Goal: Task Accomplishment & Management: Use online tool/utility

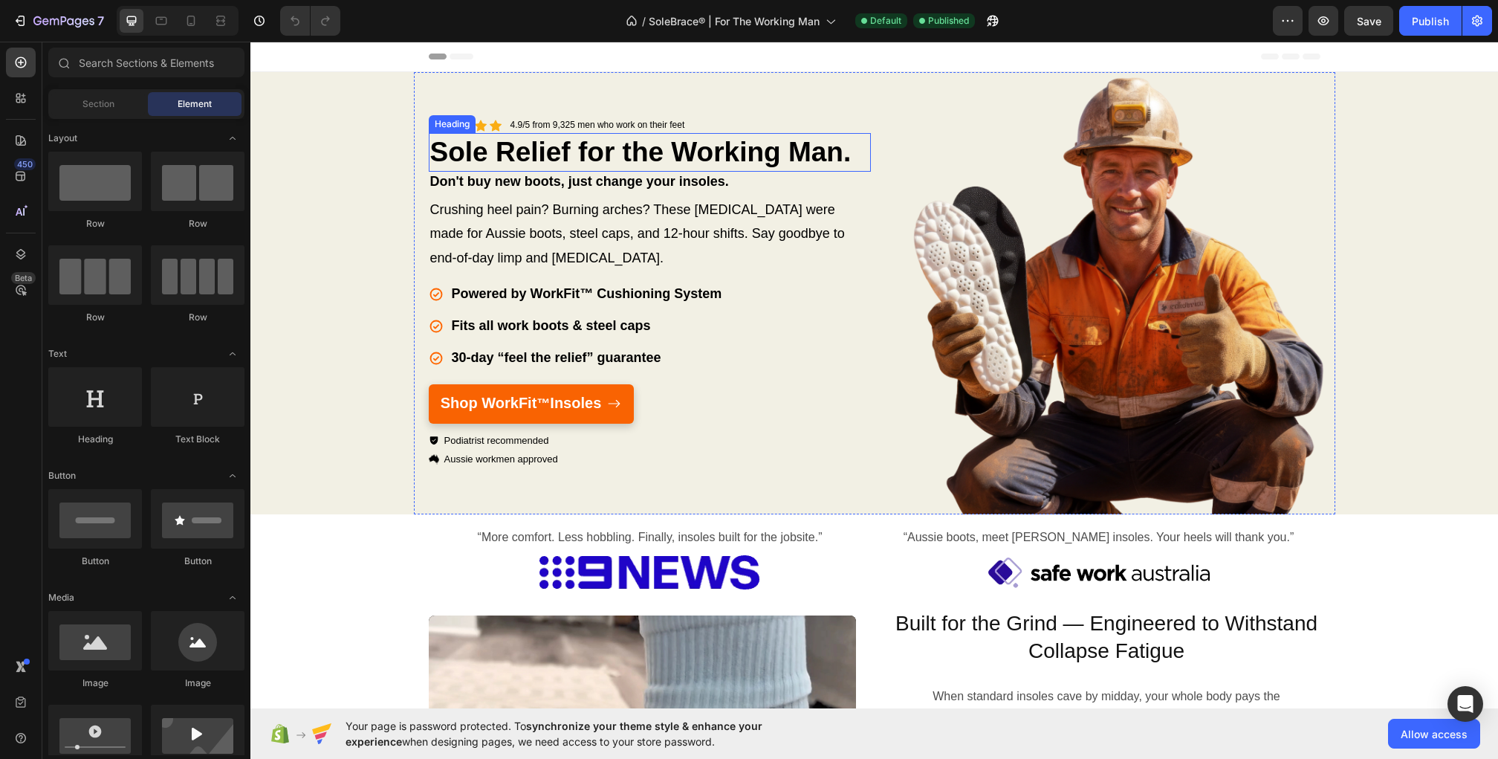
click at [573, 157] on strong "Sole Relief for the Working Man." at bounding box center [640, 152] width 421 height 30
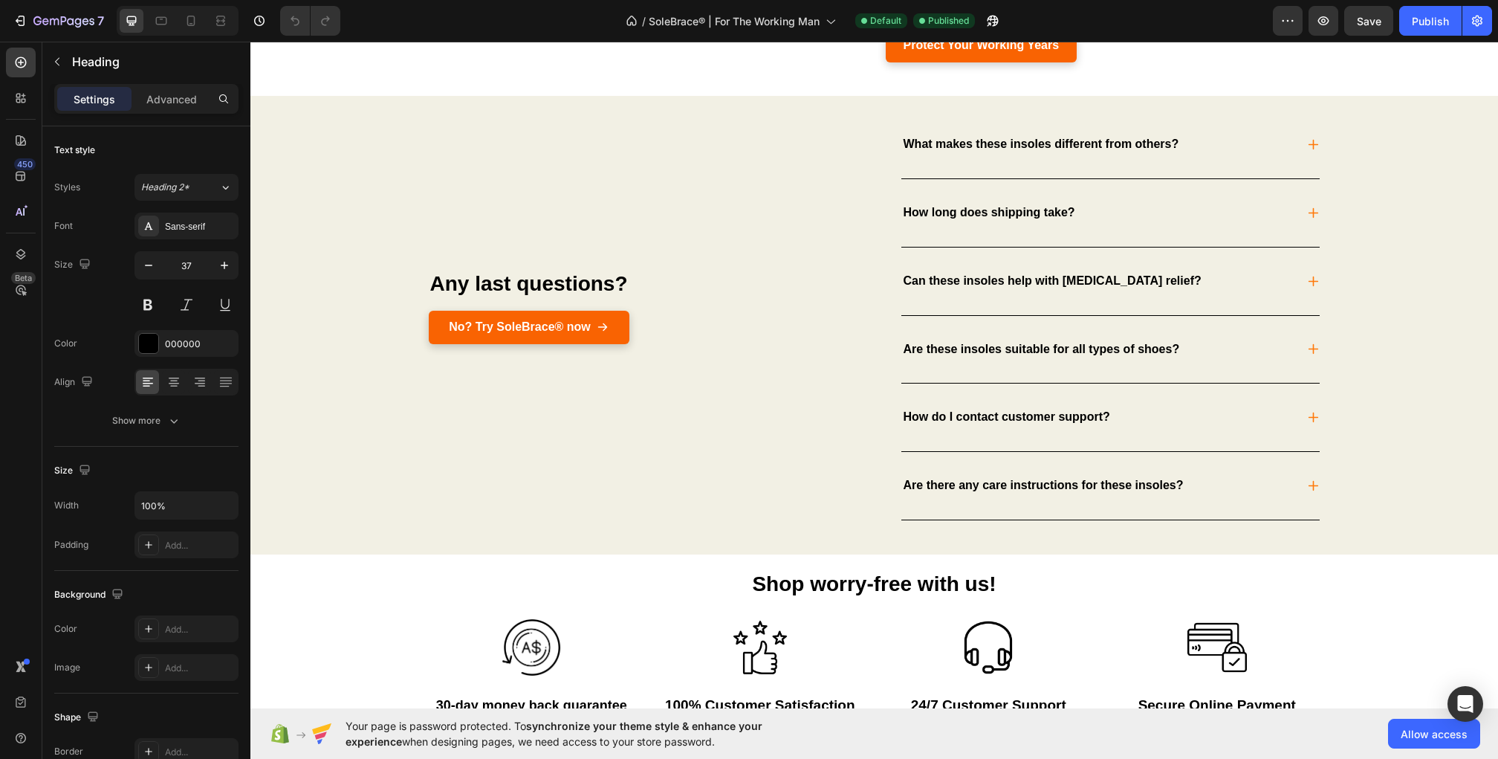
scroll to position [3688, 0]
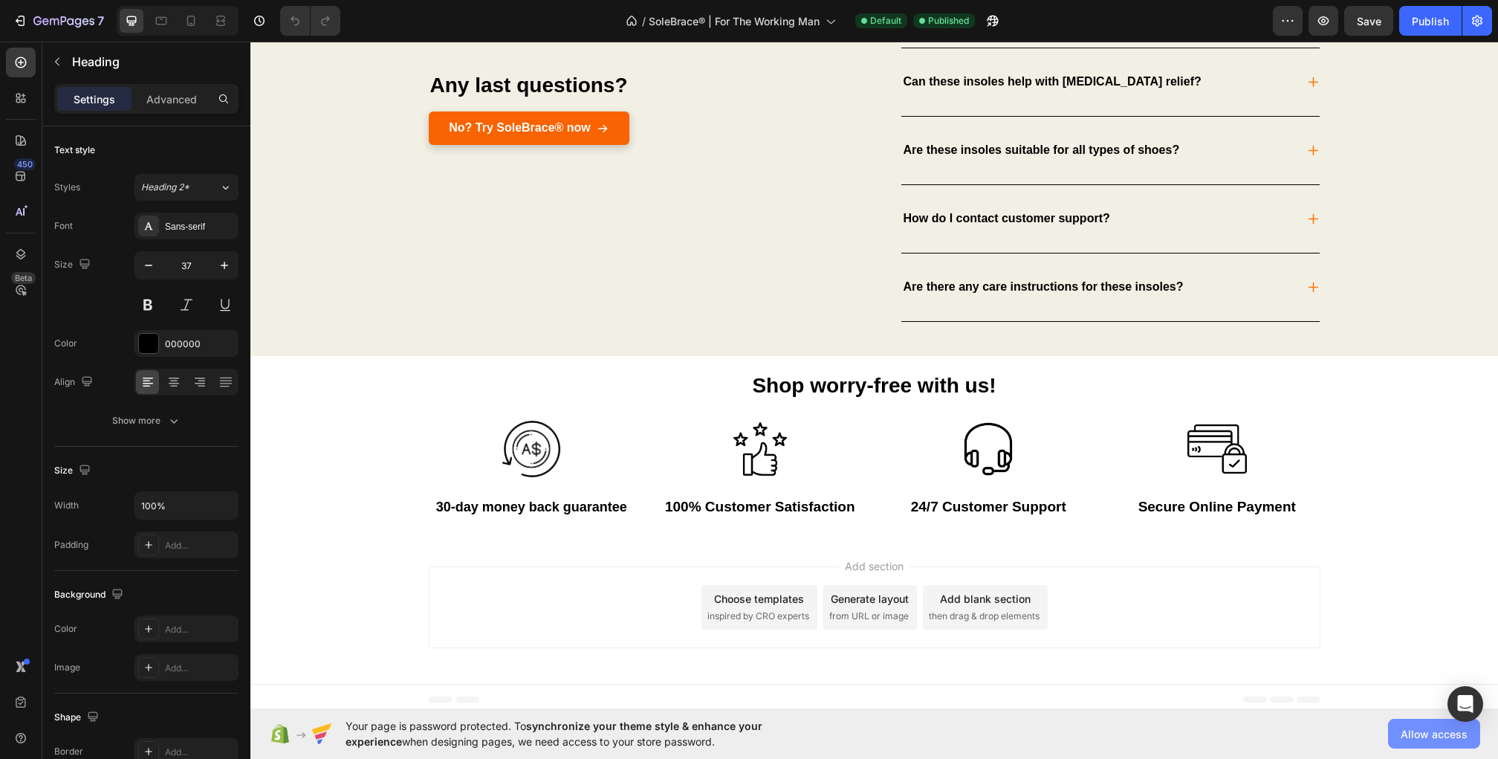
click at [0, 0] on span "Allow access" at bounding box center [0, 0] width 0 height 0
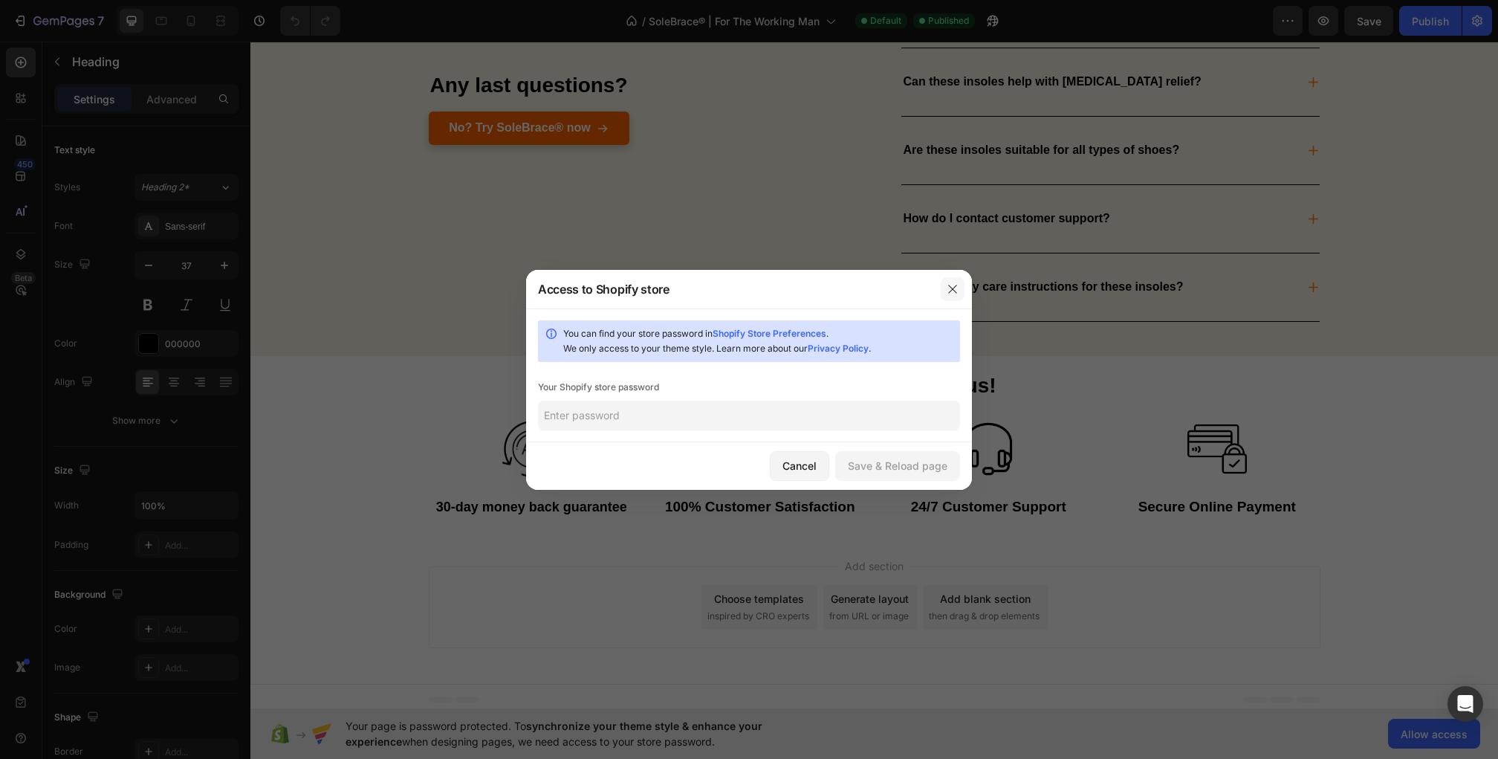
click at [949, 289] on icon "button" at bounding box center [953, 289] width 12 height 12
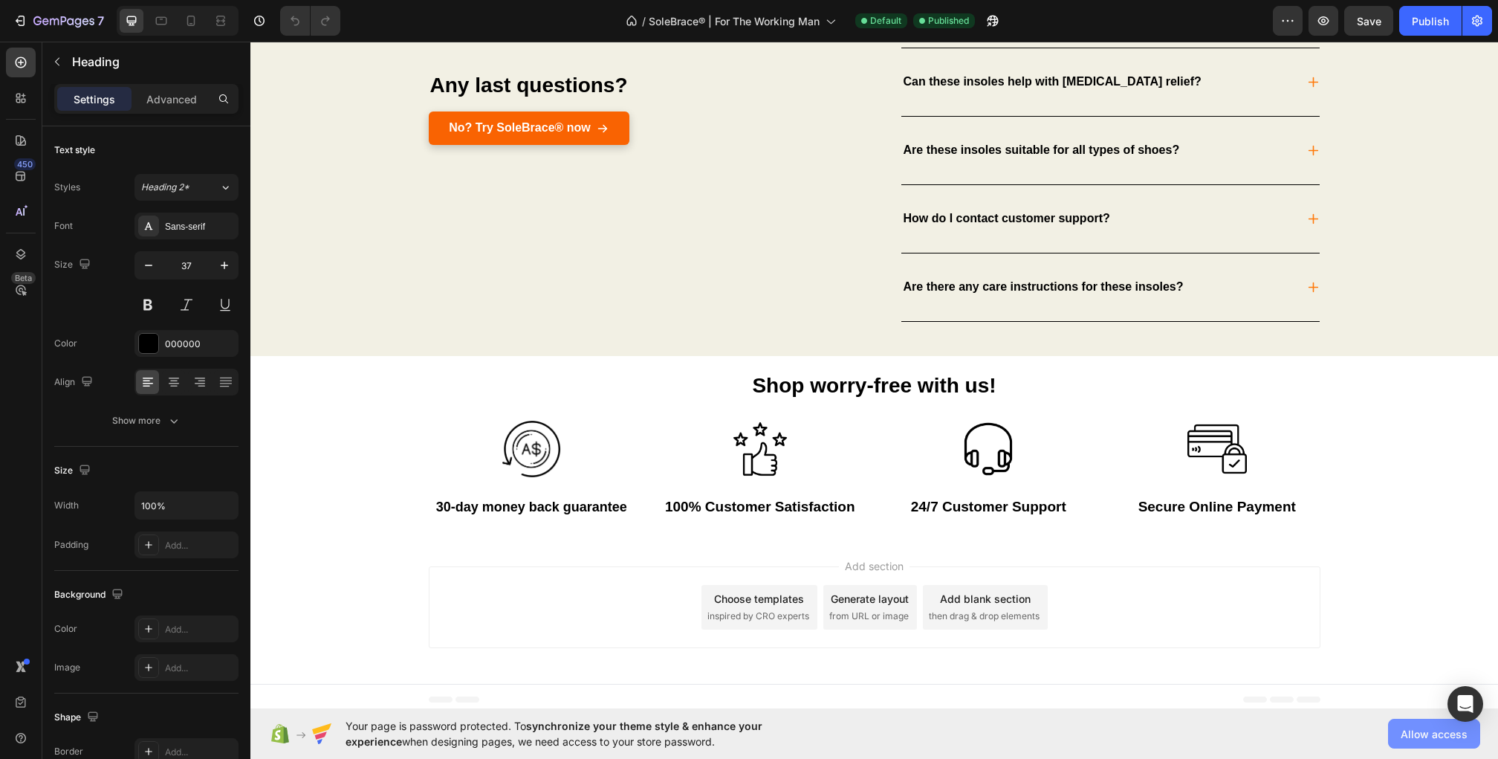
click at [0, 0] on span "Allow access" at bounding box center [0, 0] width 0 height 0
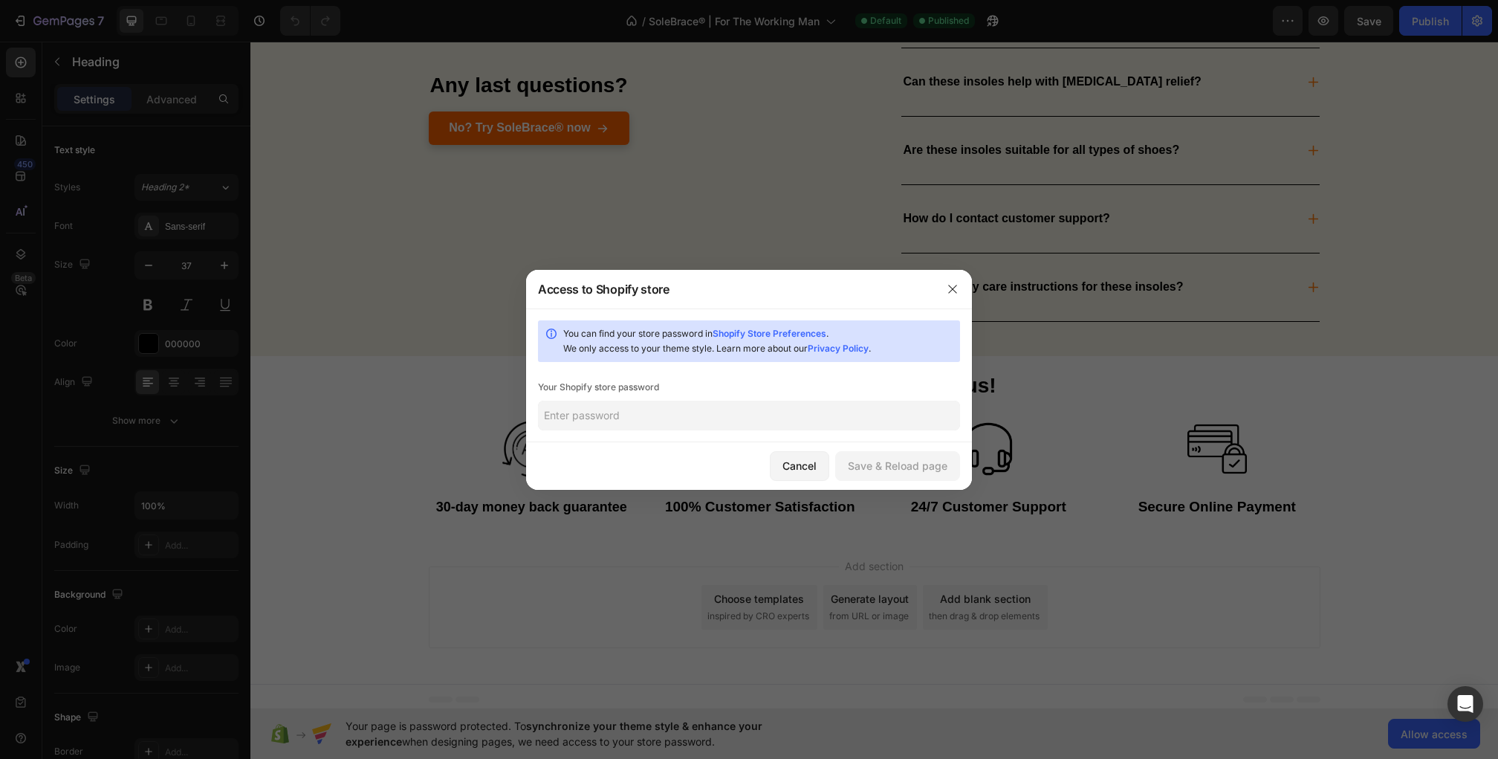
click at [727, 409] on input "text" at bounding box center [749, 415] width 422 height 30
paste input "owflit"
type input "owflit"
click at [870, 464] on div "Save & Reload page" at bounding box center [898, 466] width 100 height 16
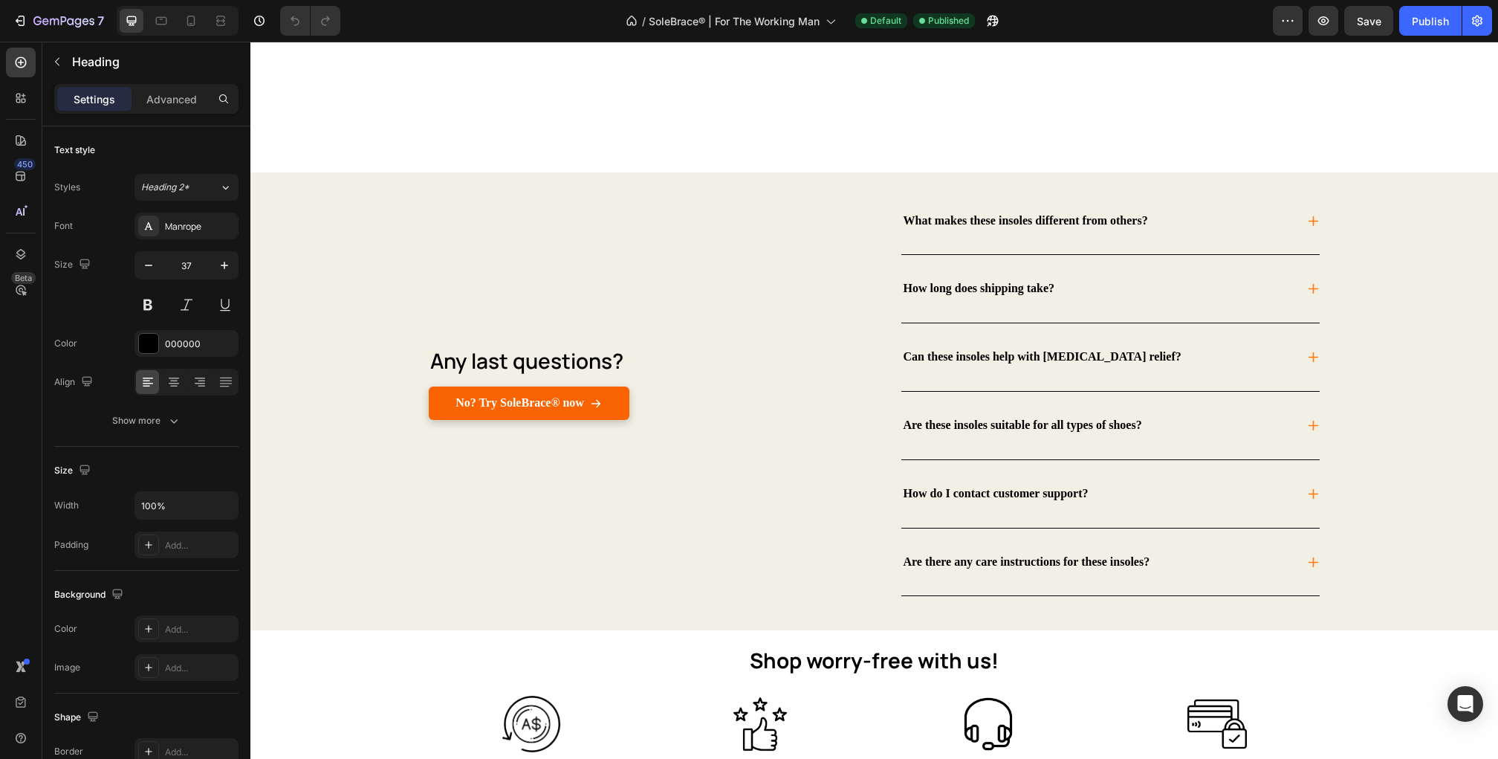
scroll to position [3662, 0]
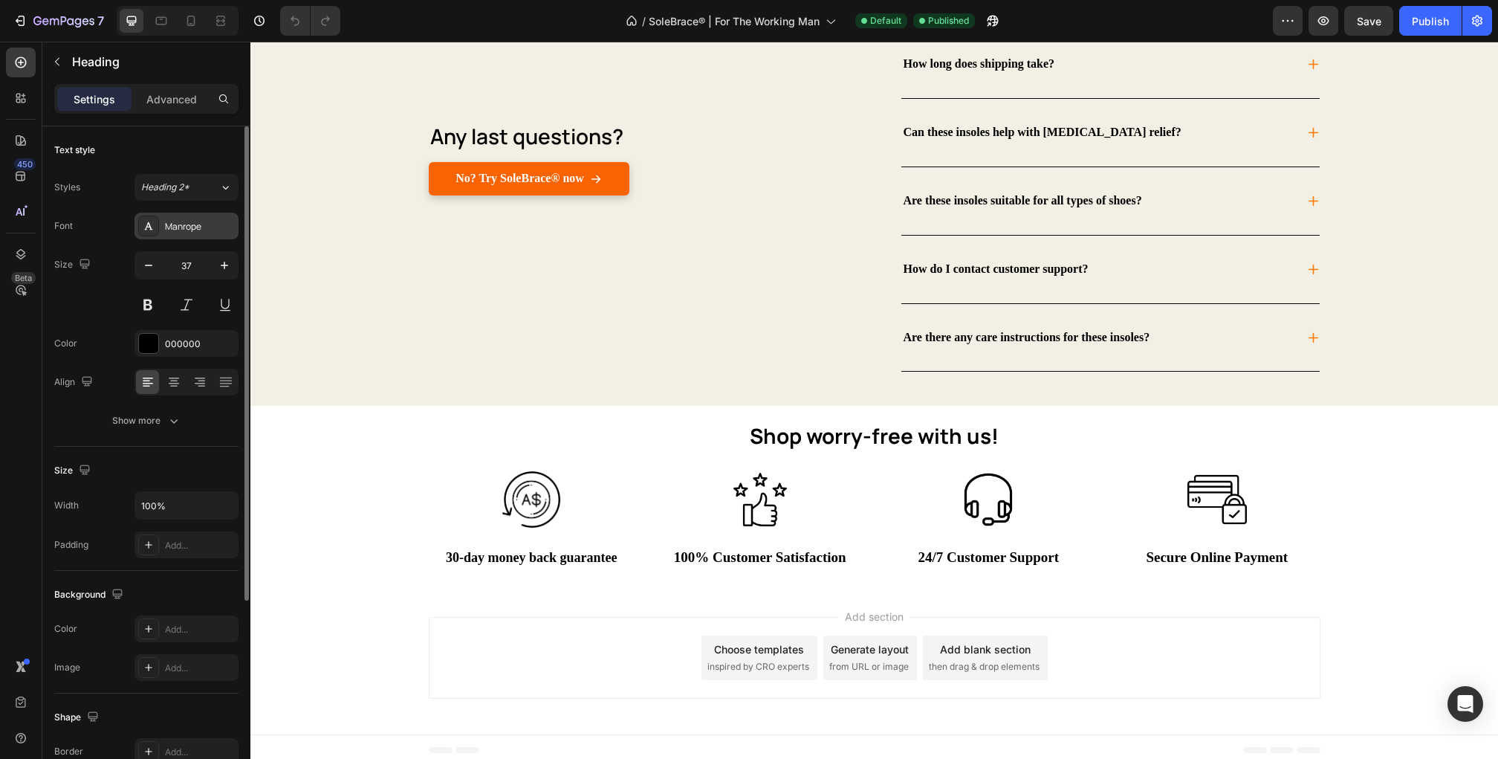
click at [201, 227] on div "Manrope" at bounding box center [200, 226] width 70 height 13
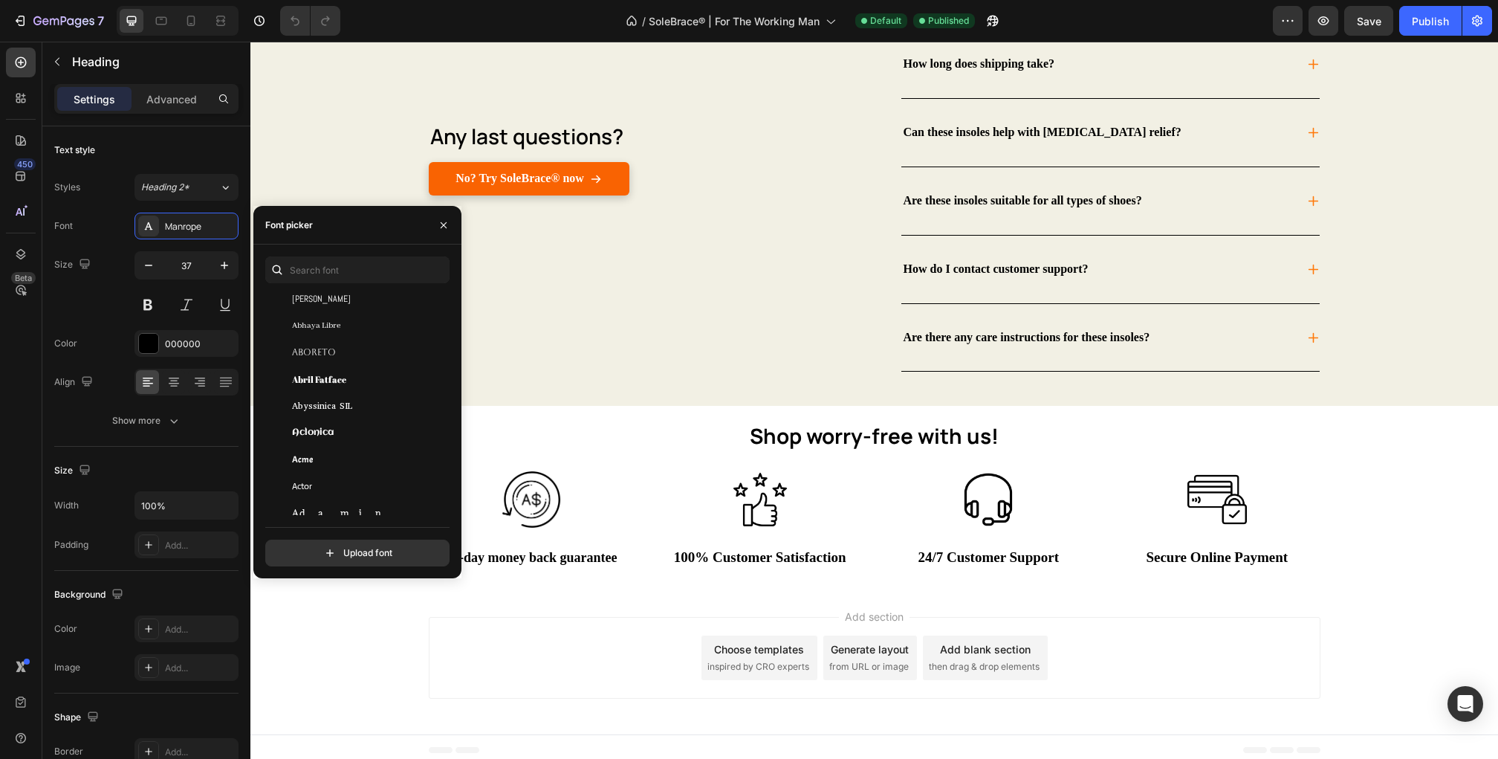
scroll to position [262, 0]
click at [442, 233] on button "button" at bounding box center [444, 225] width 24 height 24
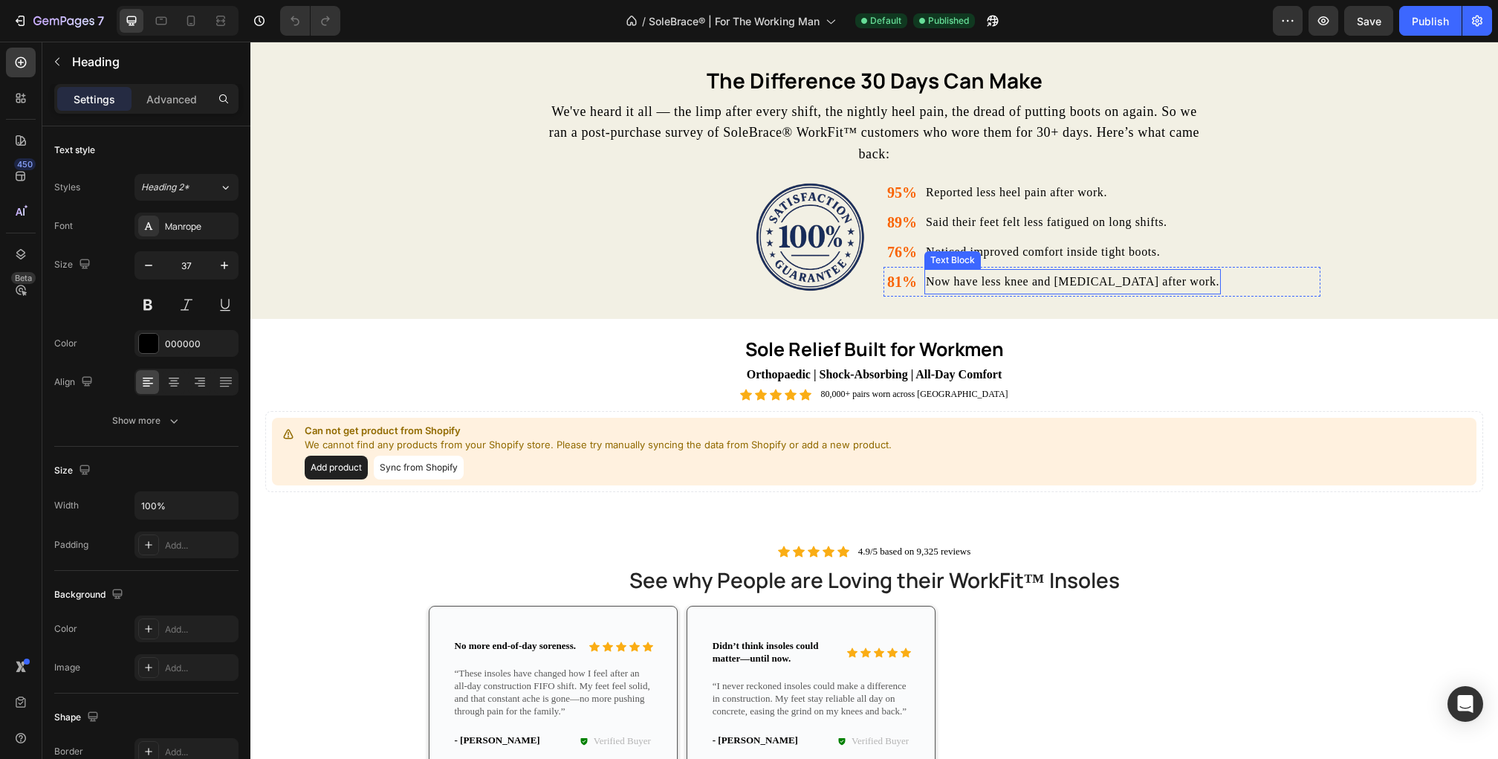
scroll to position [1844, 0]
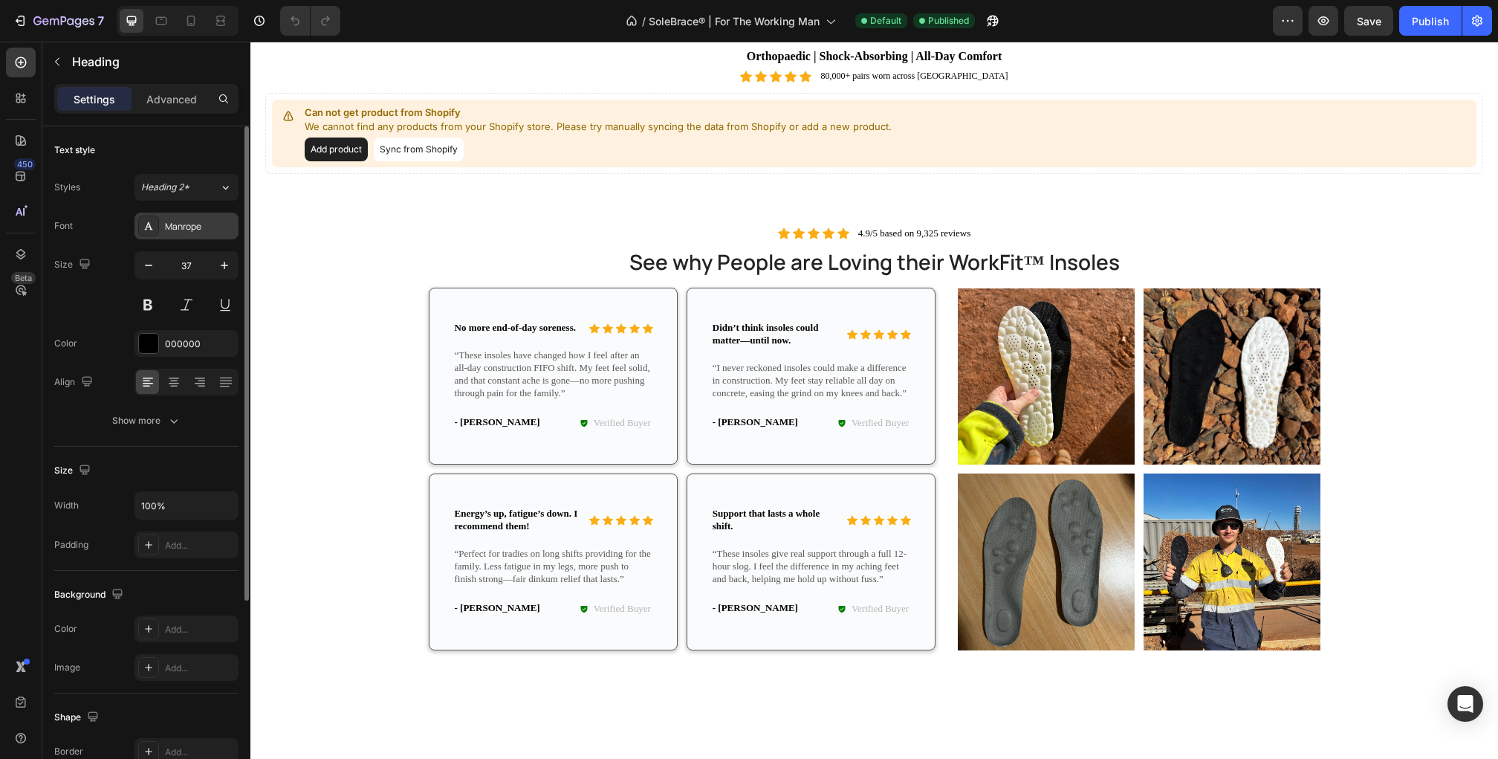
click at [153, 232] on div at bounding box center [148, 225] width 21 height 21
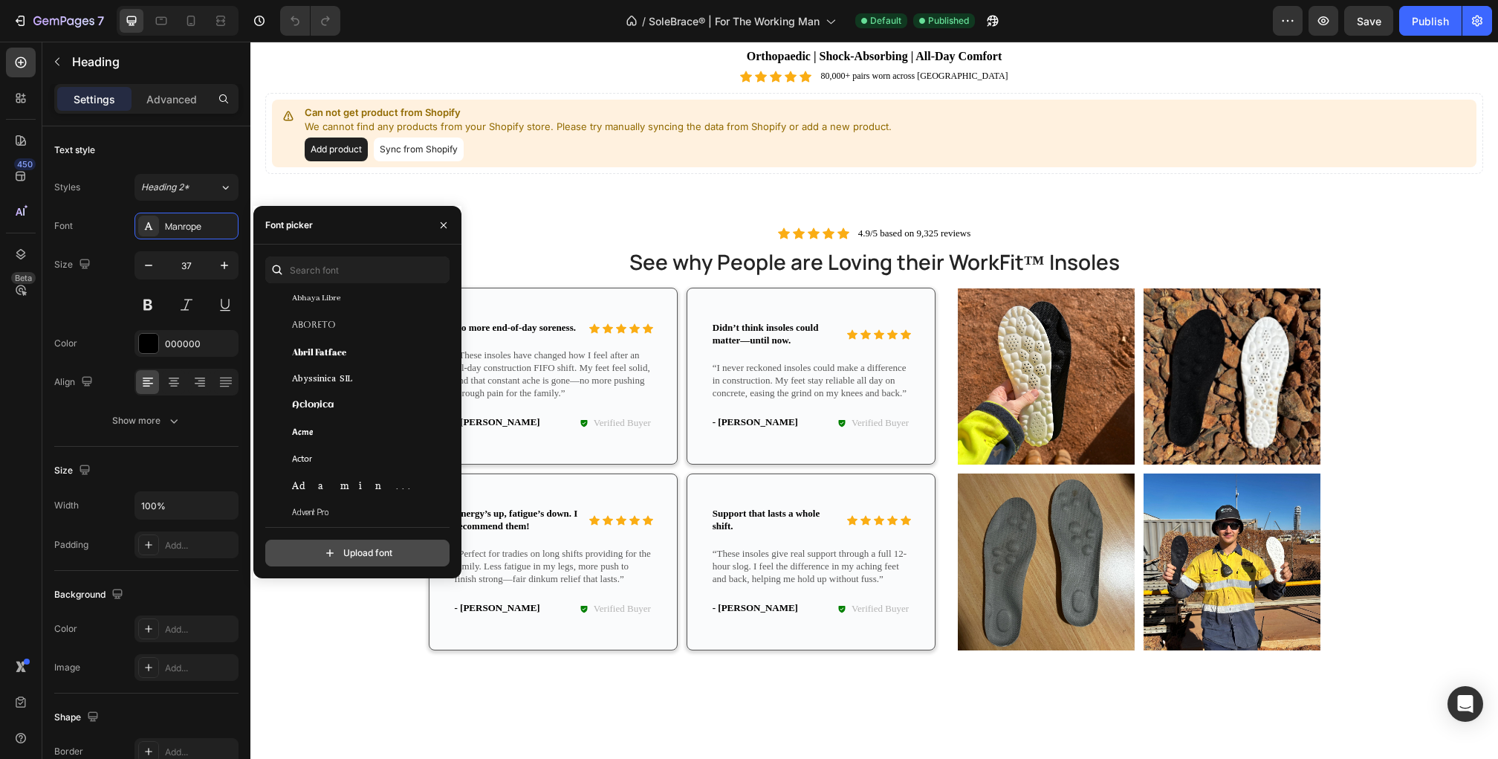
click at [326, 544] on input "file" at bounding box center [390, 552] width 372 height 25
type input "C:\fakepath\AvenirNextCyr-Bold.ttf"
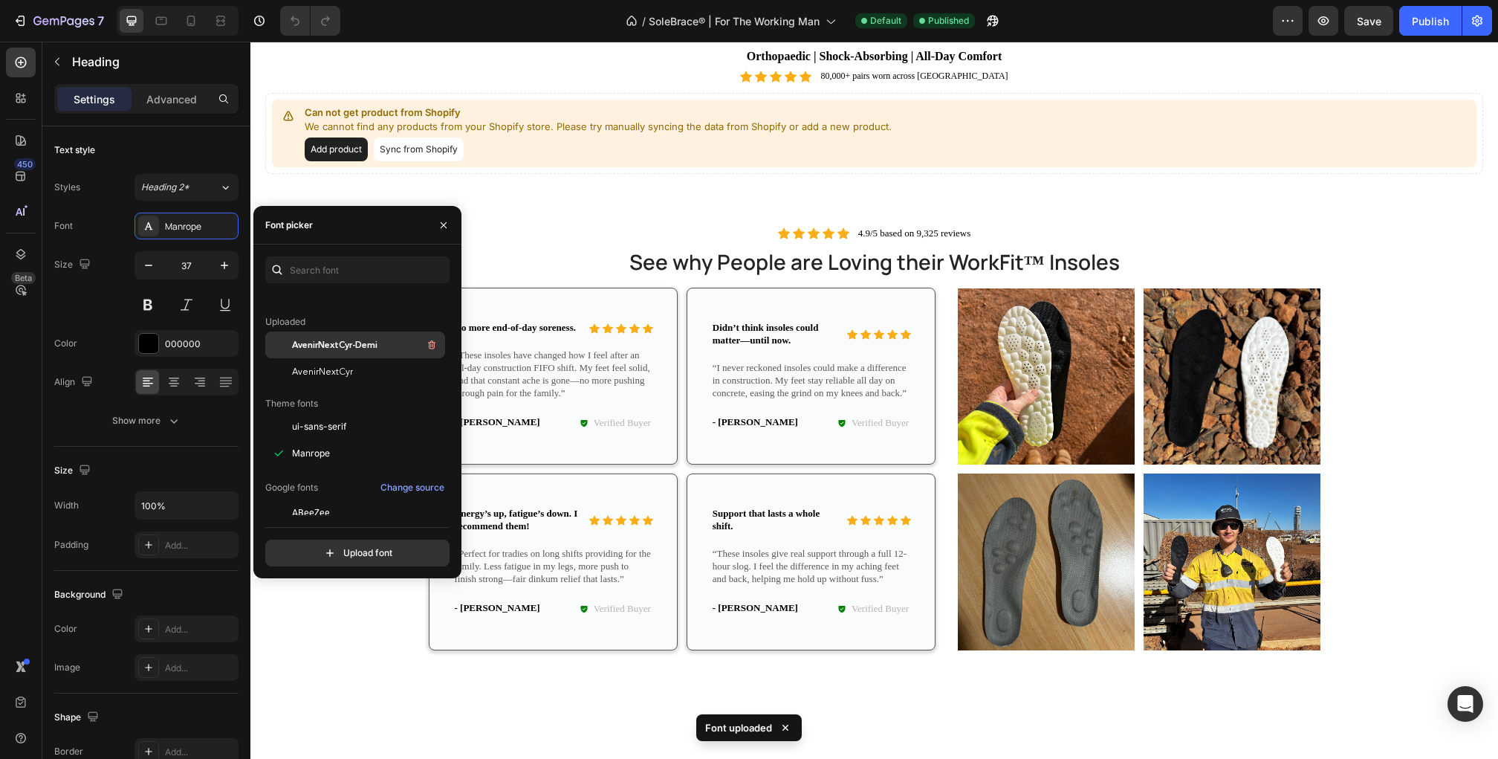
scroll to position [123, 0]
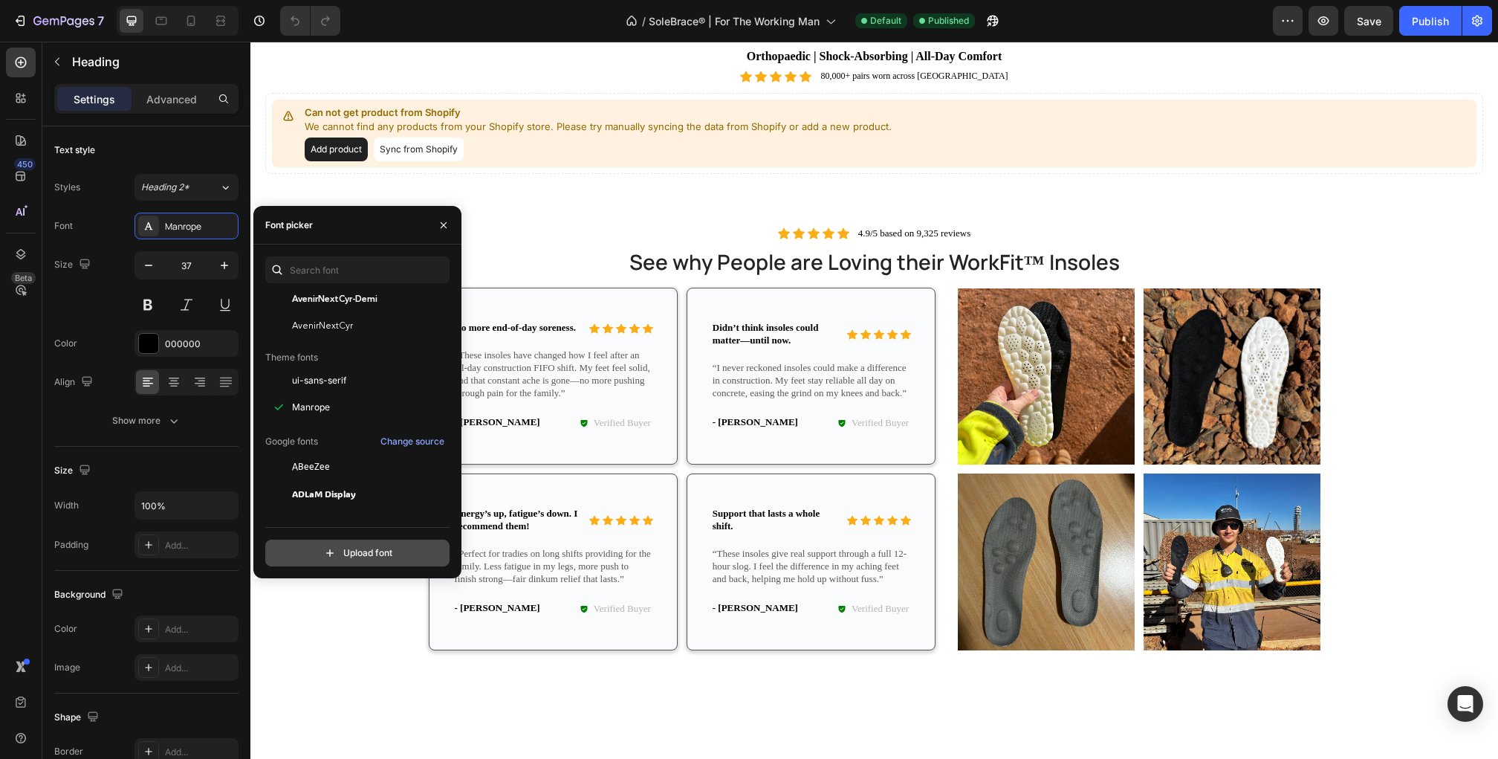
click at [351, 552] on input "file" at bounding box center [390, 552] width 372 height 25
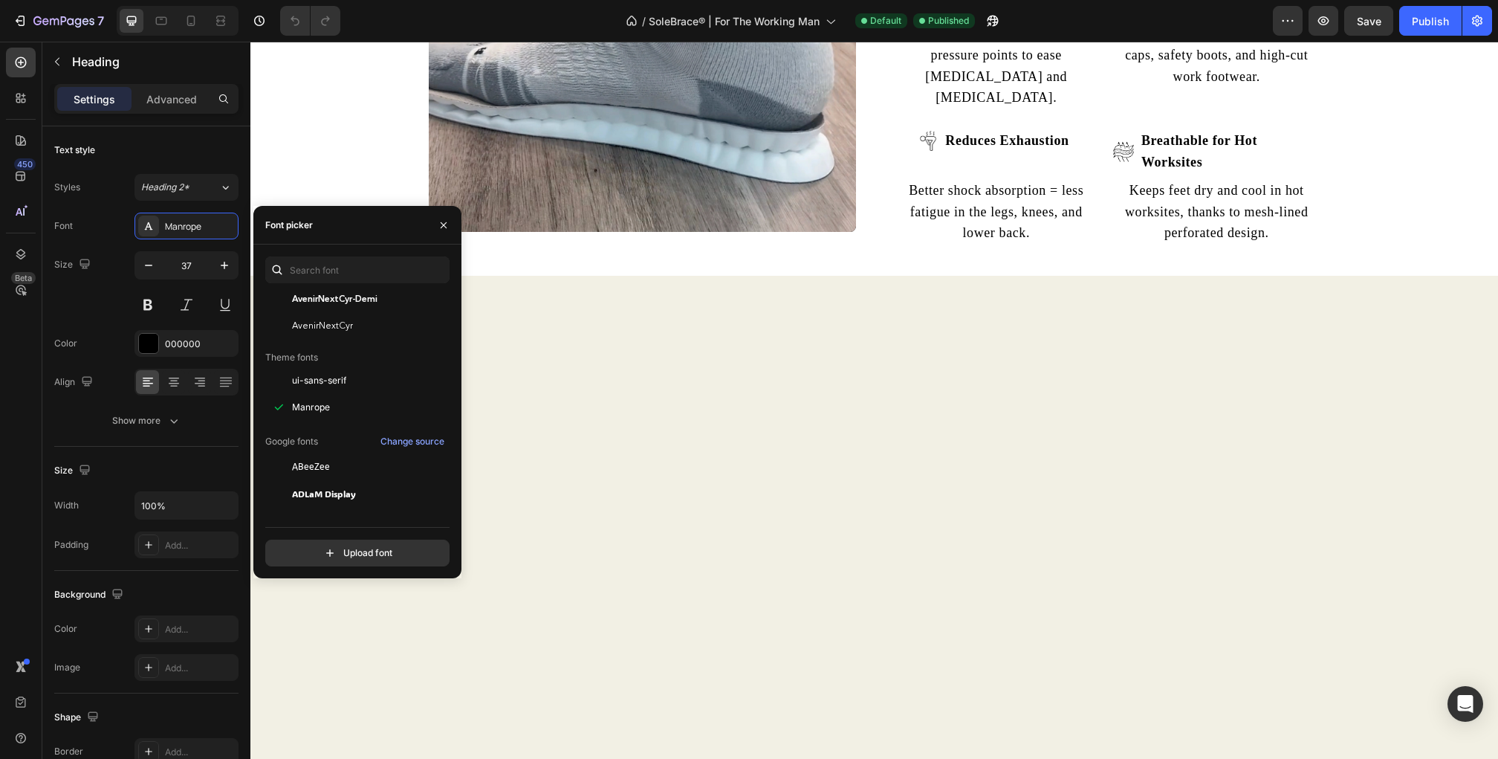
scroll to position [0, 0]
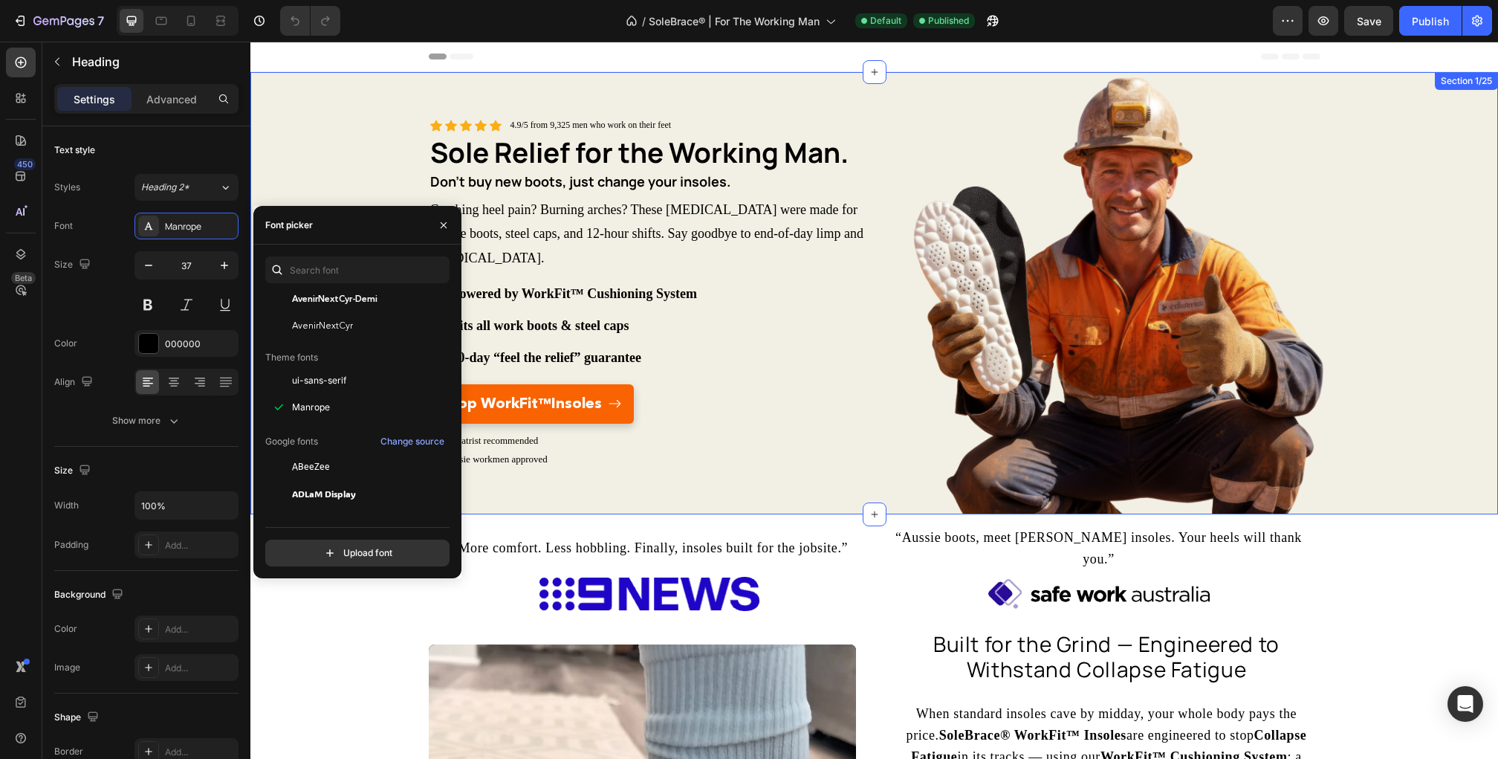
click at [351, 165] on div "Icon Icon Icon Icon Icon Icon List 4.9/5 from 9,325 men who work on their feet …" at bounding box center [874, 293] width 1248 height 442
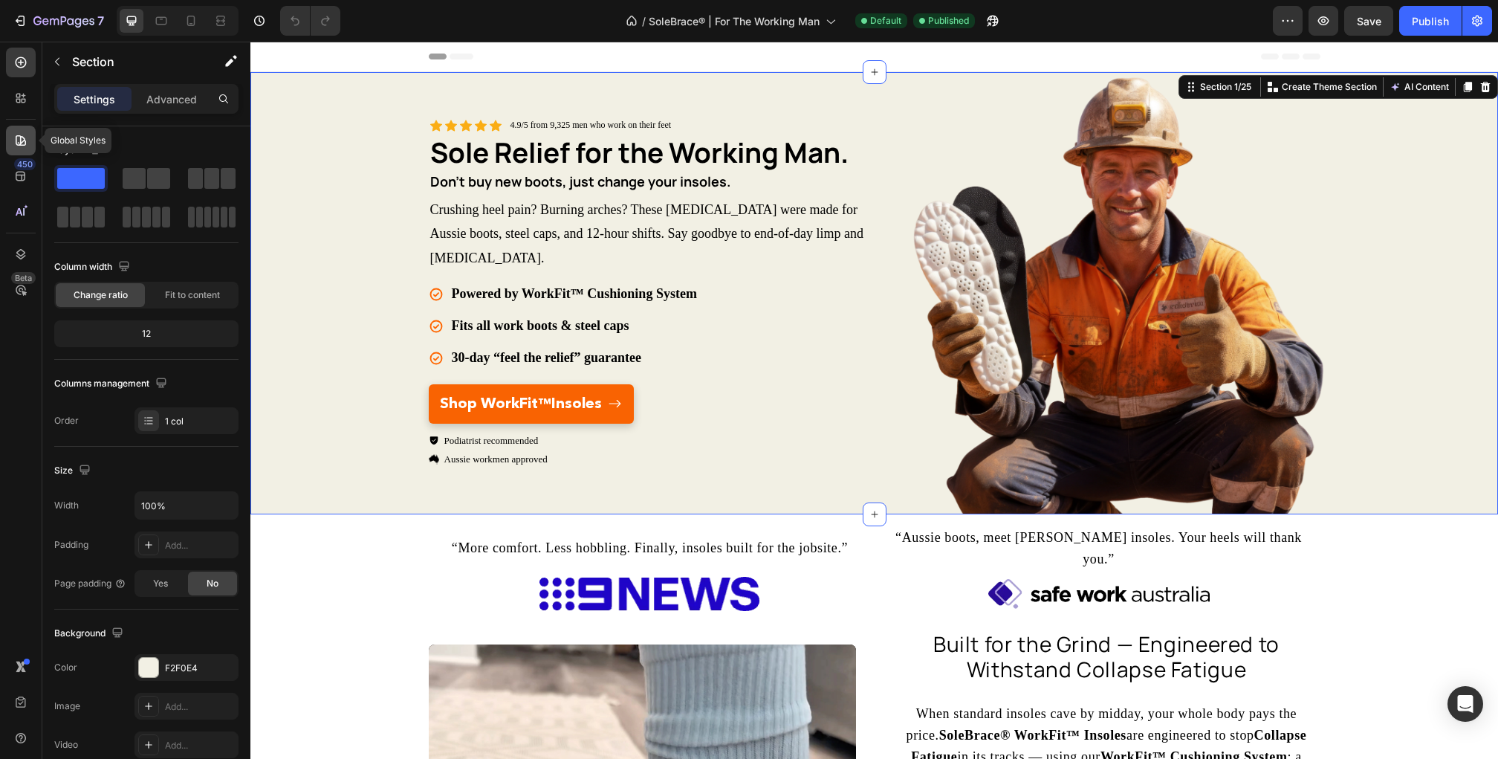
click at [25, 140] on icon at bounding box center [21, 140] width 10 height 10
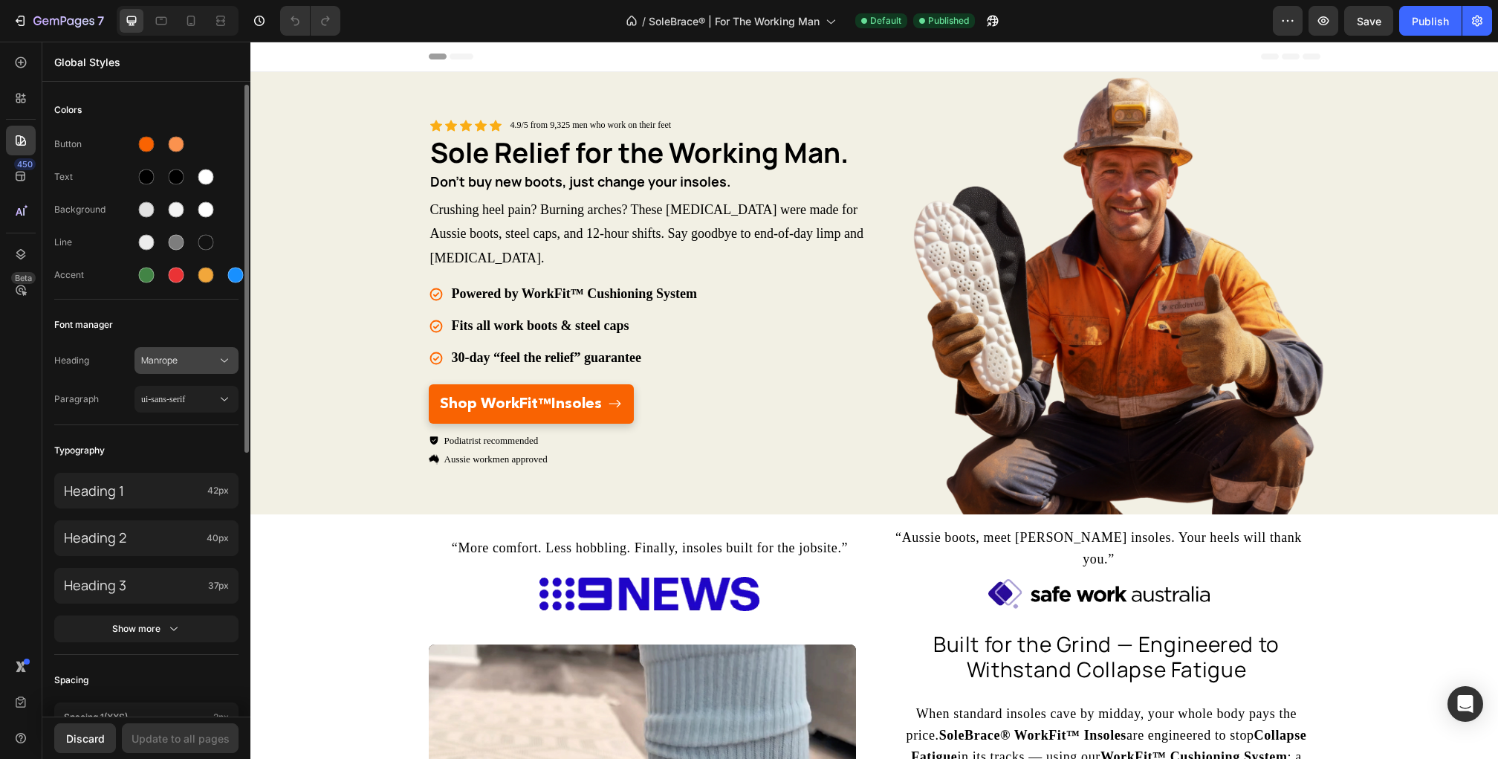
click at [201, 354] on span "Manrope" at bounding box center [179, 360] width 76 height 13
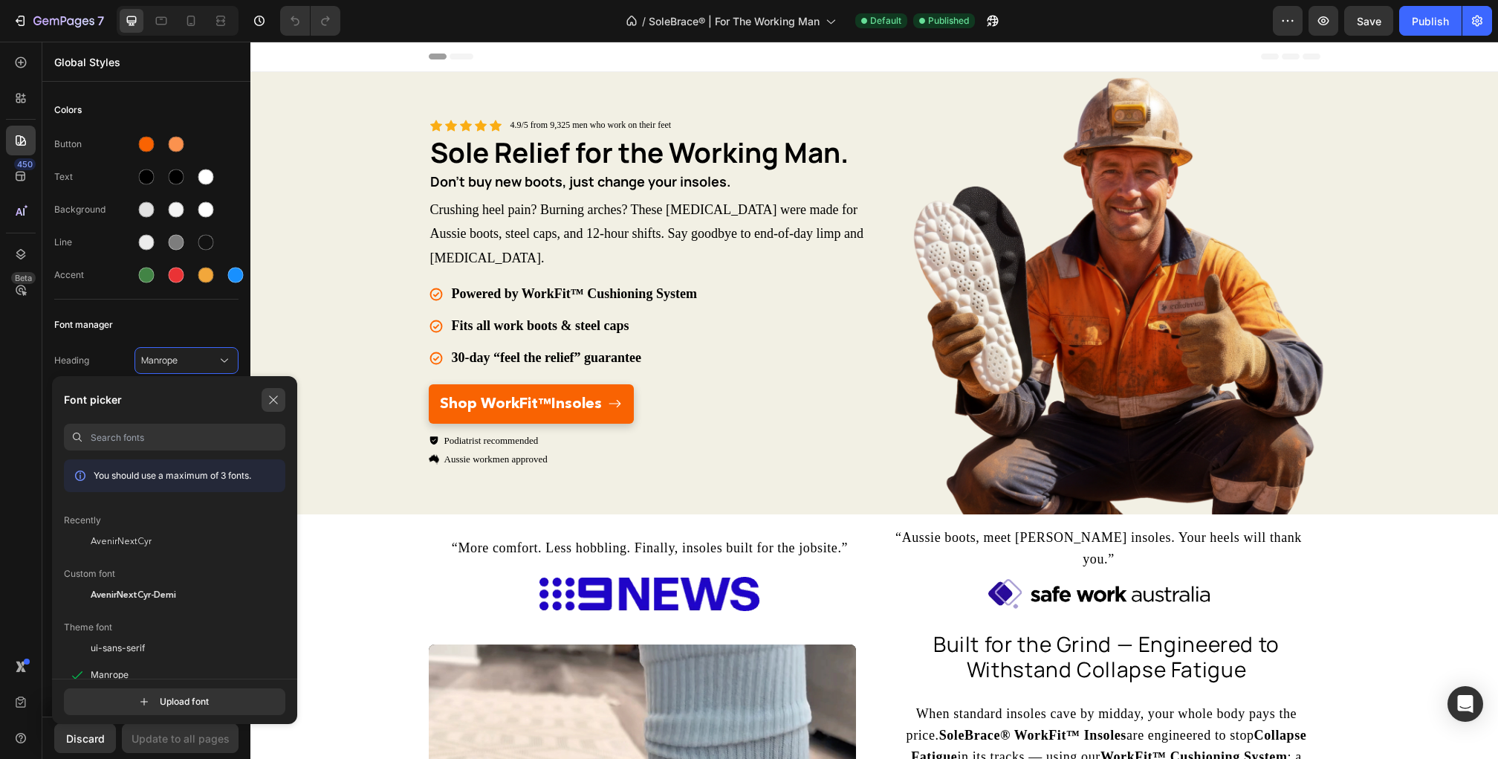
click at [273, 400] on icon "button" at bounding box center [273, 399] width 8 height 8
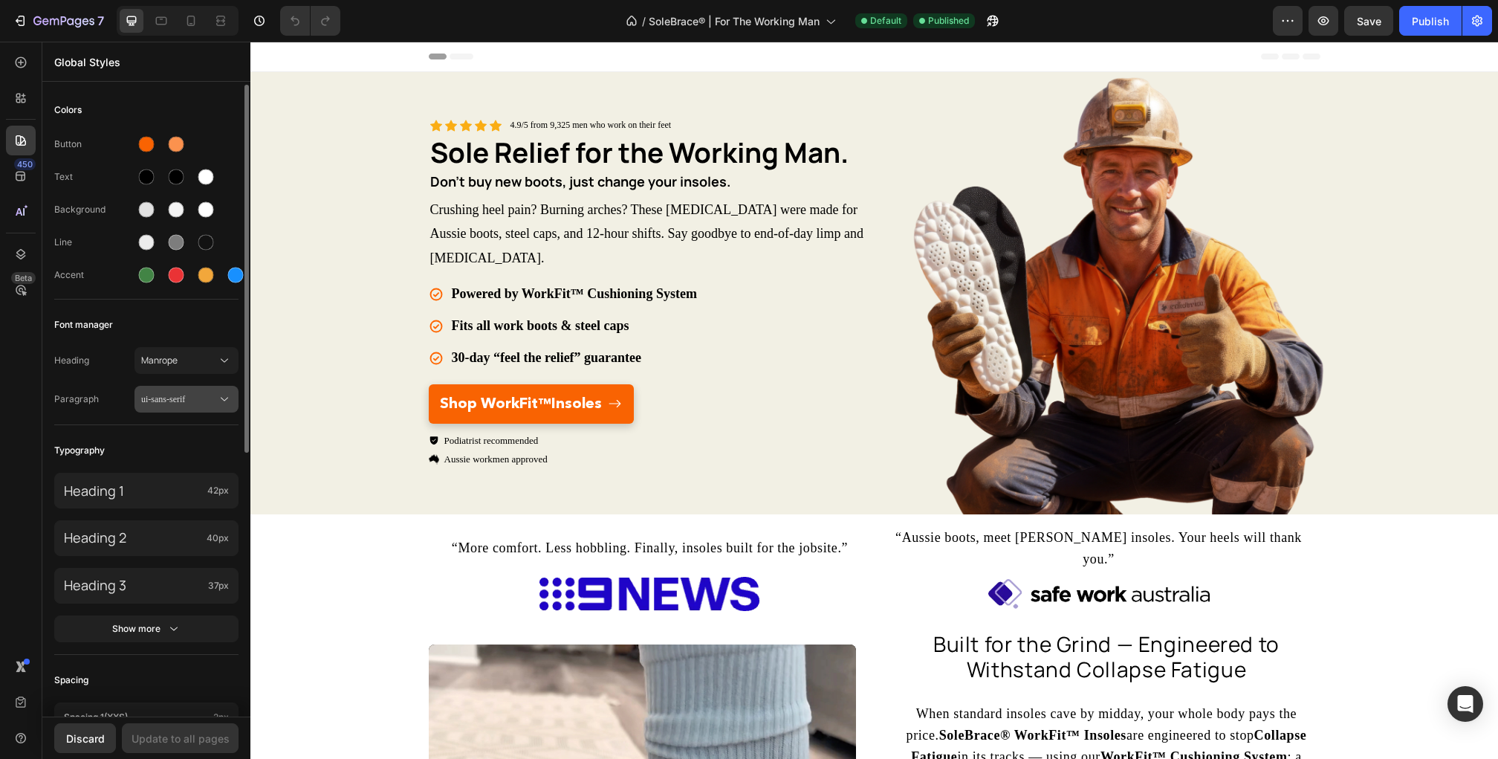
click at [210, 400] on span "ui-sans-serif" at bounding box center [179, 398] width 76 height 13
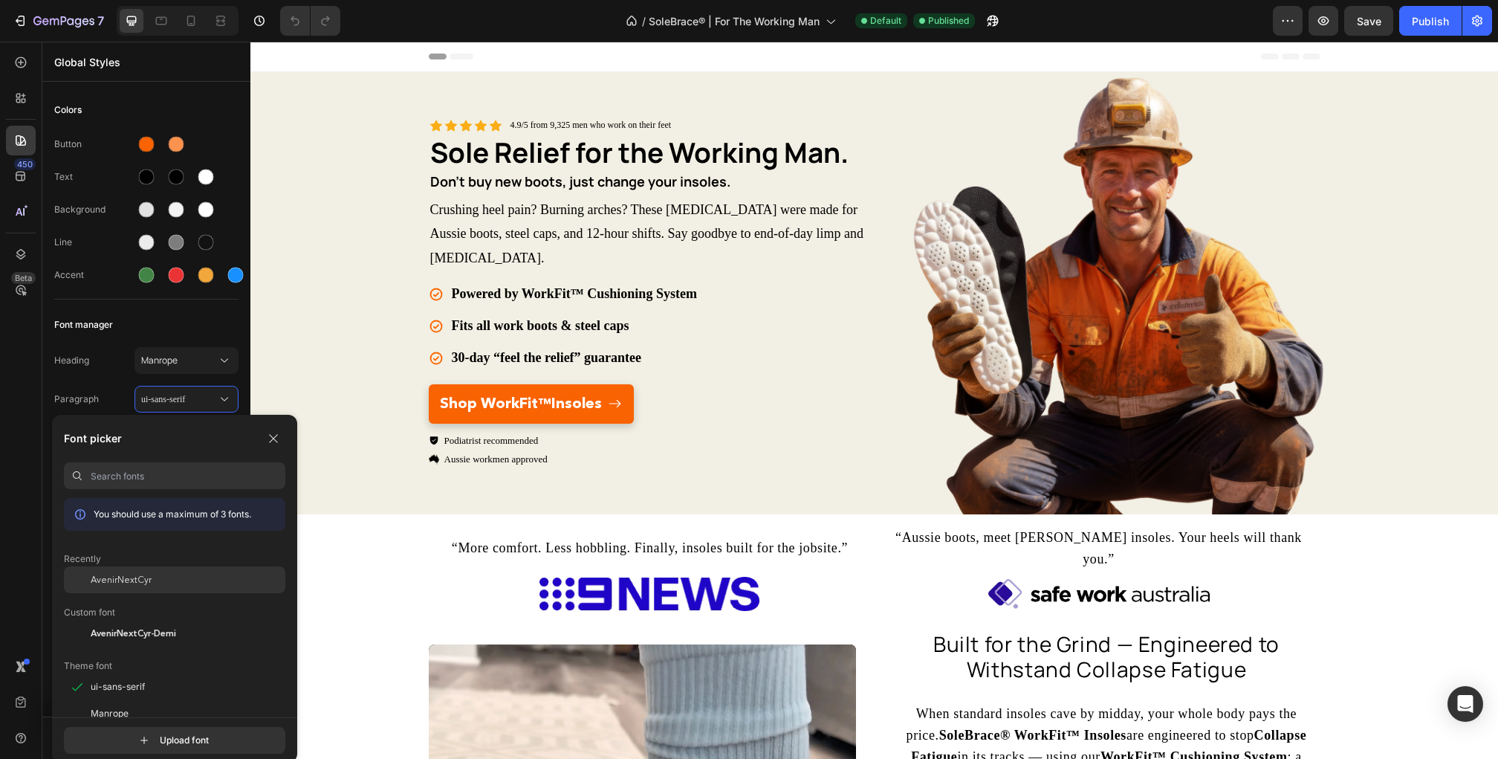
click at [180, 571] on div "AvenirNextCyr" at bounding box center [174, 579] width 221 height 27
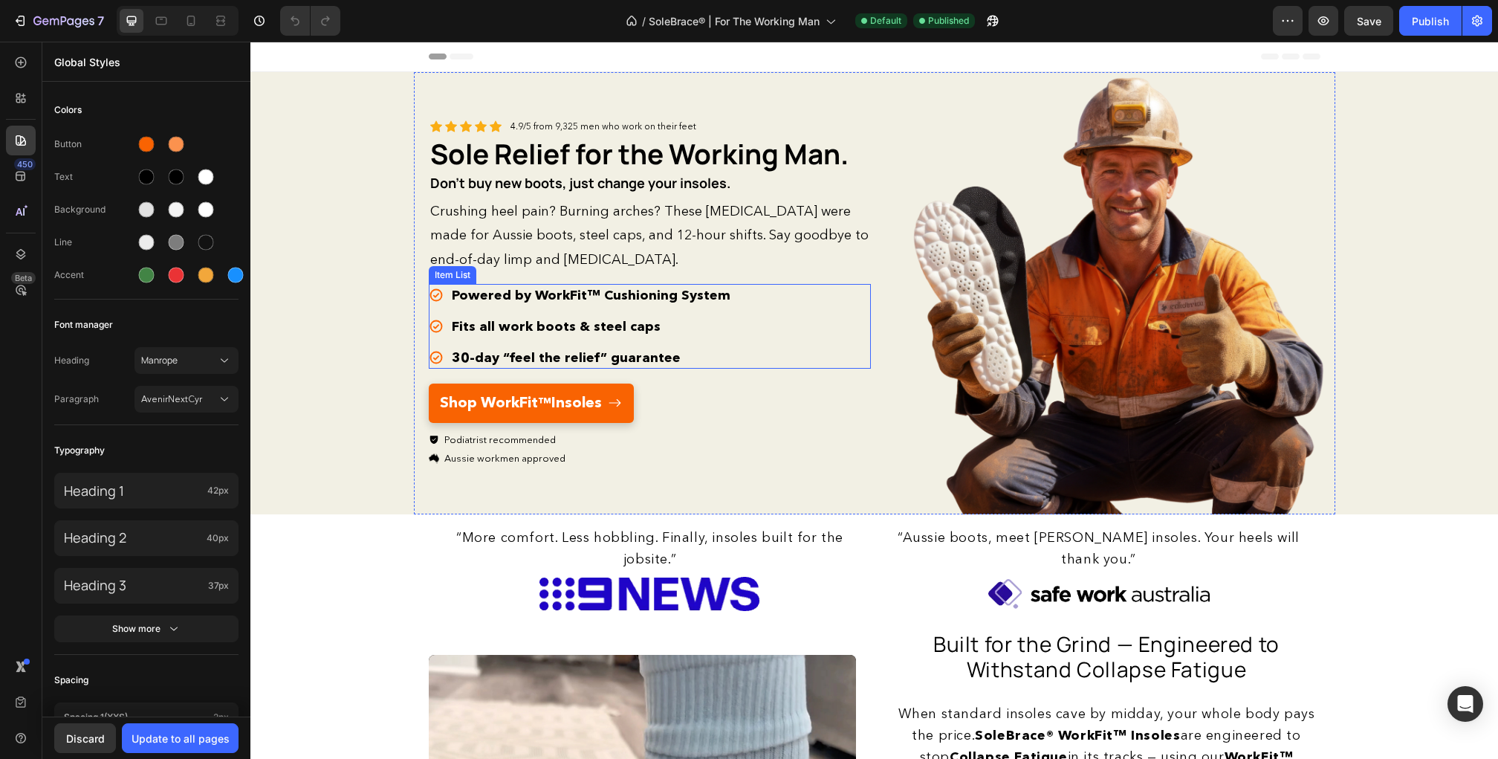
click at [482, 294] on strong "Powered by WorkFit™ Cushioning System" at bounding box center [591, 295] width 279 height 16
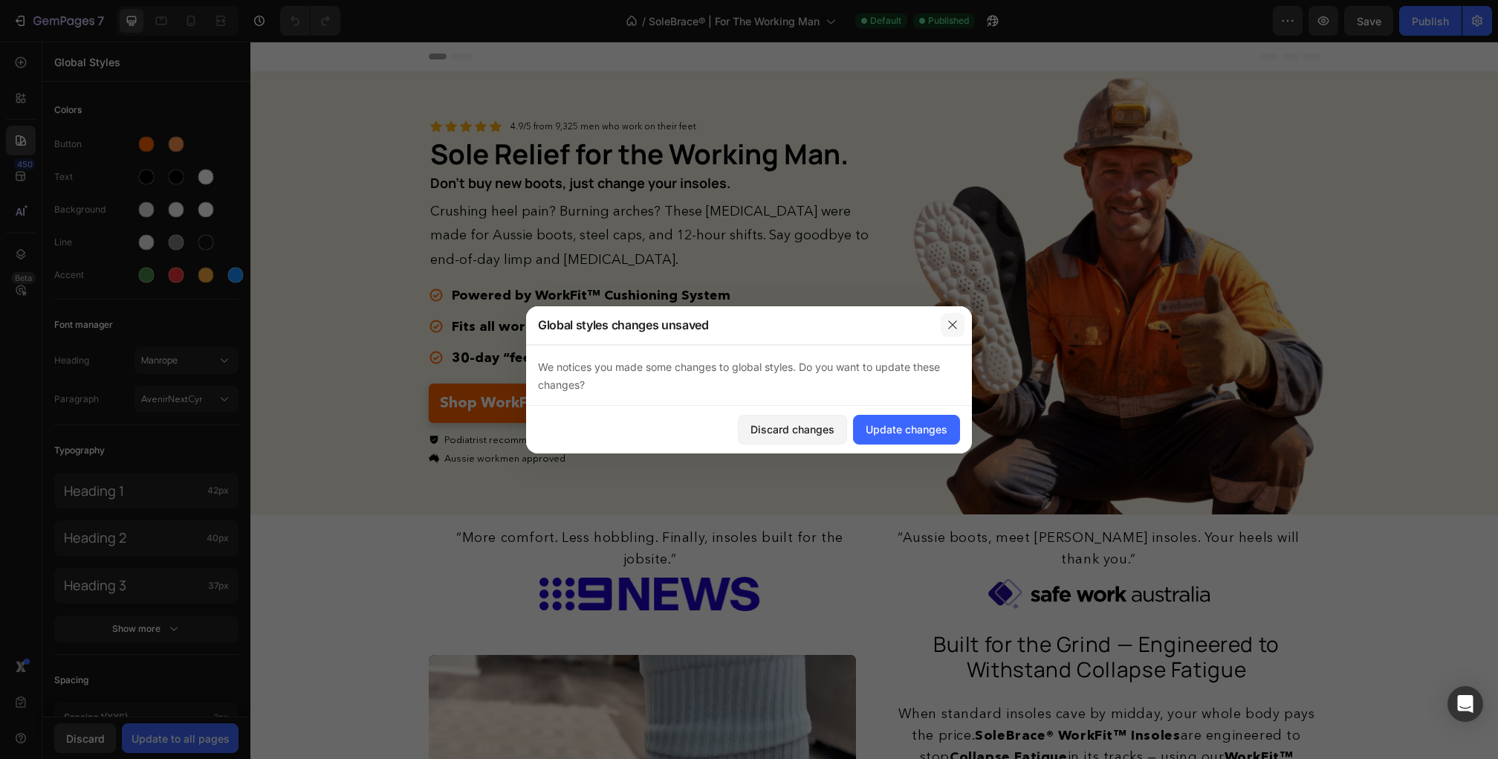
click at [953, 321] on icon "button" at bounding box center [953, 325] width 12 height 12
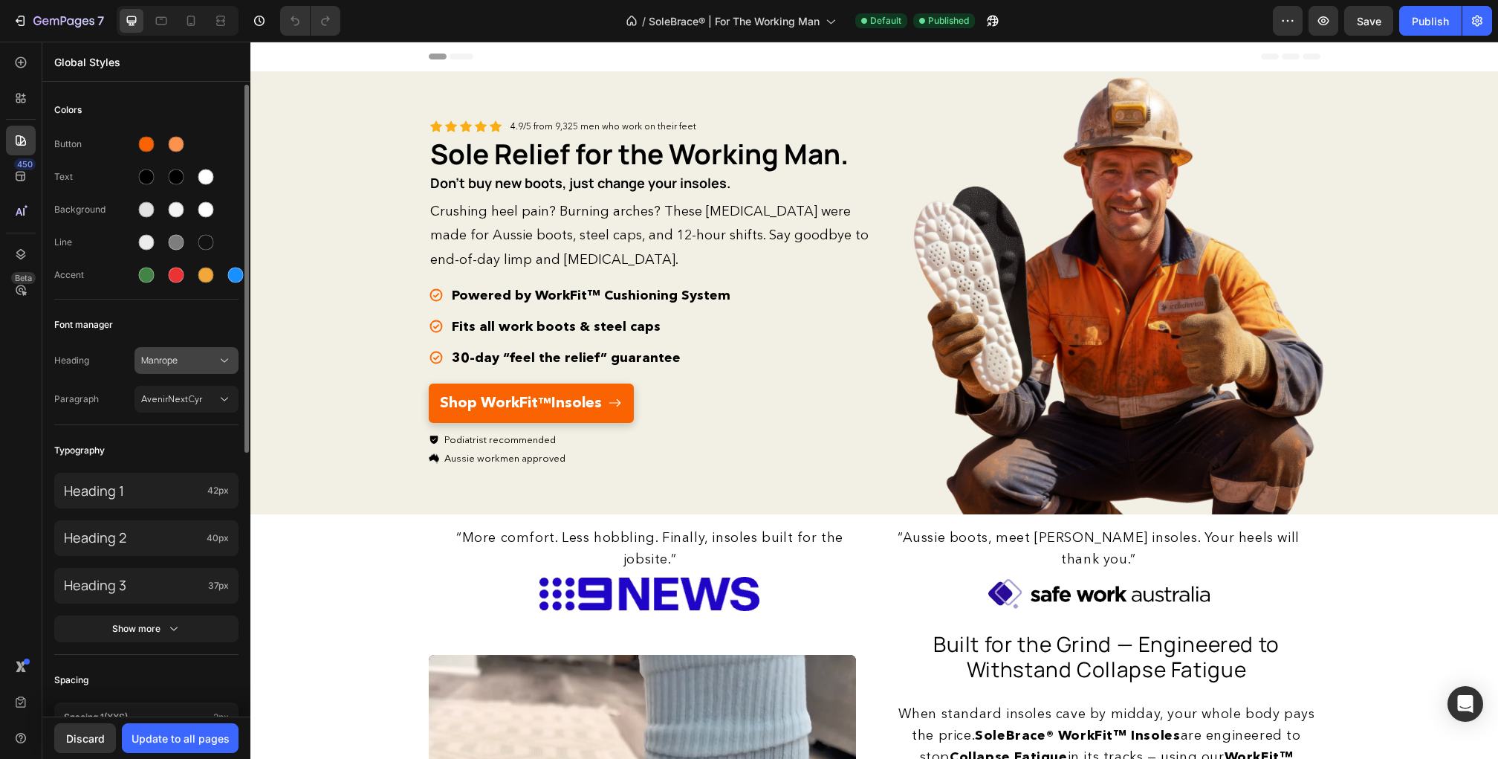
click at [198, 354] on span "Manrope" at bounding box center [179, 360] width 76 height 13
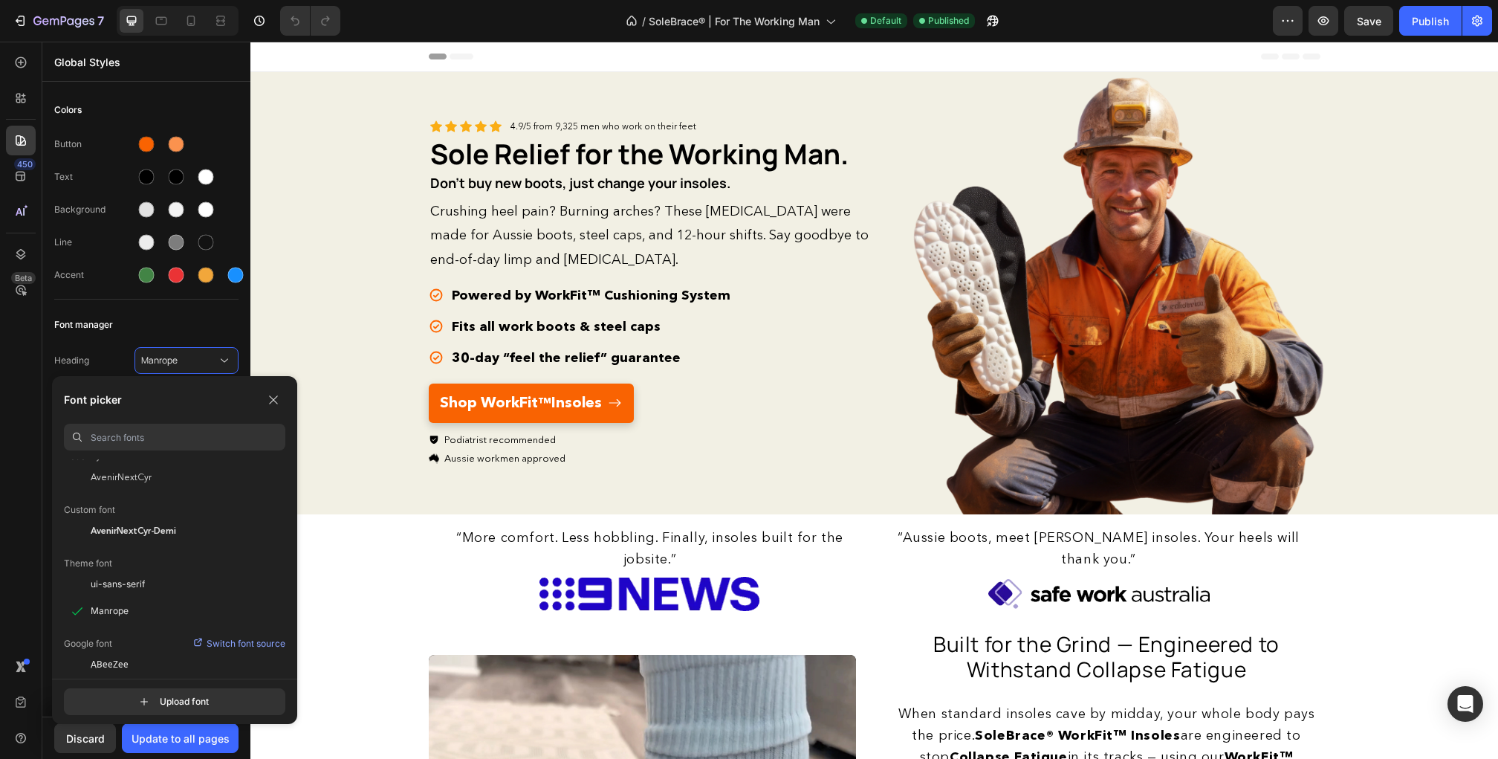
scroll to position [65, 0]
click at [272, 398] on icon "button" at bounding box center [273, 400] width 12 height 12
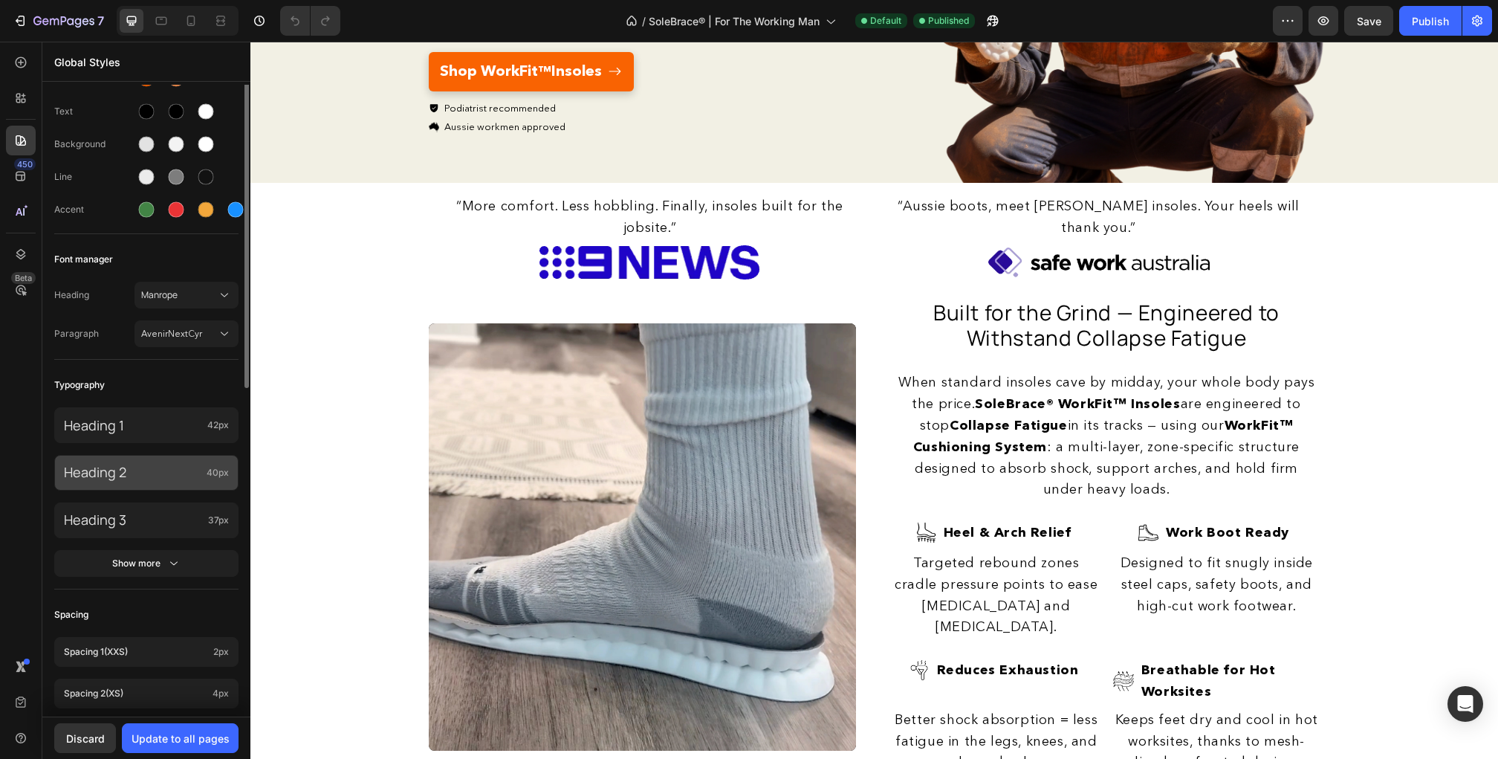
scroll to position [83, 0]
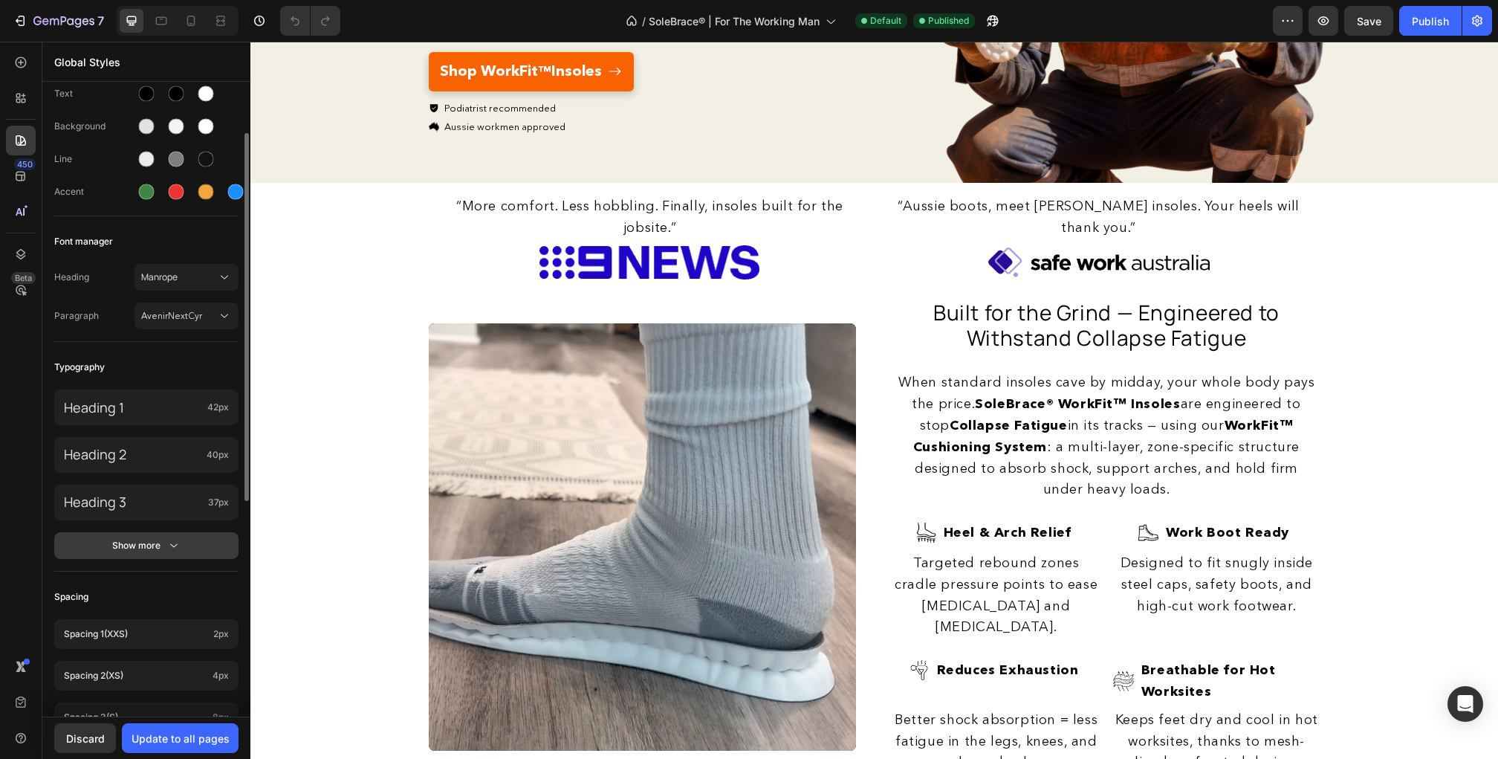
click at [163, 554] on button "Show more" at bounding box center [146, 545] width 184 height 27
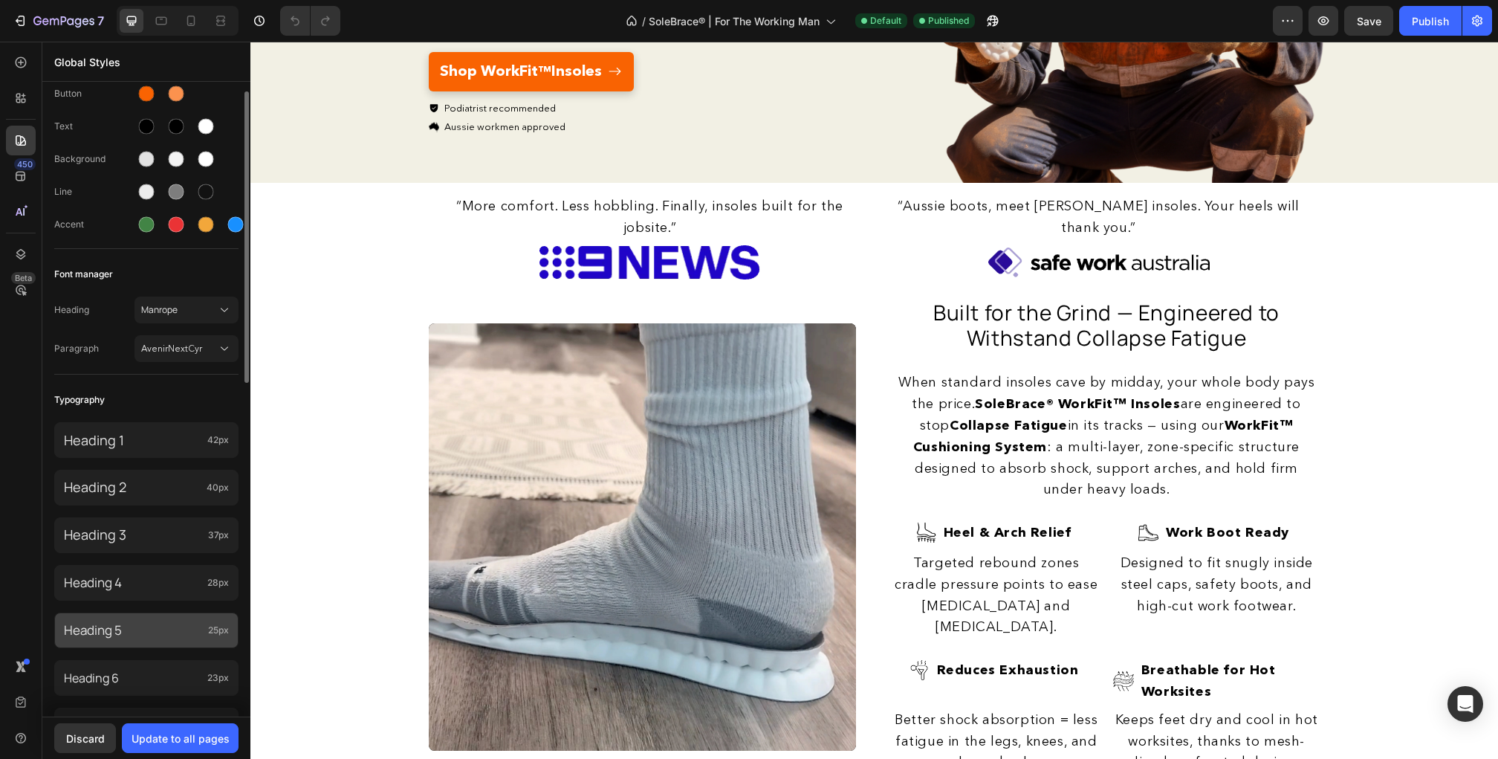
scroll to position [39, 0]
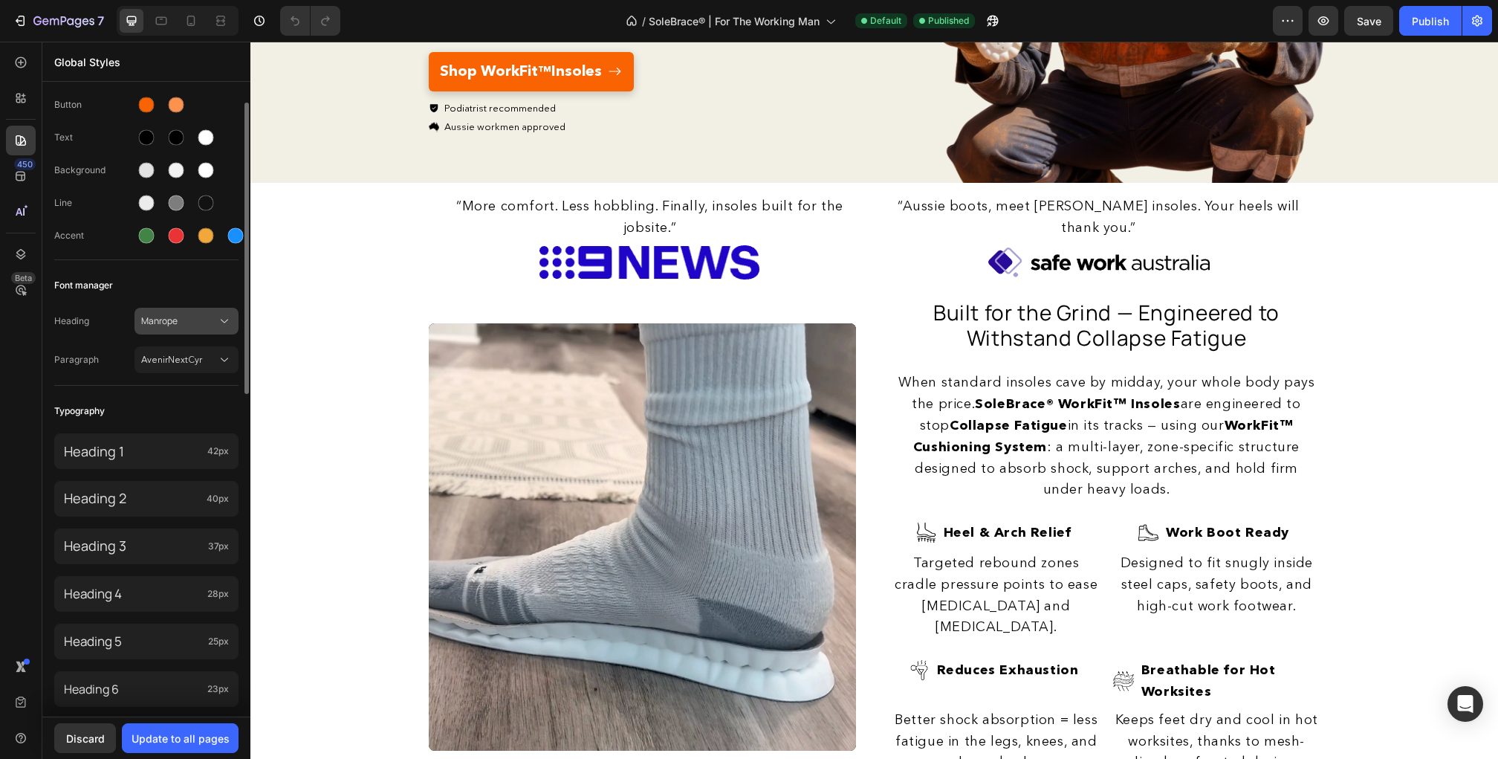
click at [187, 321] on span "Manrope" at bounding box center [179, 320] width 76 height 13
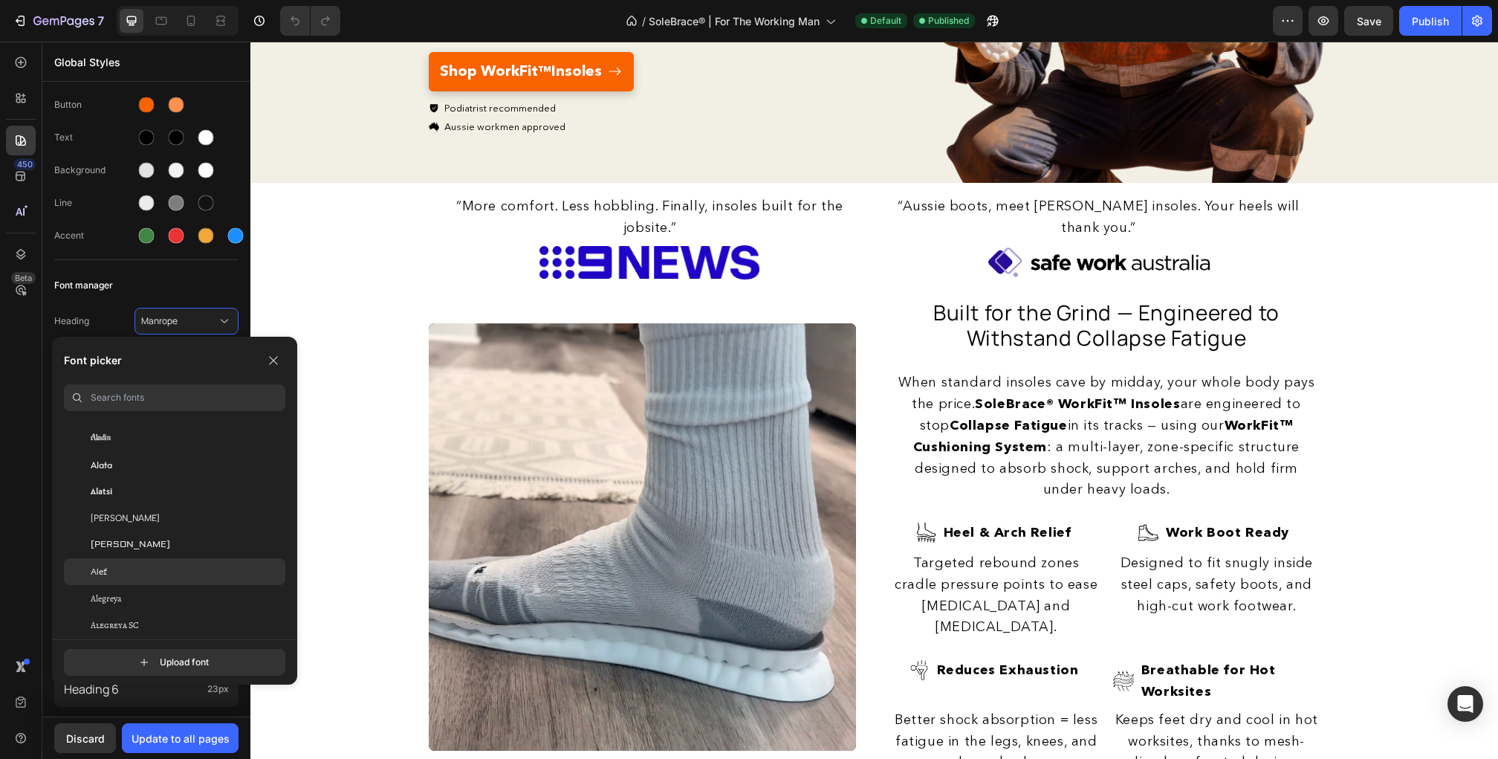
scroll to position [0, 0]
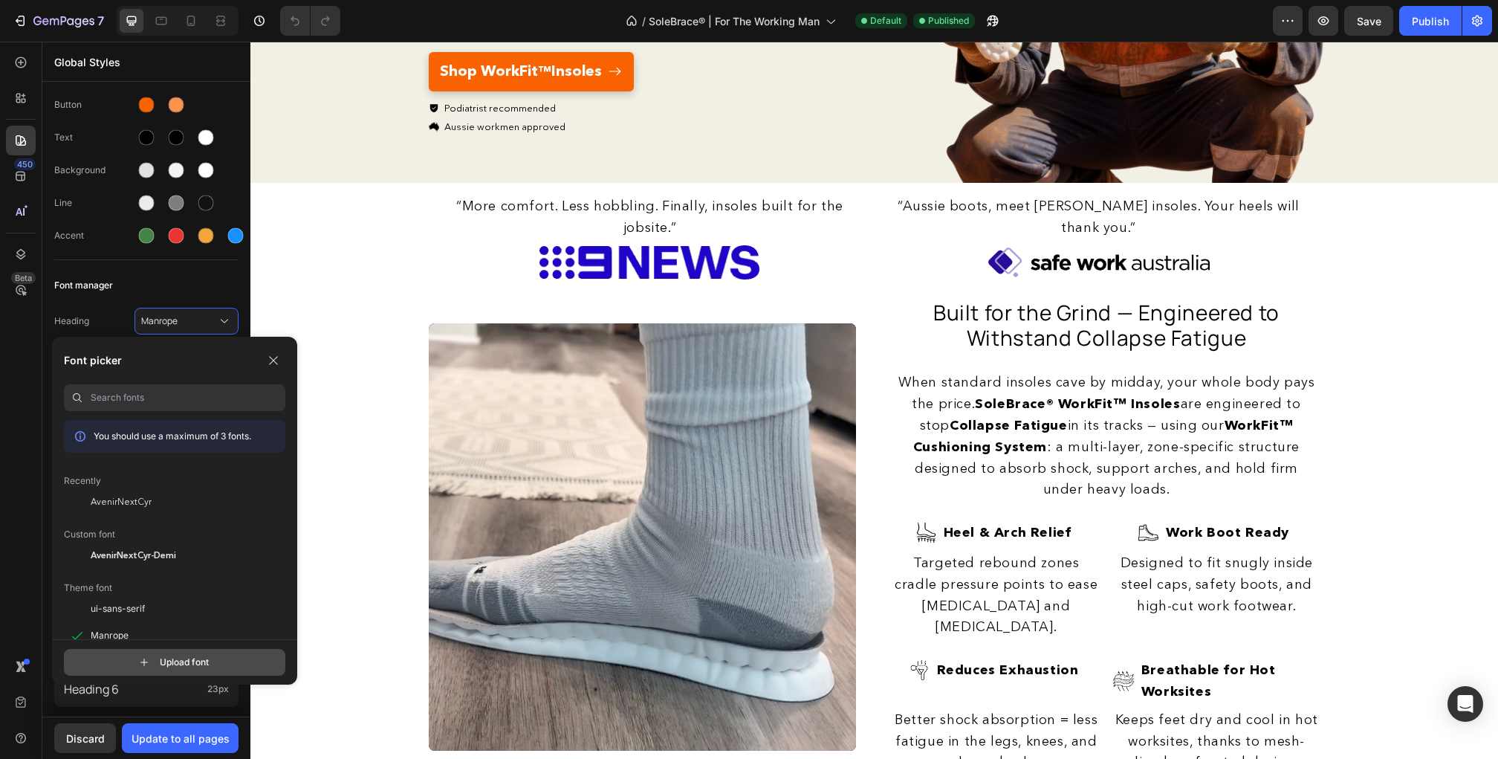
click at [190, 655] on input "file" at bounding box center [188, 661] width 372 height 25
type input "C:\fakepath\Manrope-Bold.ttf"
click at [270, 366] on button "button" at bounding box center [274, 360] width 24 height 24
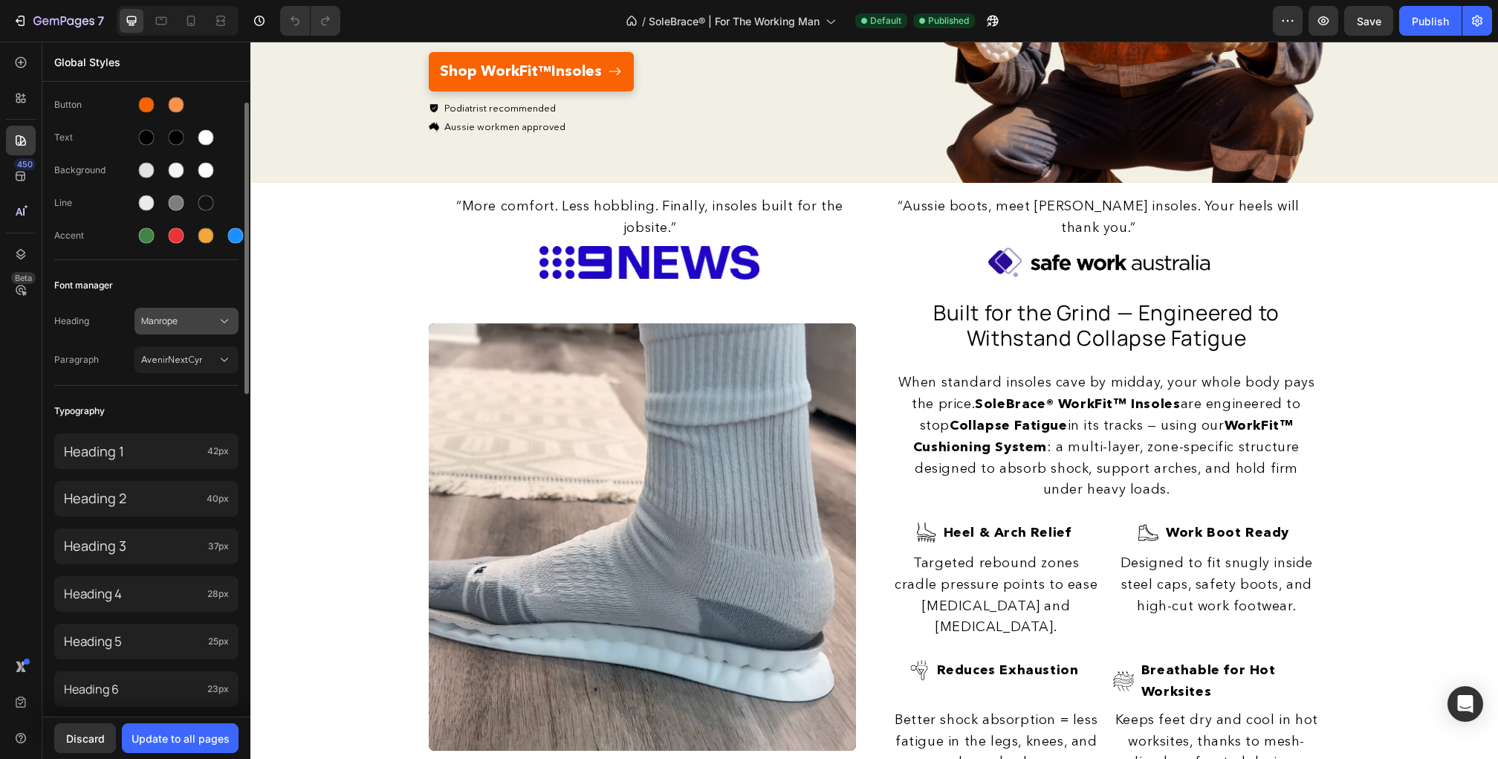
click at [198, 325] on span "Manrope" at bounding box center [179, 320] width 76 height 13
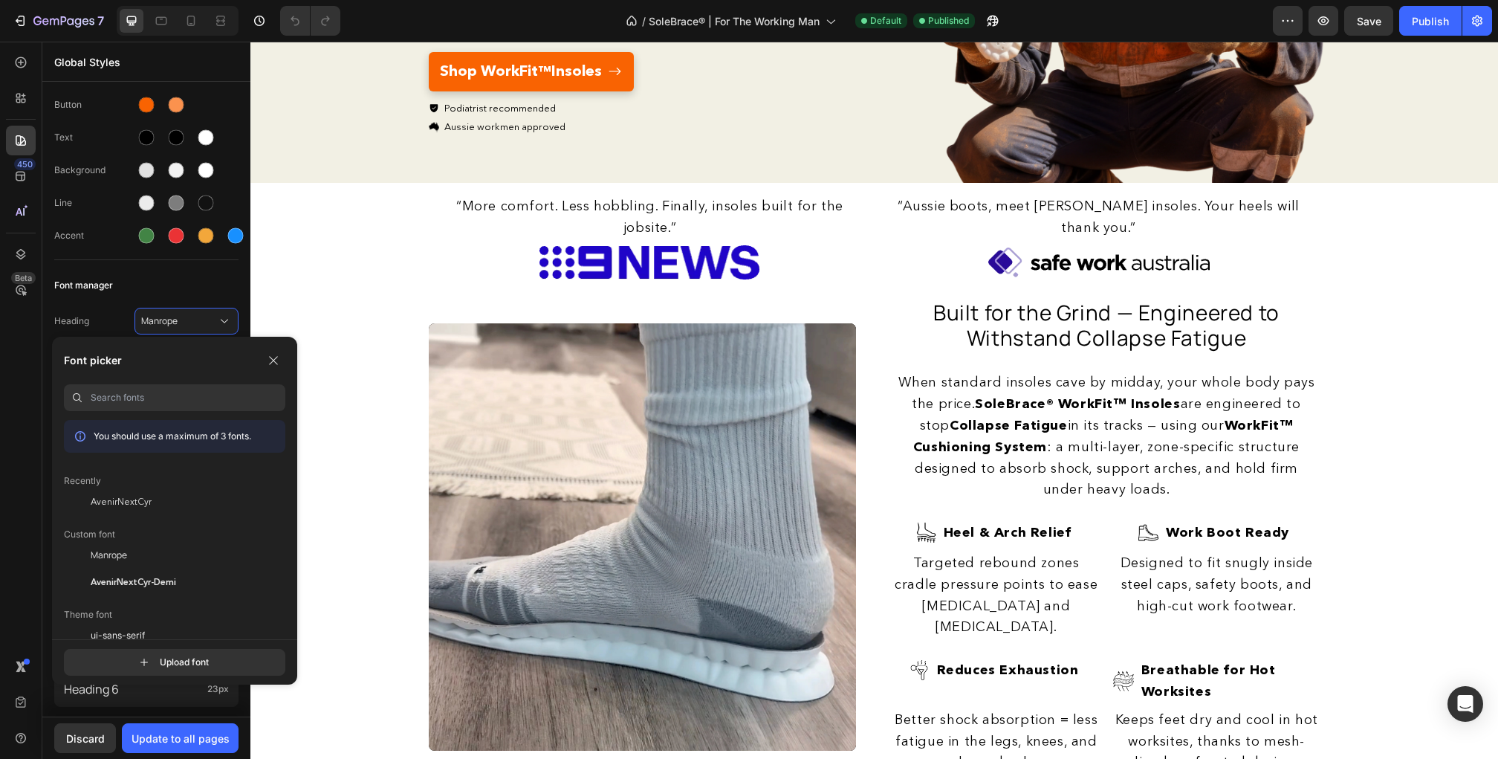
click at [78, 435] on icon at bounding box center [80, 436] width 21 height 21
click at [271, 361] on icon "button" at bounding box center [273, 360] width 12 height 12
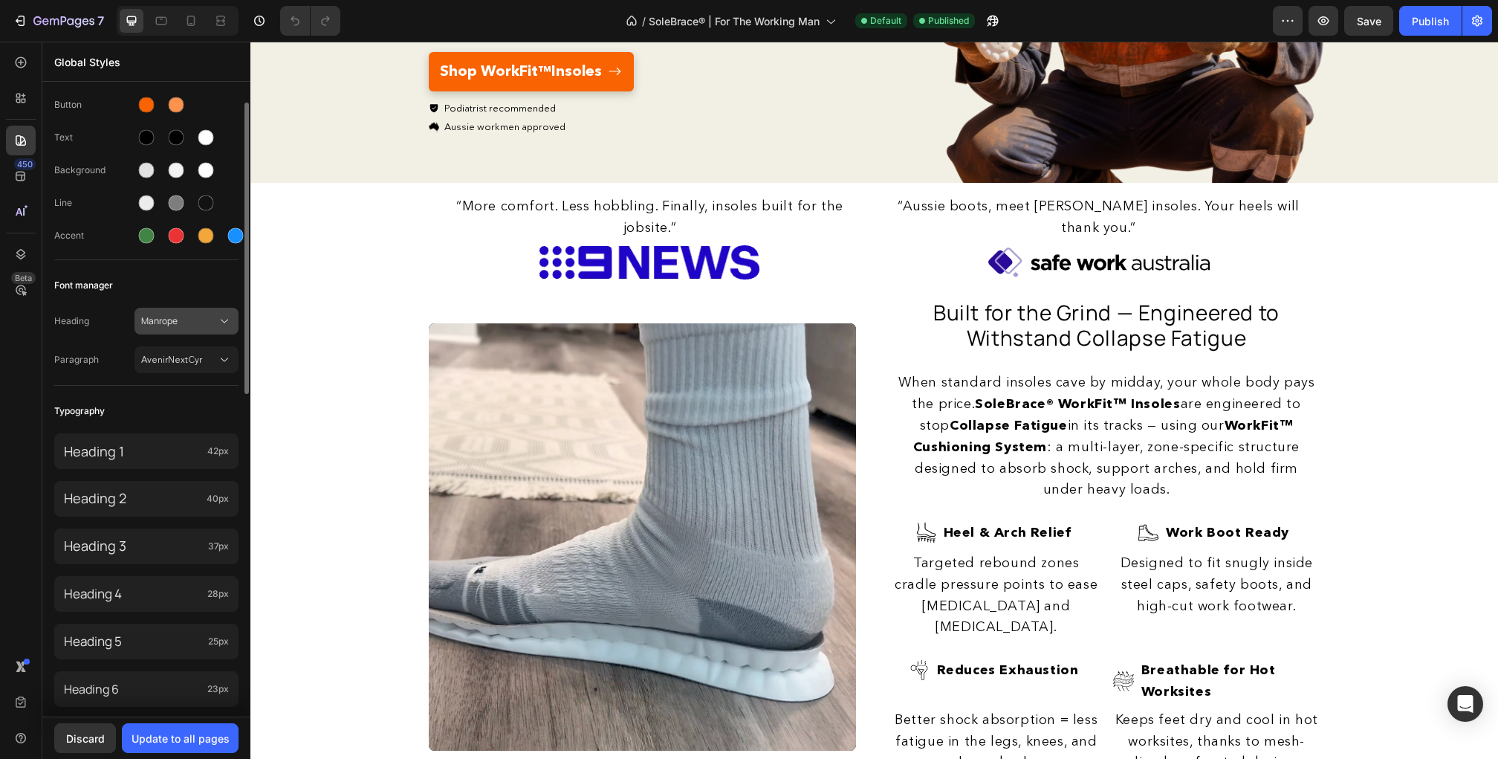
click at [166, 324] on span "Manrope" at bounding box center [179, 320] width 76 height 13
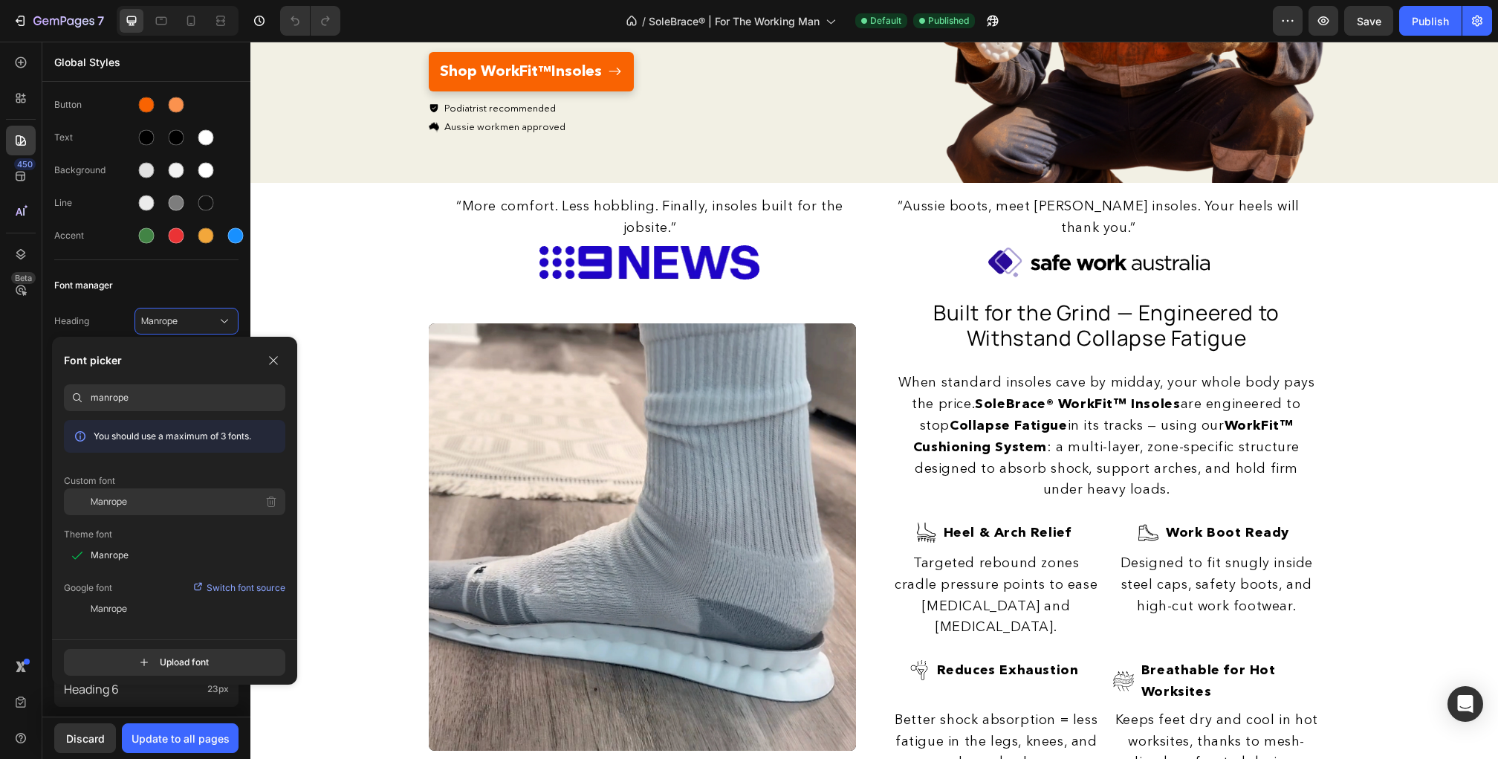
type input "manrope"
click at [106, 500] on span "Manrope" at bounding box center [109, 501] width 36 height 13
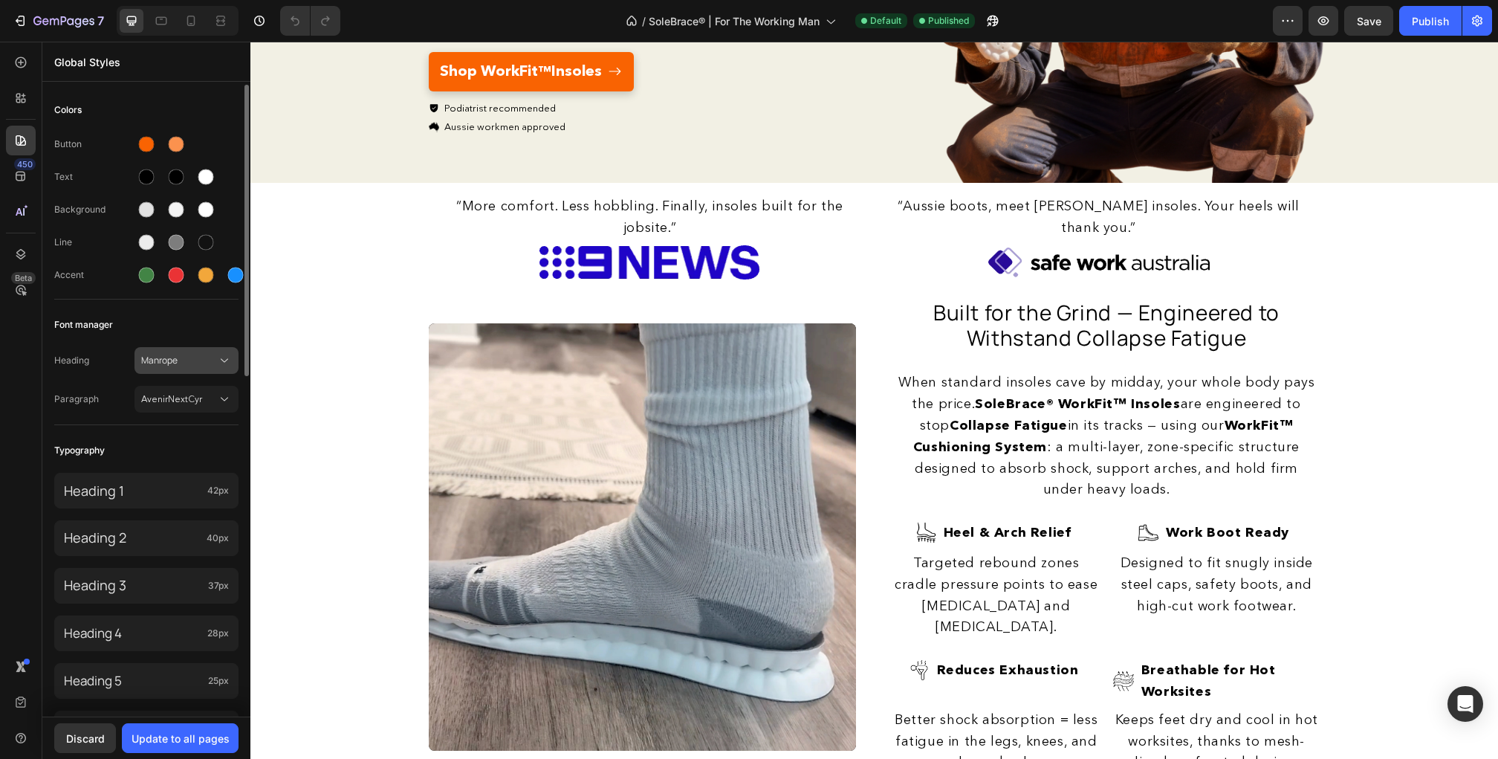
click at [169, 357] on span "Manrope" at bounding box center [179, 360] width 76 height 13
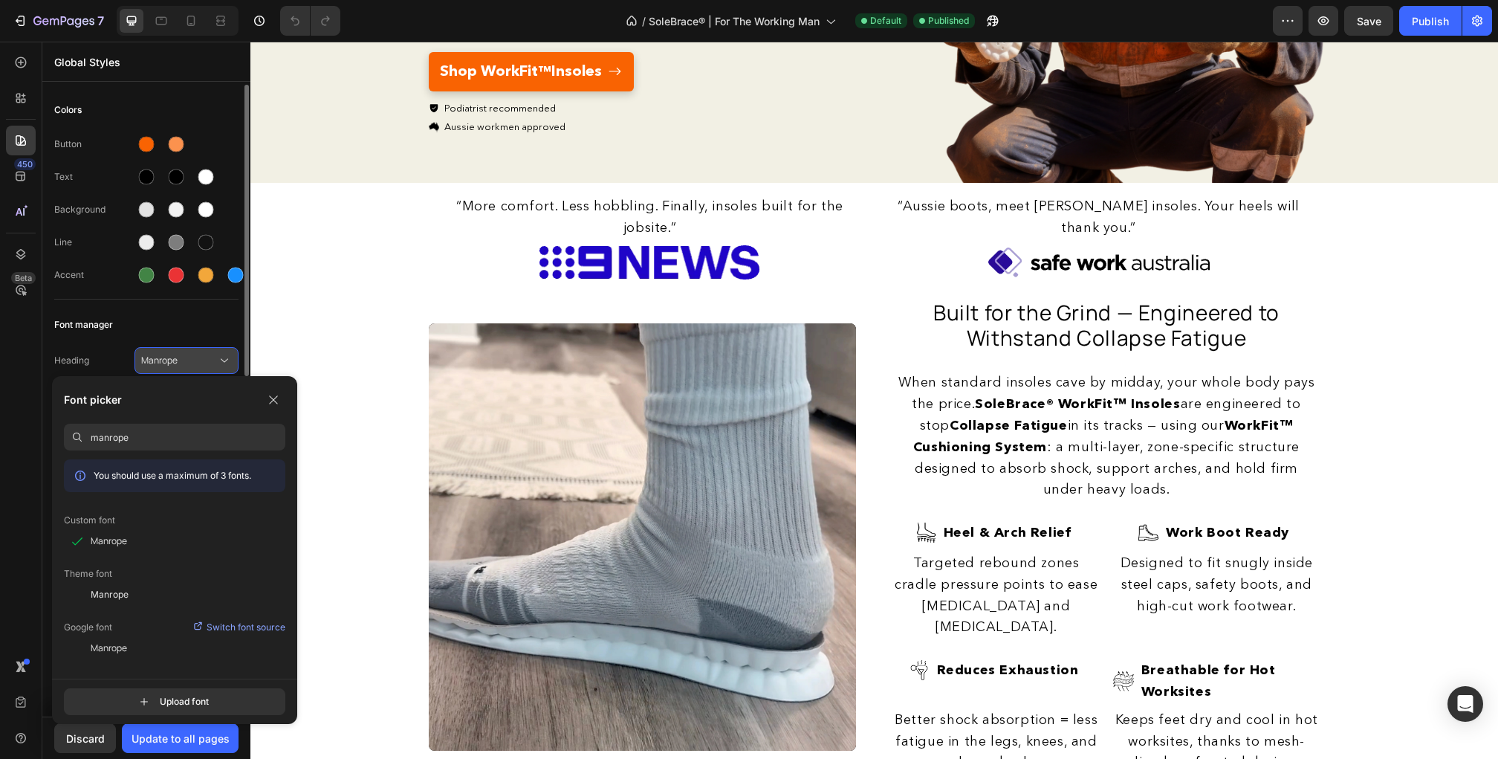
click at [169, 357] on span "Manrope" at bounding box center [179, 360] width 76 height 13
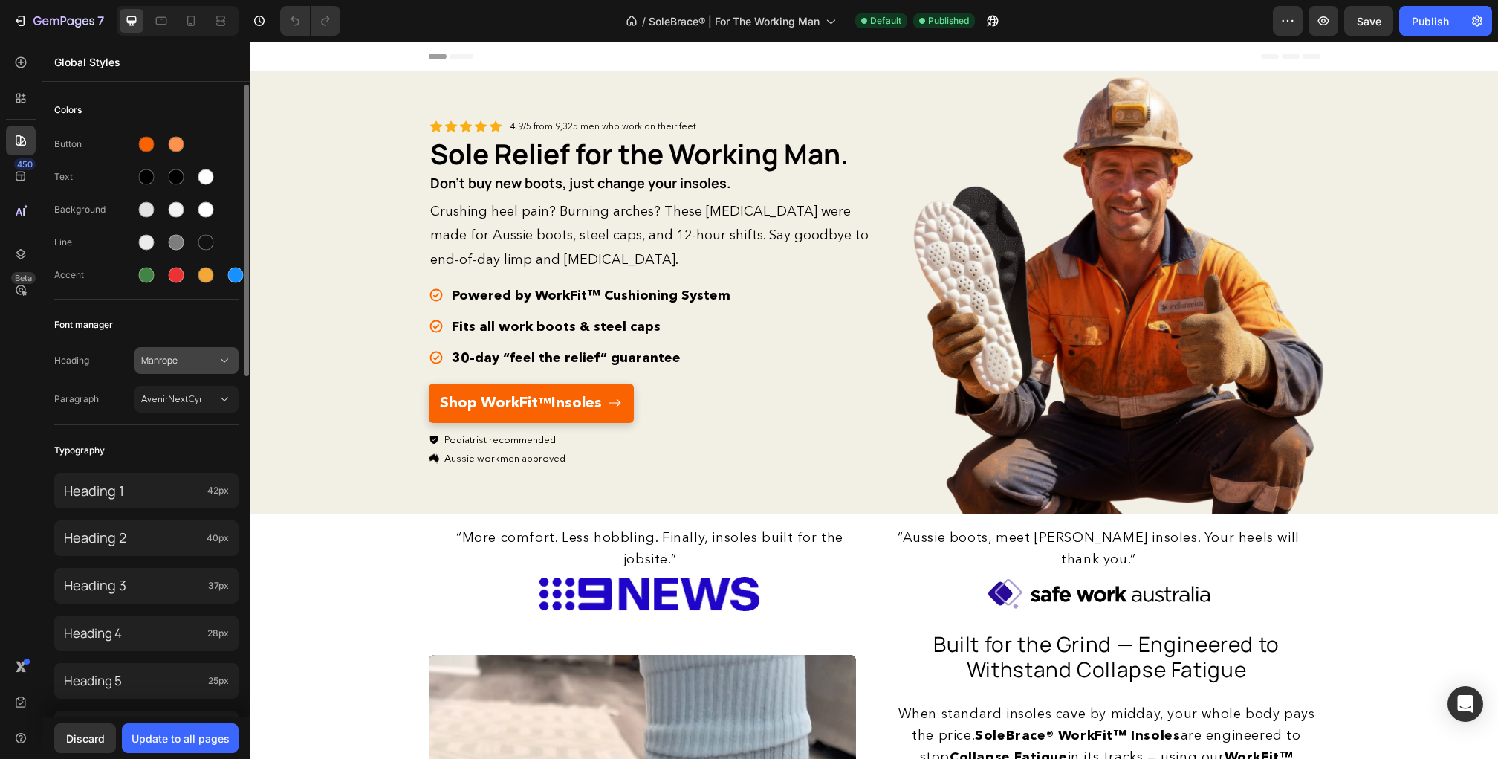
click at [214, 361] on span "Manrope" at bounding box center [179, 360] width 76 height 13
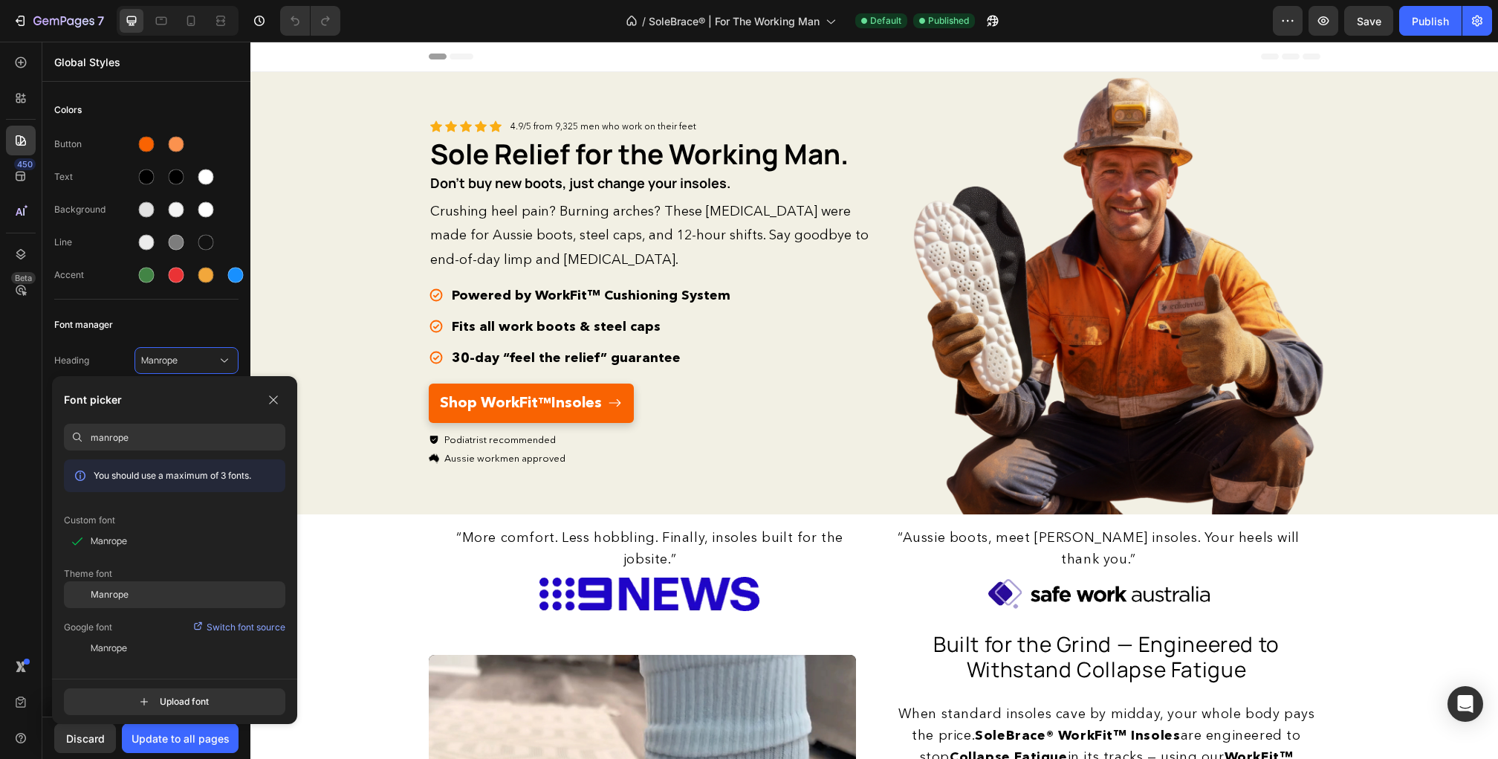
click at [164, 588] on div "Manrope" at bounding box center [188, 594] width 195 height 13
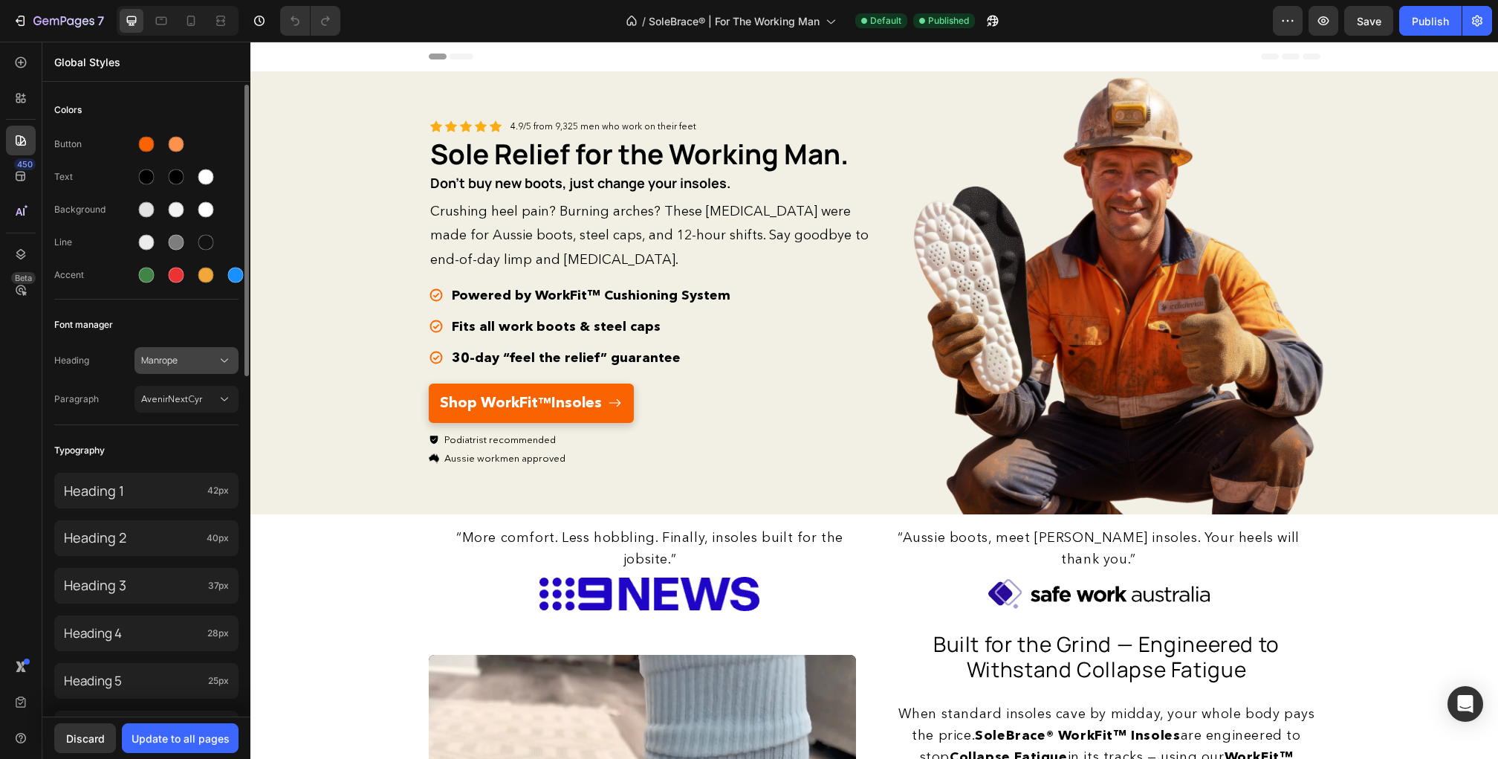
click at [186, 370] on button "Manrope" at bounding box center [186, 360] width 104 height 27
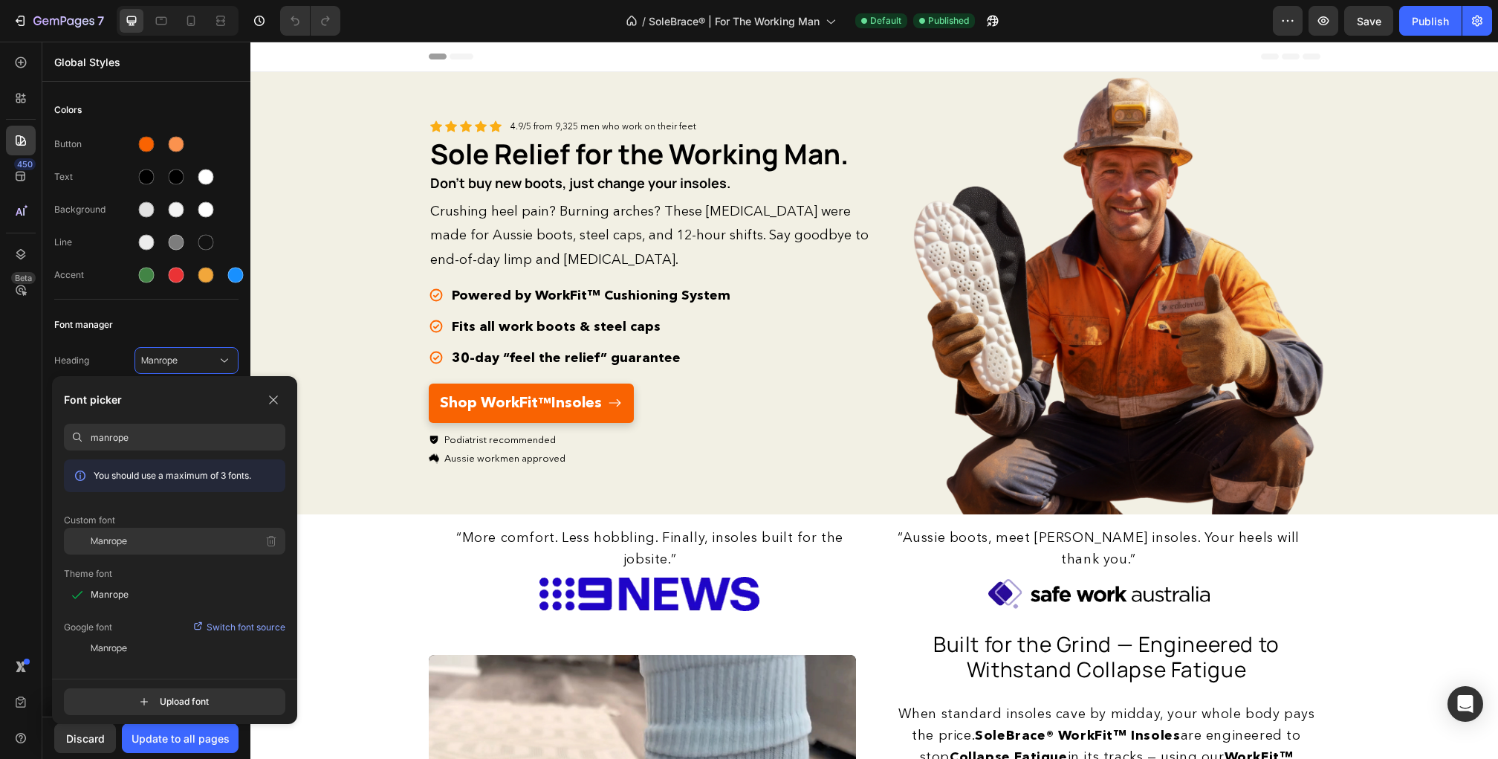
click at [145, 540] on div "Manrope" at bounding box center [188, 541] width 195 height 27
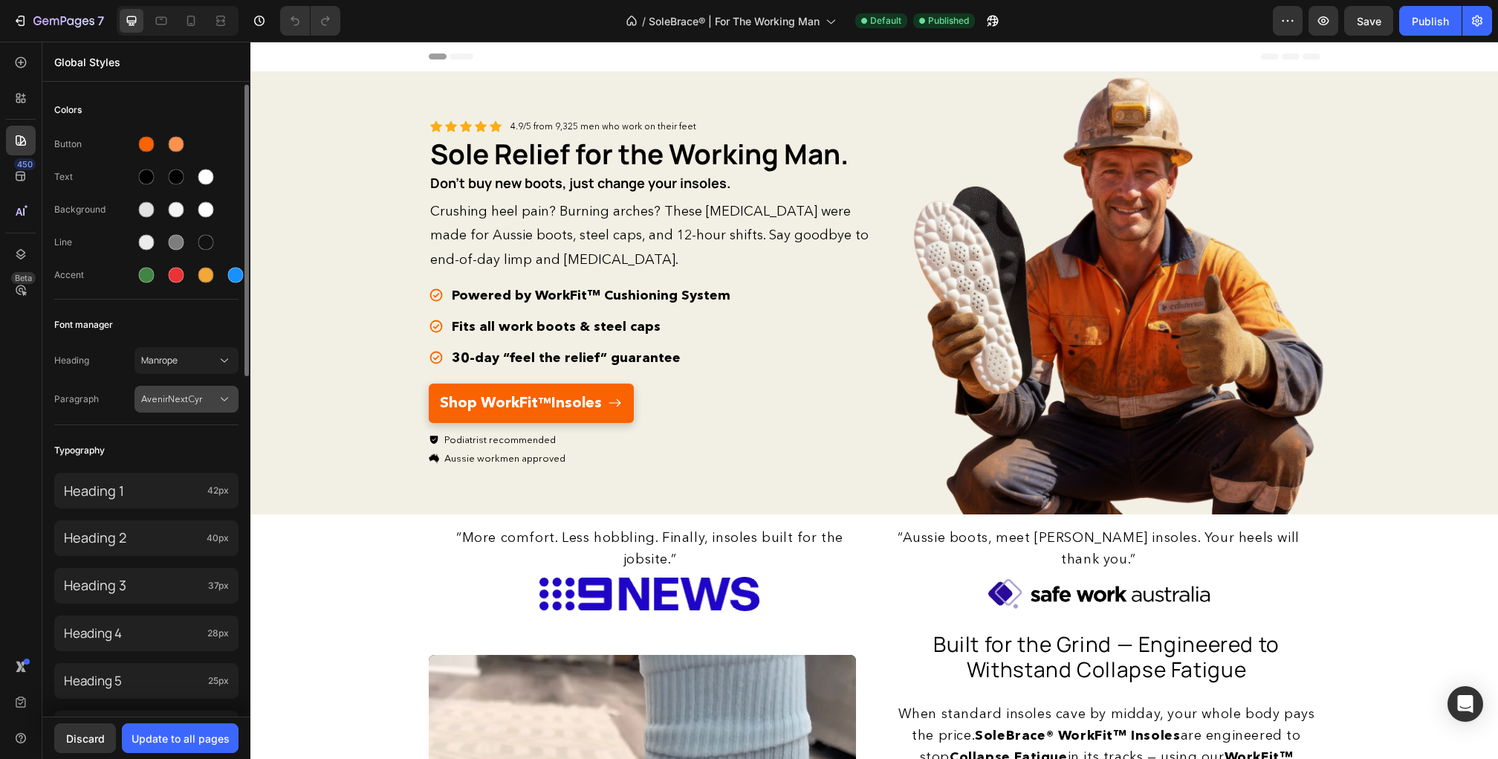
click at [190, 398] on span "AvenirNextCyr" at bounding box center [179, 398] width 76 height 13
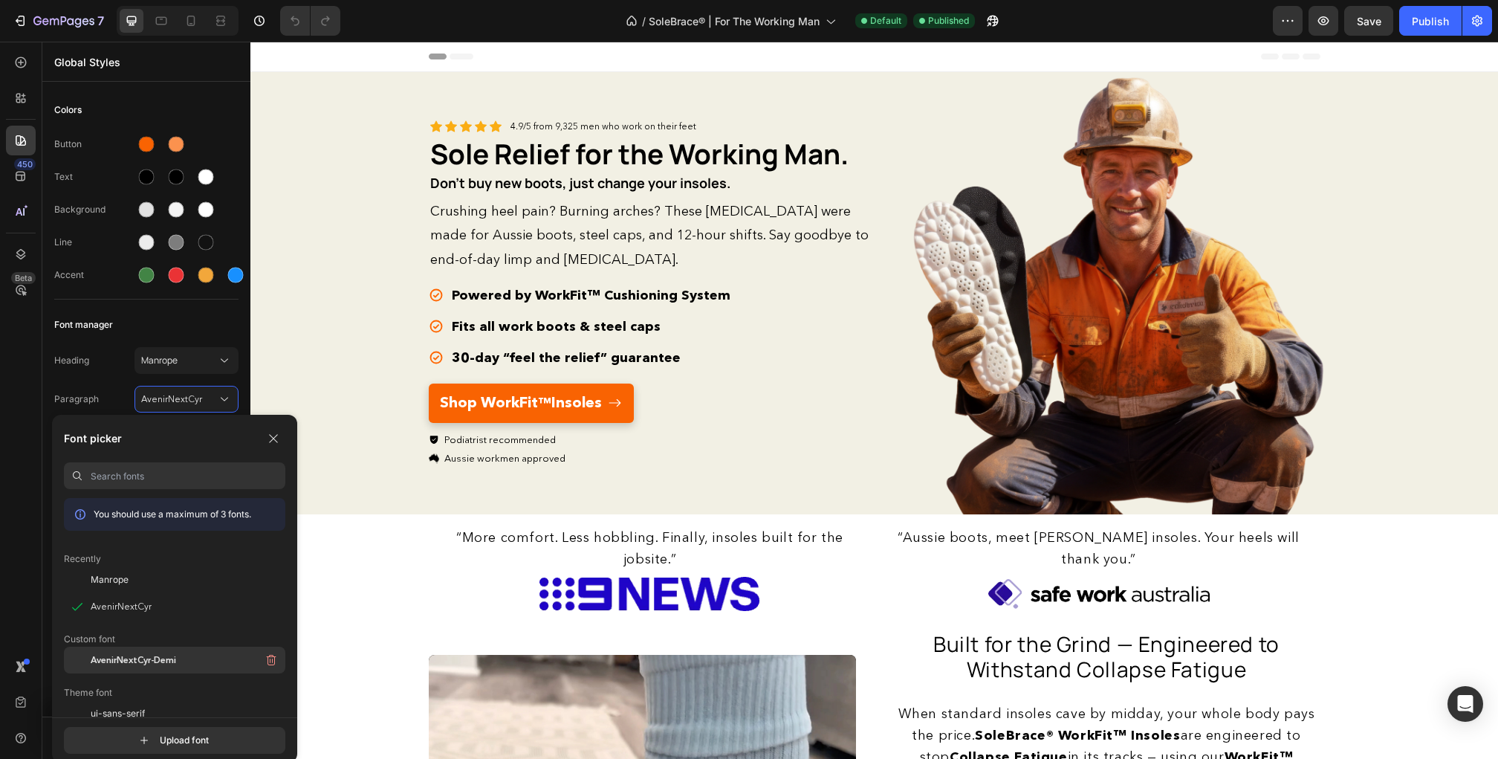
click at [143, 661] on span "AvenirNextCyr-Demi" at bounding box center [133, 659] width 85 height 13
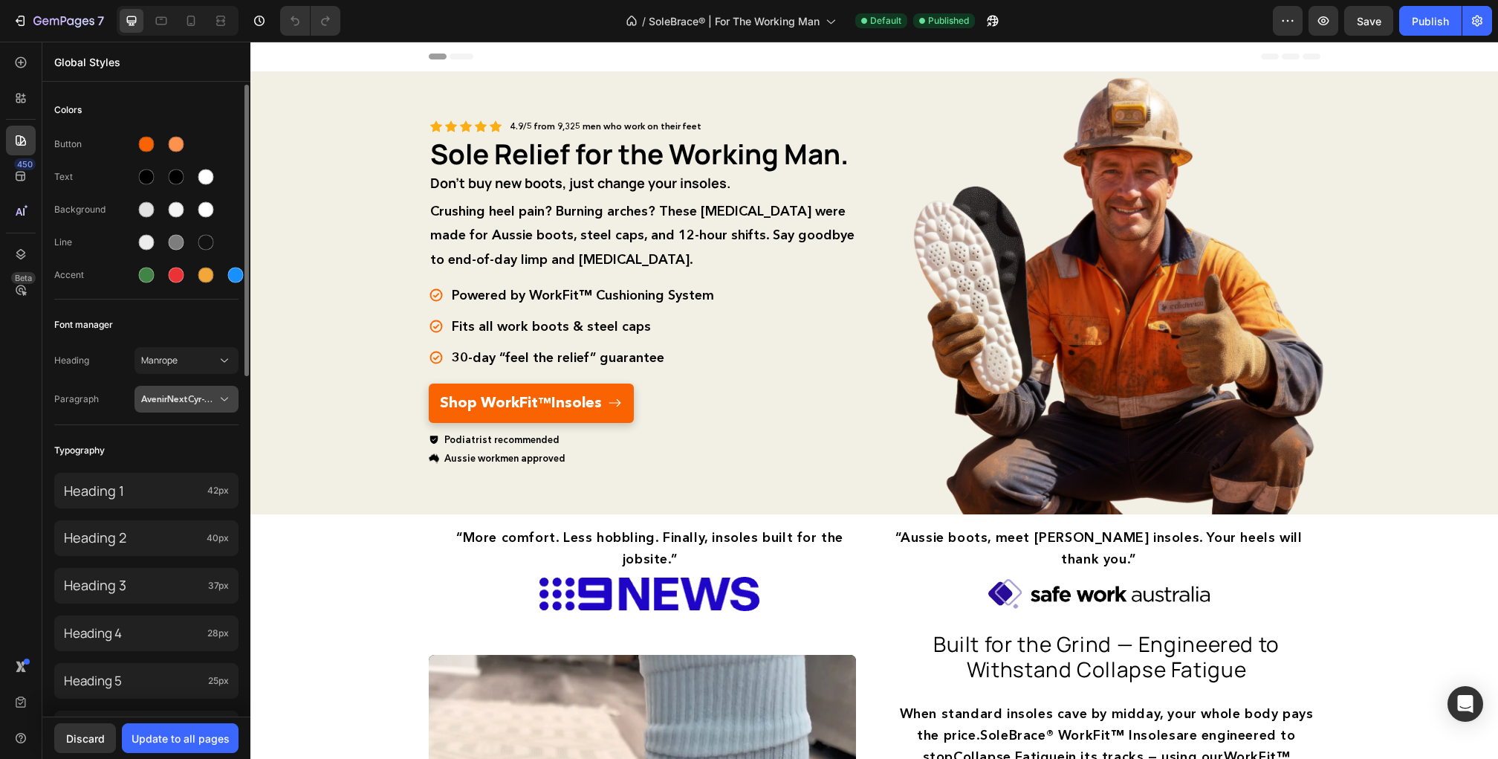
click at [187, 401] on span "AvenirNextCyr-Demi" at bounding box center [179, 398] width 76 height 13
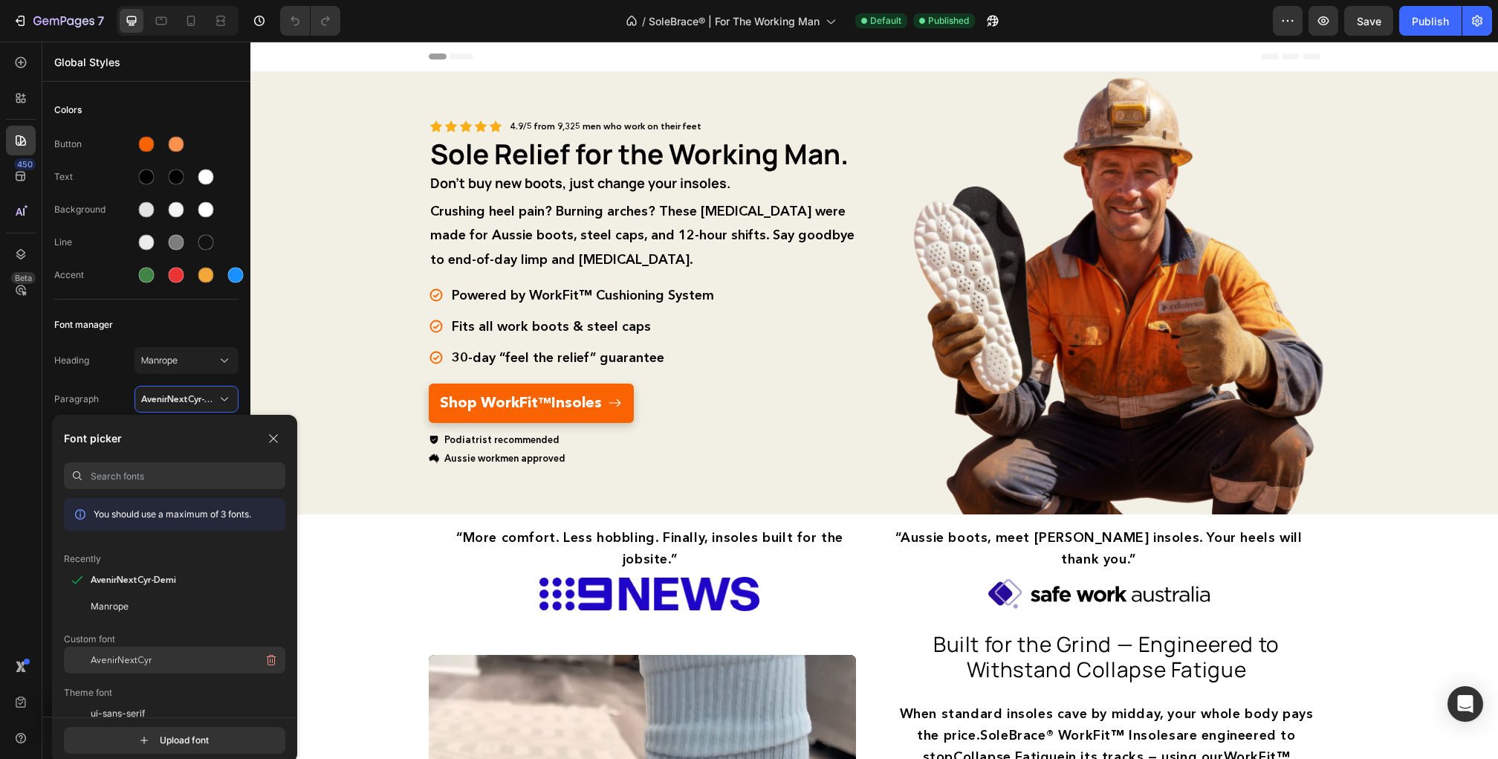
click at [126, 652] on div "AvenirNextCyr" at bounding box center [188, 659] width 195 height 27
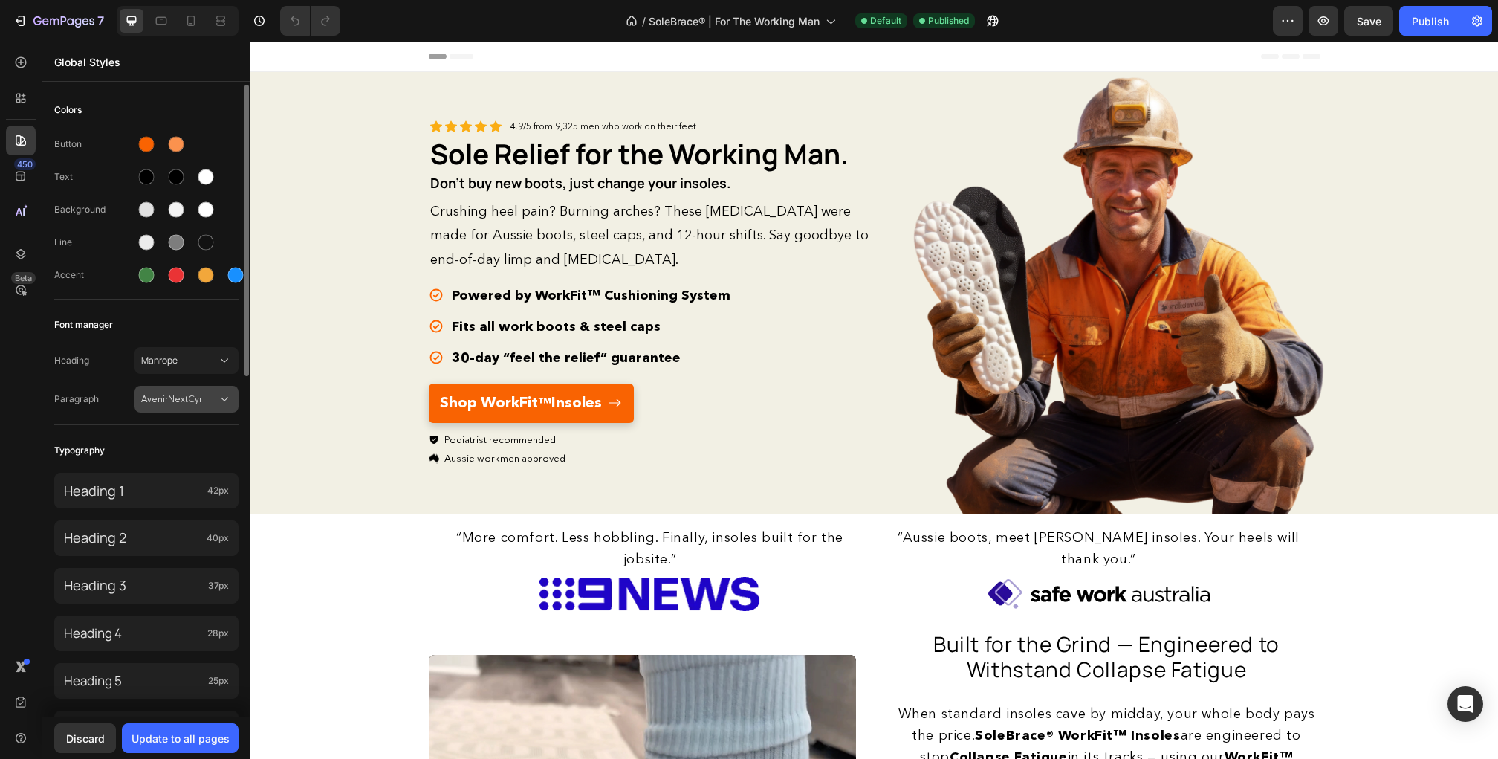
click at [174, 393] on span "AvenirNextCyr" at bounding box center [179, 398] width 76 height 13
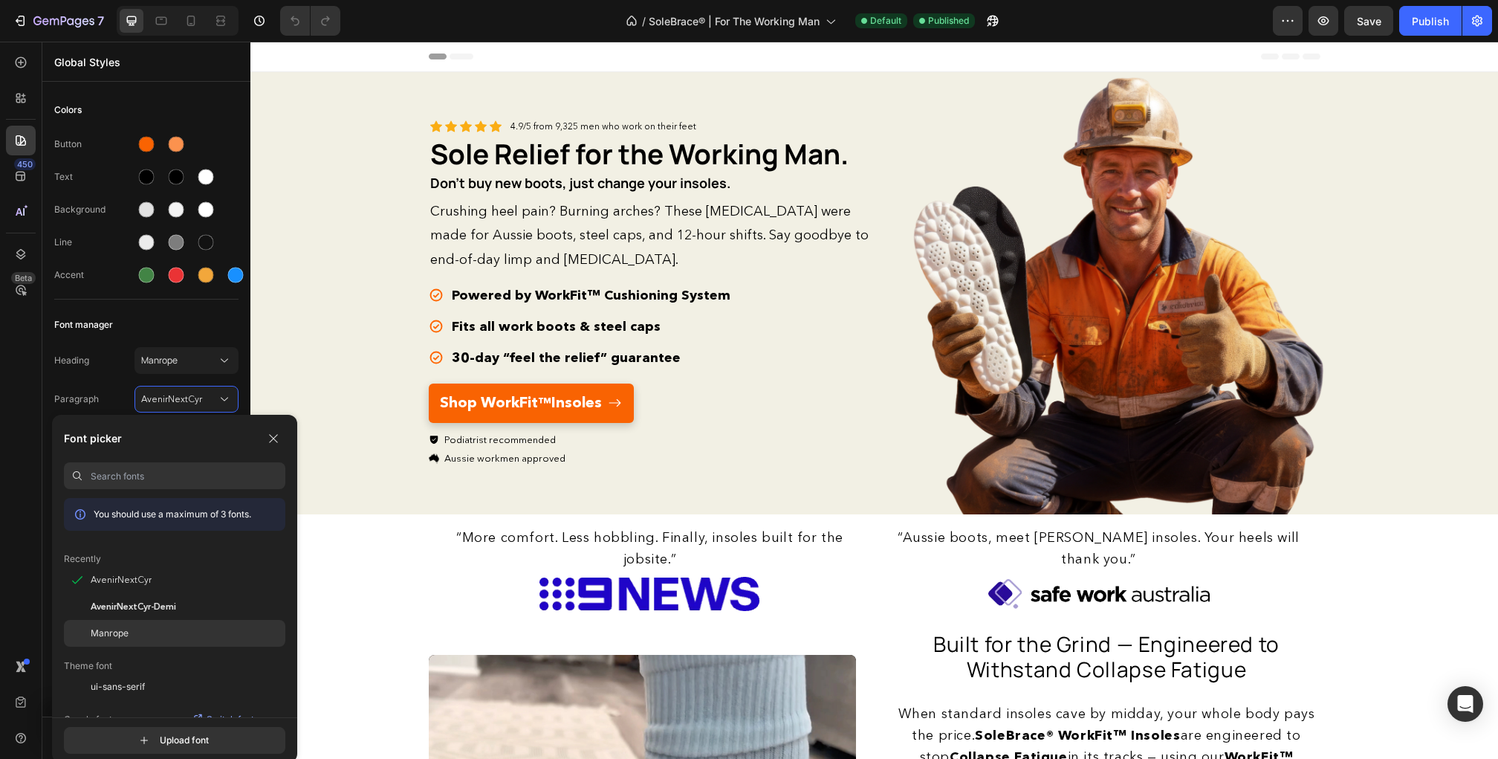
click at [132, 630] on div "Manrope" at bounding box center [188, 632] width 195 height 13
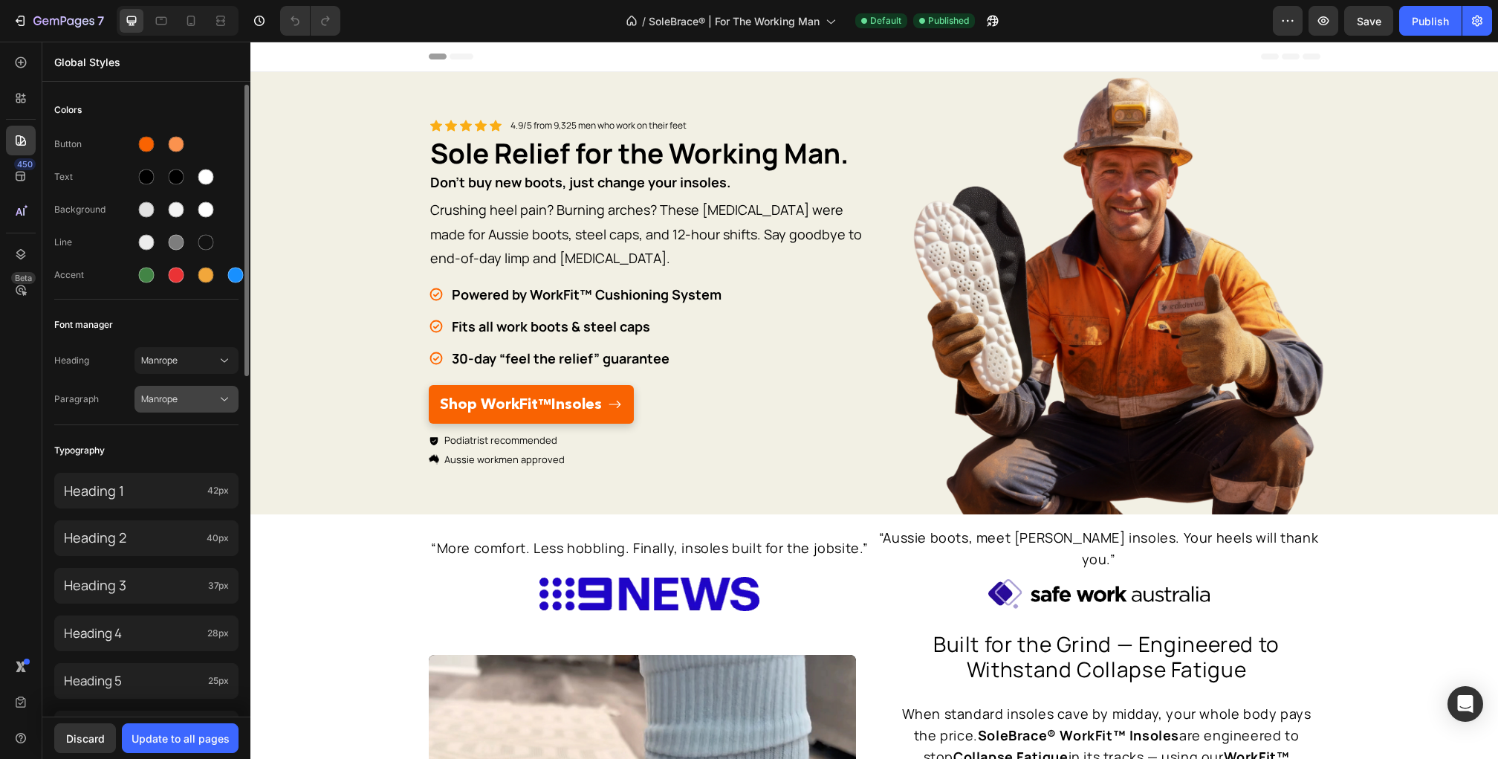
click at [201, 392] on span "Manrope" at bounding box center [179, 398] width 76 height 13
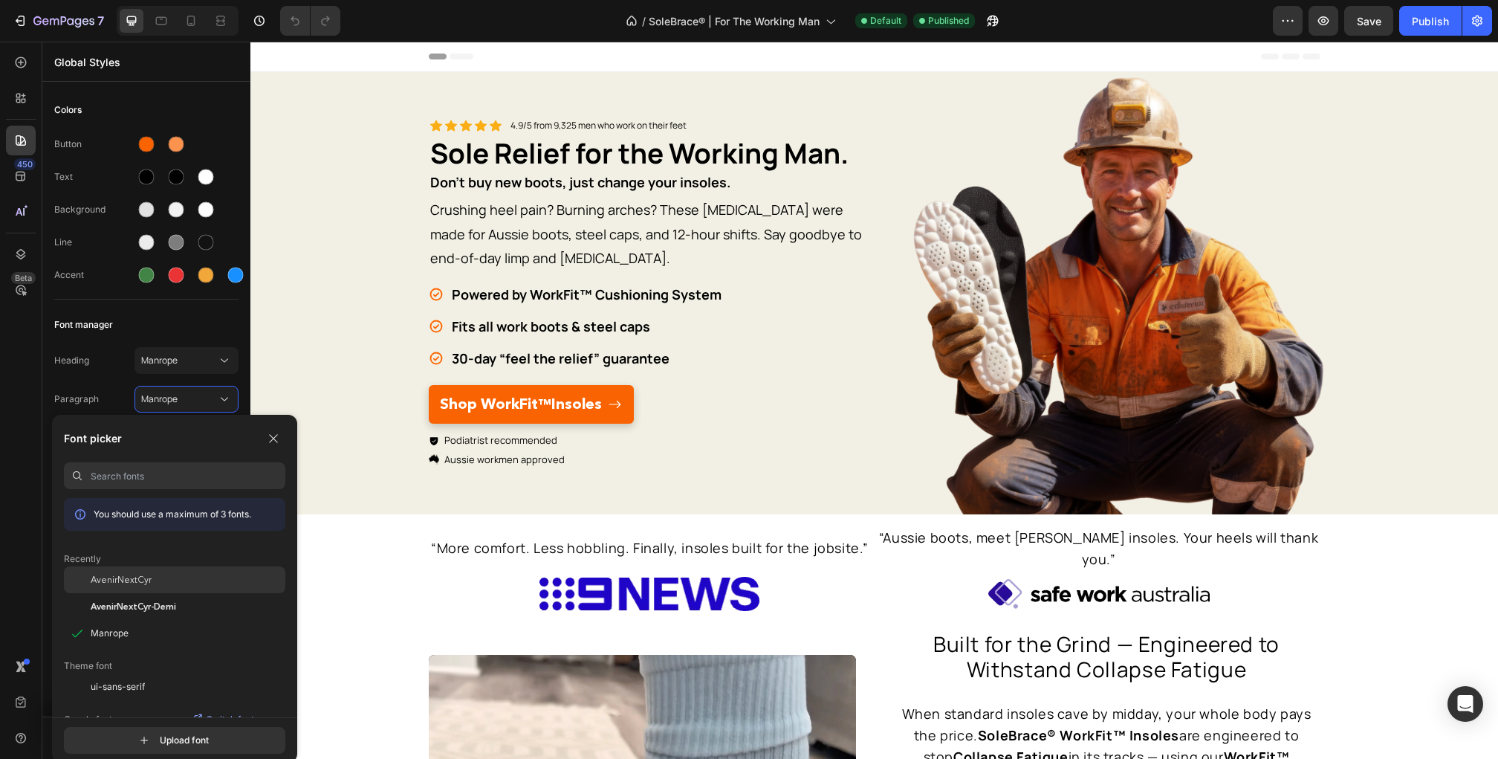
click at [150, 584] on div "AvenirNextCyr" at bounding box center [188, 579] width 195 height 13
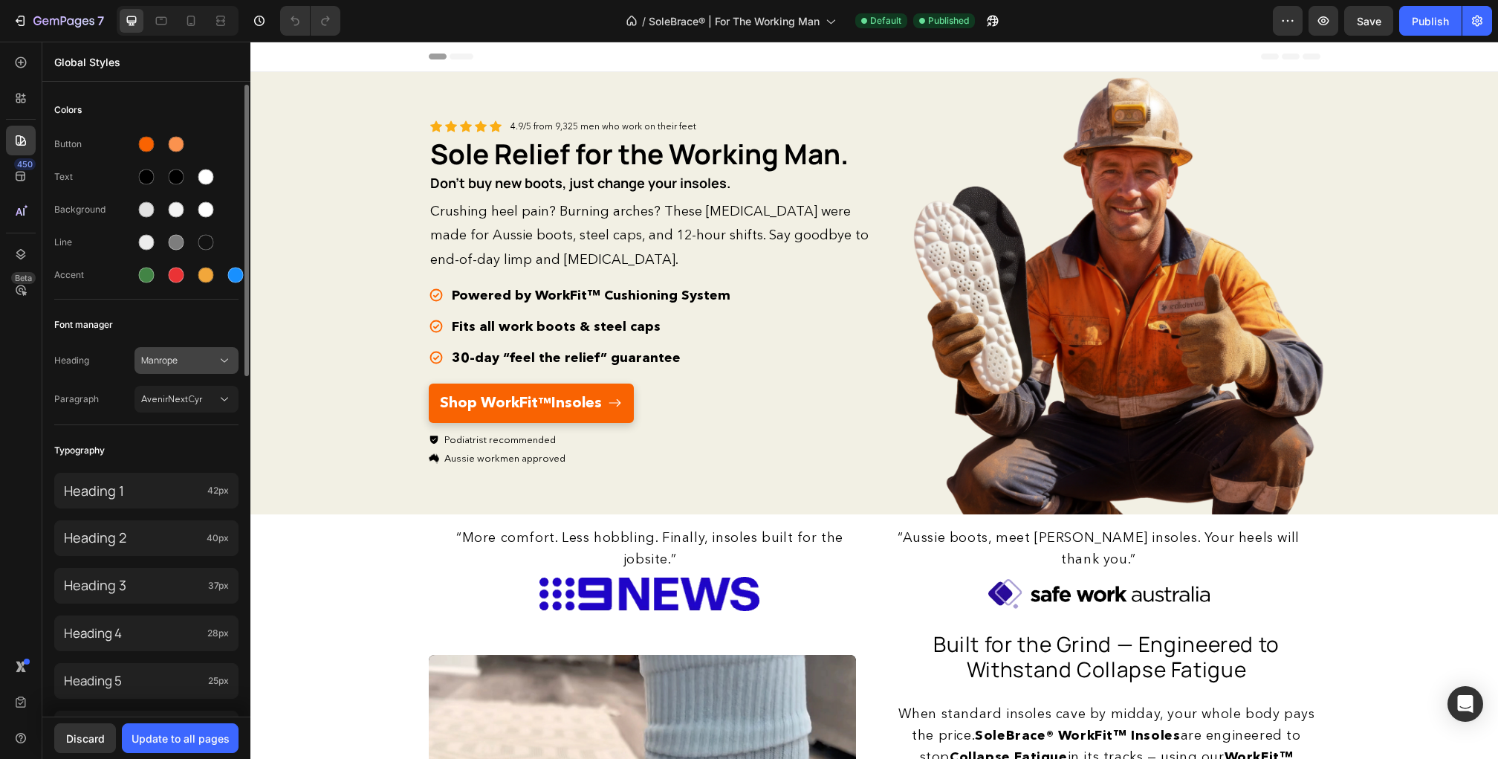
click at [193, 367] on button "Manrope" at bounding box center [186, 360] width 104 height 27
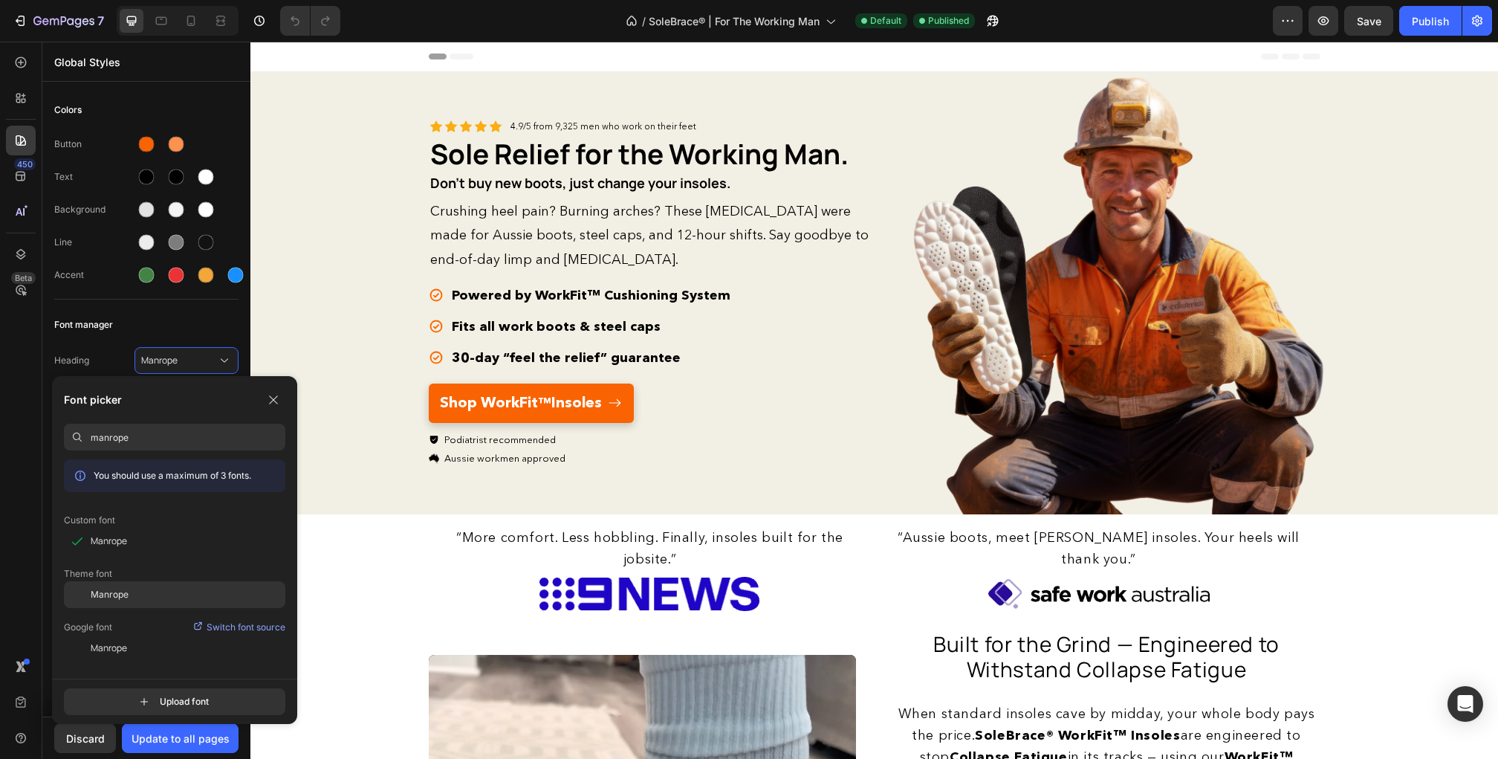
click at [139, 596] on div "Manrope" at bounding box center [188, 594] width 195 height 13
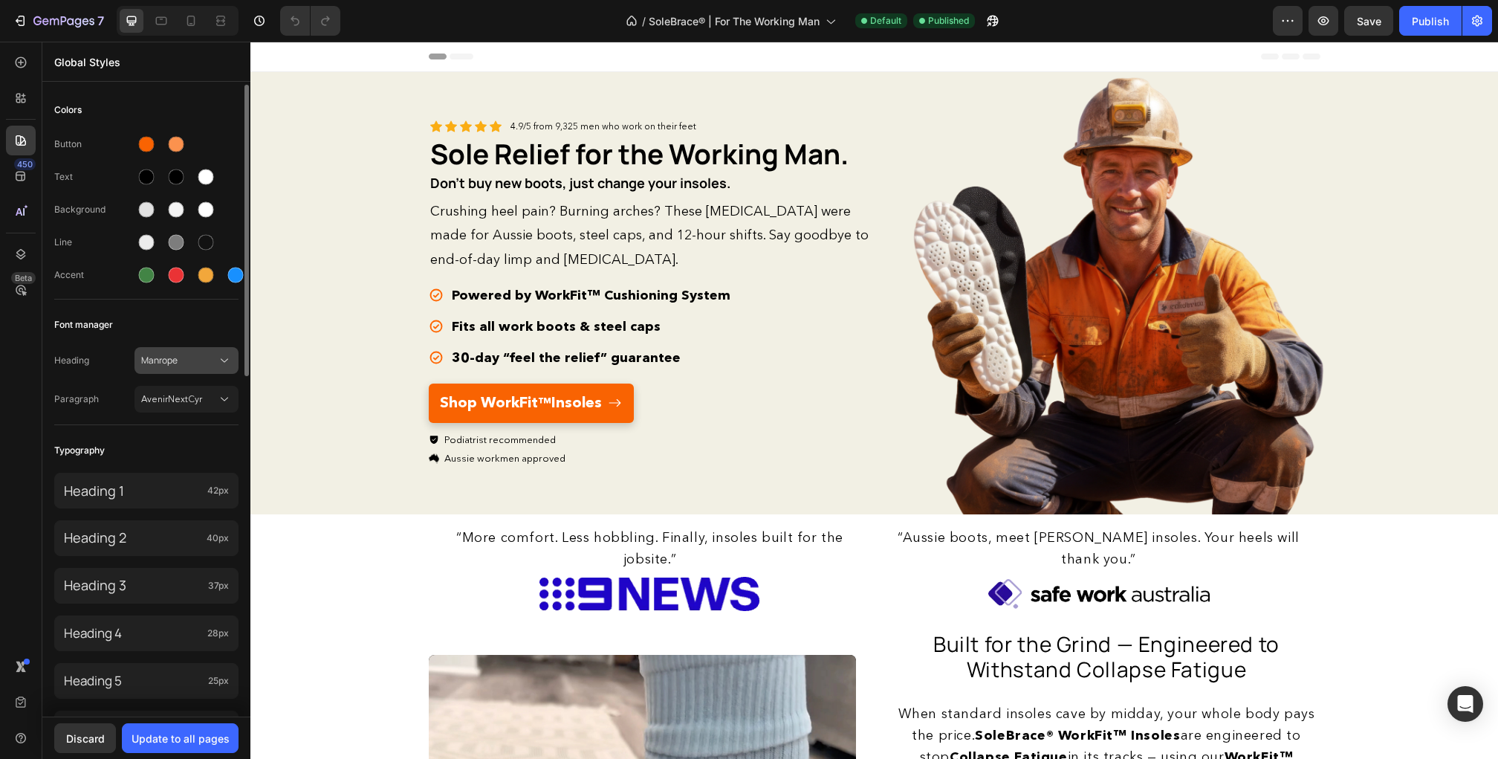
click at [213, 354] on span "Manrope" at bounding box center [179, 360] width 76 height 13
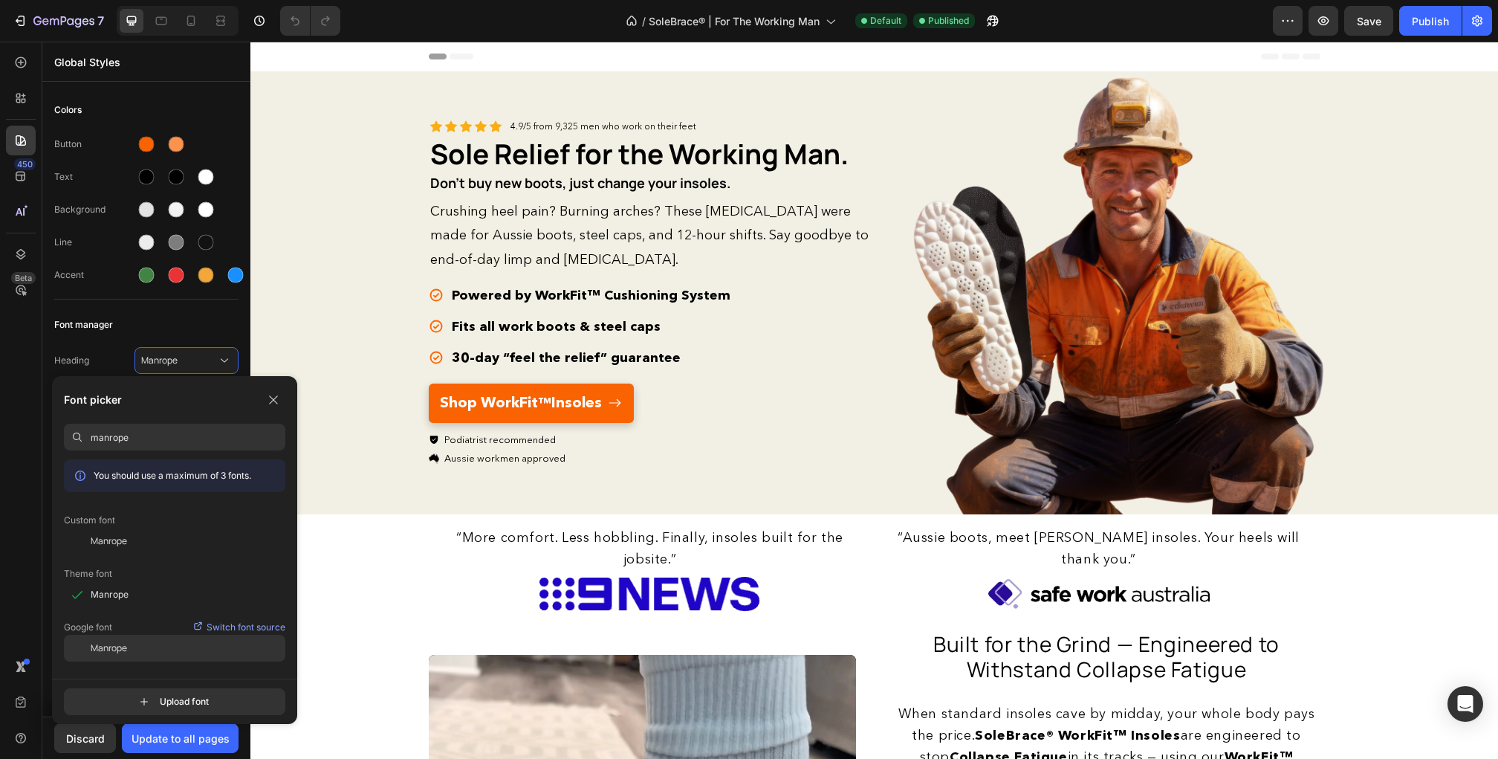
click at [139, 652] on div "Manrope" at bounding box center [188, 647] width 195 height 13
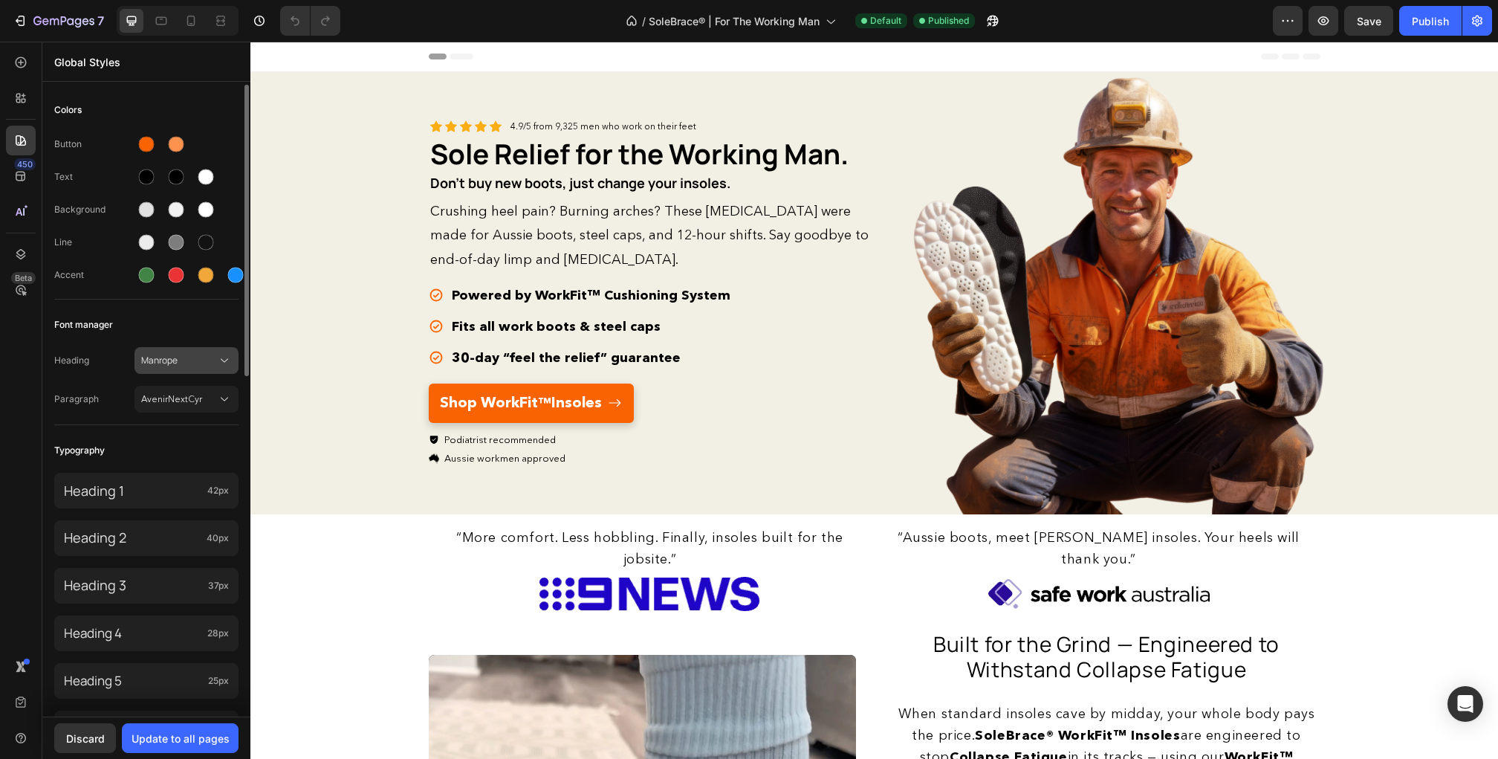
click at [204, 354] on span "Manrope" at bounding box center [179, 360] width 76 height 13
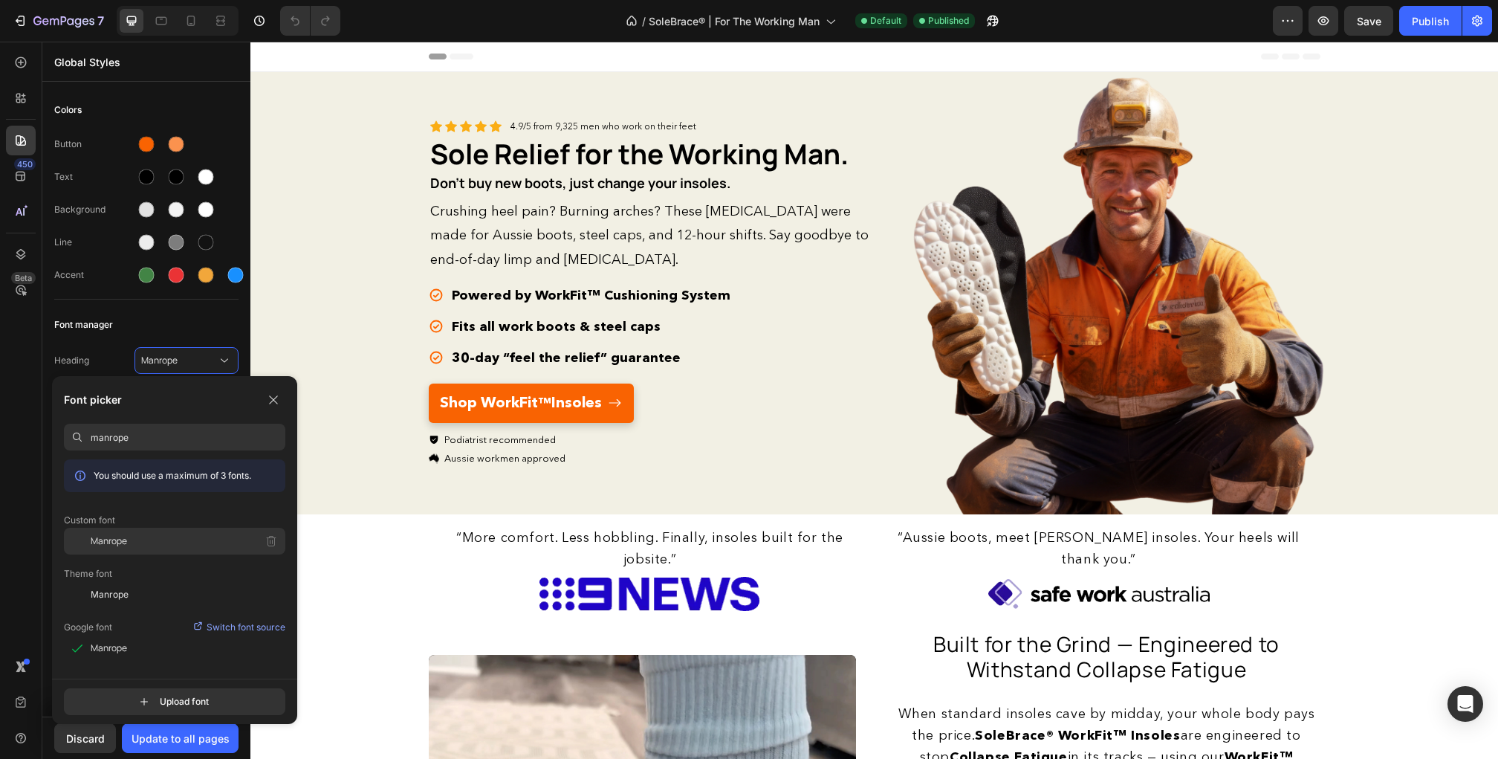
click at [152, 546] on div "Manrope" at bounding box center [188, 541] width 195 height 27
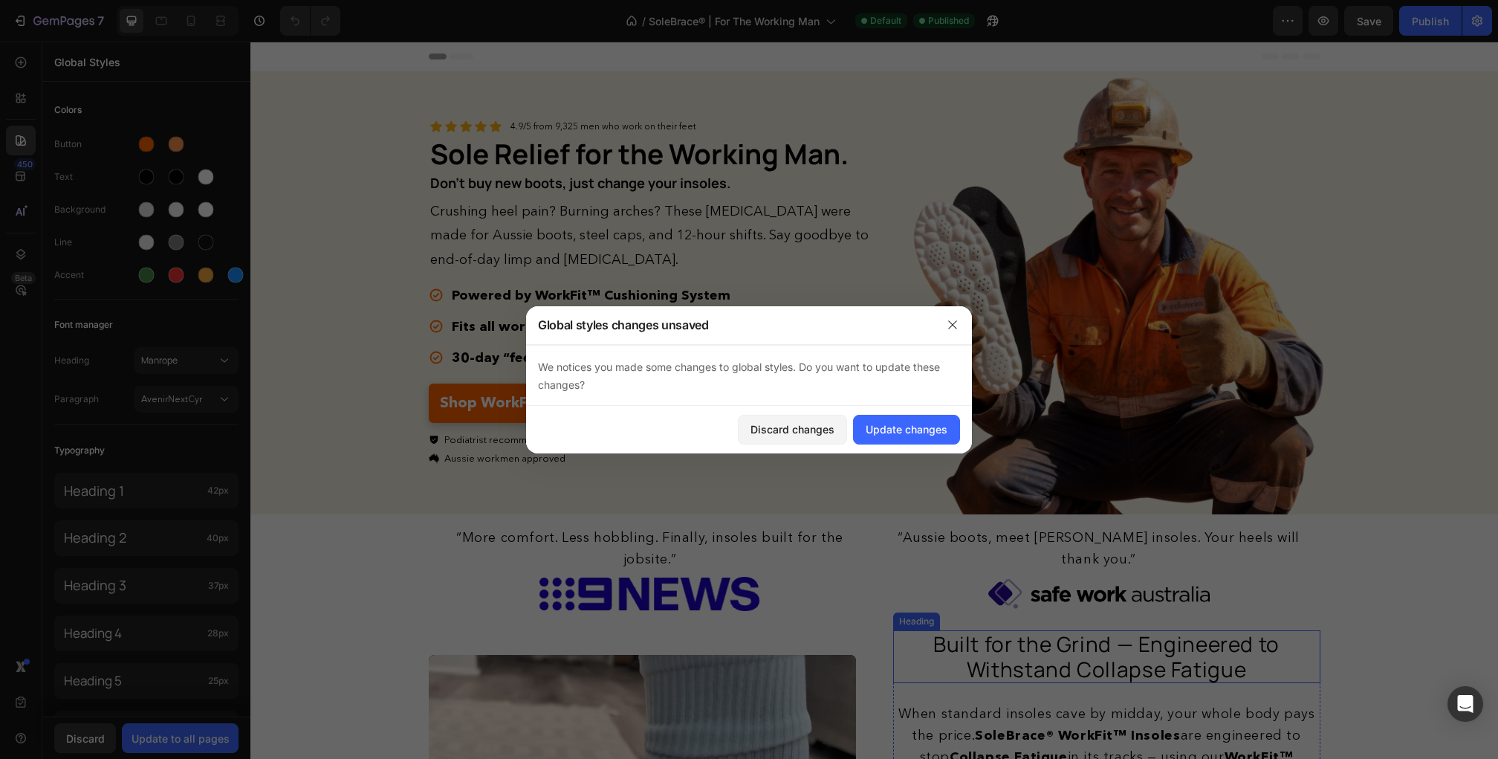
click at [1003, 638] on span "Built for the Grind — Engineered to Withstand Collapse Fatigue" at bounding box center [1106, 655] width 346 height 53
click at [957, 334] on button "button" at bounding box center [953, 325] width 24 height 24
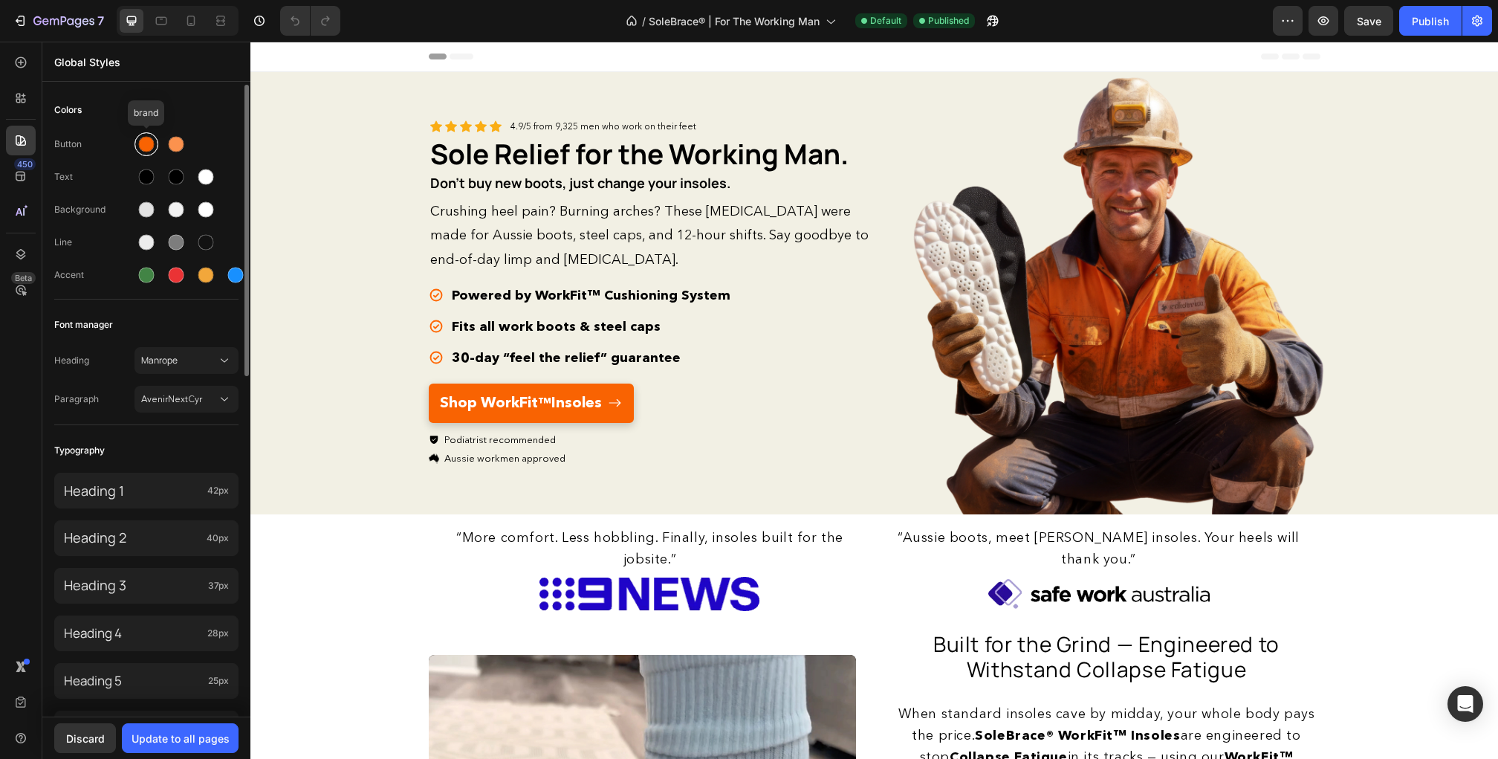
click at [137, 131] on div at bounding box center [146, 144] width 27 height 27
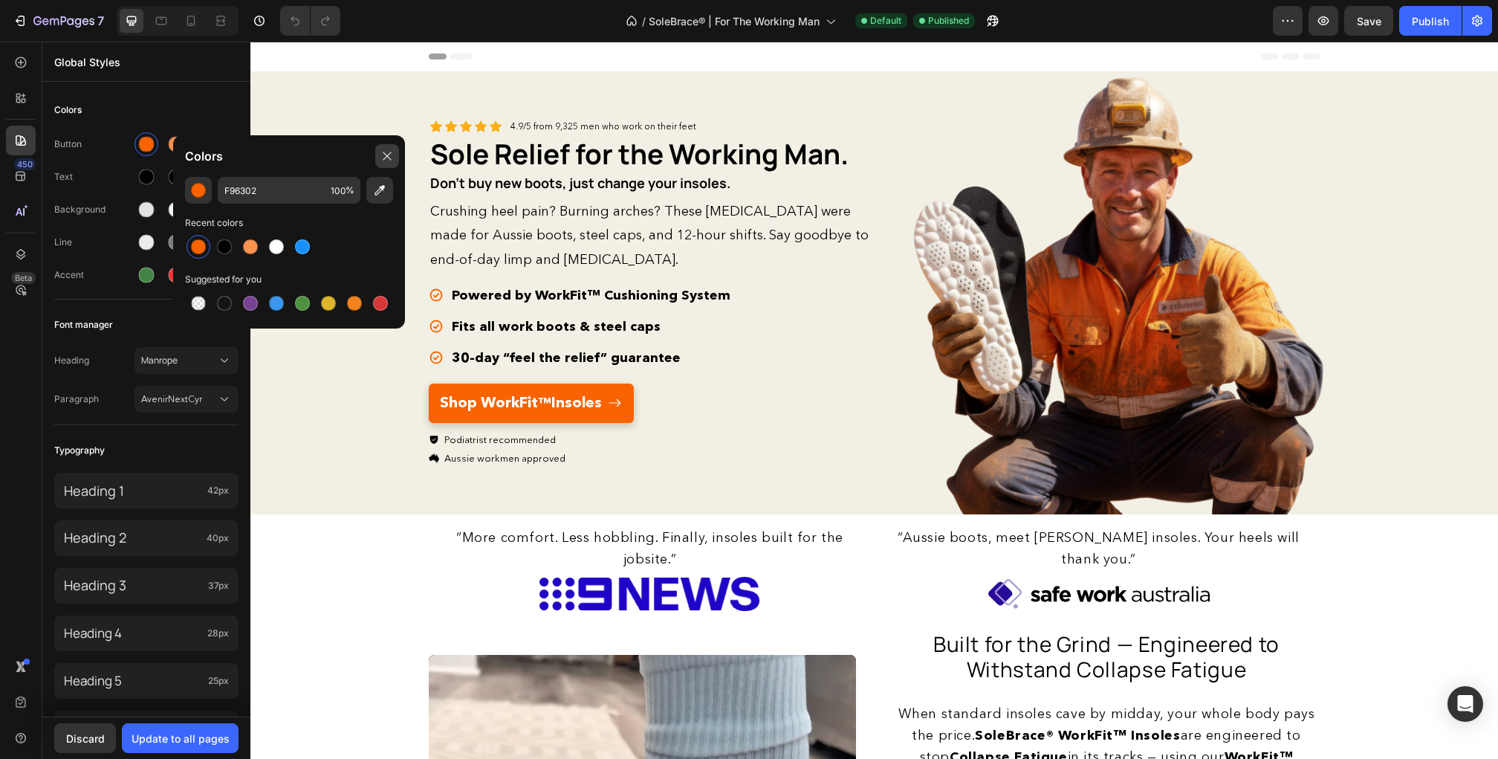
click at [397, 166] on div at bounding box center [387, 156] width 24 height 24
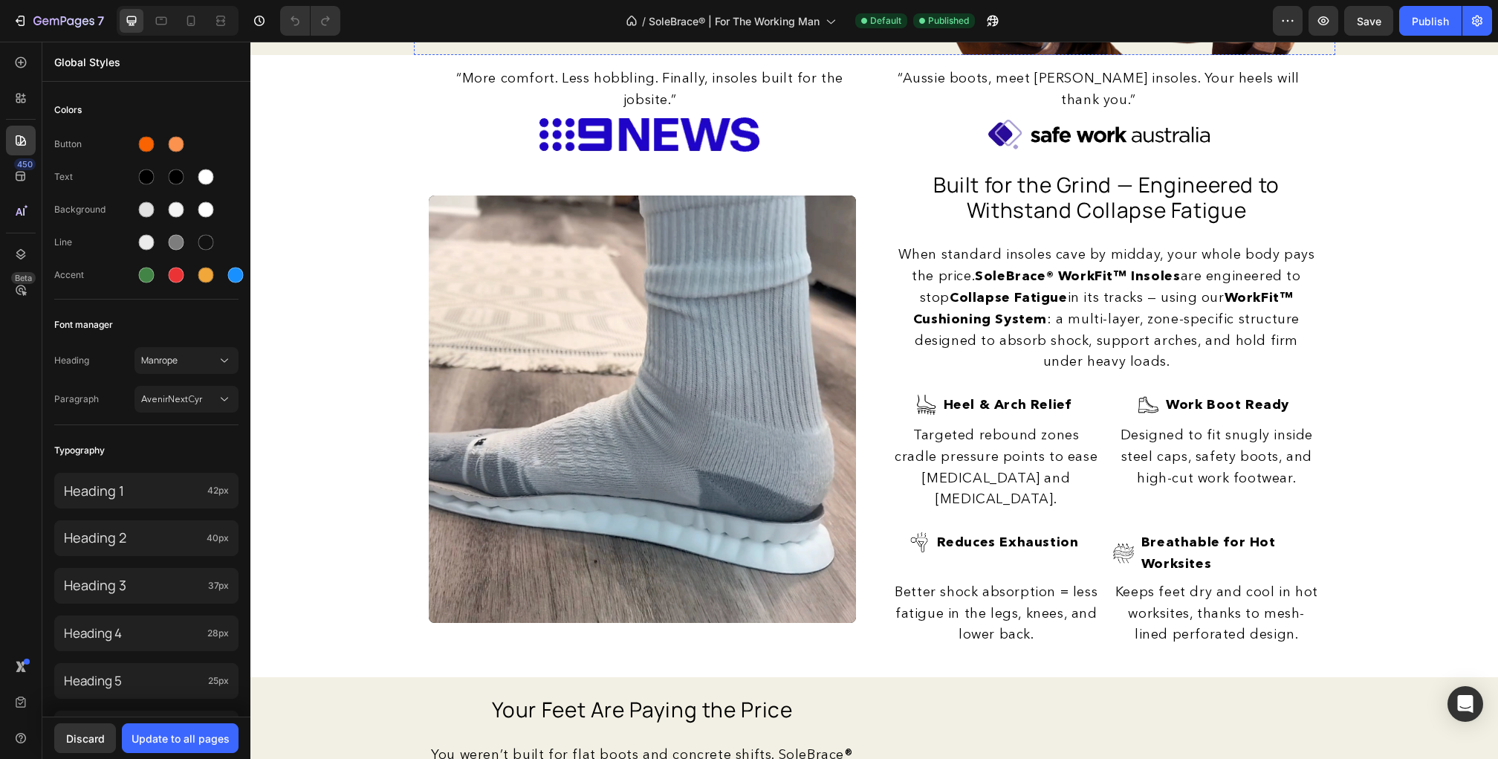
scroll to position [461, 0]
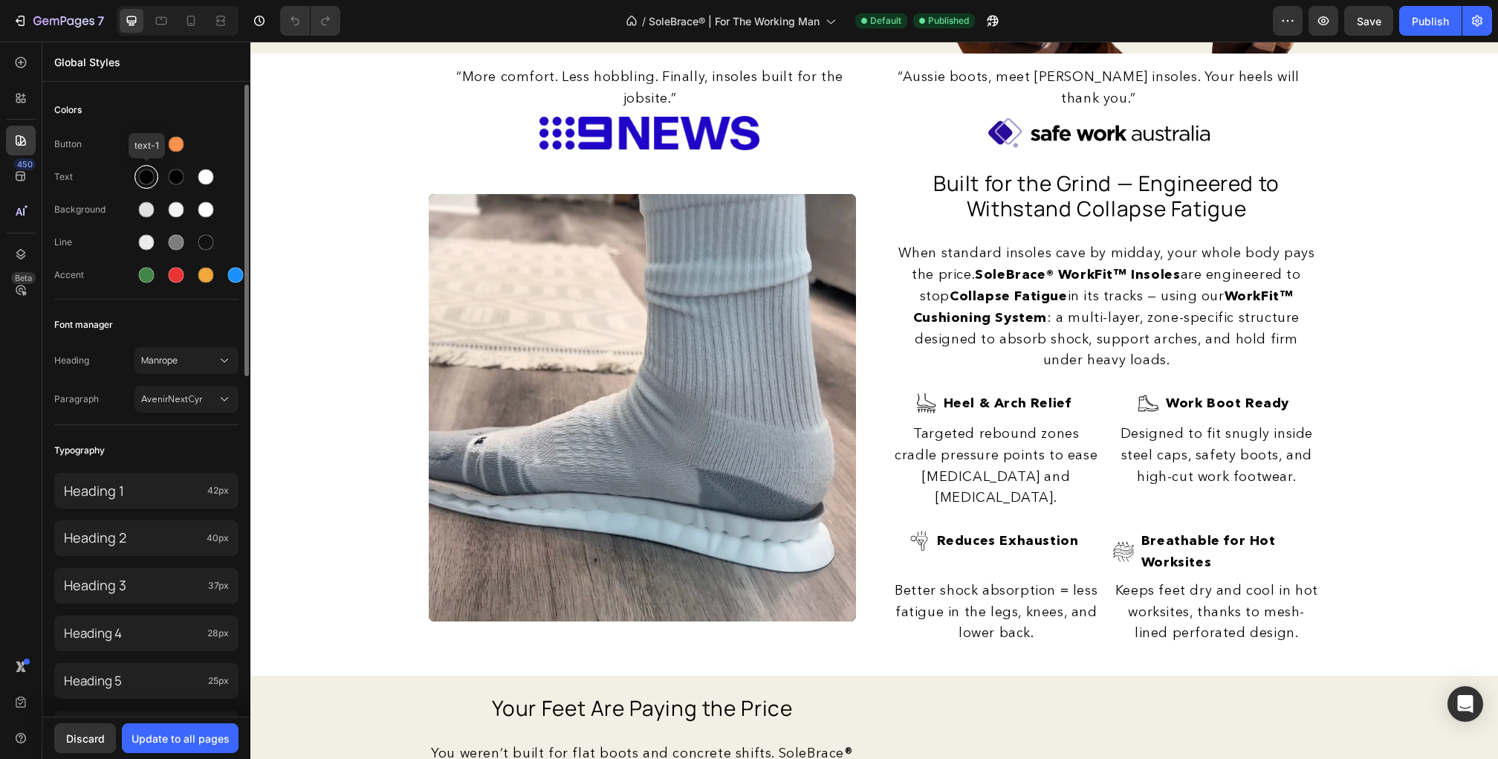
click at [146, 181] on div at bounding box center [147, 177] width 16 height 16
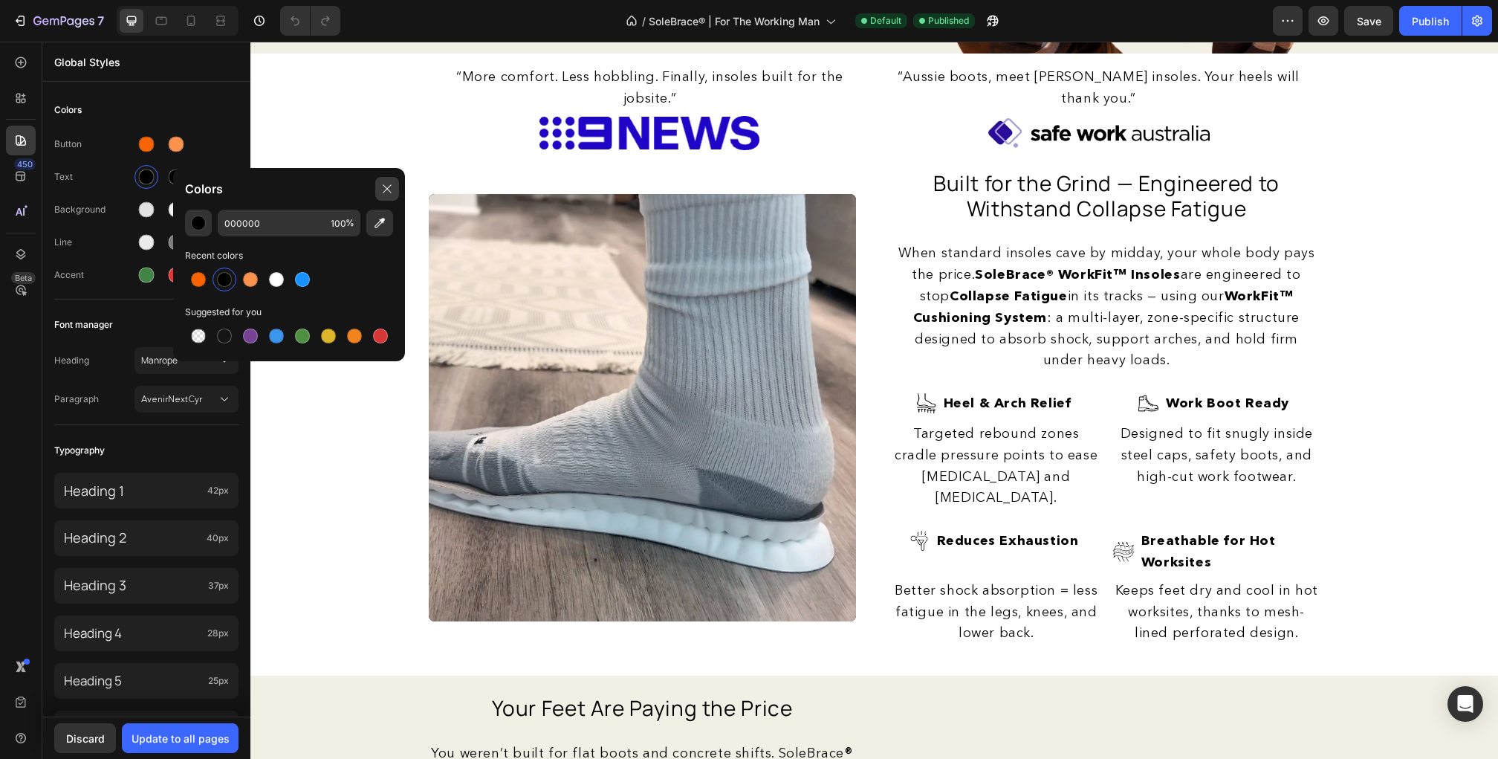
click at [393, 186] on div at bounding box center [387, 189] width 24 height 24
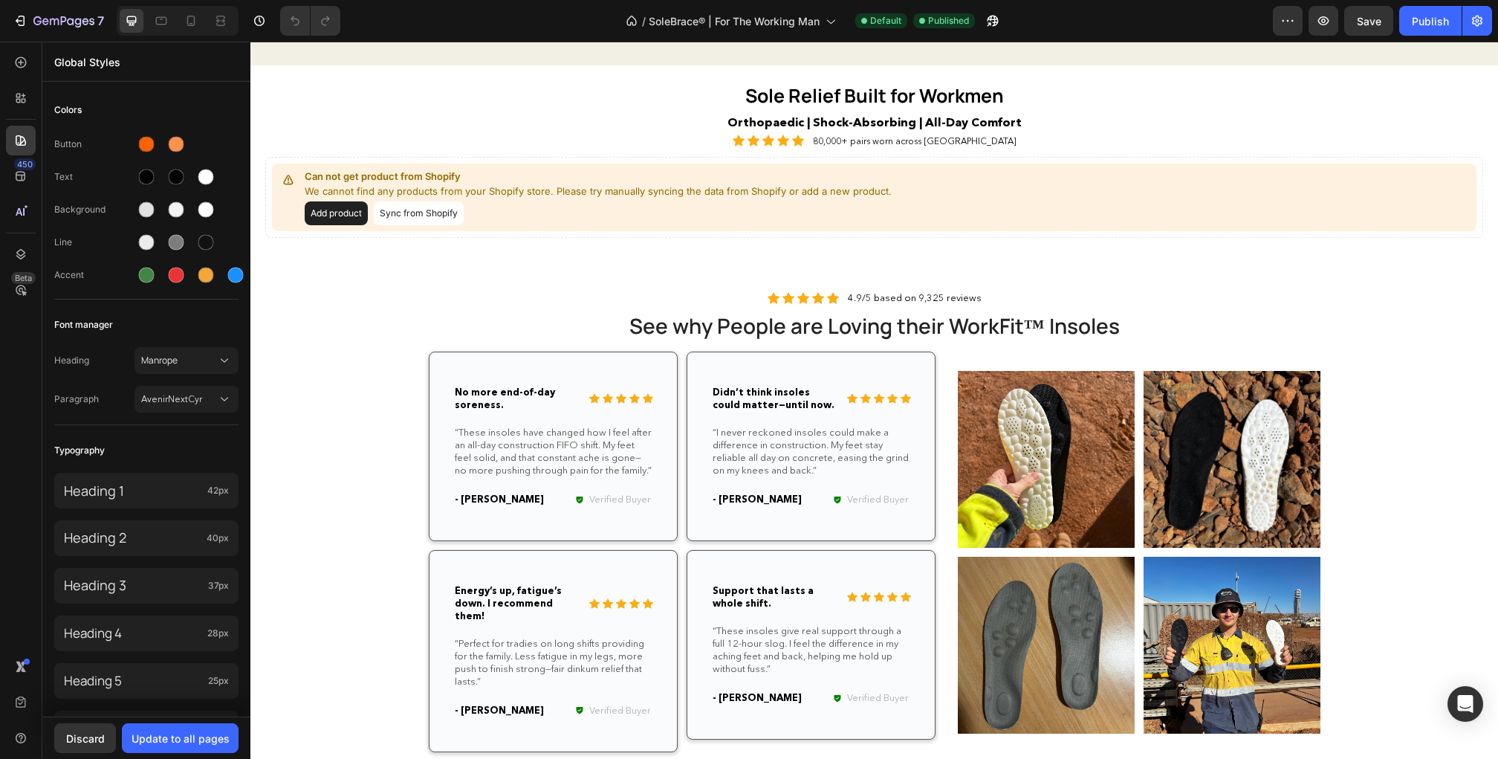
scroll to position [1973, 0]
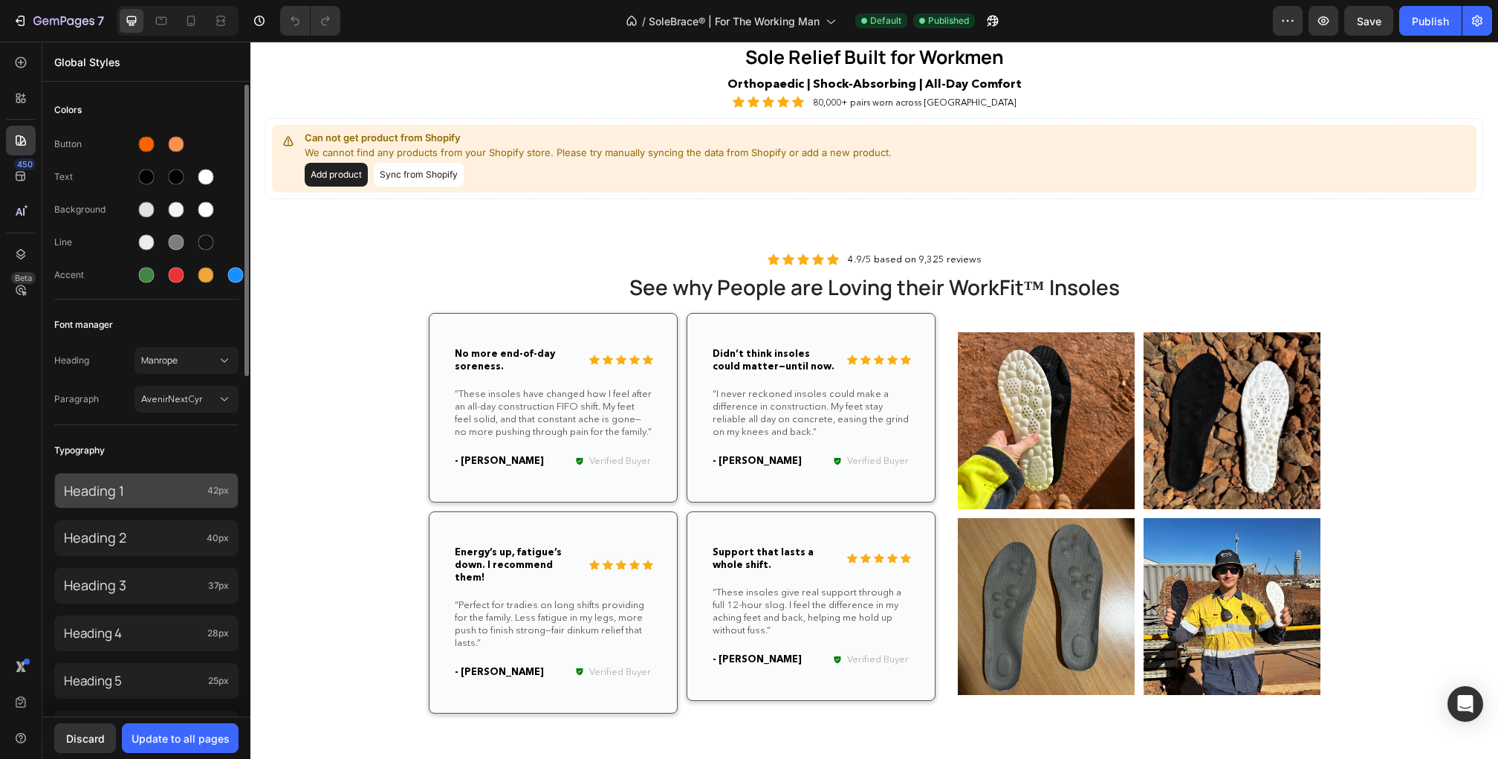
click at [175, 485] on p "Heading 1" at bounding box center [132, 491] width 137 height 24
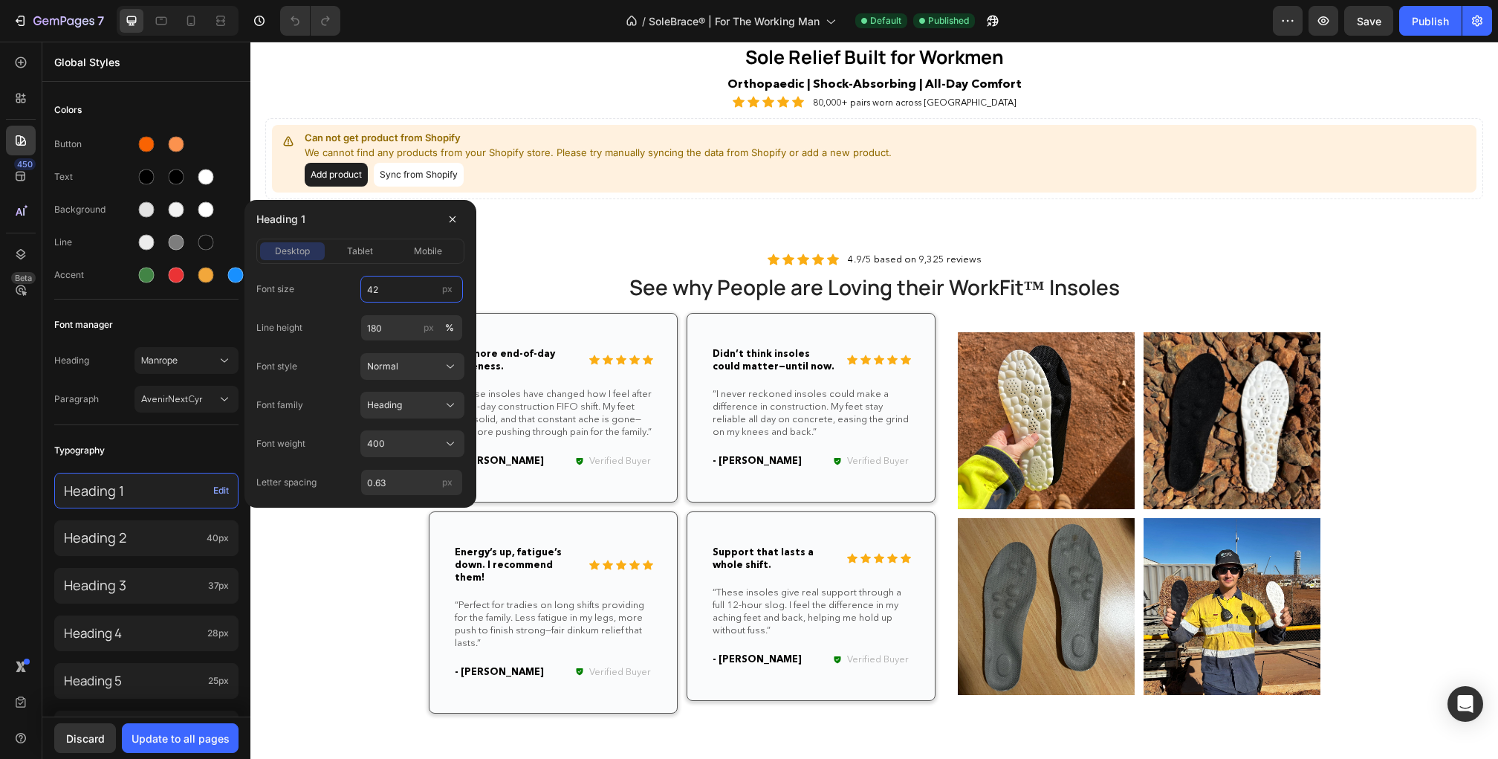
click at [383, 282] on input "42" at bounding box center [411, 289] width 103 height 27
type input "52"
click at [389, 317] on input "180" at bounding box center [411, 327] width 103 height 27
click at [389, 323] on input "180" at bounding box center [411, 327] width 103 height 27
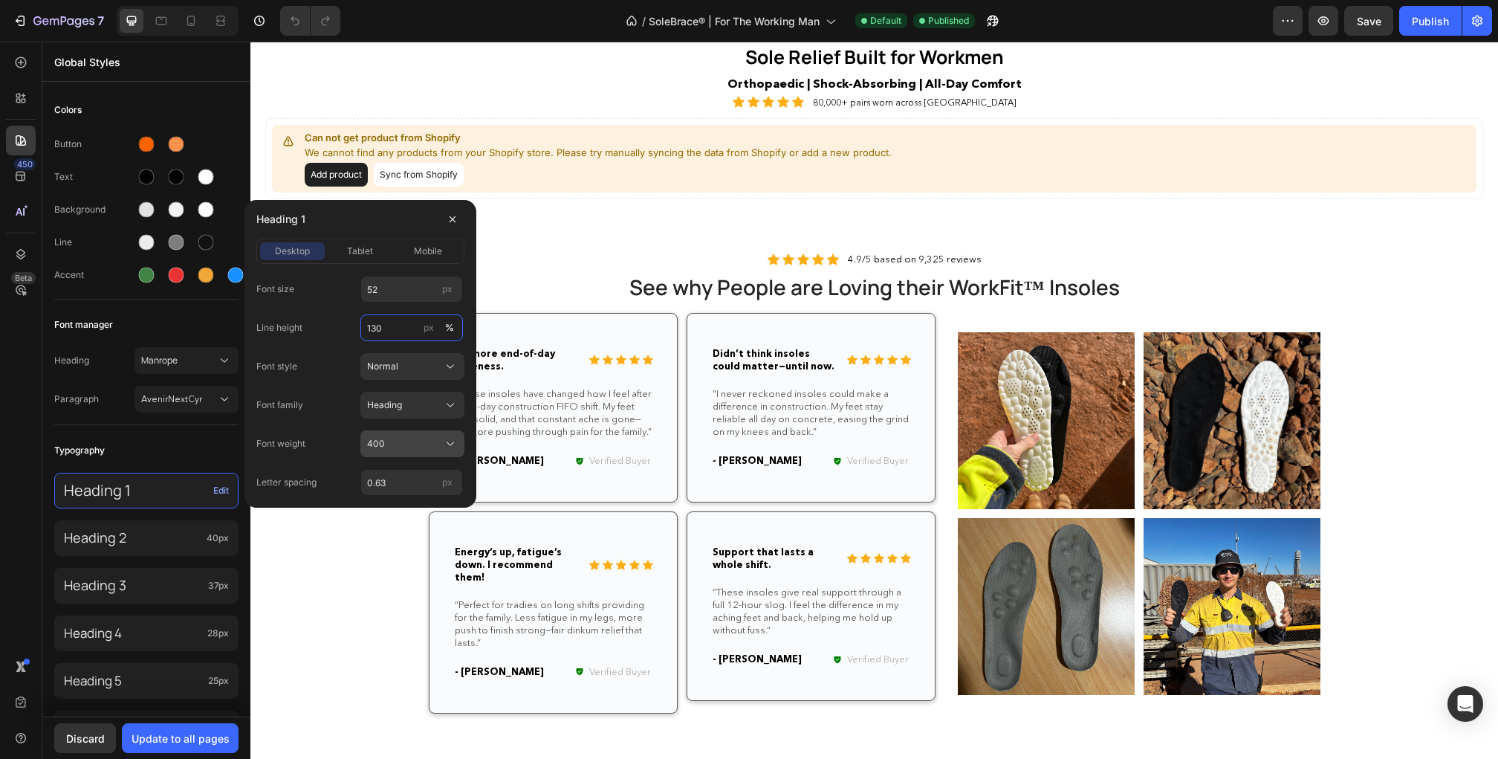
type input "130"
click at [418, 441] on div "400" at bounding box center [403, 443] width 73 height 13
click at [388, 444] on div "400" at bounding box center [403, 443] width 73 height 13
click at [367, 442] on span "400" at bounding box center [376, 443] width 18 height 13
click at [441, 431] on button "400" at bounding box center [412, 443] width 104 height 27
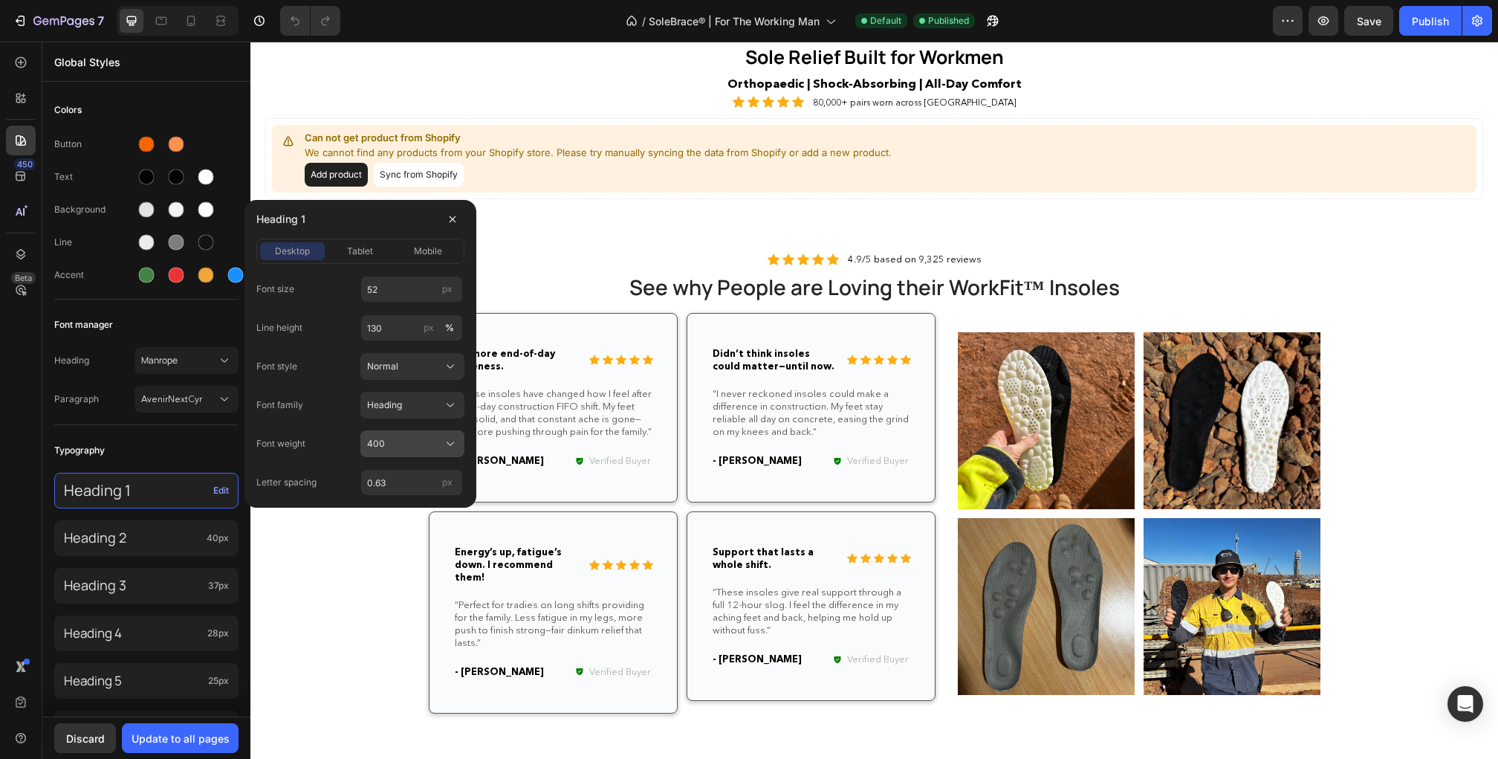
click at [452, 436] on icon at bounding box center [450, 443] width 15 height 15
click at [441, 366] on div "Normal" at bounding box center [412, 366] width 91 height 15
click at [291, 376] on div "Font style Normal Normal Italic" at bounding box center [360, 366] width 208 height 27
click at [389, 400] on span "Heading" at bounding box center [384, 404] width 35 height 13
click at [381, 214] on div "Heading 1" at bounding box center [360, 219] width 208 height 39
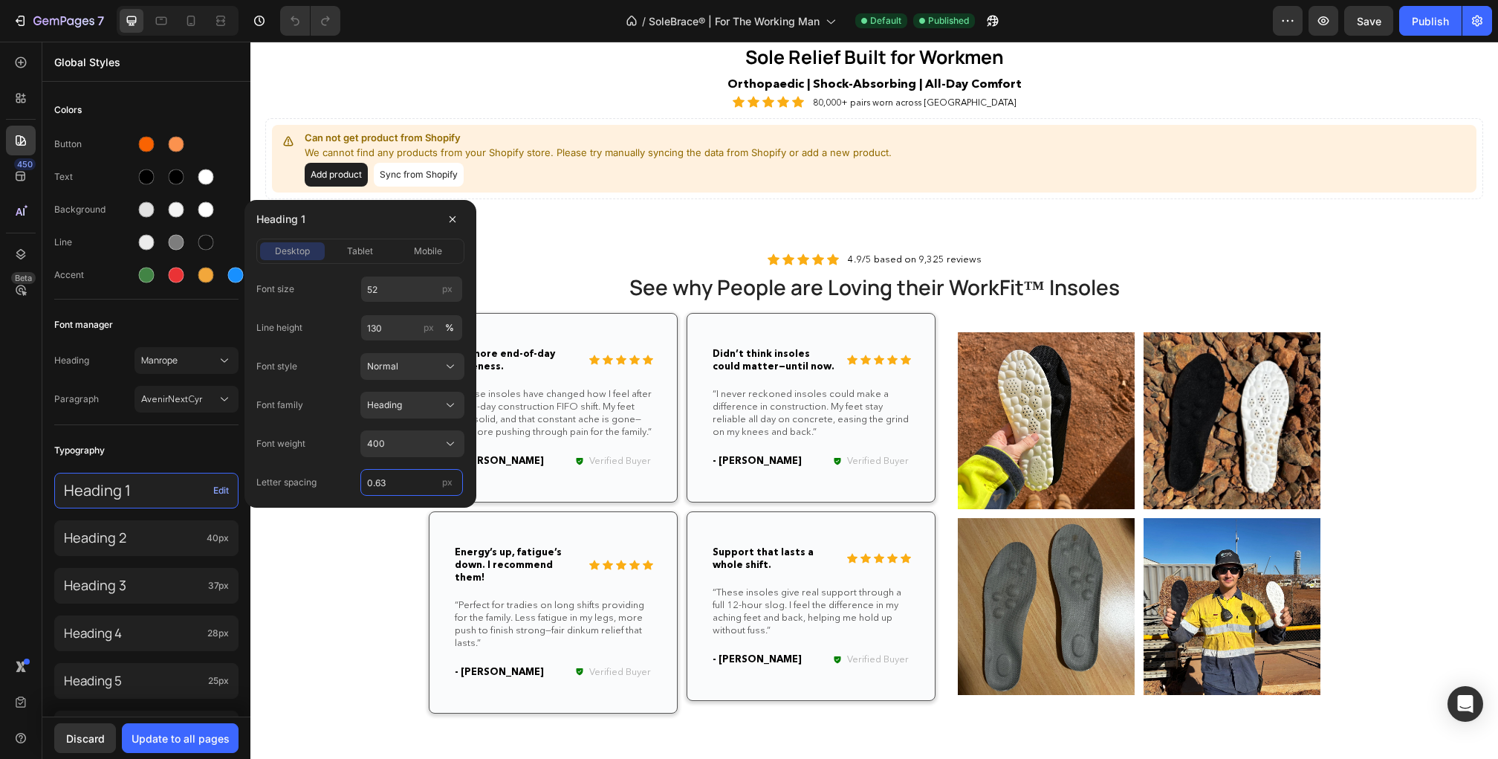
click at [423, 491] on input "0.63" at bounding box center [411, 482] width 103 height 27
click at [340, 436] on div "Font weight 400" at bounding box center [360, 443] width 208 height 27
click at [385, 437] on div "400" at bounding box center [403, 443] width 73 height 13
click at [378, 483] on span "Bold" at bounding box center [375, 479] width 19 height 13
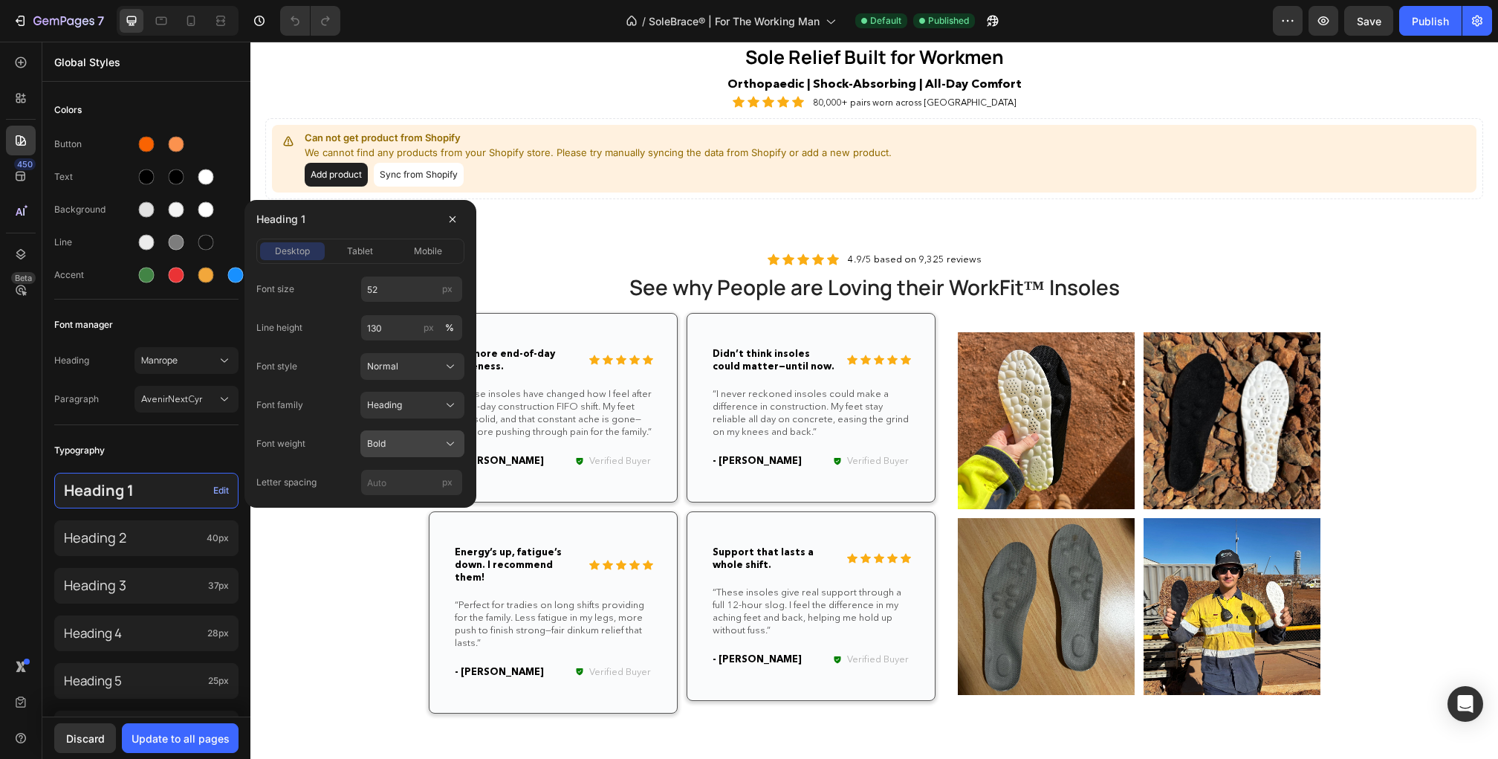
click at [400, 443] on div "Bold" at bounding box center [403, 443] width 73 height 13
click at [363, 253] on span "tablet" at bounding box center [360, 250] width 26 height 13
click at [397, 278] on input "34" at bounding box center [411, 289] width 103 height 27
type input "52"
click at [419, 413] on button "Heading" at bounding box center [412, 405] width 104 height 27
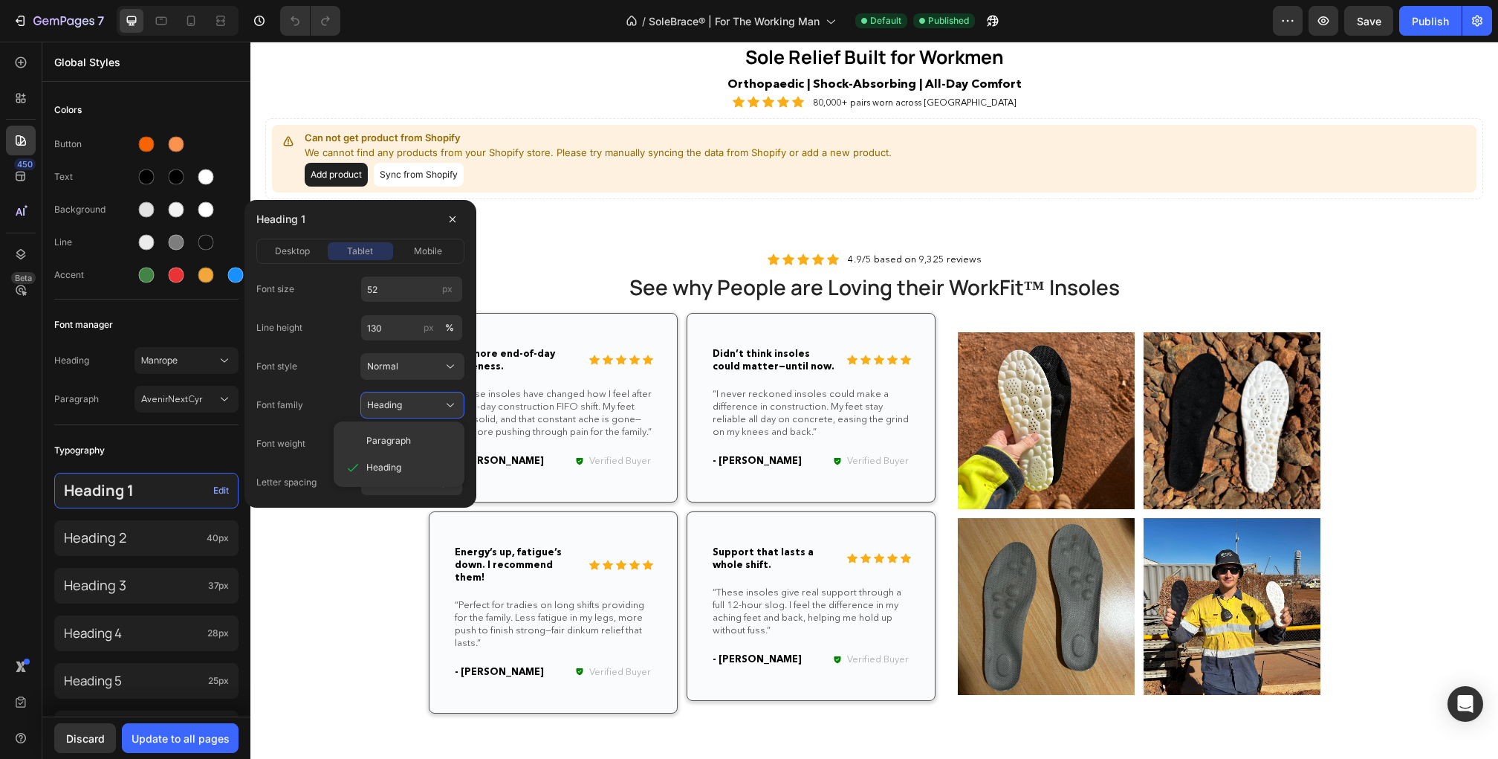
click at [321, 389] on div "Font size 52 px Line height 130 px % Font style Normal Font family Heading Para…" at bounding box center [360, 386] width 208 height 220
click at [413, 444] on div "400" at bounding box center [403, 443] width 73 height 13
click at [335, 433] on div "Font weight 400 Bold" at bounding box center [360, 443] width 208 height 27
click at [423, 256] on span "mobile" at bounding box center [428, 250] width 28 height 13
click at [408, 293] on input "32" at bounding box center [411, 289] width 103 height 27
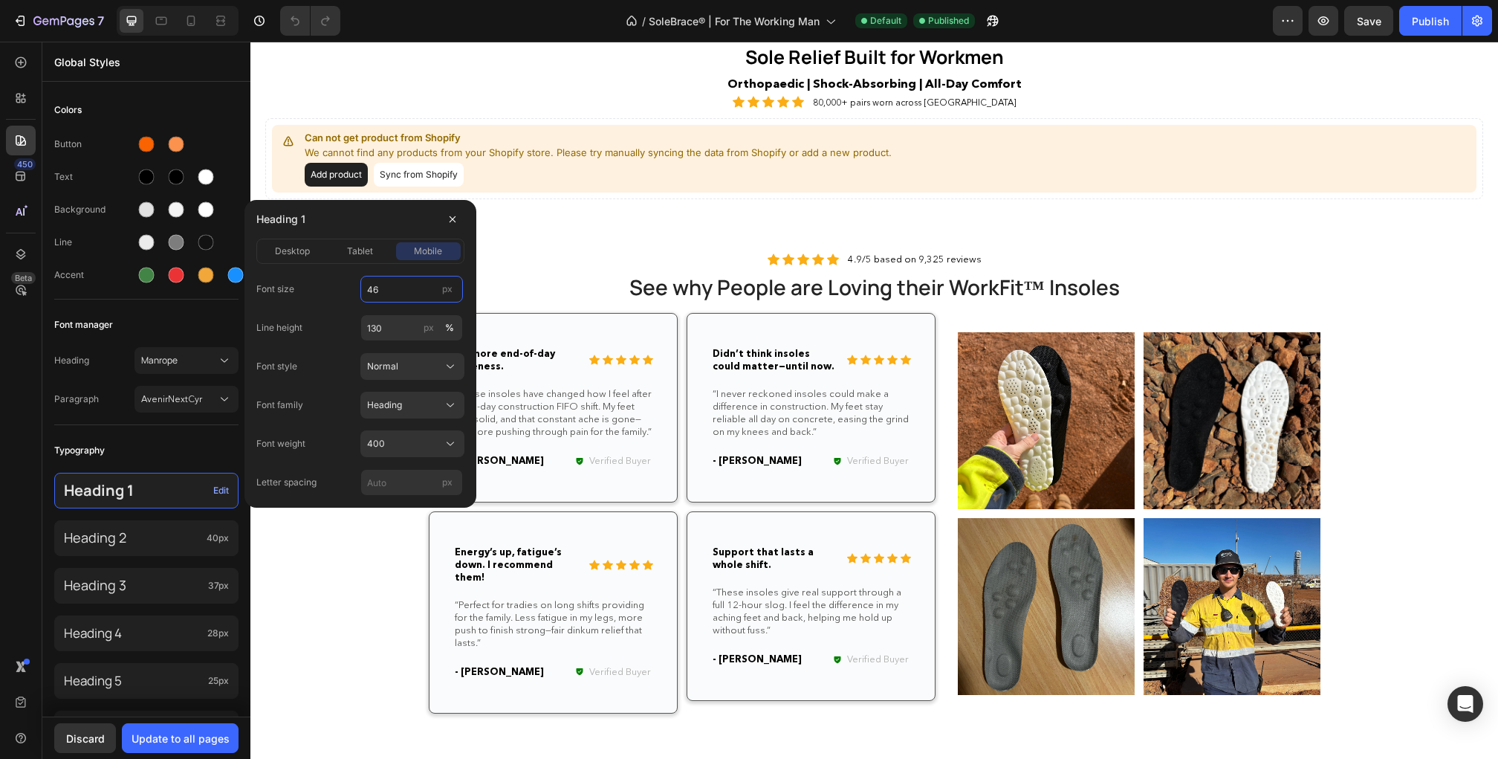
type input "46"
click at [325, 326] on div "Line height 130 px %" at bounding box center [360, 327] width 208 height 27
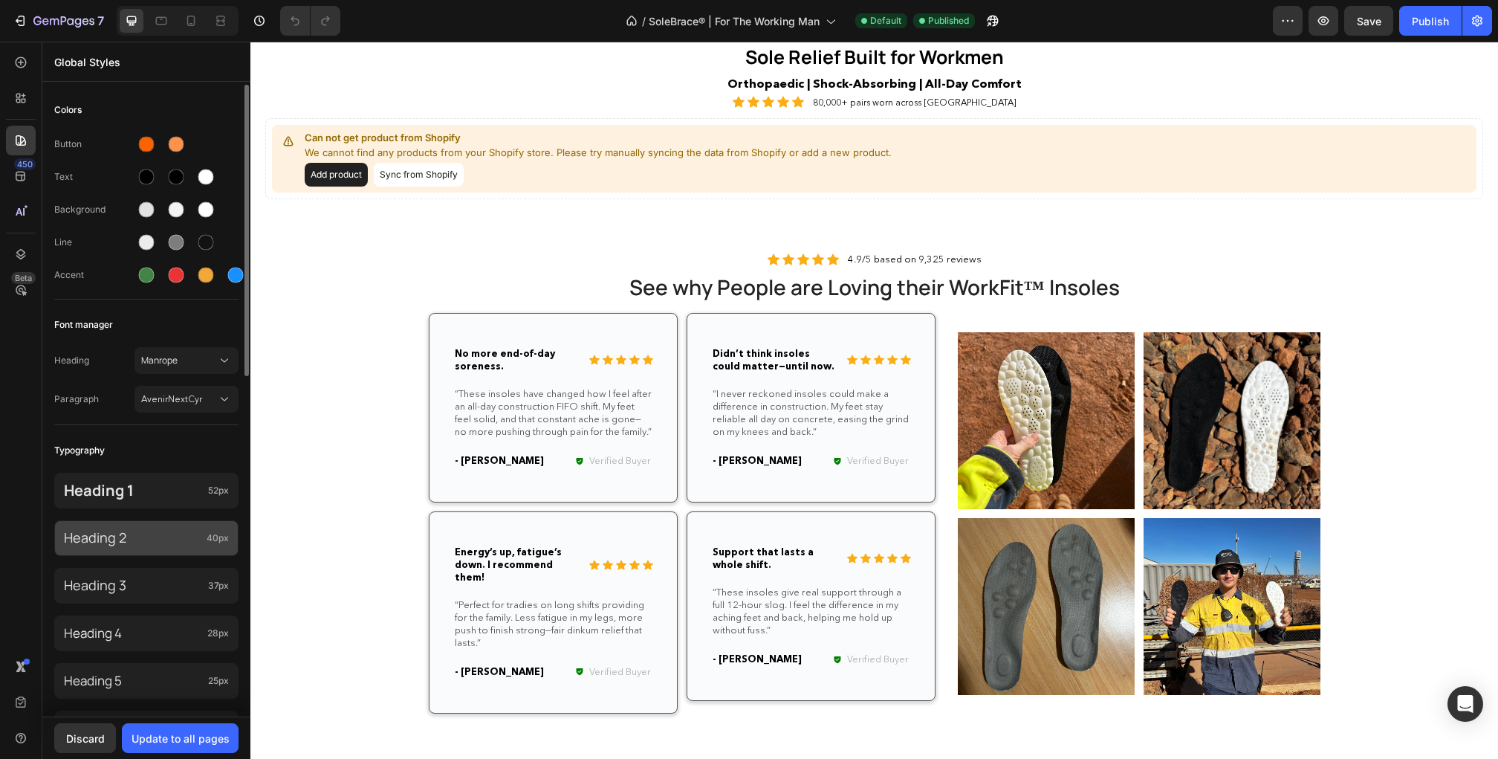
click at [157, 534] on p "Heading 2" at bounding box center [132, 538] width 137 height 16
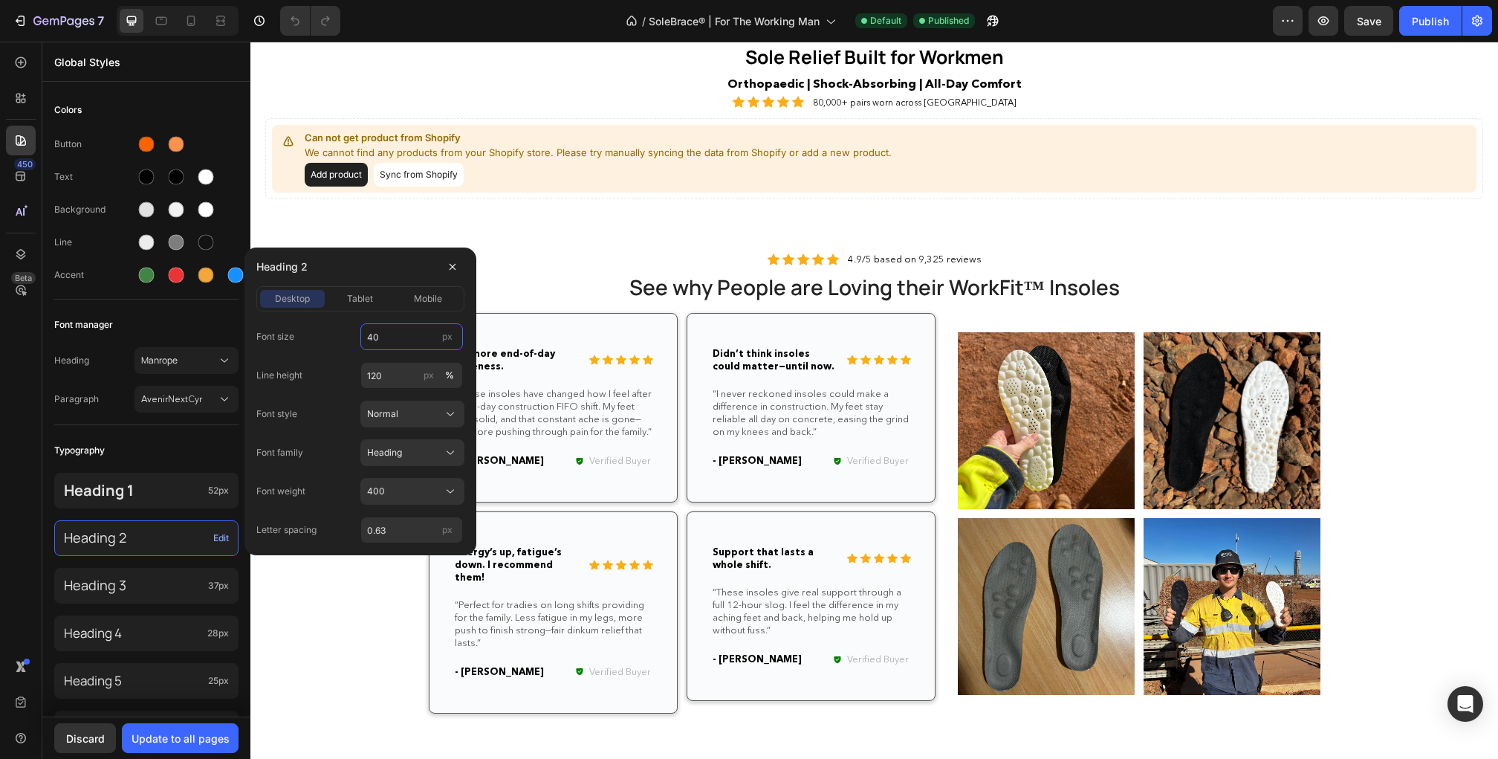
click at [403, 346] on input "40" at bounding box center [411, 336] width 103 height 27
type input "46"
click at [404, 377] on input "120" at bounding box center [411, 375] width 103 height 27
type input "130"
click at [424, 533] on input "0.63" at bounding box center [411, 529] width 103 height 27
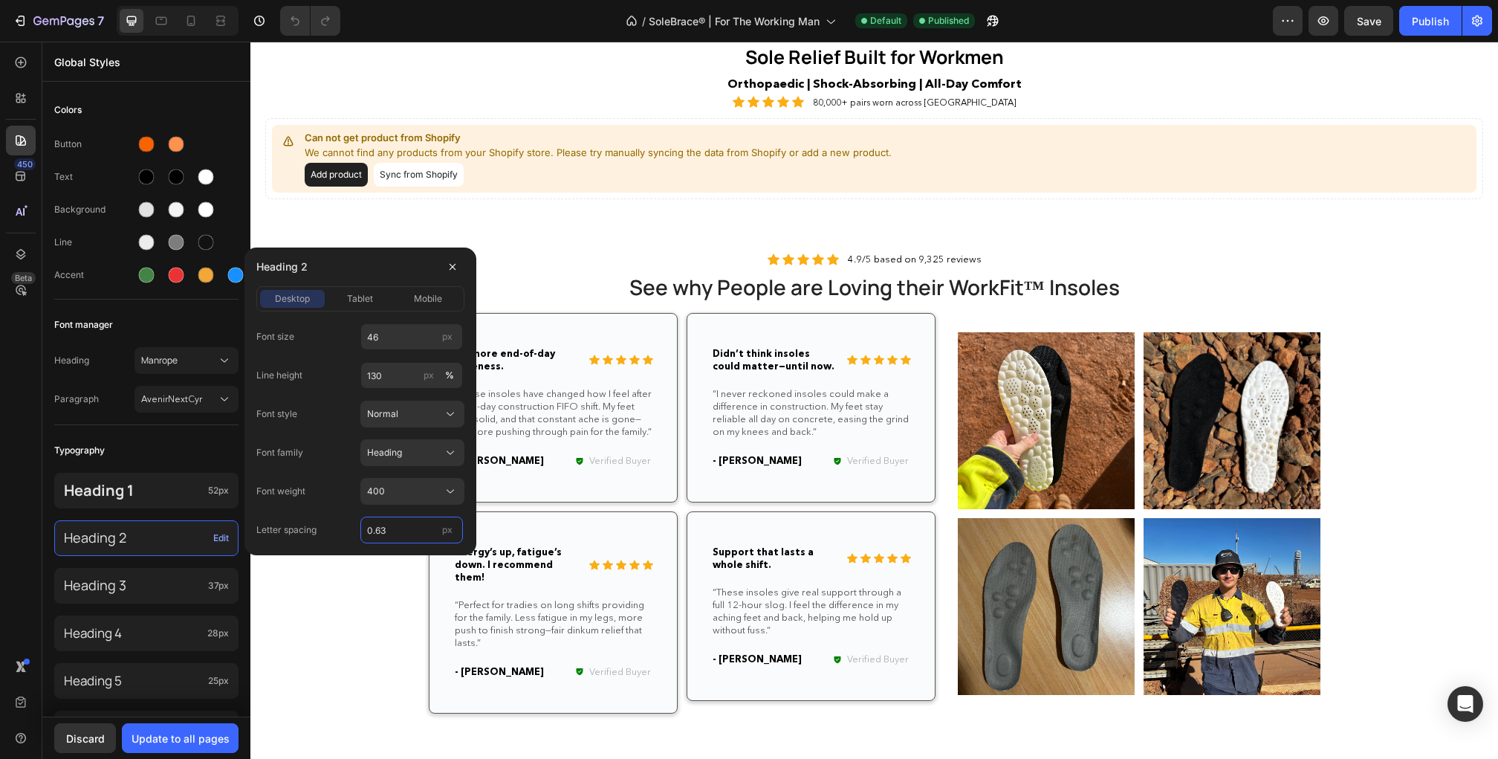
type input "0"
click at [424, 530] on input "0" at bounding box center [411, 529] width 103 height 27
click at [338, 486] on div "Font weight 400" at bounding box center [360, 491] width 208 height 27
click at [415, 484] on div "400" at bounding box center [403, 490] width 73 height 13
click at [393, 525] on div "Bold" at bounding box center [409, 526] width 86 height 13
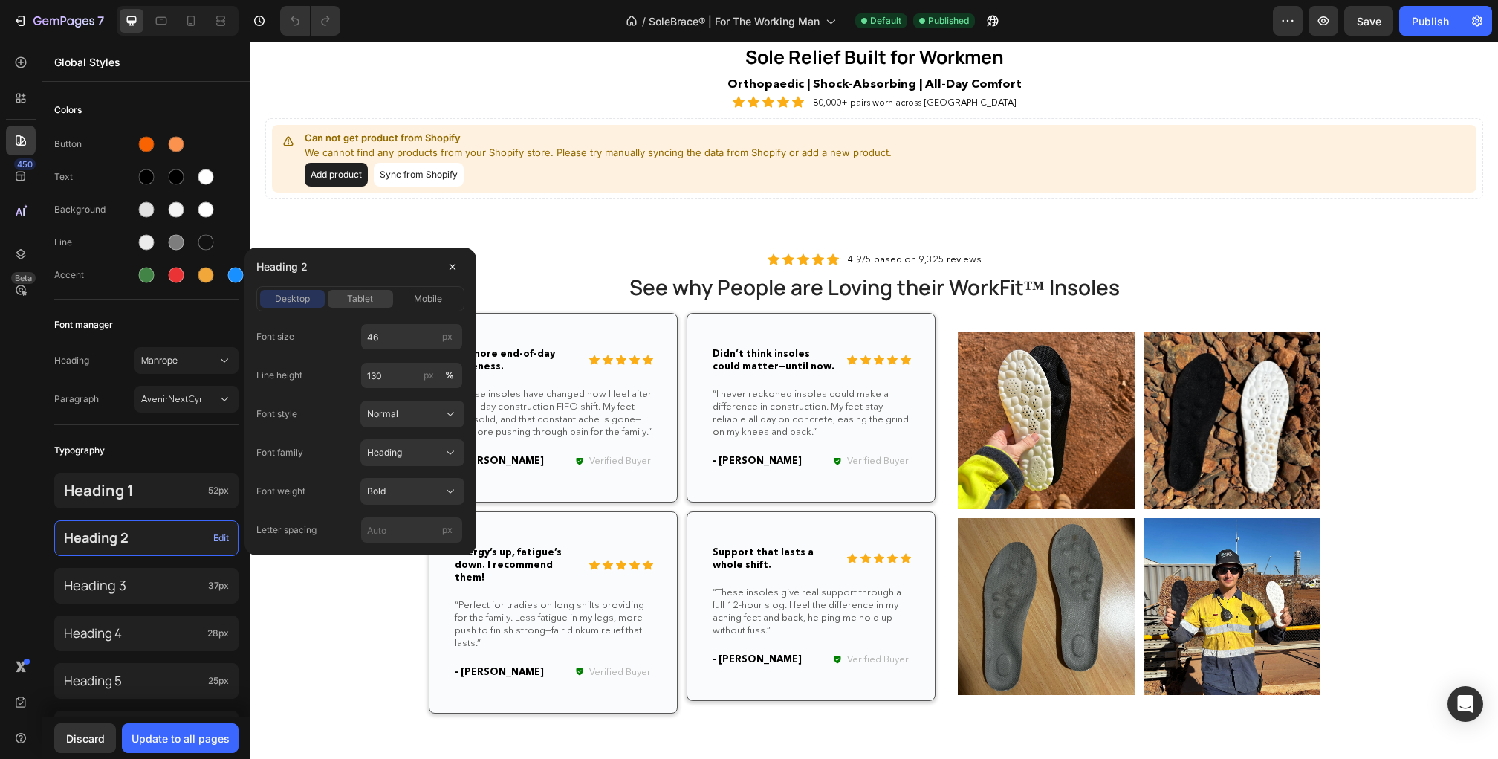
click at [351, 298] on span "tablet" at bounding box center [360, 298] width 26 height 13
click at [409, 334] on input "32" at bounding box center [411, 336] width 103 height 27
type input "46"
click at [424, 297] on span "mobile" at bounding box center [428, 298] width 28 height 13
click at [414, 334] on input "30" at bounding box center [411, 336] width 103 height 27
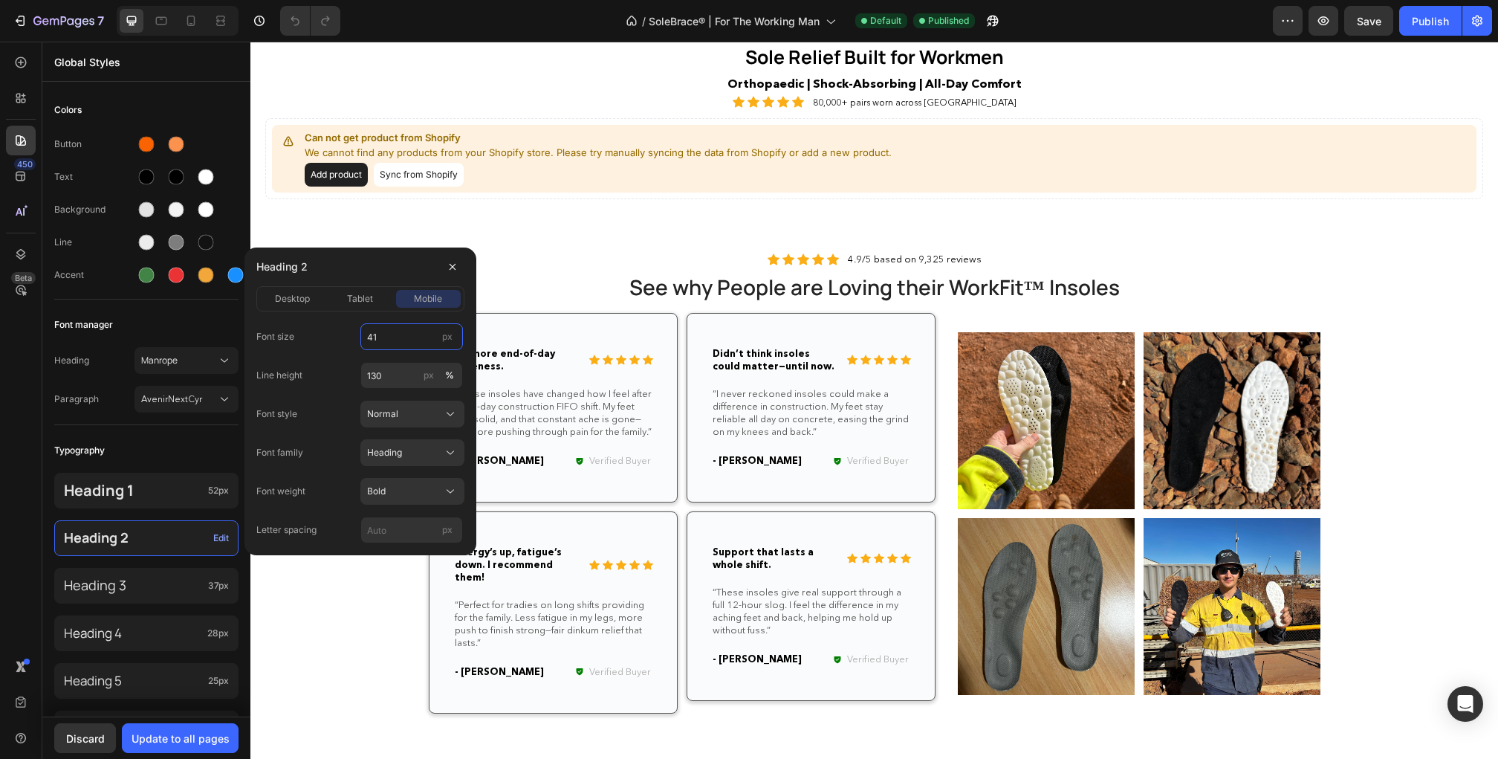
type input "41"
click at [363, 308] on div "desktop tablet mobile" at bounding box center [360, 298] width 208 height 25
click at [349, 300] on span "tablet" at bounding box center [360, 298] width 26 height 13
click at [403, 486] on div "Bold" at bounding box center [403, 490] width 73 height 13
click at [337, 479] on div "Font weight Bold" at bounding box center [360, 491] width 208 height 27
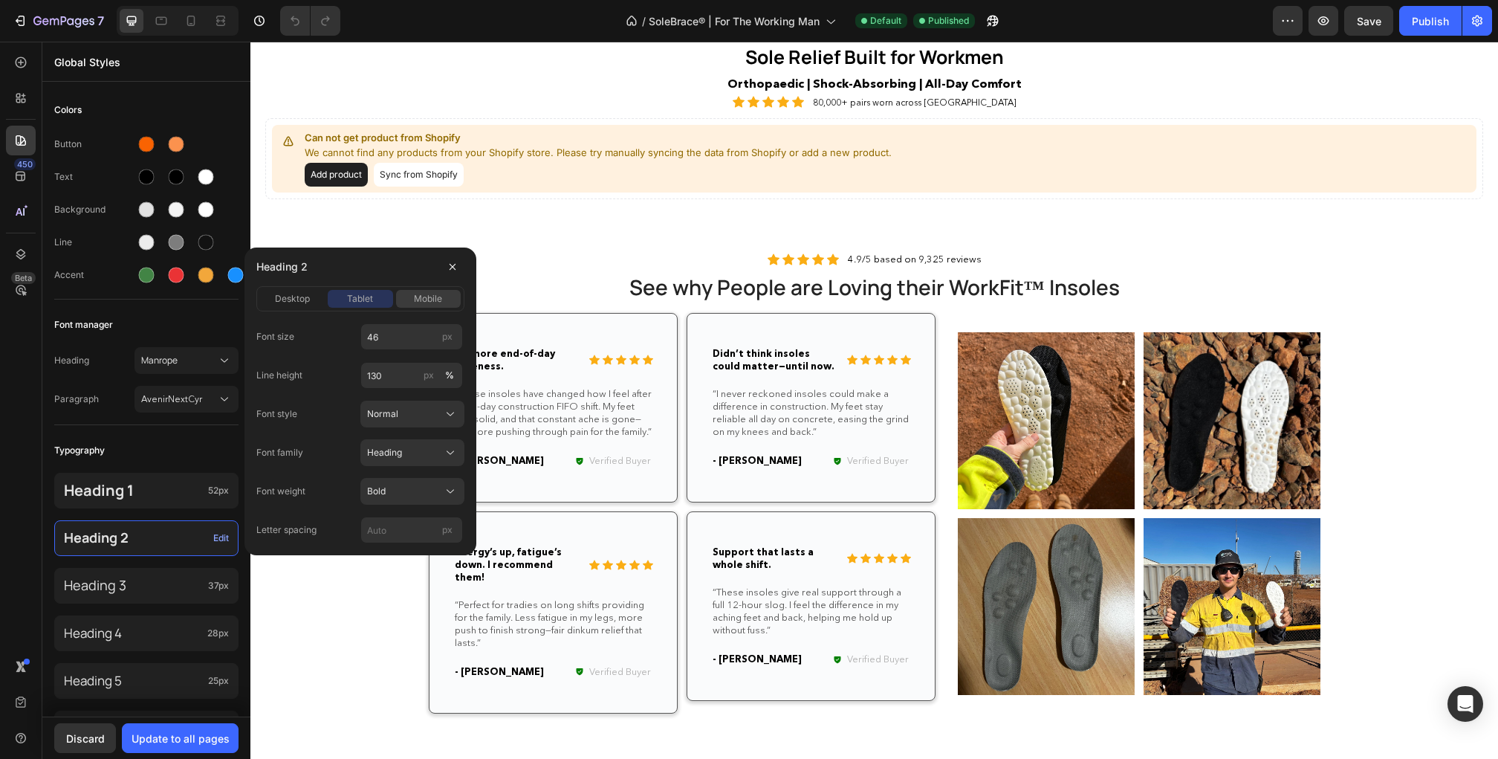
click at [412, 304] on div "mobile" at bounding box center [428, 298] width 65 height 13
click at [191, 584] on p "Heading 3" at bounding box center [133, 585] width 138 height 16
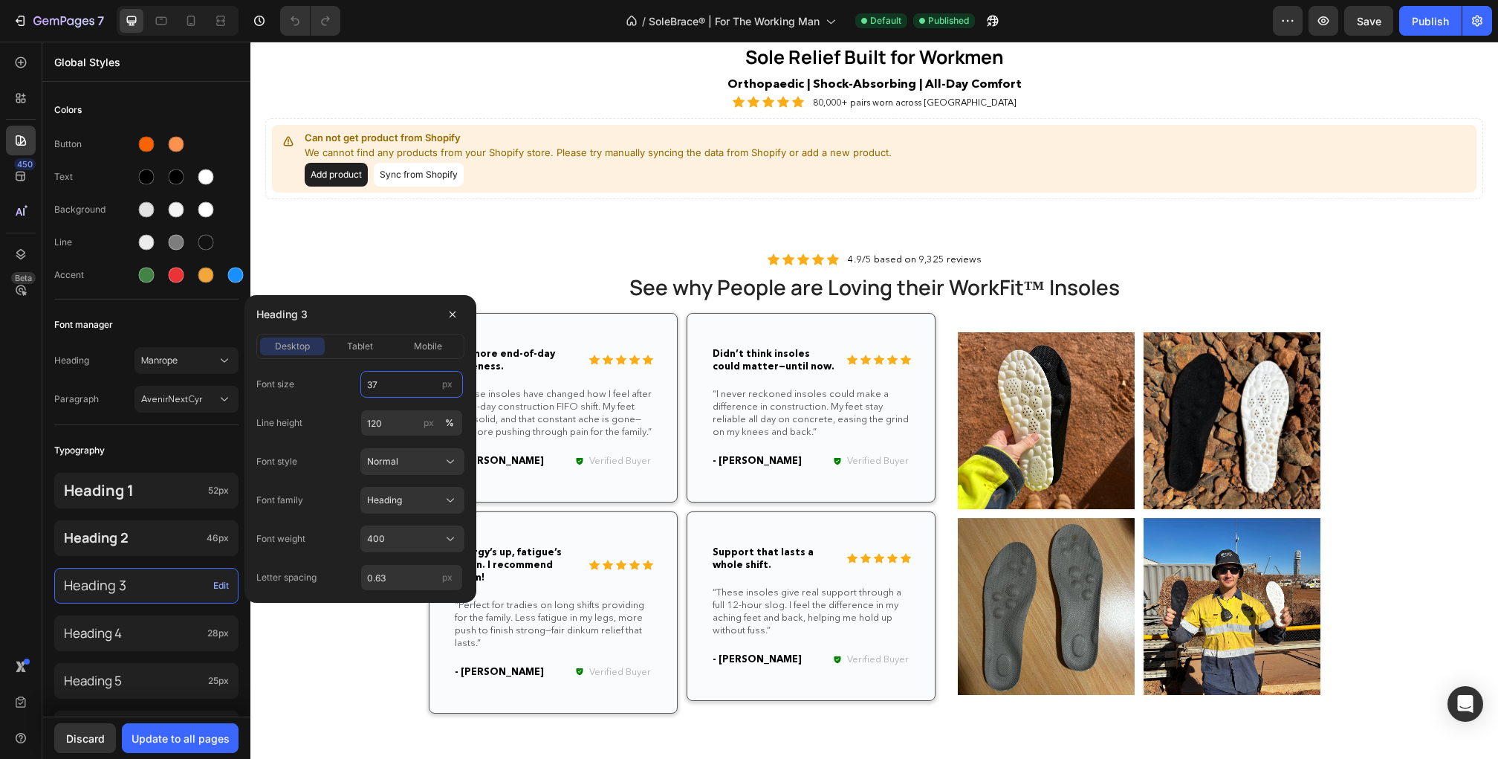
click at [379, 383] on input "37" at bounding box center [411, 384] width 103 height 27
type input "41"
click at [370, 342] on span "tablet" at bounding box center [360, 346] width 26 height 13
click at [386, 395] on input "30" at bounding box center [411, 384] width 103 height 27
type input "41"
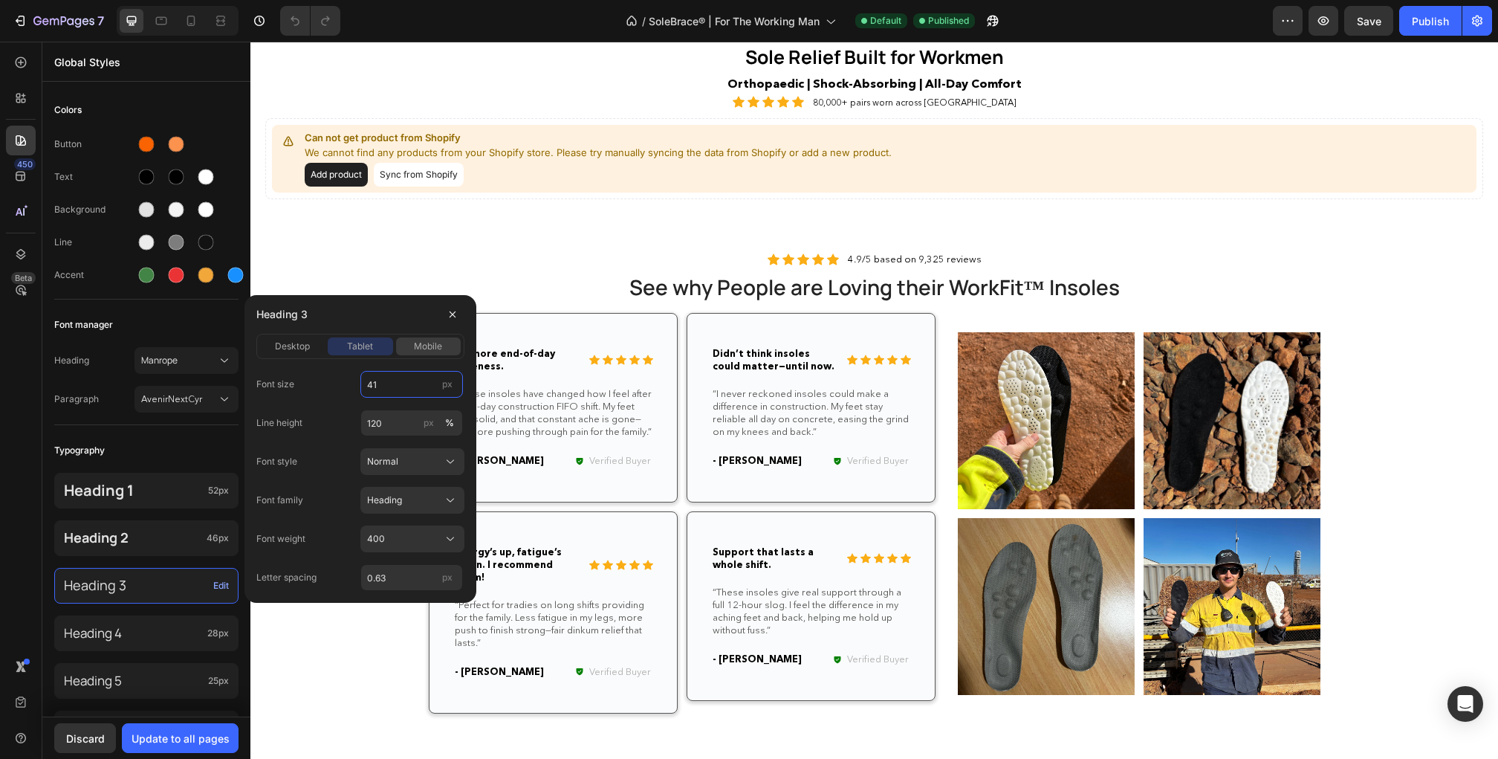
click at [421, 341] on span "mobile" at bounding box center [428, 346] width 28 height 13
click at [383, 387] on input "28" at bounding box center [411, 384] width 103 height 27
type input "36"
click at [382, 424] on input "120" at bounding box center [411, 422] width 103 height 27
type input "130"
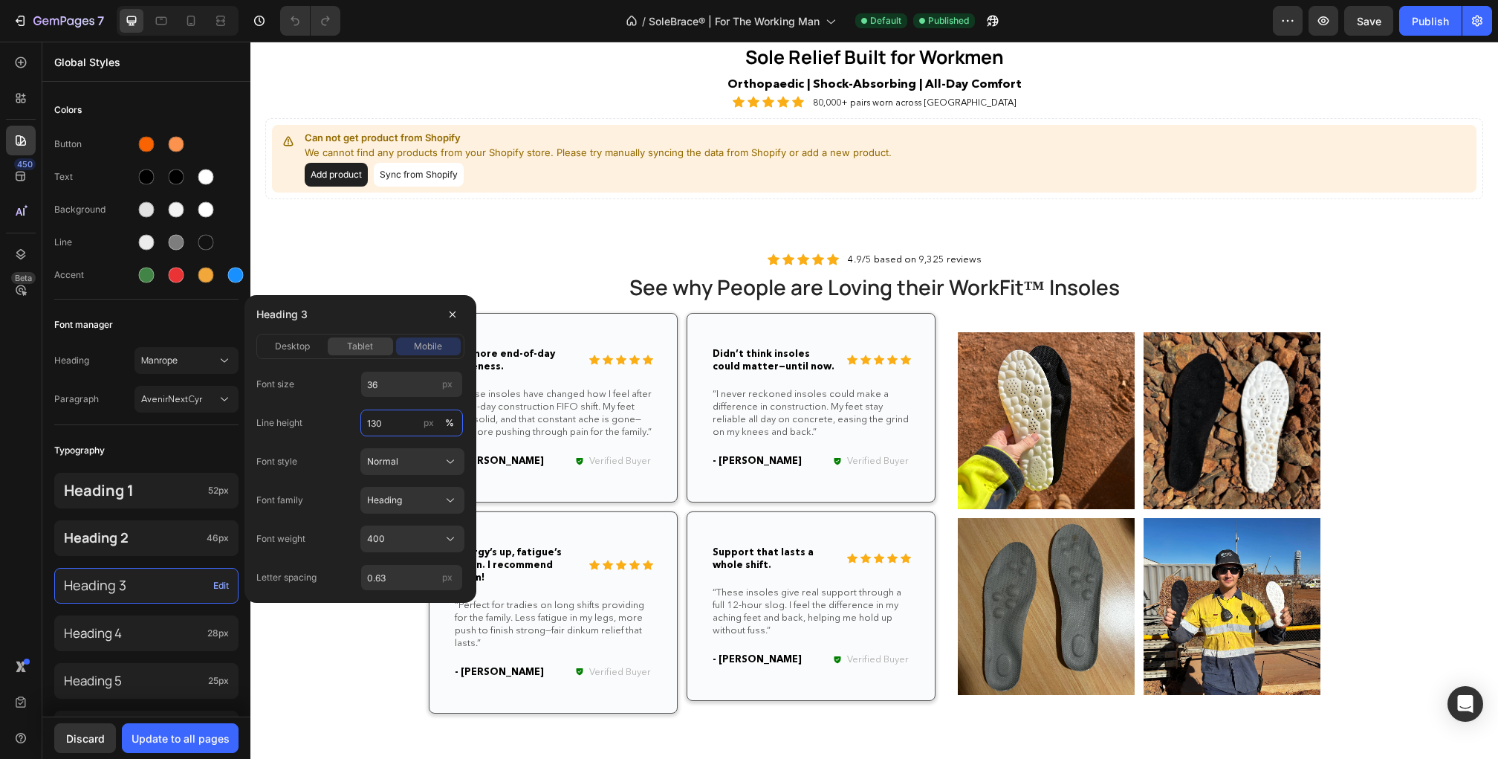
click at [354, 348] on span "tablet" at bounding box center [360, 346] width 26 height 13
click at [370, 414] on input "120" at bounding box center [411, 422] width 103 height 27
paste input "3"
type input "130"
click at [301, 349] on span "desktop" at bounding box center [292, 346] width 35 height 13
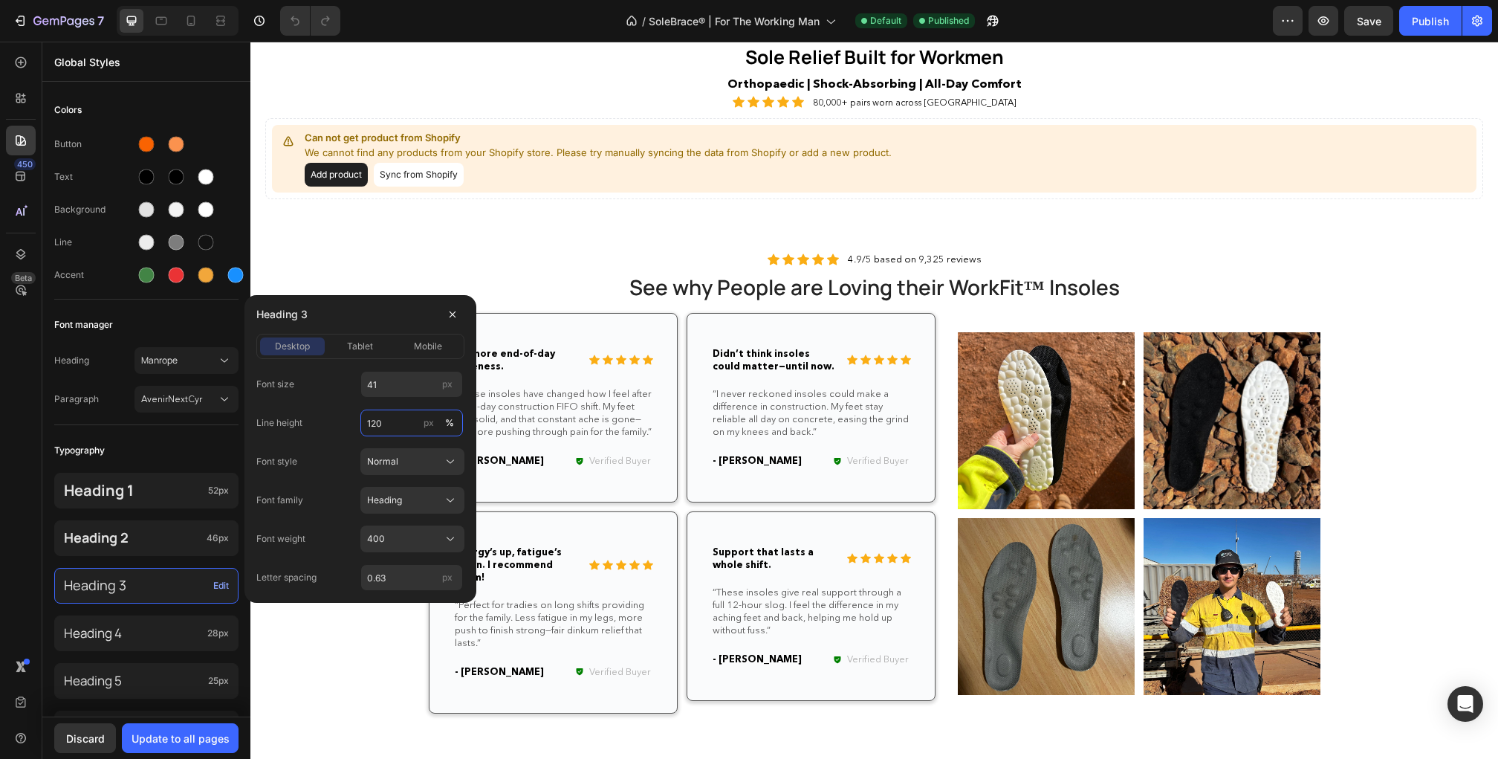
click at [397, 427] on input "120" at bounding box center [411, 422] width 103 height 27
paste input "3"
type input "130"
click at [402, 568] on input "0.63" at bounding box center [411, 577] width 103 height 27
click at [392, 525] on button "400" at bounding box center [412, 538] width 104 height 27
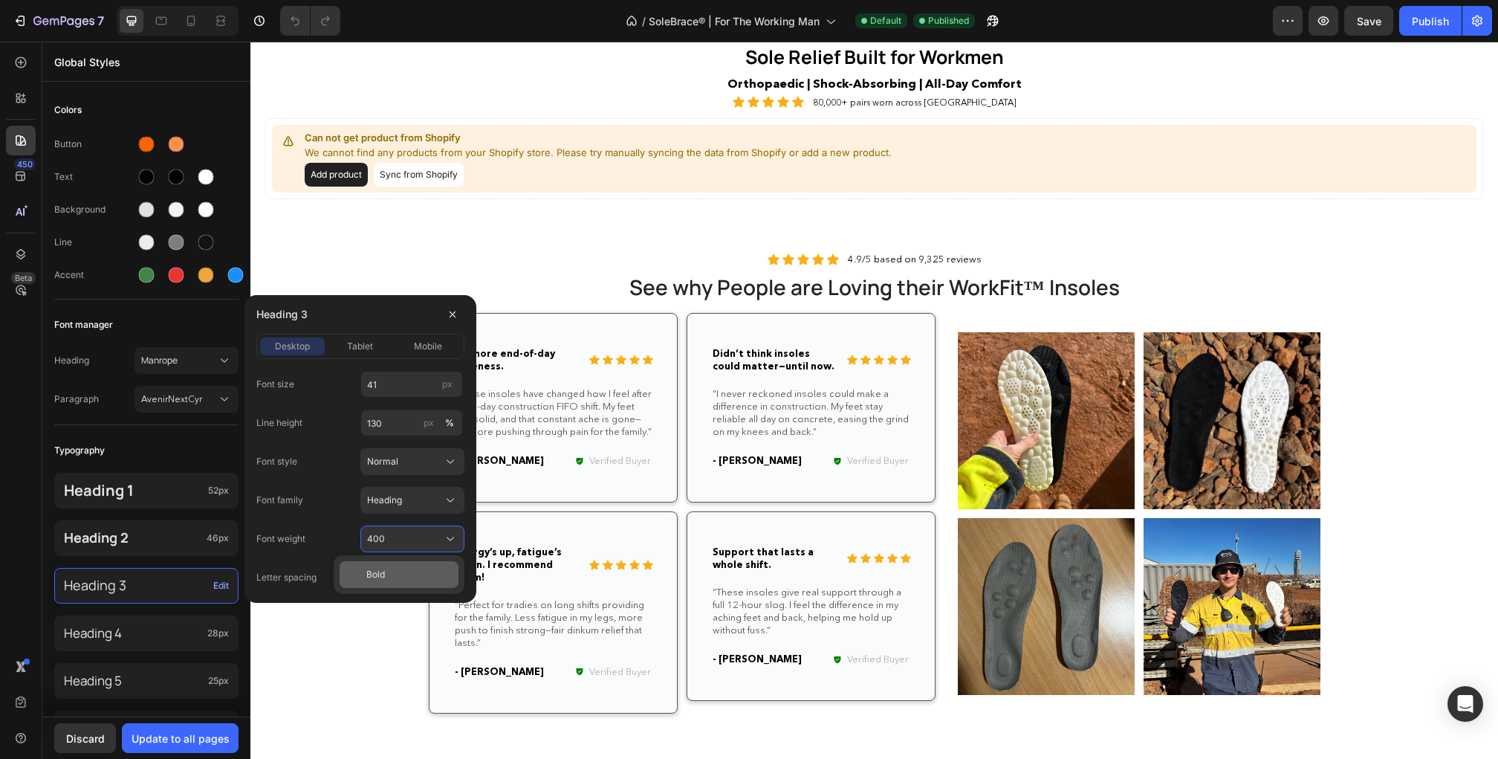
click at [390, 565] on div "Bold" at bounding box center [399, 574] width 119 height 27
click at [351, 339] on button "tablet" at bounding box center [360, 346] width 65 height 18
click at [385, 533] on div "400" at bounding box center [403, 538] width 73 height 13
click at [366, 565] on div "Bold" at bounding box center [399, 574] width 119 height 27
click at [412, 348] on div "mobile" at bounding box center [428, 346] width 65 height 13
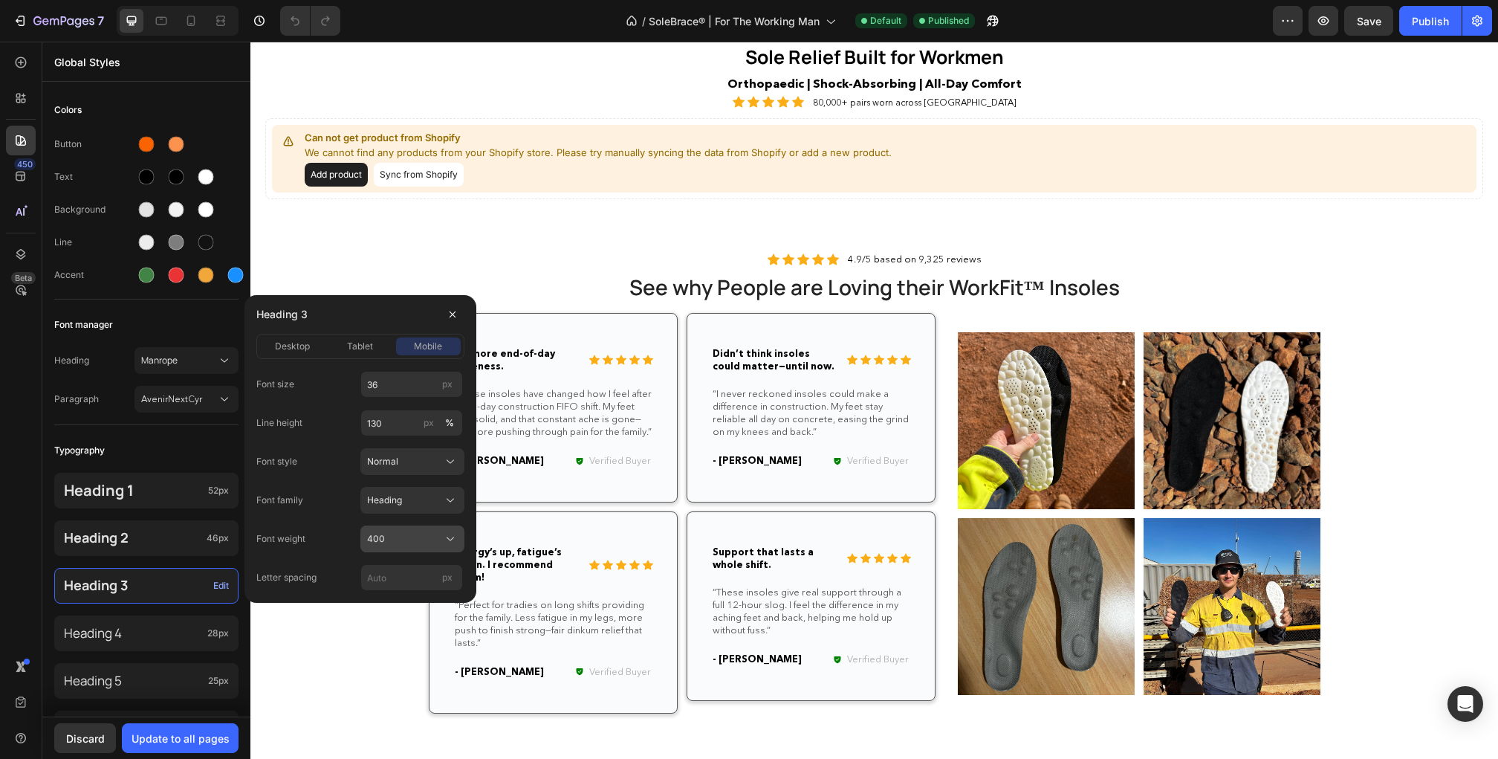
click at [393, 538] on div "400" at bounding box center [403, 538] width 73 height 13
click at [382, 568] on span "Bold" at bounding box center [375, 574] width 19 height 13
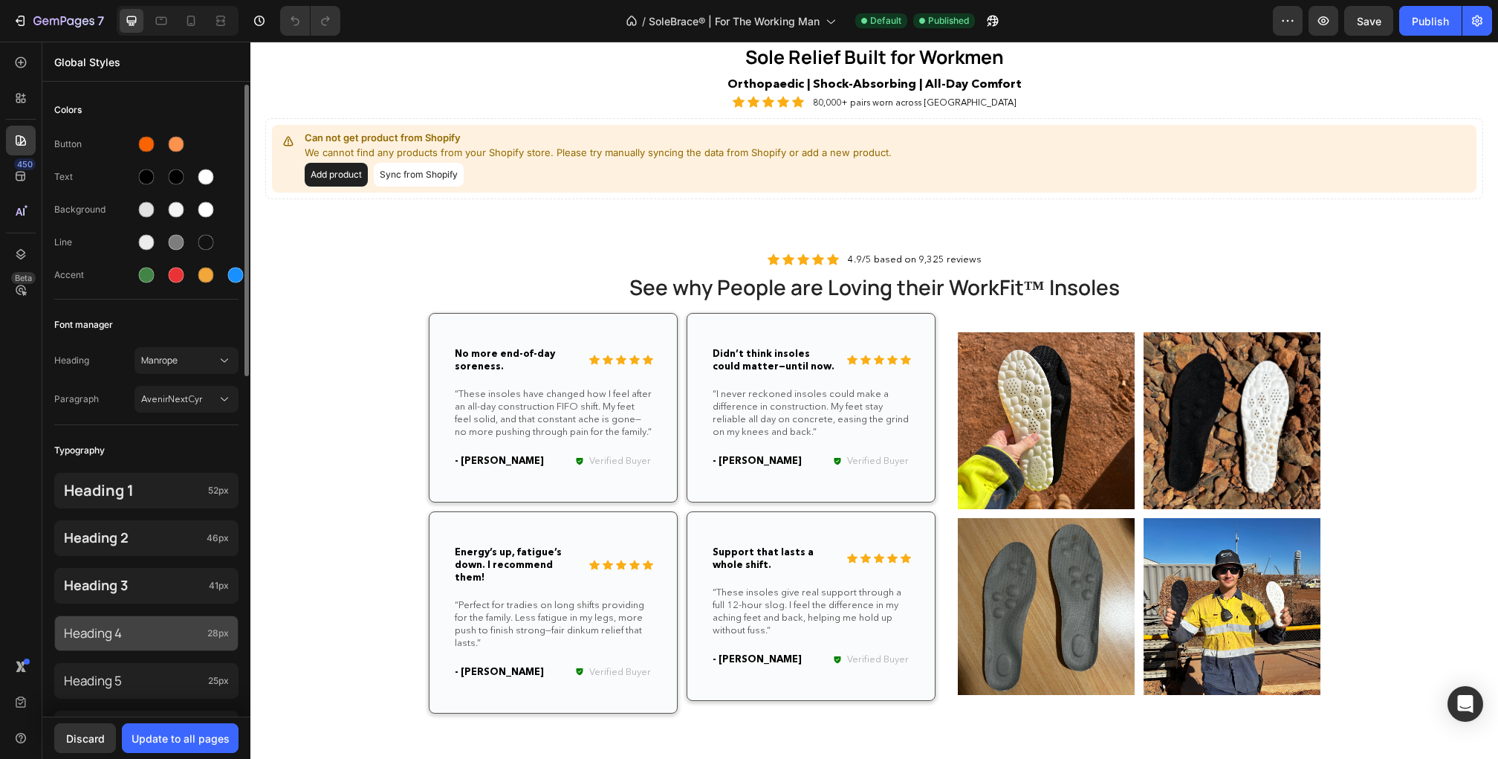
click at [188, 643] on div "Heading 4 28px" at bounding box center [146, 633] width 184 height 36
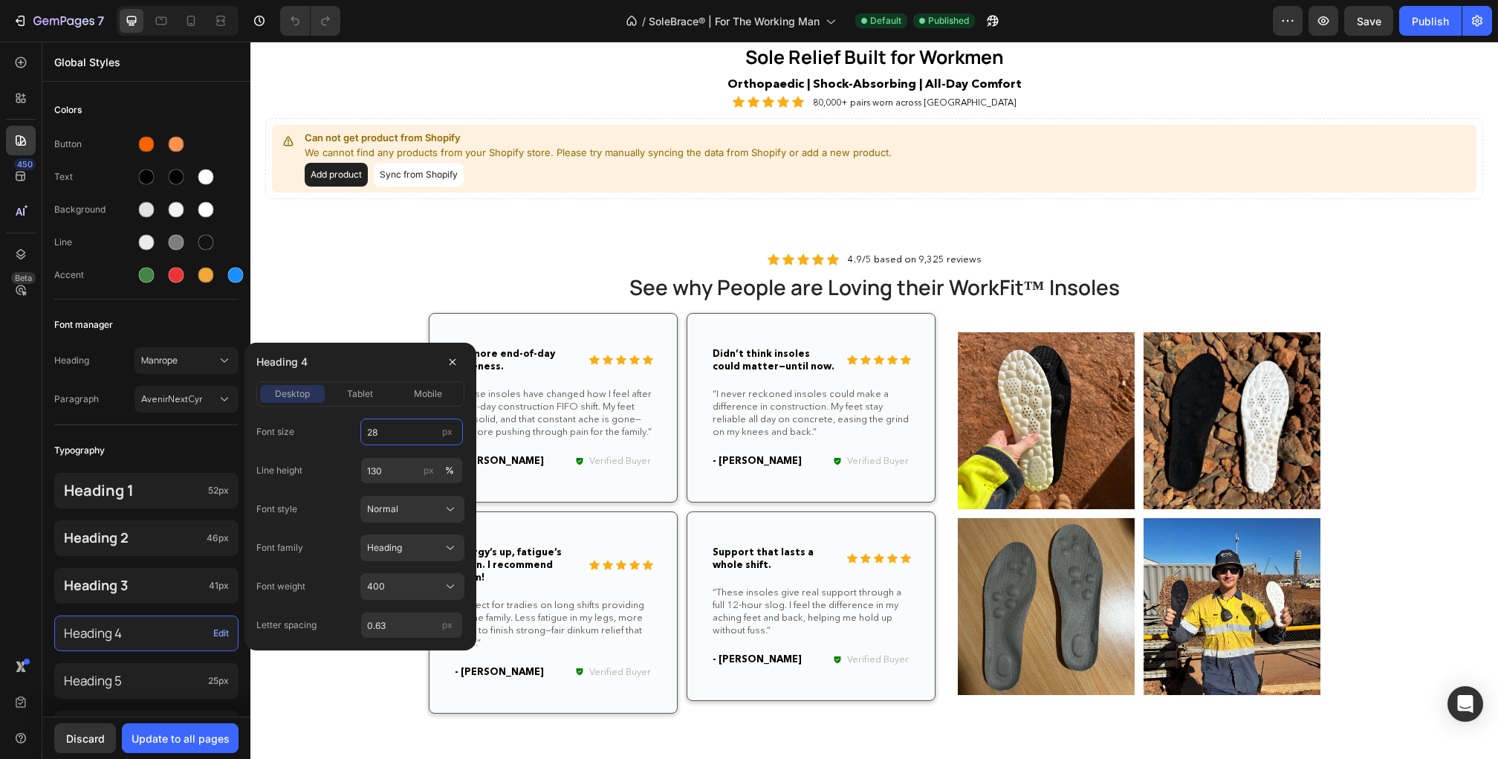
click at [394, 429] on input "28" at bounding box center [411, 431] width 103 height 27
type input "32"
click at [351, 379] on div "Heading 4" at bounding box center [360, 362] width 208 height 39
click at [351, 389] on span "tablet" at bounding box center [360, 393] width 26 height 13
click at [388, 423] on input "22" at bounding box center [411, 431] width 103 height 27
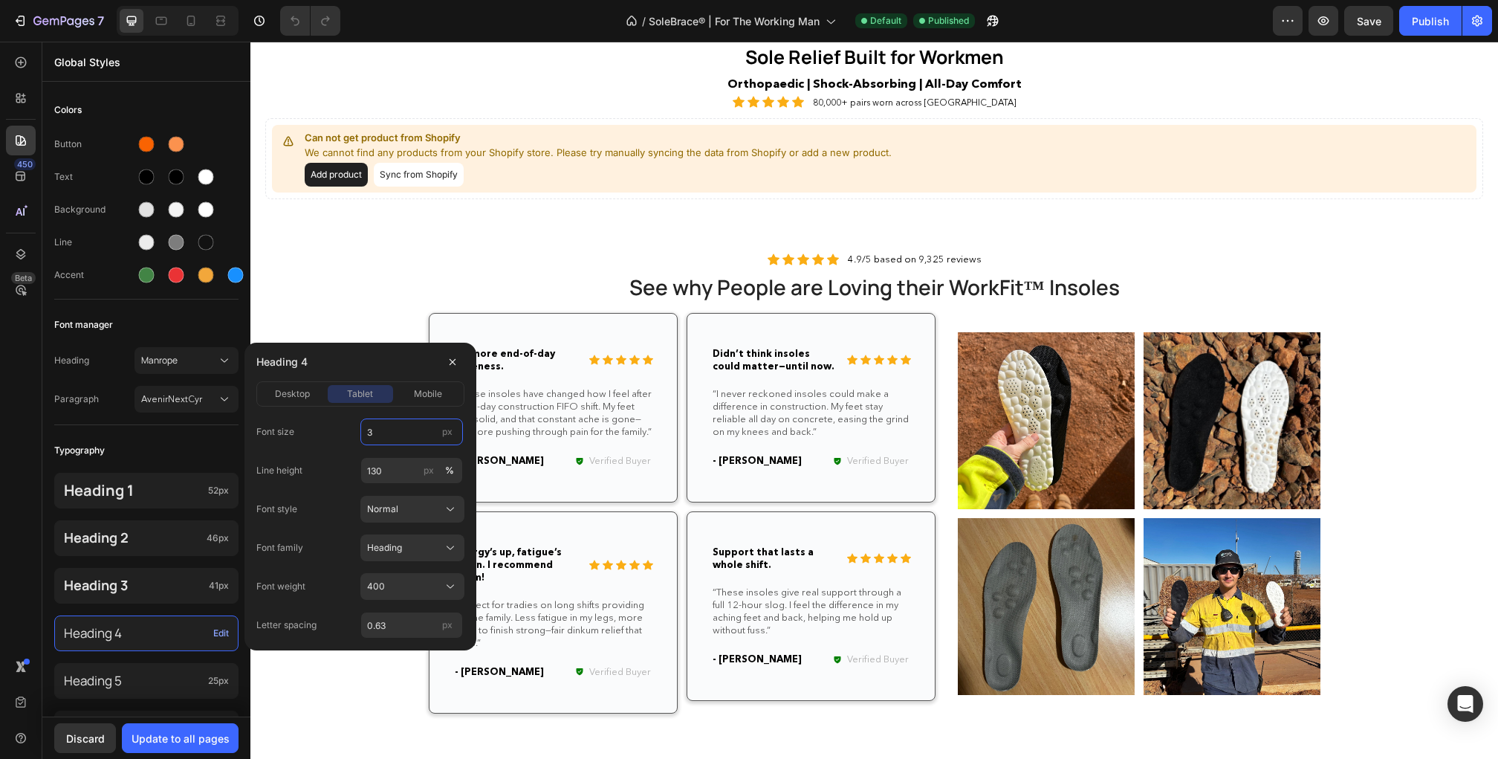
type input "32"
click at [422, 392] on span "mobile" at bounding box center [428, 393] width 28 height 13
click at [395, 420] on input "21" at bounding box center [411, 431] width 103 height 27
type input "29"
click at [296, 388] on span "desktop" at bounding box center [292, 393] width 35 height 13
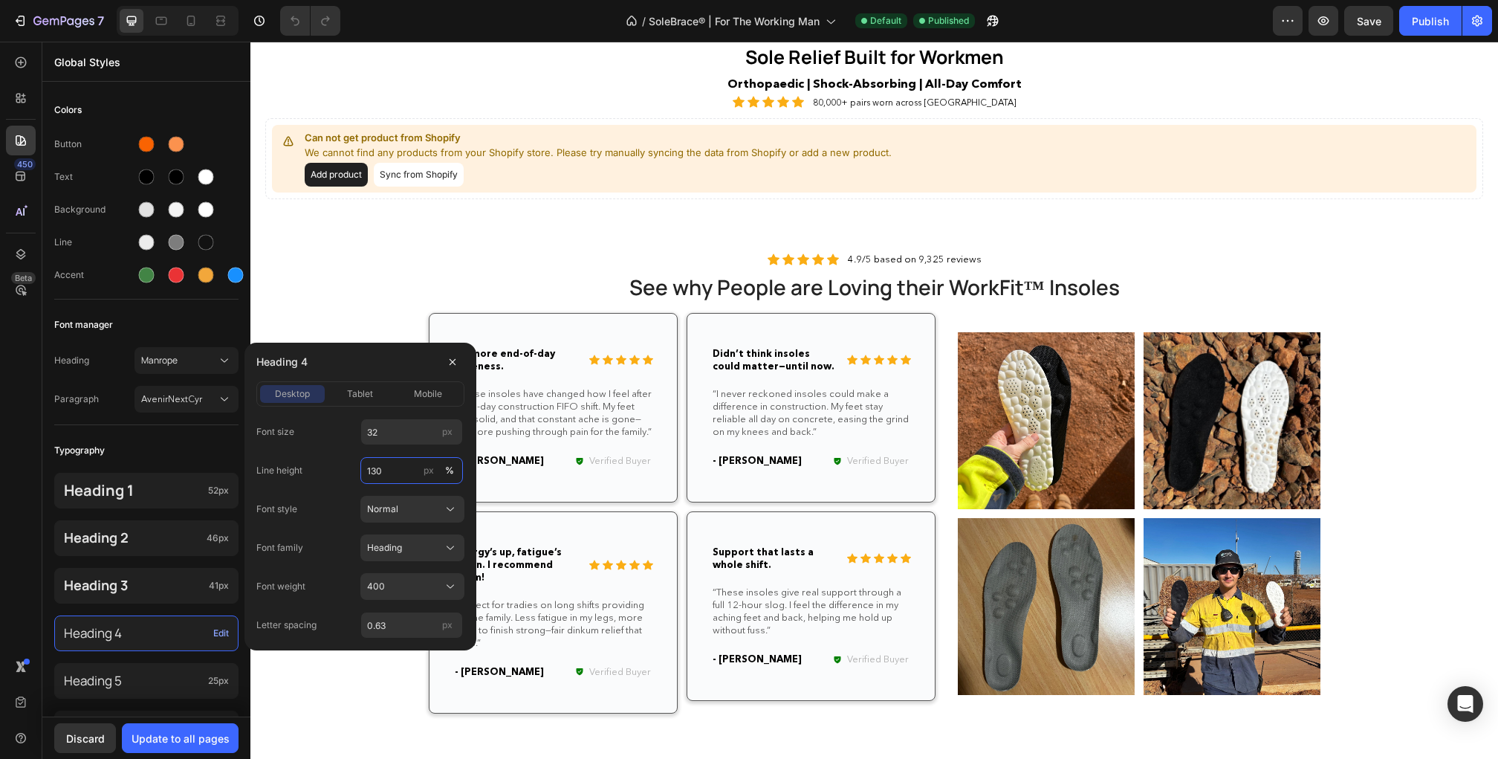
click at [392, 466] on input "130" at bounding box center [411, 470] width 103 height 27
click at [347, 389] on span "tablet" at bounding box center [360, 393] width 26 height 13
click at [421, 406] on div "Font size 32 px Line height 130 px % Font style Normal Font family Heading Font…" at bounding box center [360, 522] width 208 height 232
click at [421, 389] on span "mobile" at bounding box center [428, 393] width 28 height 13
click at [395, 611] on input "0.63" at bounding box center [411, 624] width 103 height 27
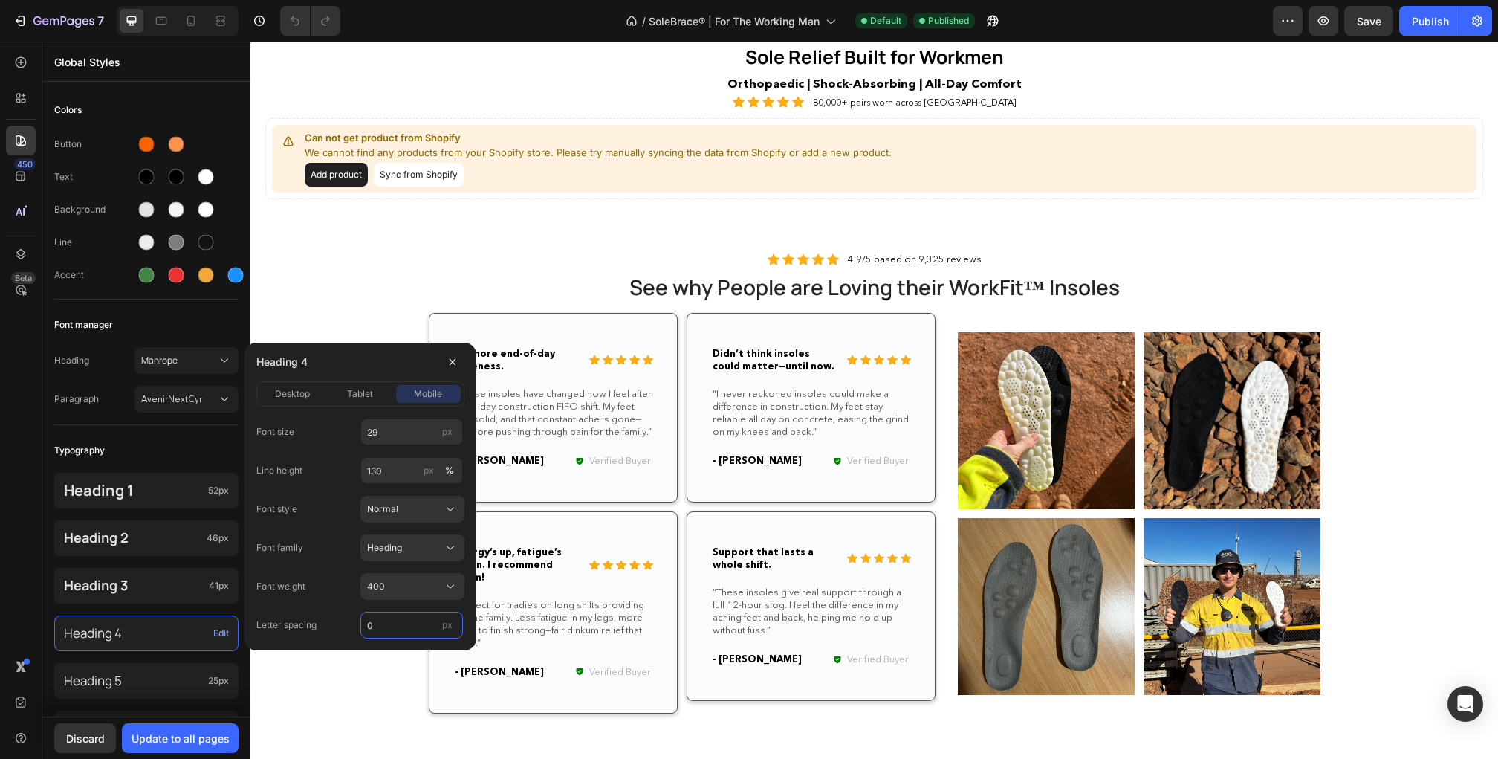
type input "0"
click at [319, 592] on div "Font weight 400" at bounding box center [360, 586] width 208 height 27
click at [352, 395] on span "tablet" at bounding box center [360, 393] width 26 height 13
click at [405, 617] on input "0.63" at bounding box center [411, 624] width 103 height 27
click at [426, 395] on span "mobile" at bounding box center [428, 393] width 28 height 13
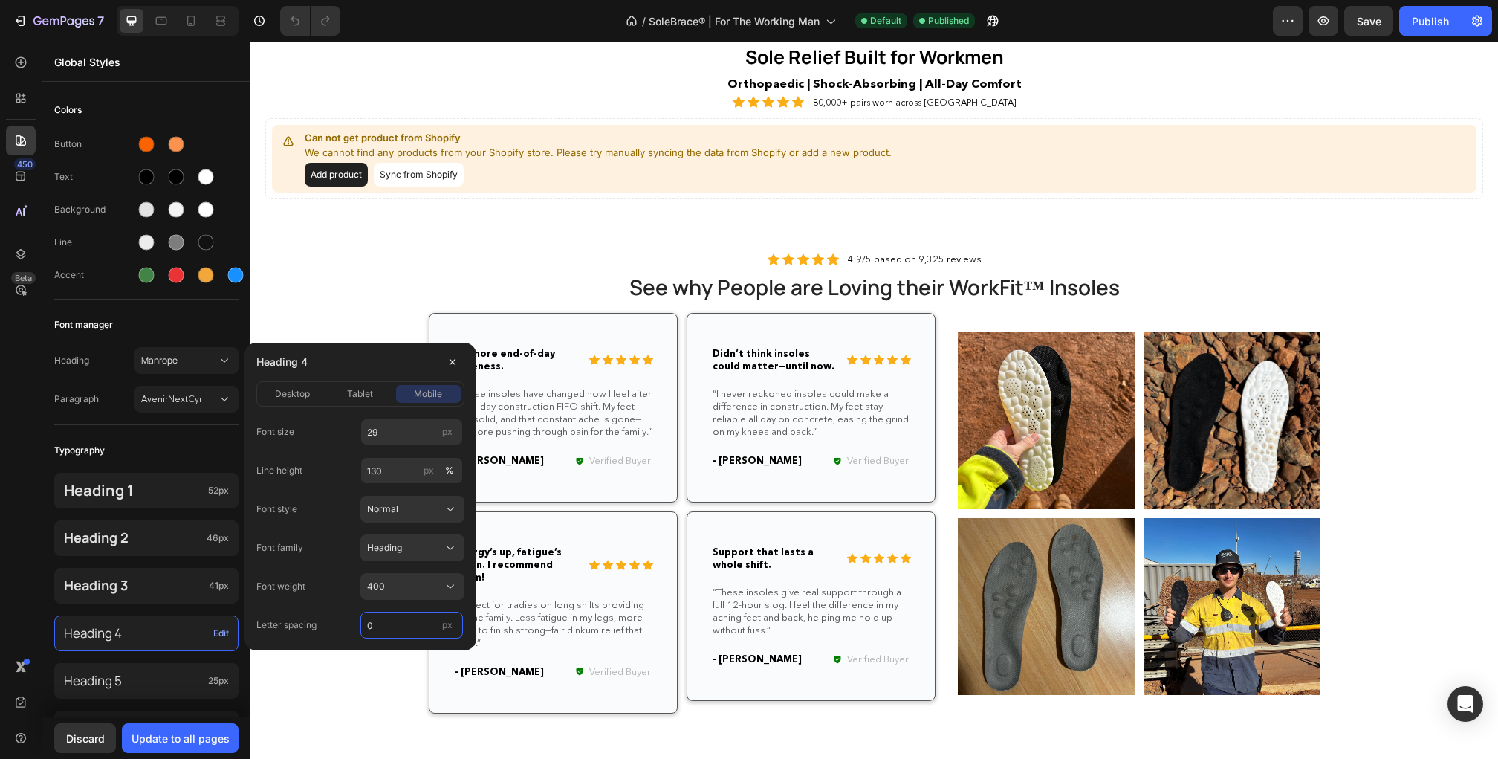
click at [412, 631] on input "0" at bounding box center [411, 624] width 103 height 27
click at [287, 390] on span "desktop" at bounding box center [292, 393] width 35 height 13
click at [407, 626] on input "0.63" at bounding box center [411, 624] width 103 height 27
click at [338, 601] on div "Font size 32 px Line height 130 px % Font style Normal Font family Heading Font…" at bounding box center [360, 528] width 208 height 220
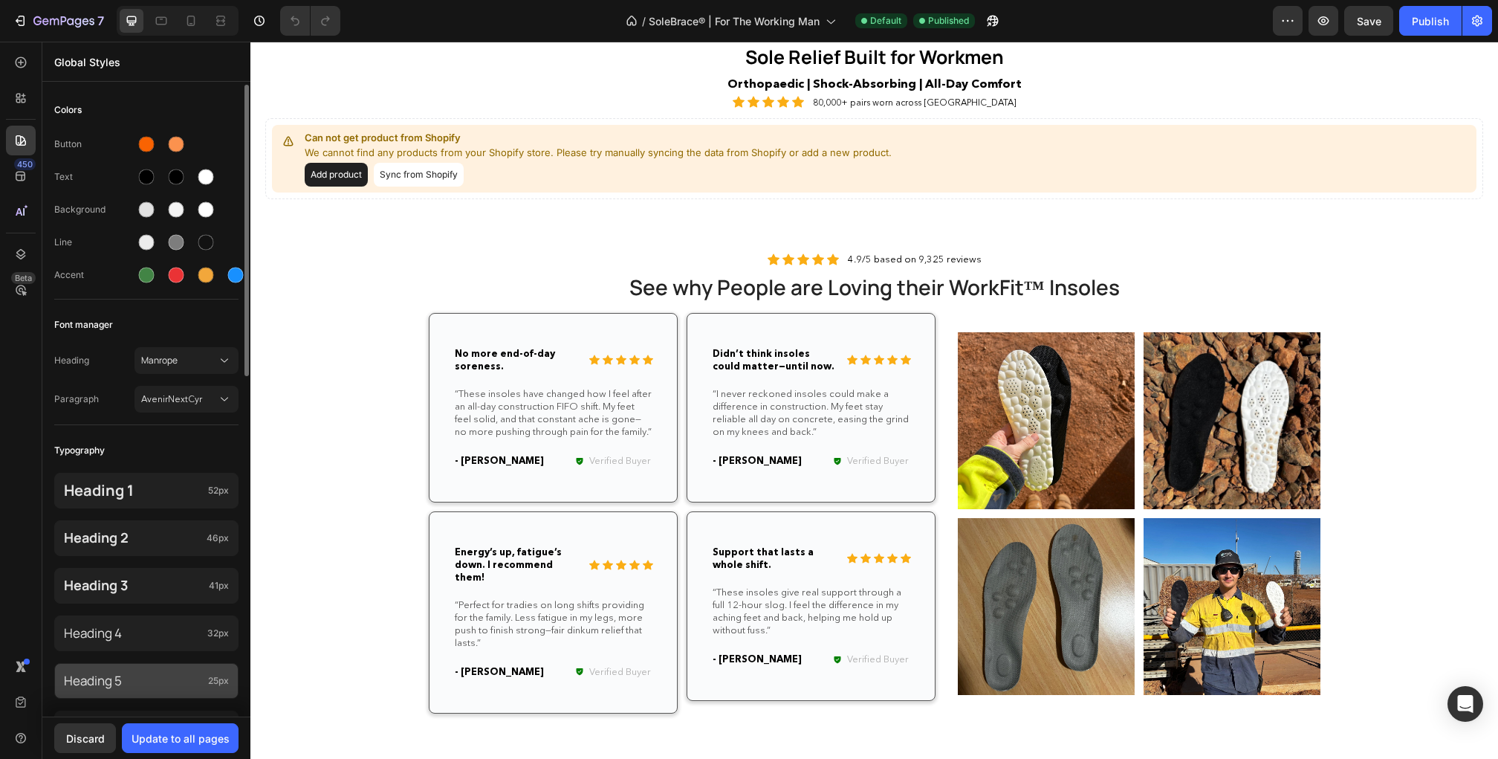
click at [162, 690] on div "Heading 5 25px" at bounding box center [146, 681] width 184 height 36
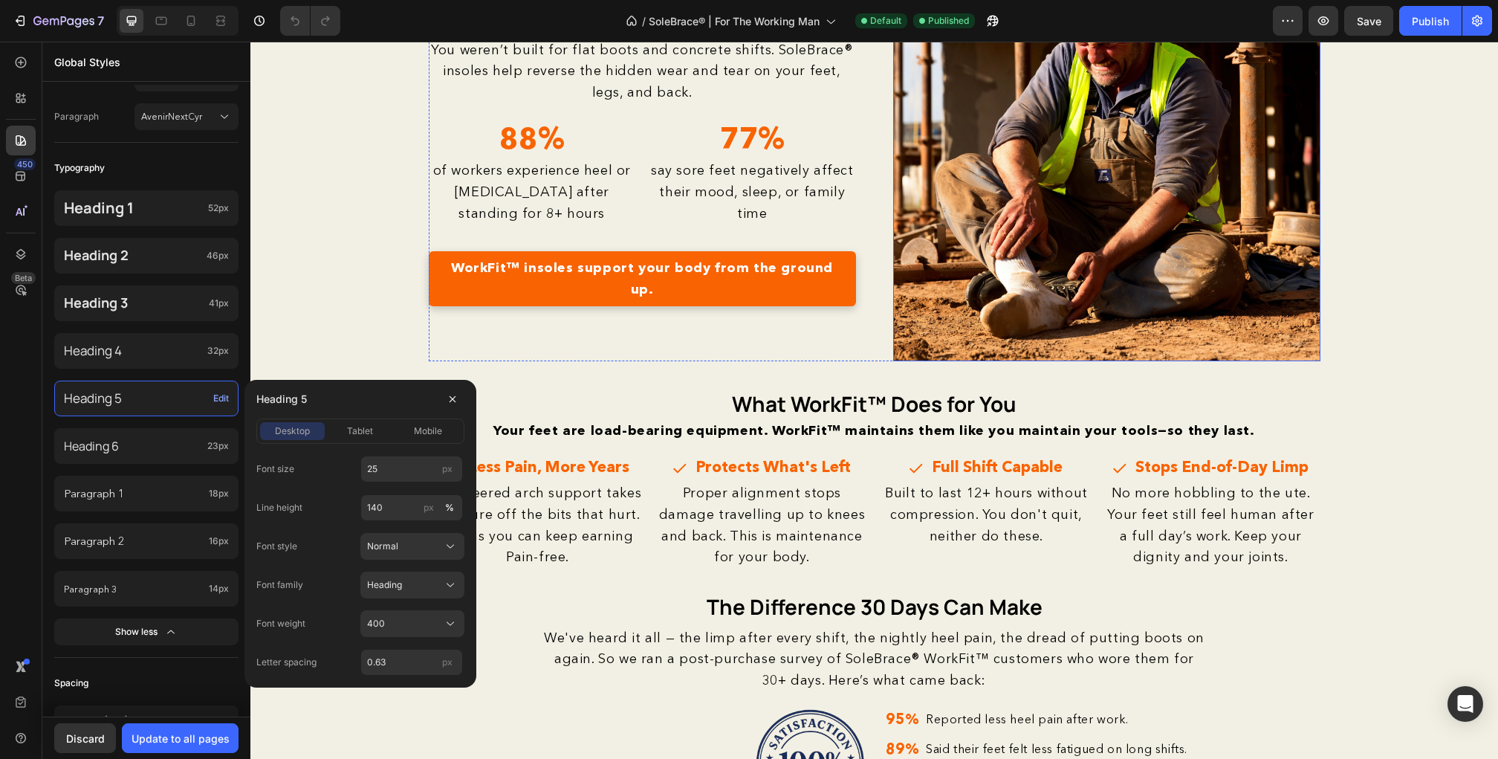
scroll to position [1285, 0]
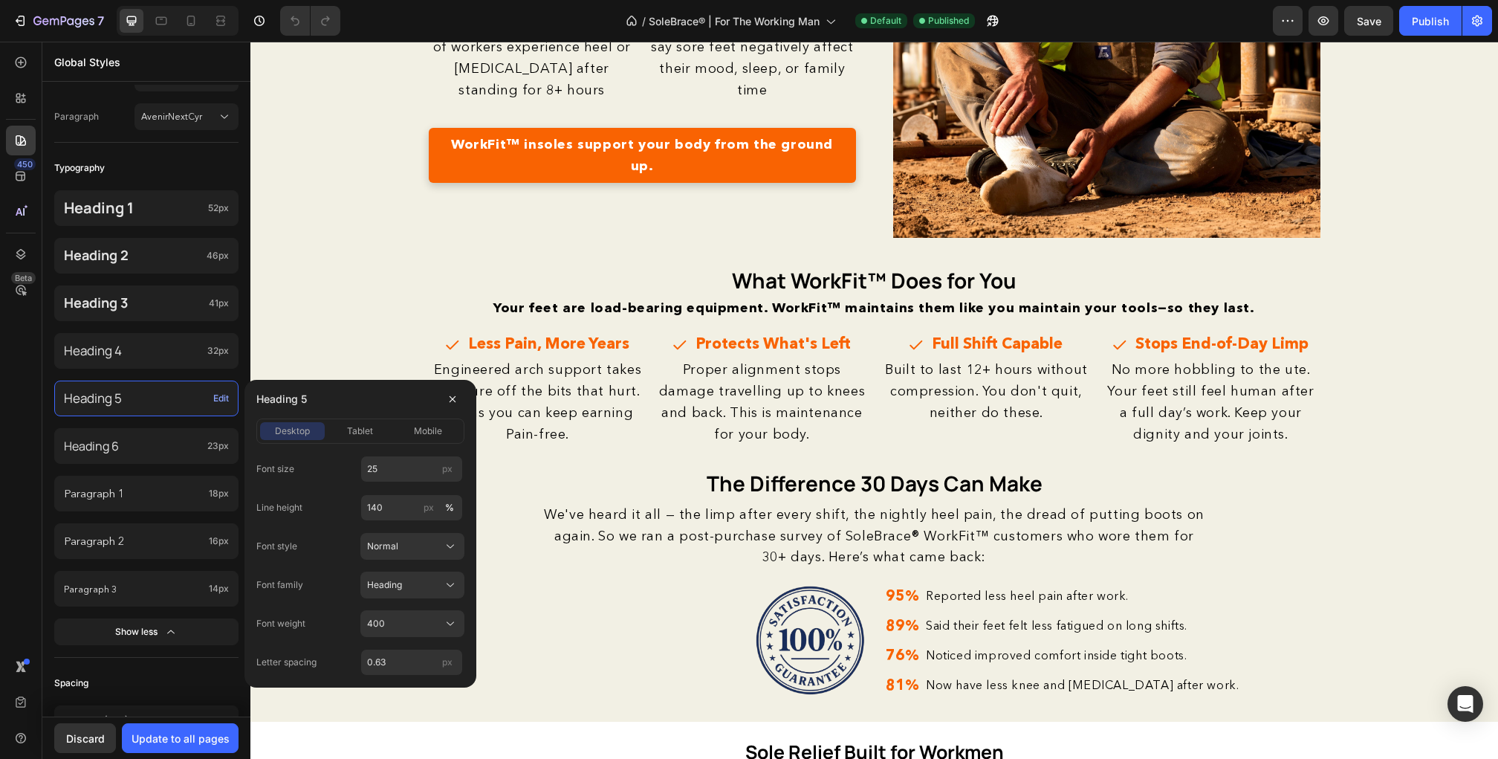
click at [340, 419] on div "desktop tablet mobile" at bounding box center [360, 430] width 208 height 25
click at [342, 432] on div "tablet" at bounding box center [360, 430] width 65 height 13
click at [395, 456] on input "20" at bounding box center [411, 468] width 103 height 27
type input "25"
click at [417, 430] on span "mobile" at bounding box center [428, 430] width 28 height 13
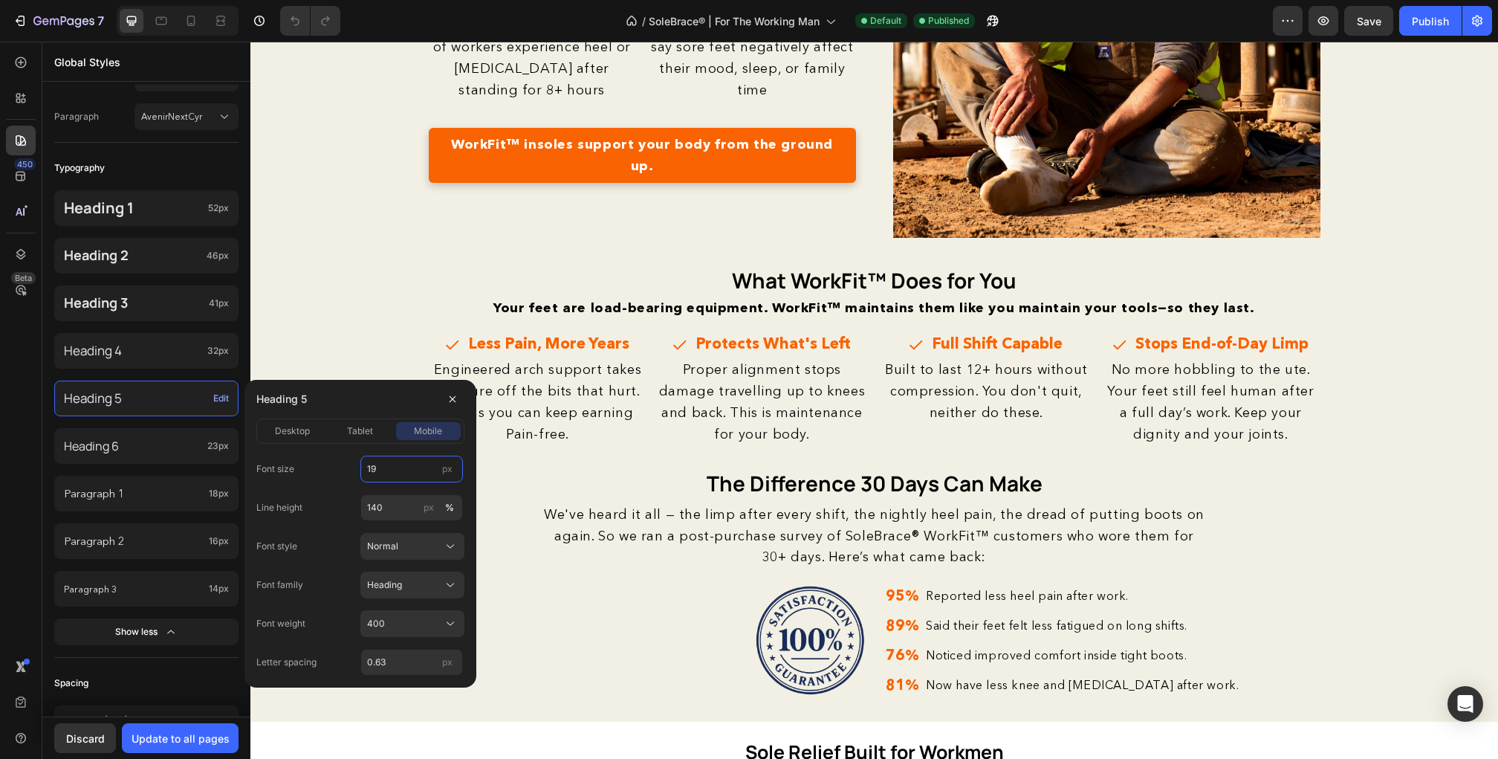
click at [402, 467] on input "19" at bounding box center [411, 468] width 103 height 27
type input "23"
click at [418, 505] on input "140" at bounding box center [411, 507] width 103 height 27
type input "130"
click at [373, 431] on span "tablet" at bounding box center [360, 430] width 26 height 13
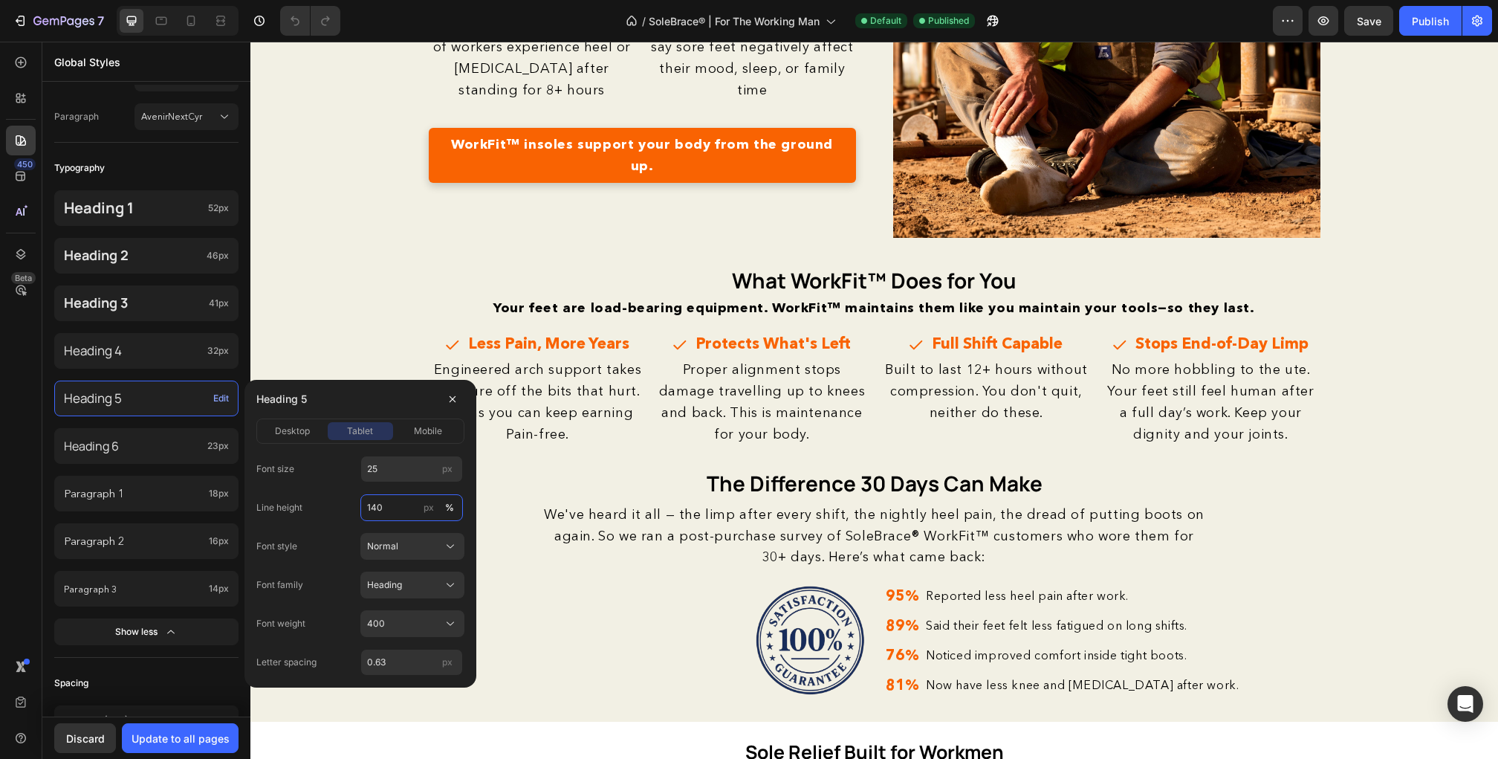
click at [386, 507] on input "140" at bounding box center [411, 507] width 103 height 27
paste input "3"
type input "130"
click at [293, 428] on span "desktop" at bounding box center [292, 430] width 35 height 13
click at [386, 508] on input "140" at bounding box center [411, 507] width 103 height 27
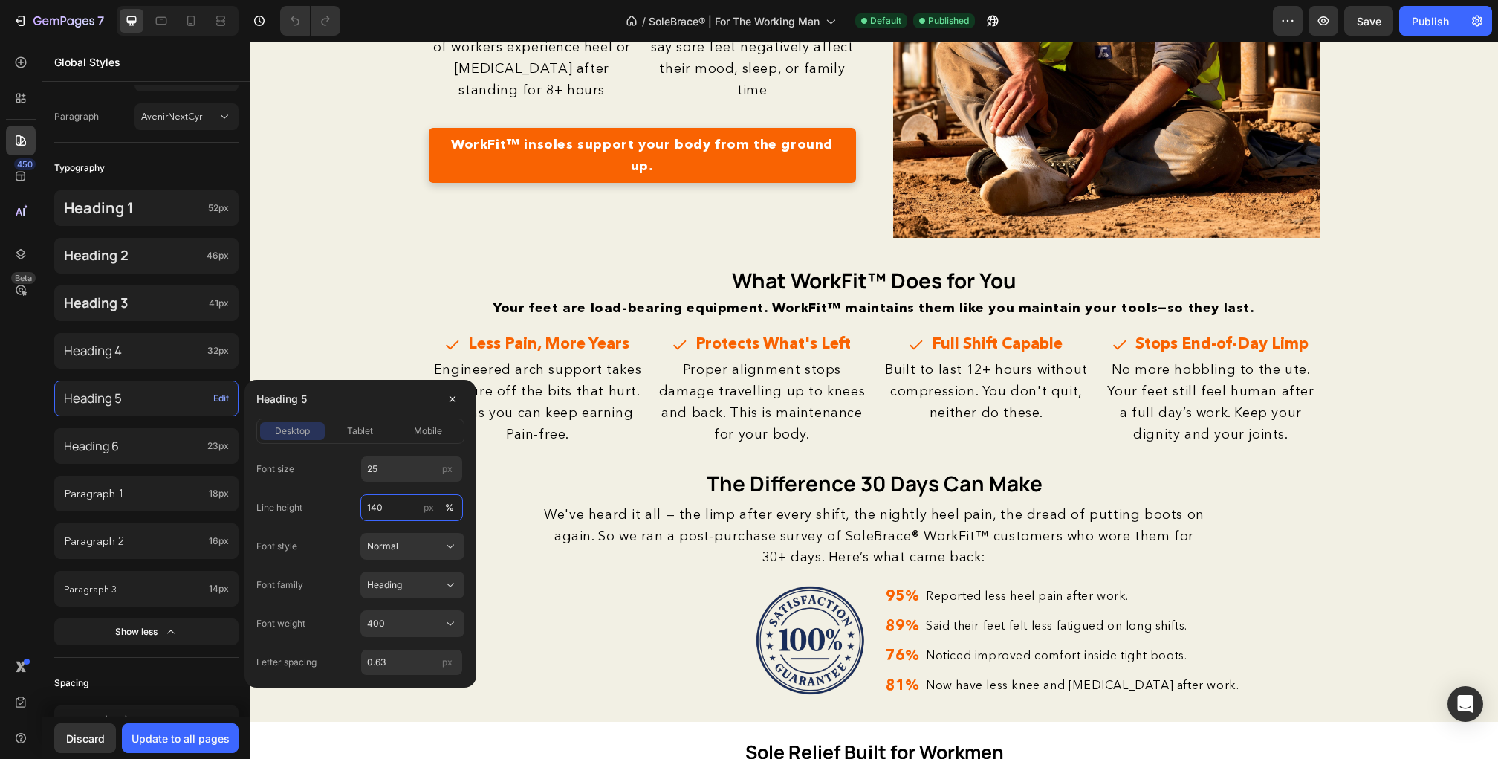
paste input "3"
type input "130"
click at [418, 661] on input "0.63" at bounding box center [411, 662] width 103 height 27
click at [346, 422] on button "tablet" at bounding box center [360, 431] width 65 height 18
click at [412, 427] on div "mobile" at bounding box center [428, 430] width 65 height 13
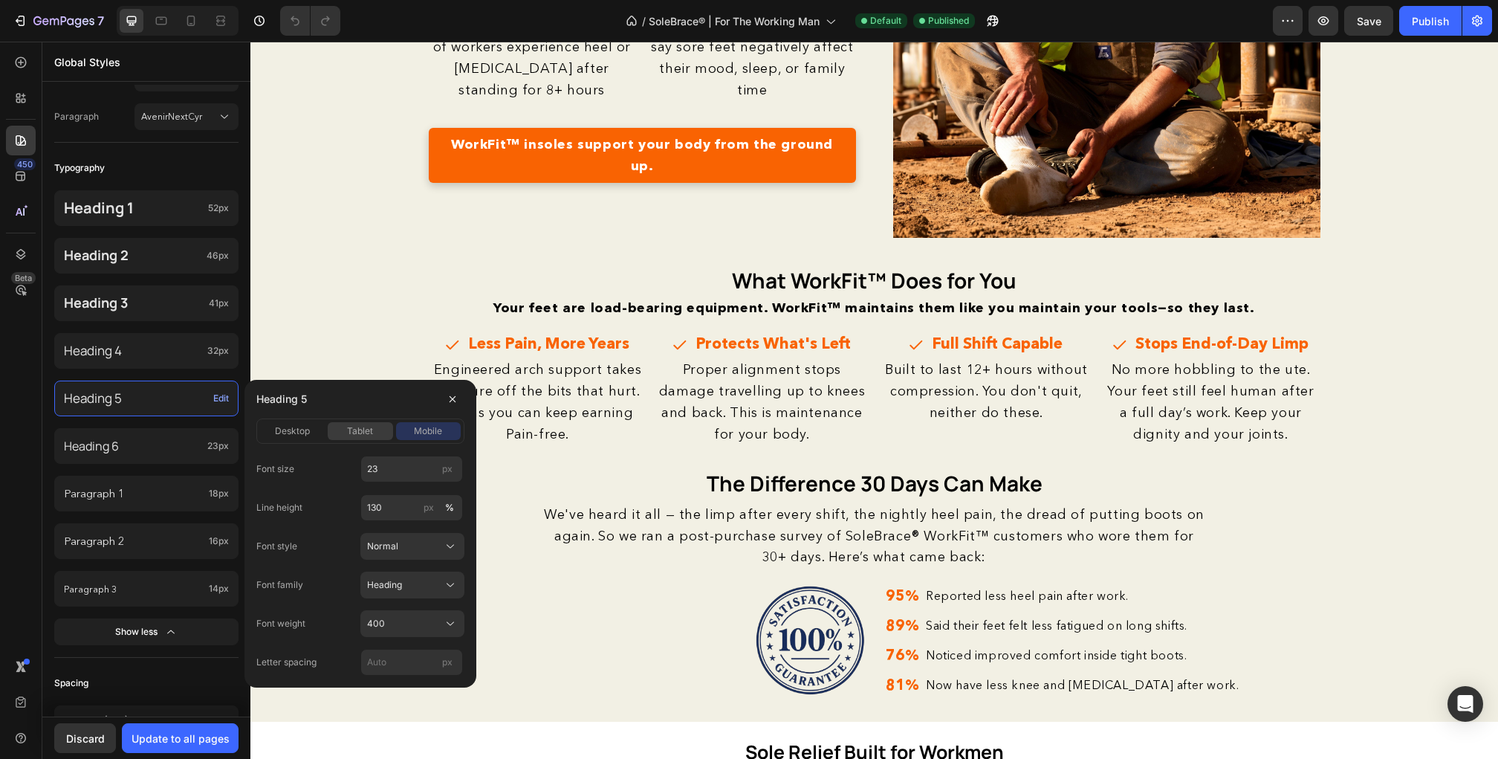
click at [359, 429] on span "tablet" at bounding box center [360, 430] width 26 height 13
click at [290, 429] on span "desktop" at bounding box center [292, 430] width 35 height 13
click at [348, 430] on span "tablet" at bounding box center [360, 430] width 26 height 13
click at [429, 431] on span "mobile" at bounding box center [428, 430] width 28 height 13
click at [400, 589] on span "Heading" at bounding box center [384, 584] width 35 height 13
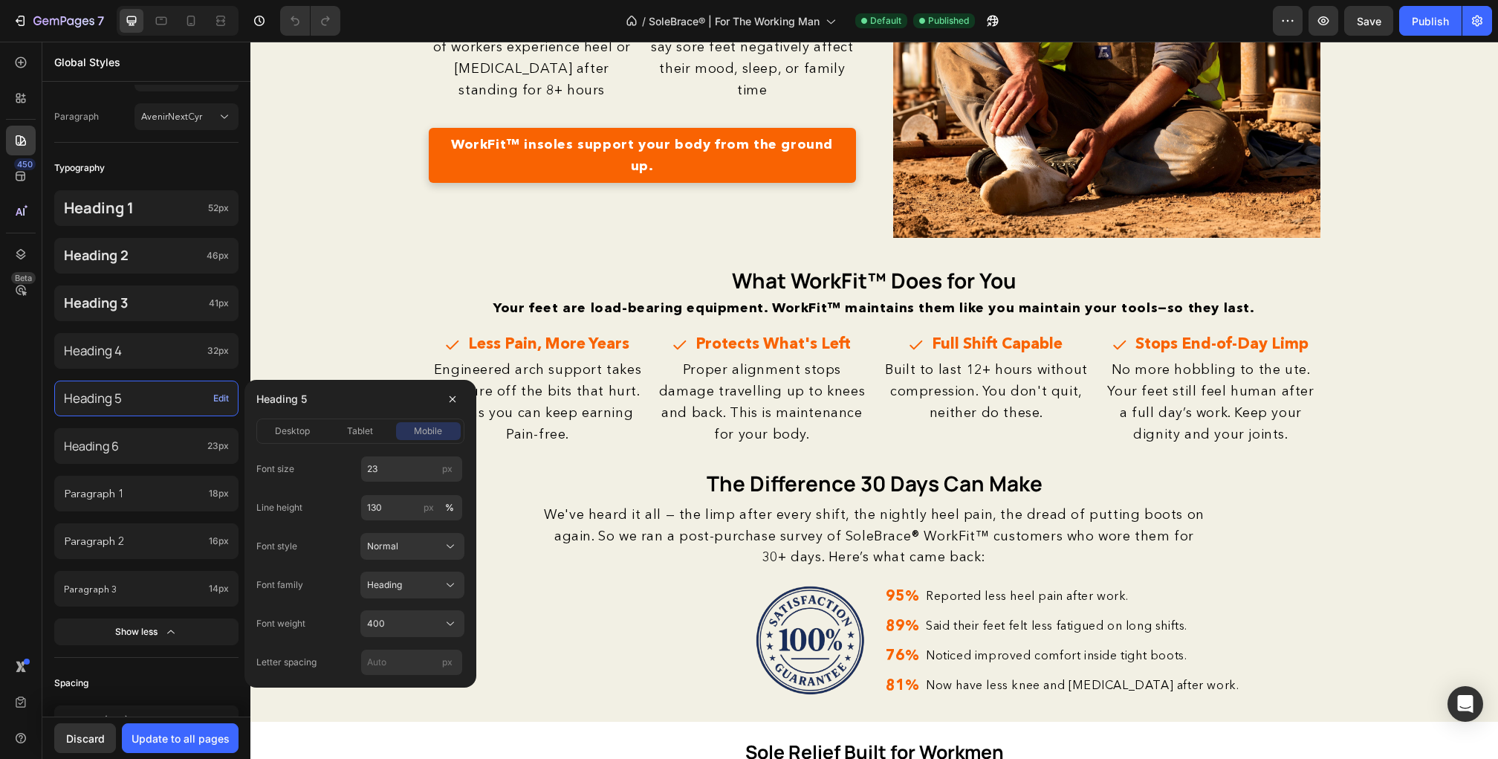
click at [323, 403] on div "Heading 5" at bounding box center [360, 399] width 208 height 39
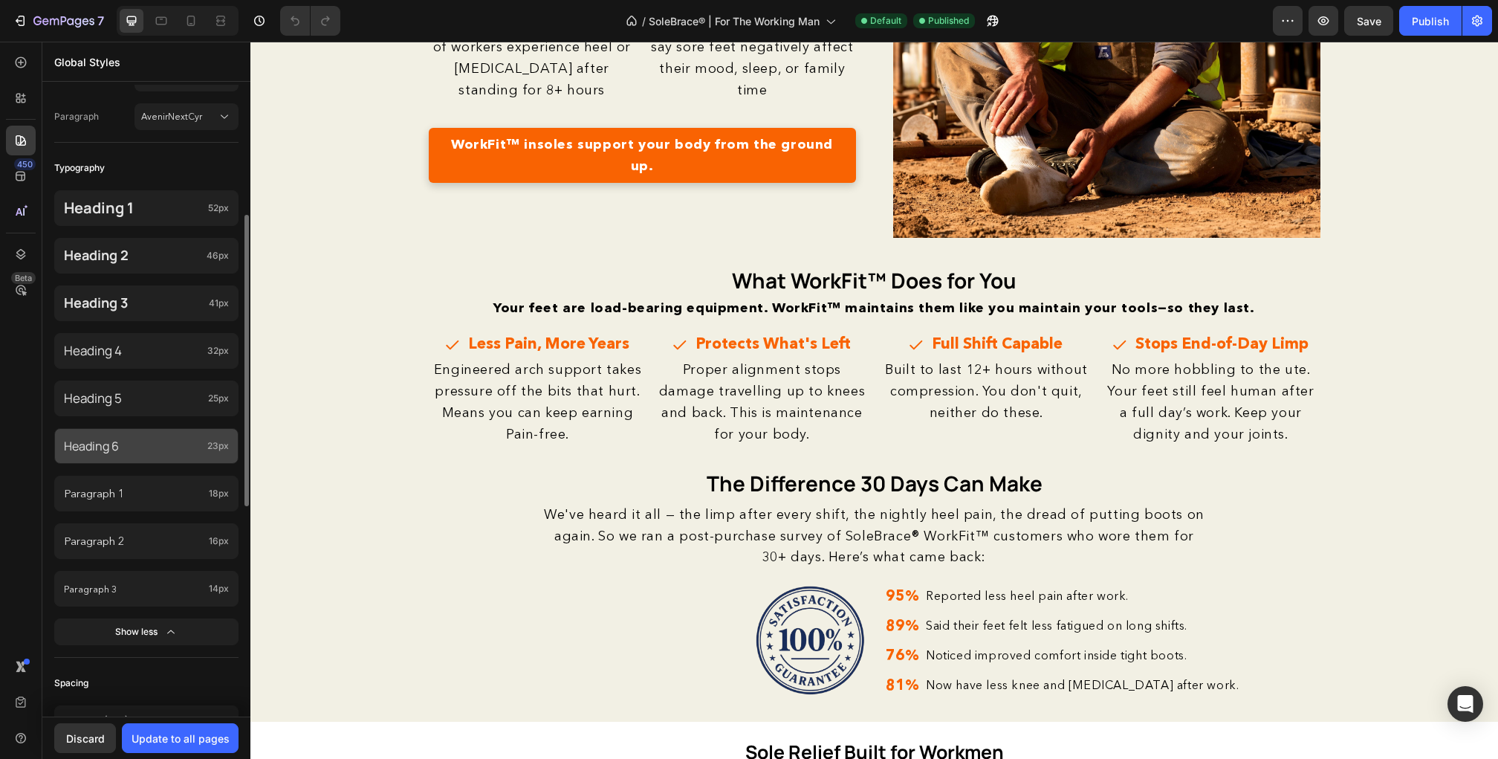
click at [158, 450] on p "Heading 6" at bounding box center [132, 446] width 137 height 18
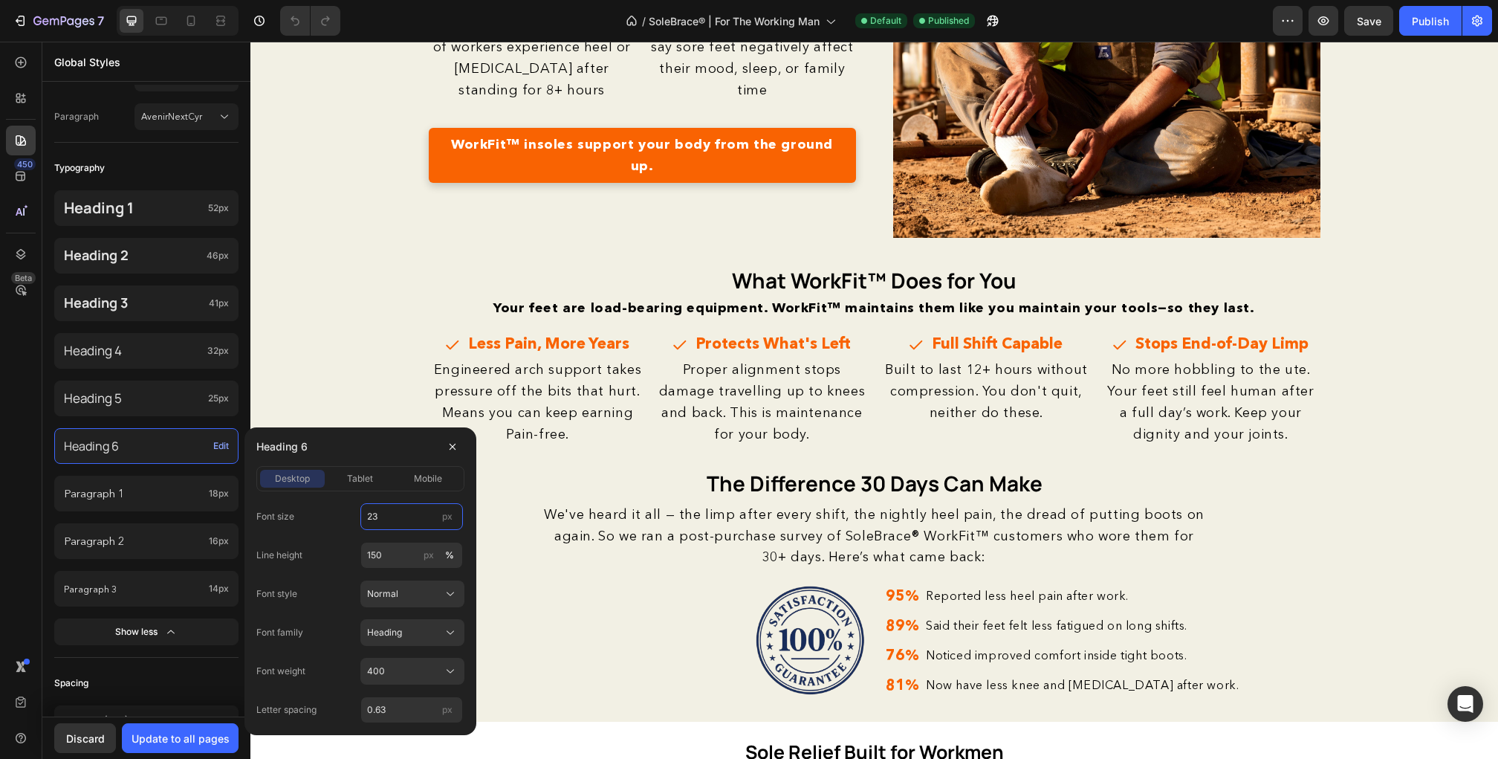
click at [388, 518] on input "23" at bounding box center [411, 516] width 103 height 27
type input "18"
click at [395, 552] on input "150" at bounding box center [411, 555] width 103 height 27
paste input "3"
type input "130"
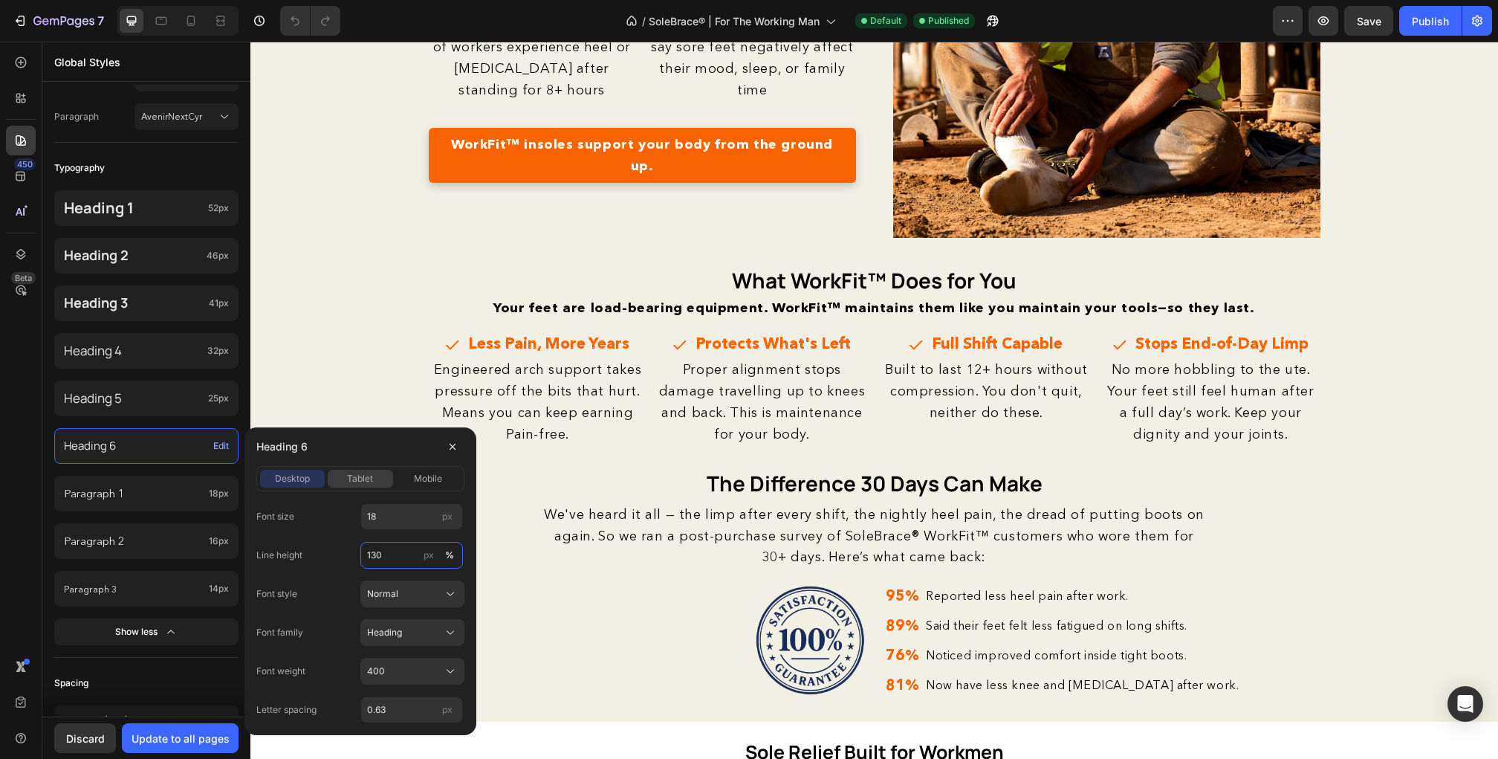
click at [354, 476] on span "tablet" at bounding box center [360, 478] width 26 height 13
click at [413, 472] on div "mobile" at bounding box center [428, 478] width 65 height 13
click at [393, 514] on input "17" at bounding box center [411, 516] width 103 height 27
type input "16"
click at [418, 699] on input "0.63" at bounding box center [411, 709] width 103 height 27
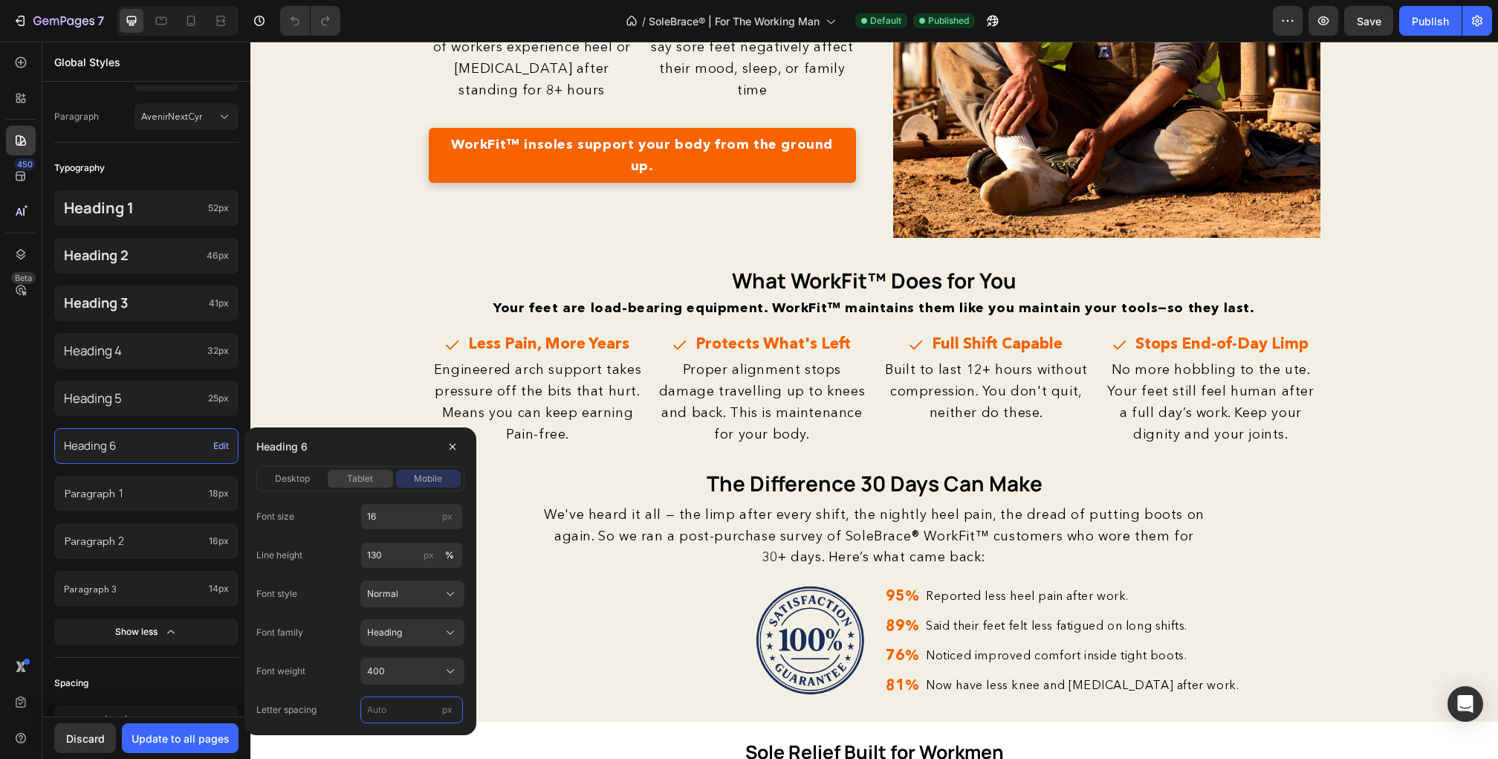
click at [354, 476] on span "tablet" at bounding box center [360, 478] width 26 height 13
click at [389, 723] on div "Heading 6 desktop tablet mobile Font size 18 px Line height 130 px % Font style…" at bounding box center [360, 581] width 232 height 308
click at [390, 712] on input "0.63" at bounding box center [411, 709] width 103 height 27
click at [297, 485] on button "desktop" at bounding box center [292, 479] width 65 height 18
click at [398, 700] on input "0.63" at bounding box center [411, 709] width 103 height 27
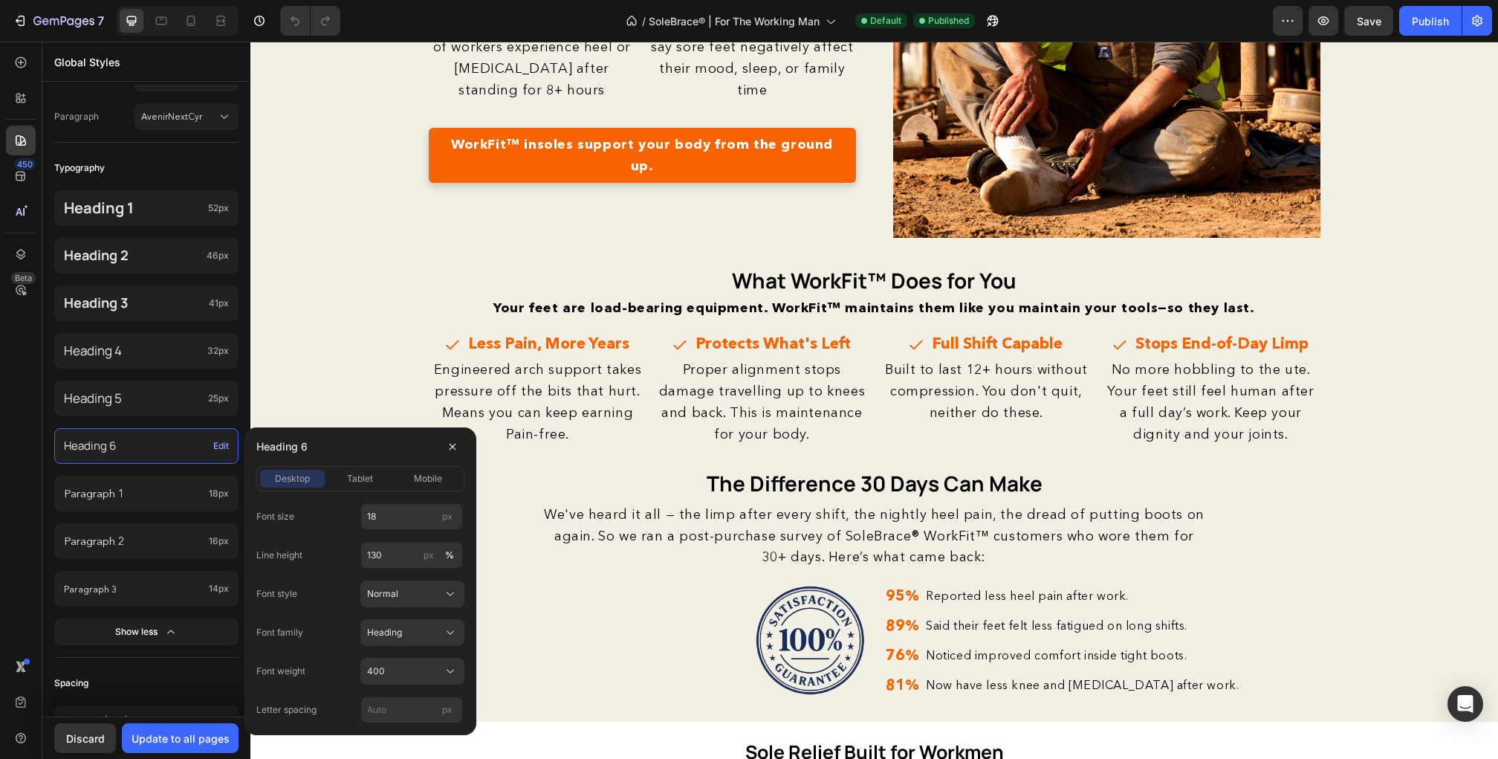
click at [376, 450] on div "Heading 6" at bounding box center [360, 446] width 208 height 39
click at [149, 493] on p "Paragraph 1" at bounding box center [133, 493] width 139 height 18
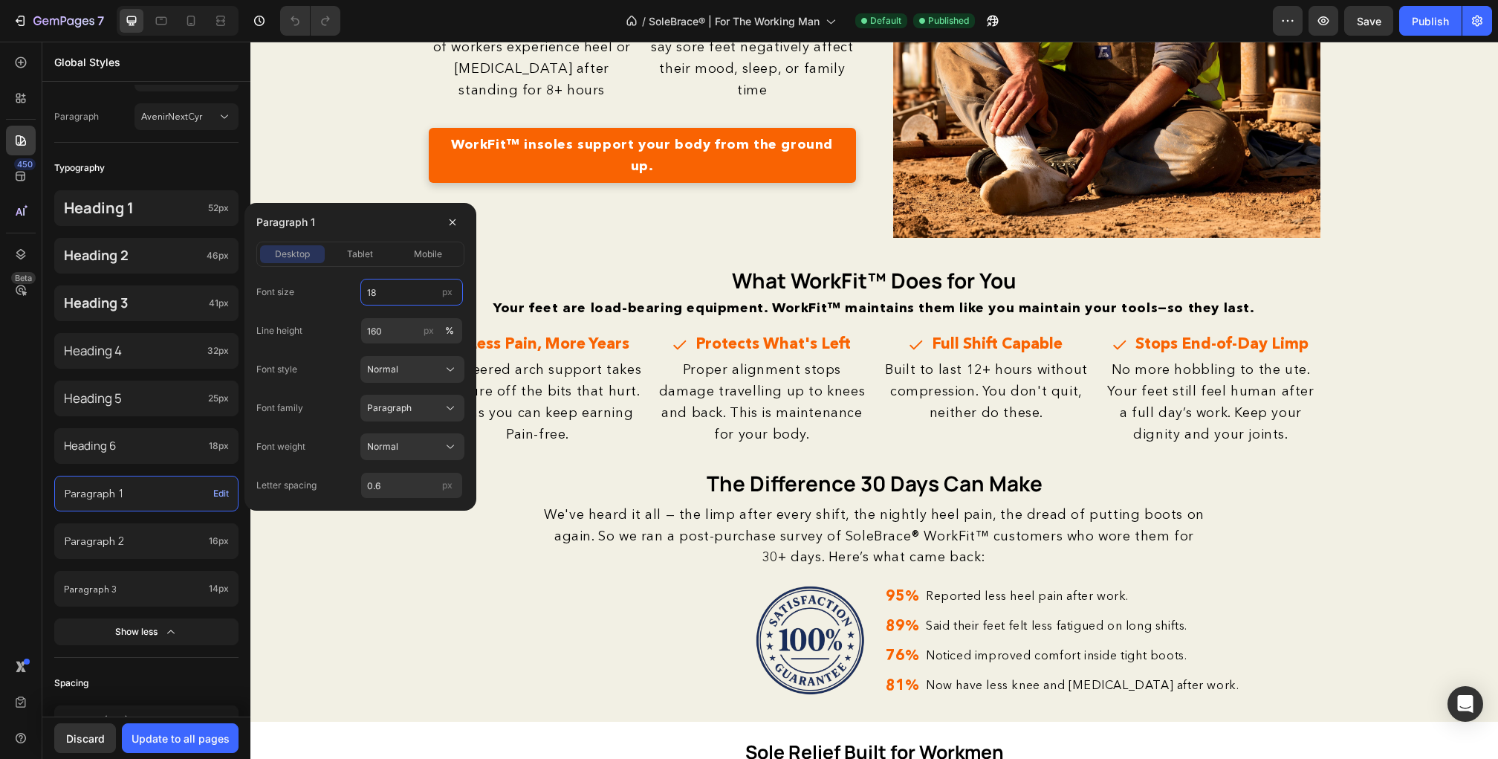
click at [391, 296] on input "18" at bounding box center [411, 292] width 103 height 27
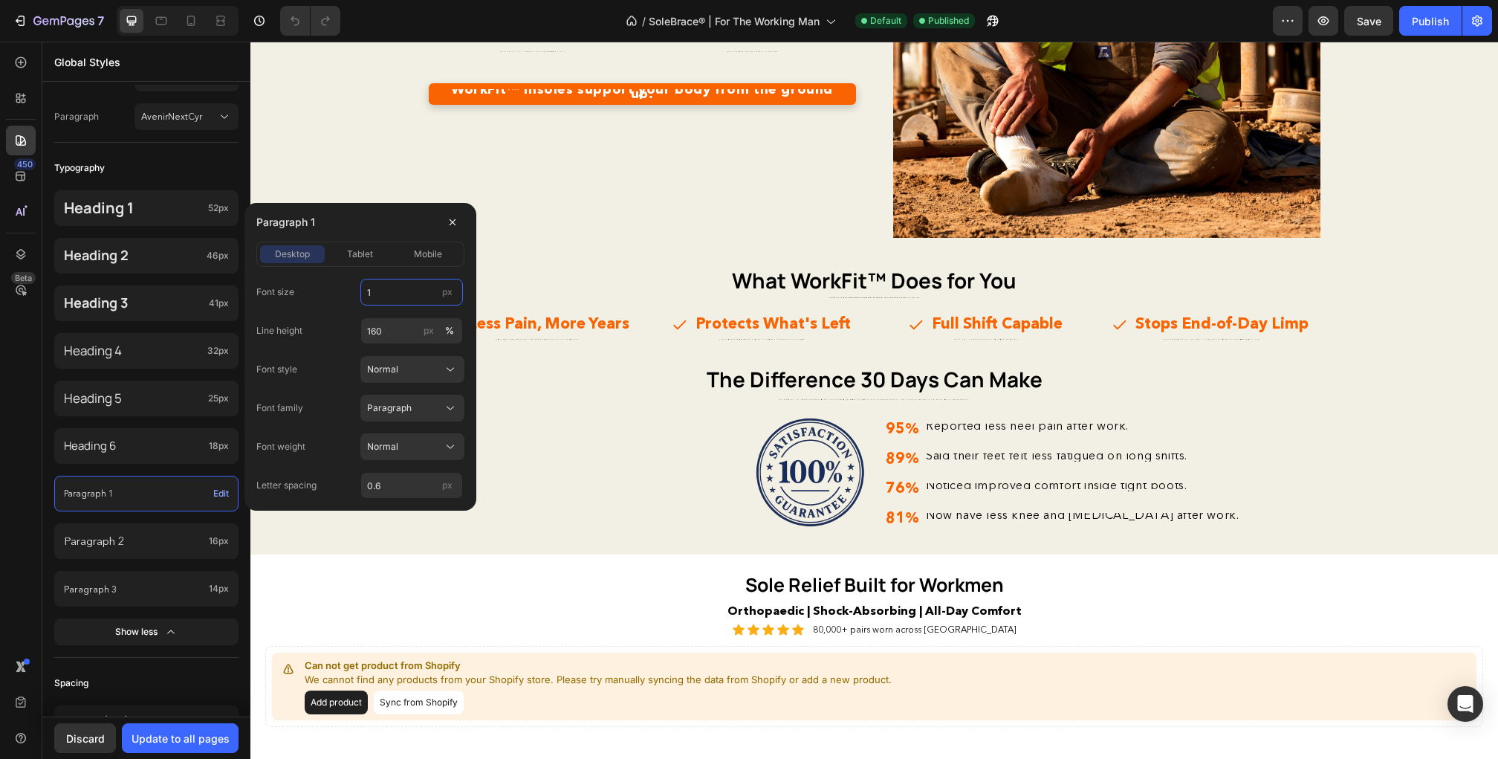
type input "16"
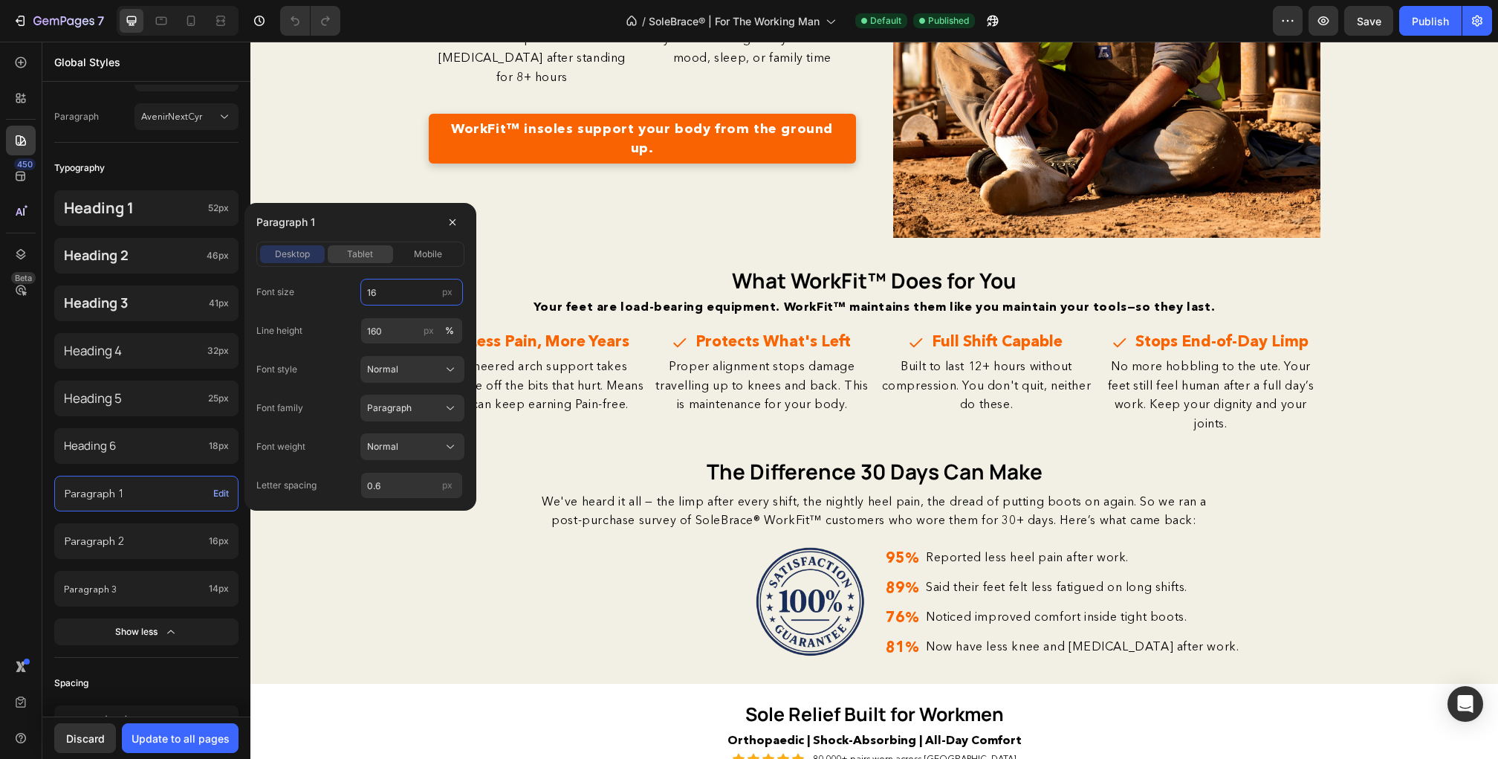
click at [363, 253] on span "tablet" at bounding box center [360, 253] width 26 height 13
click at [380, 291] on input "14" at bounding box center [411, 292] width 103 height 27
type input "16"
click at [417, 249] on span "mobile" at bounding box center [428, 253] width 28 height 13
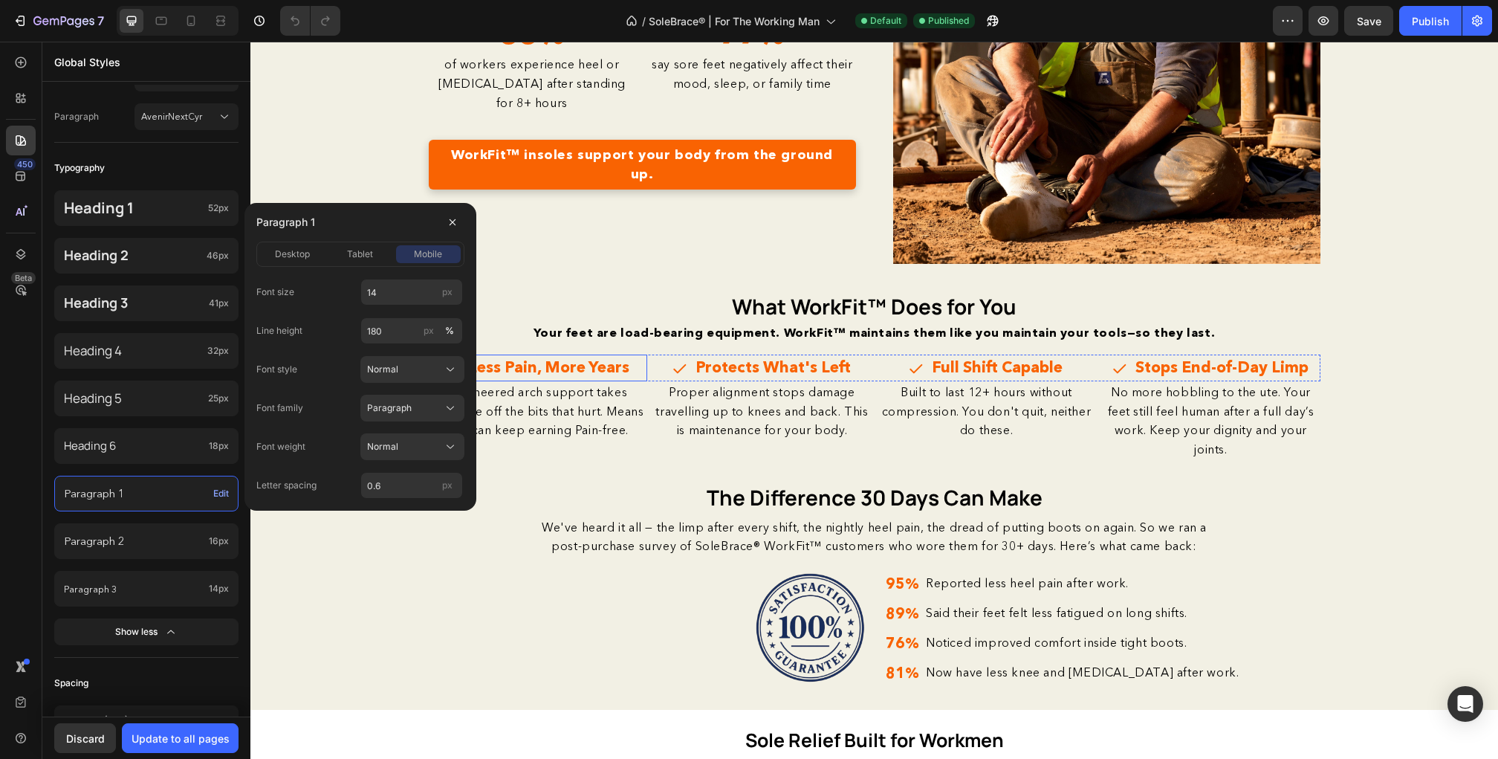
scroll to position [1257, 0]
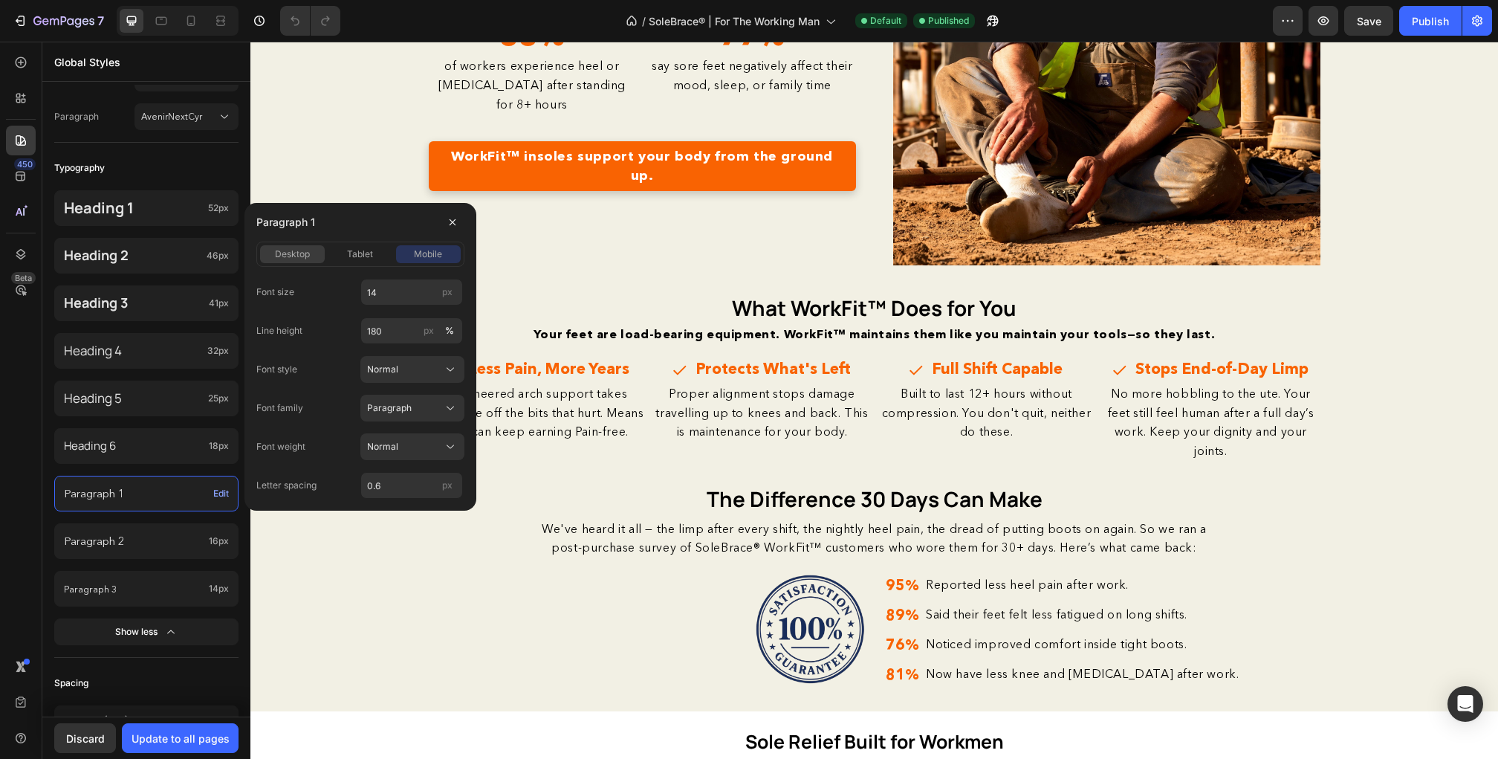
click at [302, 256] on span "desktop" at bounding box center [292, 253] width 35 height 13
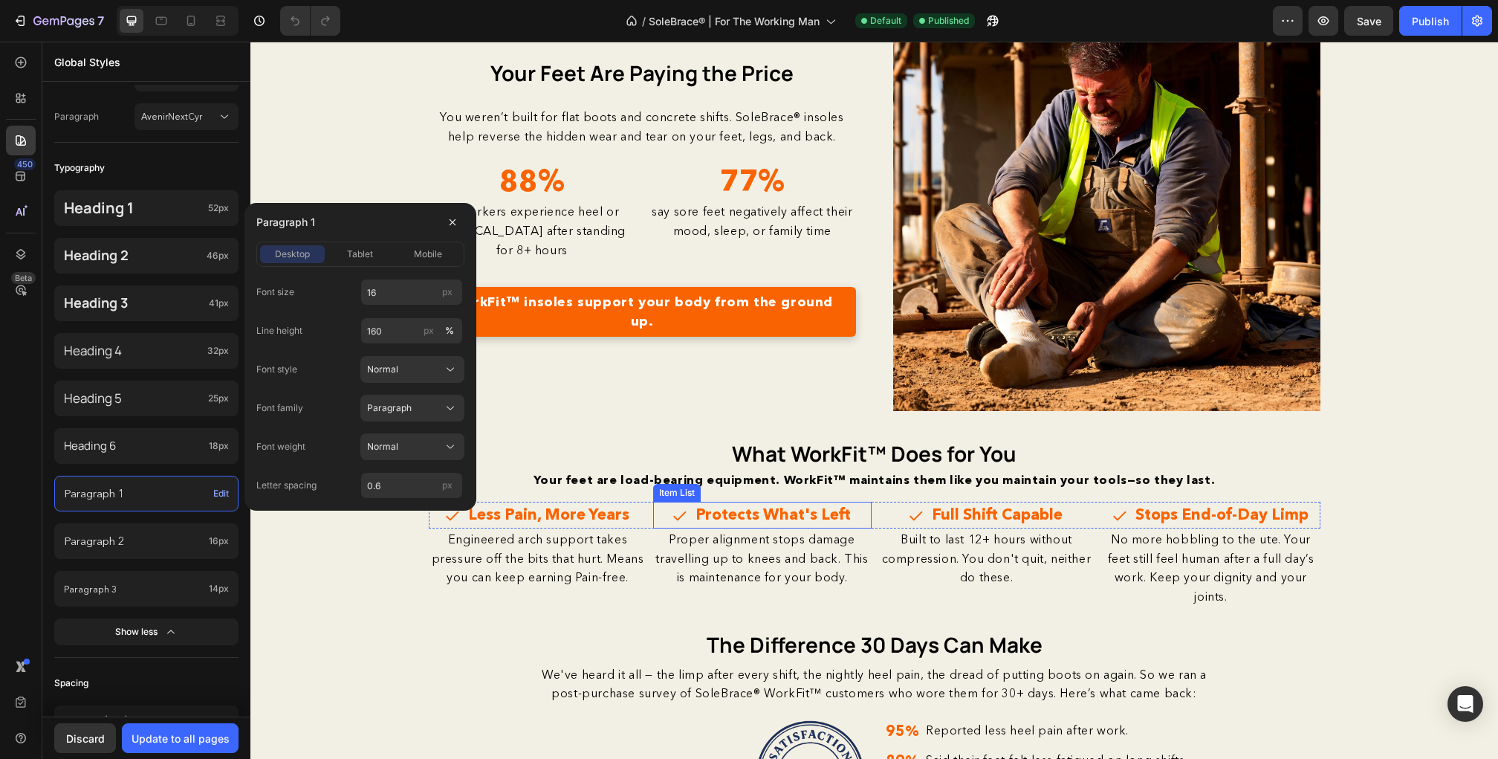
scroll to position [1110, 0]
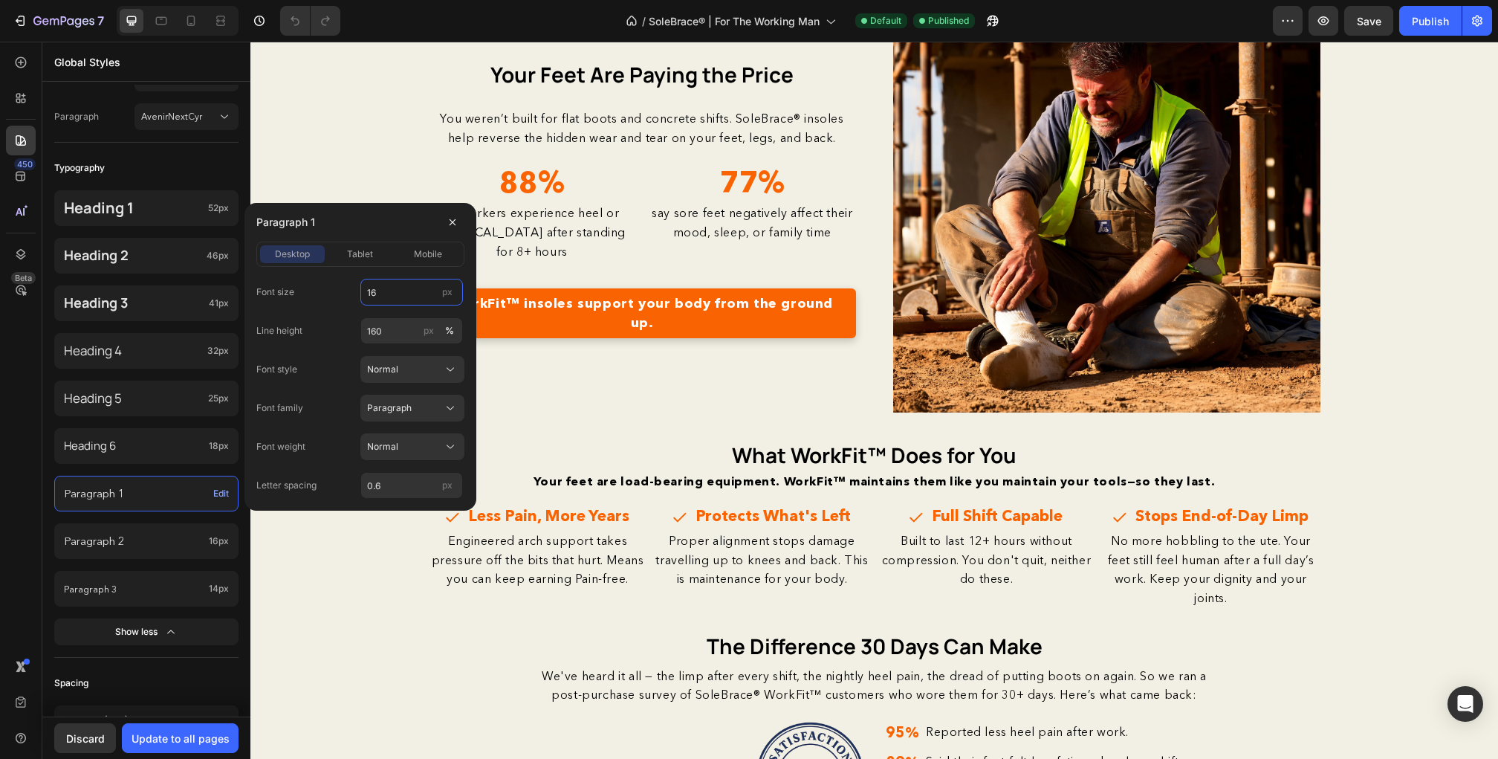
click at [405, 293] on input "16" at bounding box center [411, 292] width 103 height 27
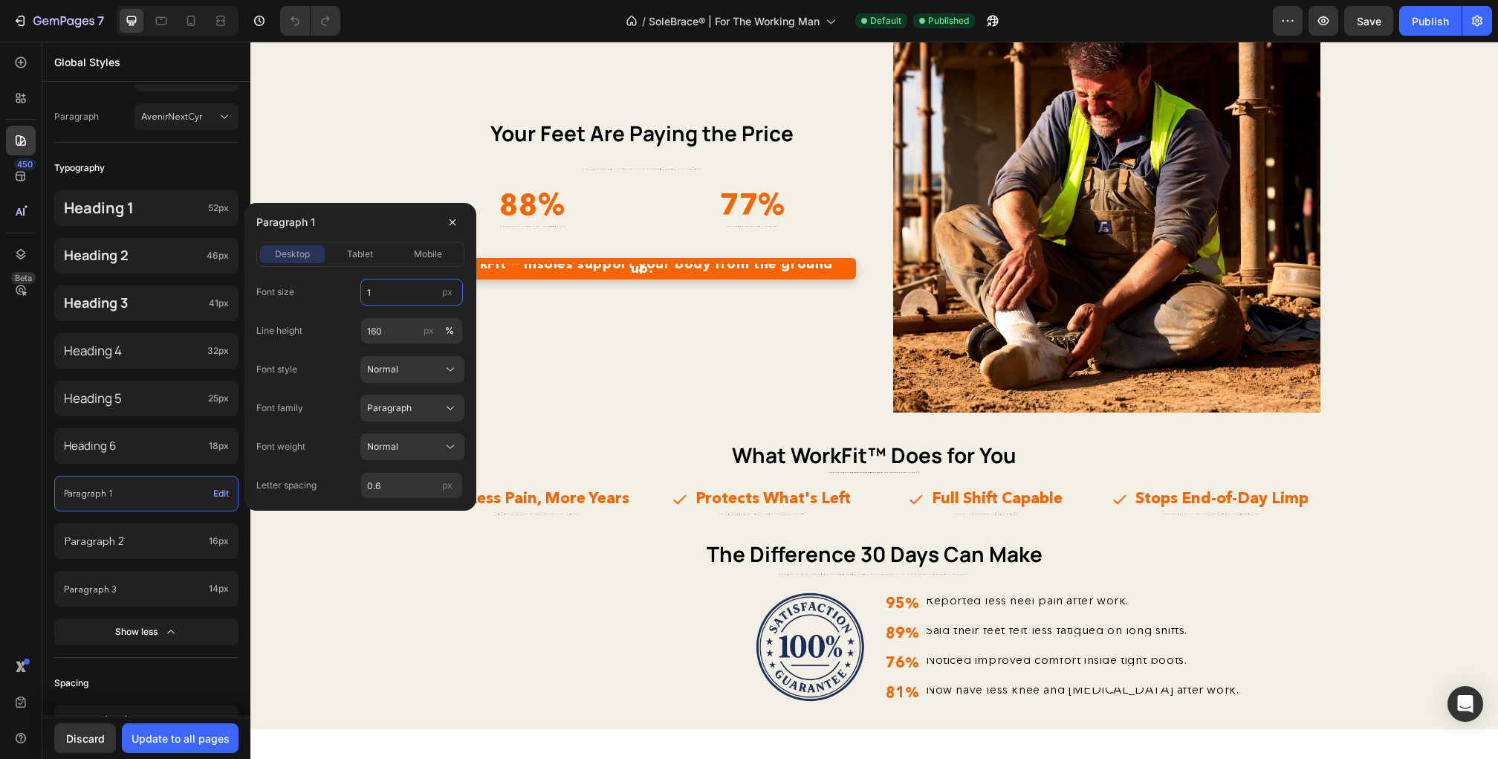
type input "18"
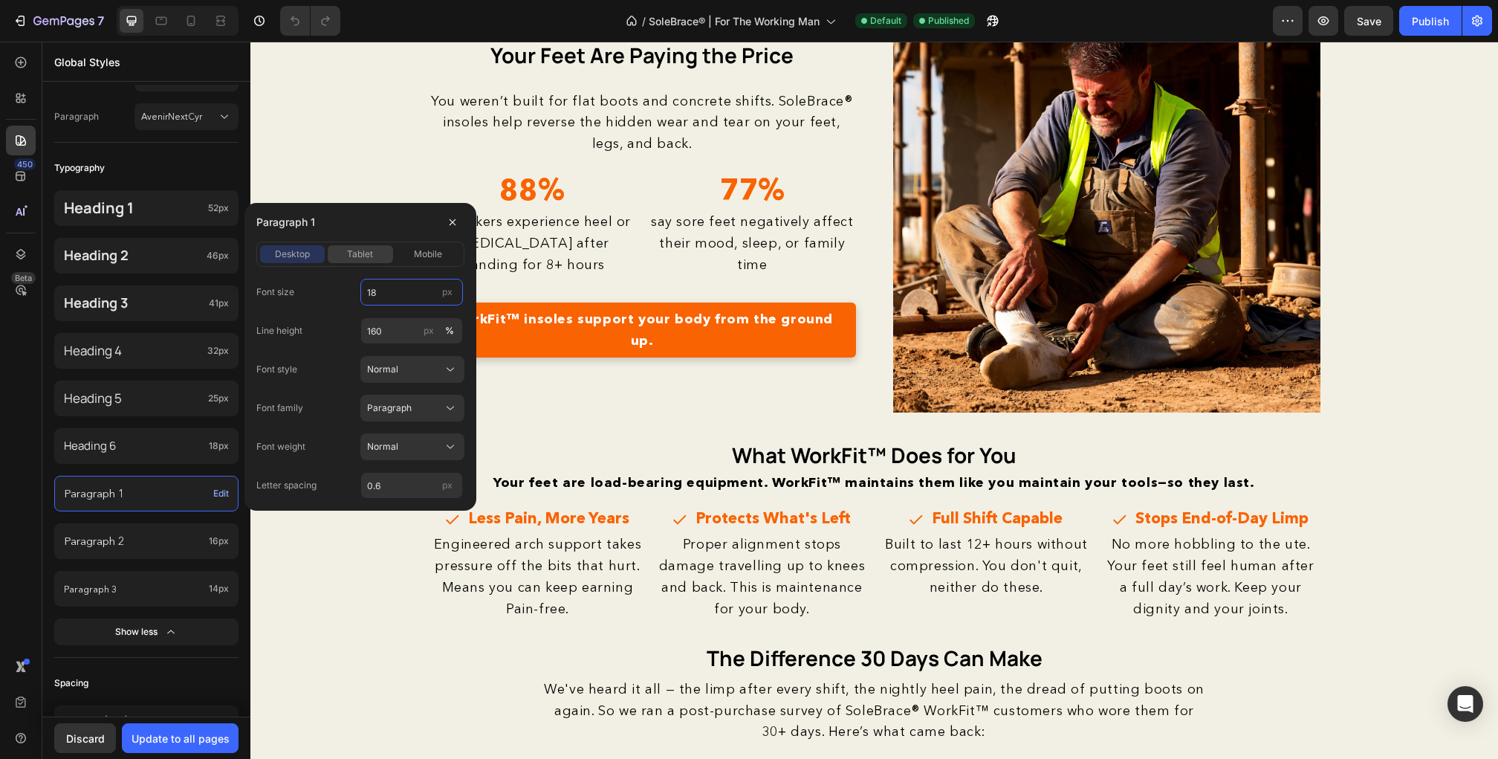
click at [372, 253] on span "tablet" at bounding box center [360, 253] width 26 height 13
click at [389, 292] on input "16" at bounding box center [411, 292] width 103 height 27
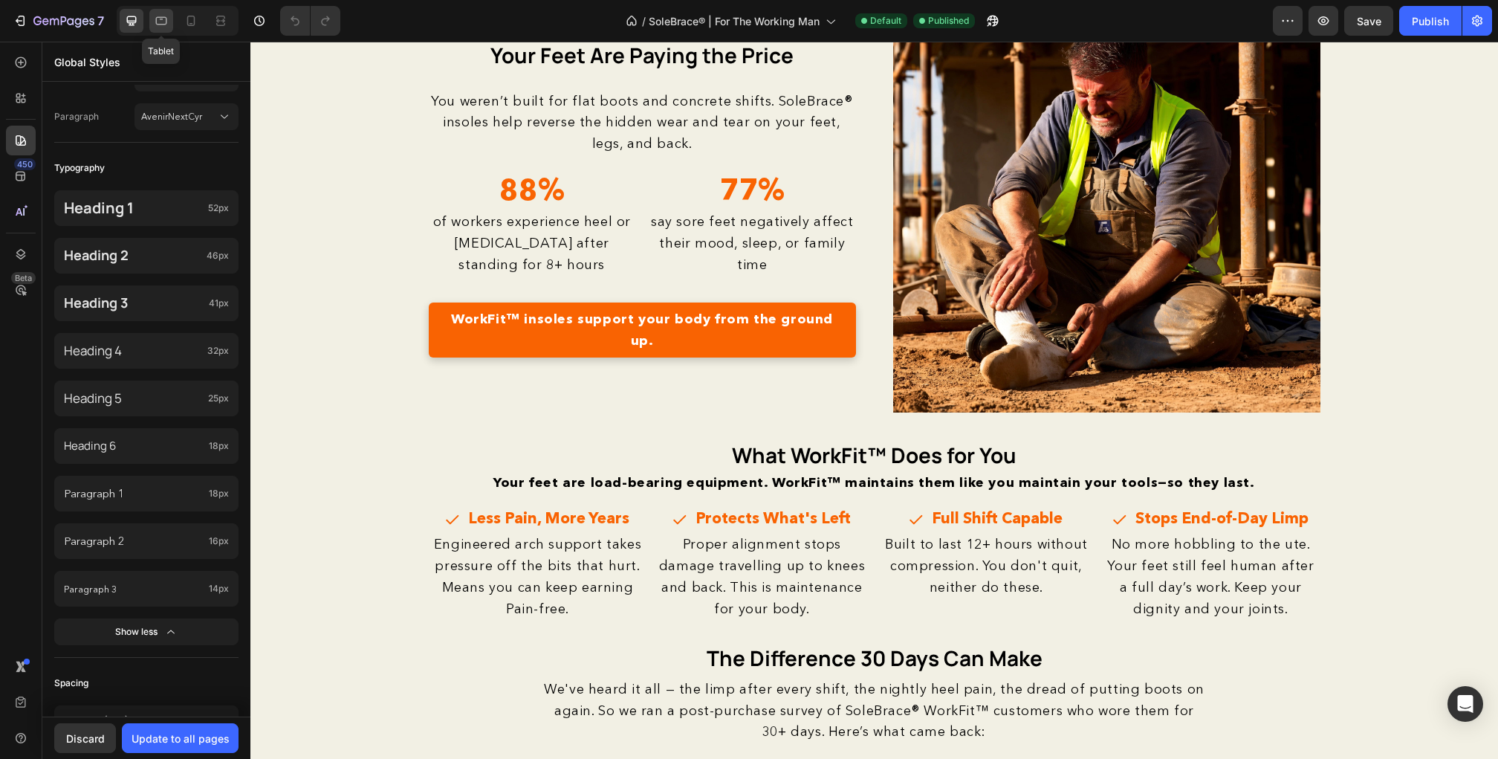
click at [155, 22] on icon at bounding box center [161, 20] width 15 height 15
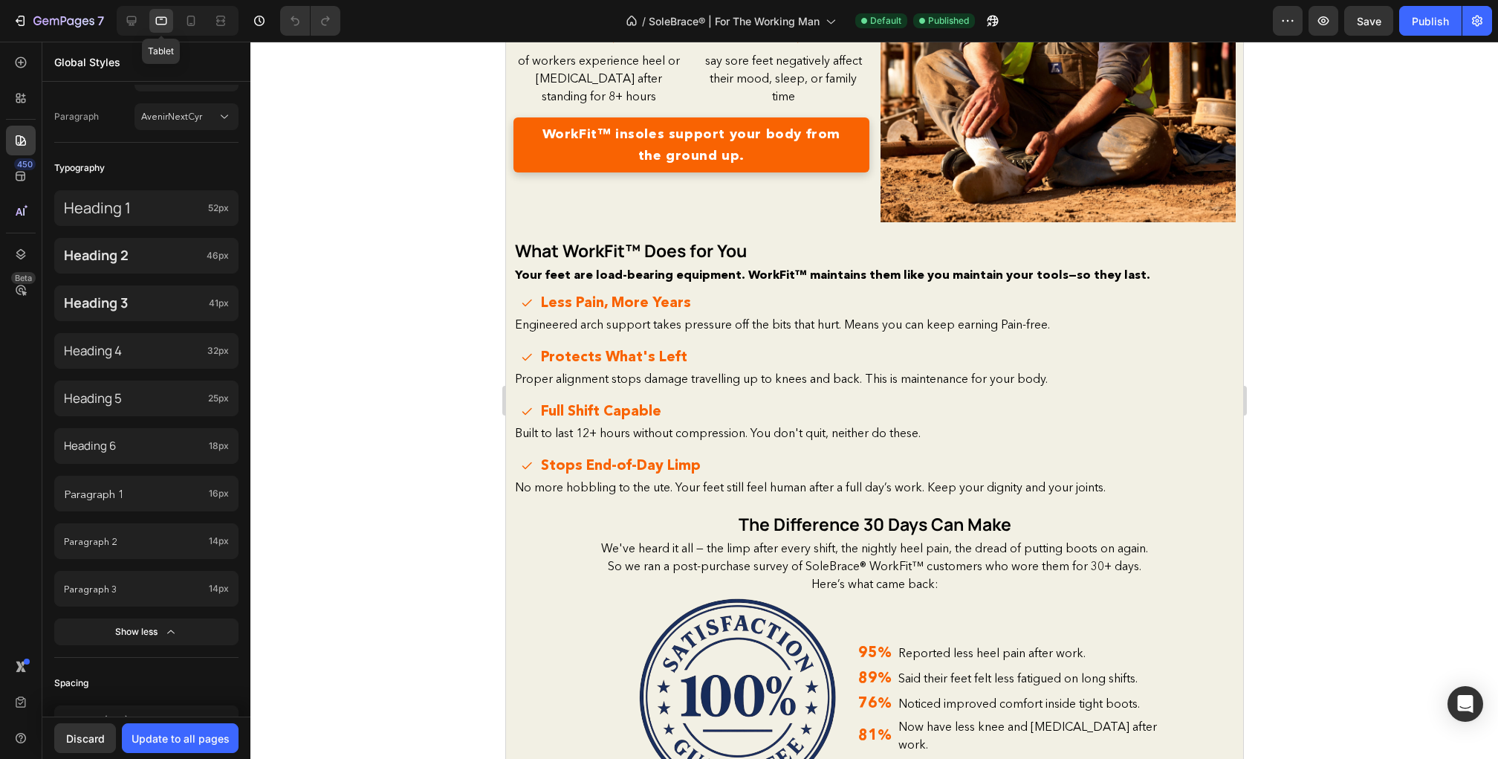
scroll to position [992, 0]
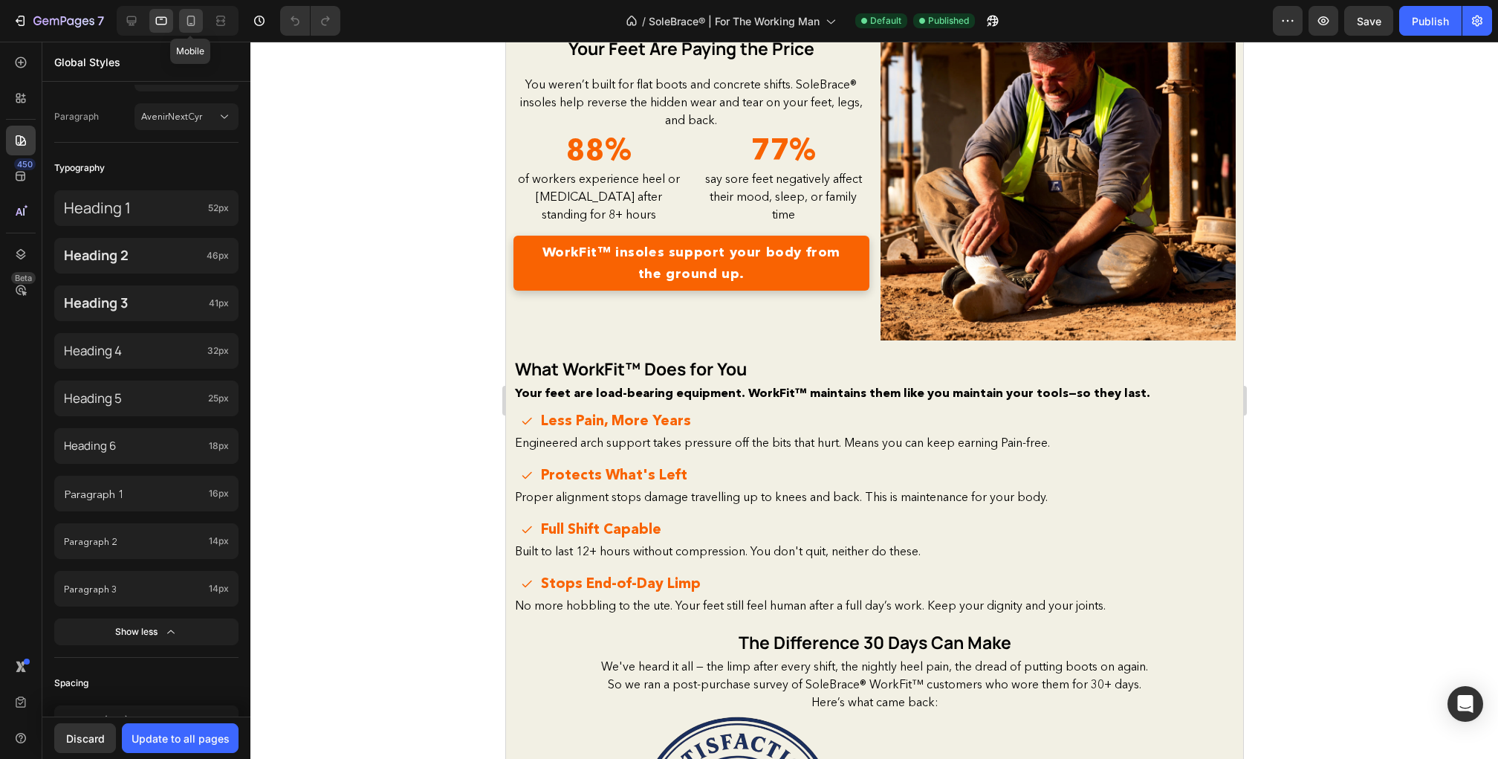
click at [195, 22] on icon at bounding box center [191, 20] width 15 height 15
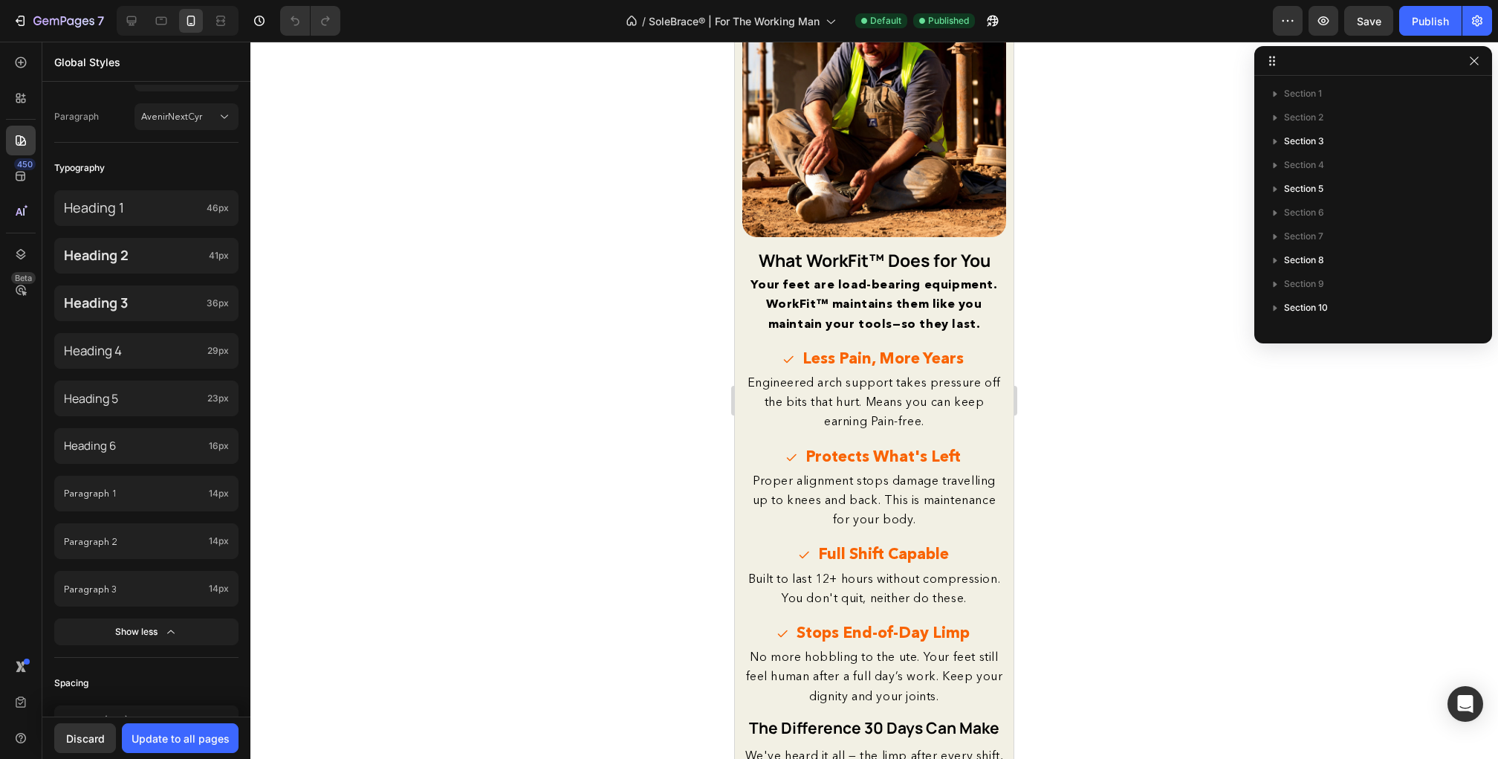
scroll to position [2074, 0]
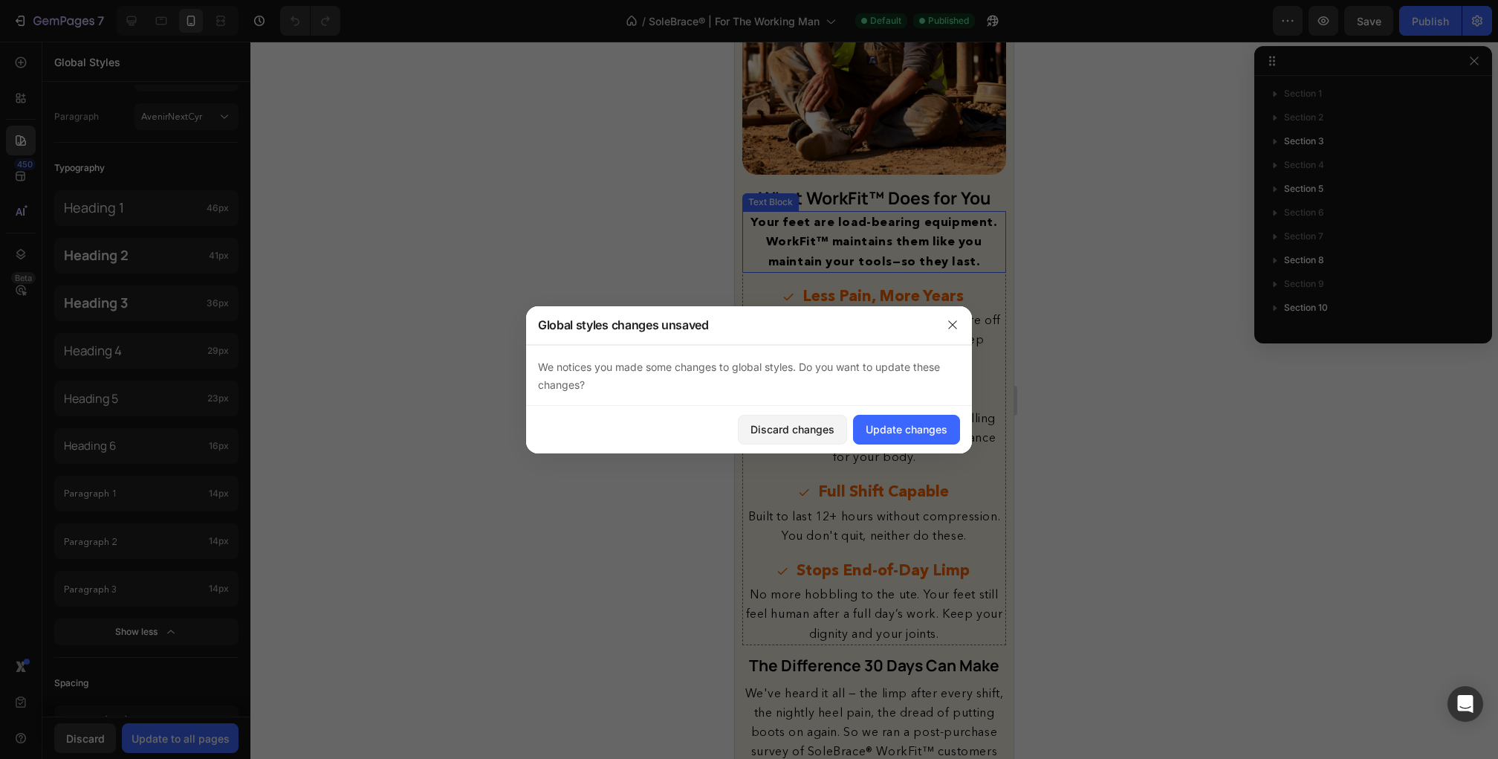
click at [905, 225] on strong "Your feet are load-bearing equipment. WorkFit™ maintains them like you maintain…" at bounding box center [873, 240] width 247 height 53
click at [953, 325] on icon "button" at bounding box center [952, 324] width 8 height 8
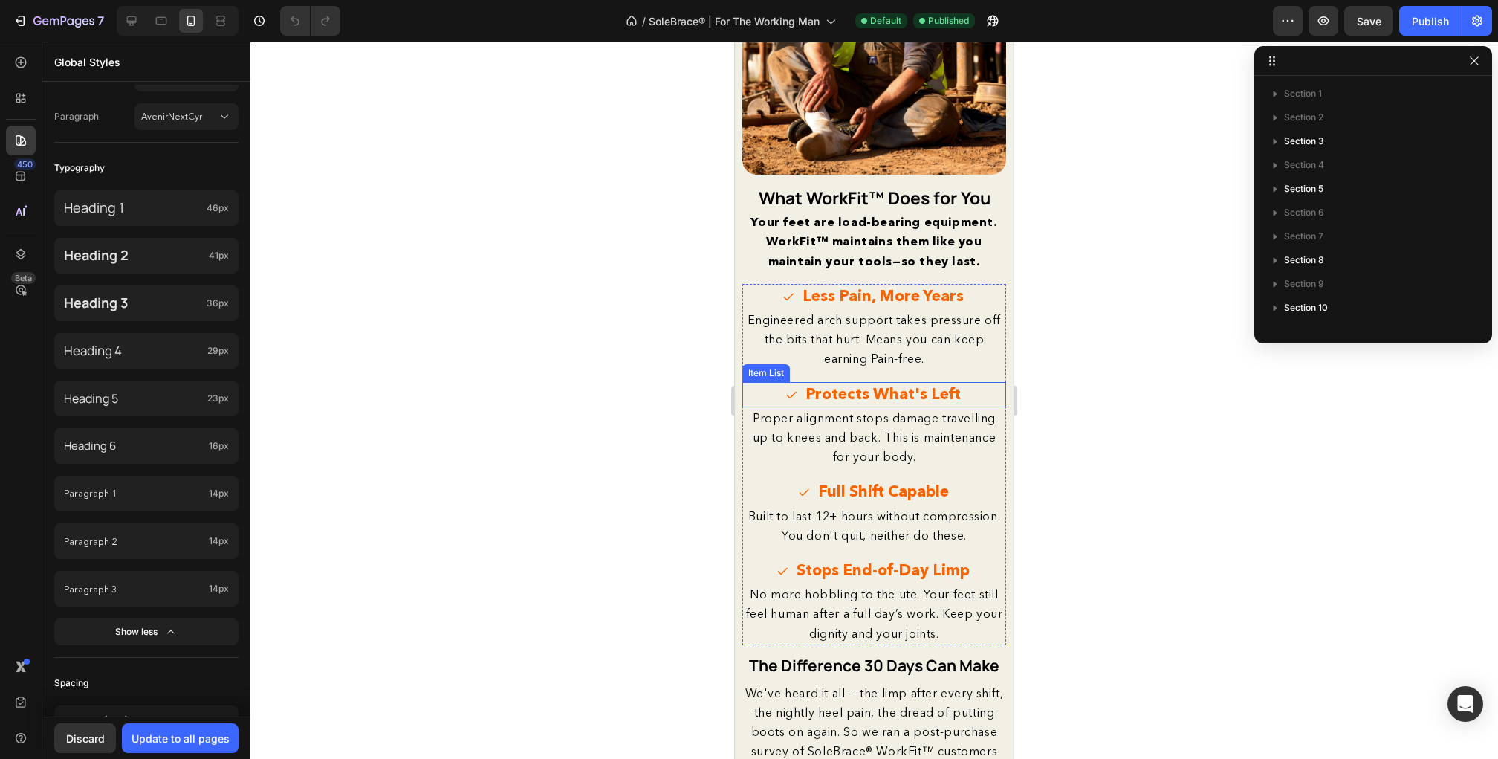
scroll to position [2123, 0]
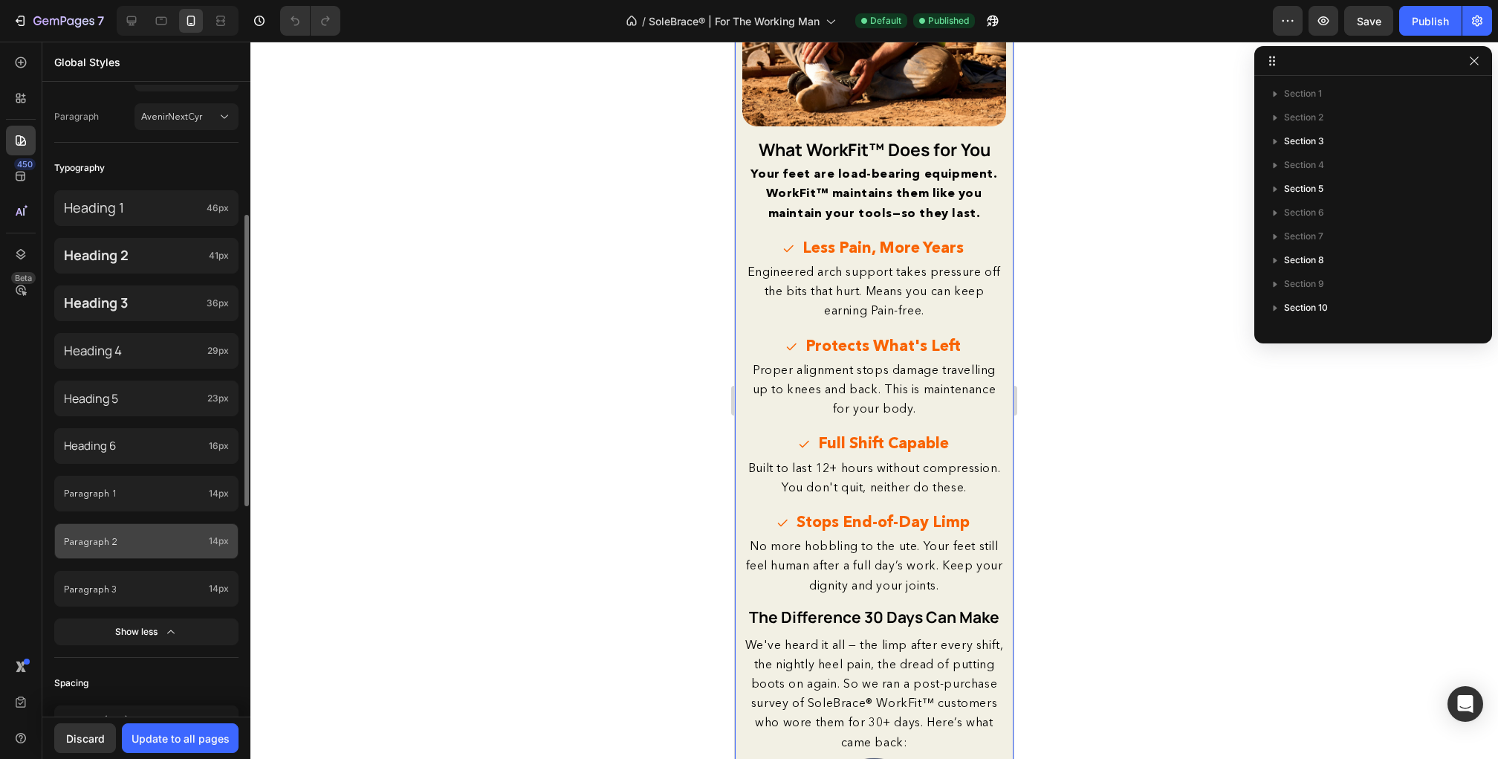
click at [172, 542] on p "Paragraph 2" at bounding box center [133, 541] width 139 height 16
click at [178, 508] on div "Paragraph 1 14px" at bounding box center [146, 494] width 184 height 36
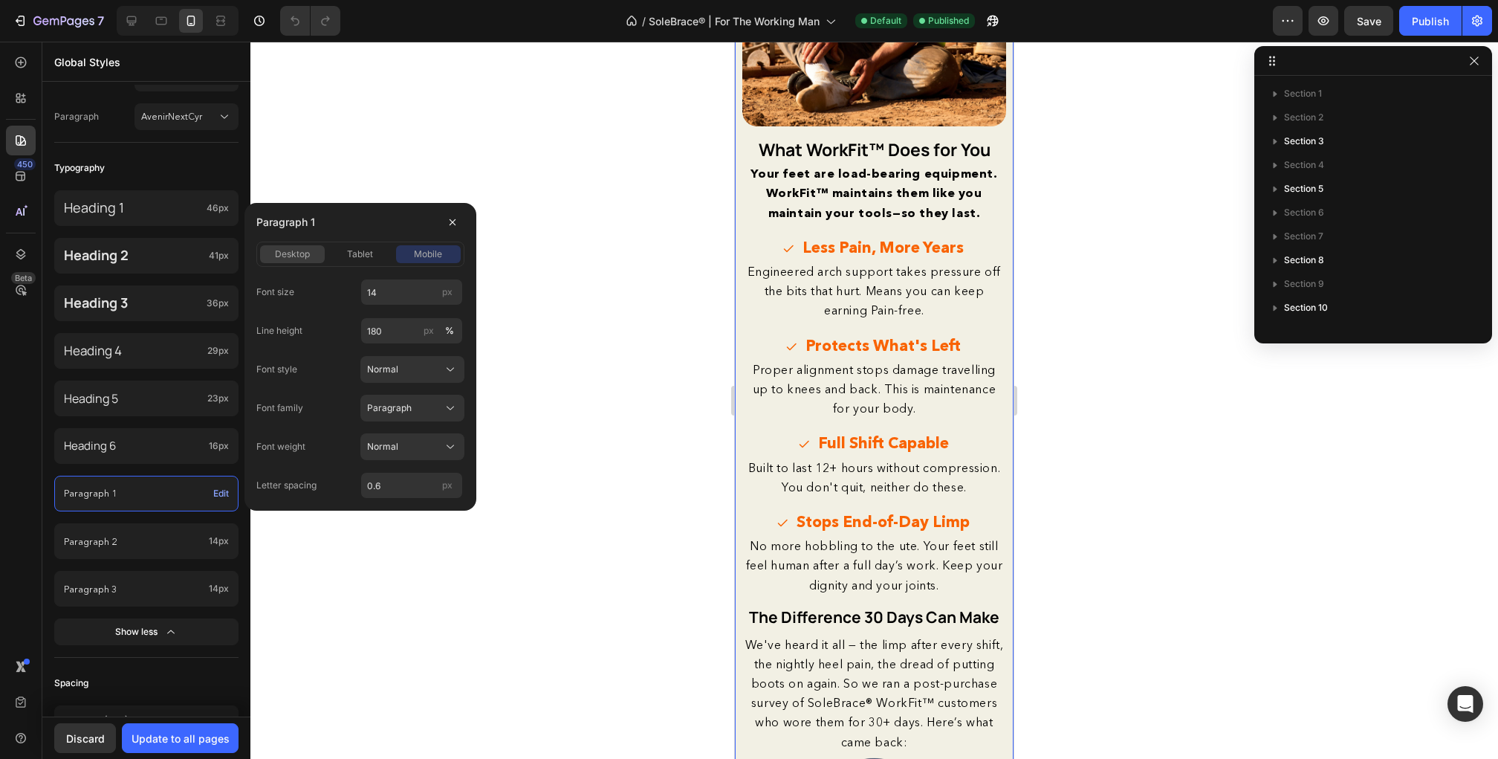
click at [287, 256] on span "desktop" at bounding box center [292, 253] width 35 height 13
click at [137, 21] on icon at bounding box center [131, 20] width 15 height 15
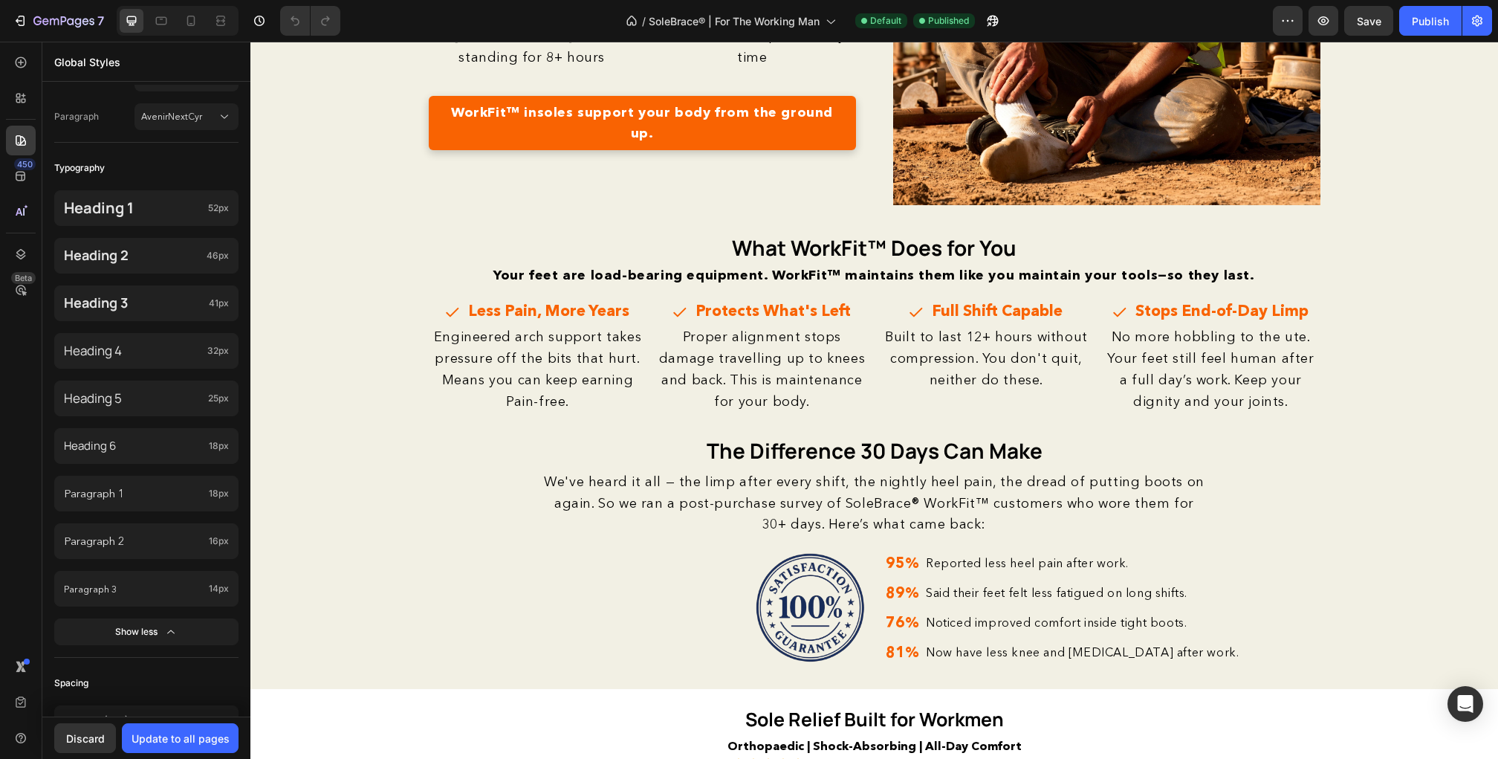
scroll to position [2067, 0]
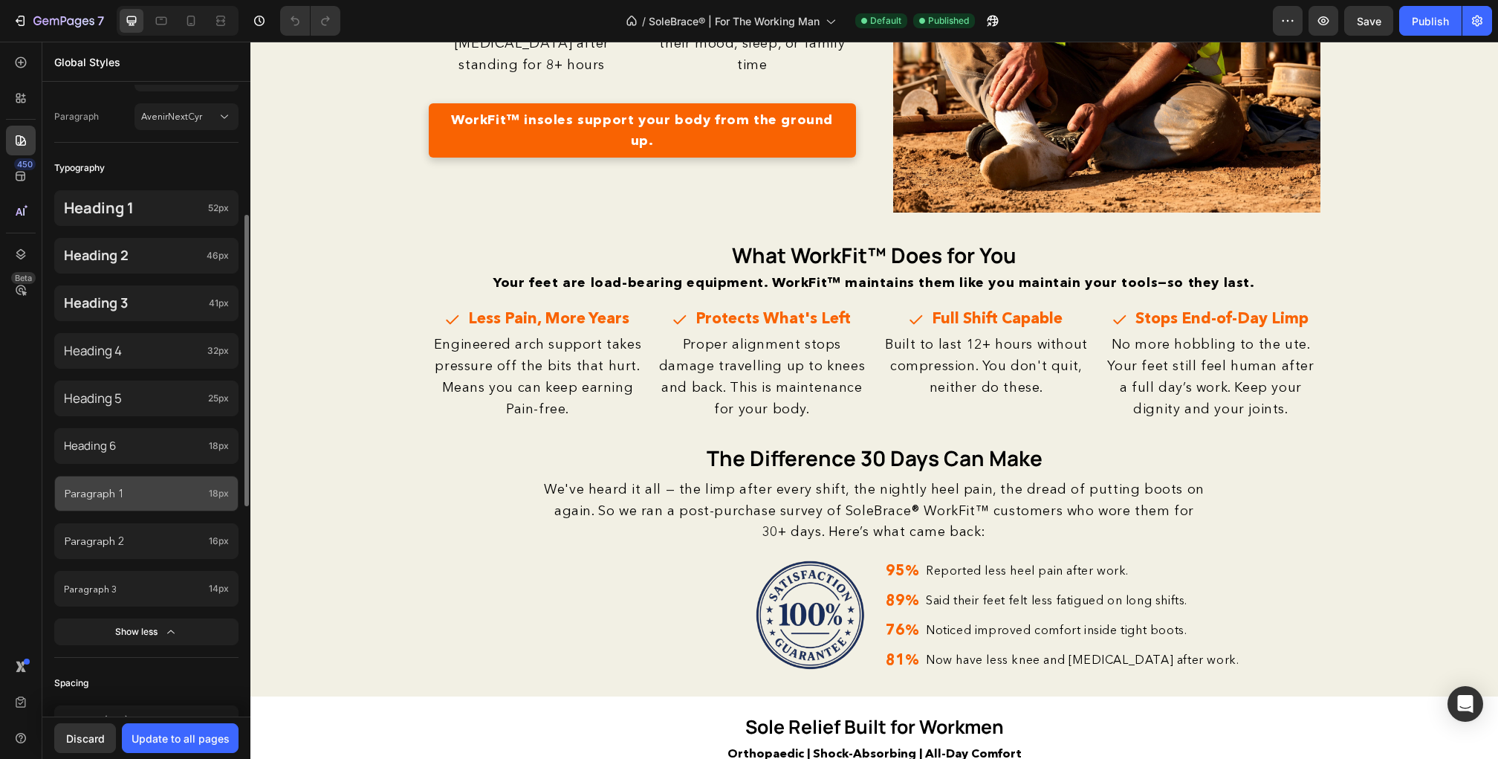
click at [151, 494] on p "Paragraph 1" at bounding box center [133, 493] width 139 height 18
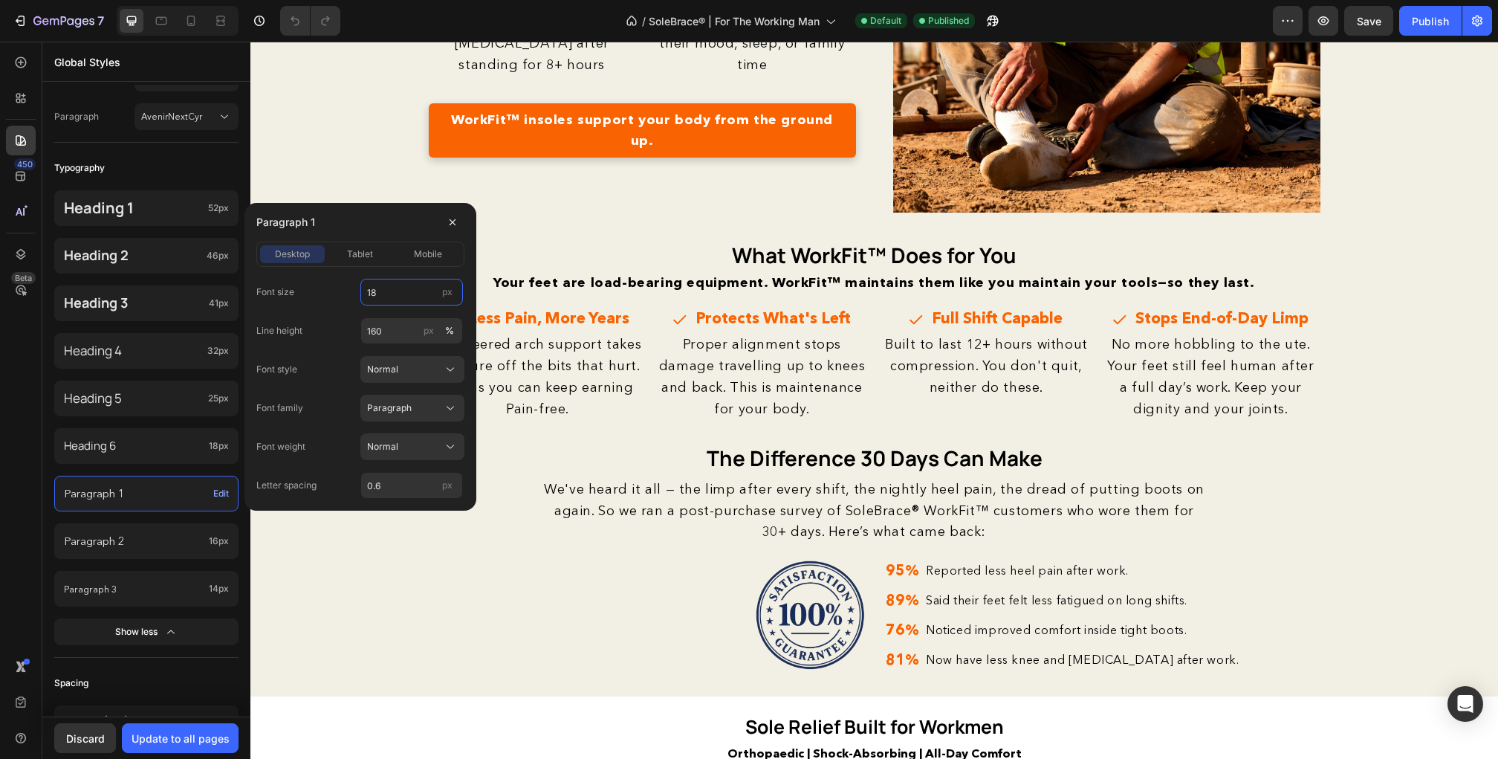
click at [374, 288] on input "18" at bounding box center [411, 292] width 103 height 27
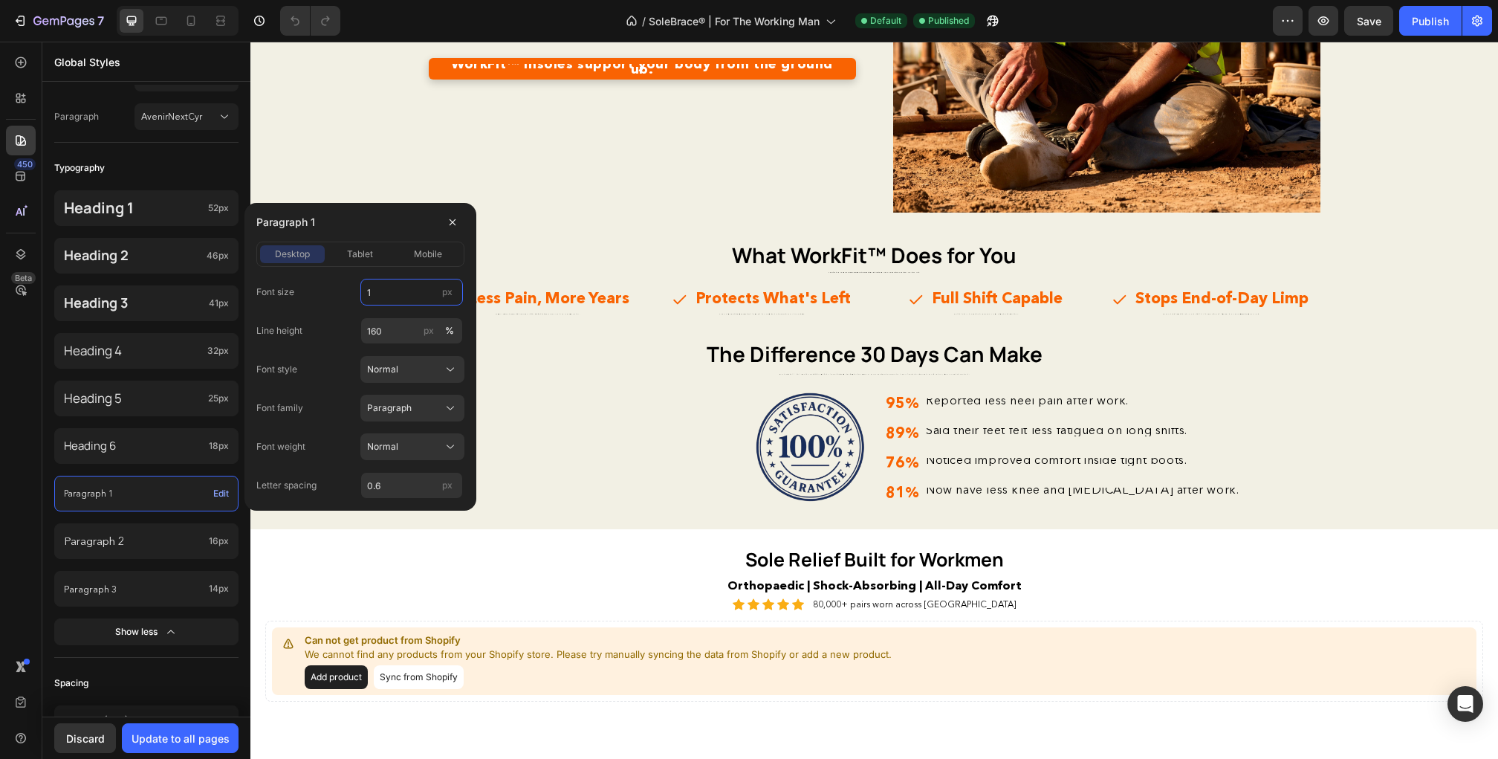
type input "16"
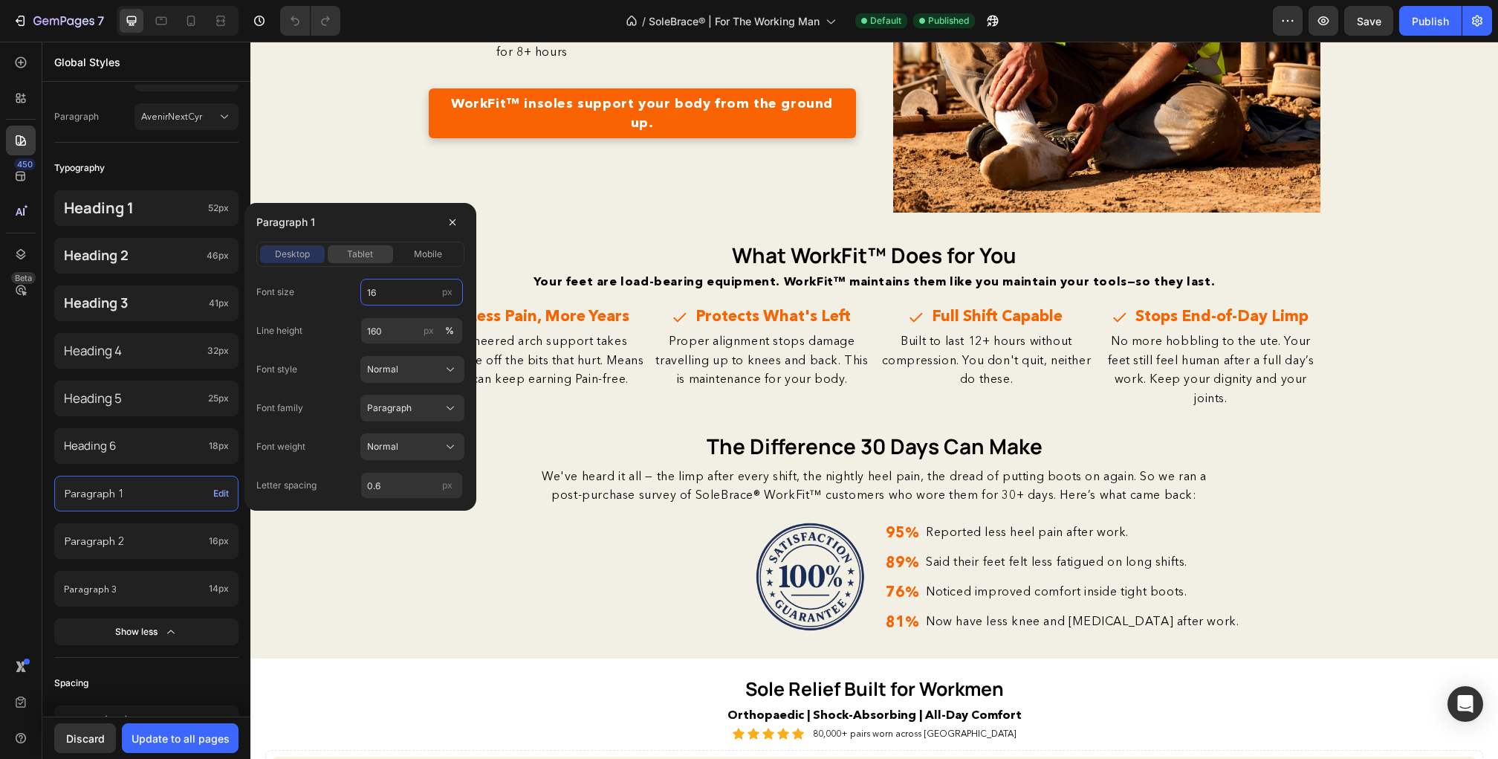
click at [367, 256] on span "tablet" at bounding box center [360, 253] width 26 height 13
click at [407, 253] on div "mobile" at bounding box center [428, 253] width 65 height 13
click at [370, 254] on span "tablet" at bounding box center [360, 253] width 26 height 13
click at [304, 253] on span "desktop" at bounding box center [292, 253] width 35 height 13
click at [390, 481] on input "0.6" at bounding box center [411, 485] width 103 height 27
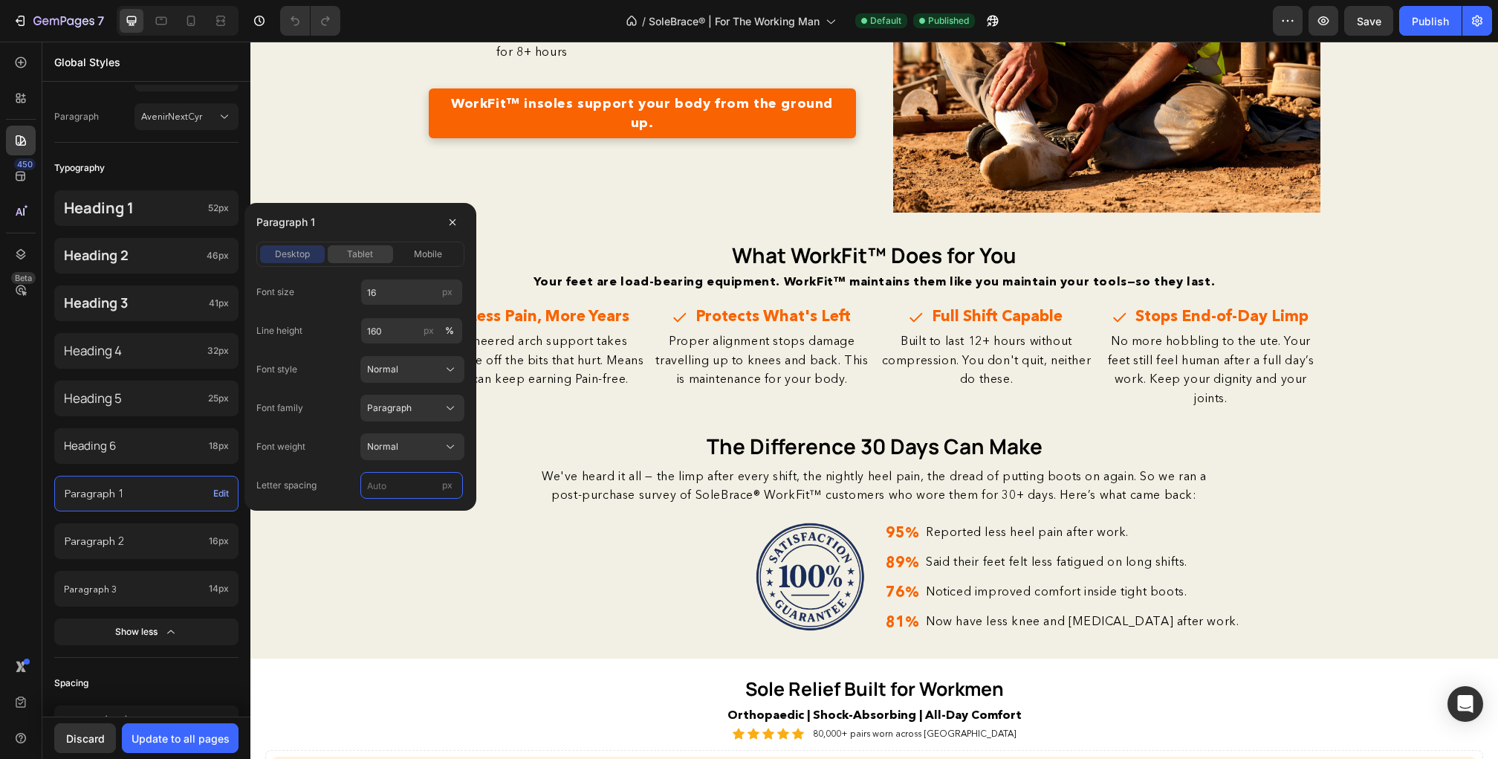
click at [355, 261] on button "tablet" at bounding box center [360, 254] width 65 height 18
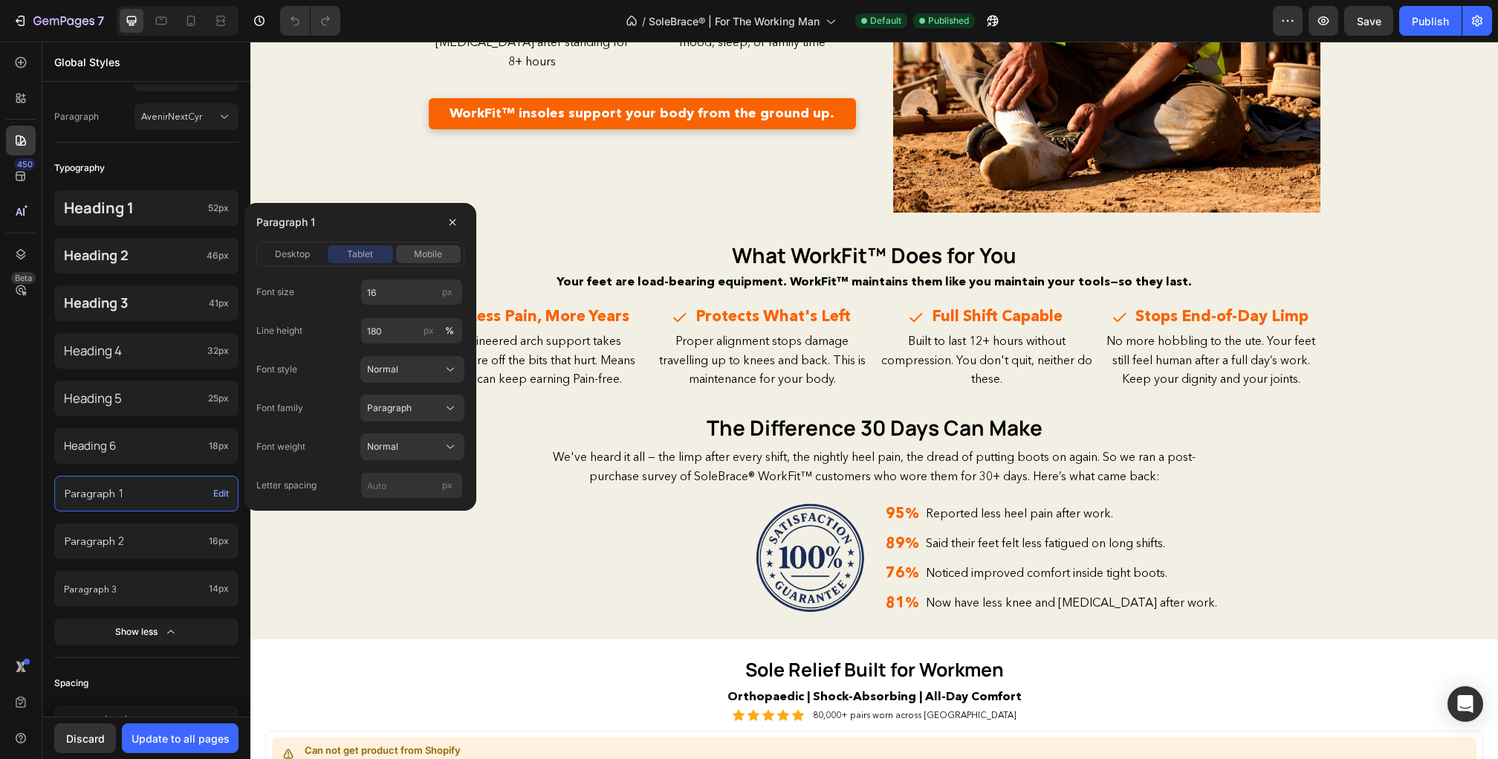
click at [420, 257] on span "mobile" at bounding box center [428, 253] width 28 height 13
click at [306, 250] on span "desktop" at bounding box center [292, 253] width 35 height 13
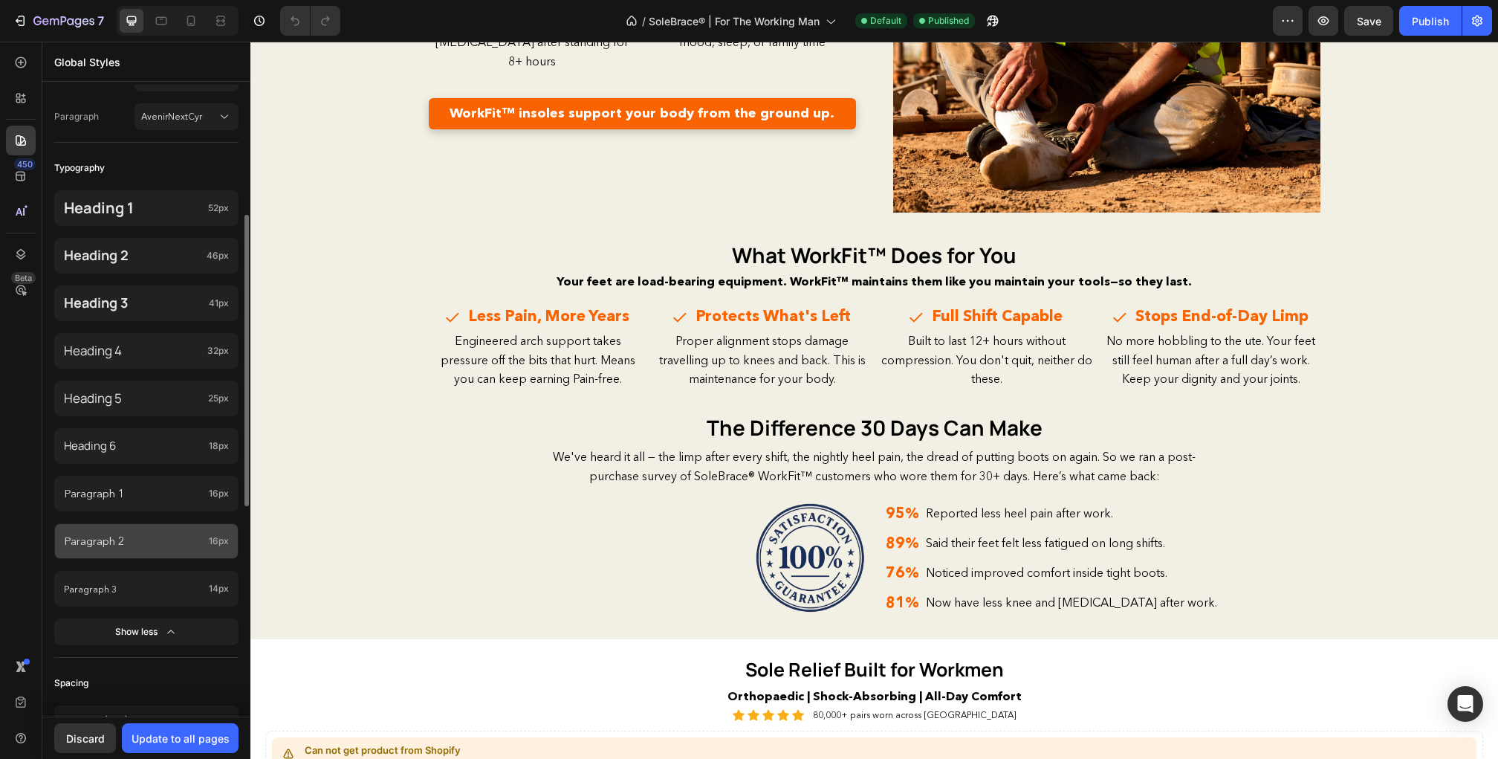
click at [174, 551] on div "Paragraph 2 16px" at bounding box center [146, 541] width 184 height 36
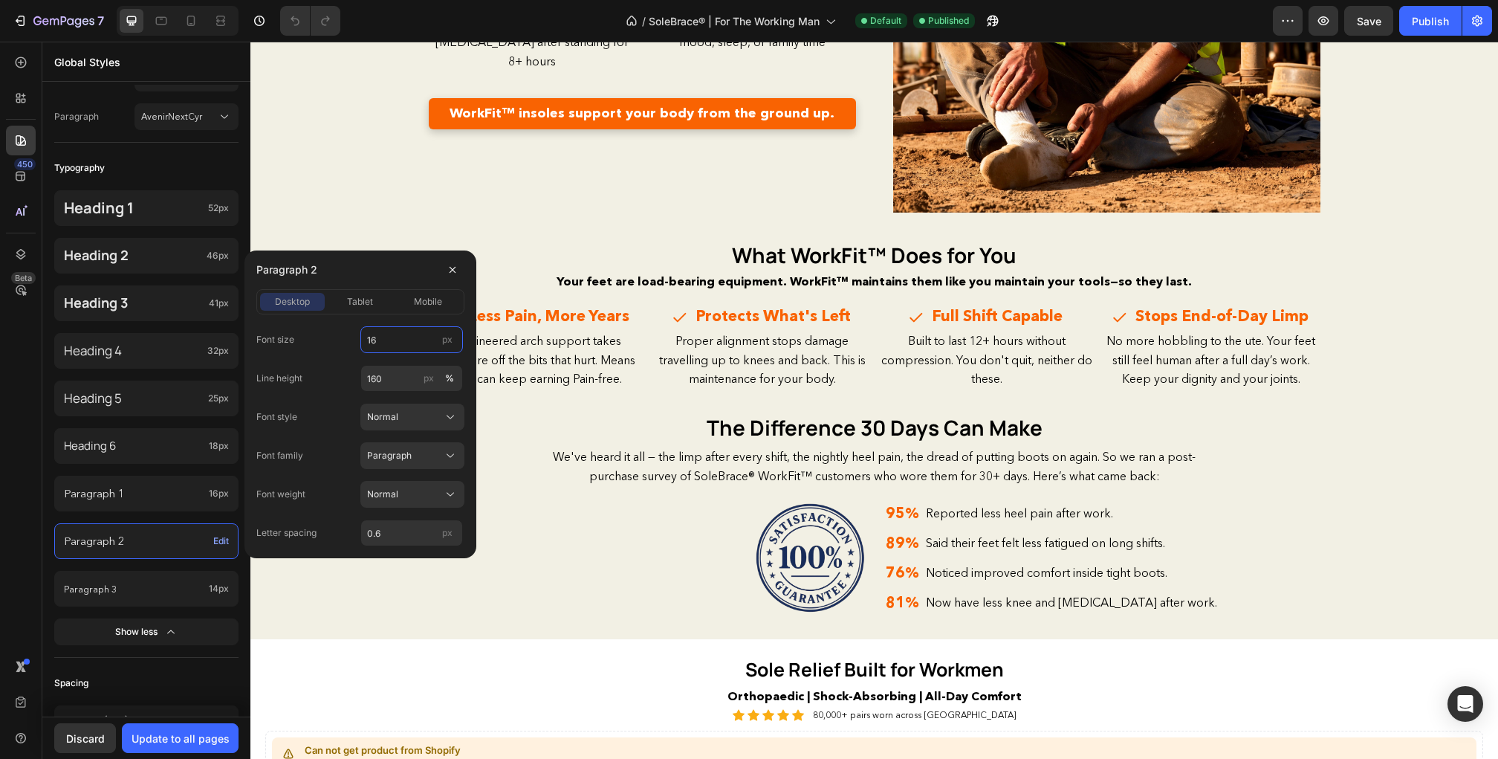
click at [388, 351] on input "16" at bounding box center [411, 339] width 103 height 27
type input "14"
click at [360, 299] on span "tablet" at bounding box center [360, 301] width 26 height 13
click at [386, 337] on input "14" at bounding box center [411, 339] width 103 height 27
click at [411, 299] on div "mobile" at bounding box center [428, 301] width 65 height 13
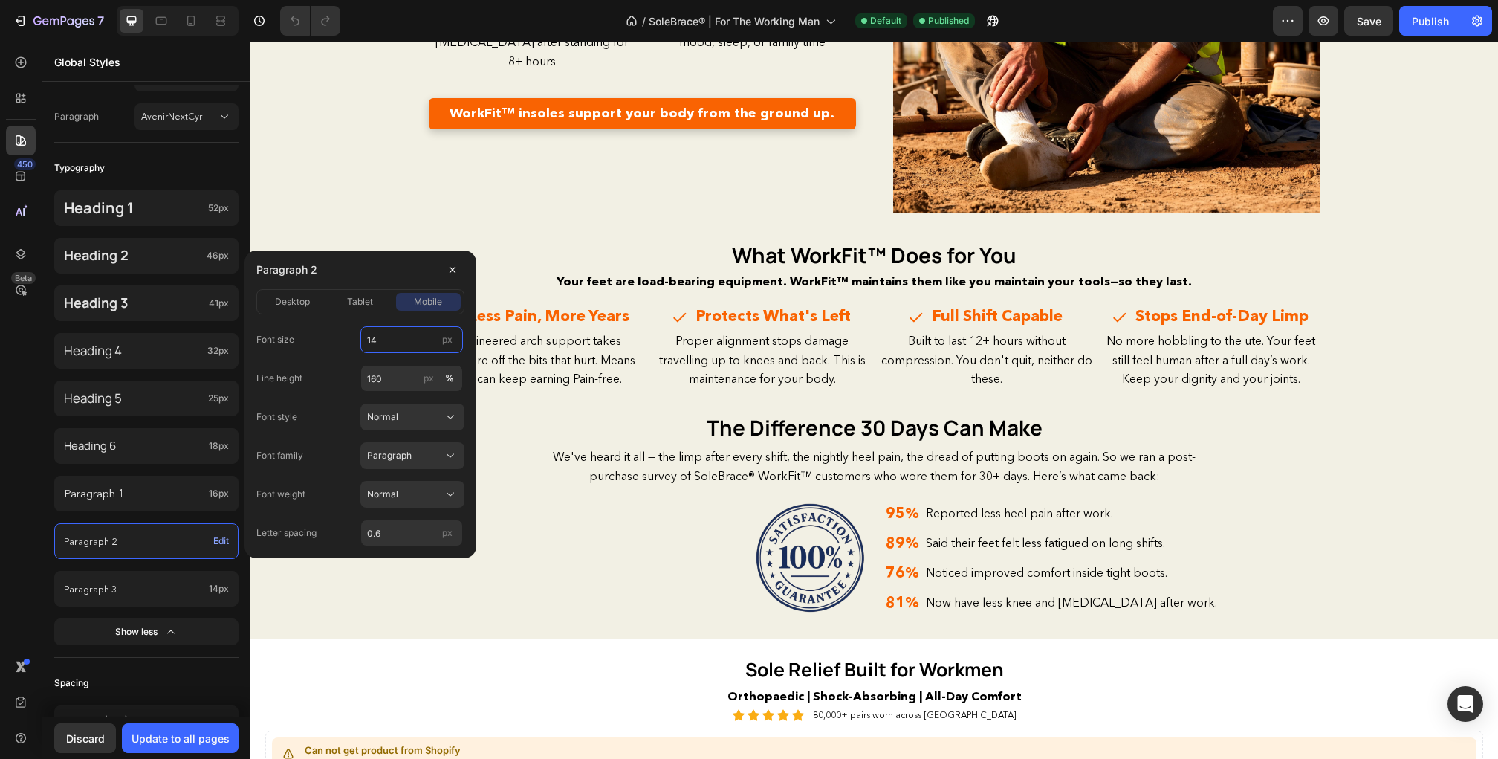
click at [389, 340] on input "14" at bounding box center [411, 339] width 103 height 27
type input "12"
click at [409, 536] on input "0.6" at bounding box center [411, 532] width 103 height 27
click at [360, 300] on span "tablet" at bounding box center [360, 301] width 26 height 13
click at [384, 539] on input "0.6" at bounding box center [411, 532] width 103 height 27
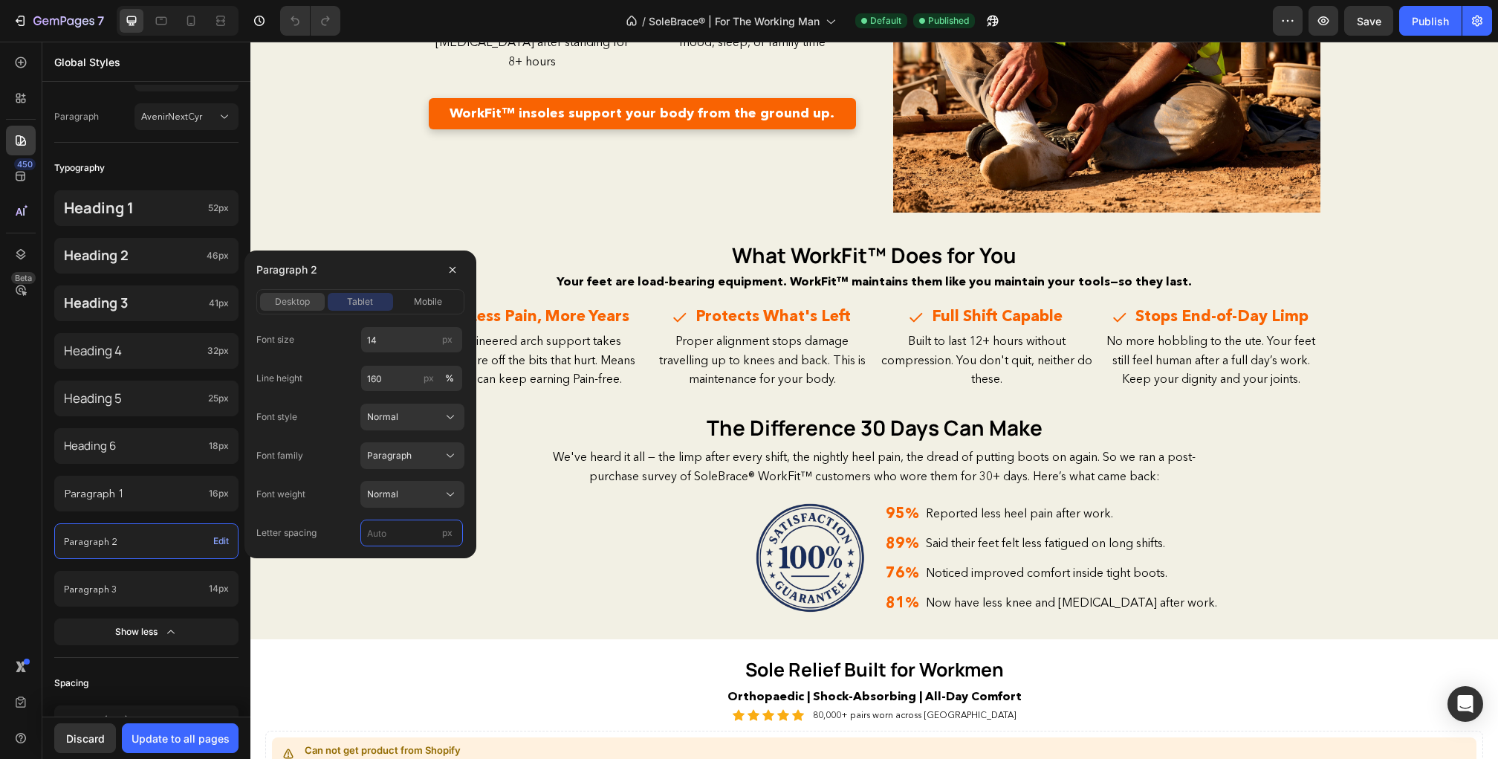
click at [310, 306] on div "desktop" at bounding box center [292, 301] width 65 height 13
click at [400, 532] on input "0.6" at bounding box center [411, 532] width 103 height 27
click at [367, 301] on span "tablet" at bounding box center [360, 301] width 26 height 13
click at [434, 301] on span "mobile" at bounding box center [428, 301] width 28 height 13
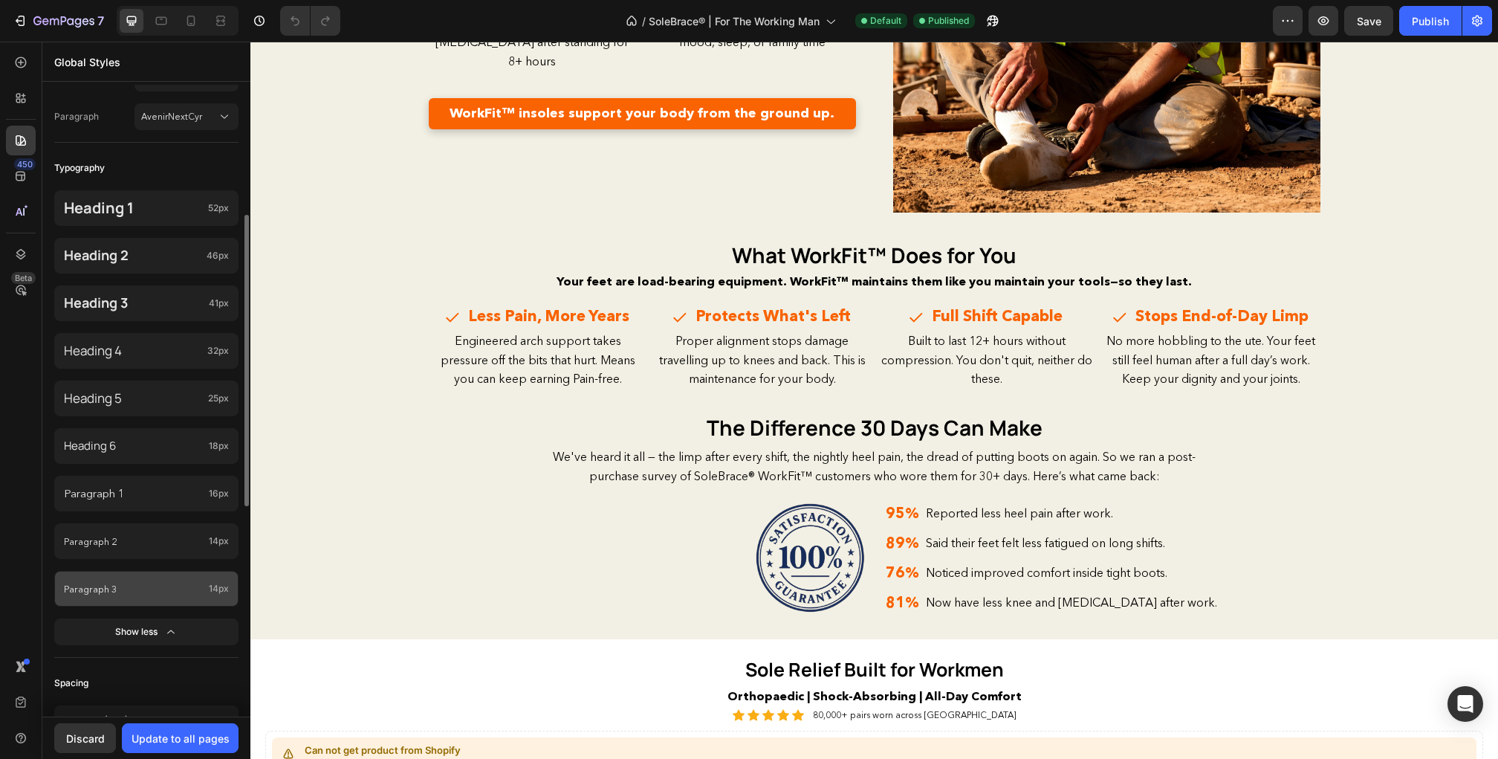
click at [187, 589] on p "Paragraph 3" at bounding box center [133, 589] width 139 height 16
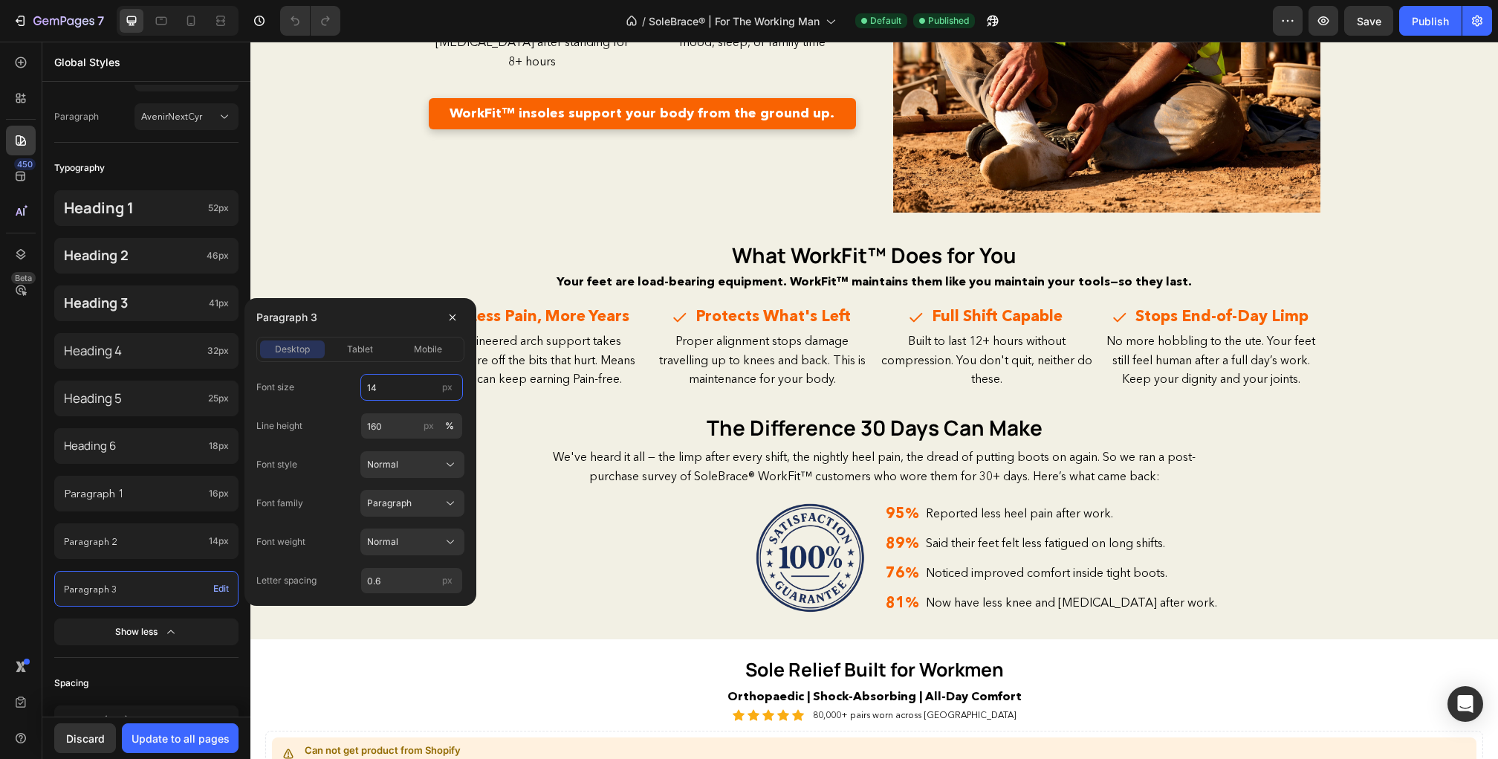
click at [387, 392] on input "14" at bounding box center [411, 387] width 103 height 27
type input "10"
click at [372, 344] on span "tablet" at bounding box center [360, 349] width 26 height 13
click at [373, 380] on input "14" at bounding box center [411, 387] width 103 height 27
type input "10"
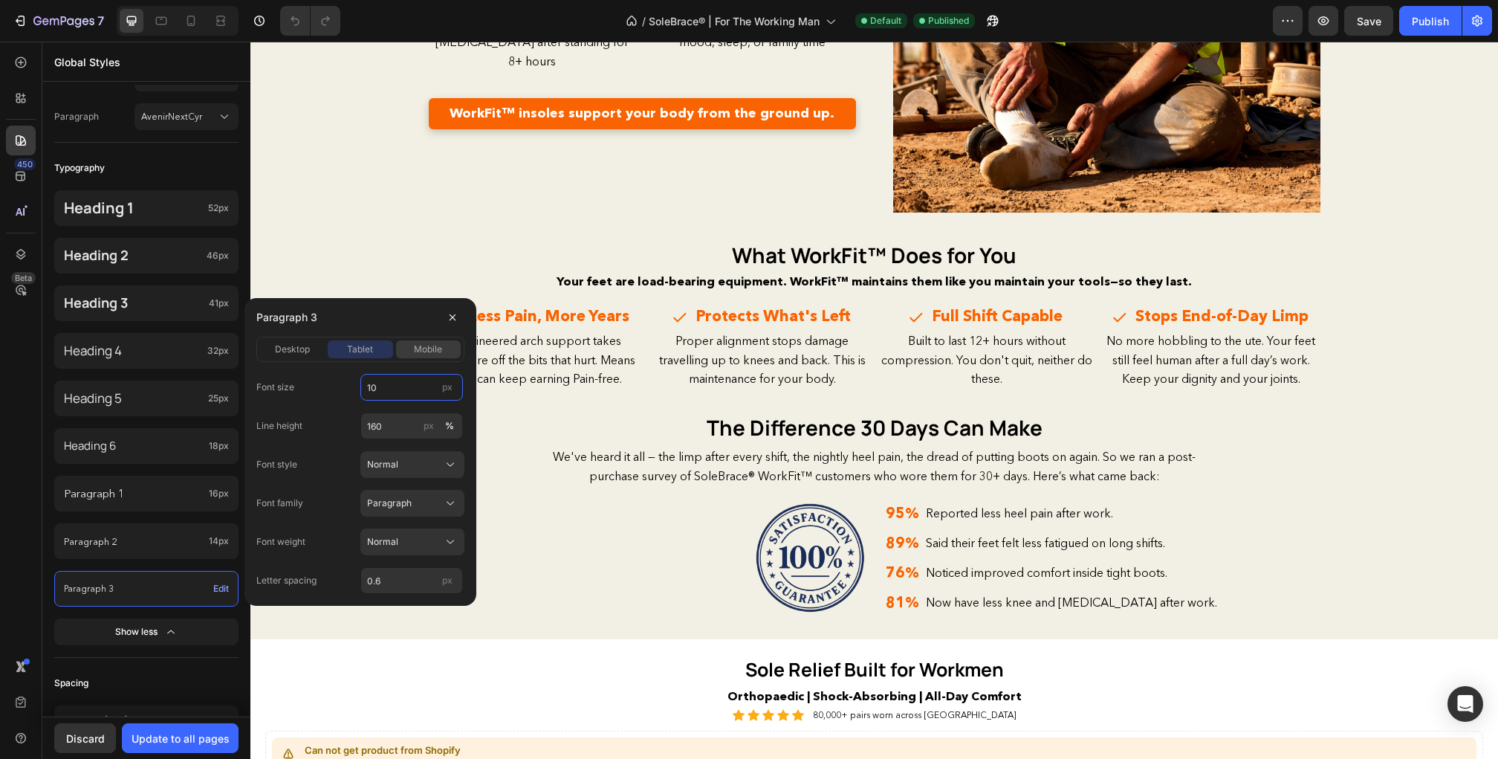
click at [406, 350] on div "mobile" at bounding box center [428, 349] width 65 height 13
click at [386, 379] on input "14" at bounding box center [411, 387] width 103 height 27
type input "9"
click at [401, 580] on input "0.6" at bounding box center [411, 580] width 103 height 27
click at [374, 356] on button "tablet" at bounding box center [360, 349] width 65 height 18
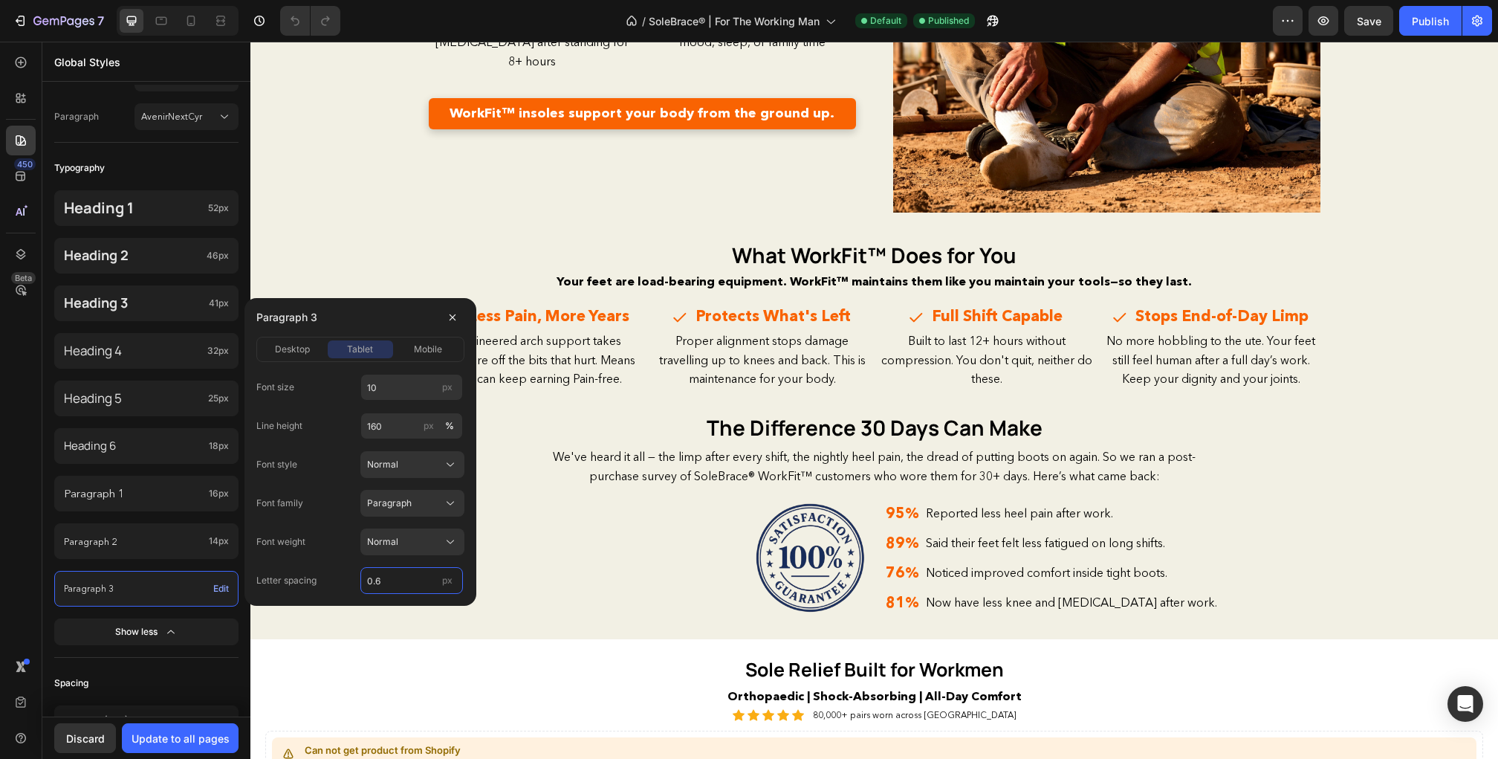
click at [399, 583] on input "0.6" at bounding box center [411, 580] width 103 height 27
click at [308, 354] on span "desktop" at bounding box center [292, 349] width 35 height 13
click at [396, 569] on input "0.6" at bounding box center [411, 580] width 103 height 27
click at [456, 318] on icon "button" at bounding box center [453, 317] width 12 height 12
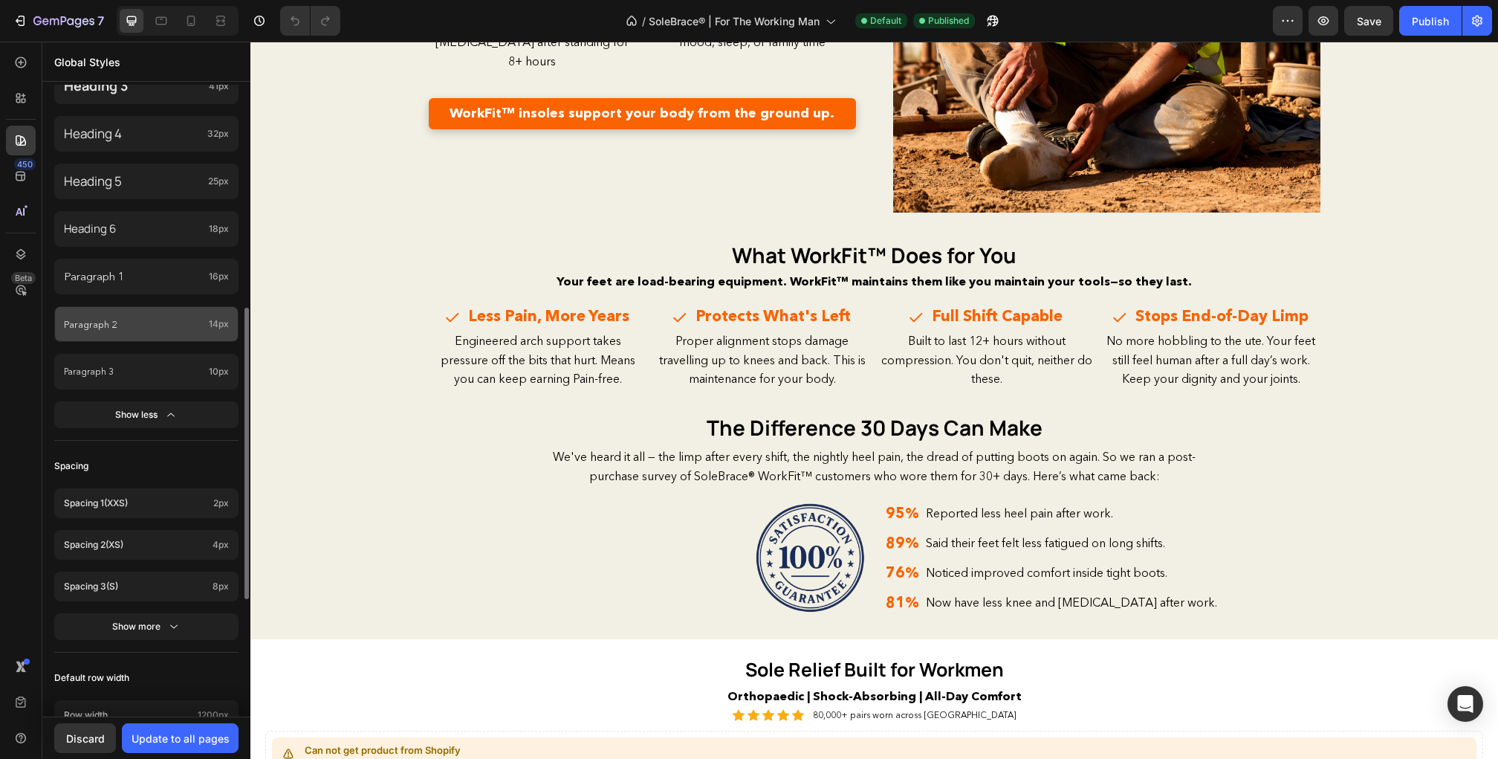
scroll to position [505, 0]
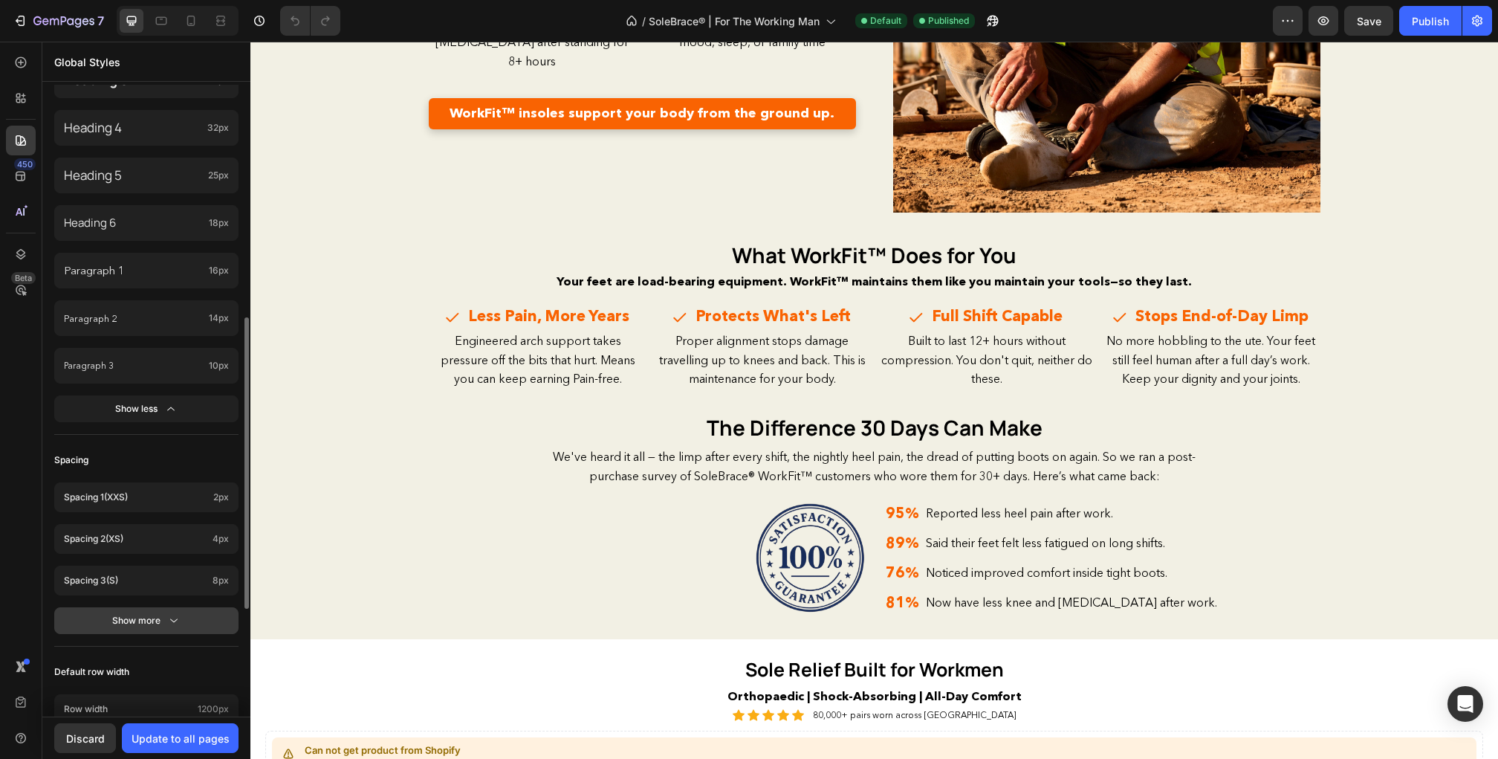
click at [151, 618] on div "Show more" at bounding box center [146, 620] width 69 height 15
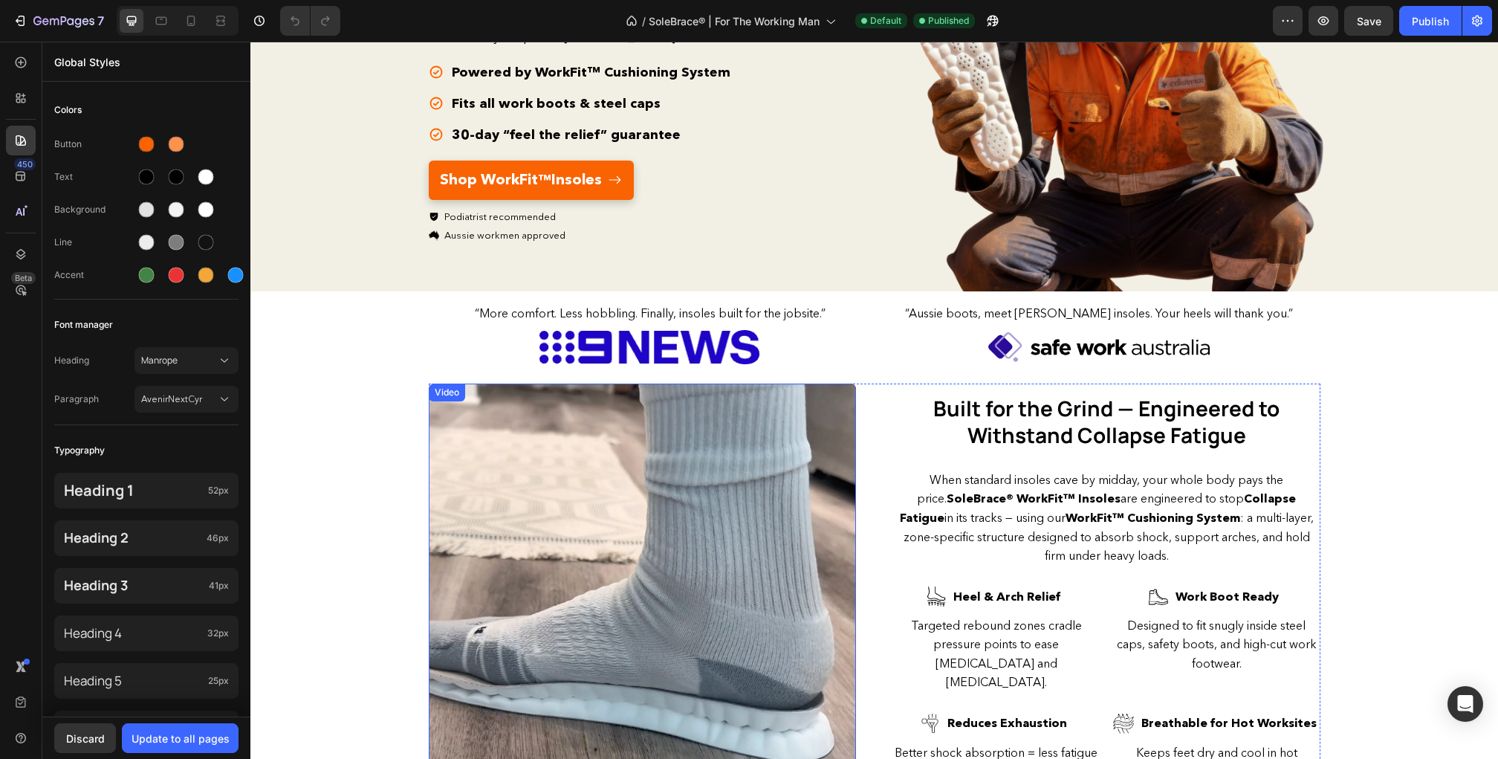
scroll to position [0, 0]
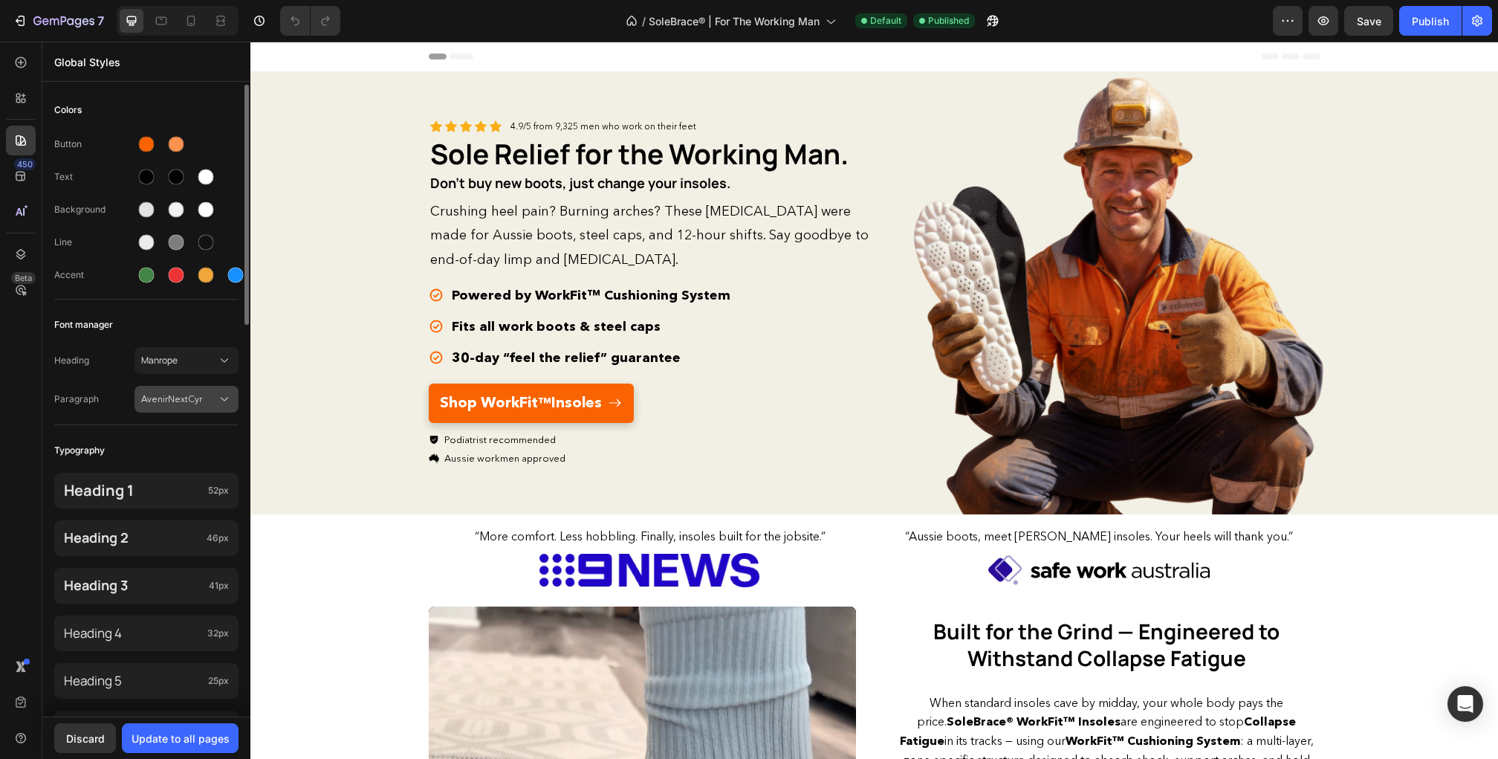
click at [224, 401] on icon at bounding box center [224, 399] width 15 height 15
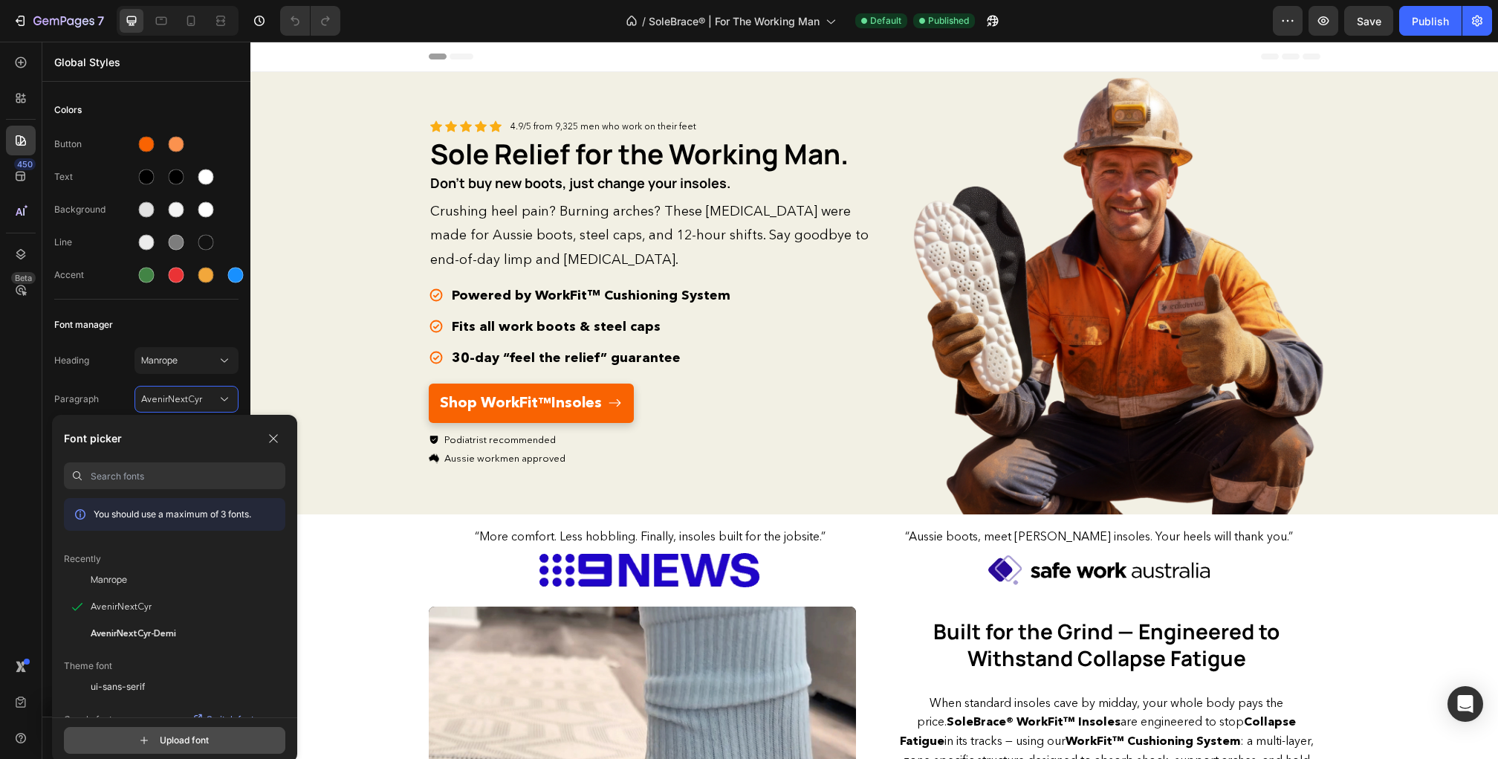
click at [141, 737] on input "file" at bounding box center [188, 739] width 372 height 25
type input "C:\fakepath\avenir-next-regular.ttf"
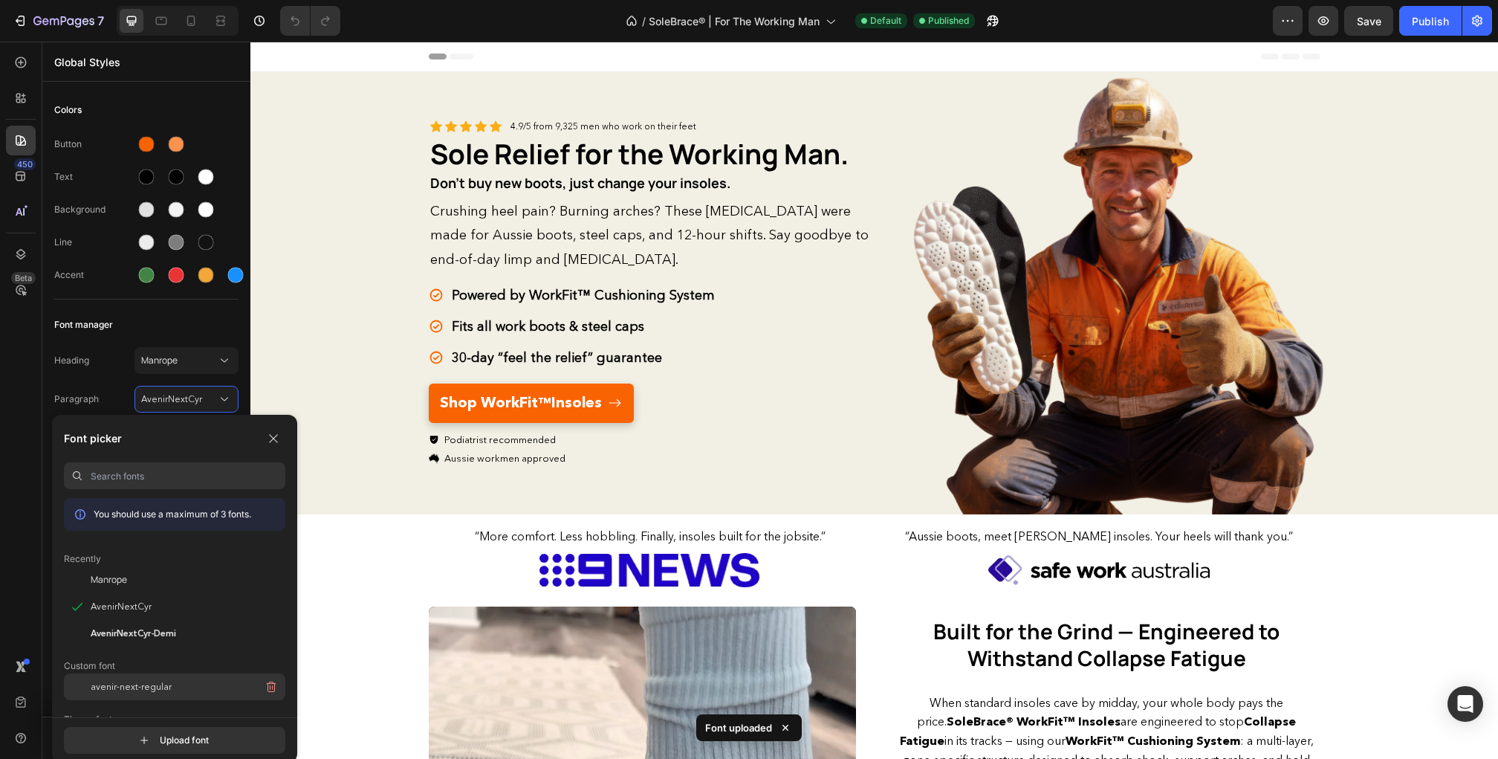
click at [128, 688] on span "avenir-next-regular" at bounding box center [131, 686] width 81 height 13
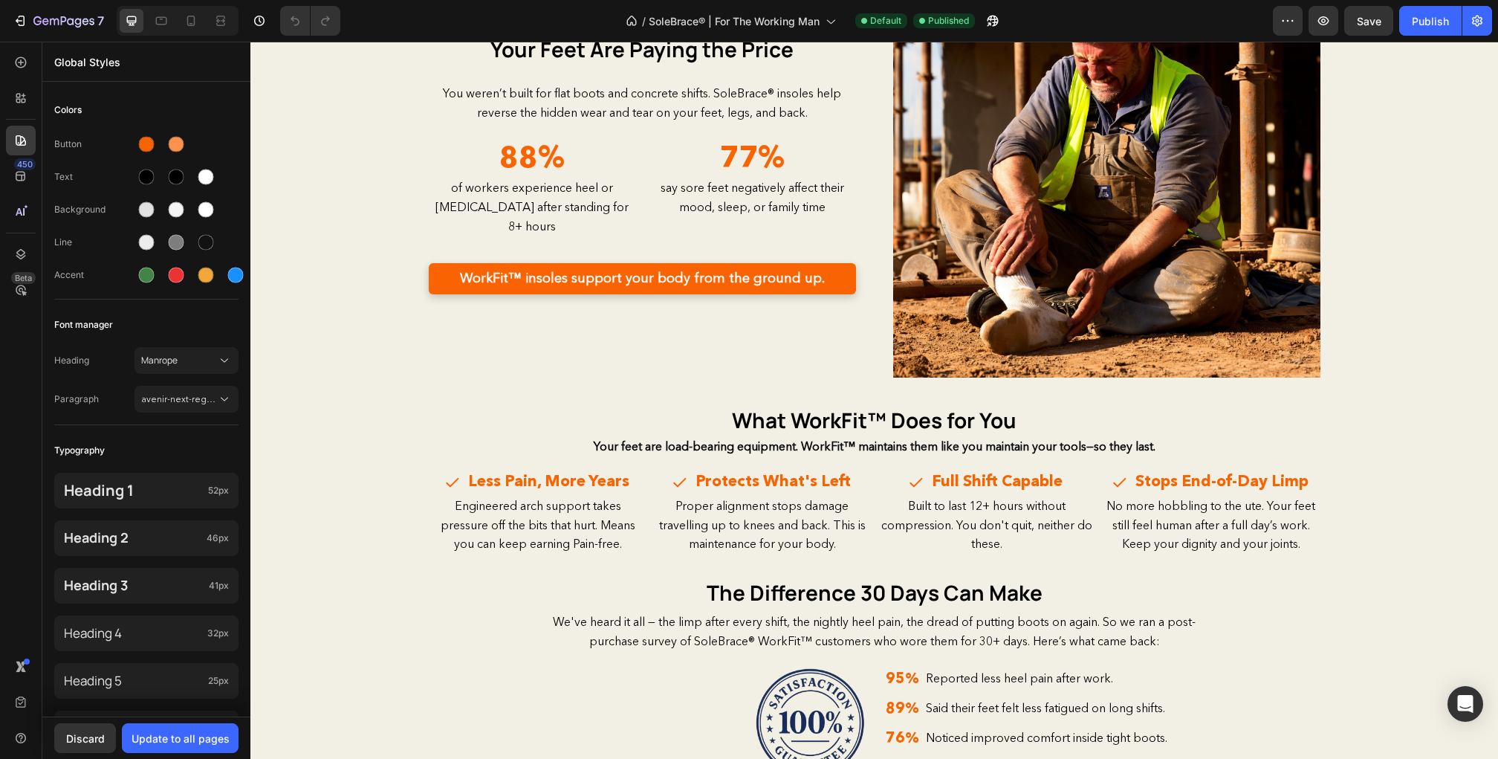
scroll to position [1350, 0]
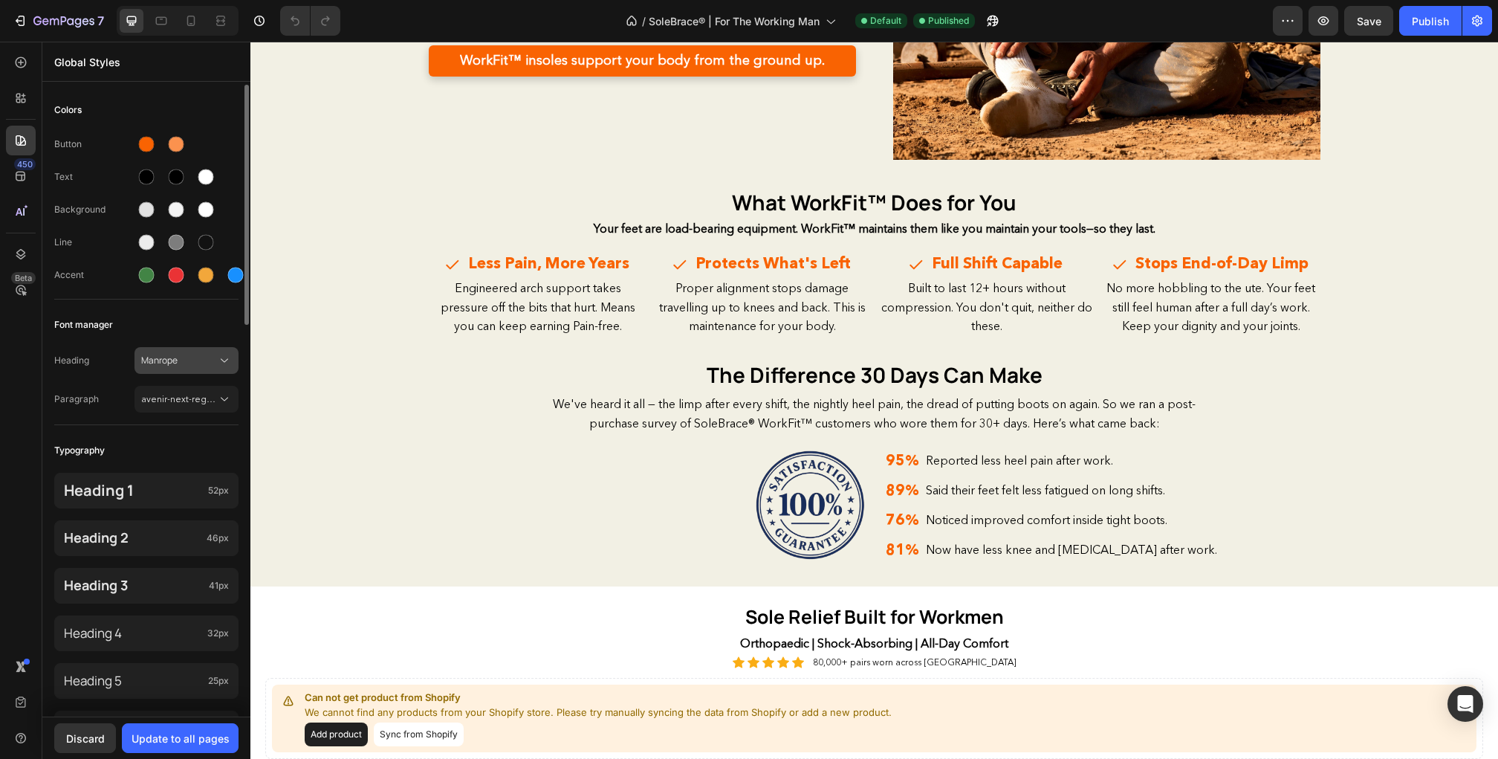
click at [207, 362] on span "Manrope" at bounding box center [179, 360] width 76 height 13
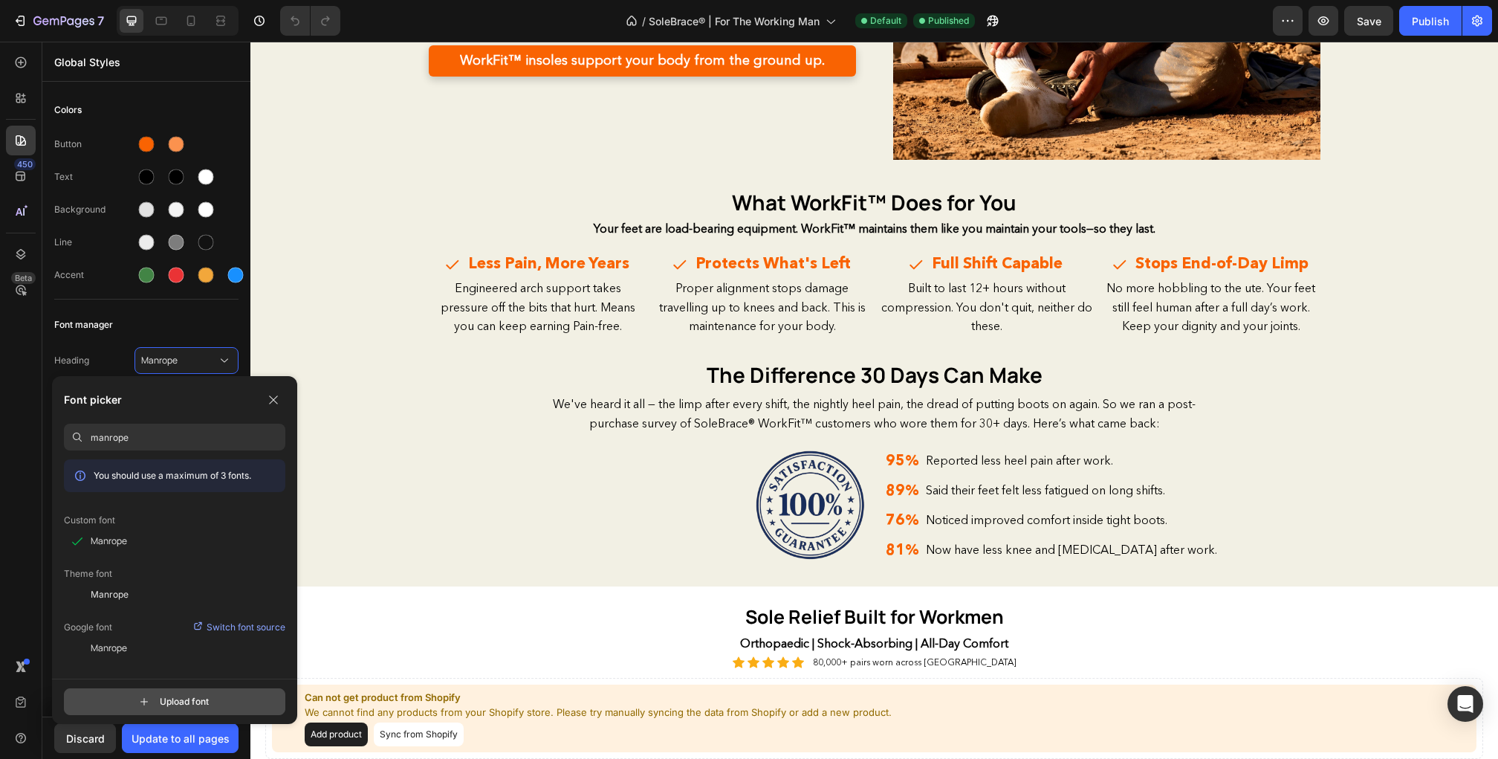
click at [157, 707] on input "file" at bounding box center [188, 701] width 372 height 25
type input "C:\fakepath\manrope-bold.otf"
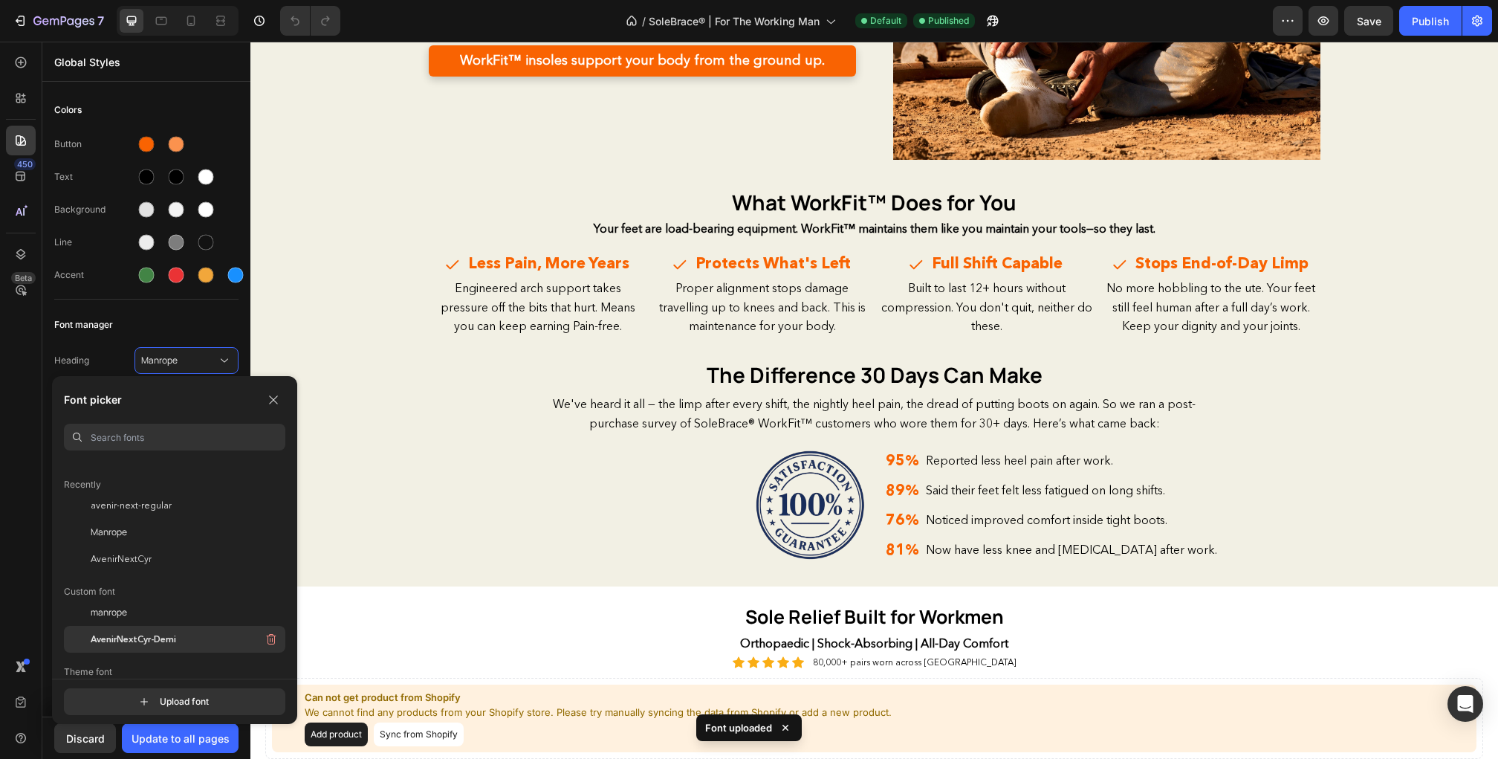
scroll to position [51, 0]
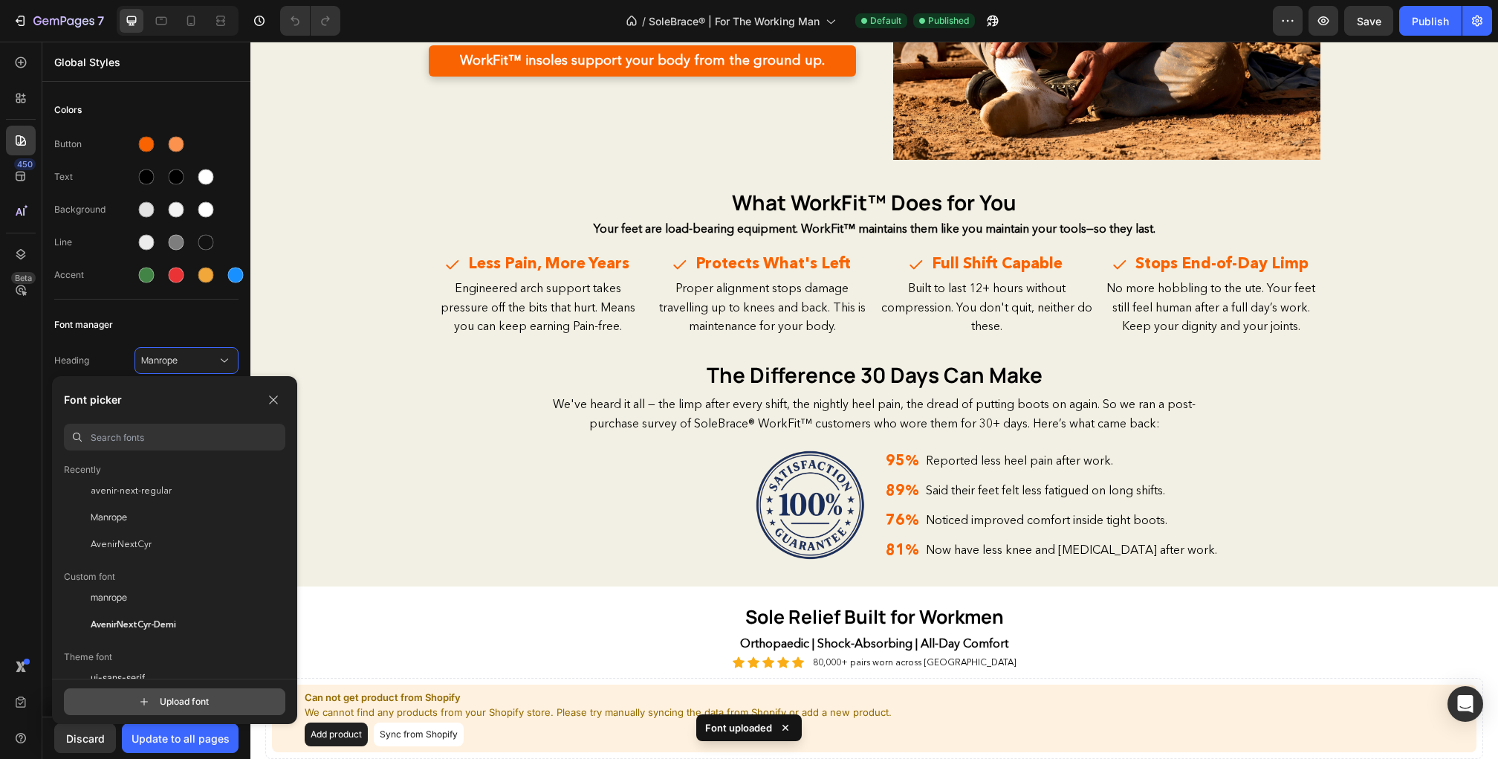
click at [169, 696] on input "file" at bounding box center [188, 701] width 372 height 25
type input "C:\fakepath\Manrope-Bold.ttf"
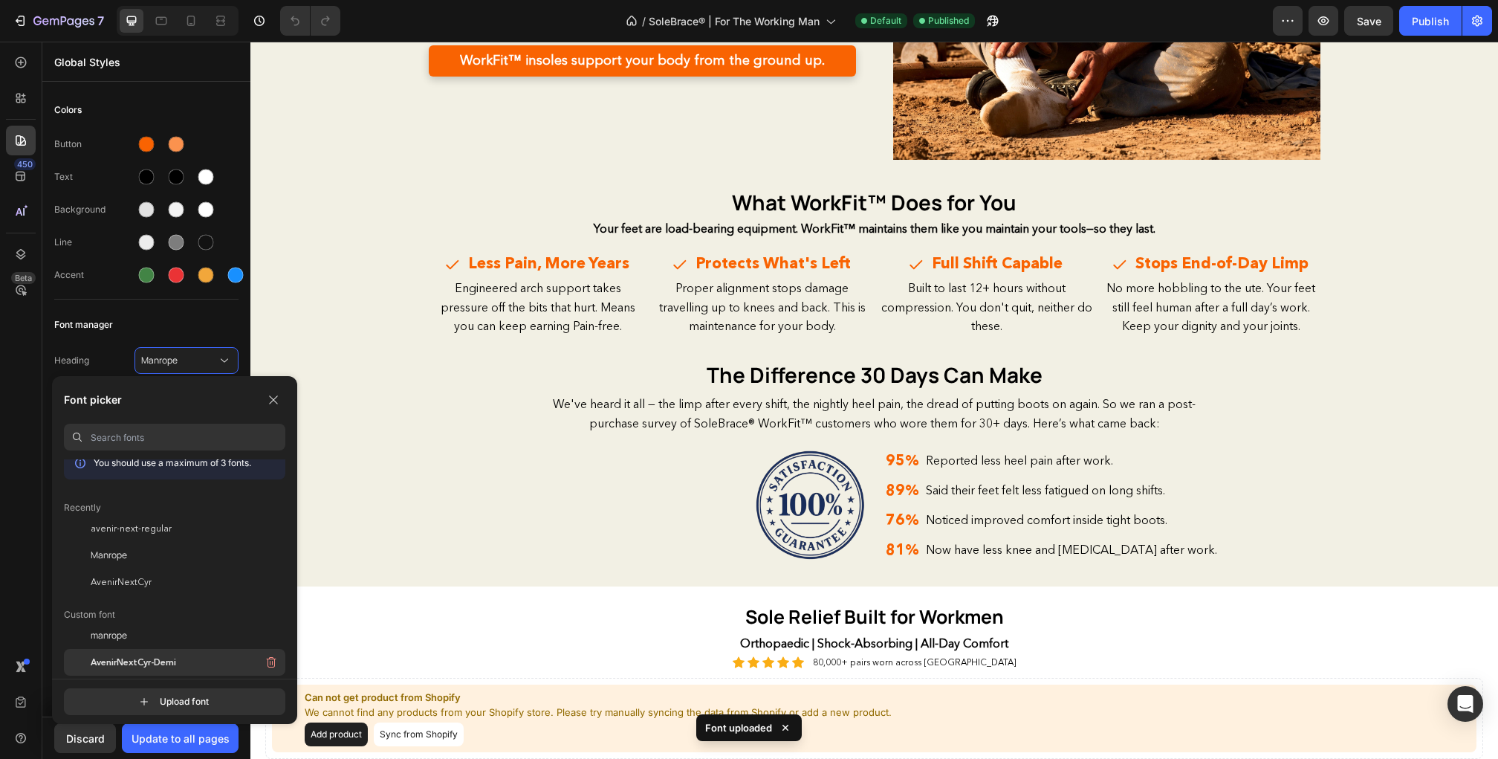
scroll to position [0, 0]
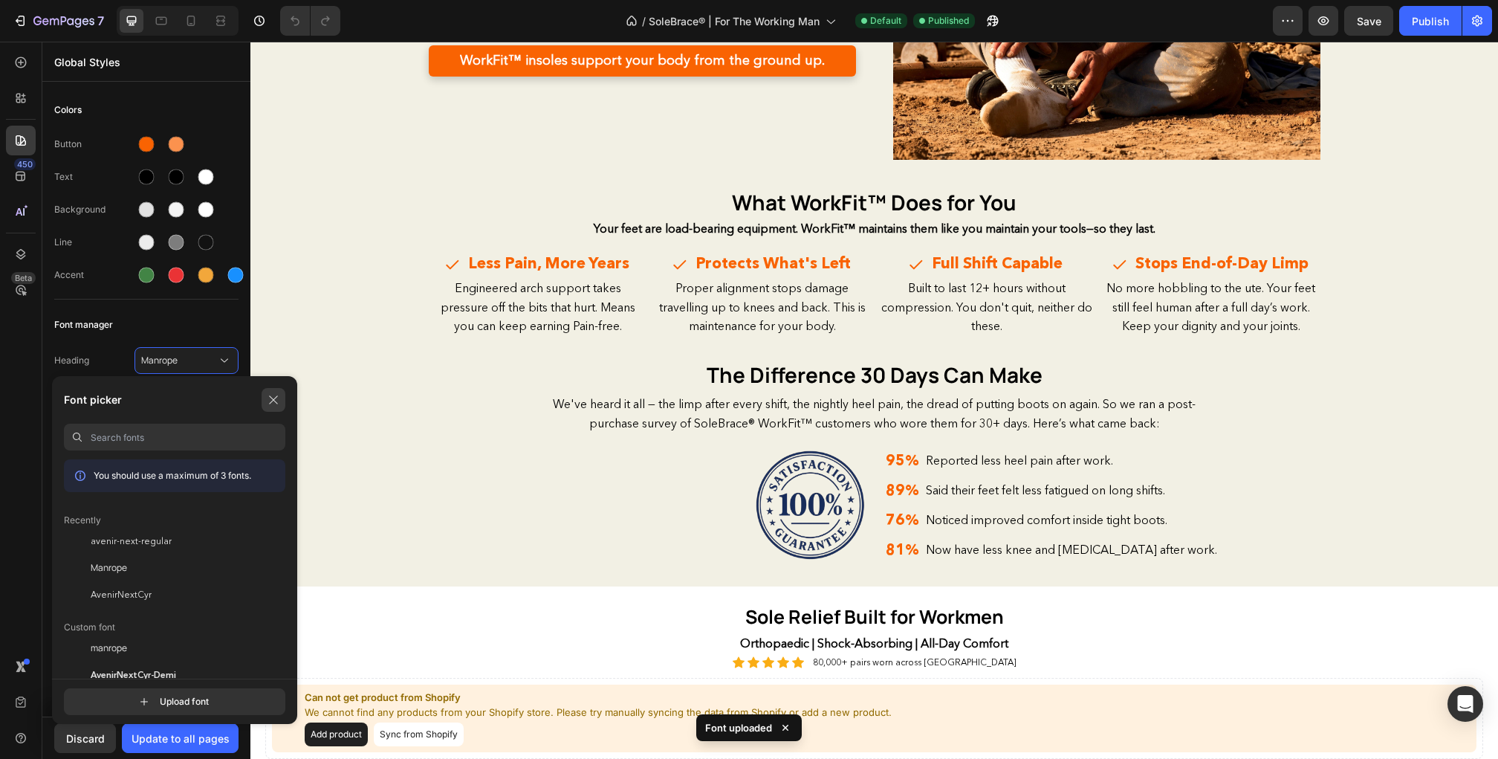
click at [273, 404] on icon "button" at bounding box center [273, 400] width 12 height 12
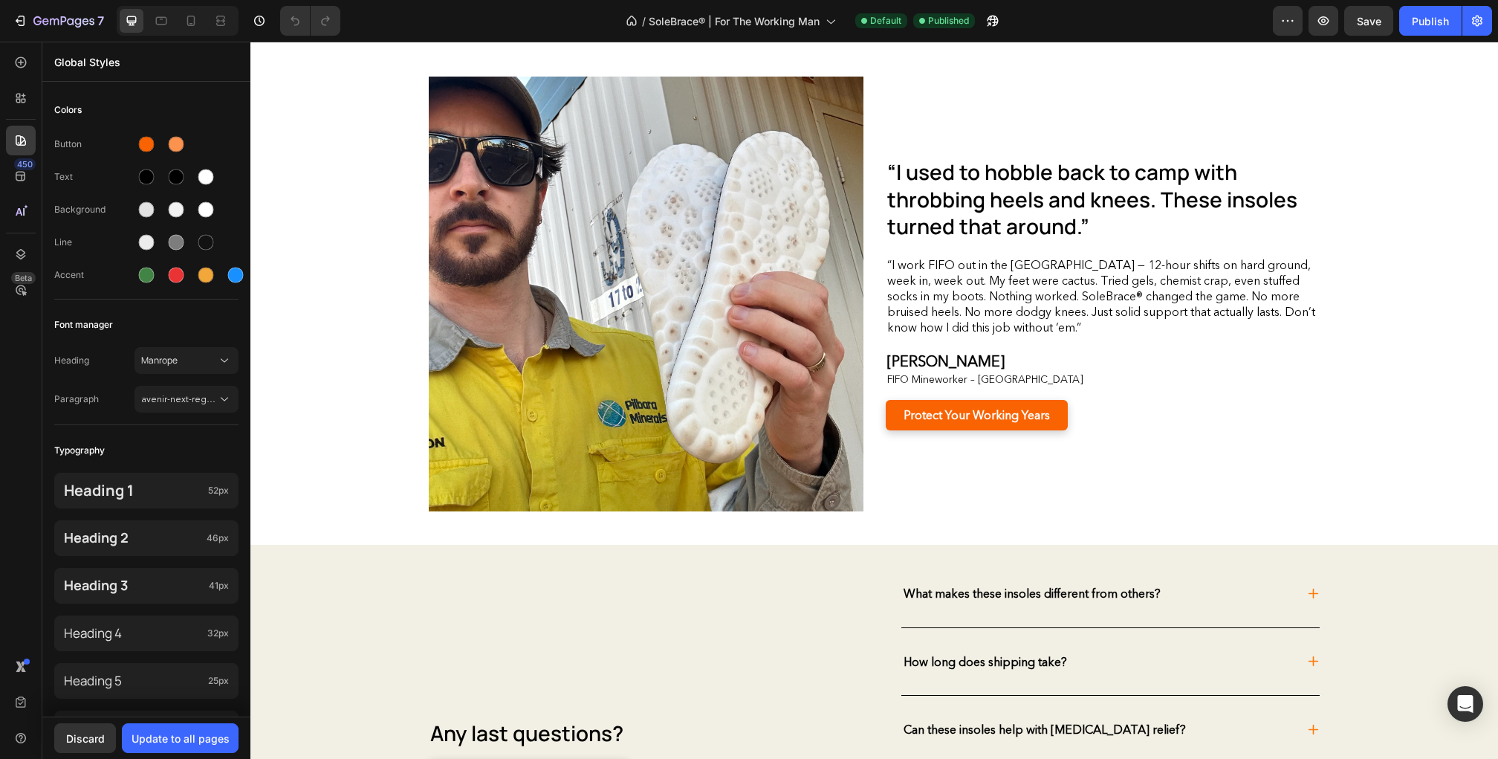
scroll to position [3018, 0]
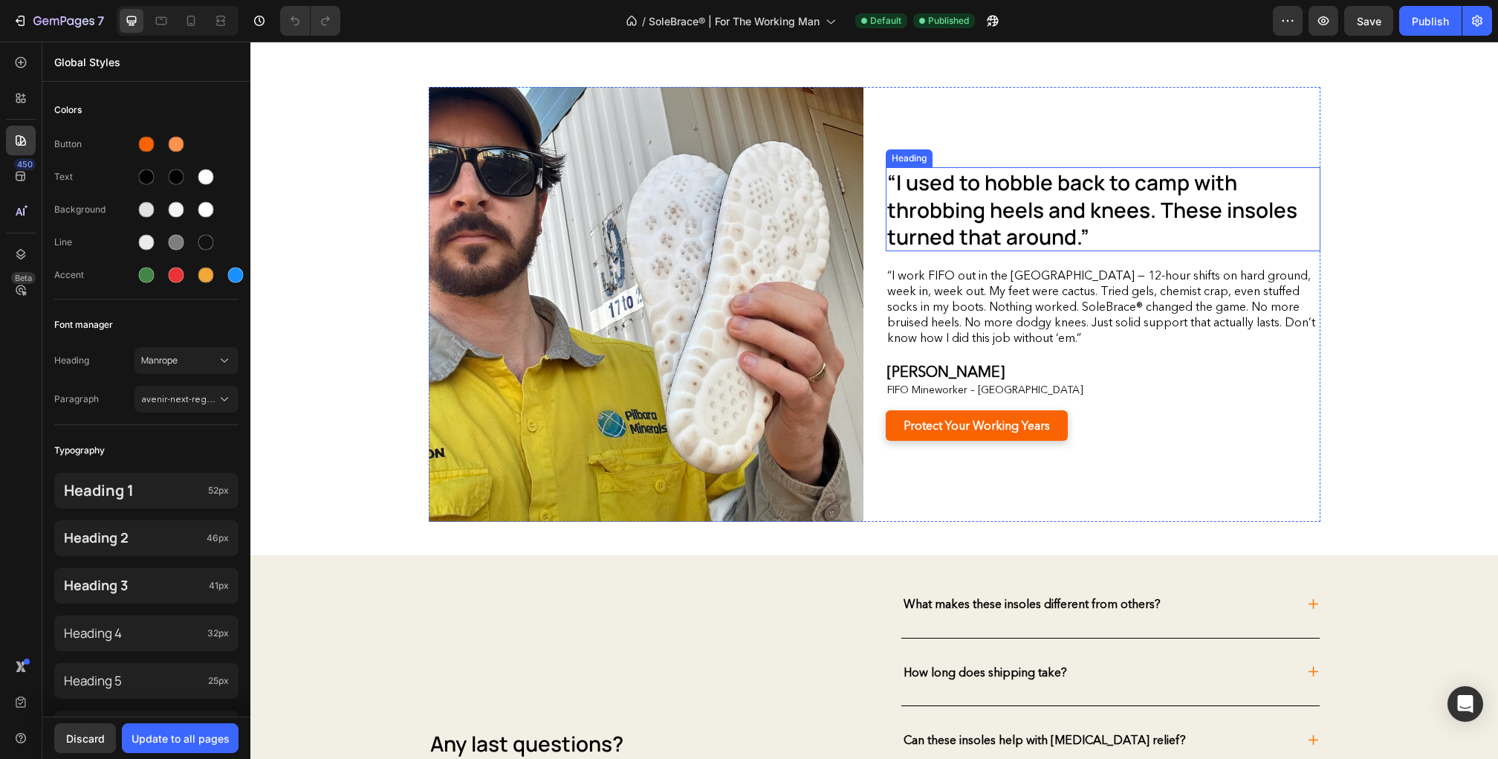
click at [913, 216] on span "“I used to hobble back to camp with throbbing heels and knees. These insoles tu…" at bounding box center [1092, 209] width 410 height 82
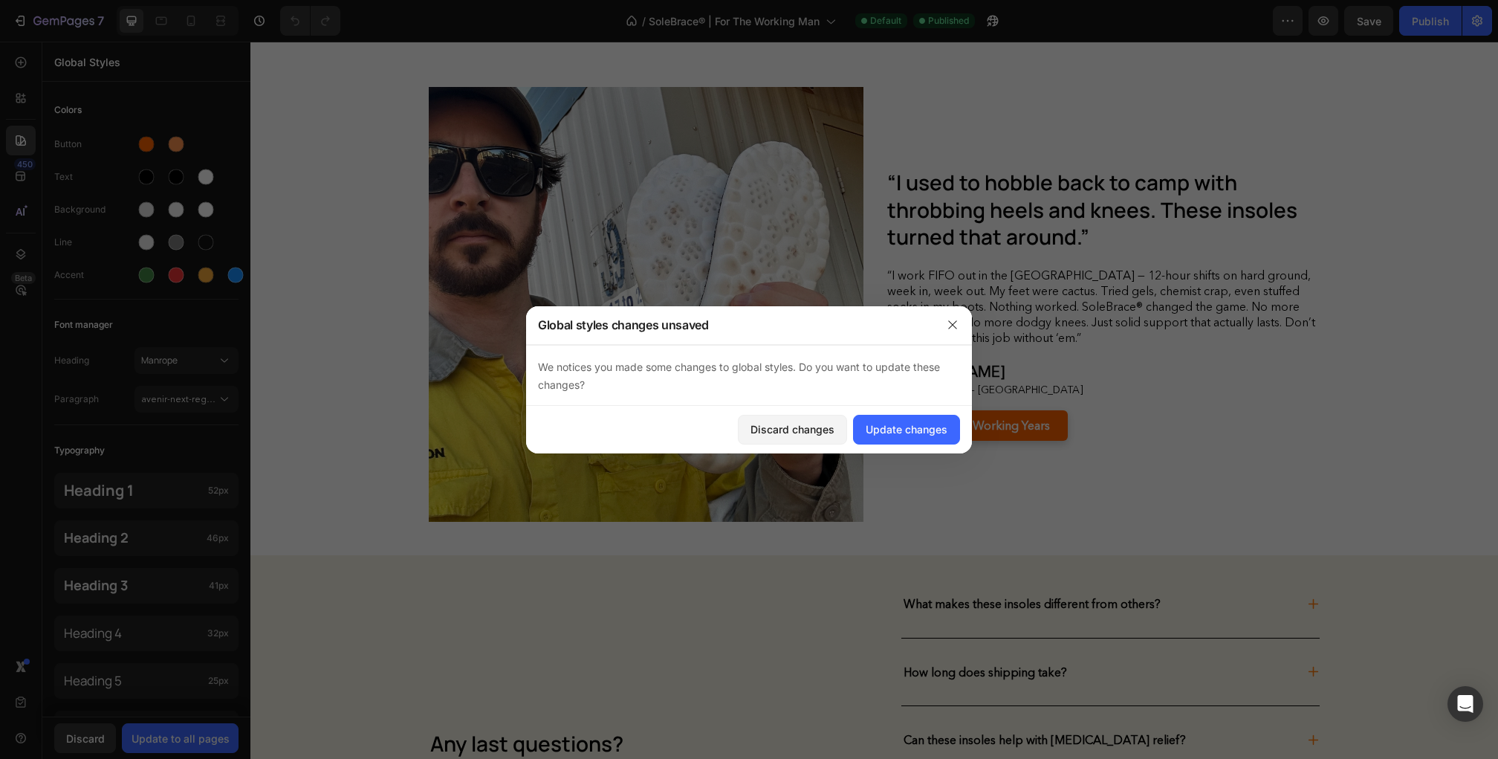
click at [949, 312] on div at bounding box center [952, 324] width 39 height 39
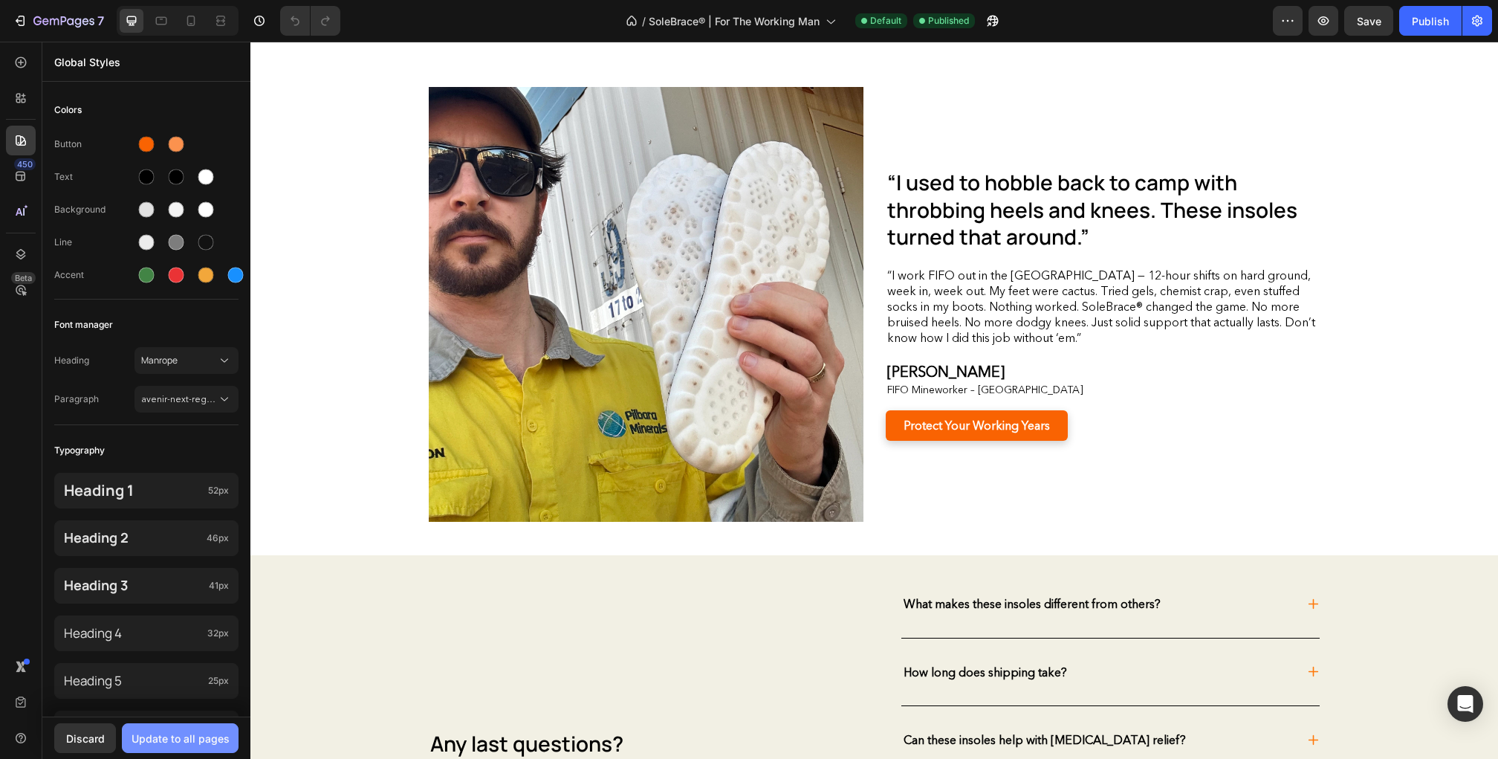
click at [186, 736] on div "Update to all pages" at bounding box center [181, 738] width 98 height 16
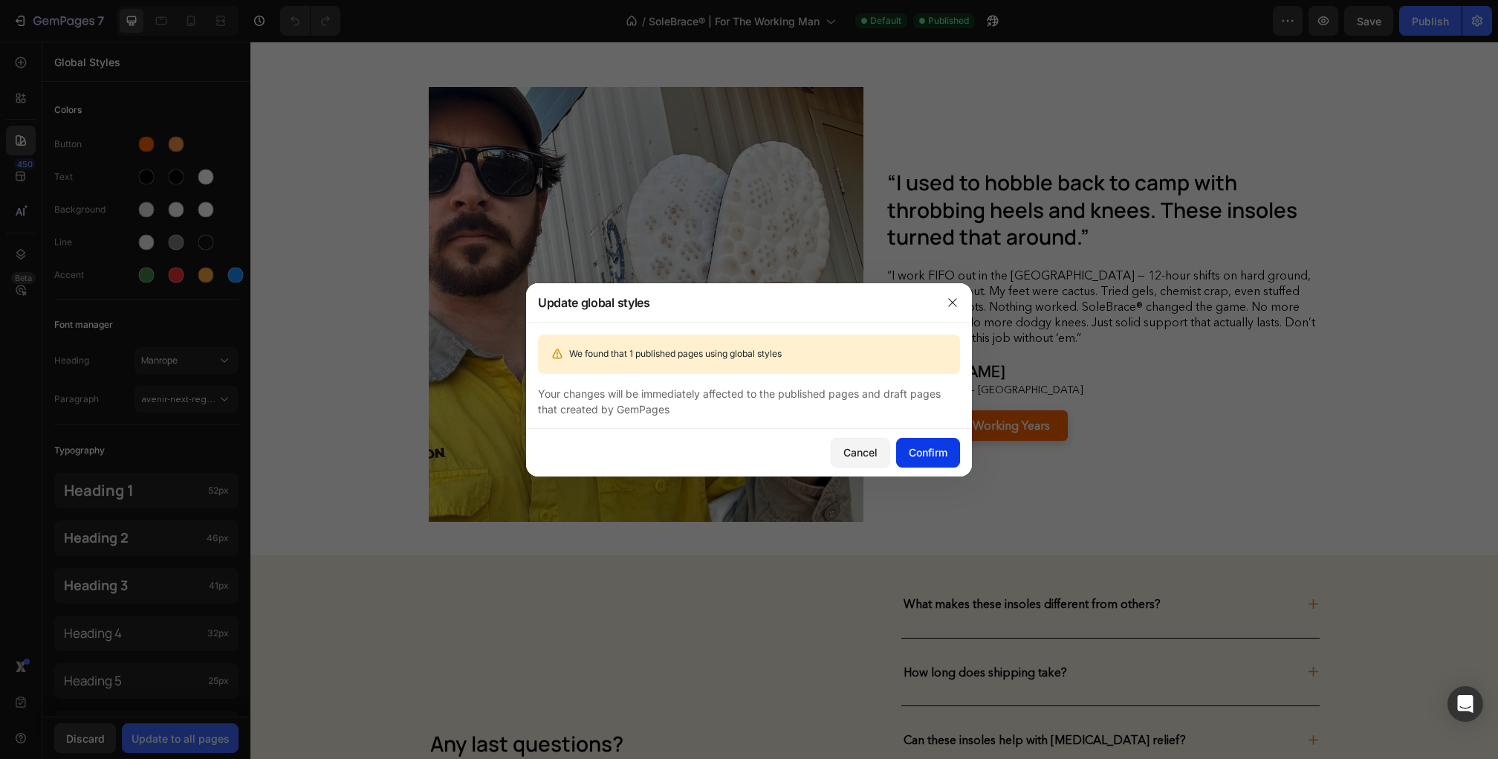
click at [912, 455] on div "Confirm" at bounding box center [928, 452] width 39 height 16
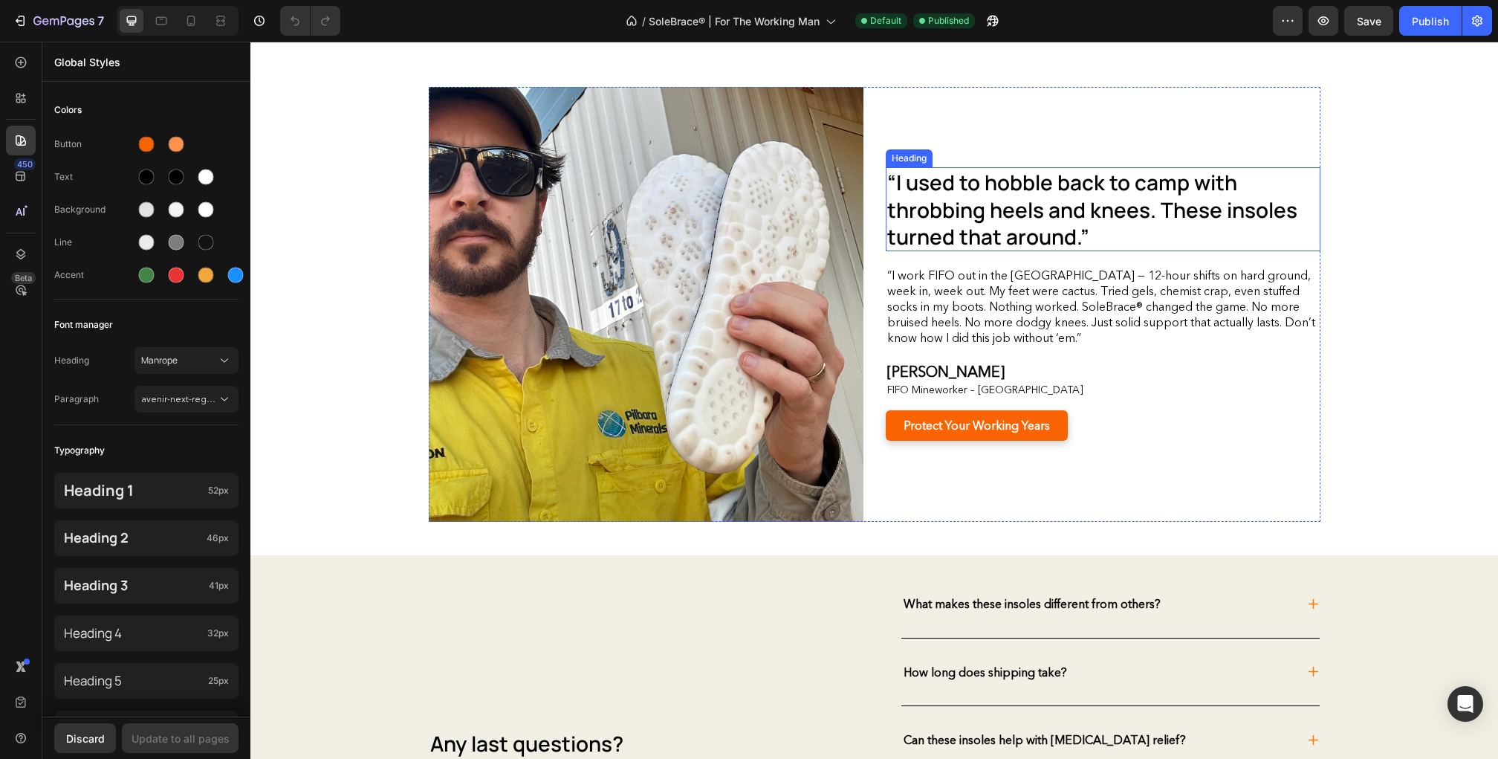
click at [975, 216] on span "“I used to hobble back to camp with throbbing heels and knees. These insoles tu…" at bounding box center [1092, 209] width 410 height 82
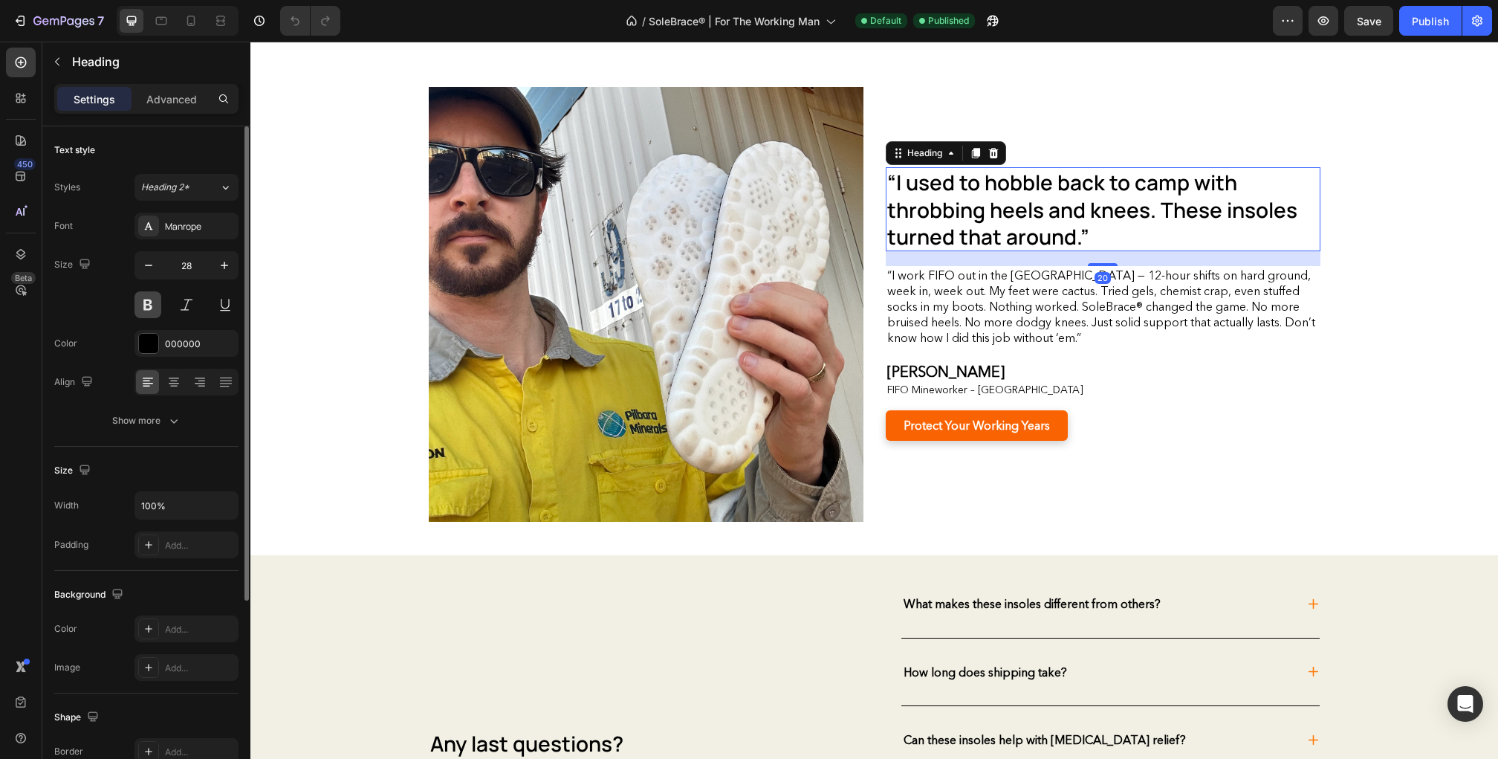
click at [148, 305] on button at bounding box center [147, 304] width 27 height 27
click at [183, 186] on span "Heading 2*" at bounding box center [165, 187] width 48 height 13
click at [177, 145] on div "Text style" at bounding box center [146, 150] width 184 height 24
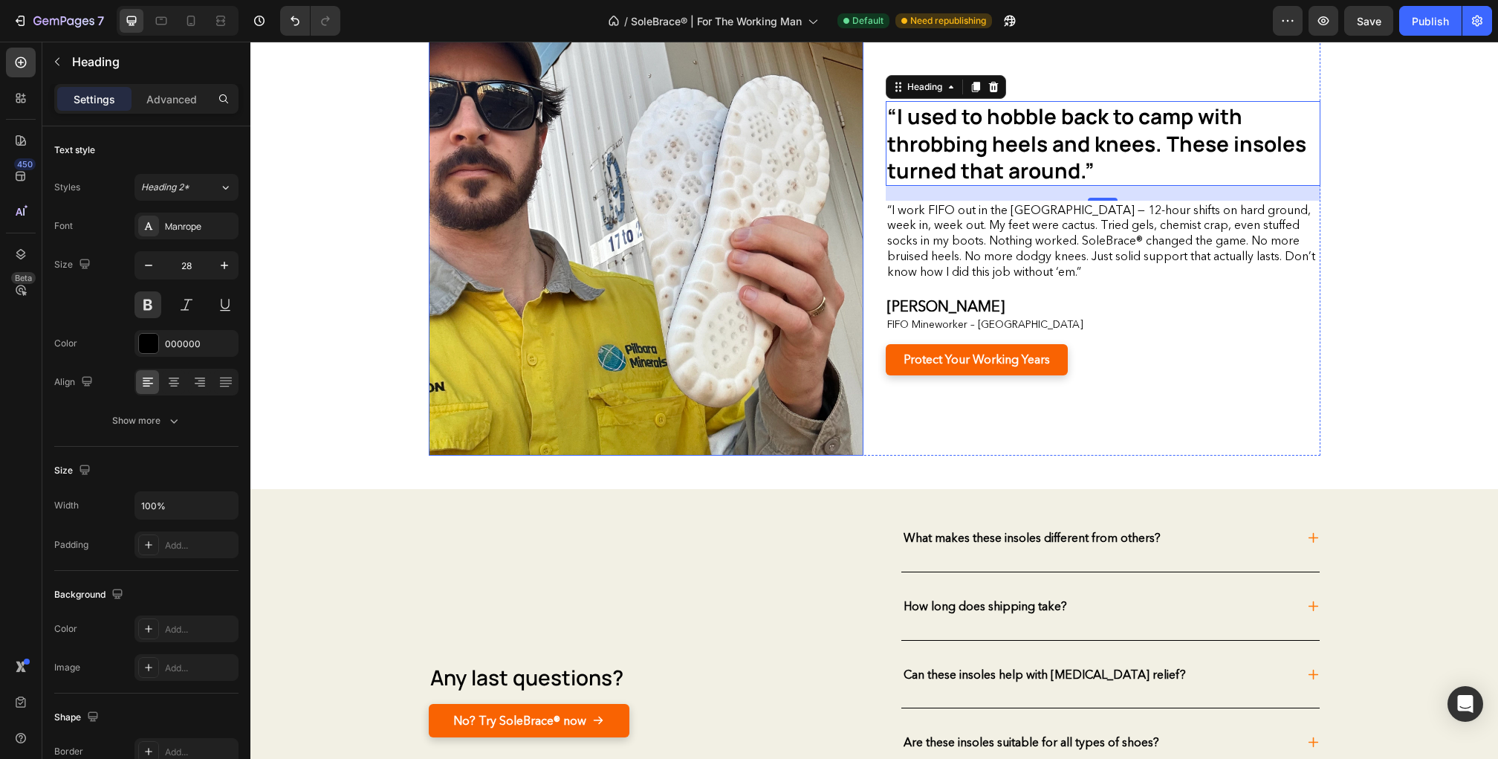
scroll to position [3080, 0]
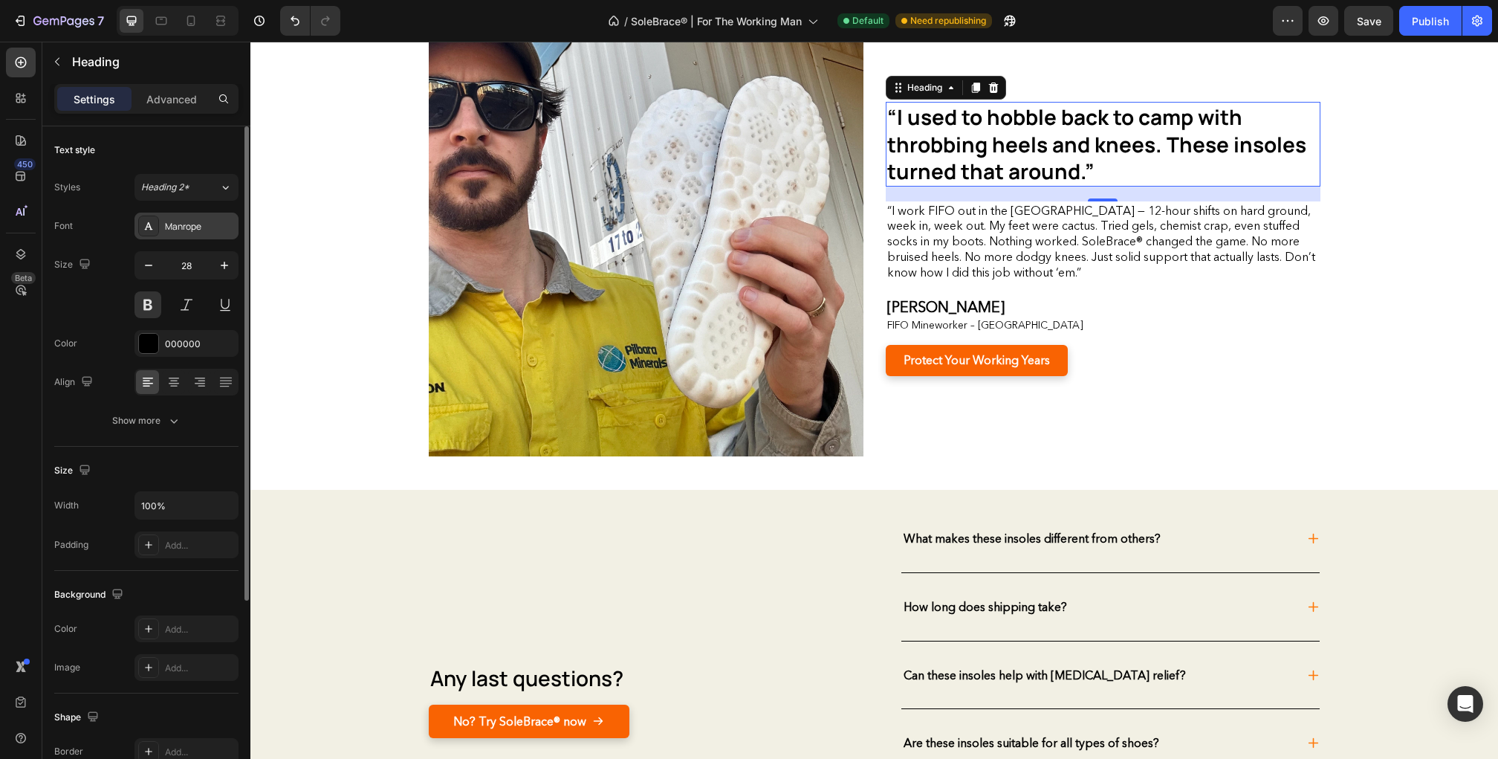
click at [189, 226] on div "Manrope" at bounding box center [200, 226] width 70 height 13
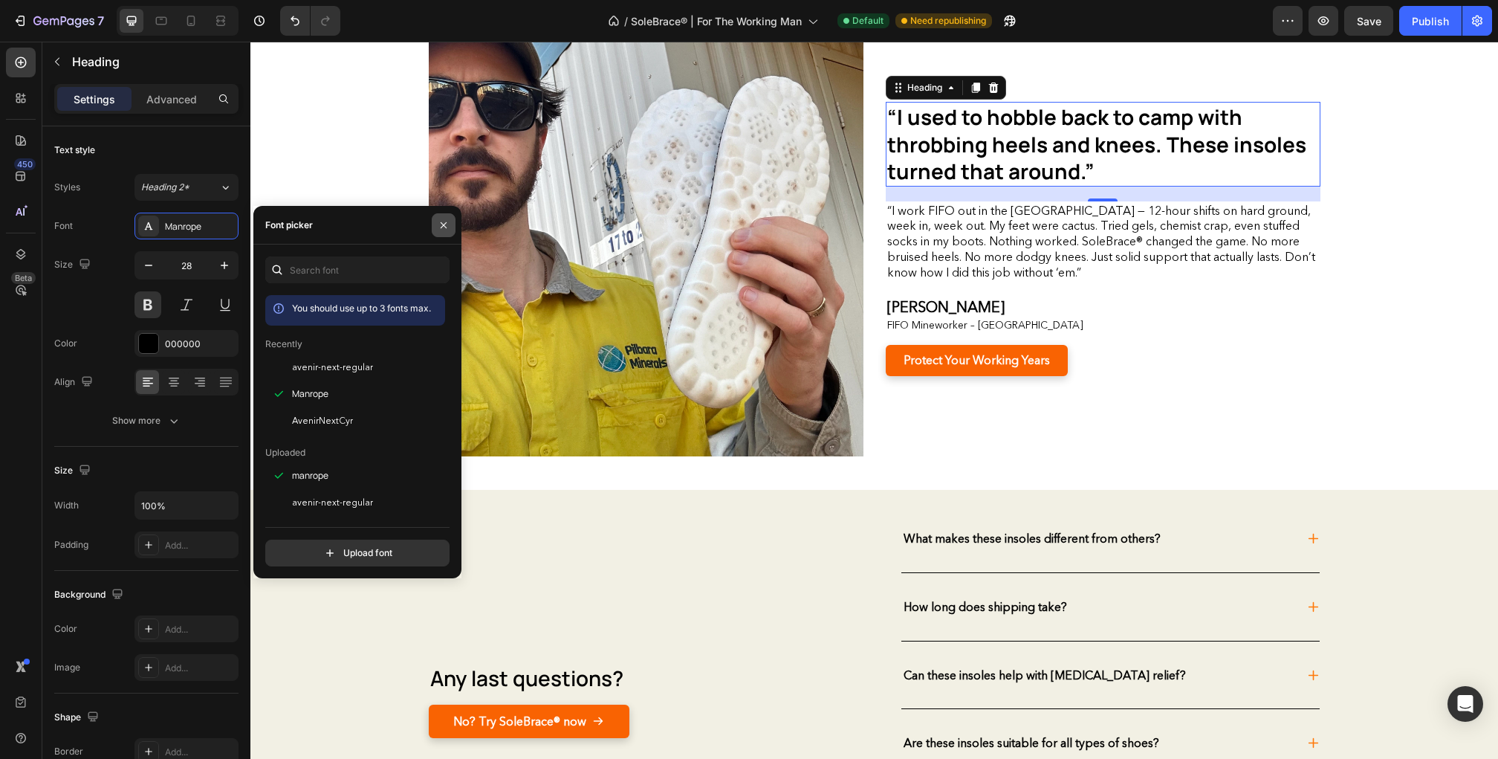
click at [440, 224] on icon "button" at bounding box center [444, 225] width 12 height 12
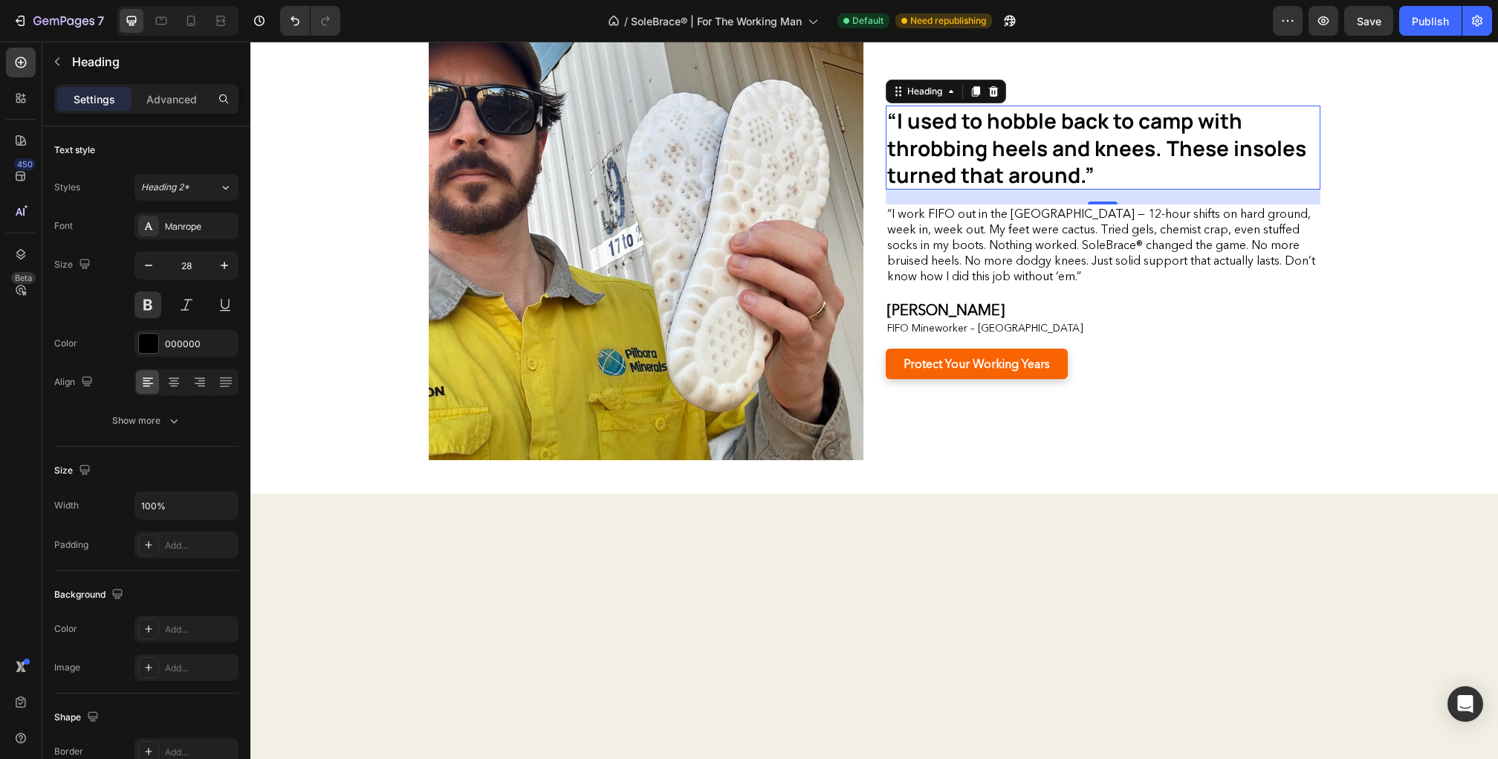
scroll to position [2708, 0]
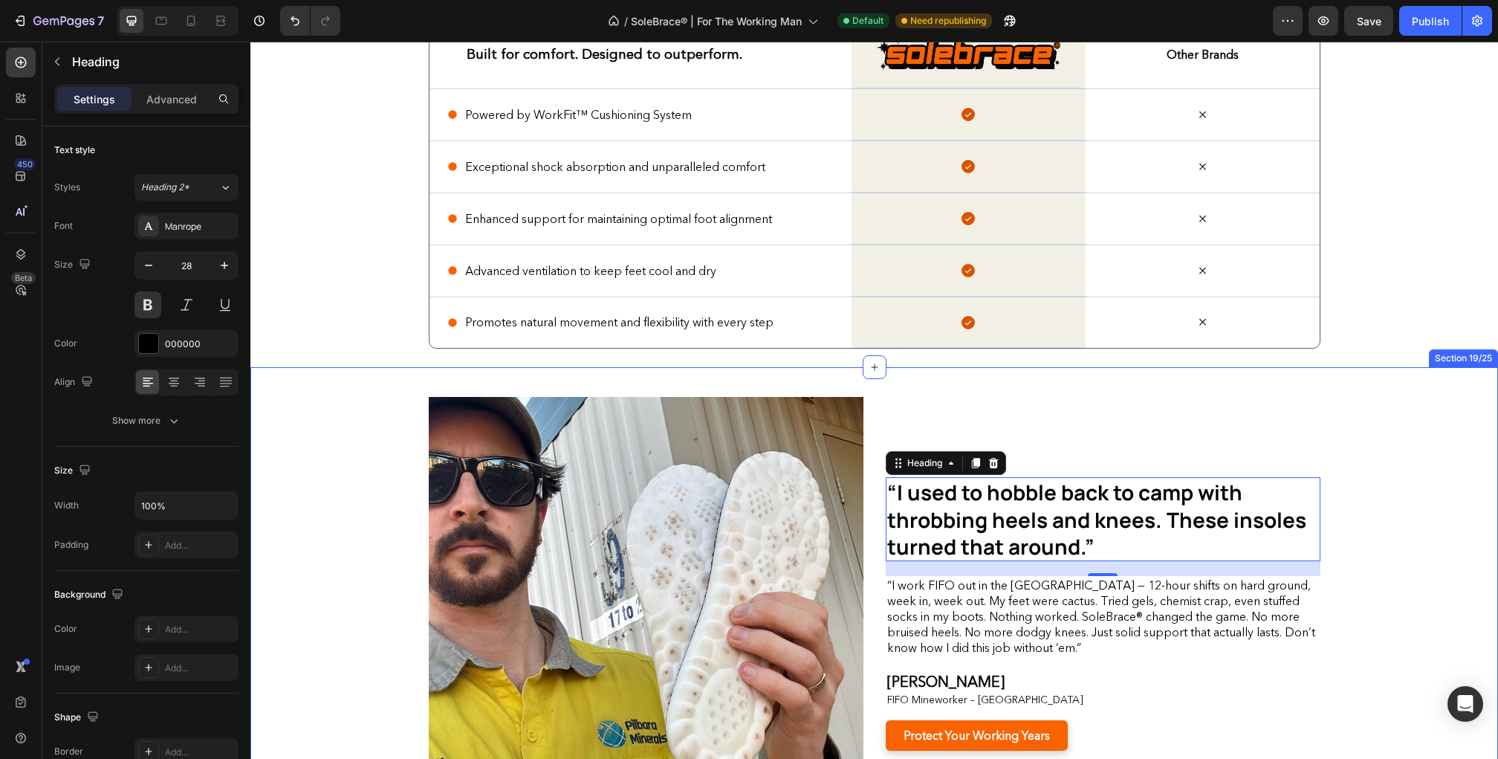
click at [346, 426] on div "“I used to hobble back to camp with throbbing heels and knees. These insoles tu…" at bounding box center [874, 614] width 1225 height 435
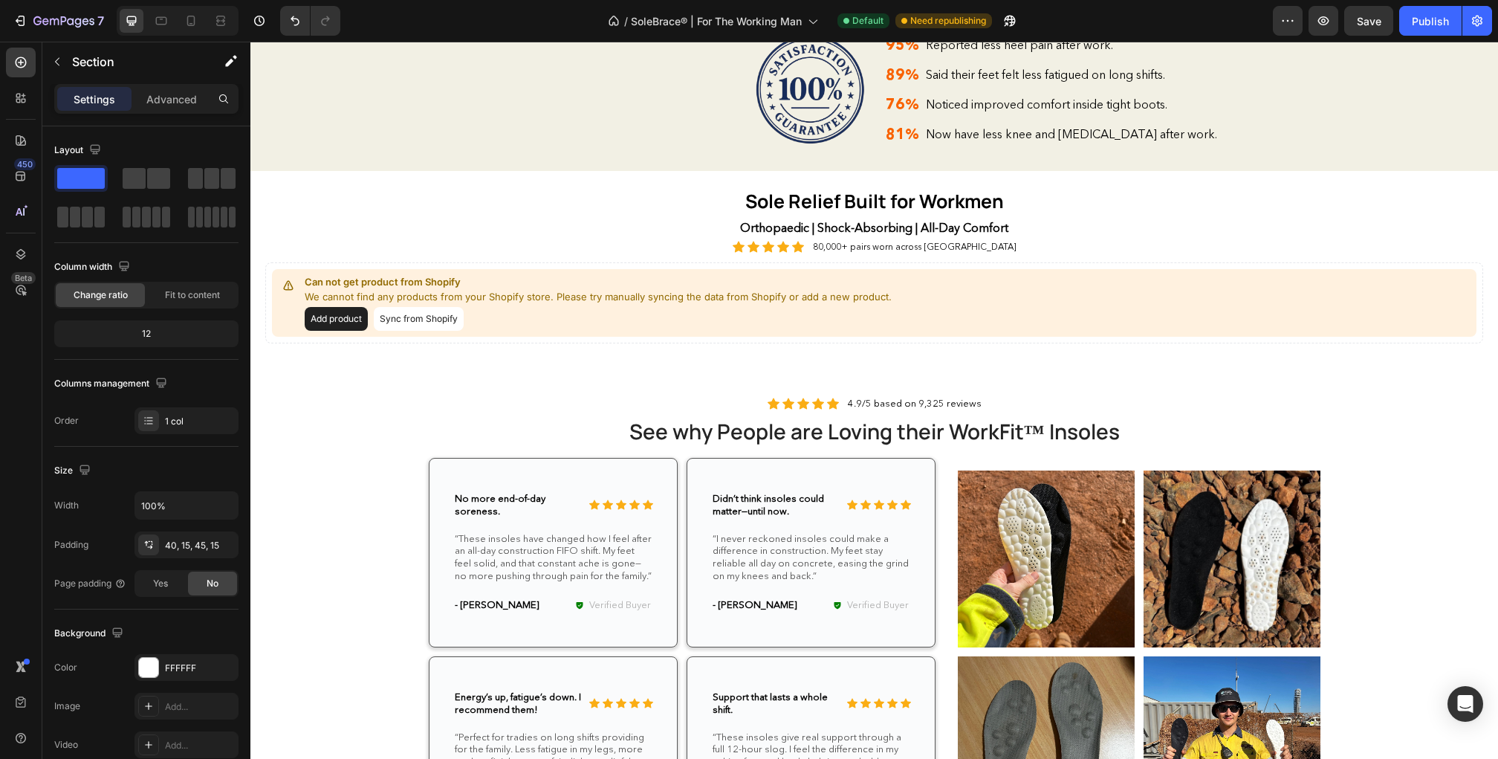
scroll to position [1620, 0]
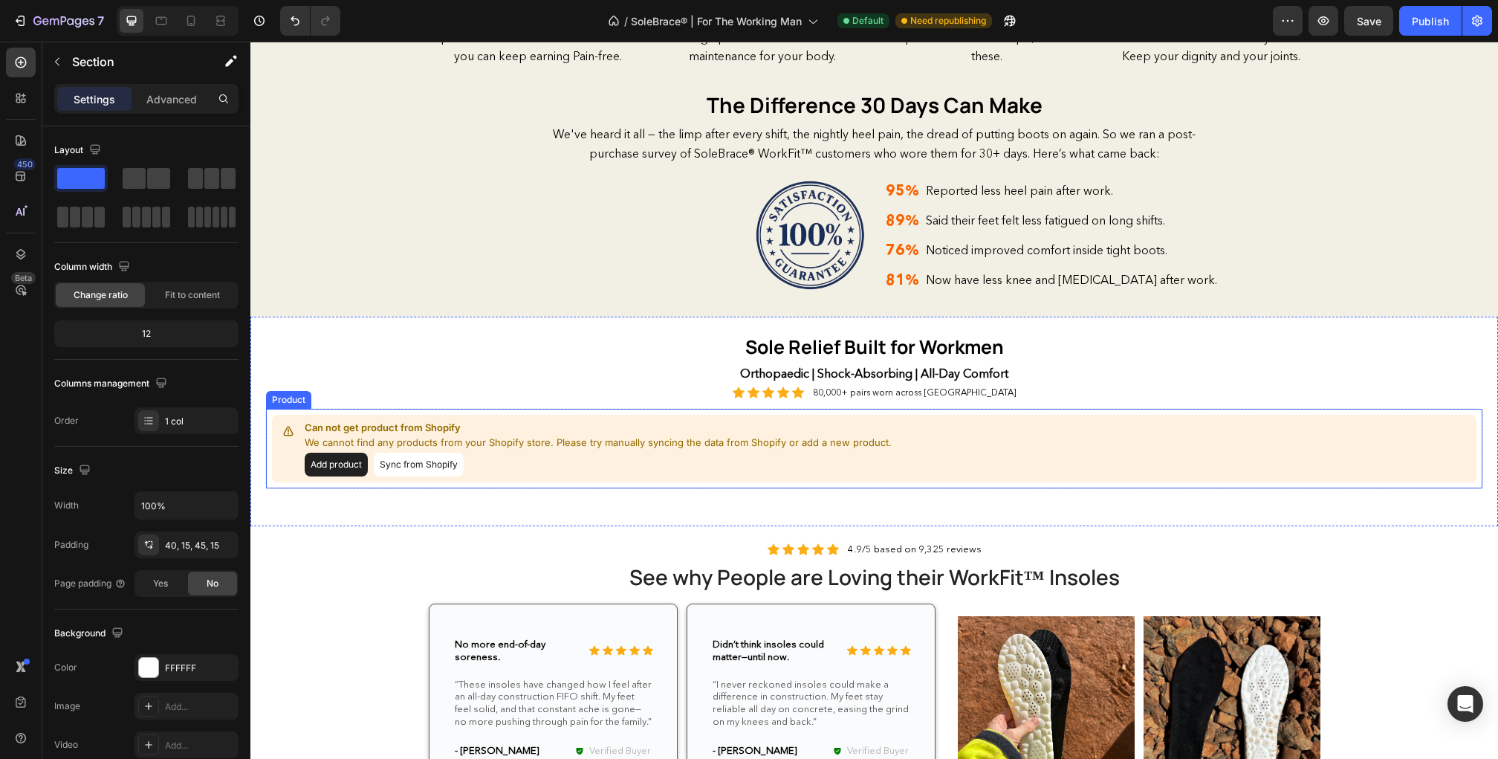
click at [401, 462] on button "Sync from Shopify" at bounding box center [419, 464] width 90 height 24
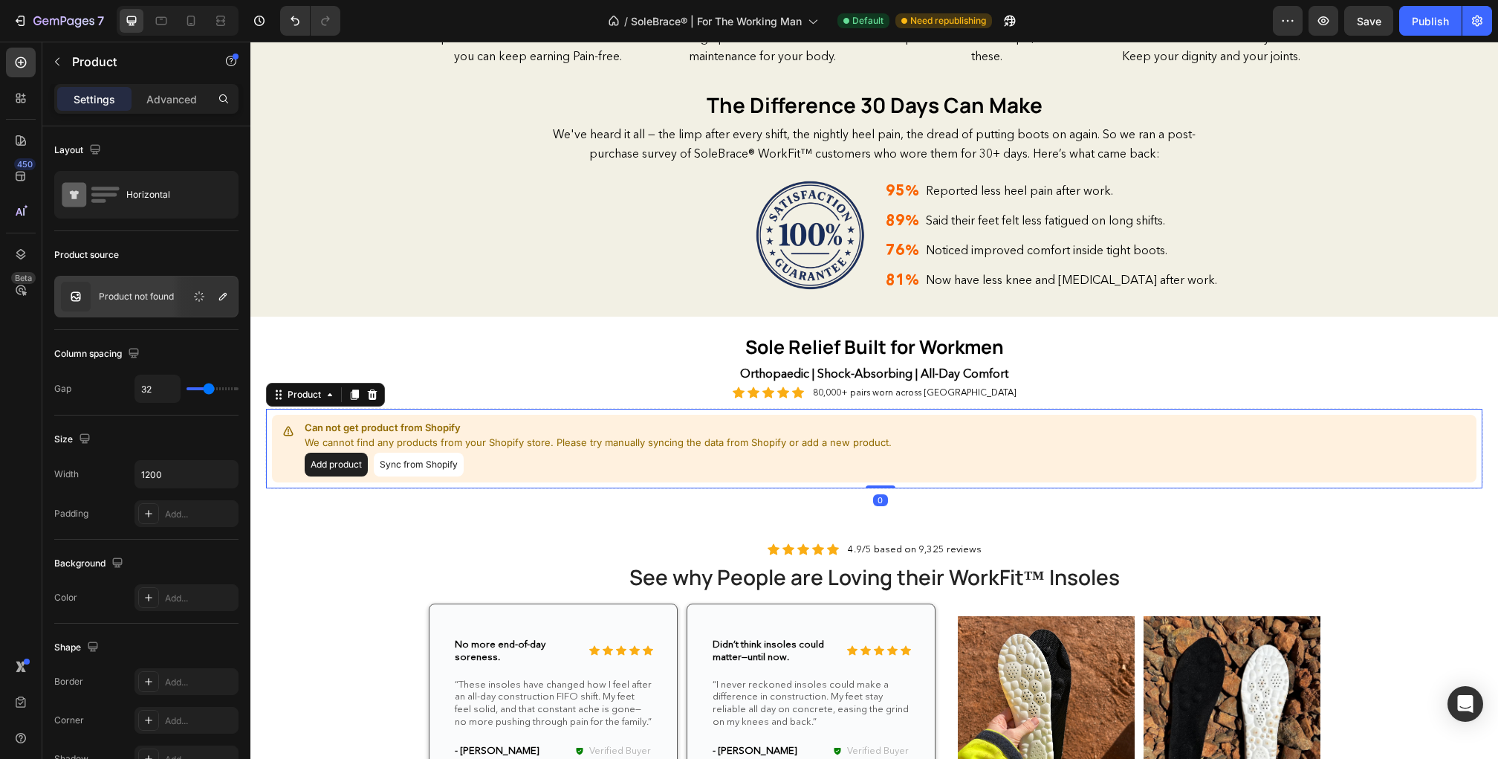
click at [401, 462] on button "Sync from Shopify" at bounding box center [419, 464] width 90 height 24
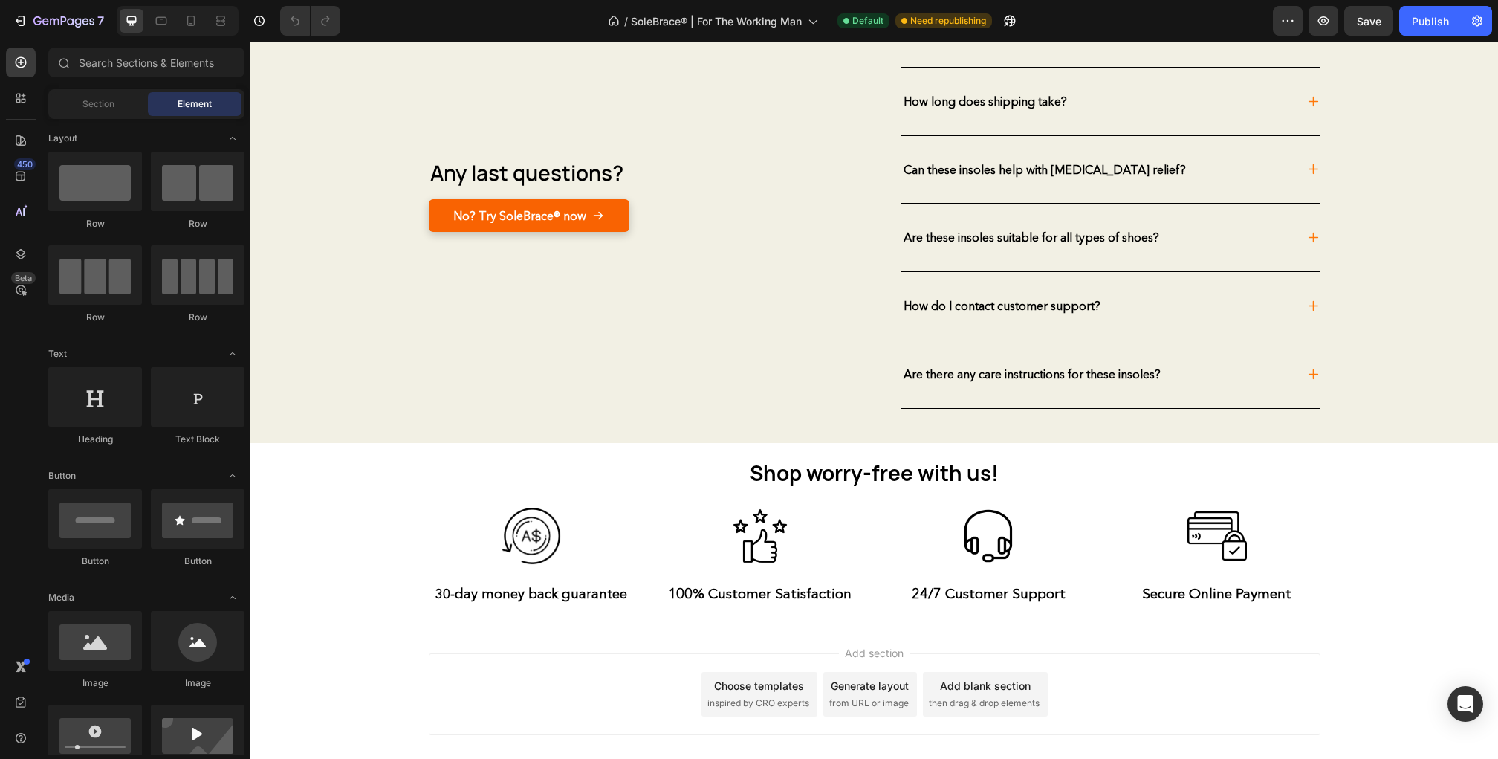
scroll to position [4231, 0]
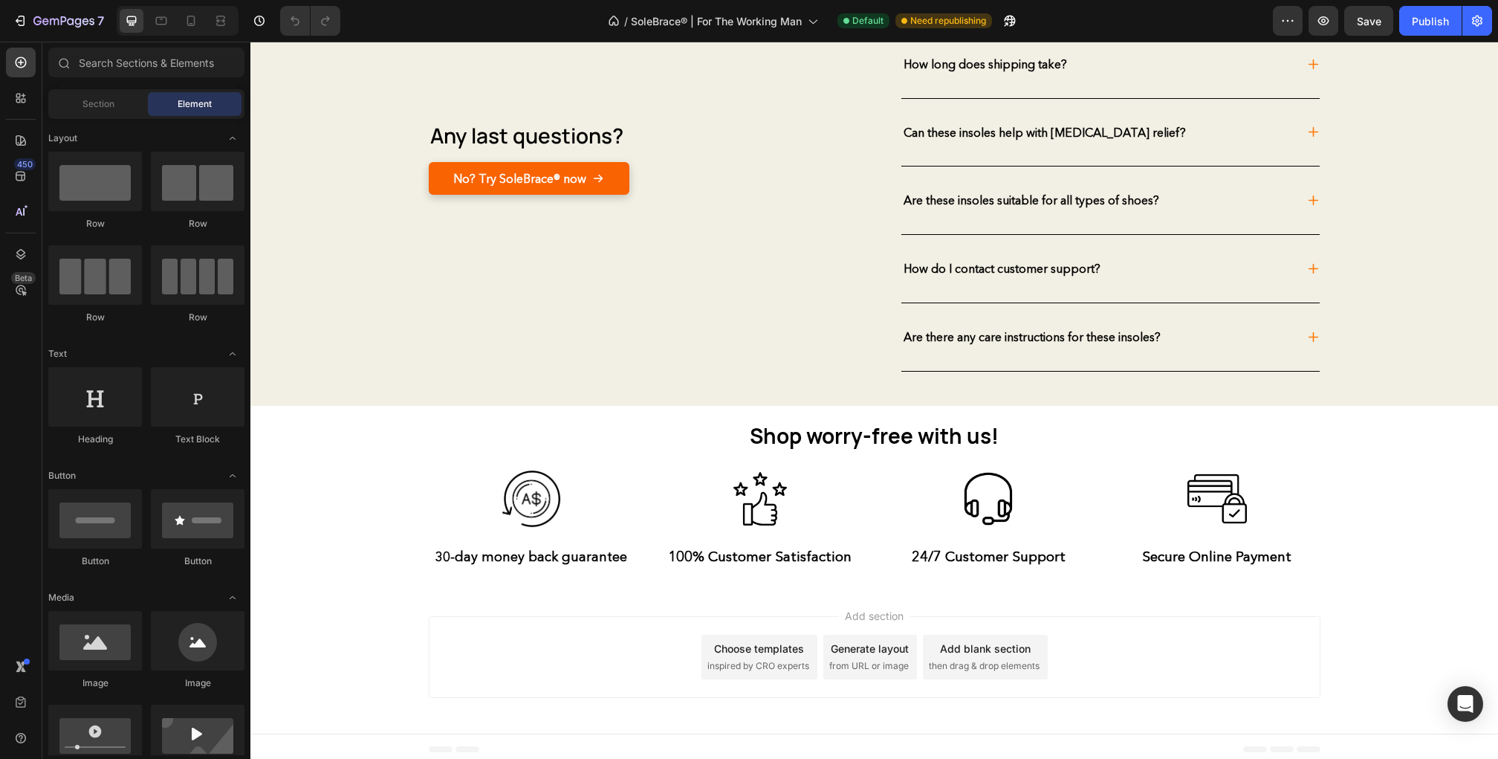
click at [746, 652] on div "Choose templates inspired by CRO experts" at bounding box center [759, 657] width 116 height 45
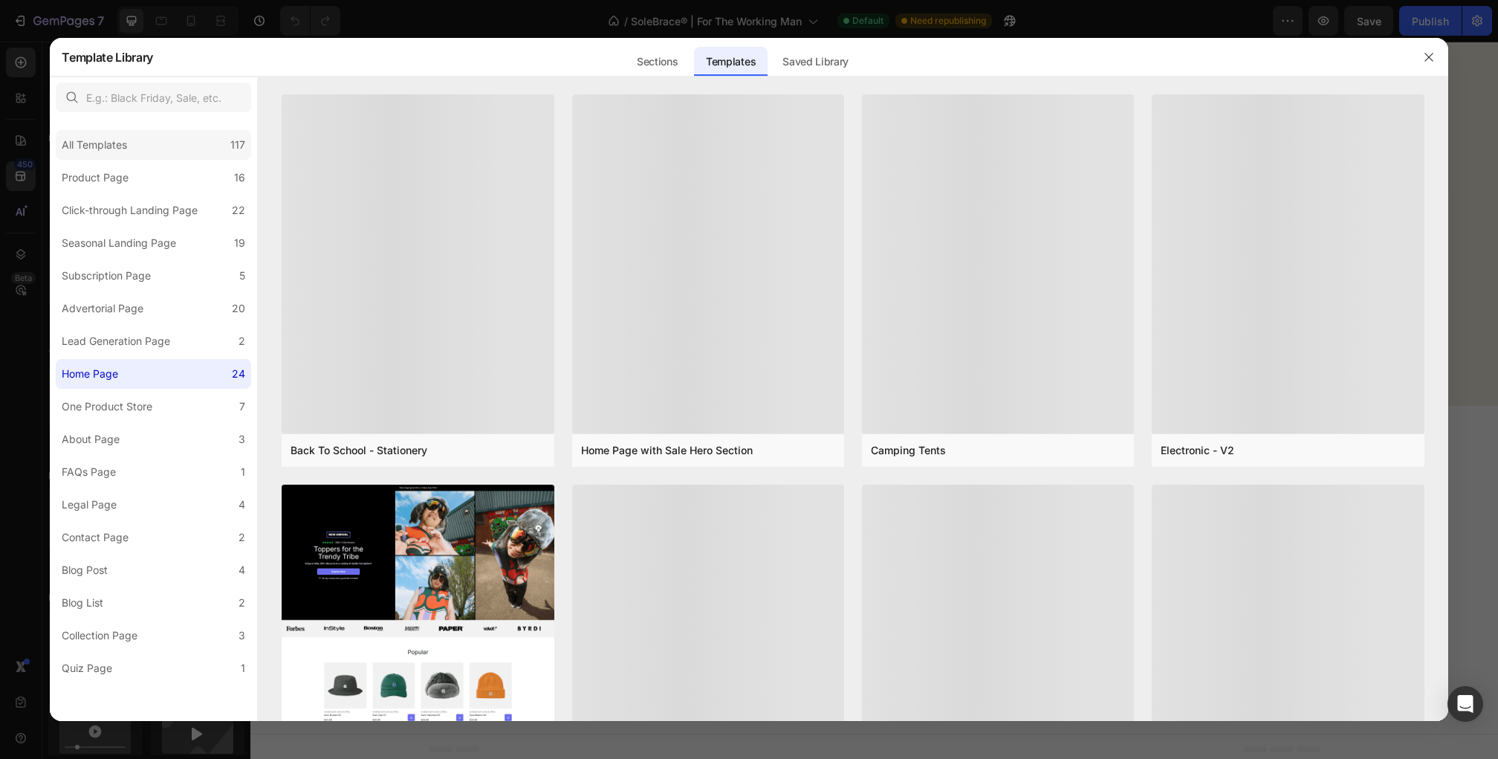
click at [0, 0] on div "All Templates 117" at bounding box center [0, 0] width 0 height 0
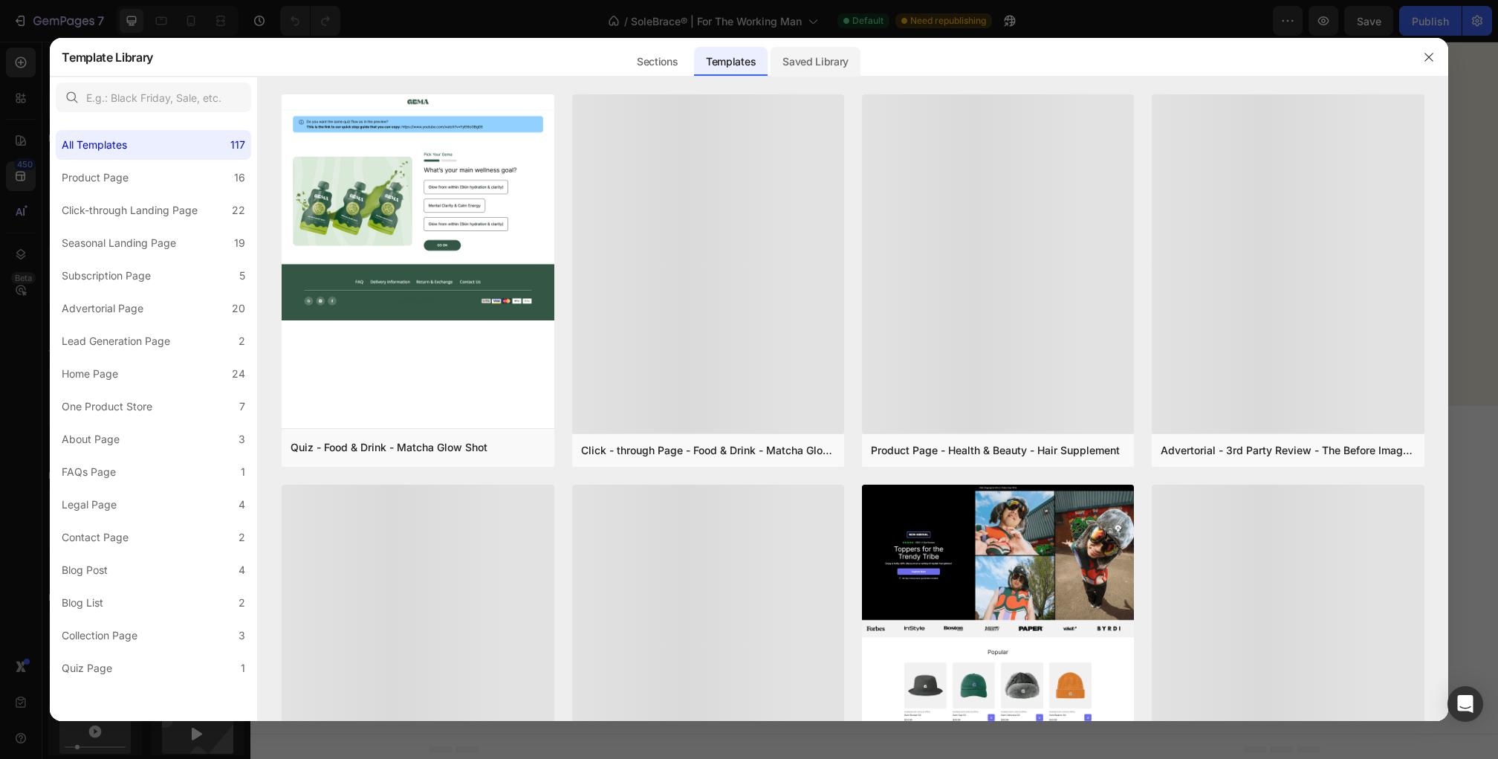
click at [0, 0] on div "Saved Library" at bounding box center [0, 0] width 0 height 0
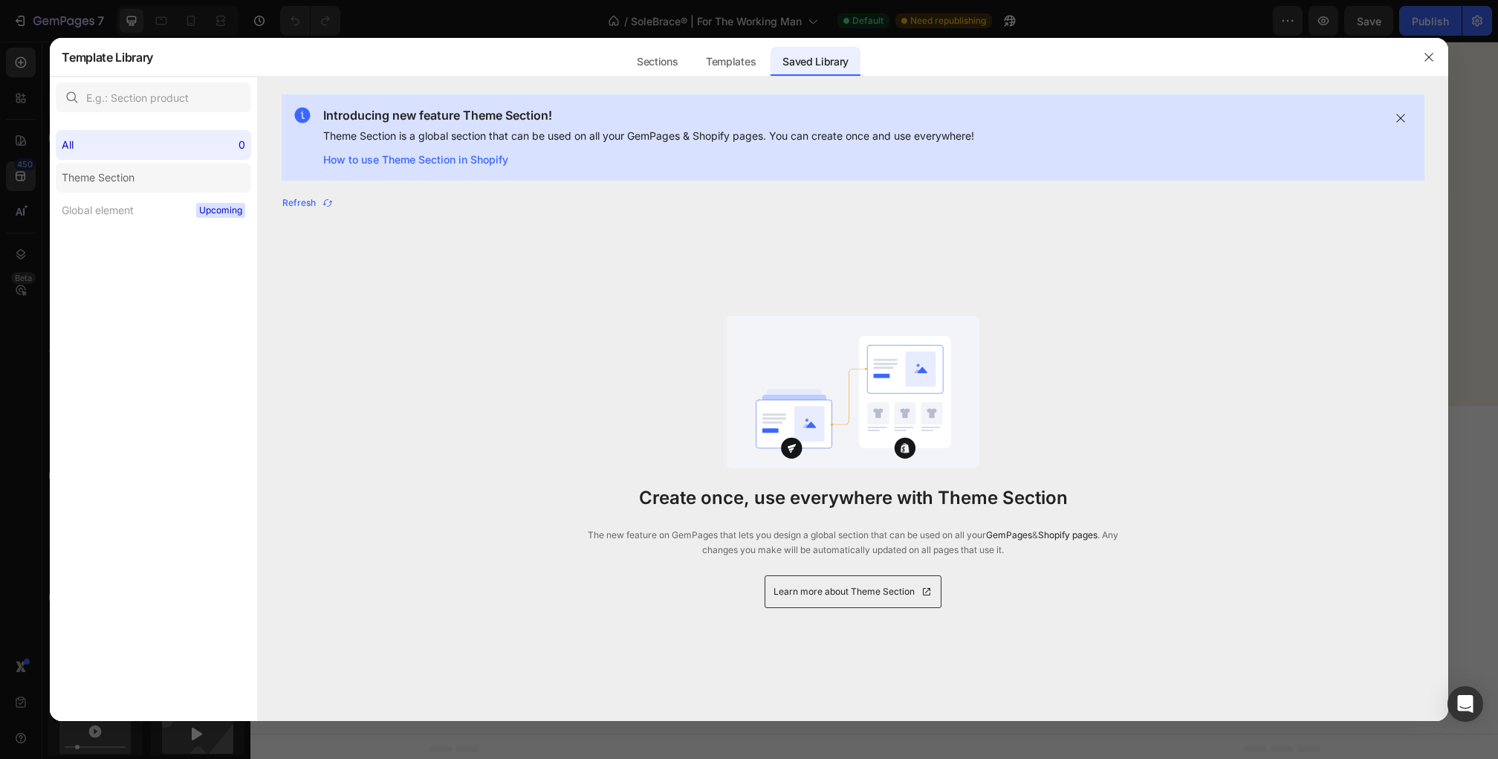
click at [0, 0] on label "Theme Section" at bounding box center [0, 0] width 0 height 0
click at [0, 0] on div "All 0" at bounding box center [0, 0] width 0 height 0
click at [0, 0] on div "Refresh" at bounding box center [0, 0] width 0 height 0
click at [318, 202] on div "Refresh" at bounding box center [307, 202] width 51 height 13
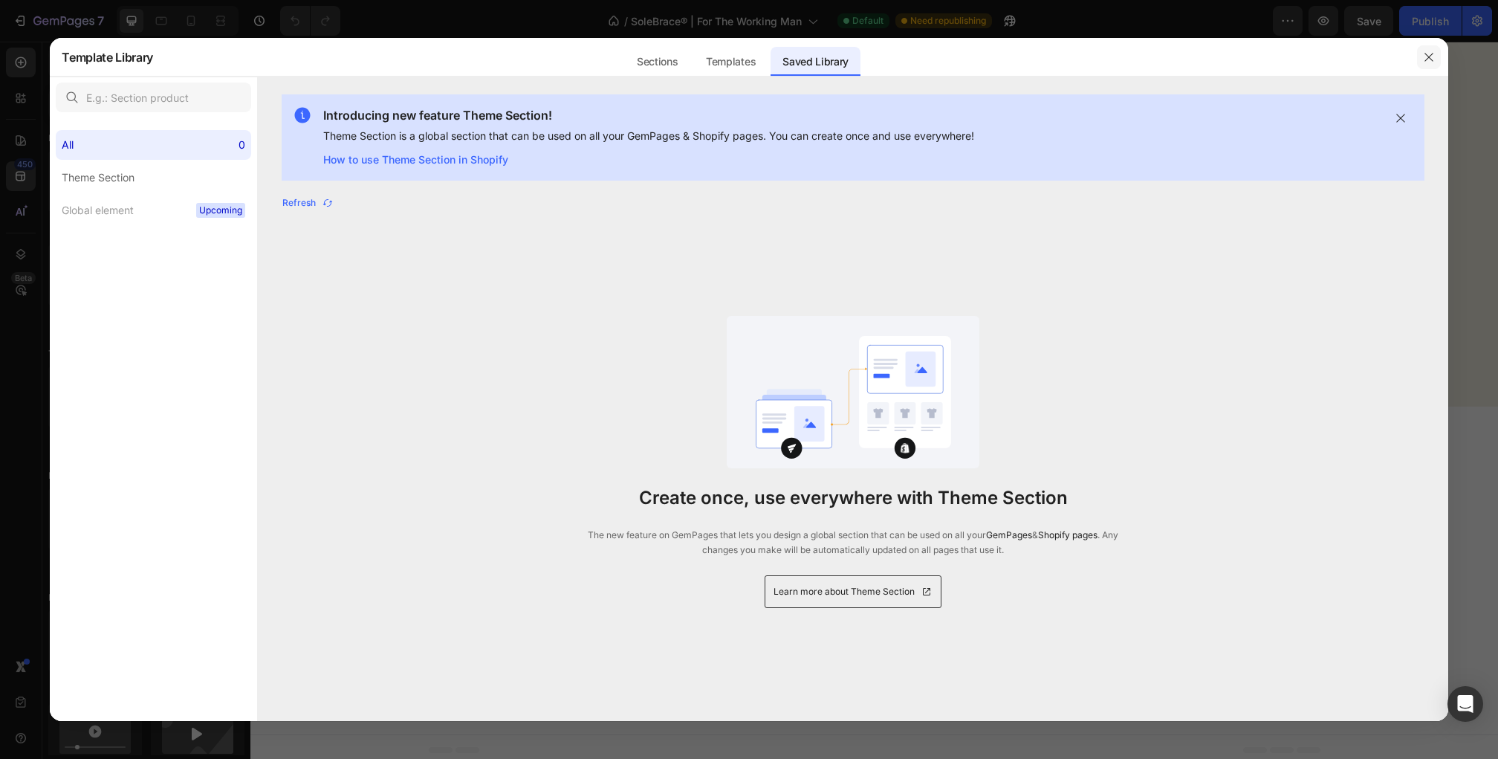
click at [1436, 64] on button "button" at bounding box center [1429, 57] width 24 height 24
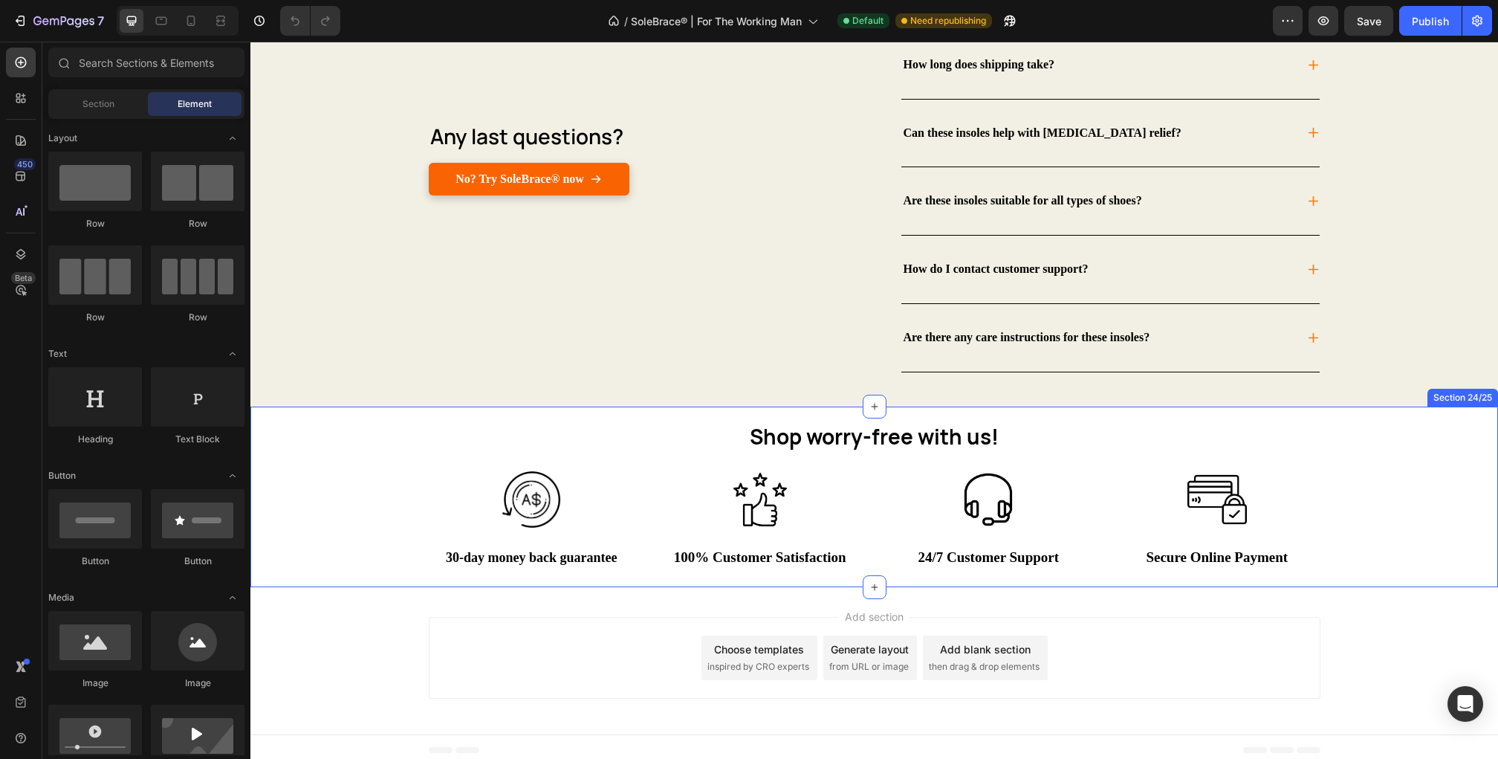
scroll to position [4220, 0]
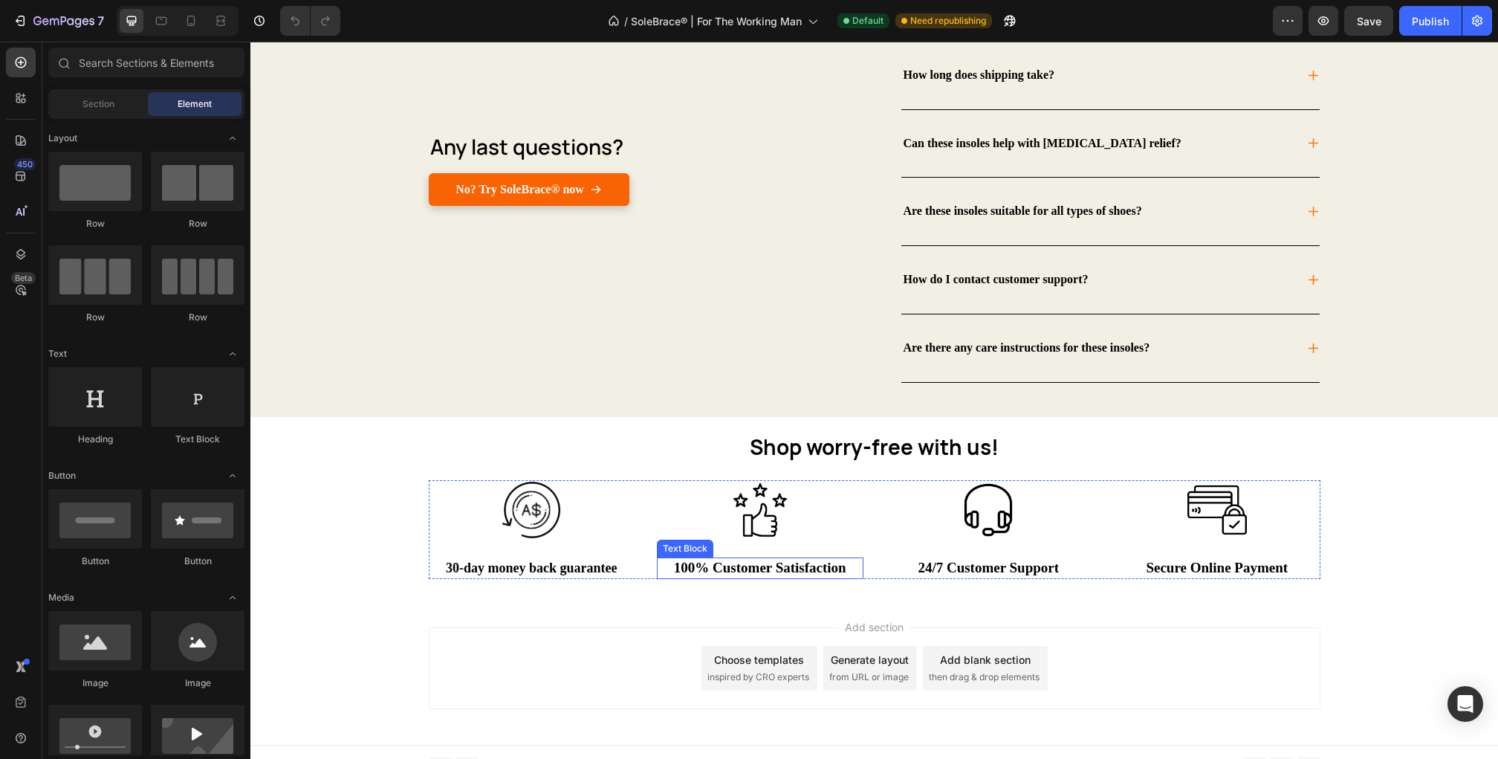
click at [760, 562] on span "100% Customer Satisfaction" at bounding box center [760, 567] width 172 height 16
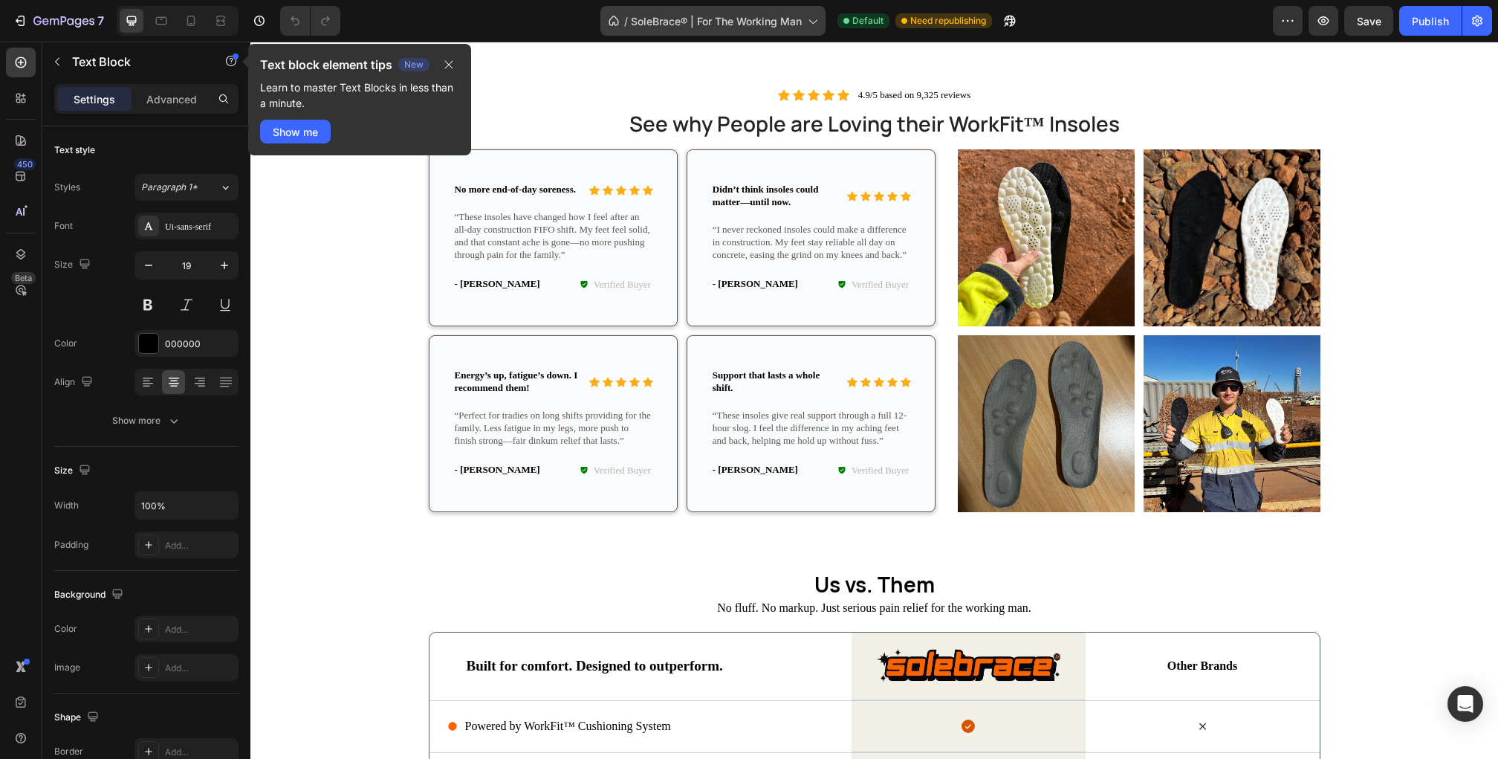
scroll to position [2670, 0]
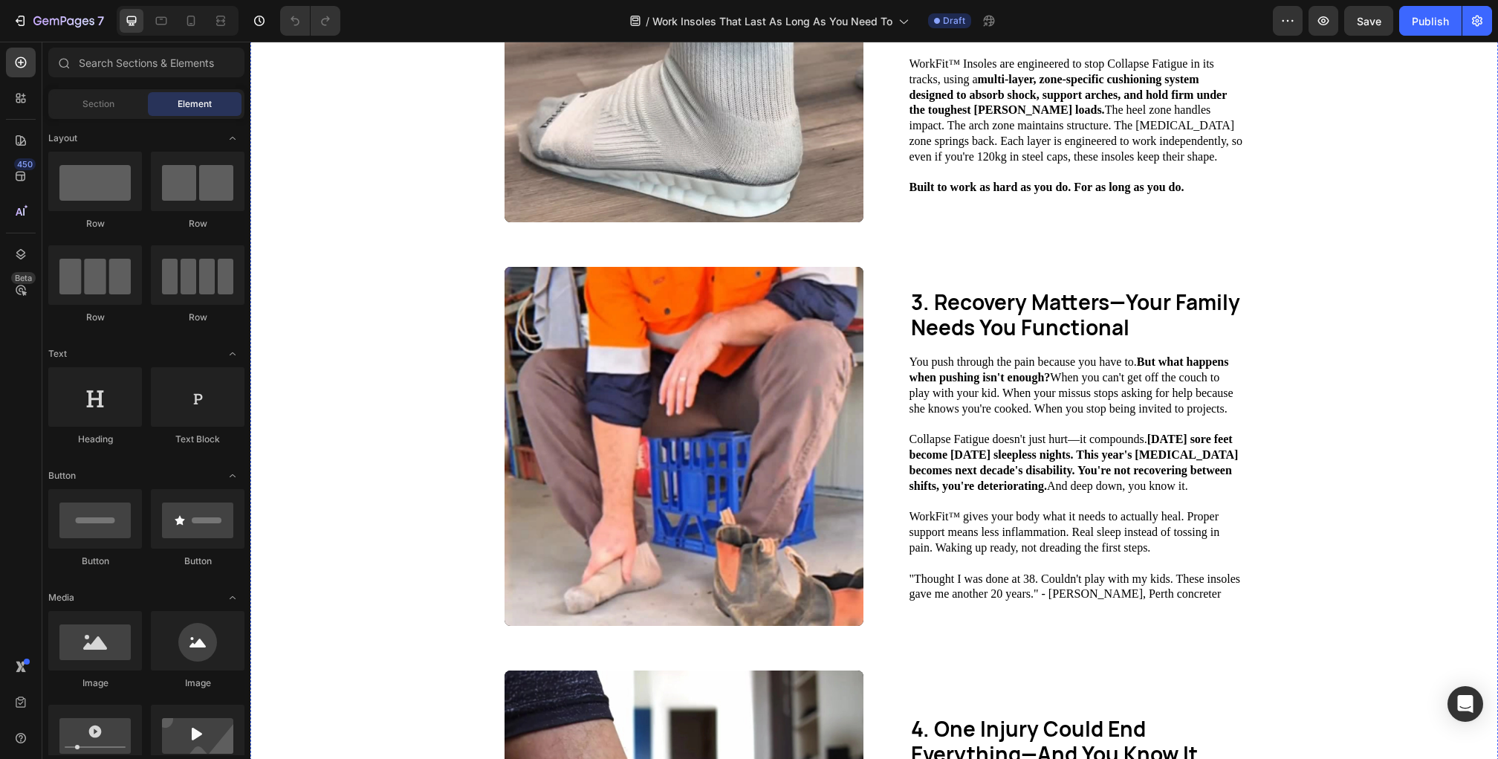
scroll to position [1219, 0]
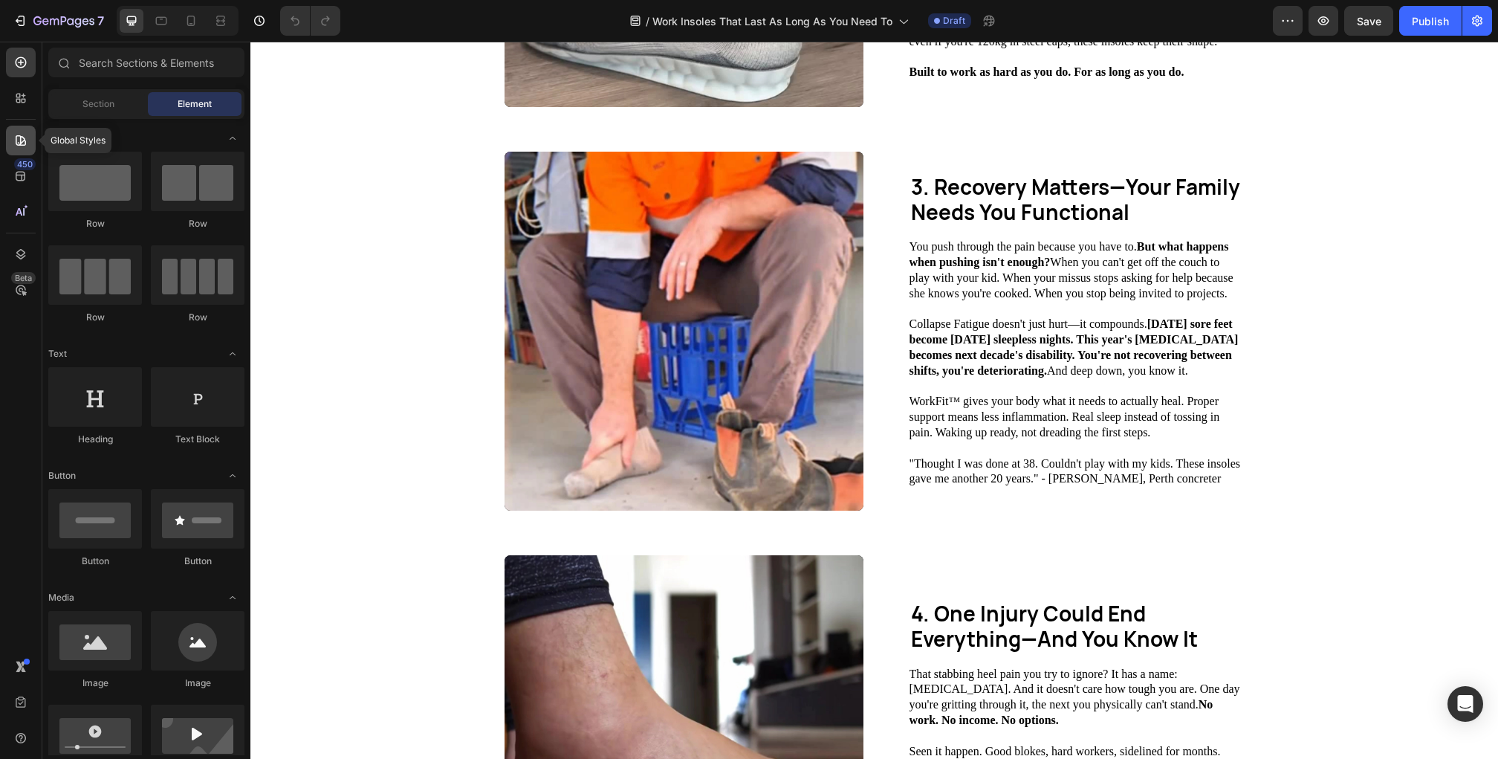
click at [12, 135] on div at bounding box center [21, 141] width 30 height 30
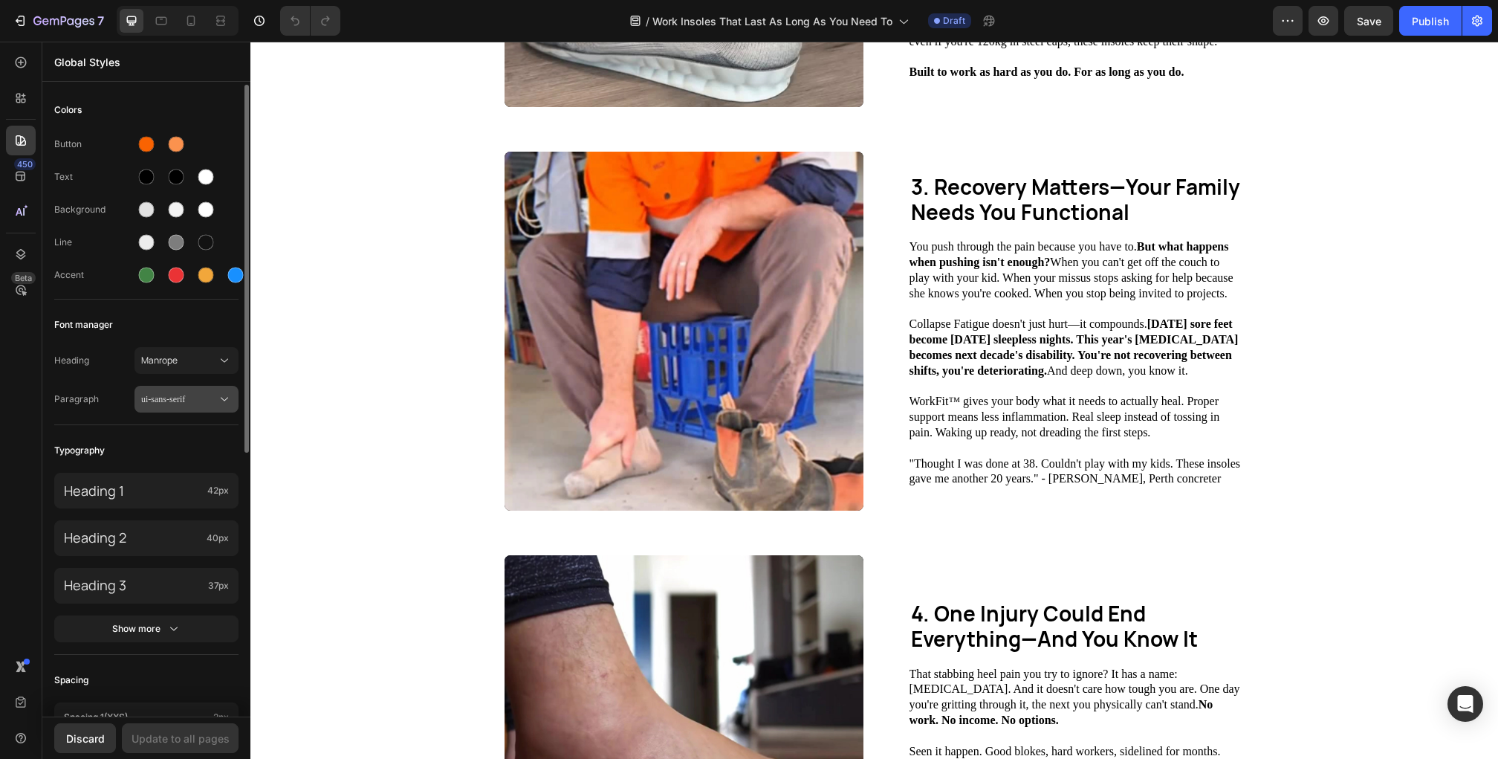
click at [215, 399] on span "ui-sans-serif" at bounding box center [179, 398] width 76 height 13
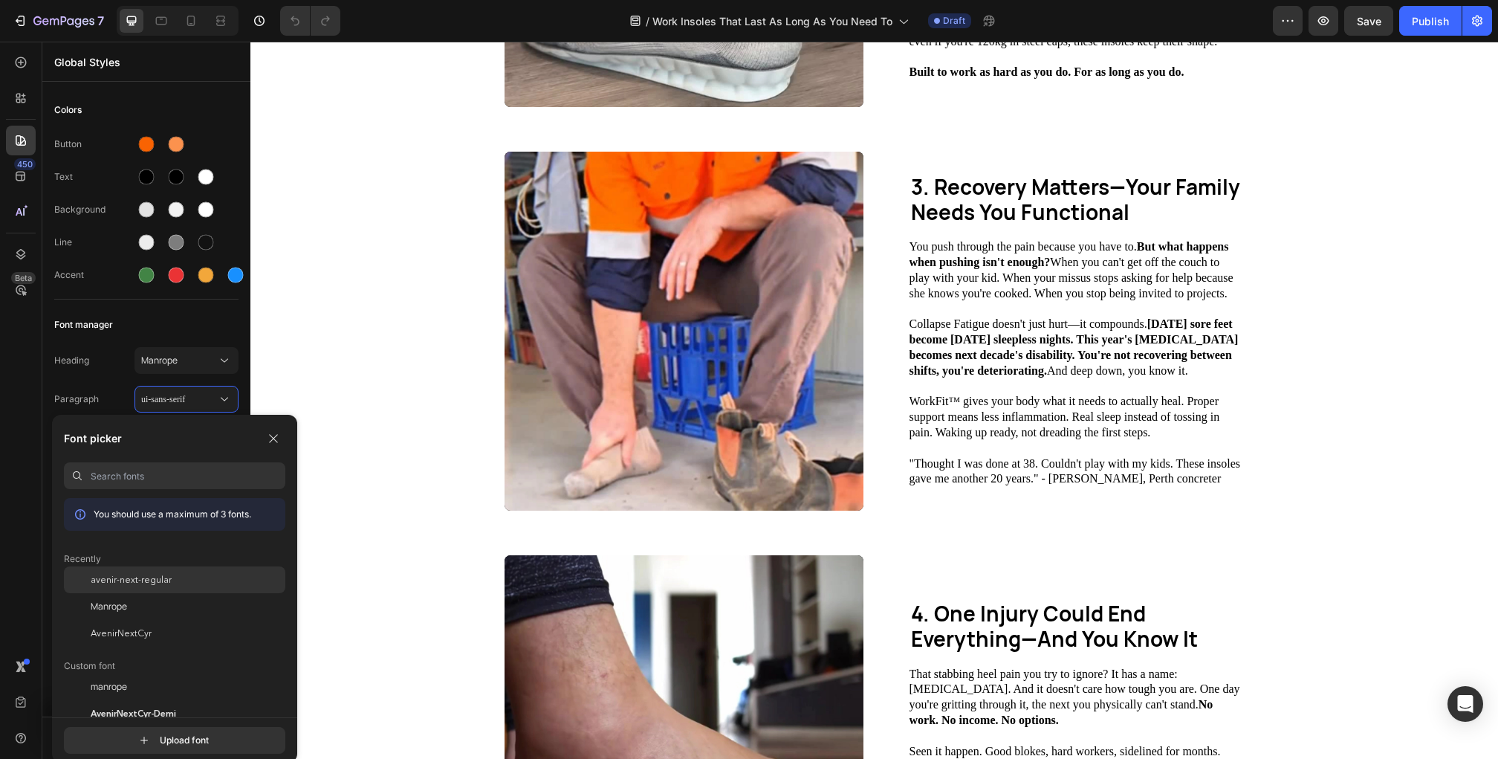
click at [169, 588] on div "avenir-next-regular" at bounding box center [174, 579] width 221 height 27
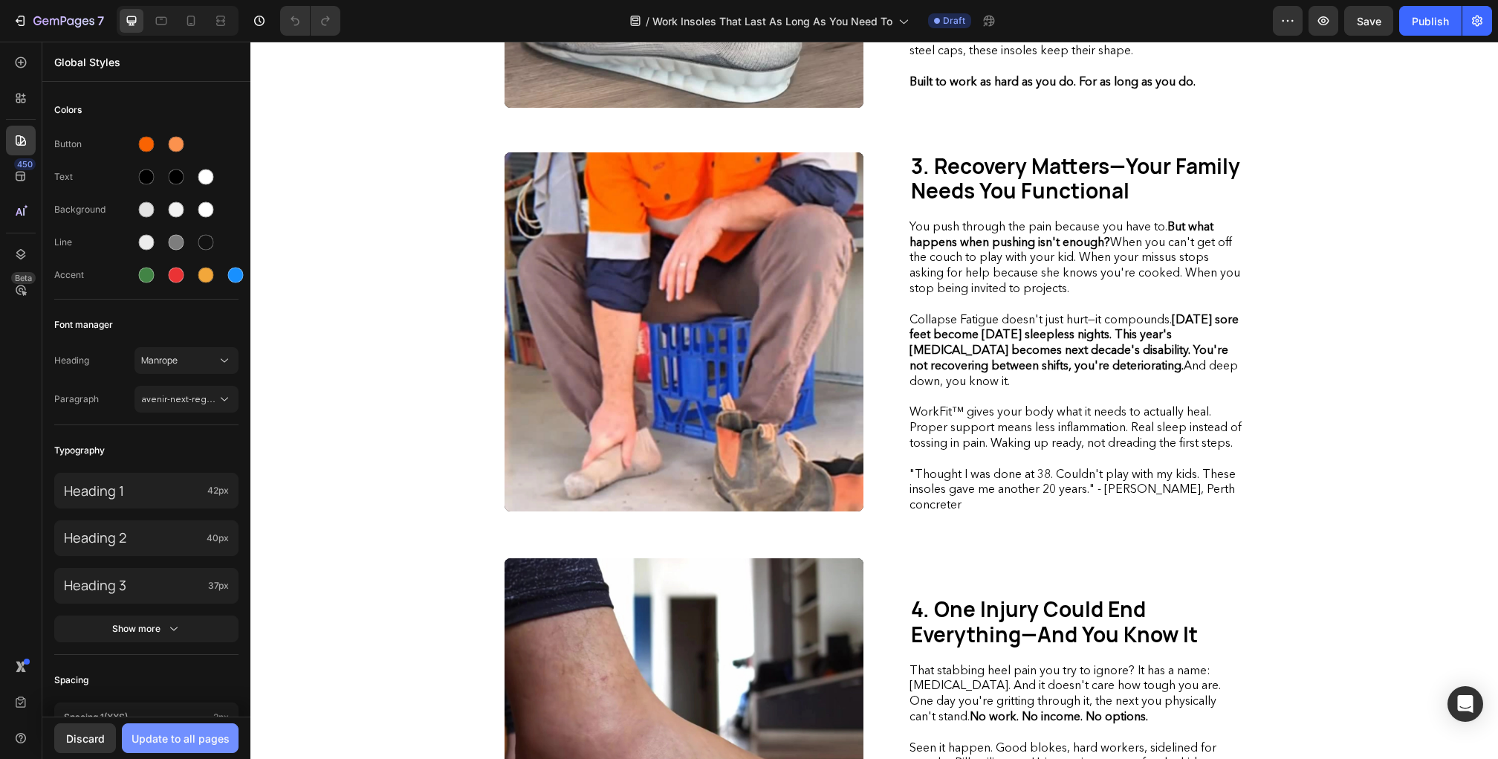
click at [168, 732] on div "Update to all pages" at bounding box center [181, 738] width 98 height 16
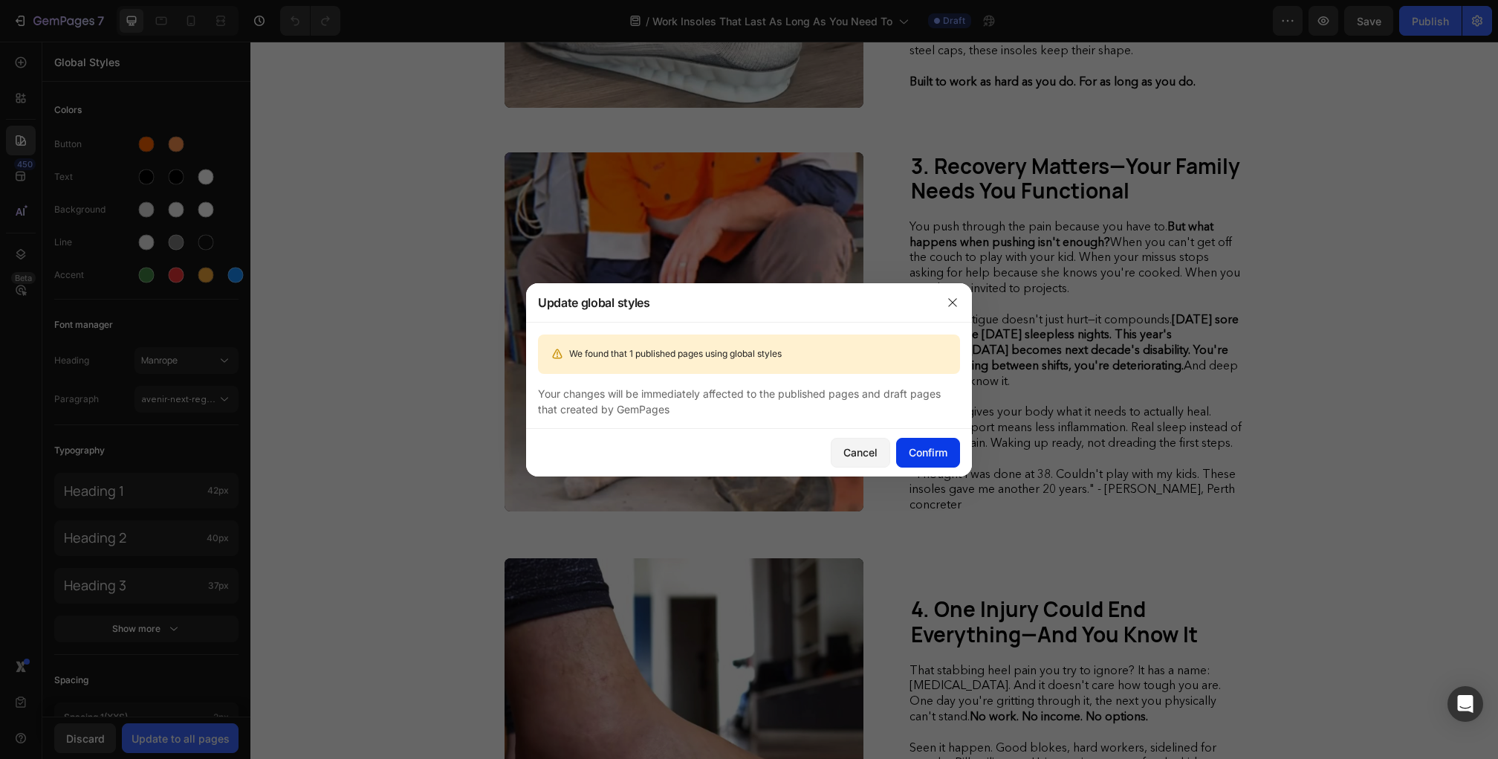
click at [912, 460] on button "Confirm" at bounding box center [928, 453] width 64 height 30
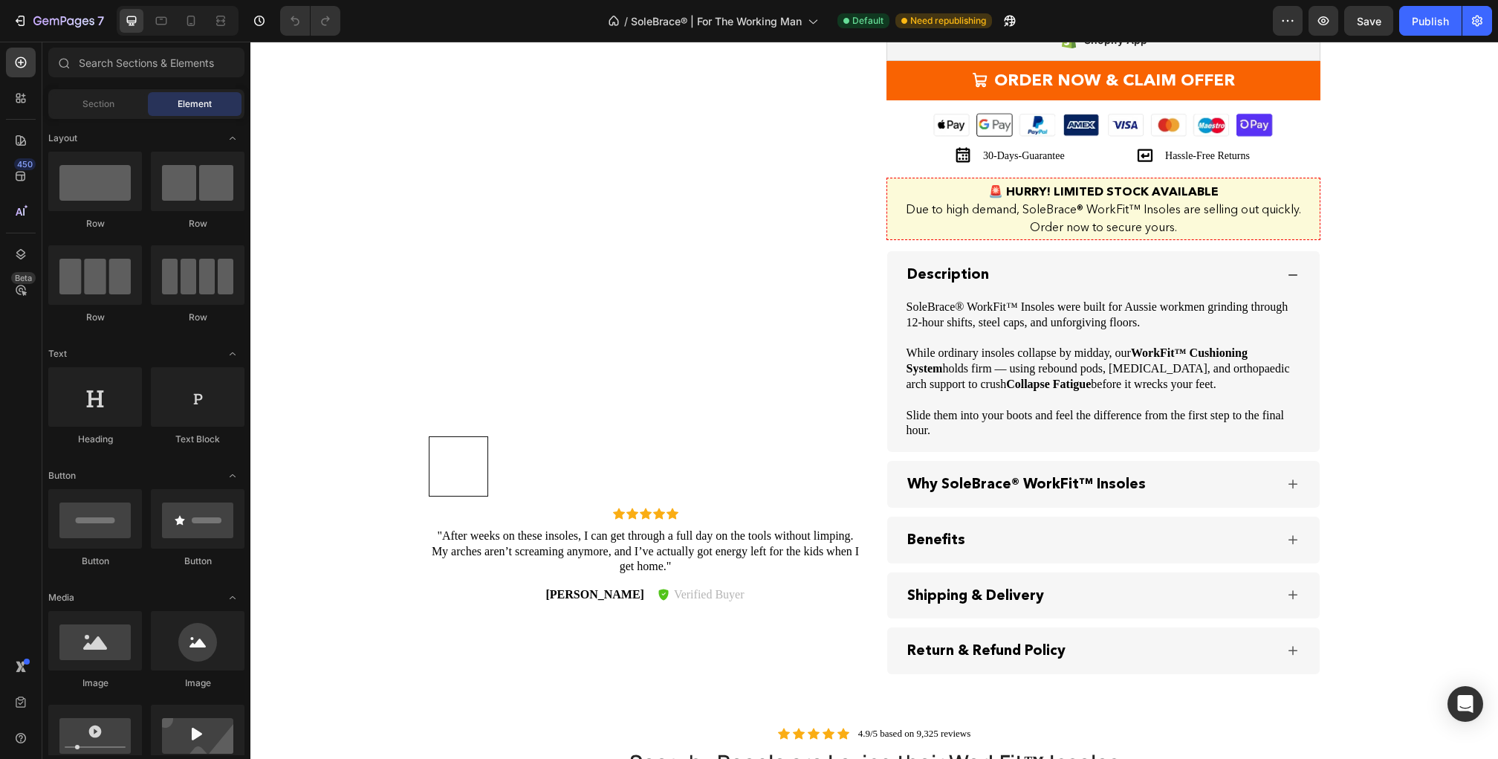
scroll to position [2090, 0]
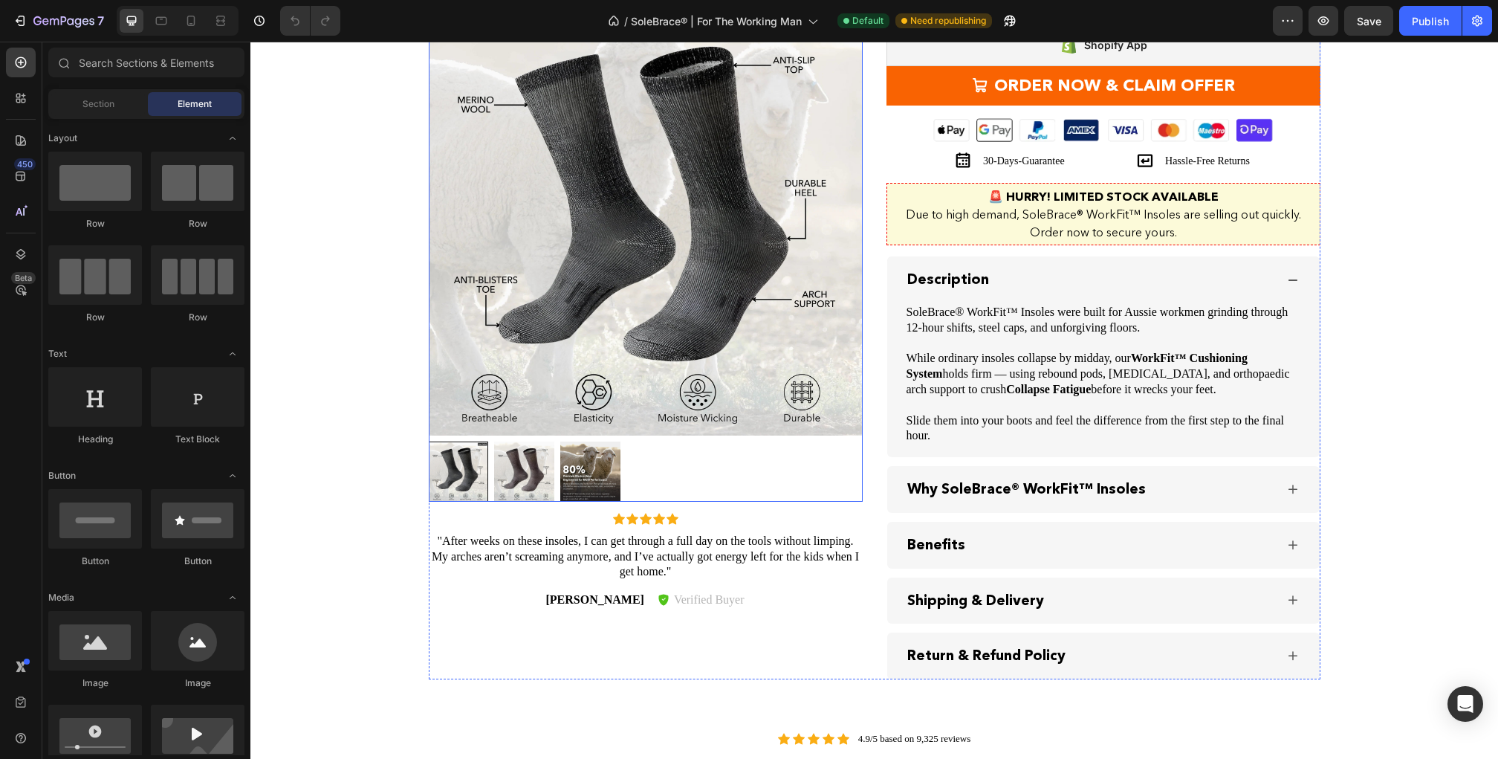
click at [717, 299] on img at bounding box center [646, 218] width 434 height 434
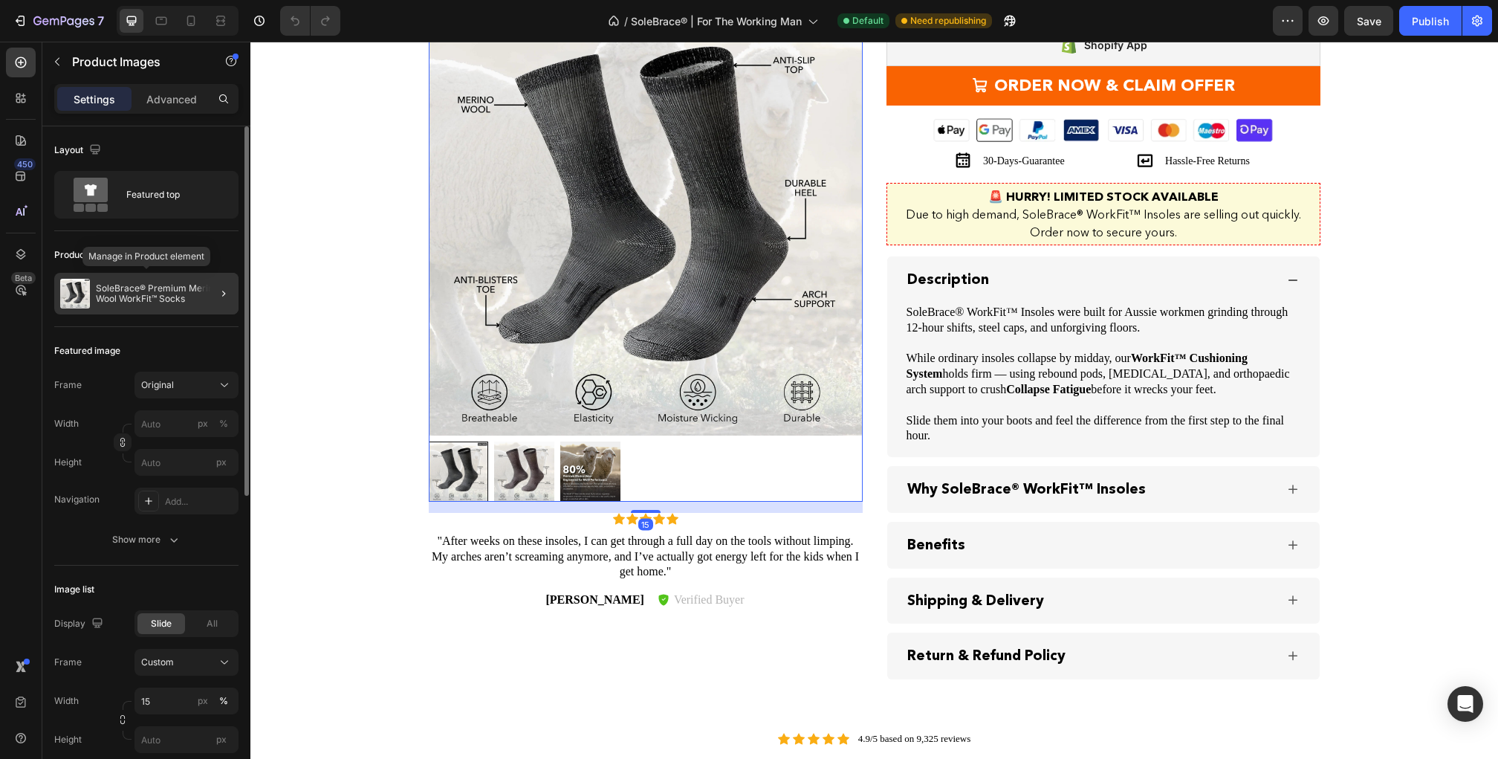
click at [175, 303] on div "SoleBrace® Premium Merino Wool WorkFit™ Socks" at bounding box center [146, 294] width 184 height 42
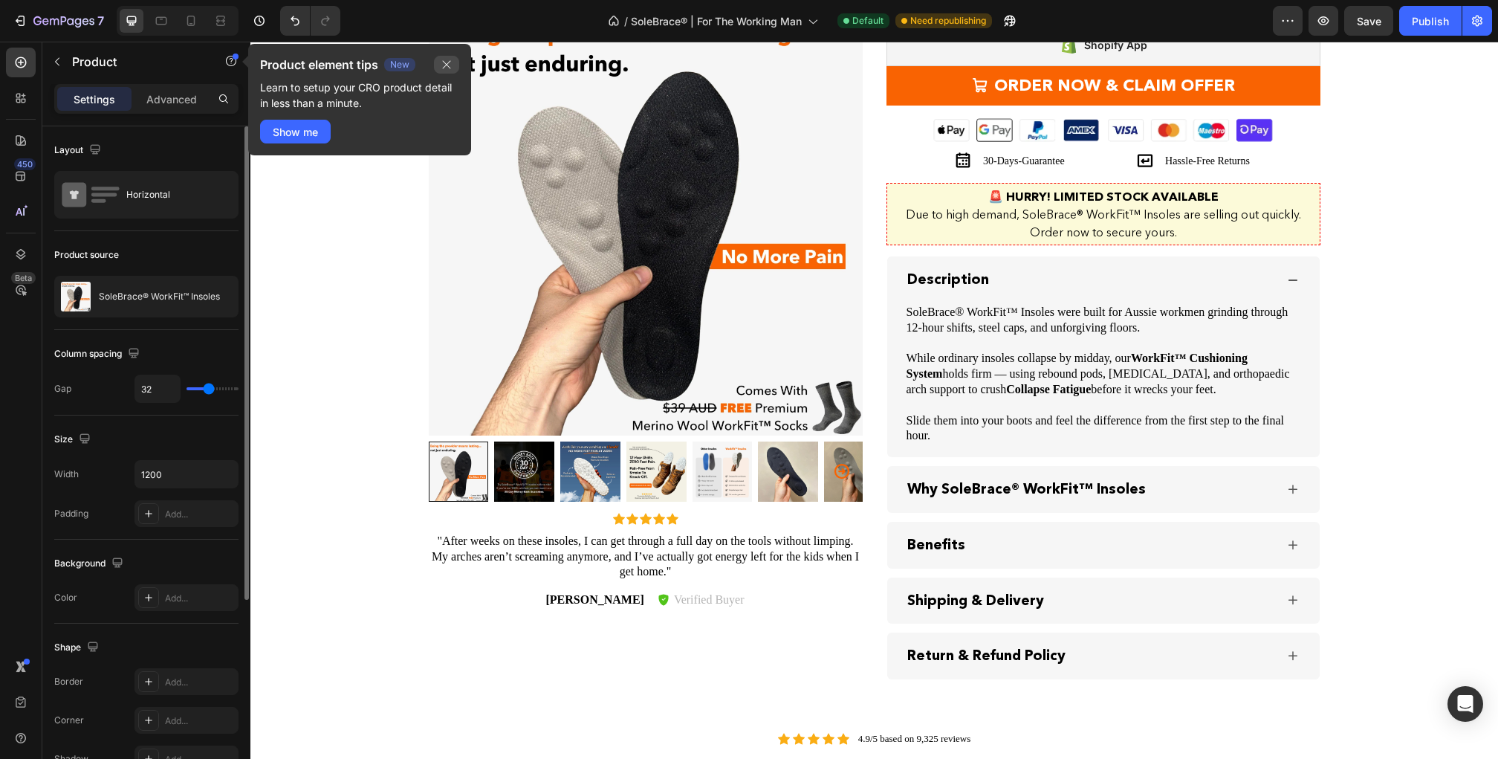
click at [438, 69] on button "button" at bounding box center [446, 65] width 25 height 18
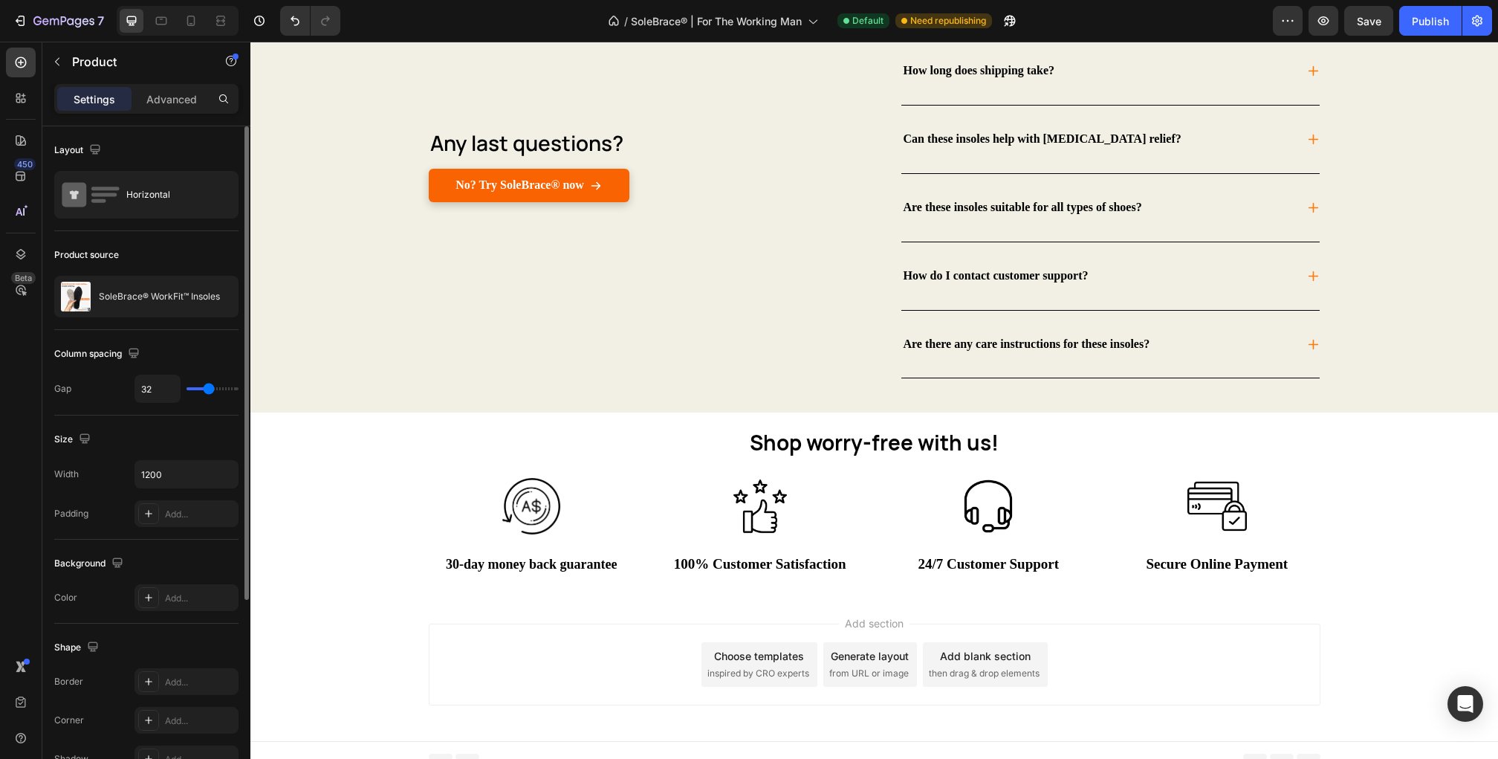
scroll to position [4255, 0]
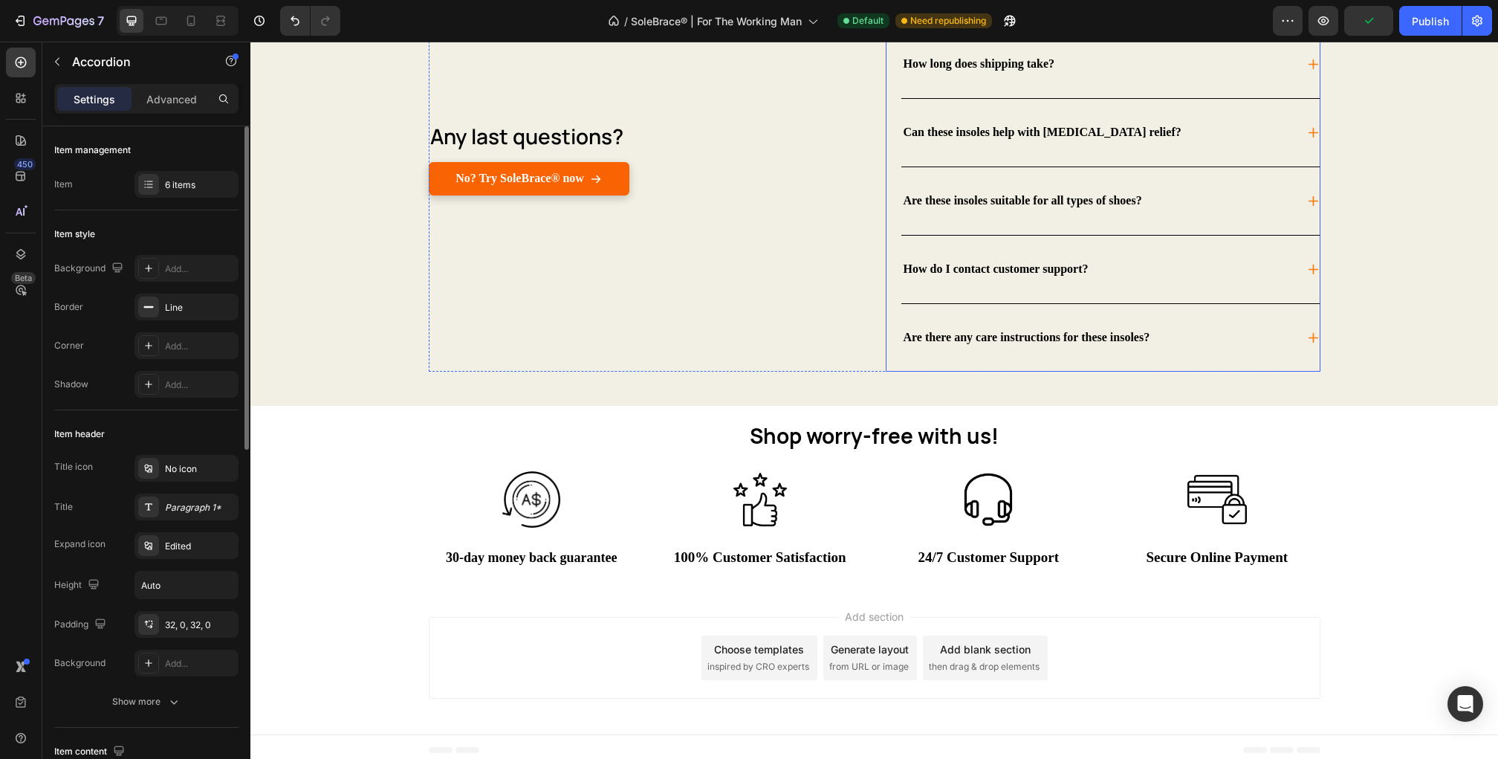
click at [1092, 199] on div "Are these insoles suitable for all types of shoes?" at bounding box center [1022, 201] width 243 height 20
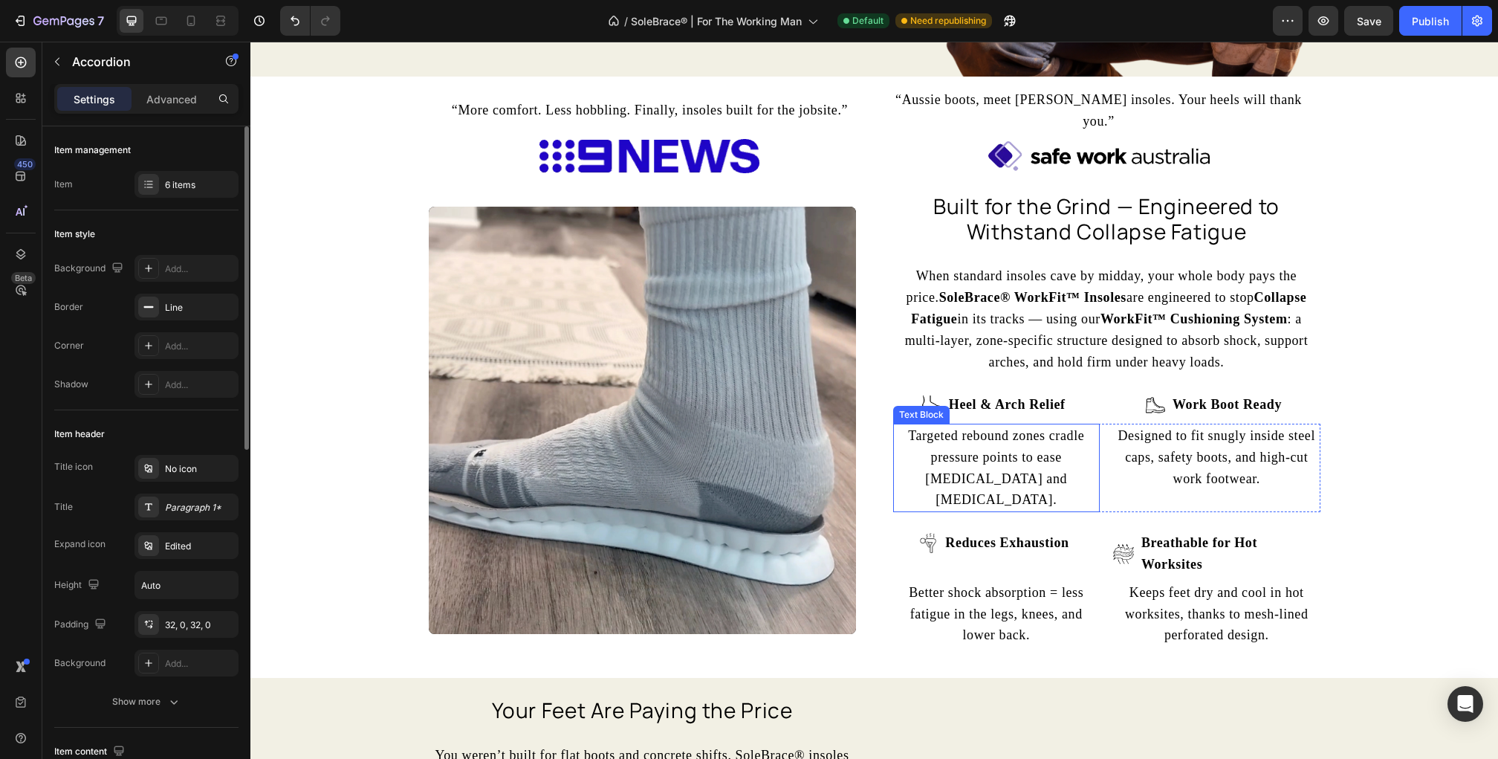
scroll to position [444, 0]
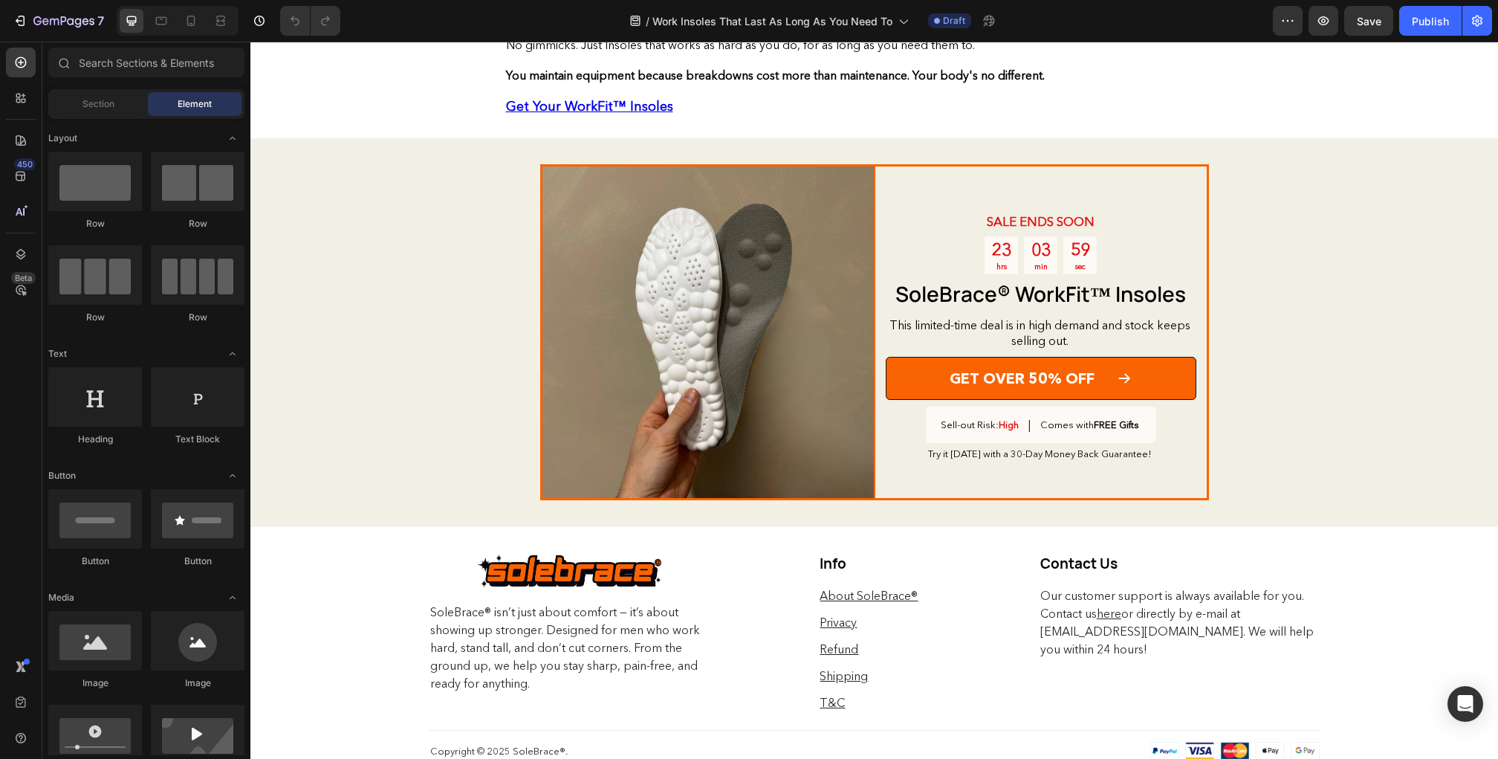
scroll to position [3169, 0]
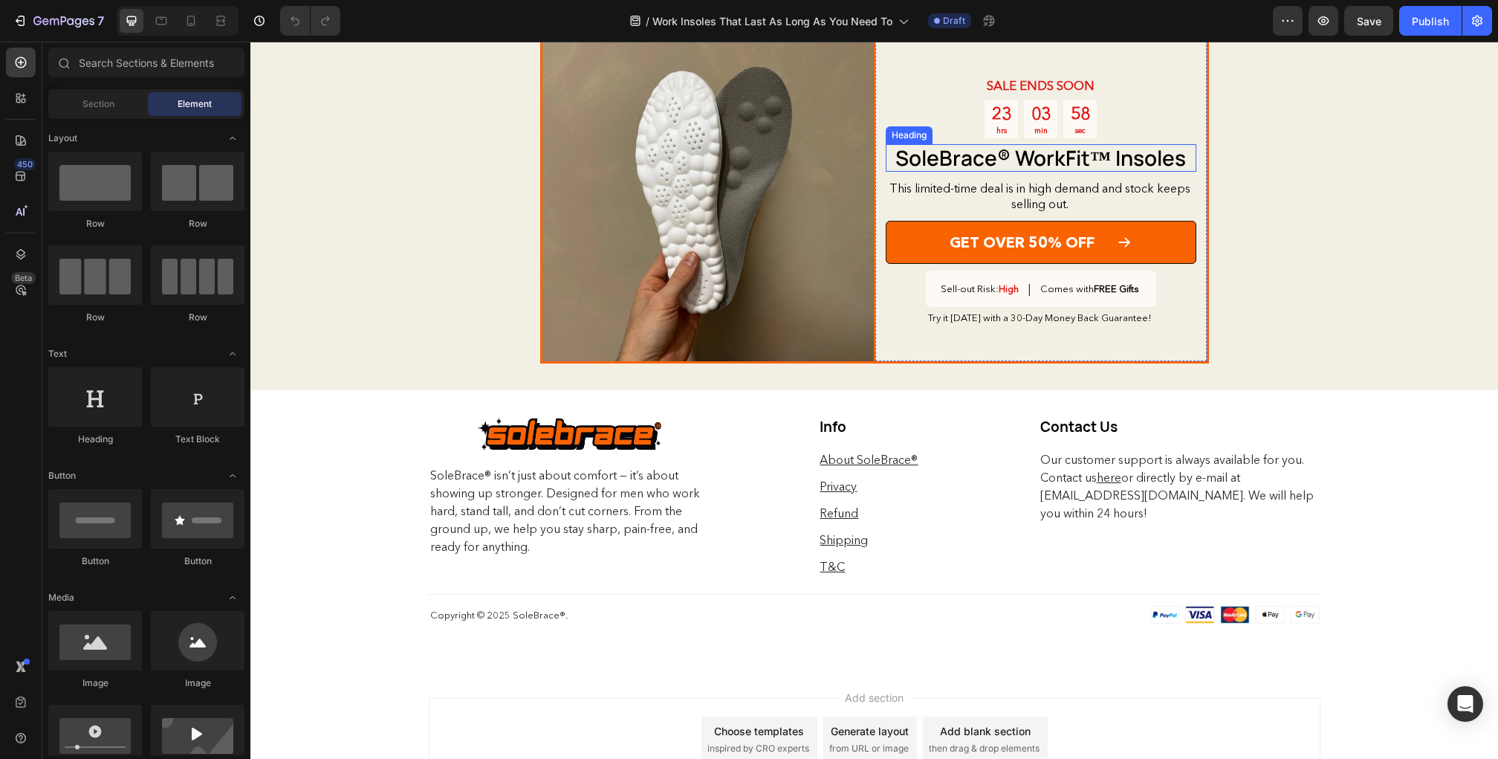
click at [971, 164] on h2 "SoleBrace® WorkFit™ Insoles" at bounding box center [1041, 158] width 311 height 28
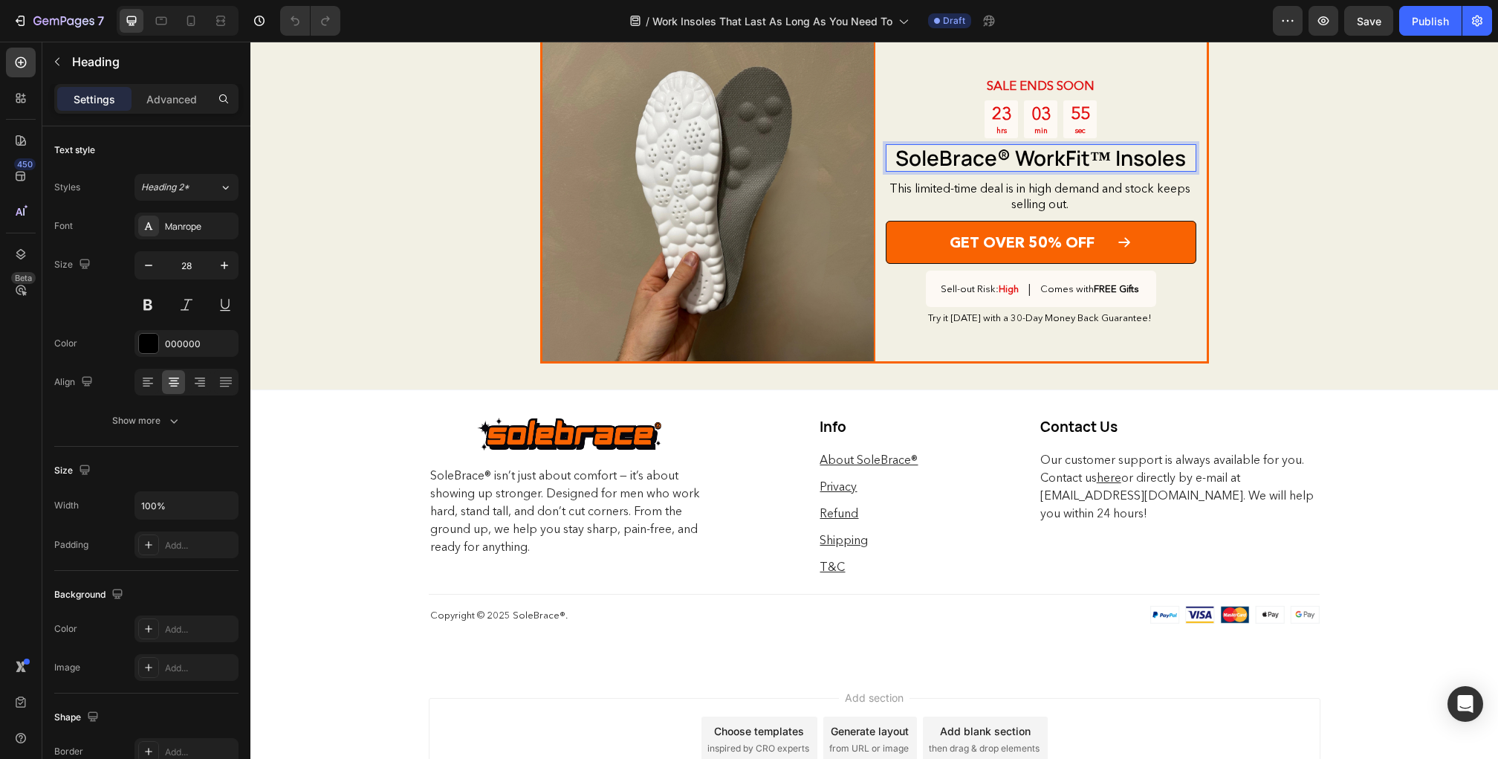
click at [946, 157] on h2 "SoleBrace® WorkFit™ Insoles" at bounding box center [1041, 158] width 311 height 28
click at [946, 157] on p "SoleBrace® WorkFit™ Insoles" at bounding box center [1041, 158] width 308 height 25
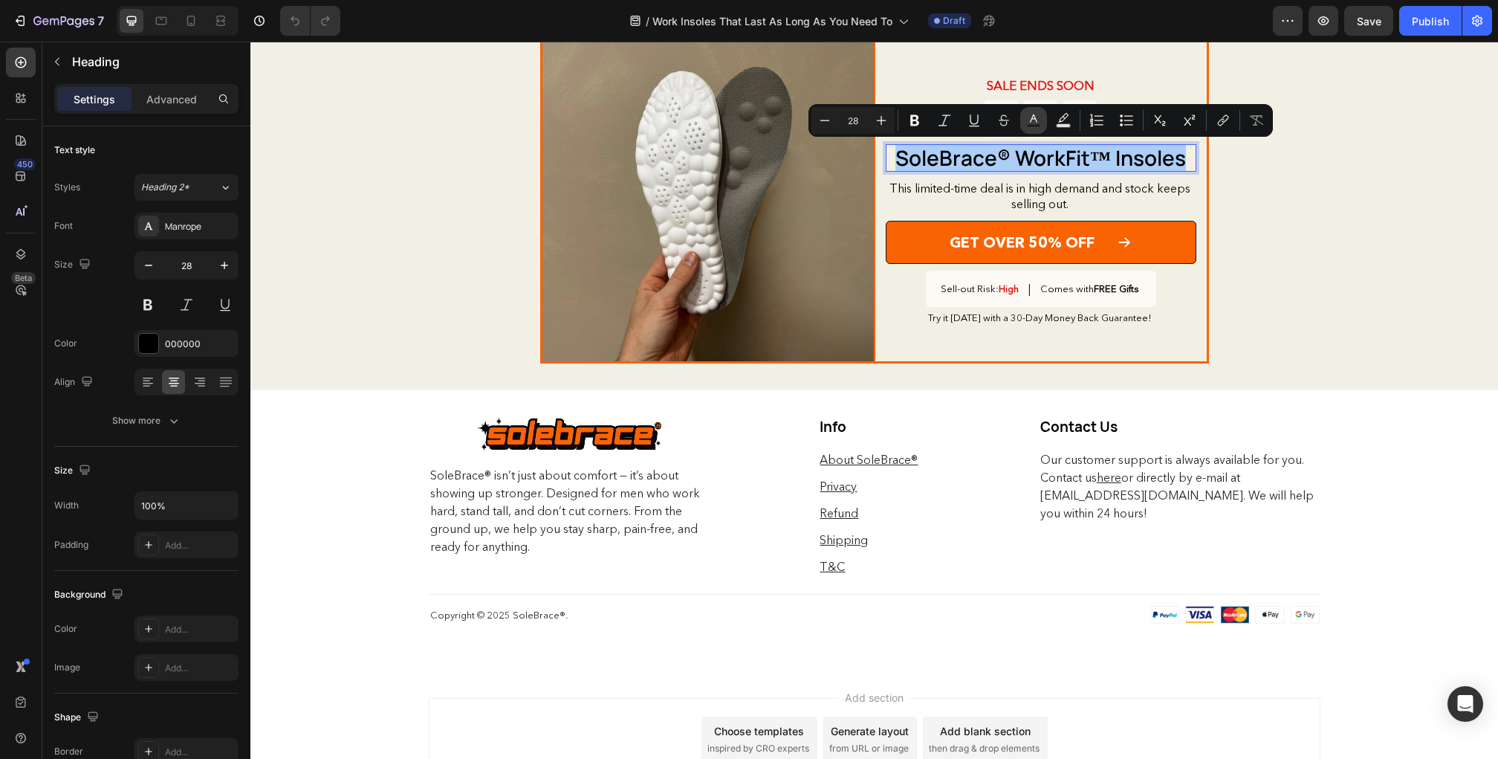
click at [1028, 117] on icon "Editor contextual toolbar" at bounding box center [1033, 120] width 15 height 15
type input "000000"
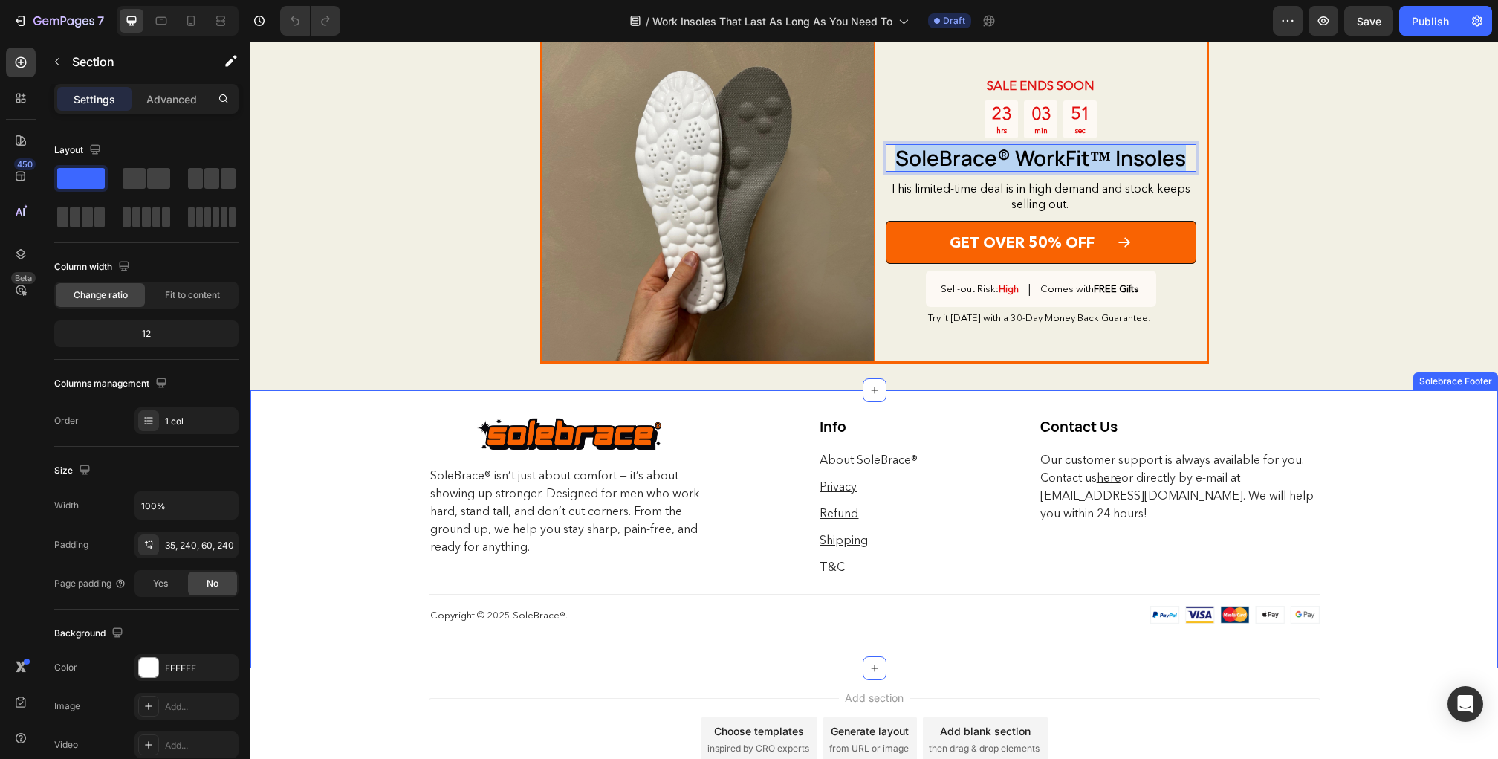
click at [990, 663] on div "Image Row SoleBrace® isn’t just about comfort — it’s about showing up stronger.…" at bounding box center [874, 528] width 1248 height 279
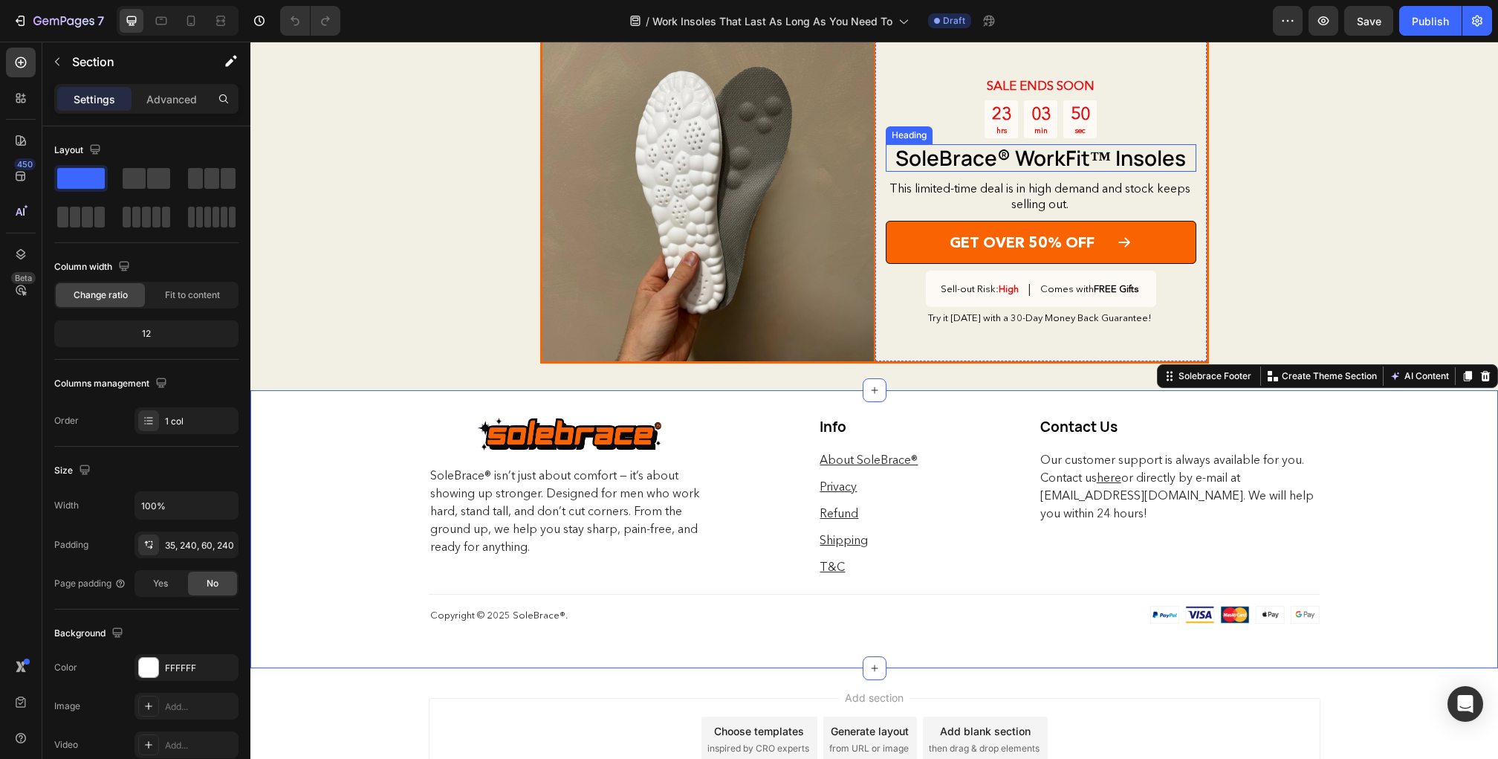
click at [962, 164] on p "SoleBrace® WorkFit™ Insoles" at bounding box center [1041, 158] width 308 height 25
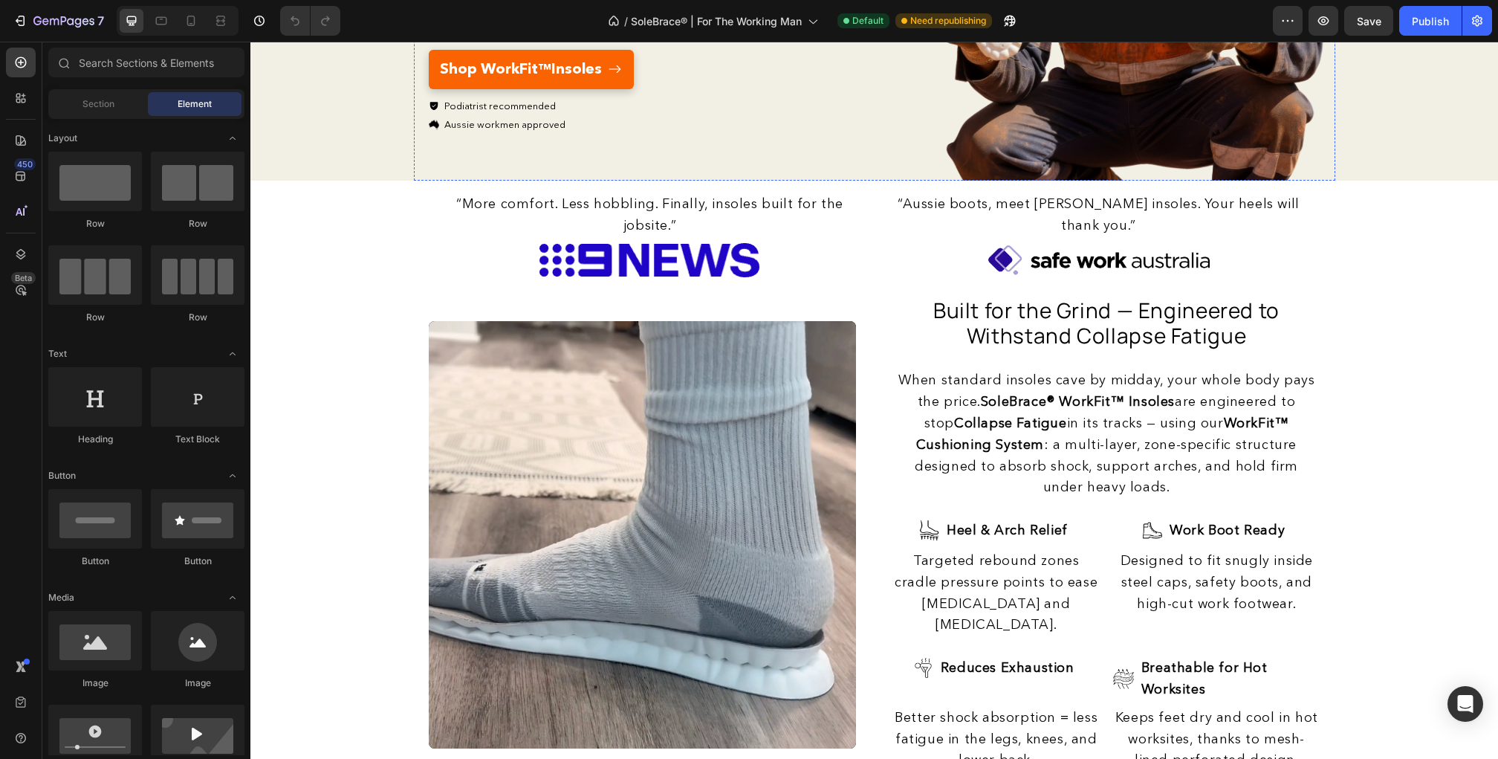
scroll to position [390, 0]
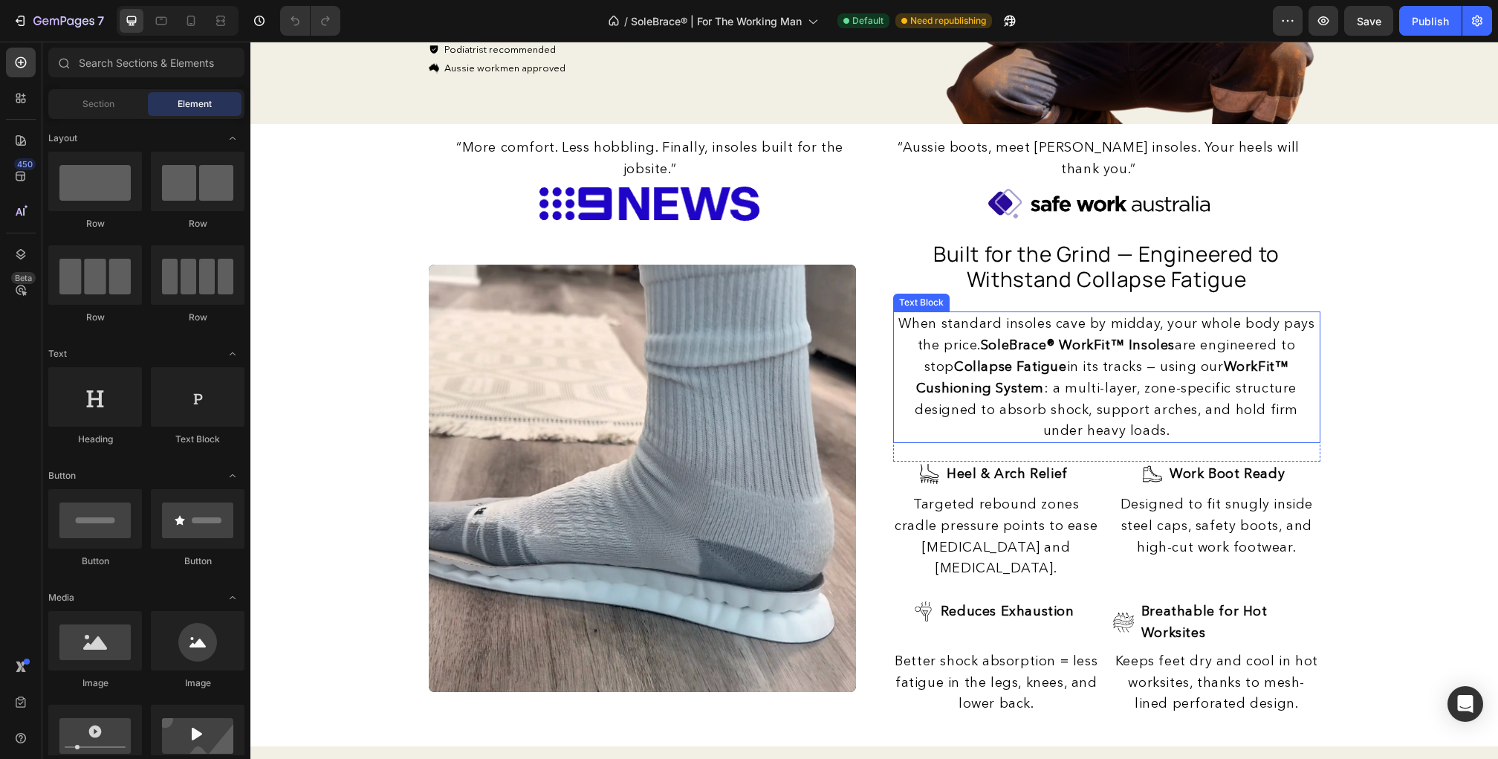
click at [958, 319] on span "When standard insoles cave by midday, your whole body pays the price. SoleBrace…" at bounding box center [1106, 376] width 417 height 123
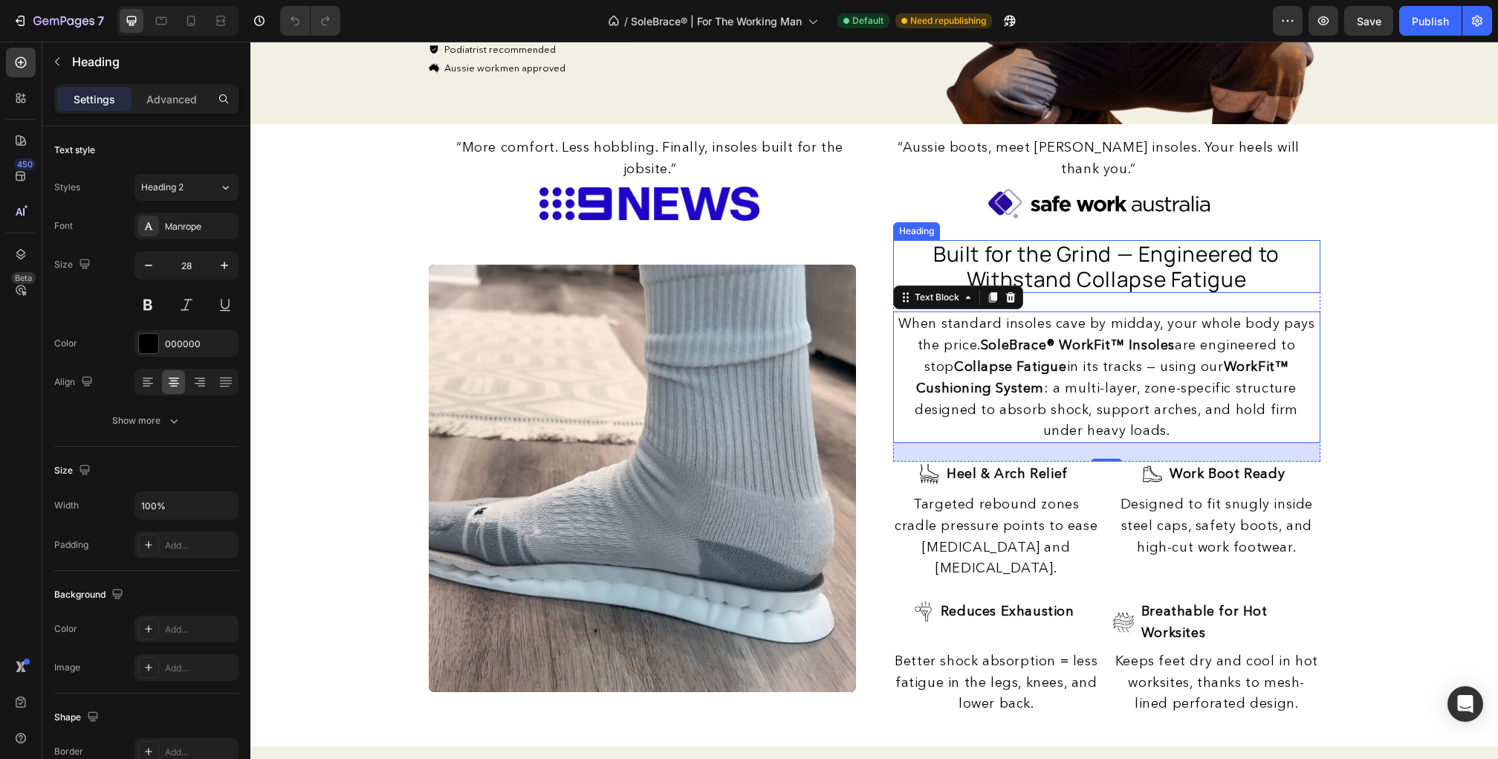
click at [1107, 270] on span "Built for the Grind — Engineered to Withstand Collapse Fatigue" at bounding box center [1106, 265] width 346 height 53
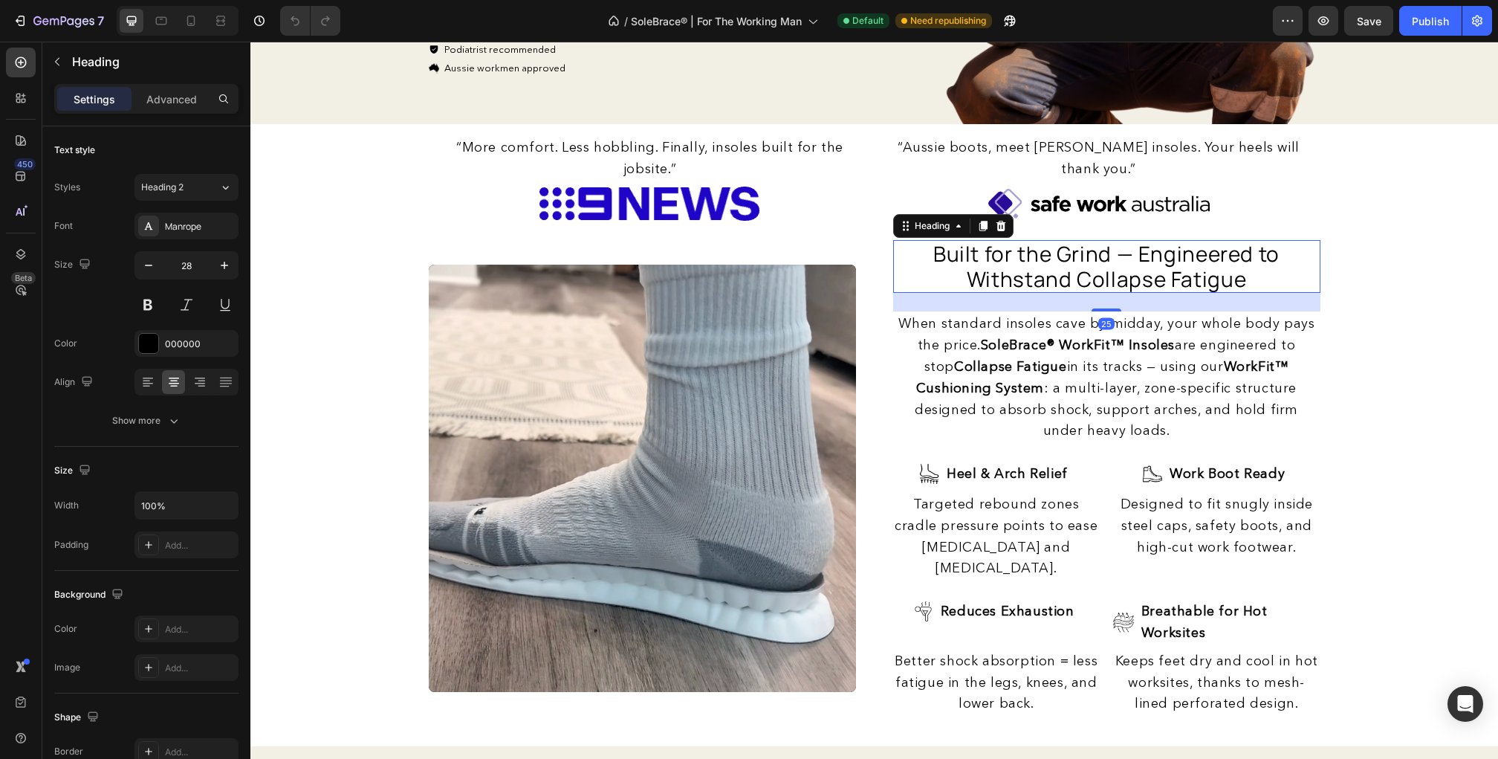
scroll to position [0, 0]
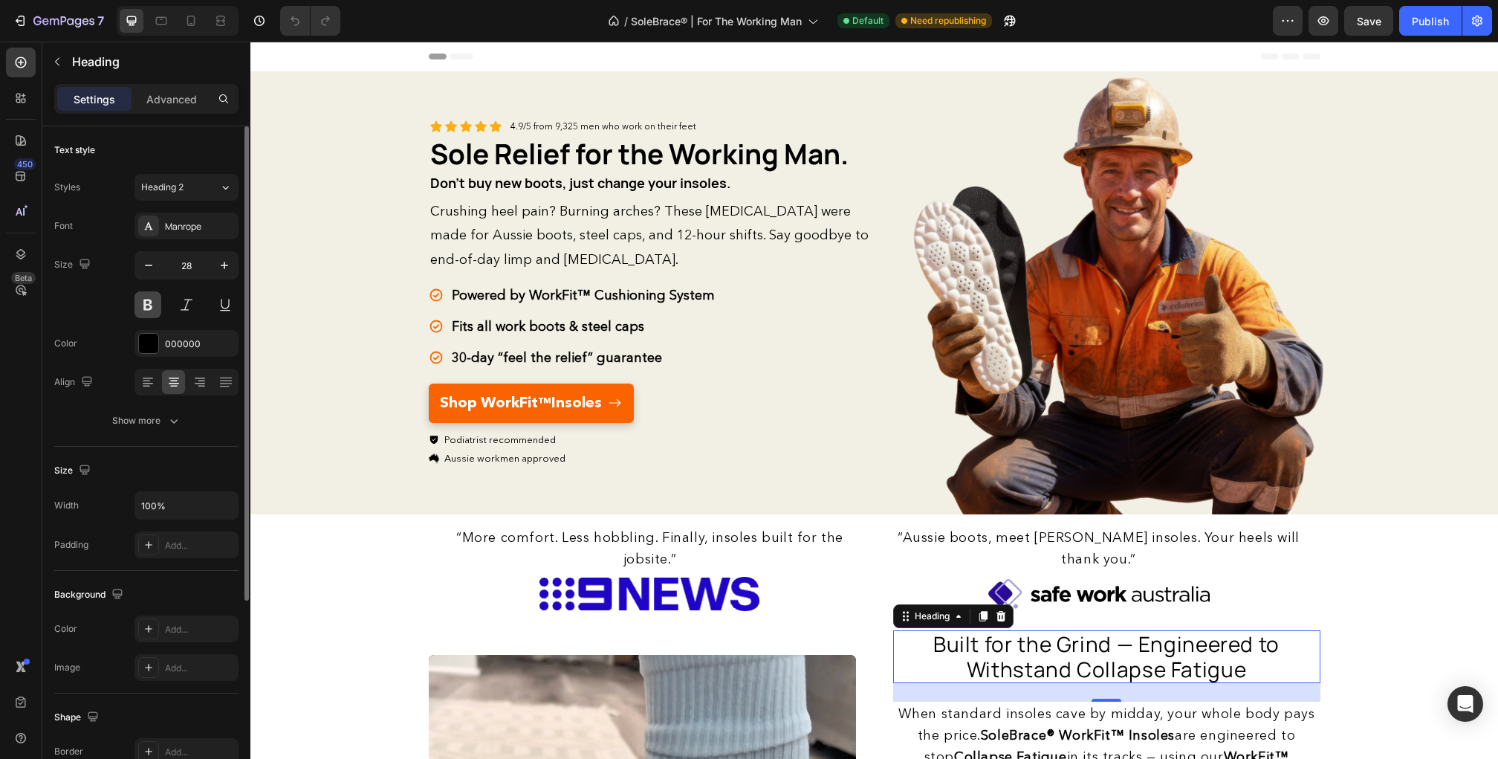
click at [151, 305] on button at bounding box center [147, 304] width 27 height 27
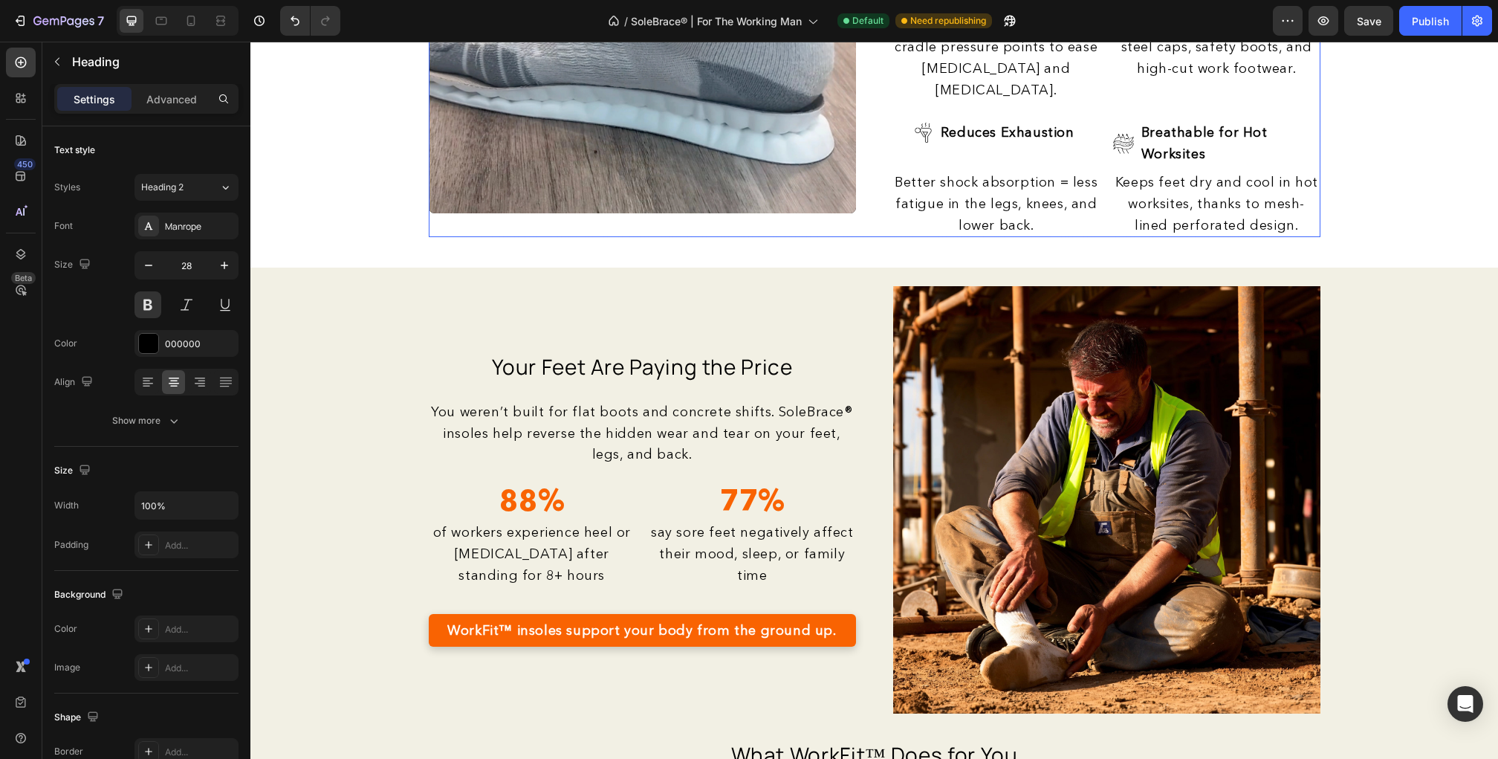
scroll to position [848, 0]
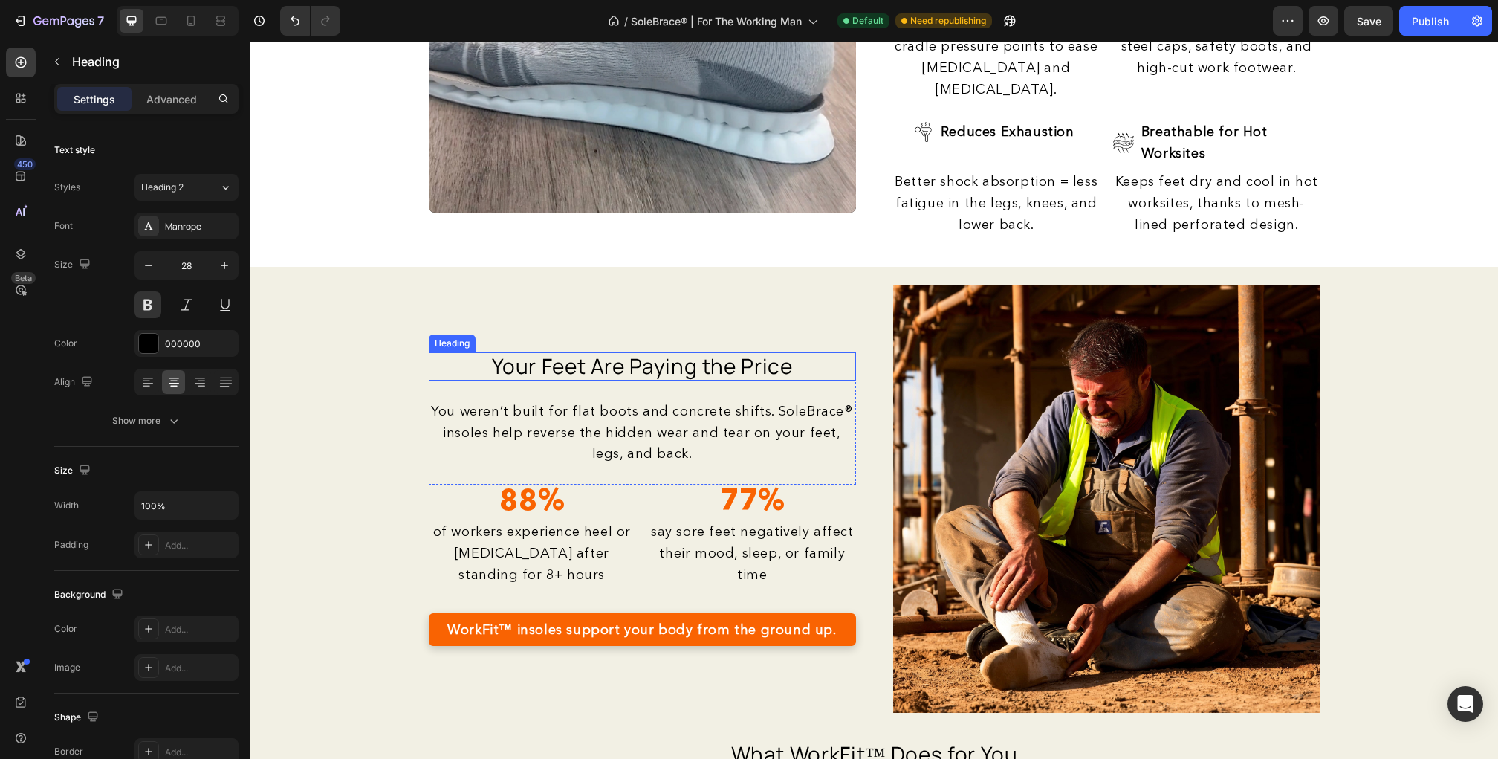
click at [704, 351] on span "Your Feet Are Paying the Price" at bounding box center [642, 365] width 301 height 28
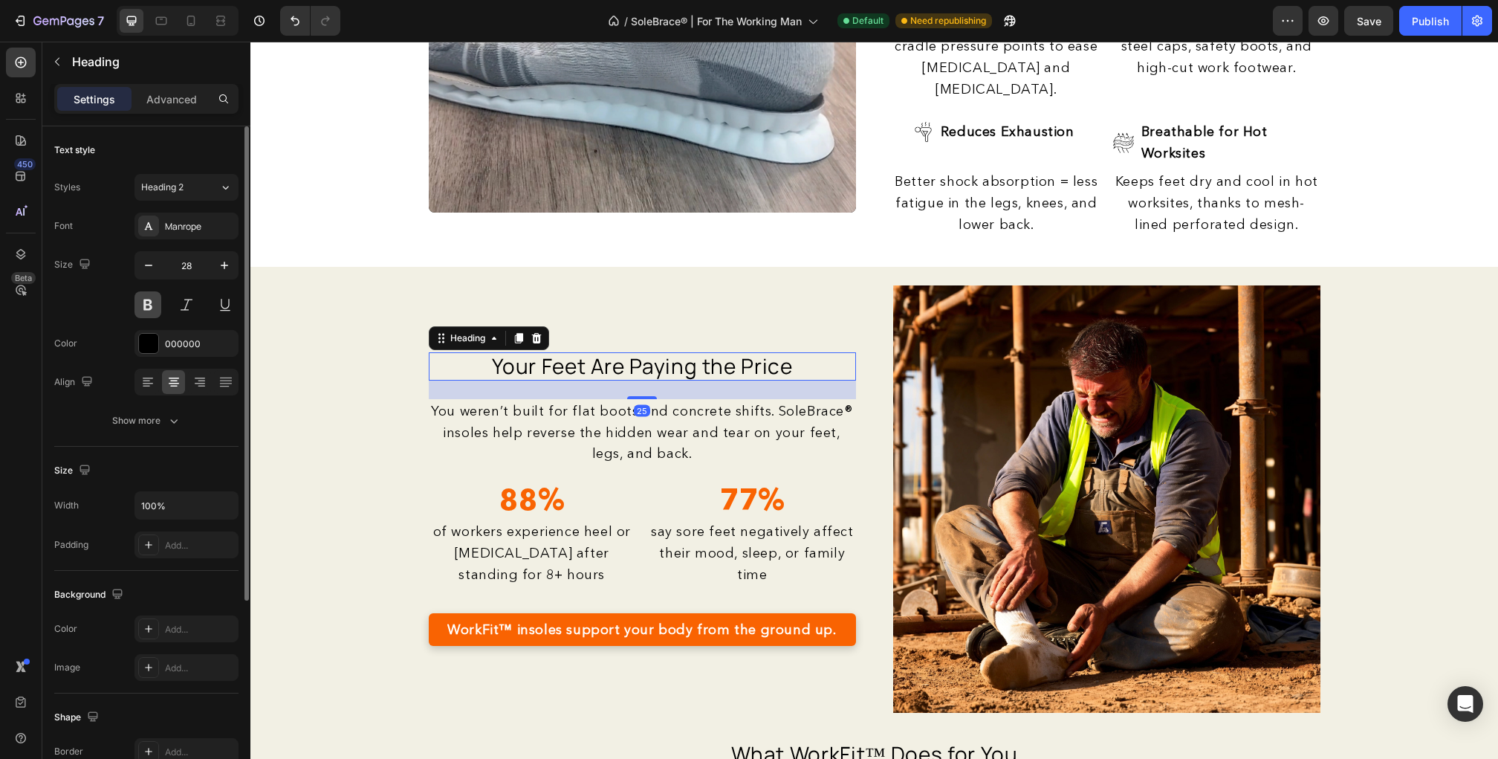
click at [158, 298] on button at bounding box center [147, 304] width 27 height 27
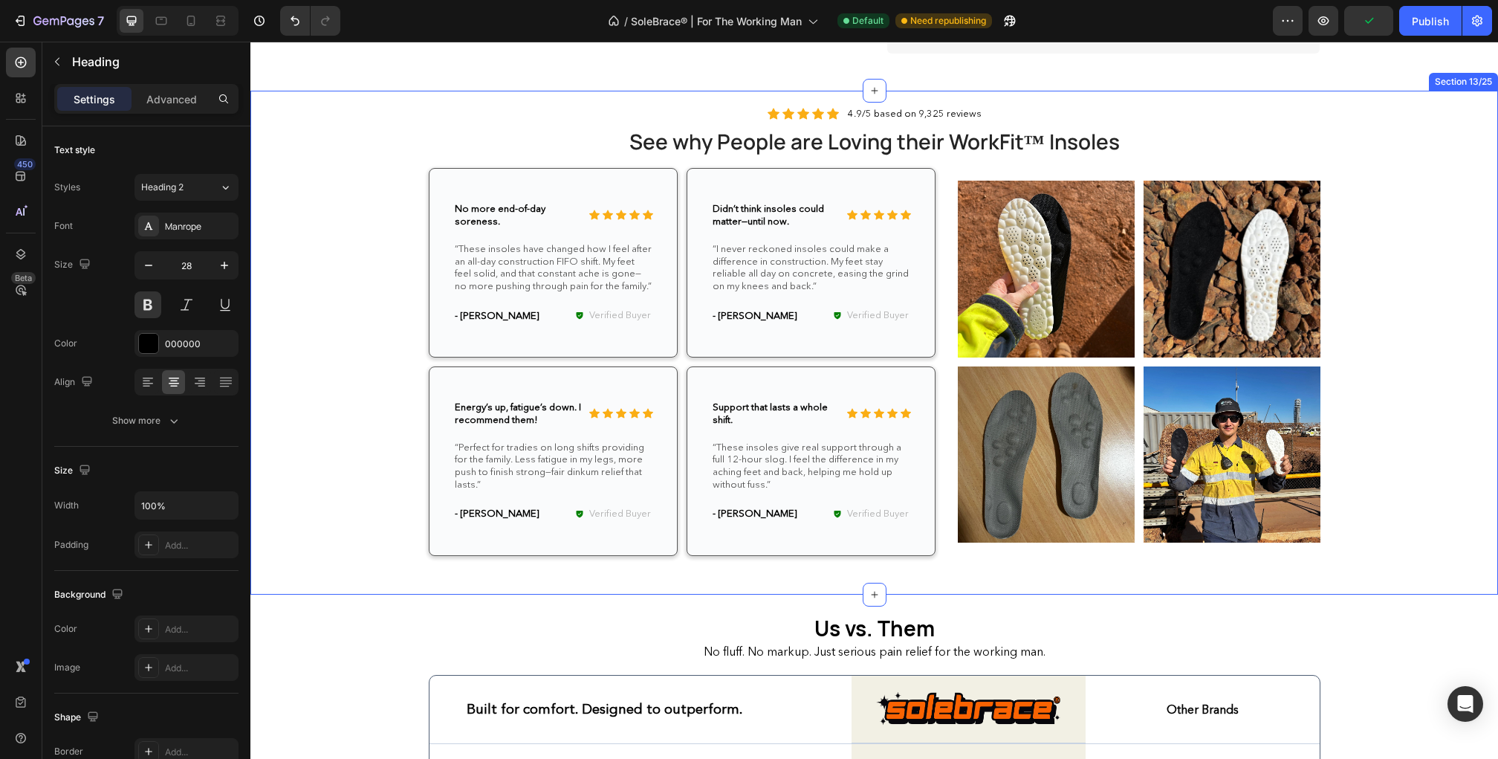
scroll to position [2700, 0]
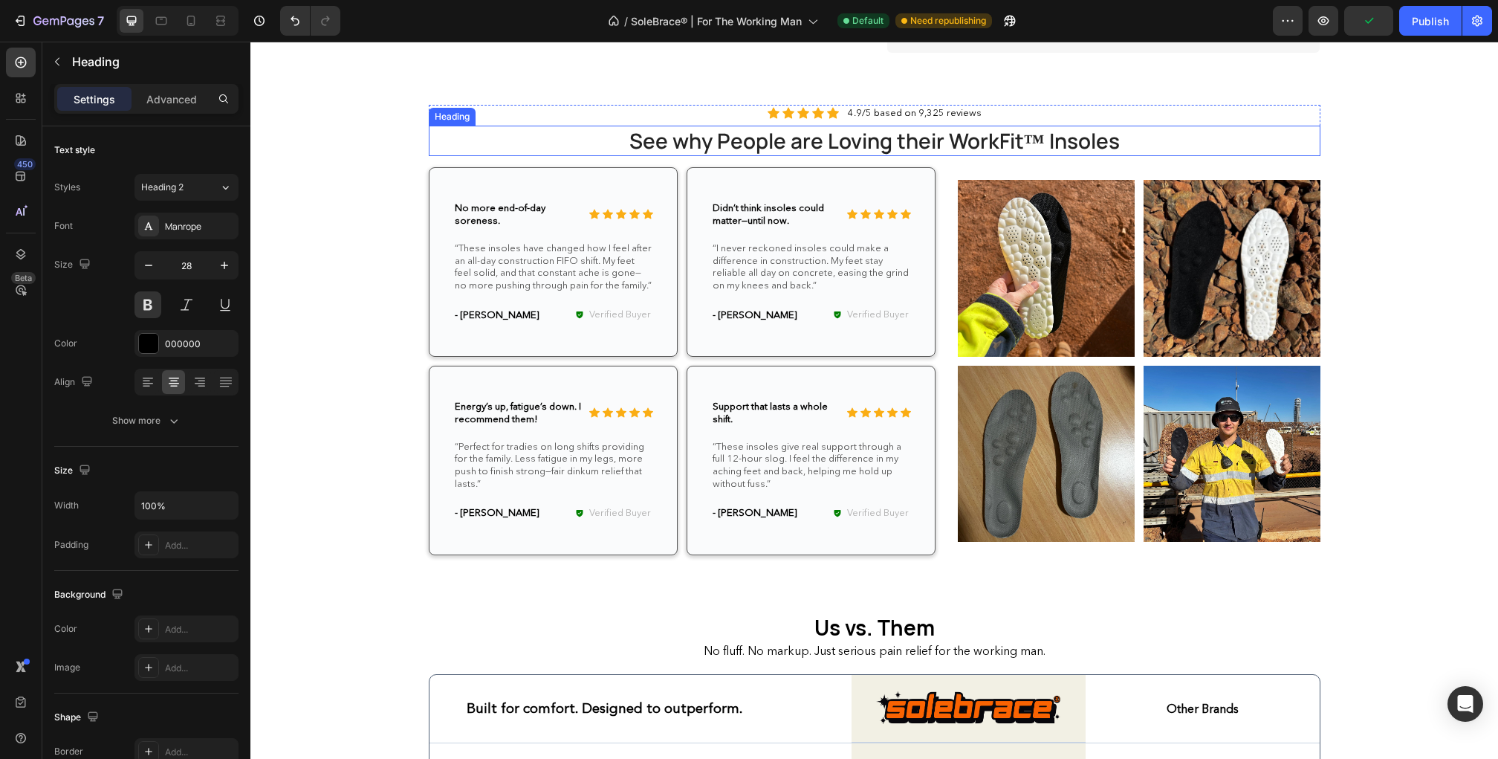
click at [739, 155] on span "See why People are Loving their WorkFit™ Insoles" at bounding box center [874, 140] width 490 height 28
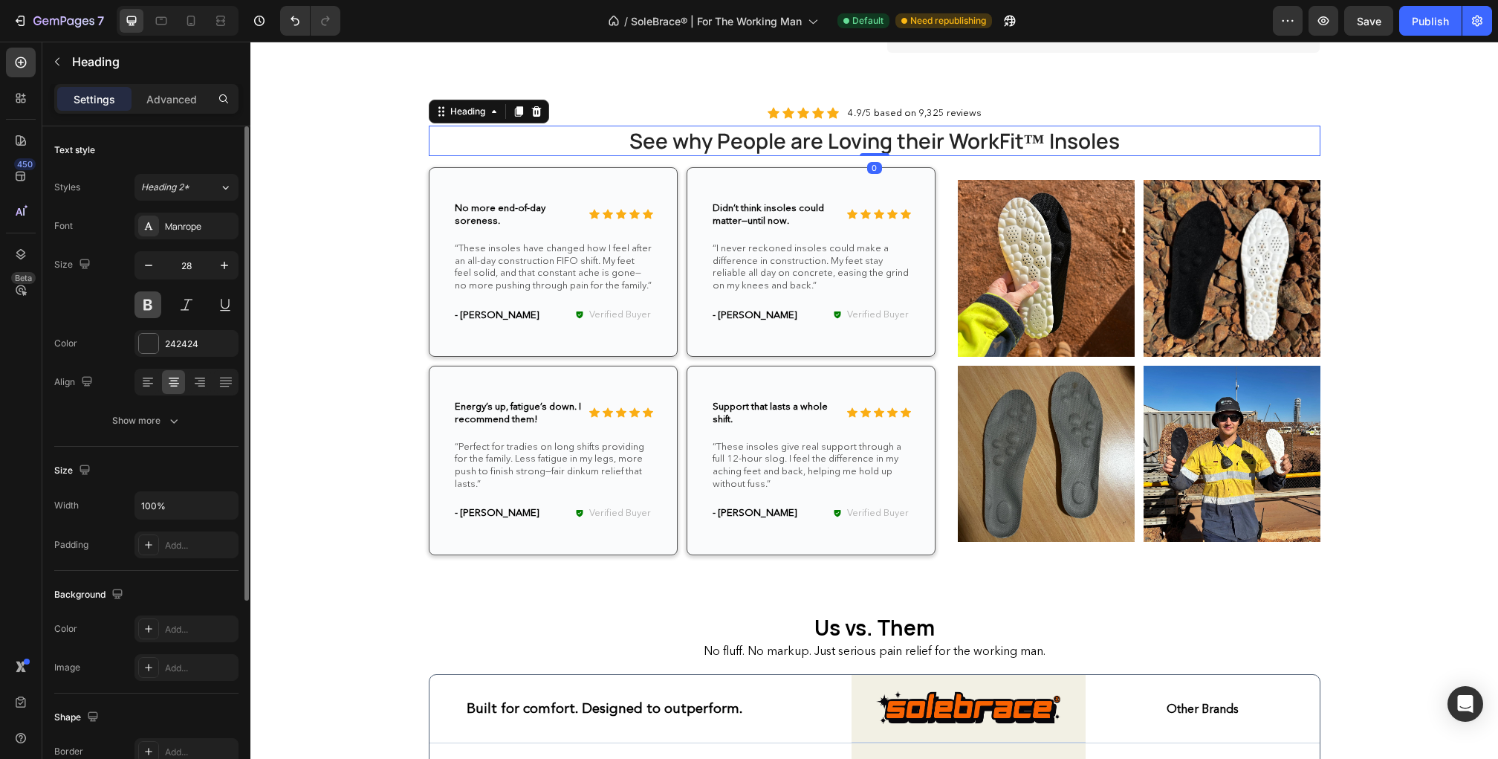
click at [149, 299] on button at bounding box center [147, 304] width 27 height 27
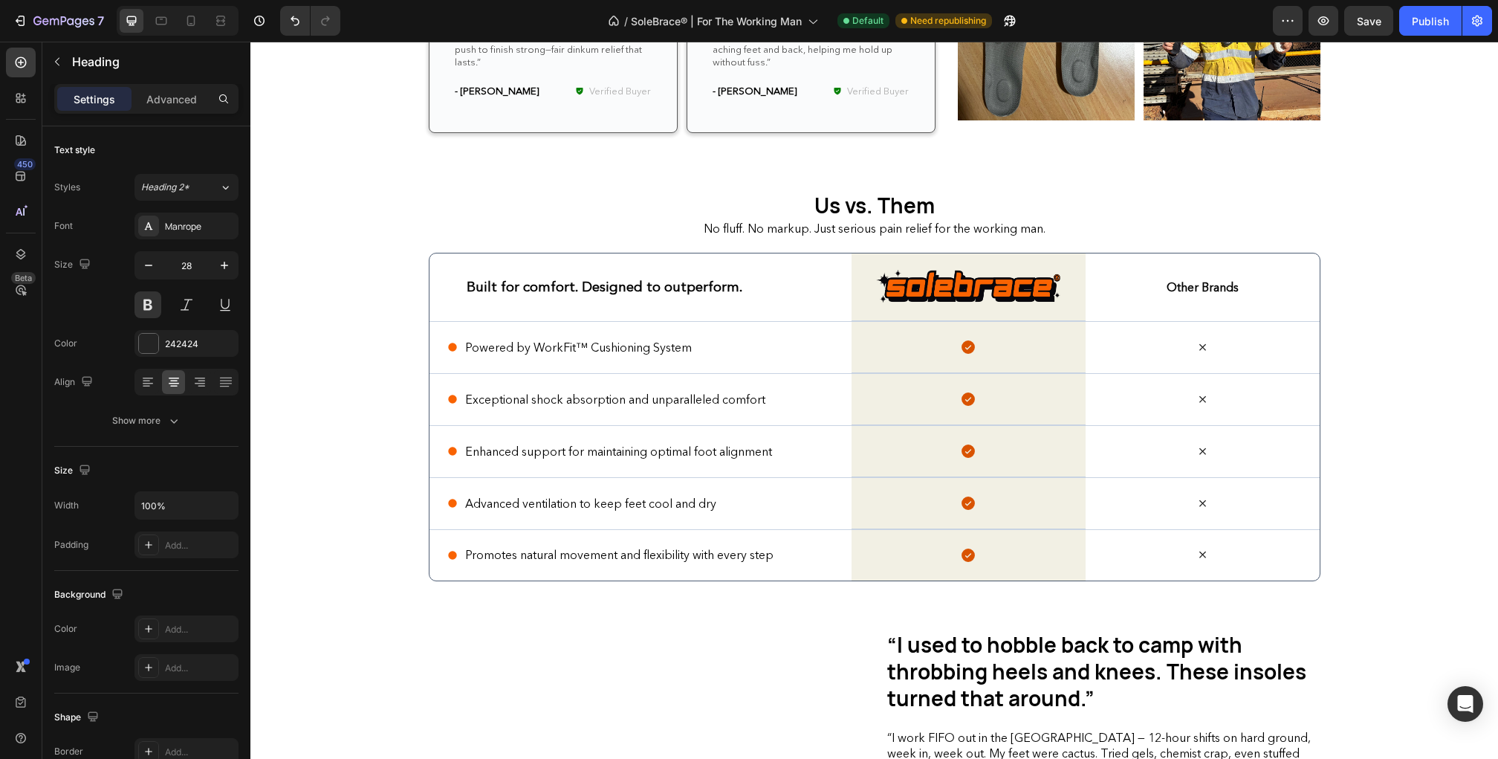
scroll to position [3448, 0]
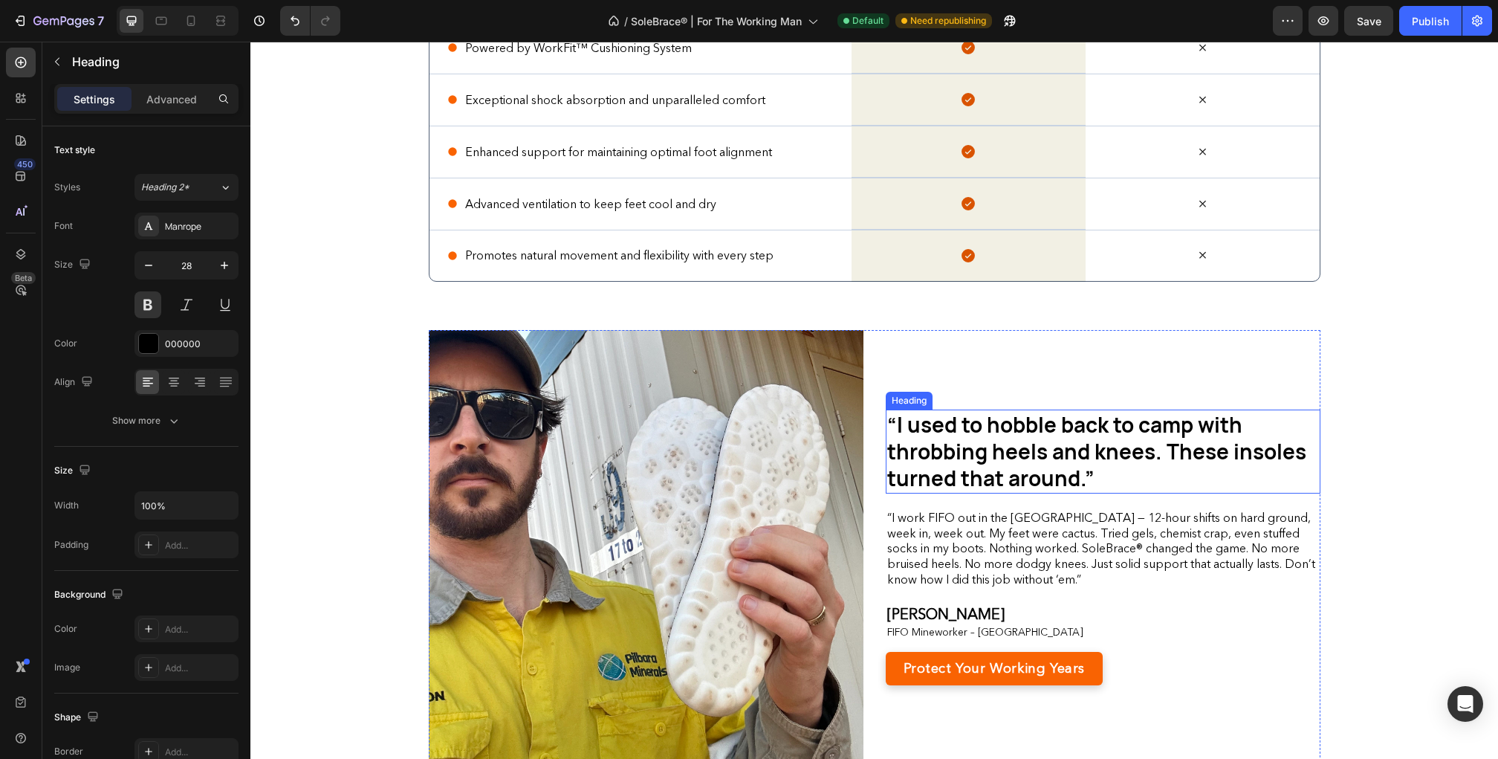
click at [1017, 438] on span "“I used to hobble back to camp with throbbing heels and knees. These insoles tu…" at bounding box center [1096, 451] width 419 height 82
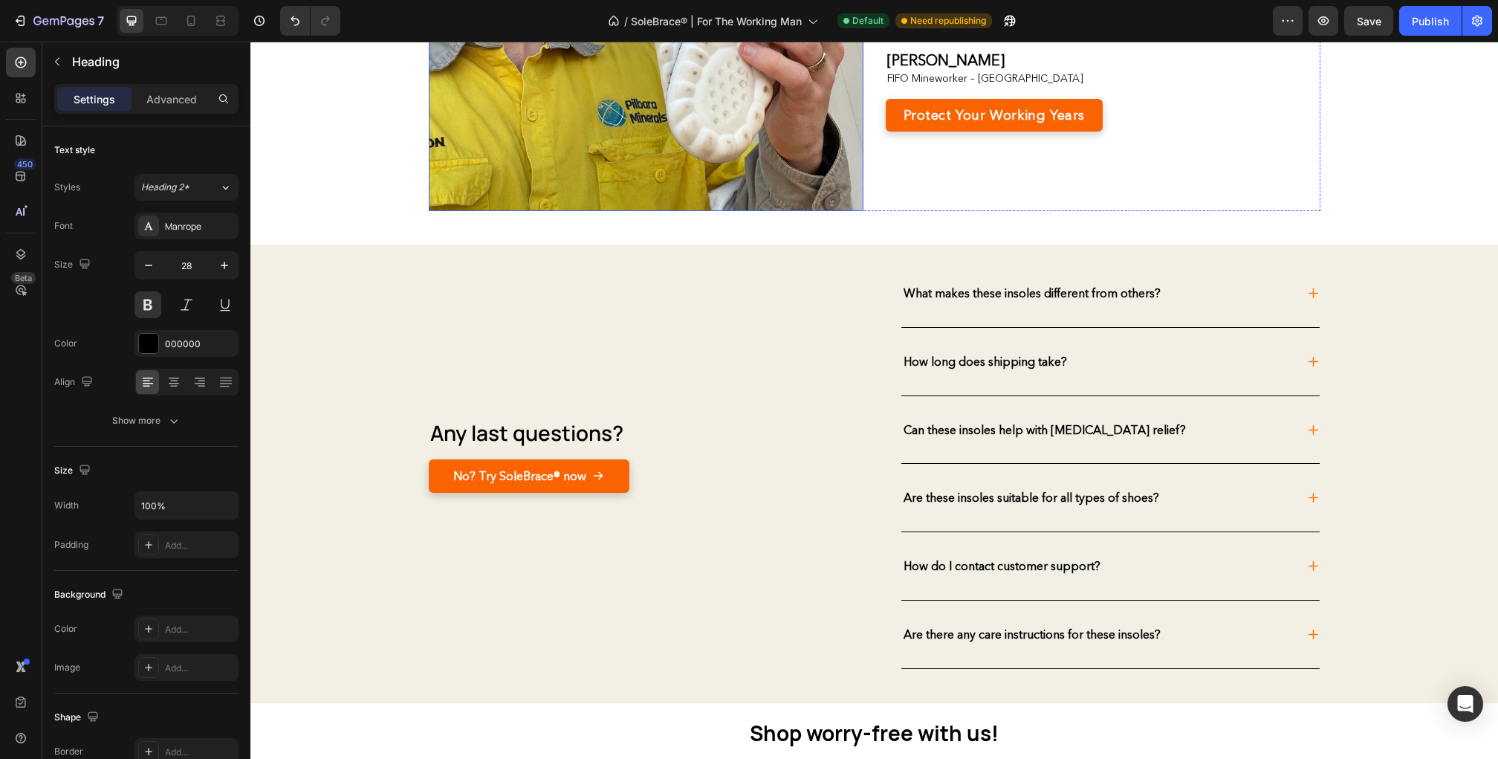
scroll to position [4008, 0]
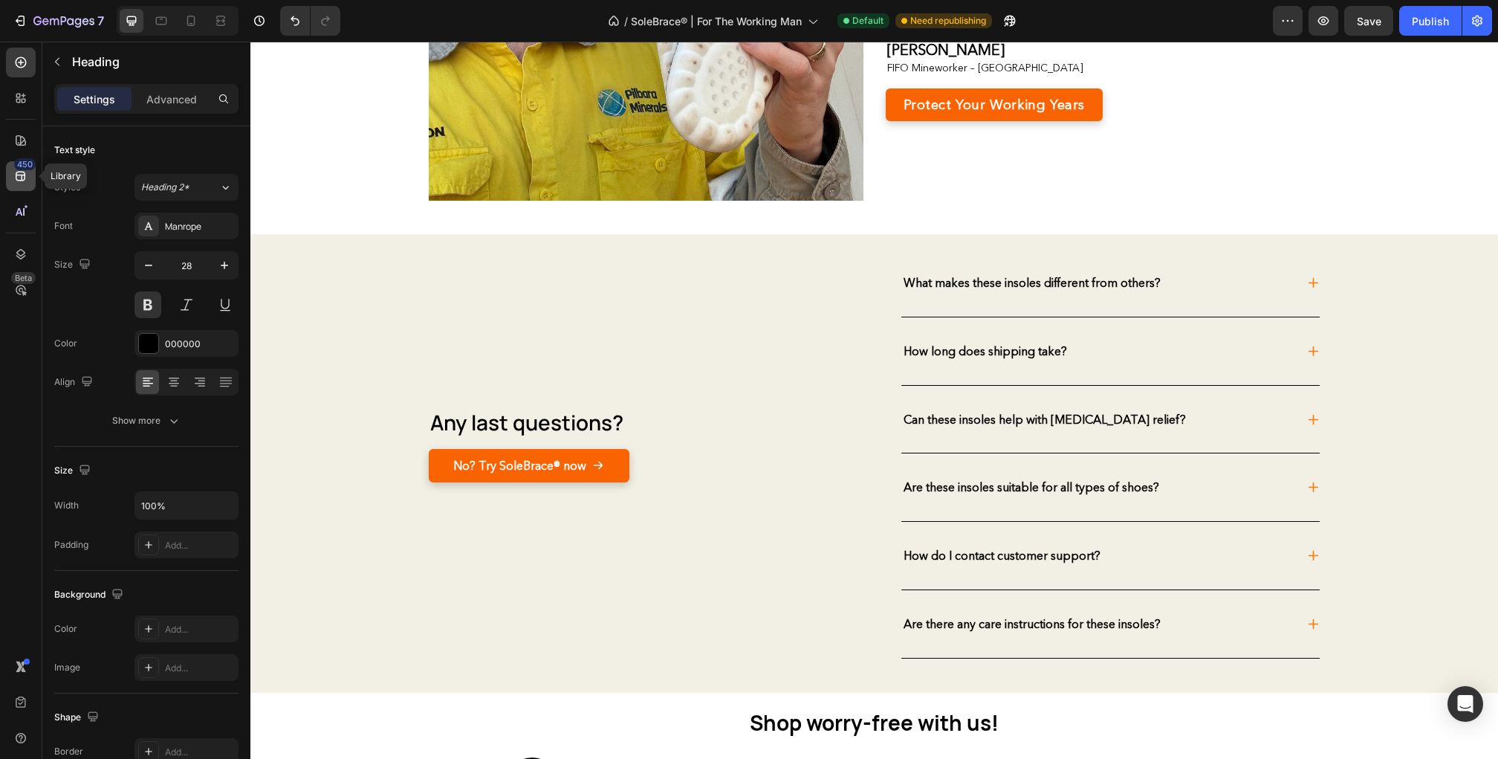
click at [14, 174] on icon at bounding box center [20, 176] width 15 height 15
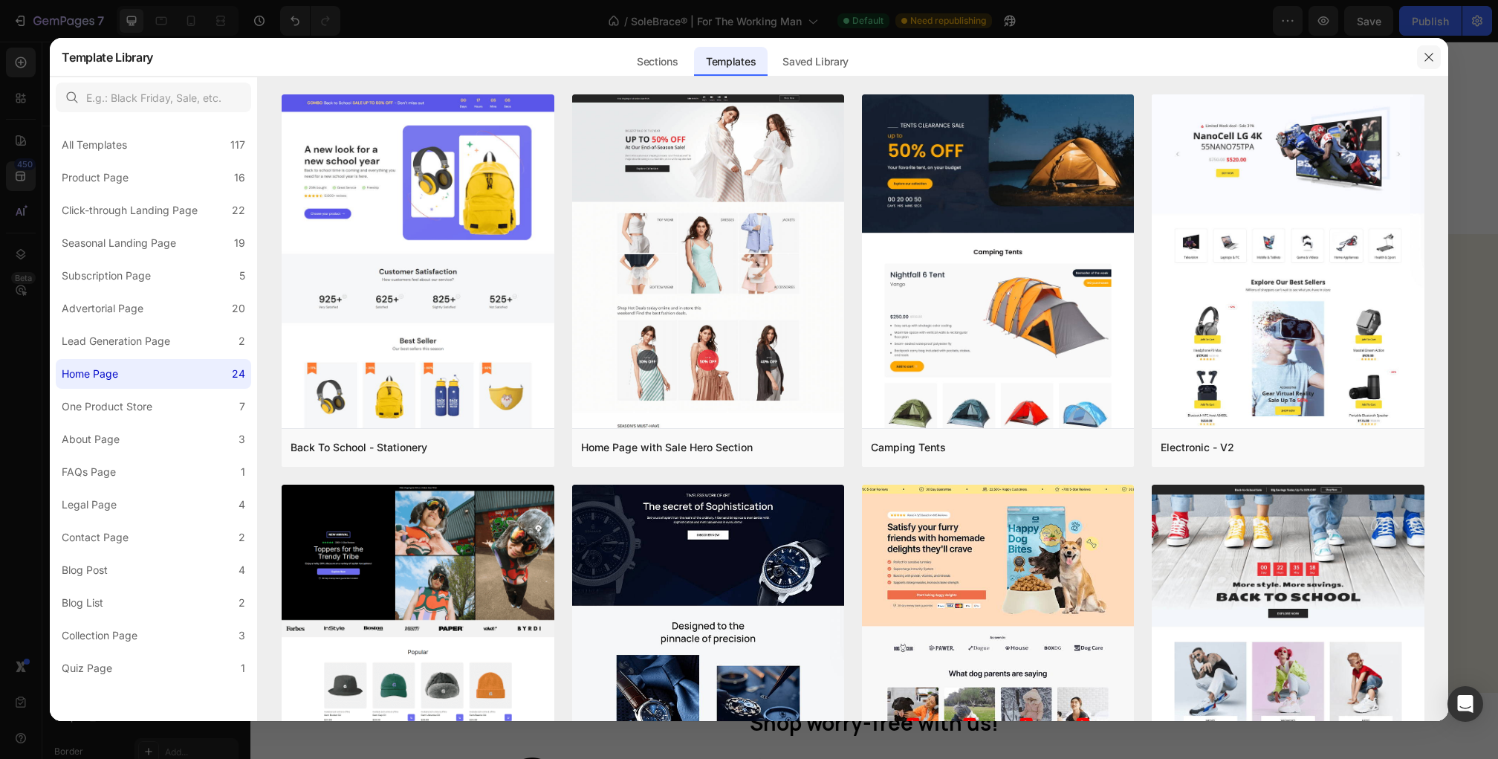
click at [1424, 56] on icon "button" at bounding box center [1429, 57] width 12 height 12
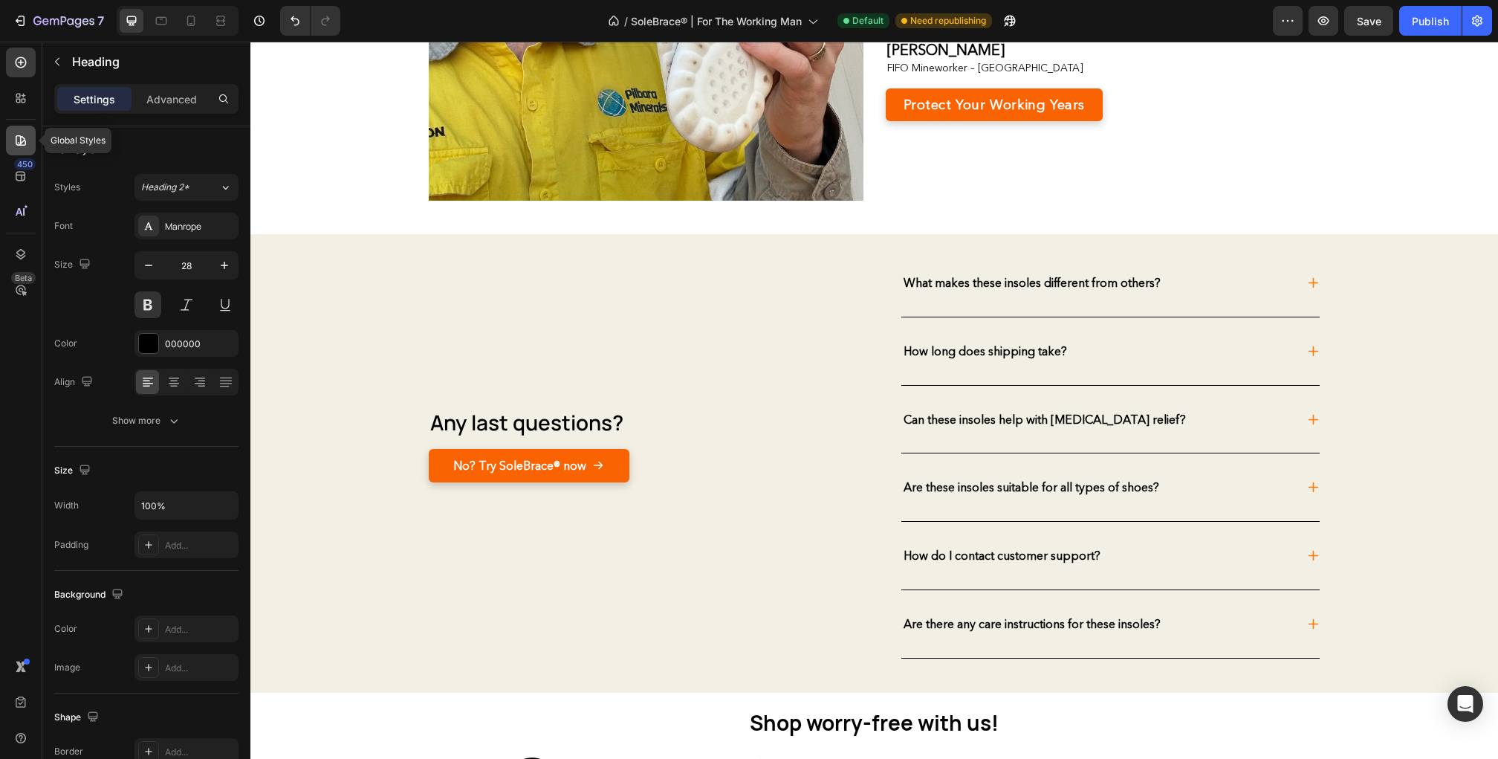
click at [16, 134] on icon at bounding box center [20, 140] width 15 height 15
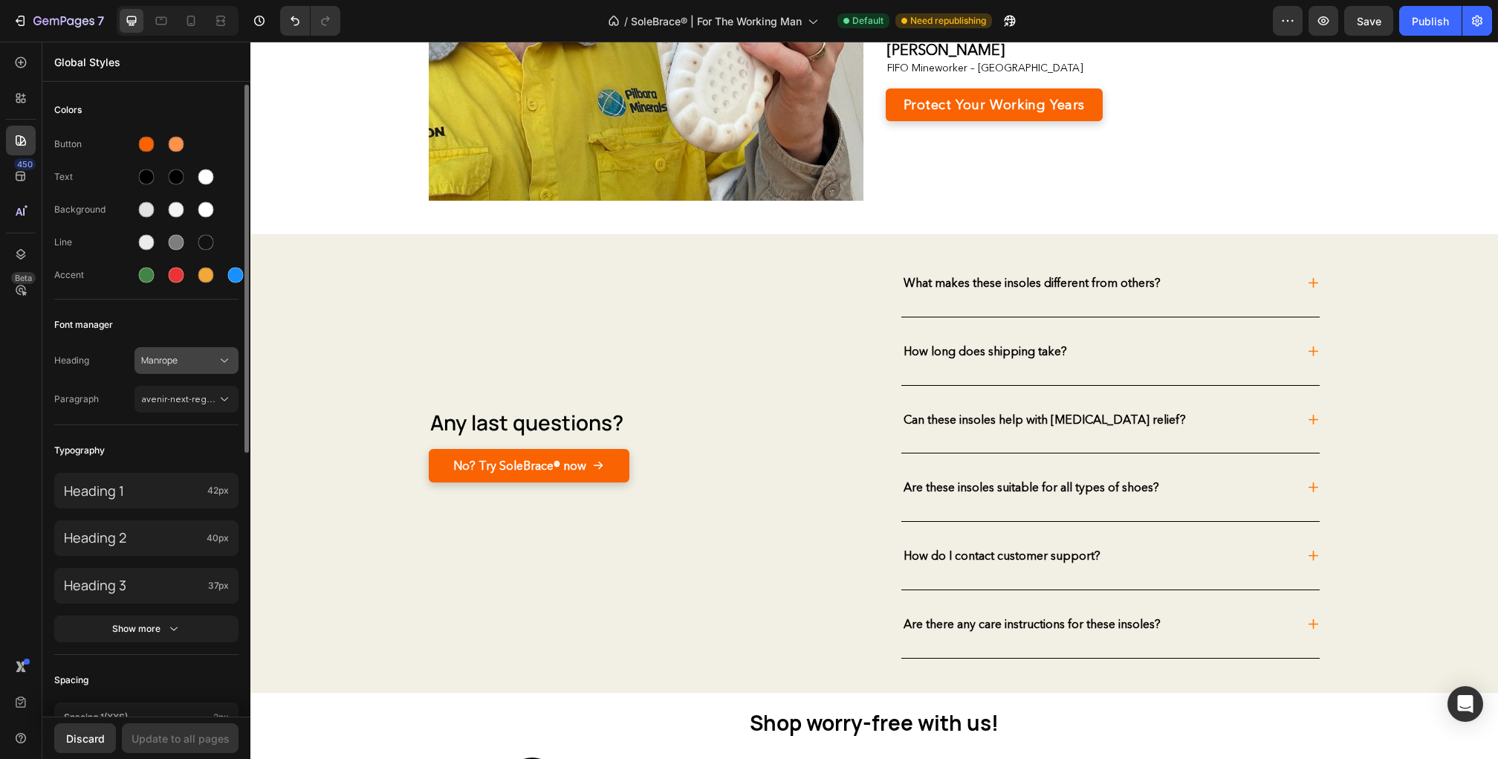
click at [166, 350] on button "Manrope" at bounding box center [186, 360] width 104 height 27
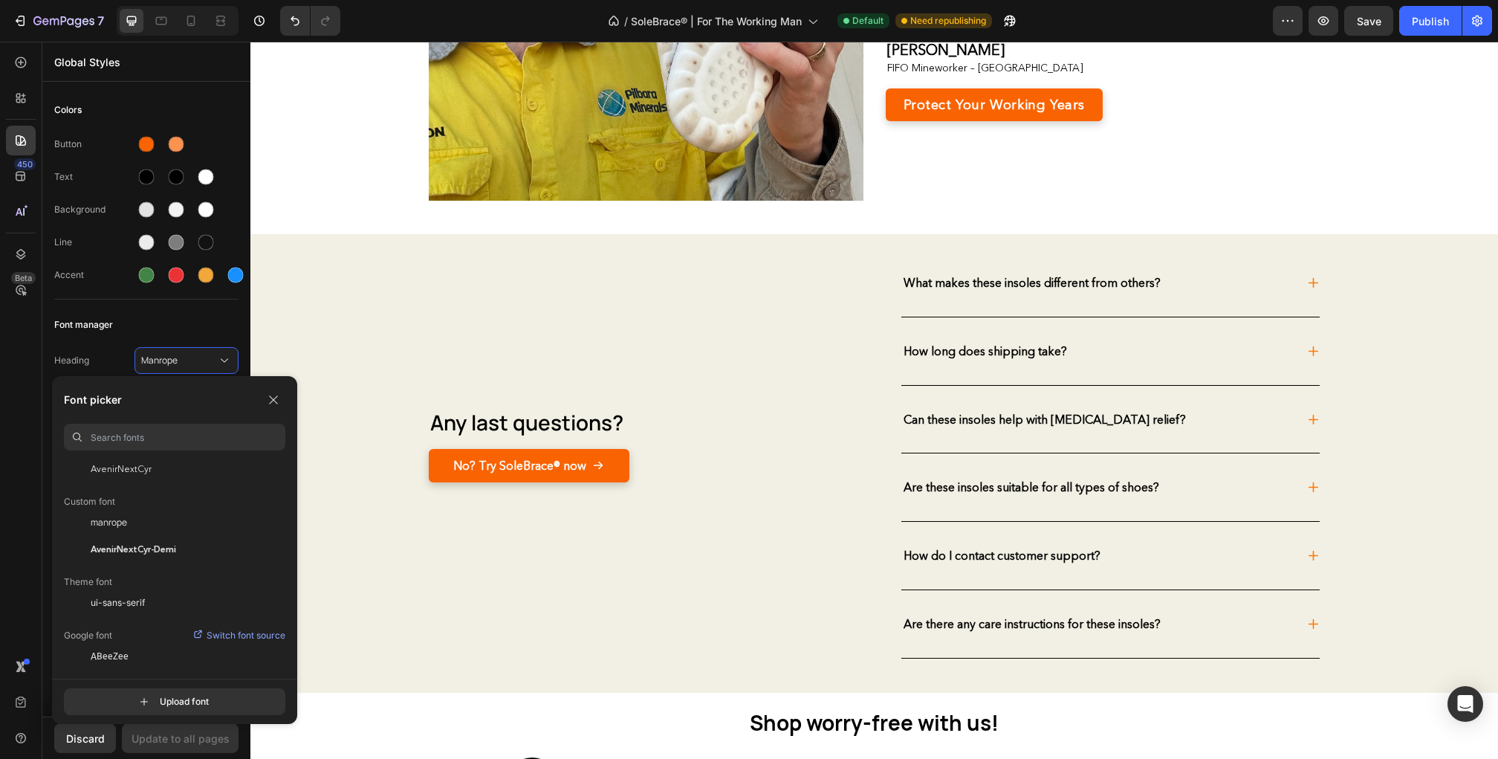
scroll to position [0, 0]
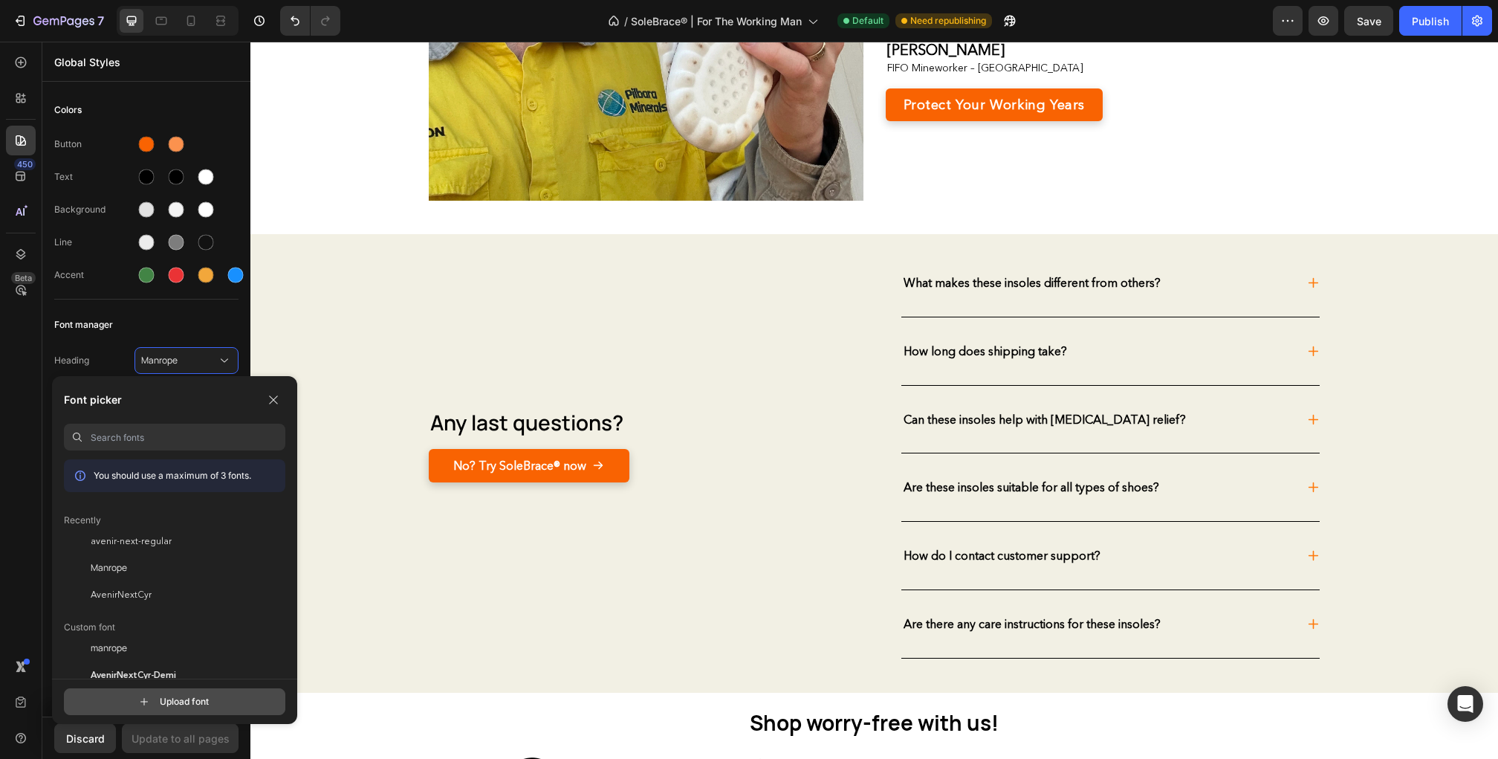
click at [142, 693] on input "file" at bounding box center [188, 701] width 372 height 25
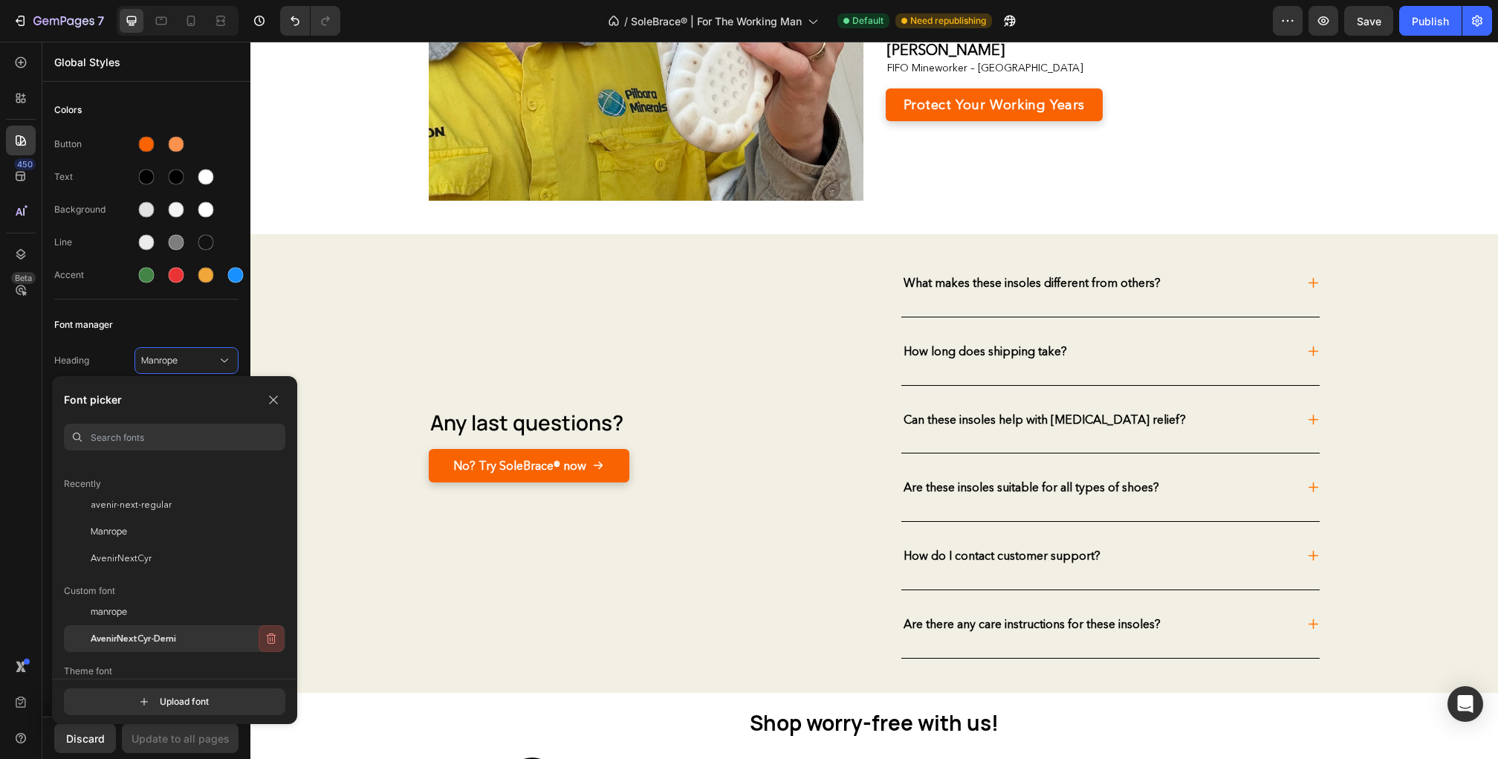
click at [265, 636] on icon "button" at bounding box center [271, 638] width 12 height 12
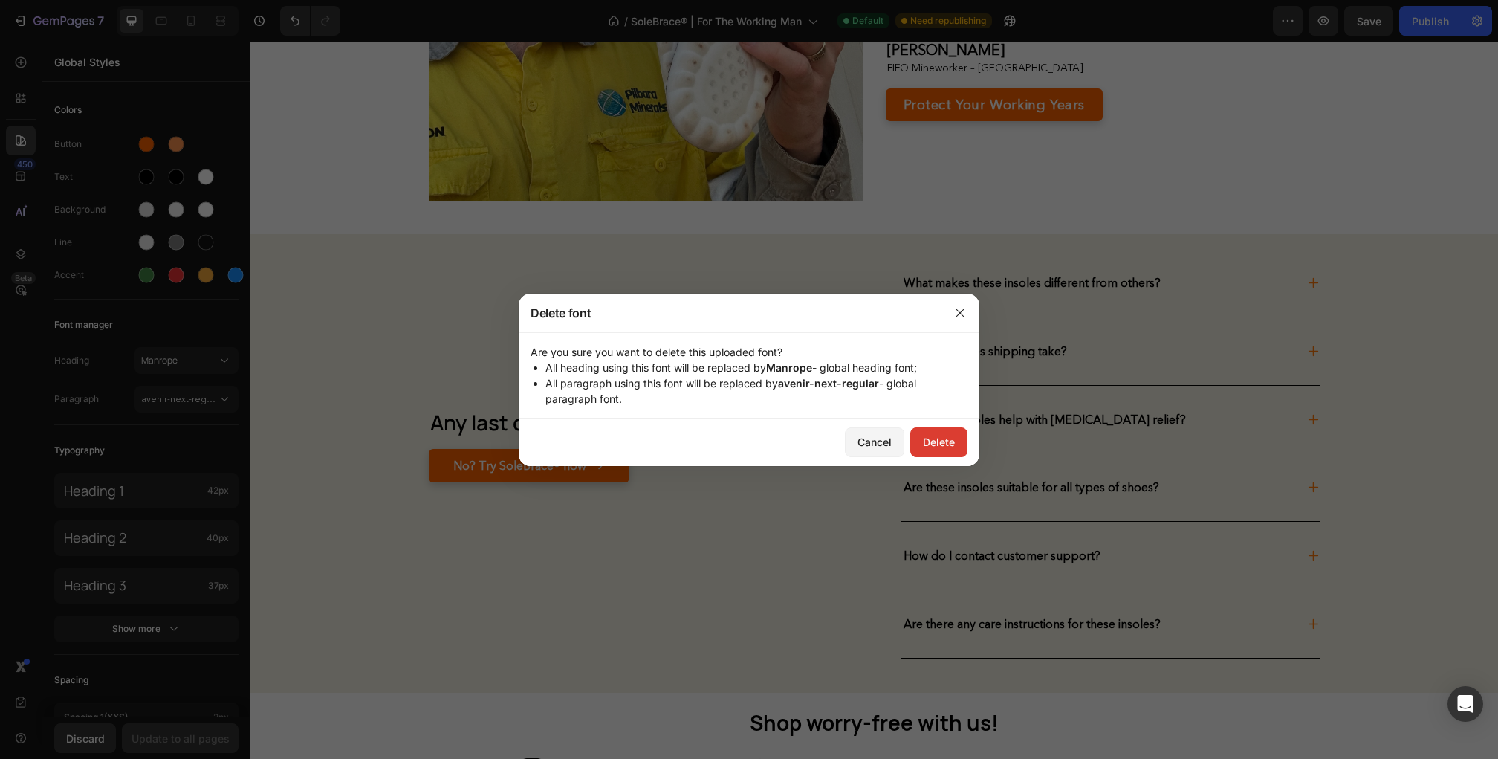
click at [941, 449] on div "Delete" at bounding box center [939, 442] width 32 height 16
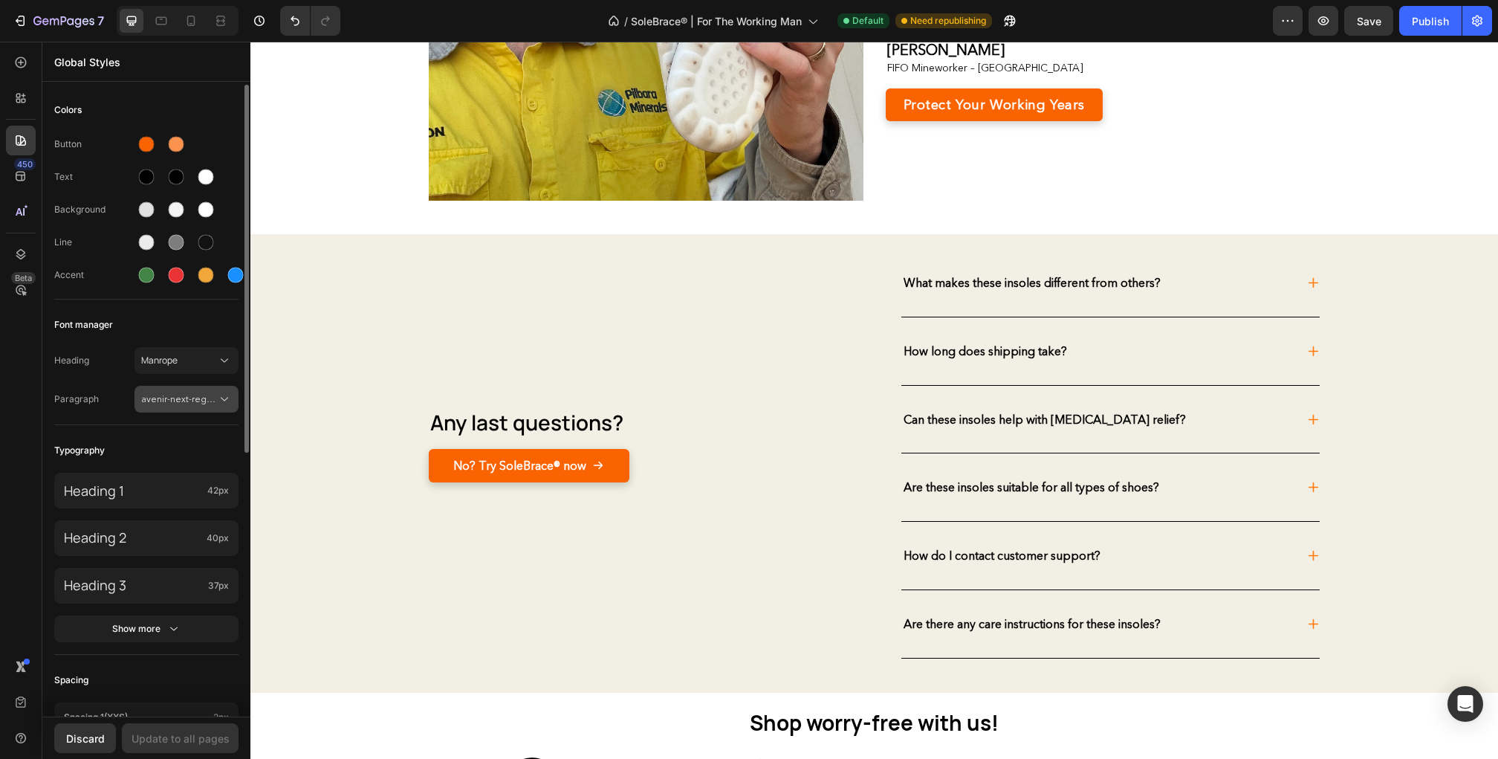
click at [181, 403] on span "avenir-next-regular" at bounding box center [179, 398] width 76 height 13
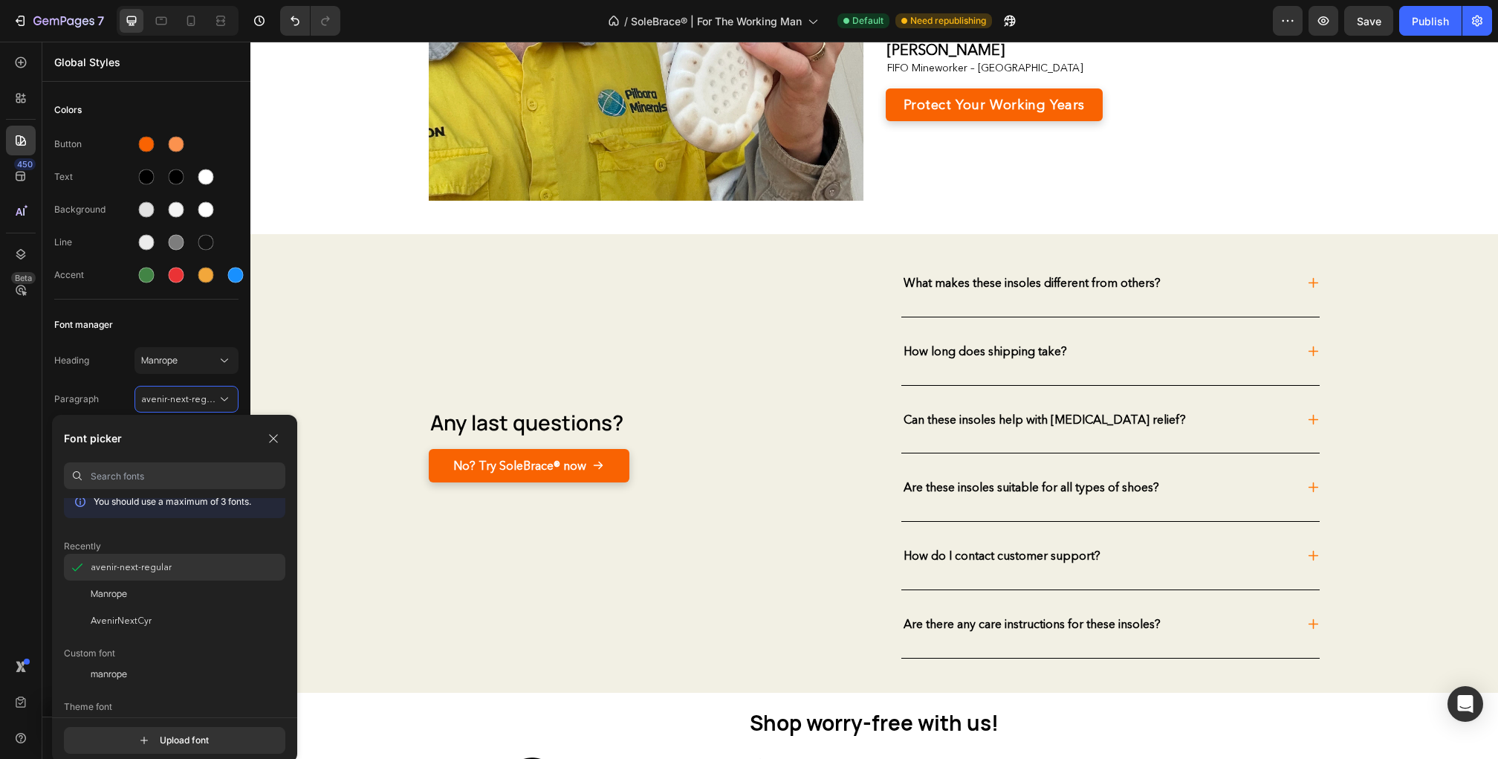
scroll to position [0, 0]
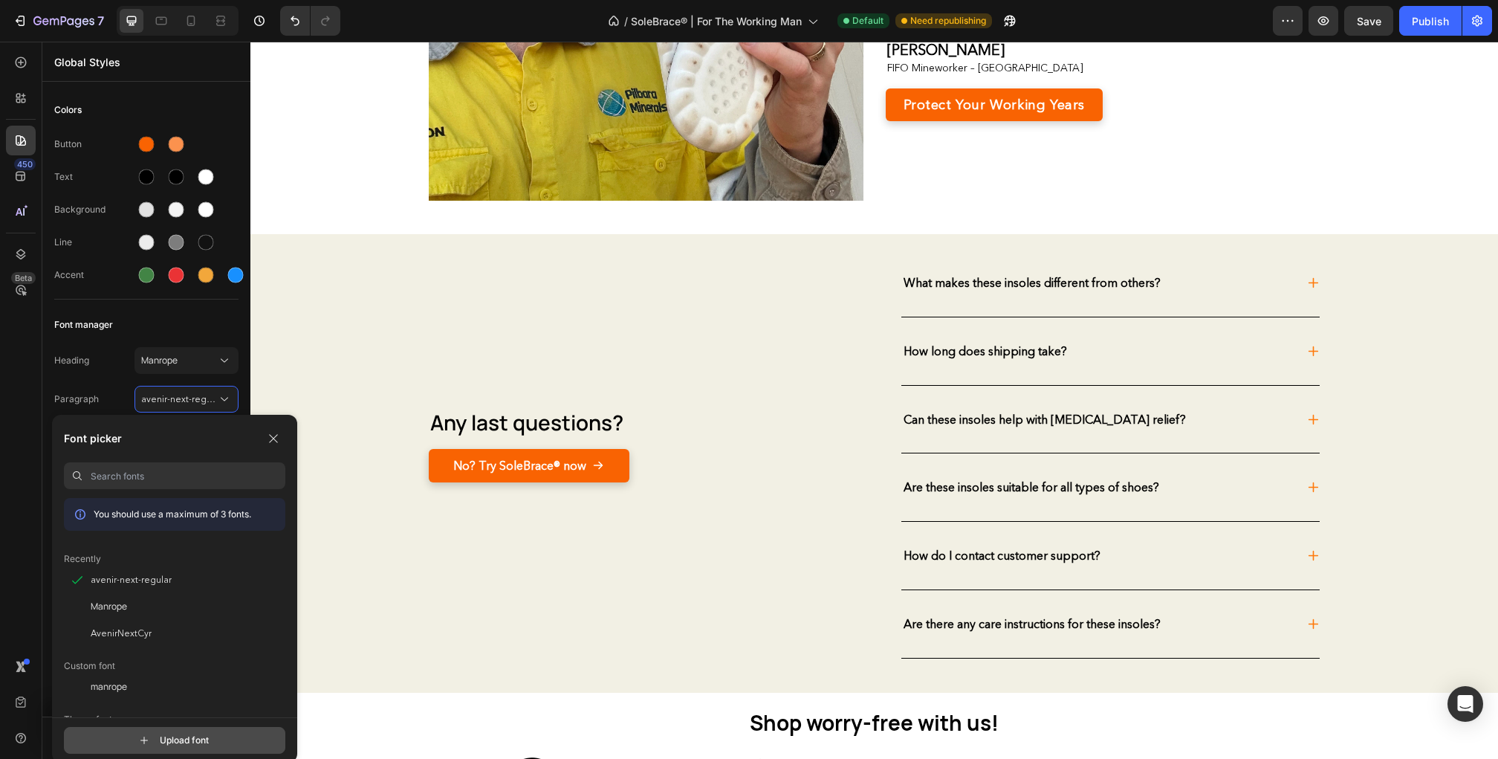
click at [162, 738] on input "file" at bounding box center [188, 739] width 372 height 25
type input "C:\fakepath\Manrope-Bold.ttf"
click at [177, 482] on input at bounding box center [188, 475] width 195 height 27
type input "manrope"
click at [265, 577] on icon "button" at bounding box center [271, 580] width 12 height 12
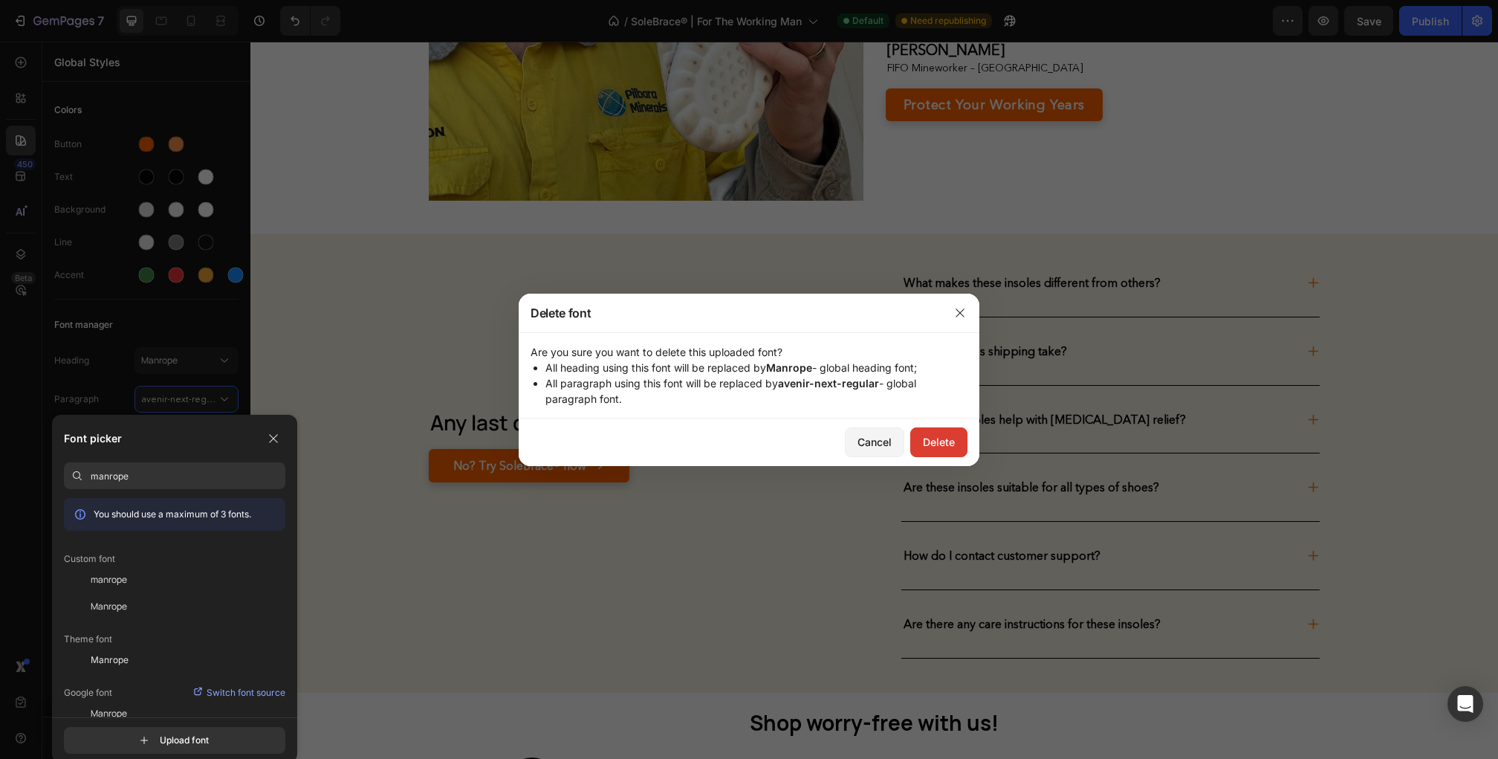
click at [938, 436] on div "Delete" at bounding box center [939, 442] width 32 height 16
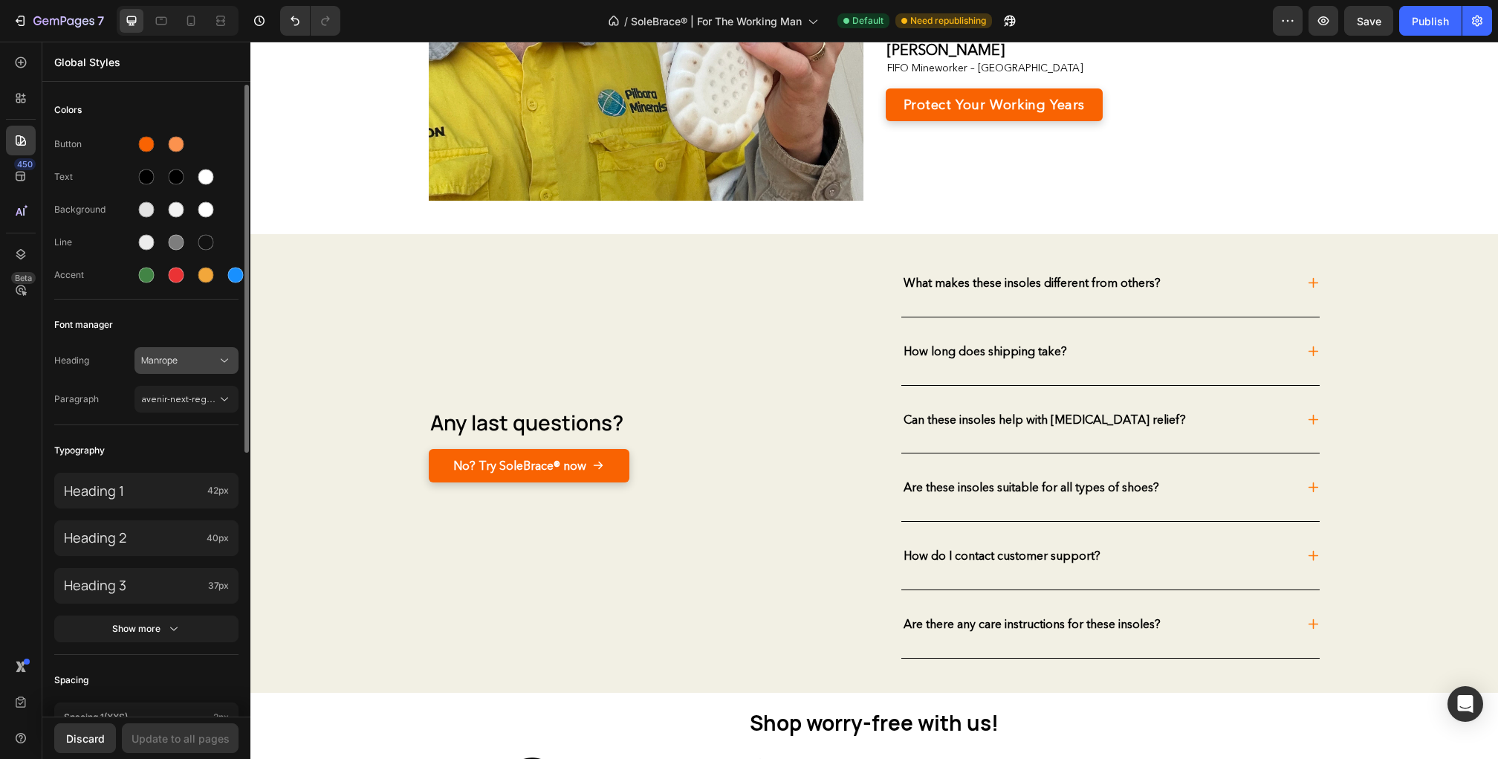
click at [175, 363] on span "Manrope" at bounding box center [179, 360] width 76 height 13
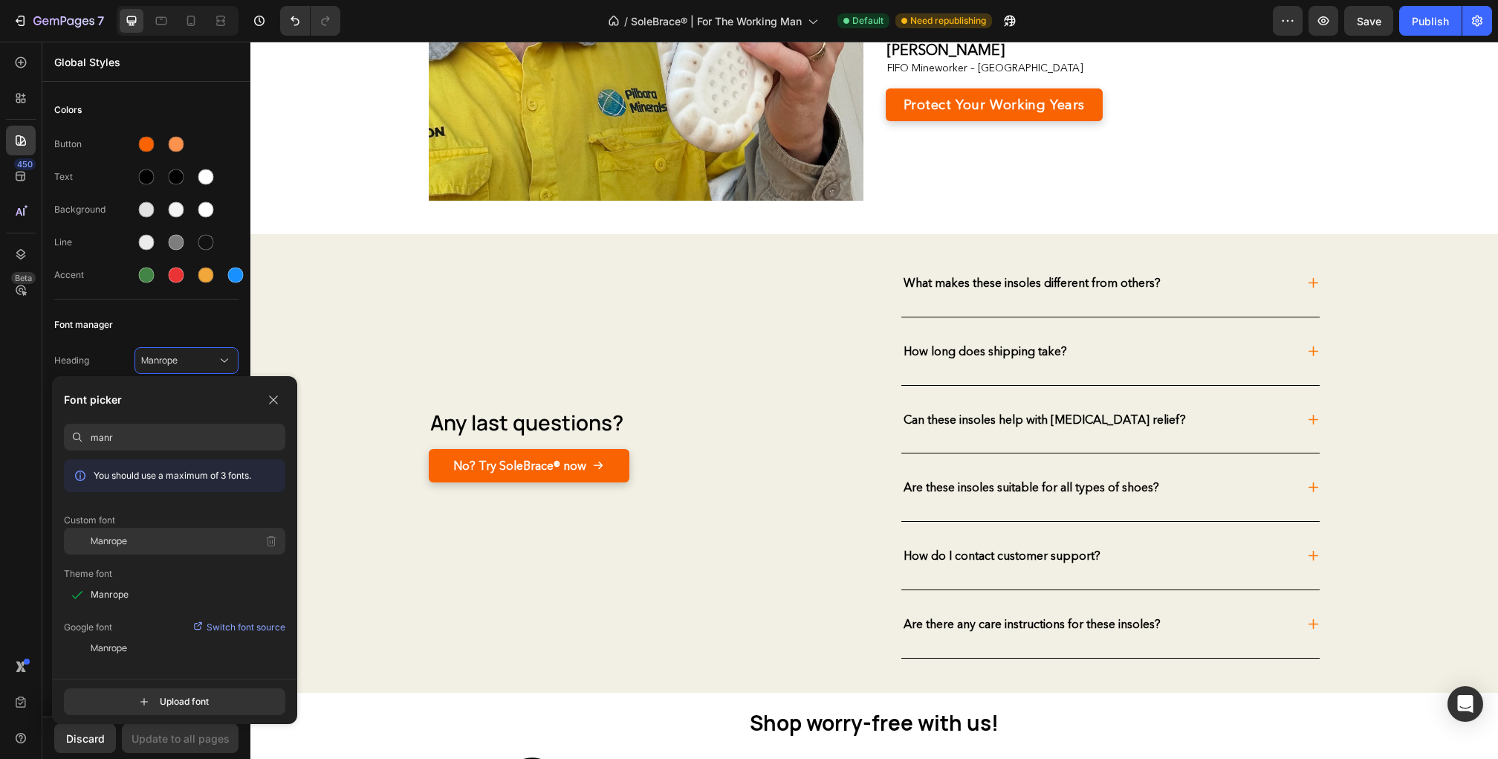
type input "manr"
click at [127, 551] on div "Manrope" at bounding box center [188, 541] width 195 height 27
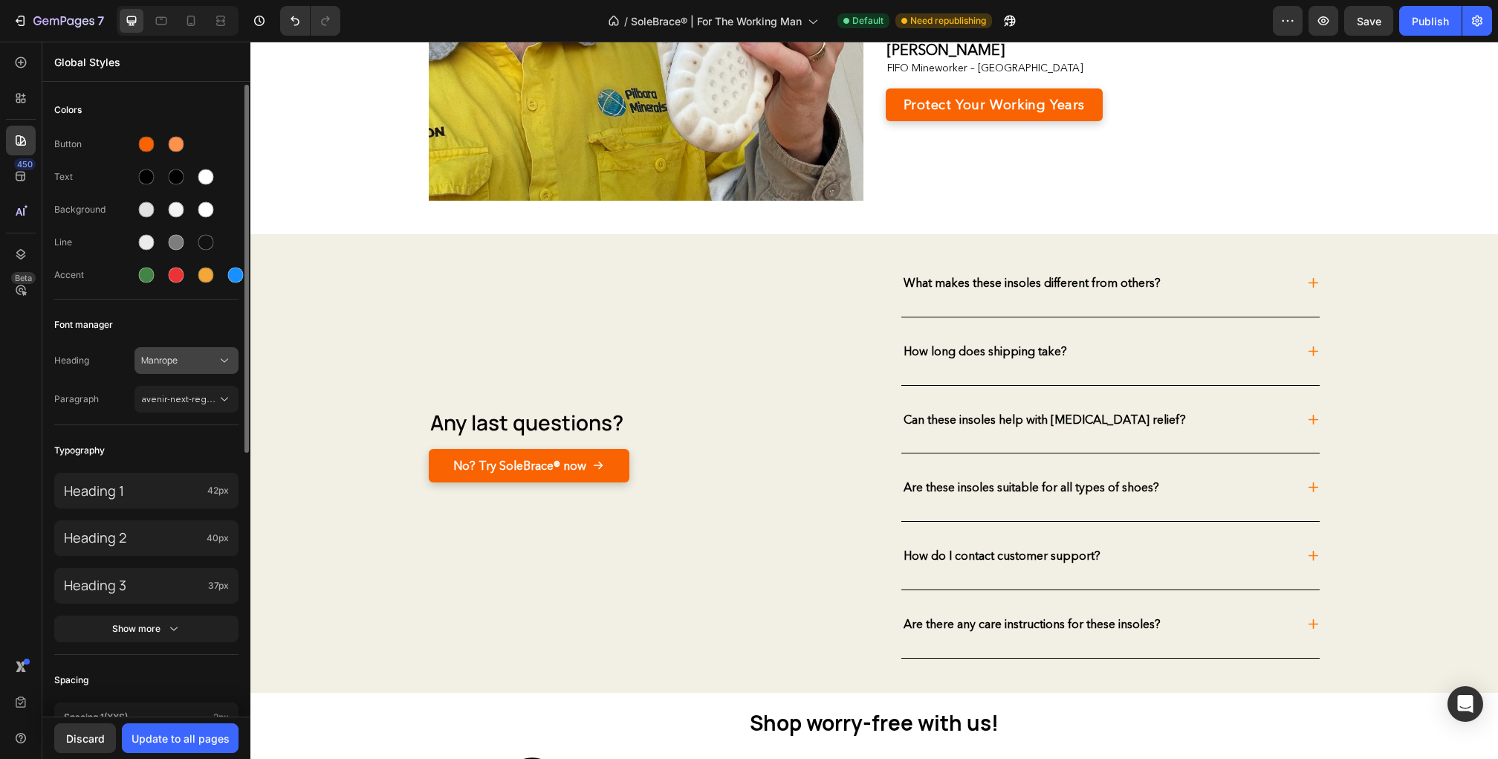
click at [210, 366] on span "Manrope" at bounding box center [179, 360] width 76 height 13
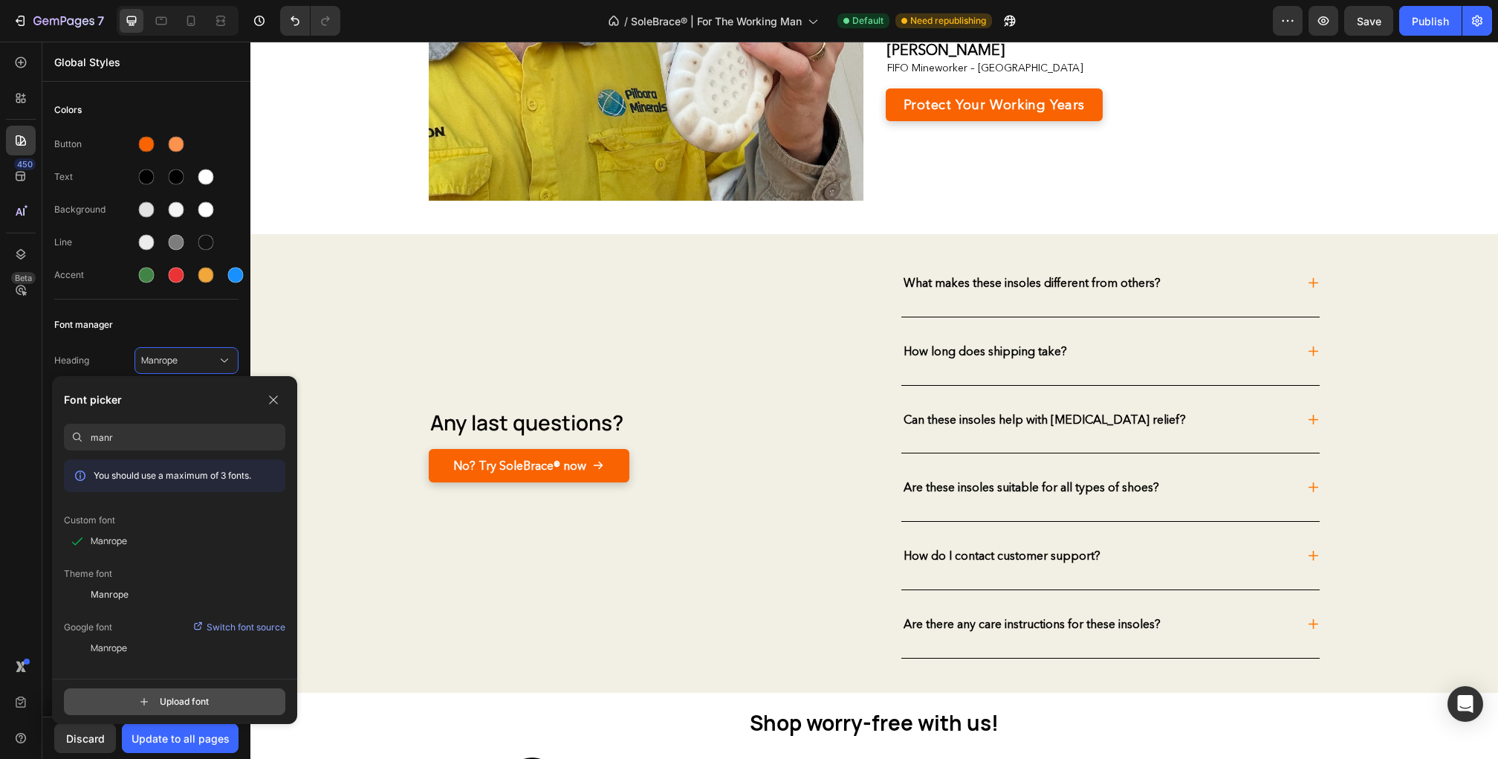
click at [141, 697] on input "file" at bounding box center [188, 701] width 372 height 25
type input "C:\fakepath\Manrope-ExtraBold.ttf"
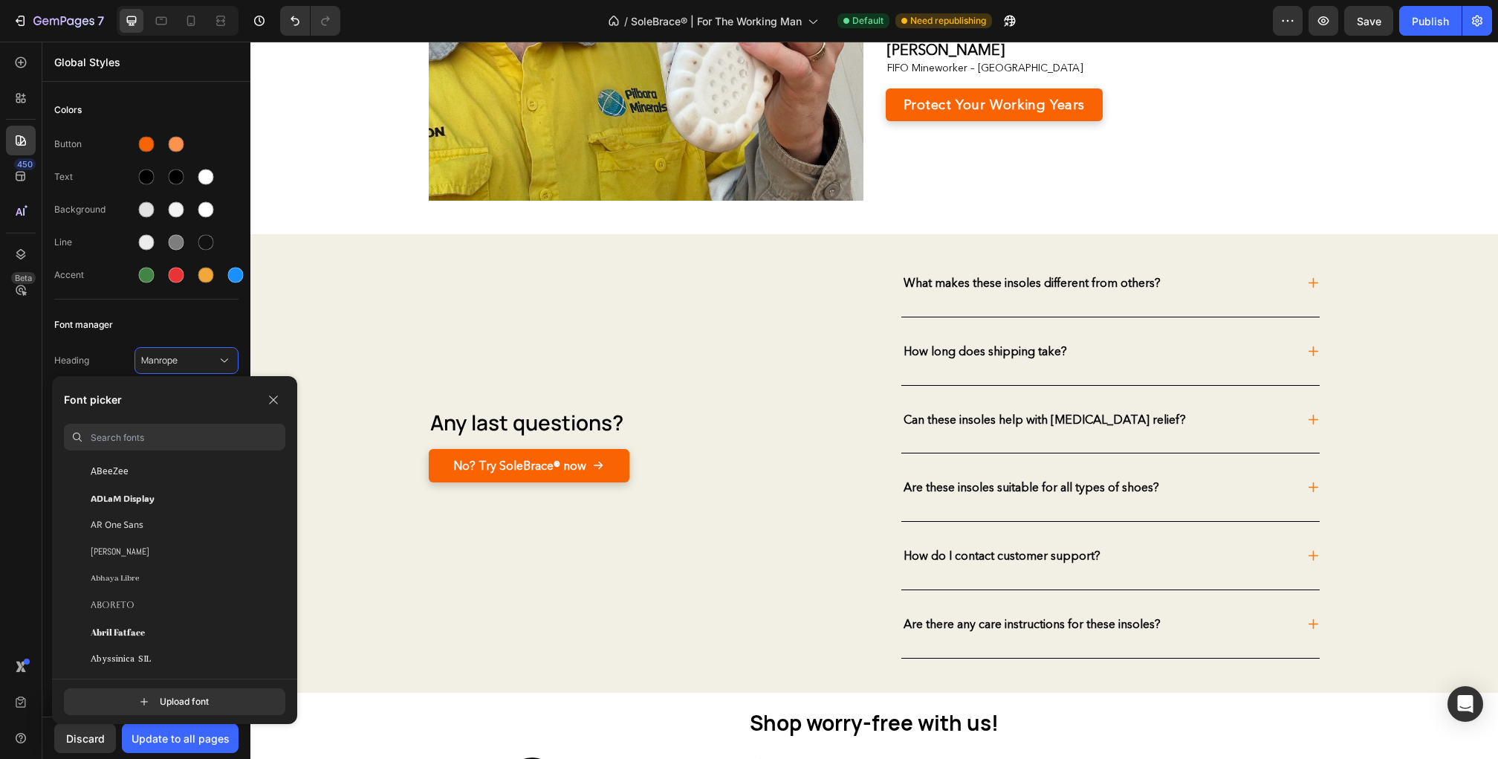
scroll to position [242, 0]
click at [181, 433] on input at bounding box center [188, 437] width 195 height 27
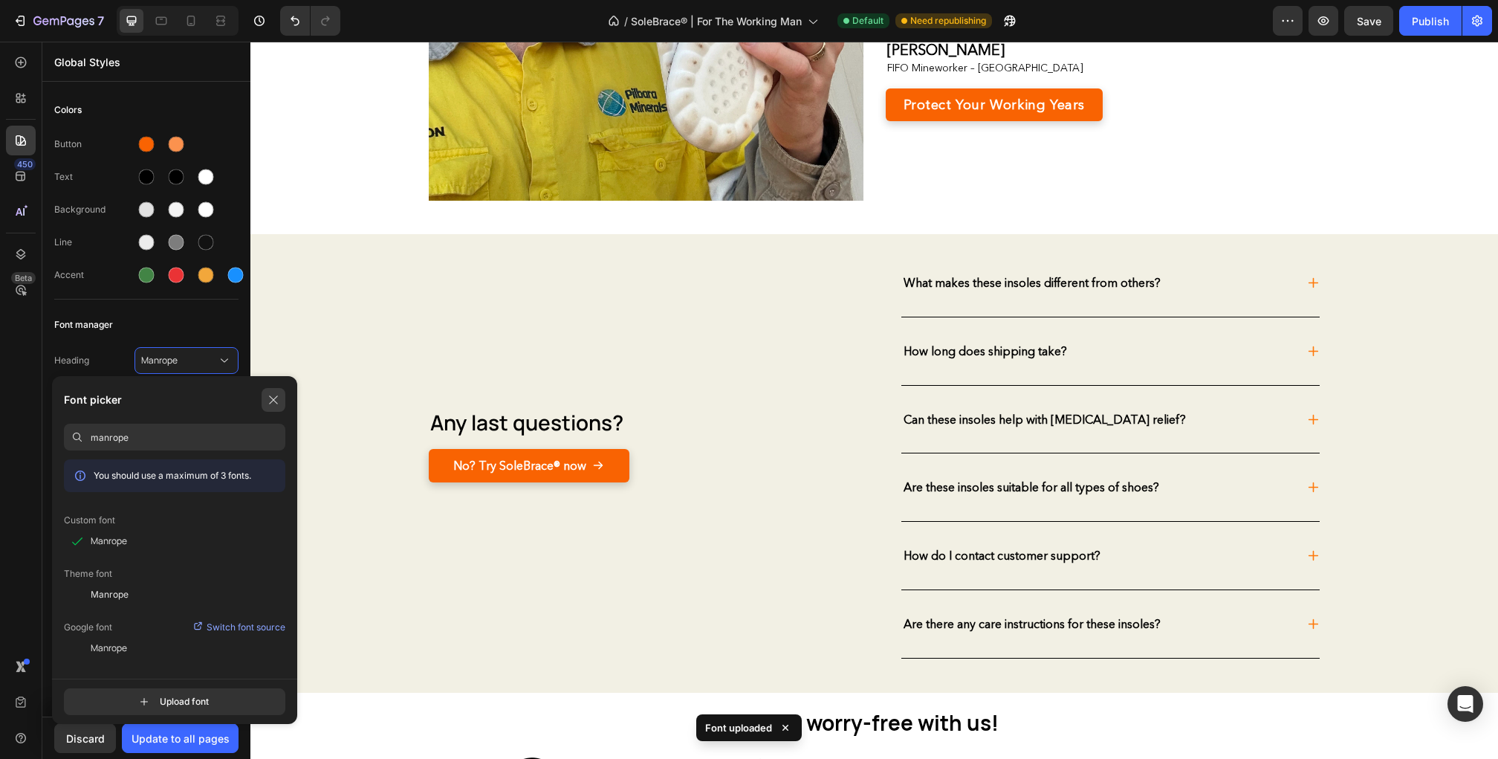
type input "manrope"
click at [274, 394] on icon "button" at bounding box center [273, 400] width 12 height 12
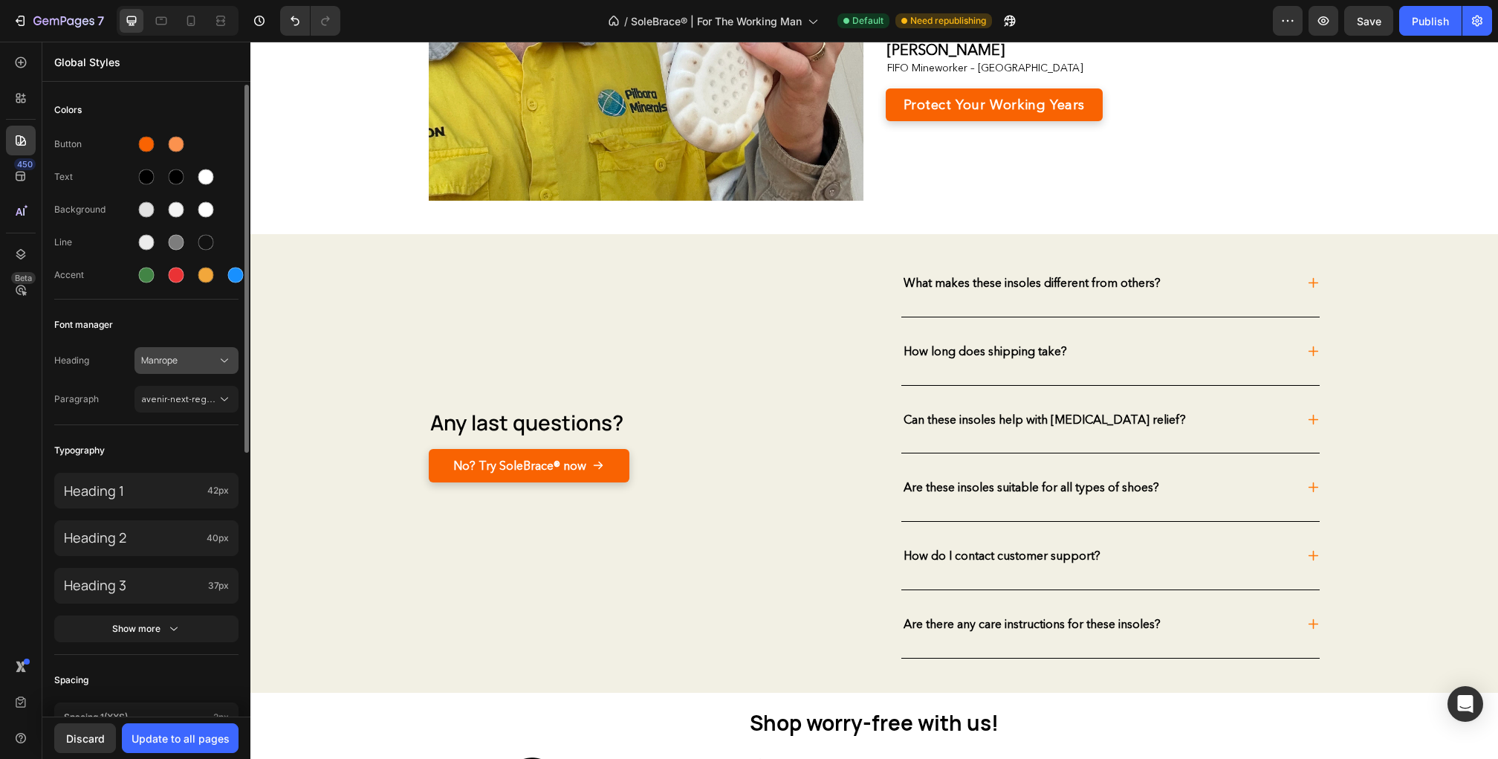
click at [210, 364] on span "Manrope" at bounding box center [179, 360] width 76 height 13
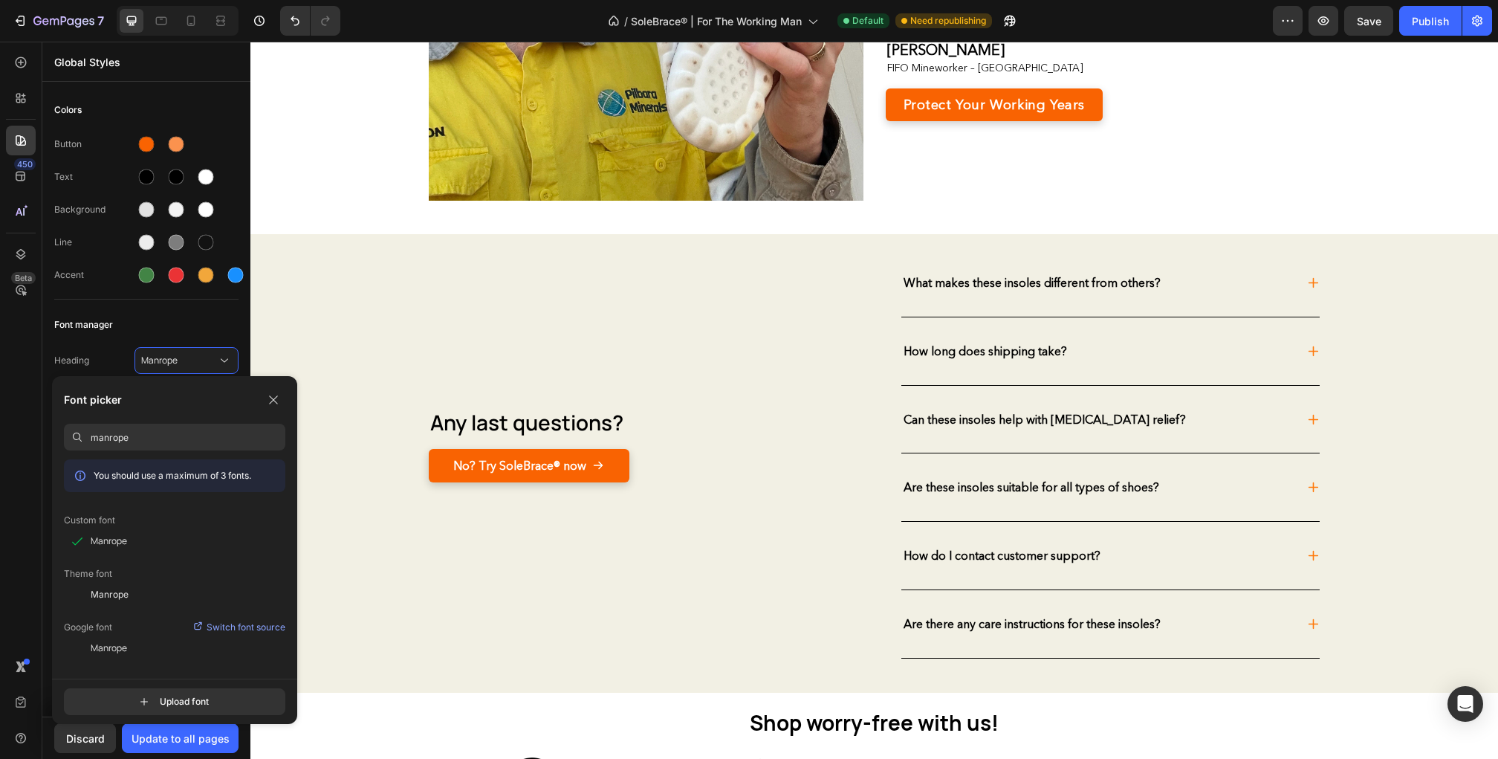
click at [211, 432] on input "manrope" at bounding box center [188, 437] width 195 height 27
click at [155, 595] on div "Manrope" at bounding box center [188, 594] width 195 height 13
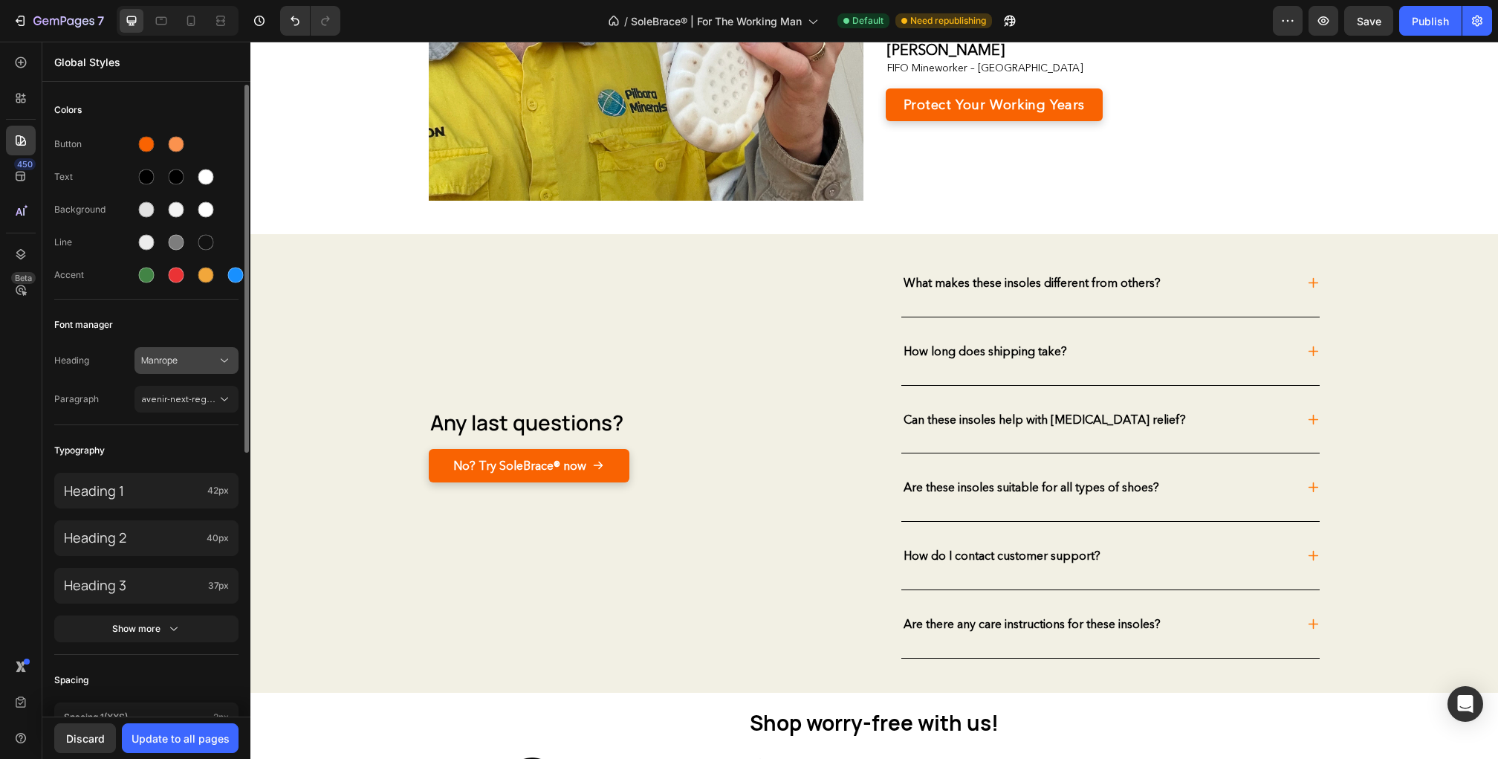
click at [212, 362] on span "Manrope" at bounding box center [179, 360] width 76 height 13
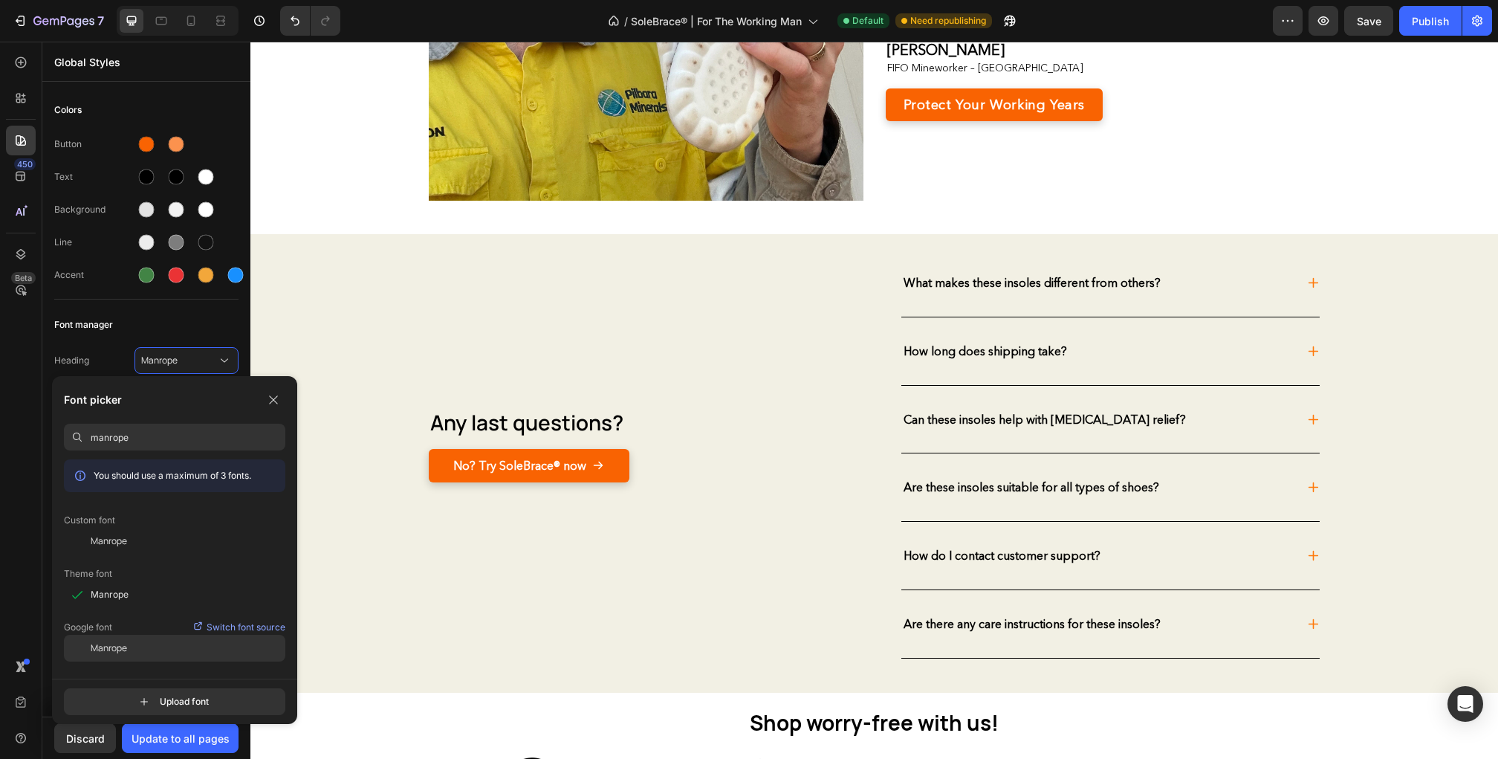
click at [158, 649] on div "Manrope" at bounding box center [188, 647] width 195 height 13
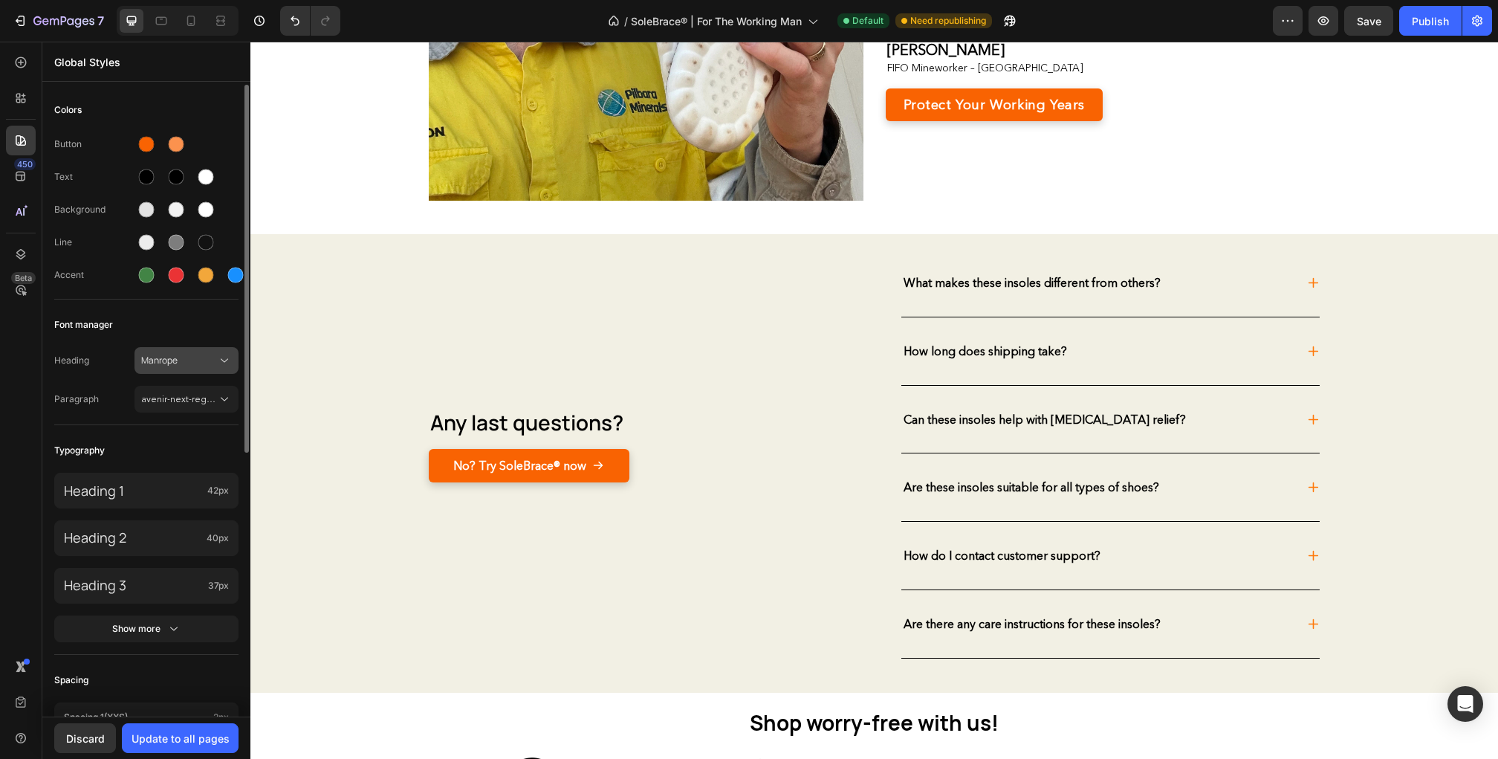
click at [205, 357] on span "Manrope" at bounding box center [179, 360] width 76 height 13
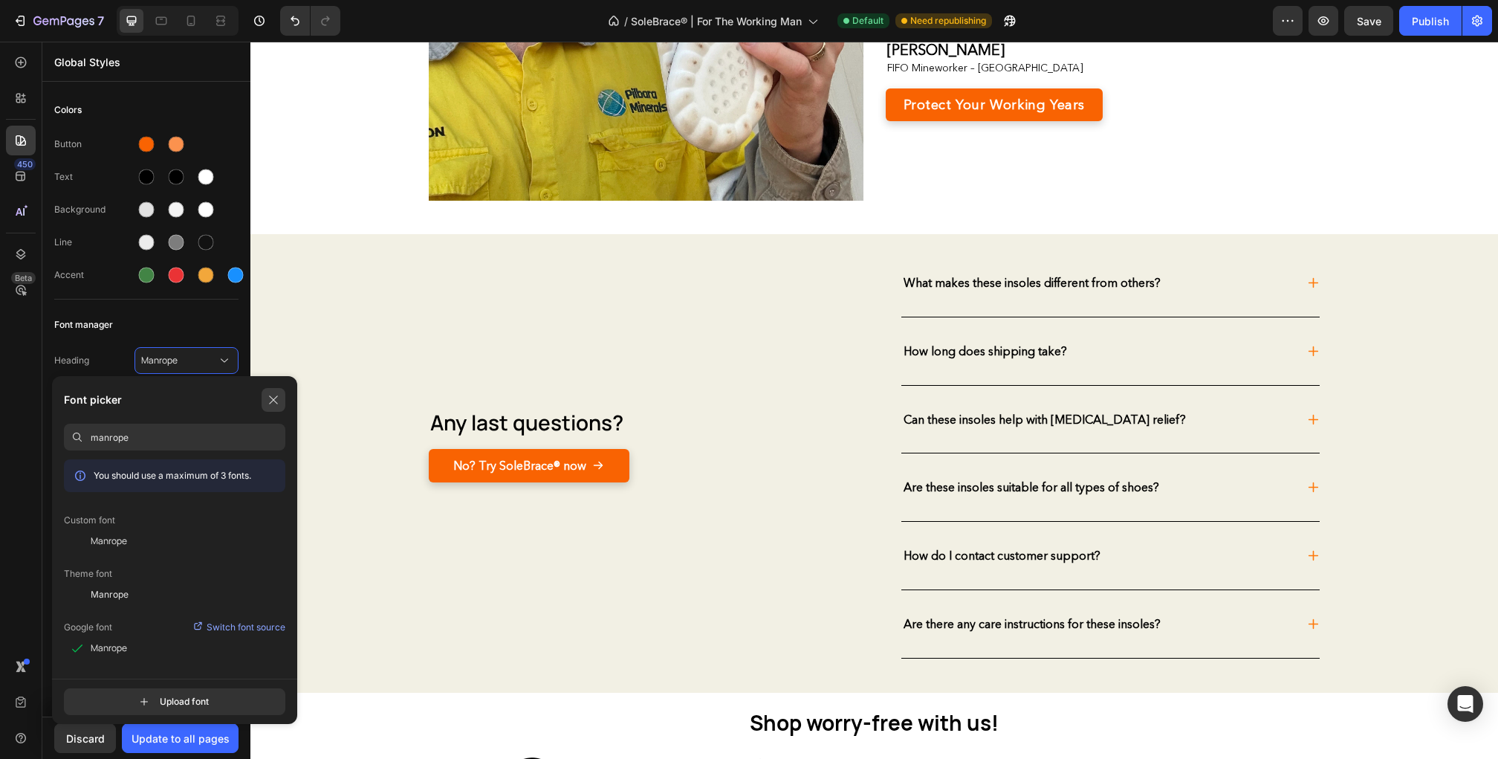
click at [270, 391] on button "button" at bounding box center [274, 400] width 24 height 24
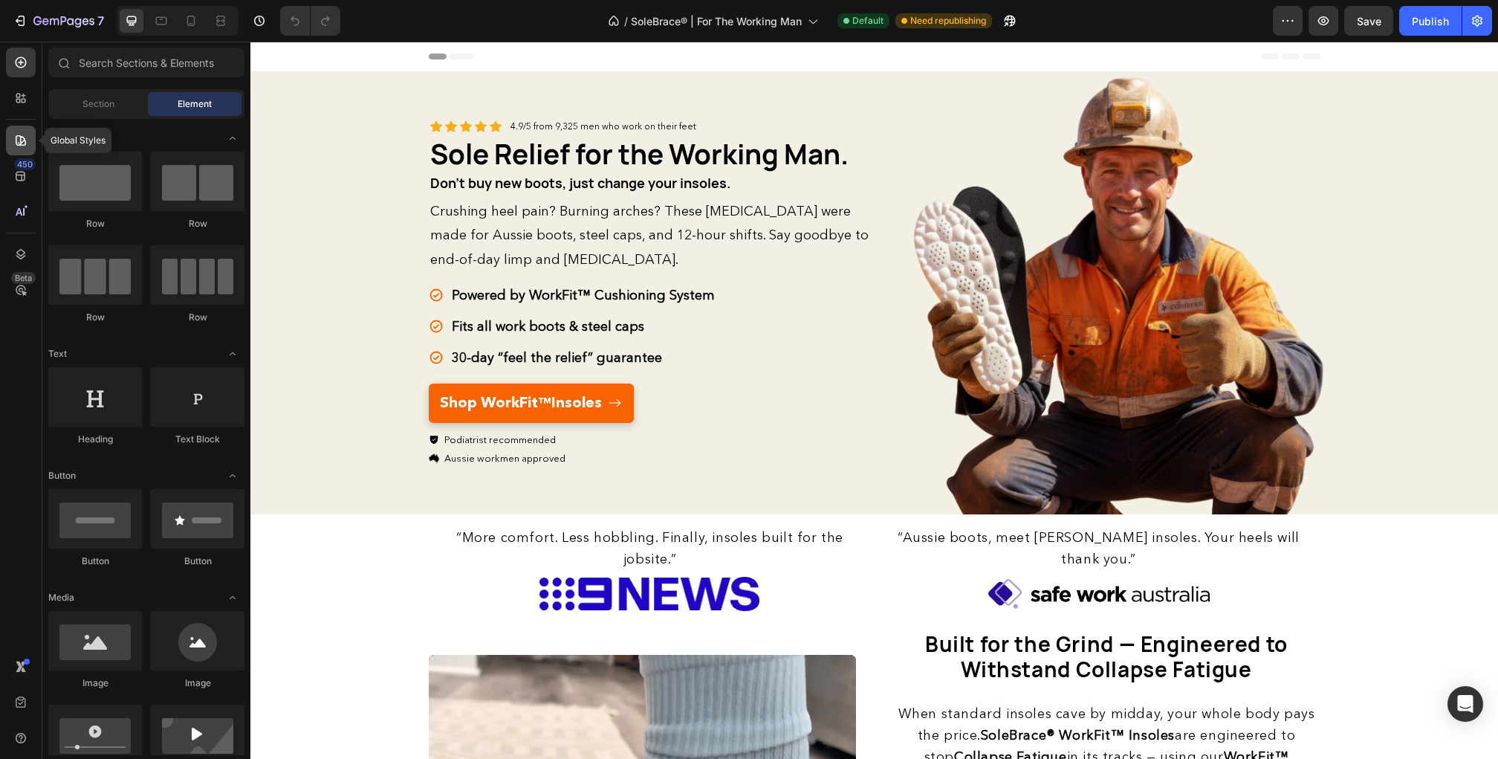
click at [20, 152] on div at bounding box center [21, 141] width 30 height 30
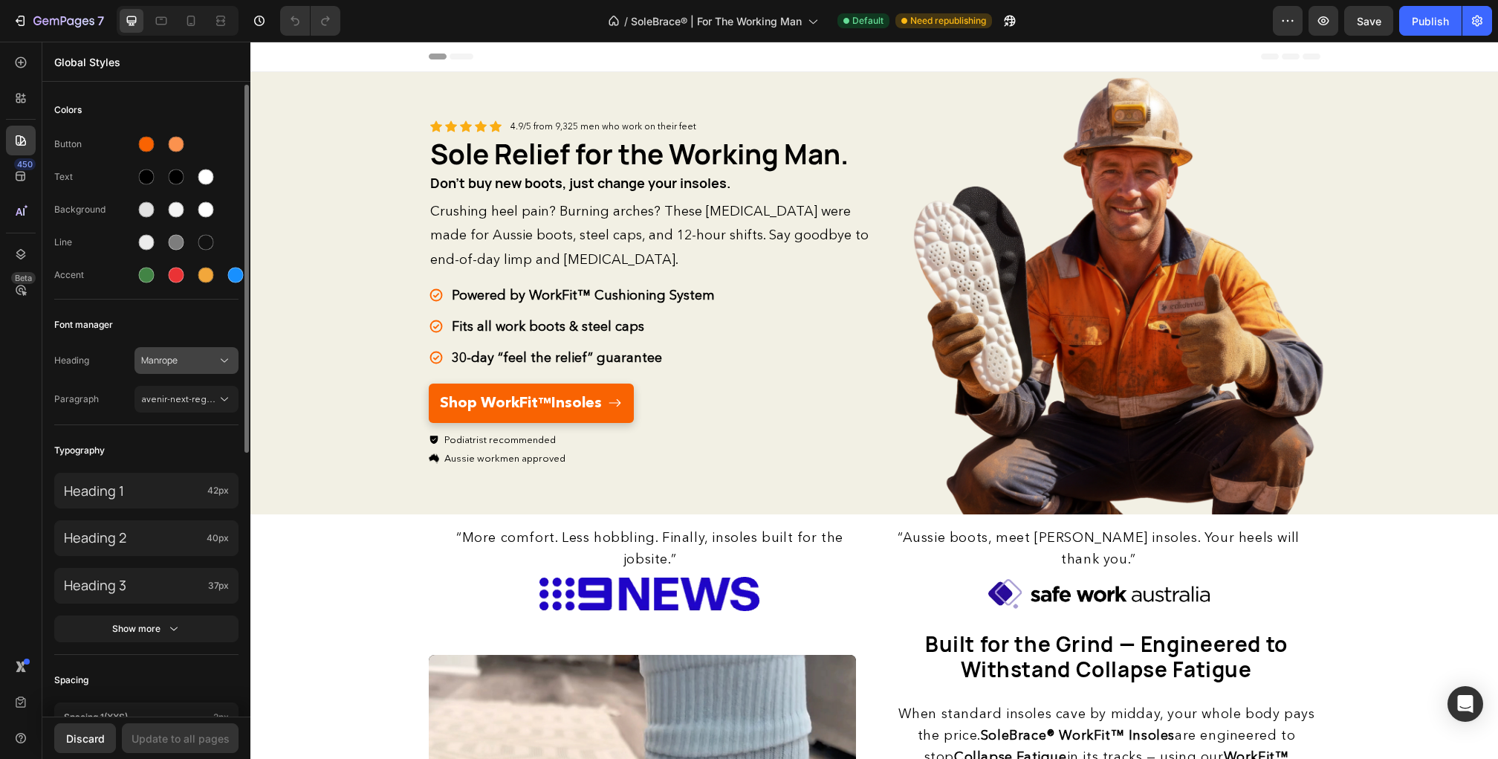
click at [184, 369] on button "Manrope" at bounding box center [186, 360] width 104 height 27
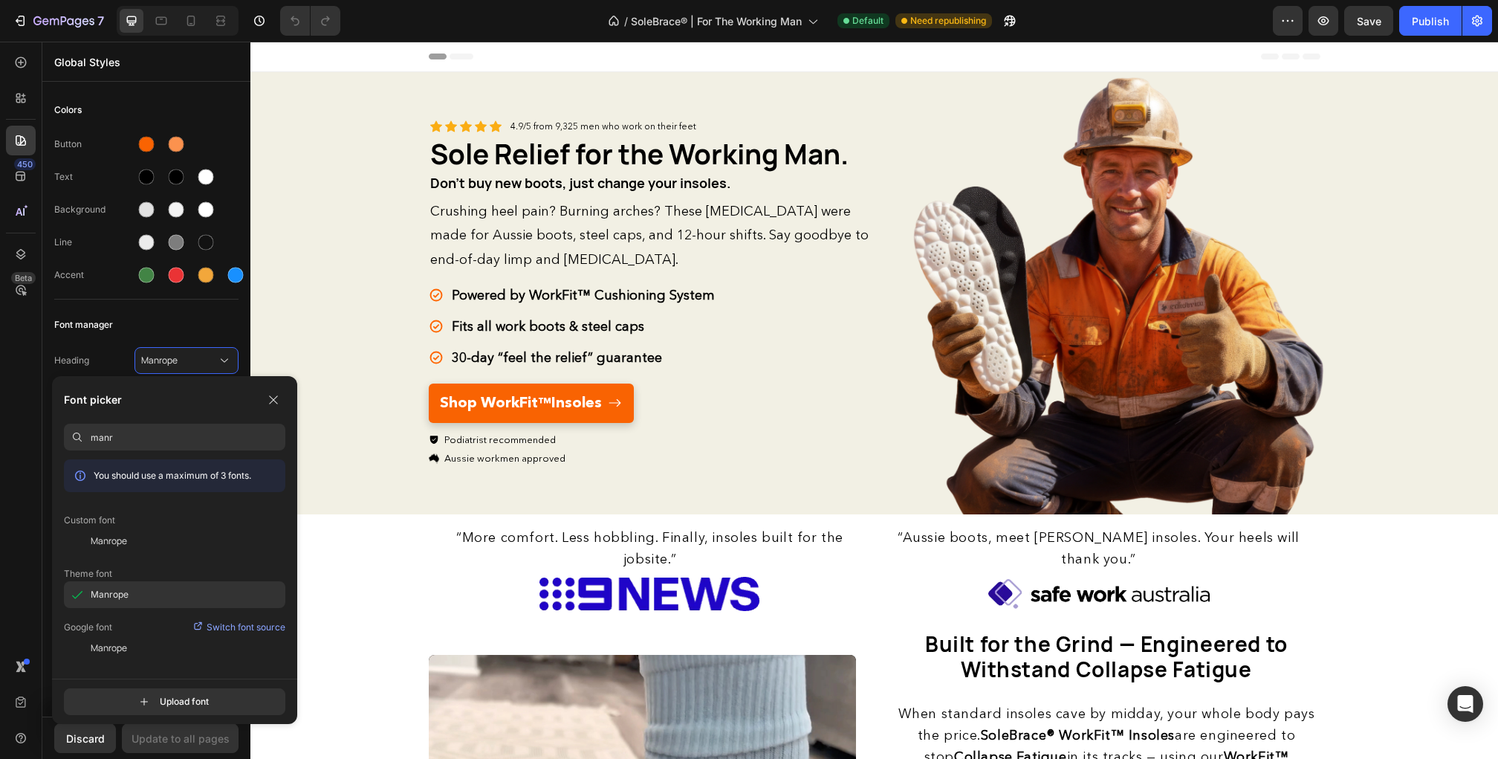
type input "manr"
click at [0, 0] on div "Manrope" at bounding box center [0, 0] width 0 height 0
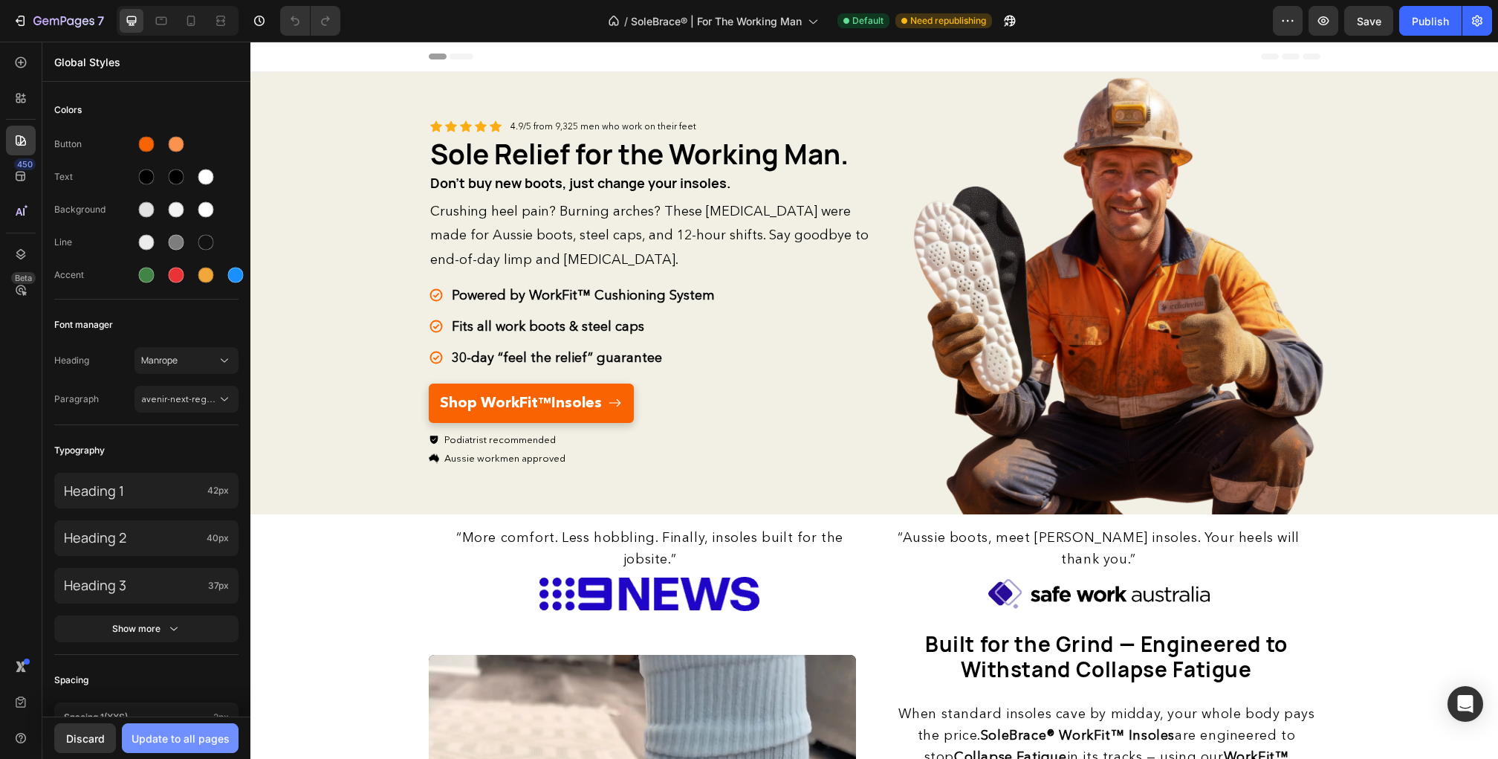
click at [172, 732] on div "Update to all pages" at bounding box center [181, 738] width 98 height 16
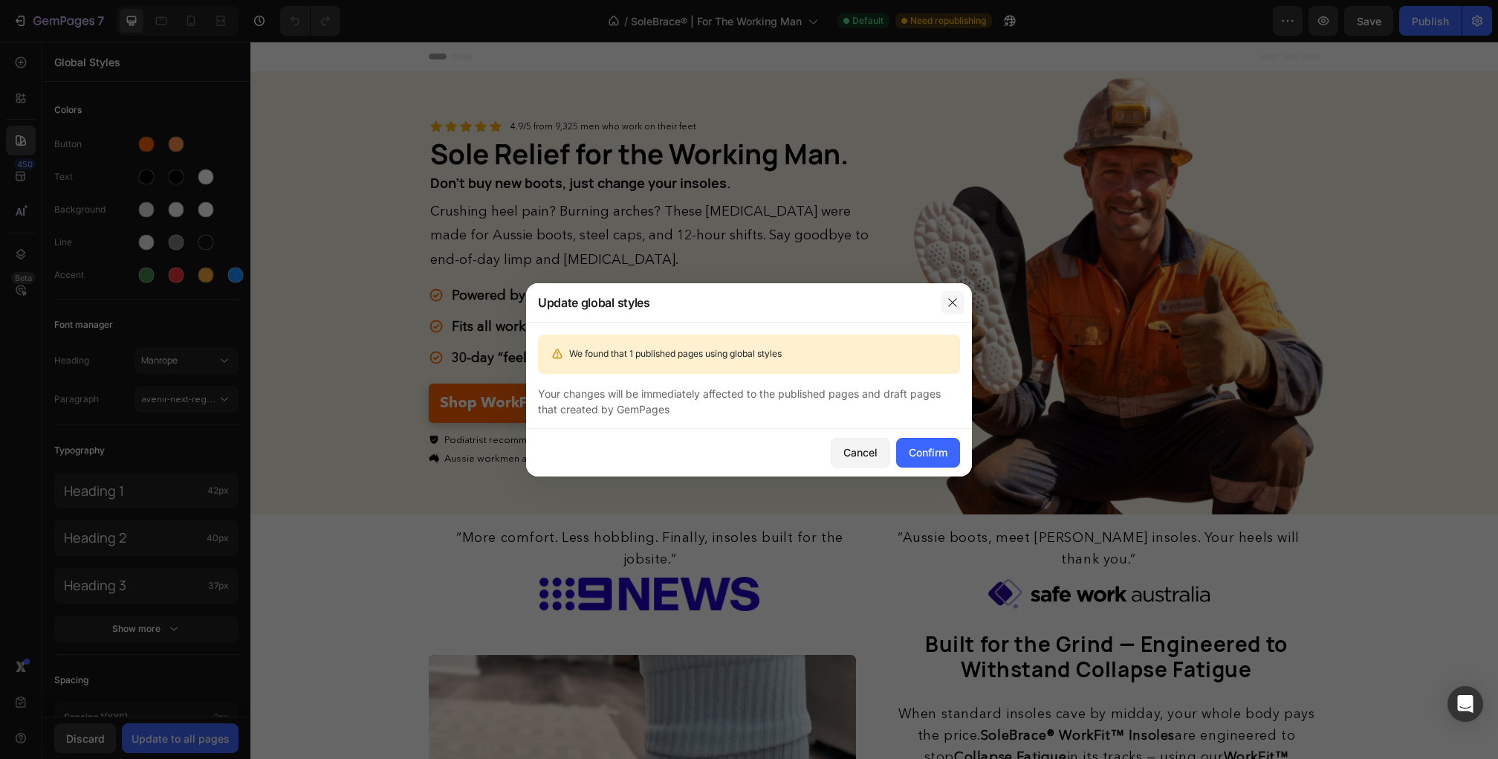
click at [947, 304] on icon "button" at bounding box center [953, 302] width 12 height 12
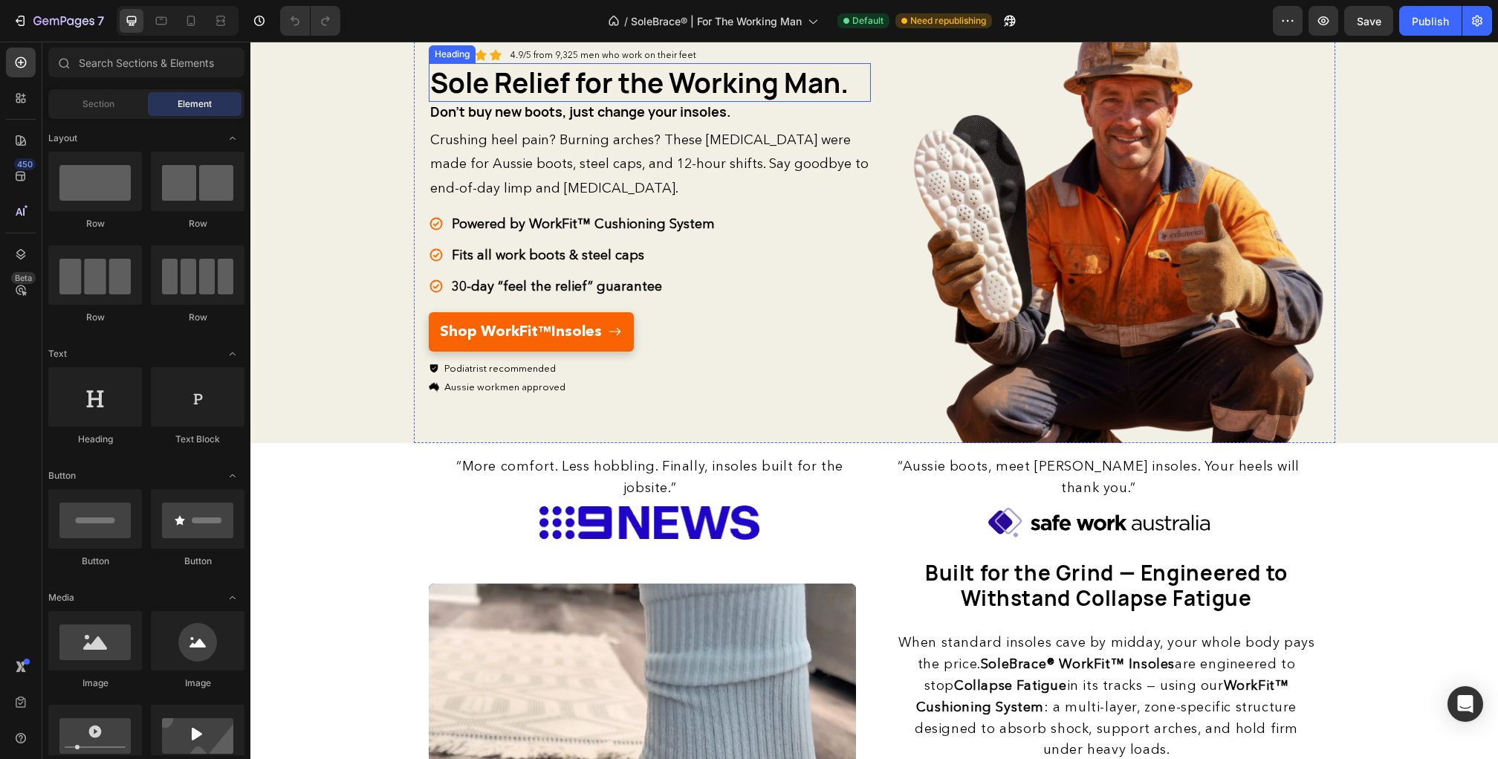
scroll to position [99, 0]
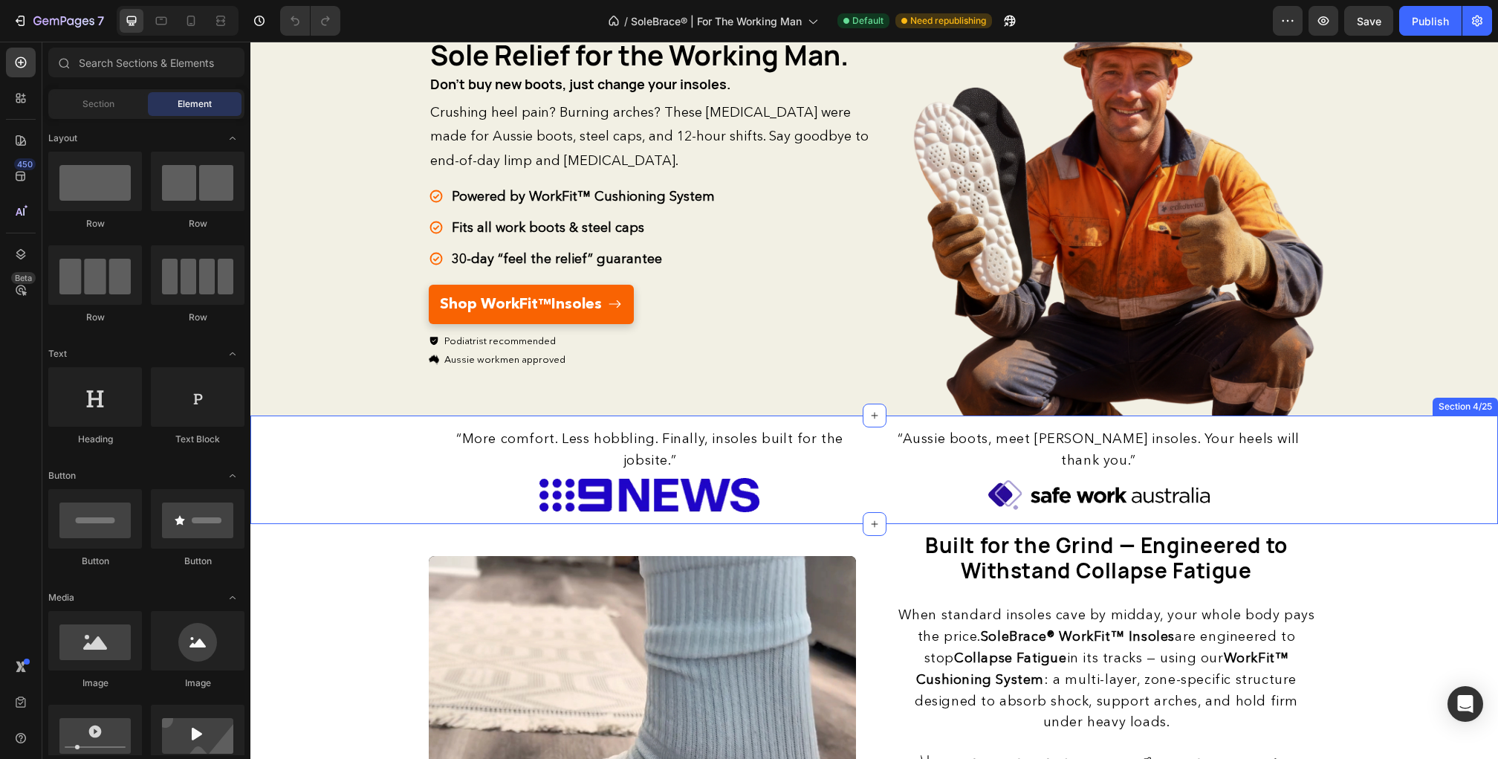
click at [999, 531] on span "Built for the Grind — Engineered to Withstand Collapse Fatigue" at bounding box center [1106, 557] width 363 height 53
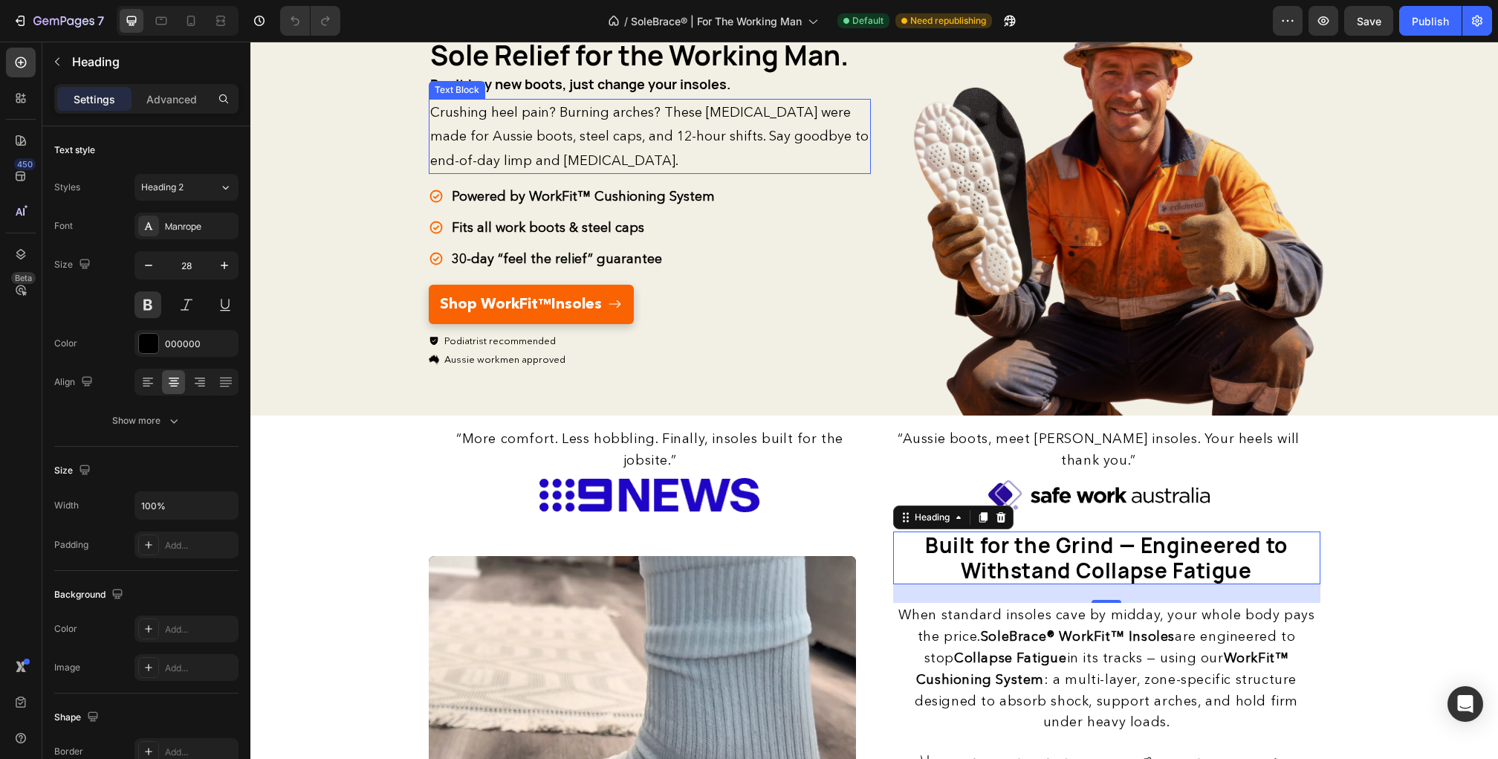
scroll to position [0, 0]
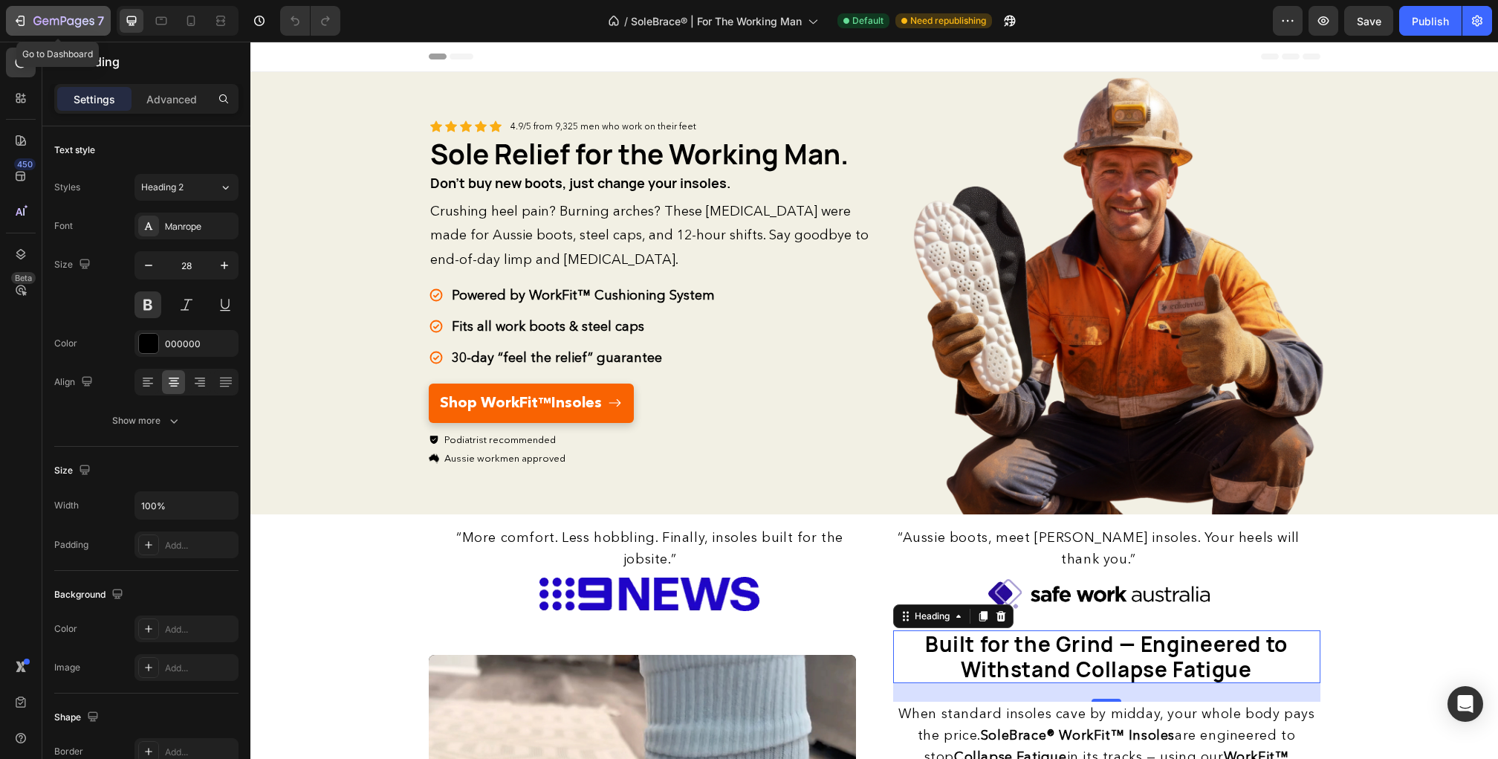
click at [50, 7] on button "7" at bounding box center [58, 21] width 105 height 30
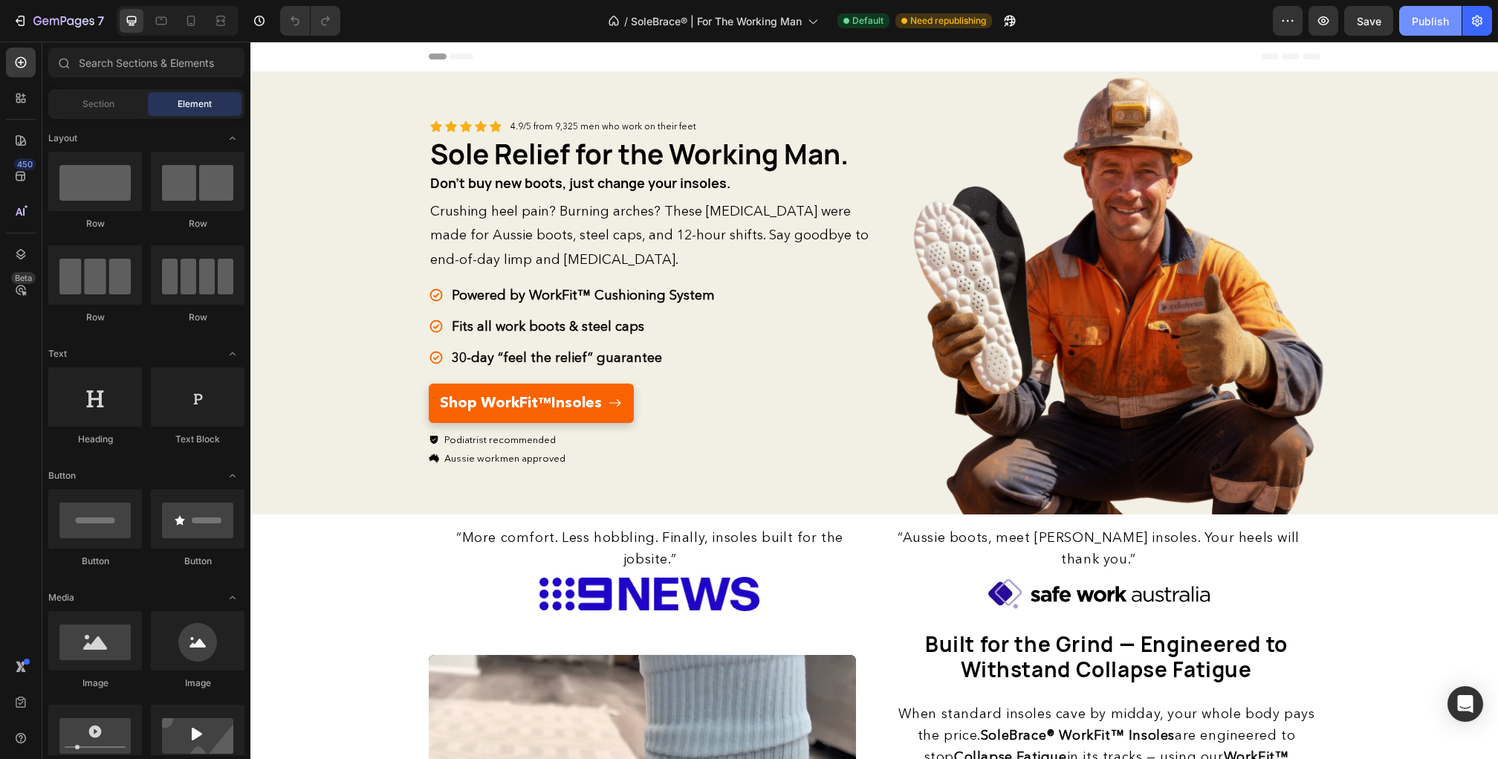
click at [1421, 31] on button "Publish" at bounding box center [1430, 21] width 62 height 30
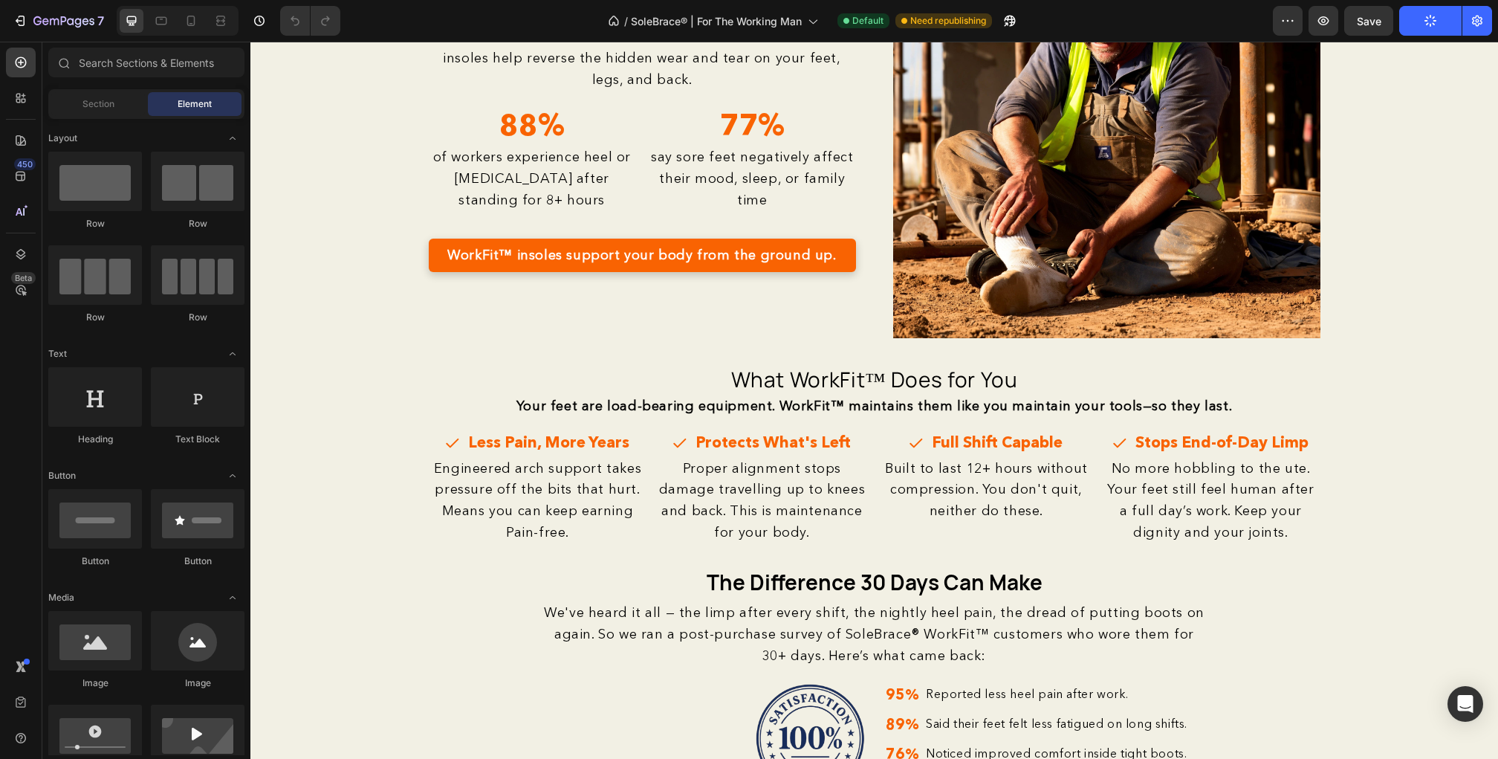
scroll to position [1395, 0]
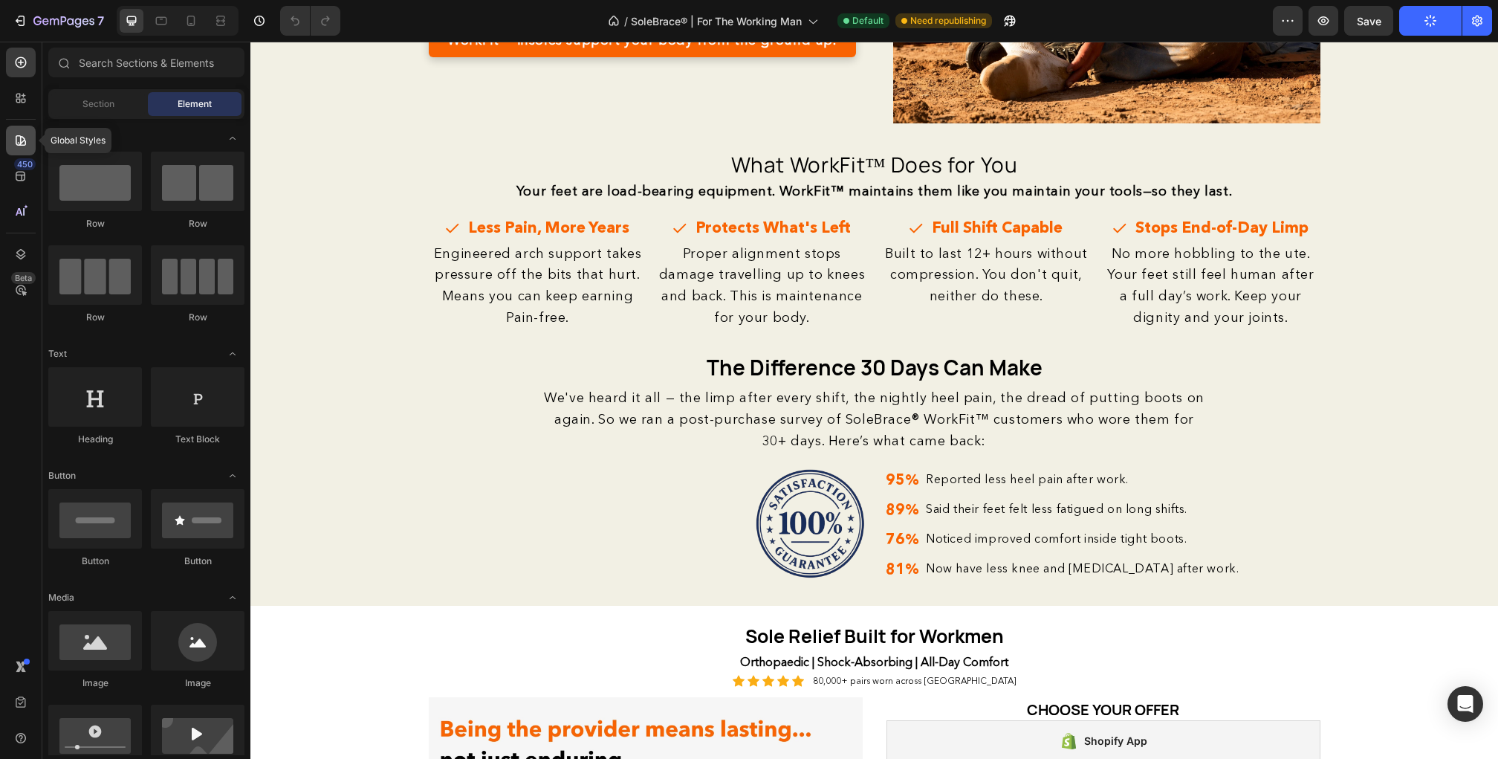
click at [22, 142] on icon at bounding box center [21, 140] width 10 height 10
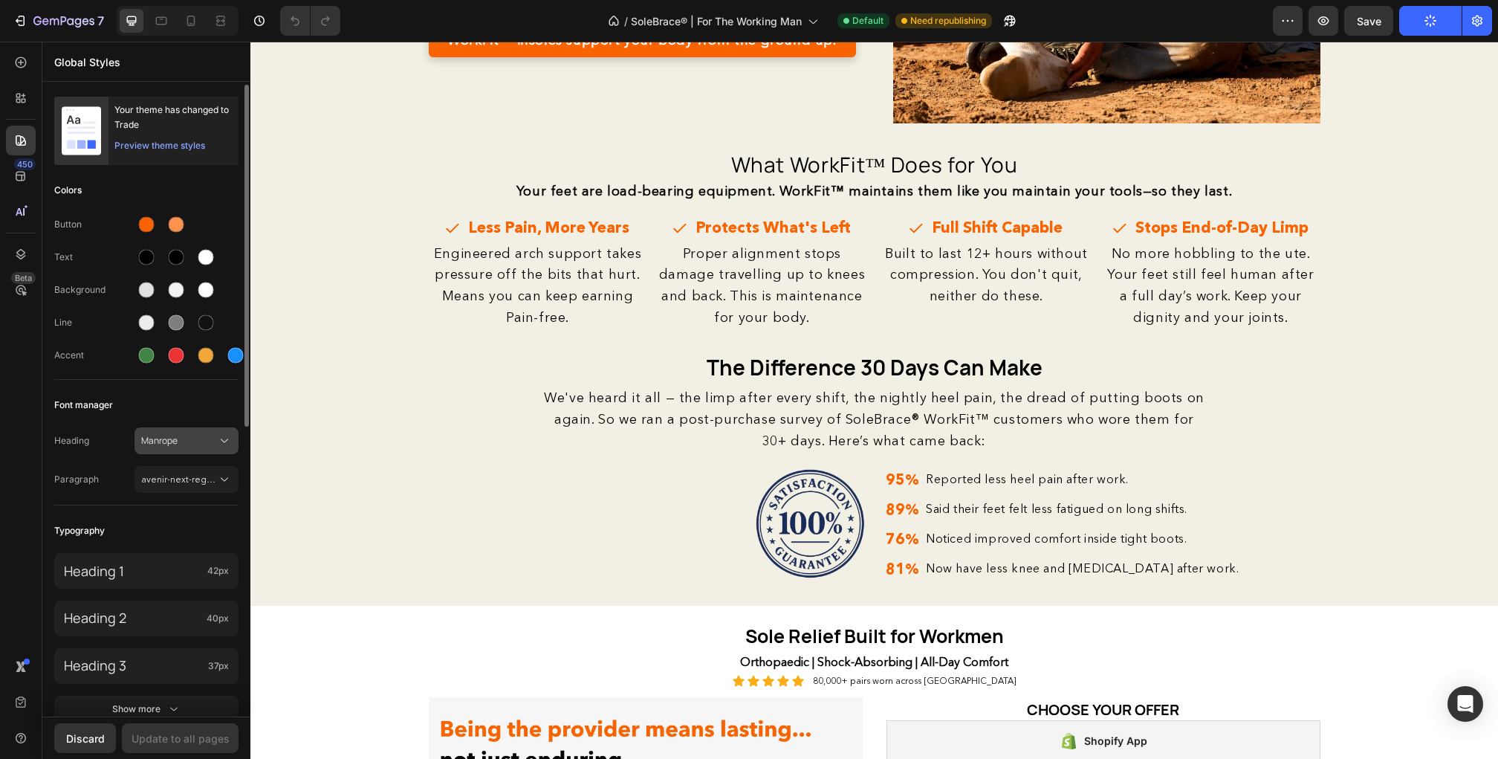
click at [166, 440] on span "Manrope" at bounding box center [179, 440] width 76 height 13
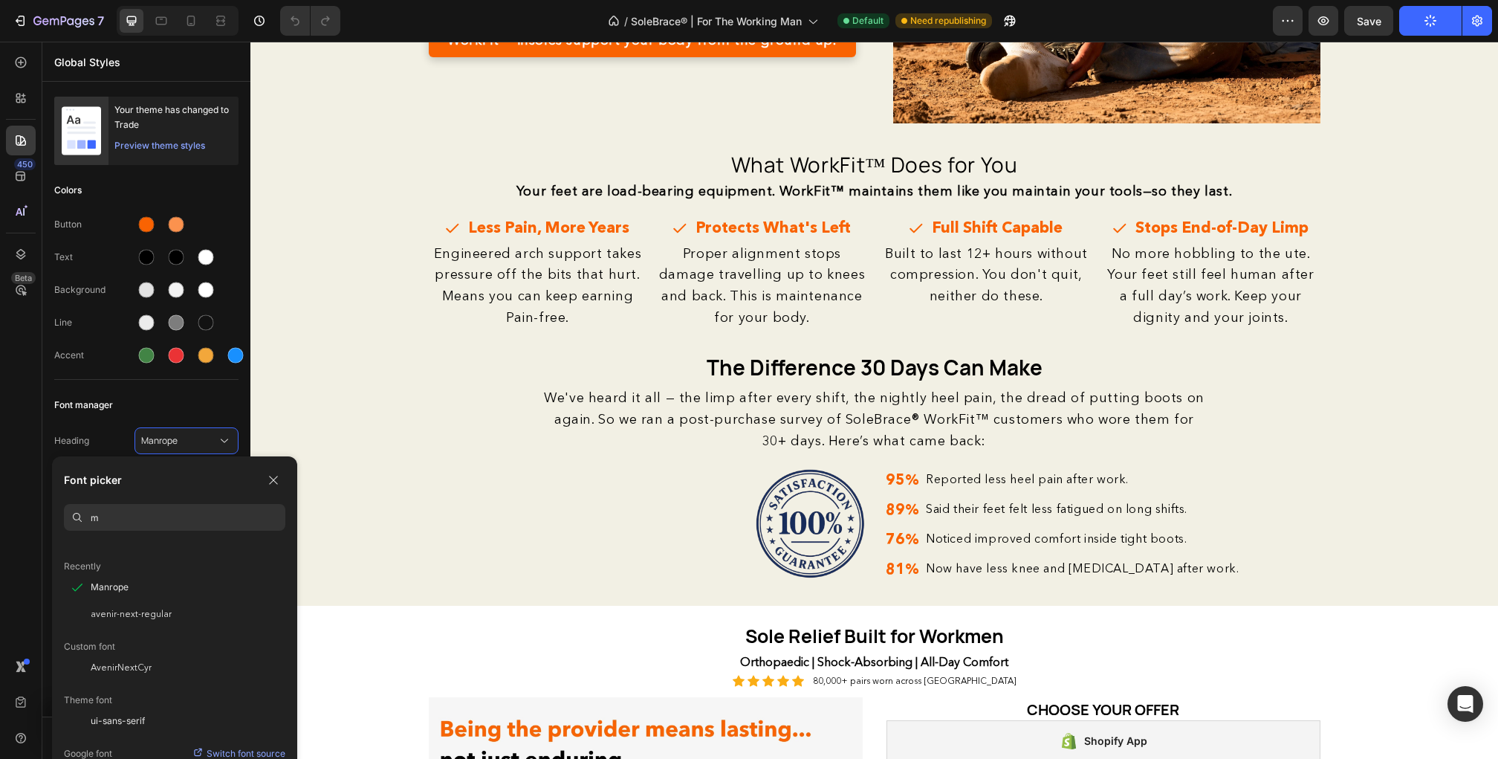
scroll to position [0, 0]
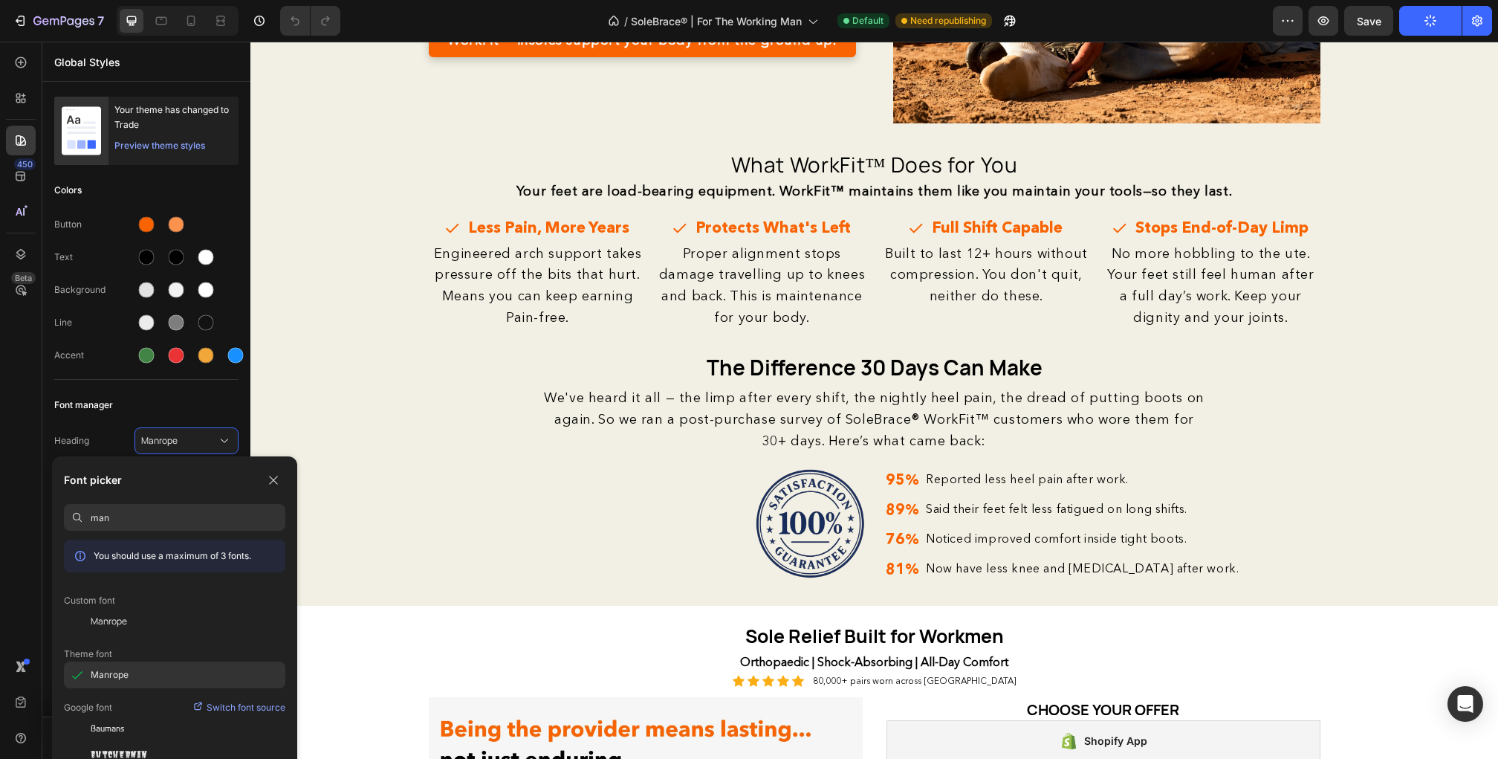
type input "man"
click at [0, 0] on div "Manrope" at bounding box center [0, 0] width 0 height 0
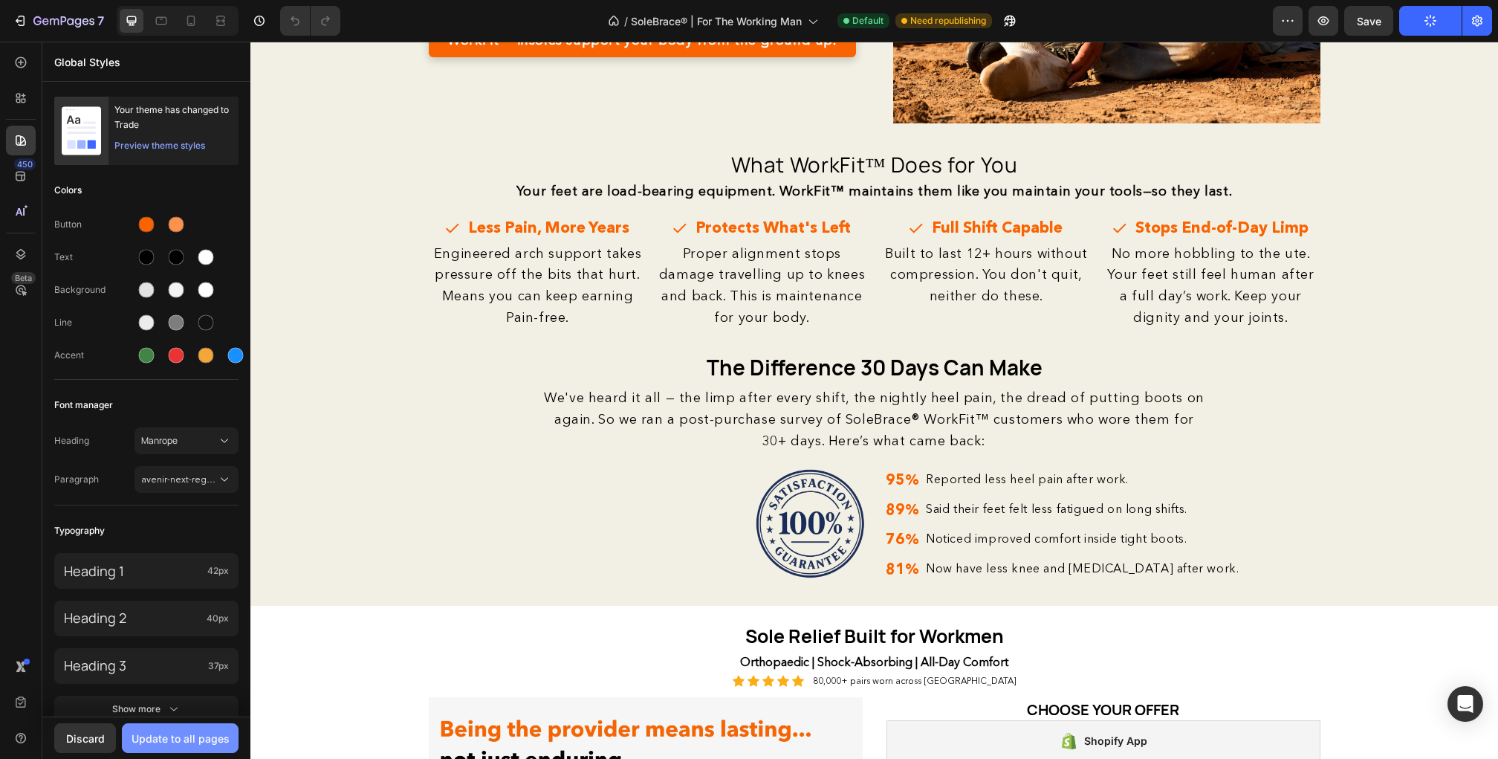
click at [178, 735] on div "Update to all pages" at bounding box center [181, 738] width 98 height 16
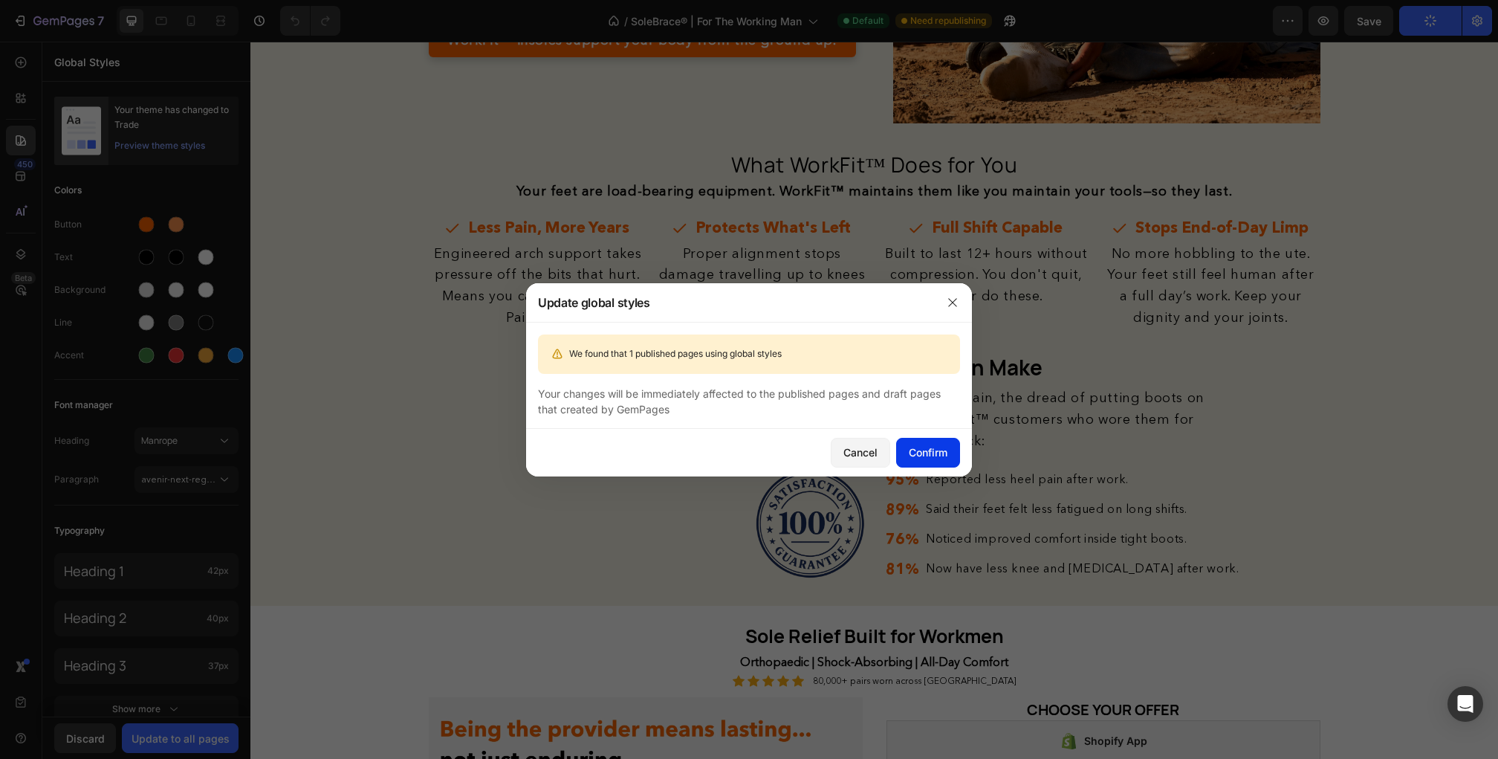
click at [928, 447] on div "Confirm" at bounding box center [928, 452] width 39 height 16
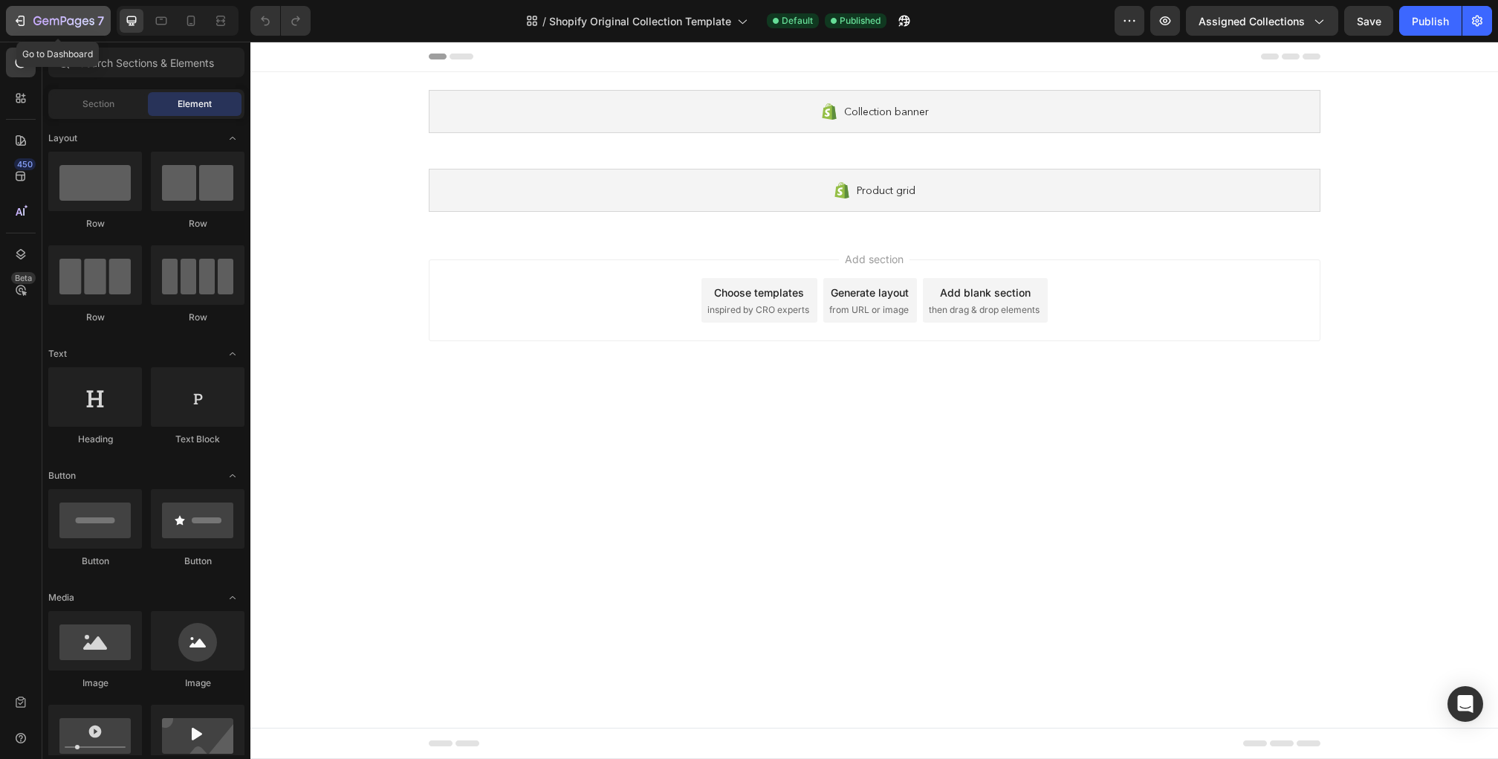
click at [30, 19] on div "7" at bounding box center [58, 21] width 91 height 18
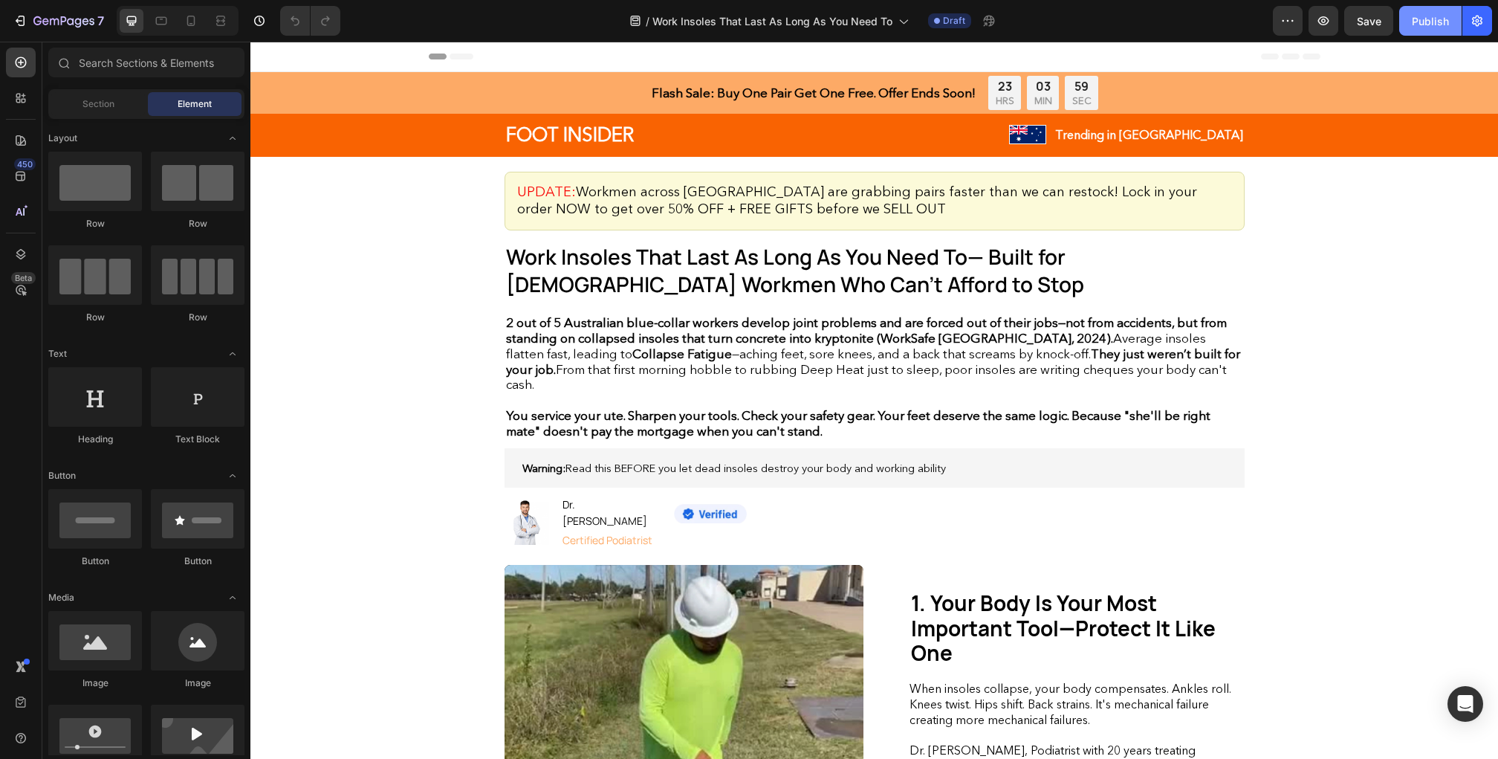
click at [1415, 16] on div "Publish" at bounding box center [1430, 21] width 37 height 16
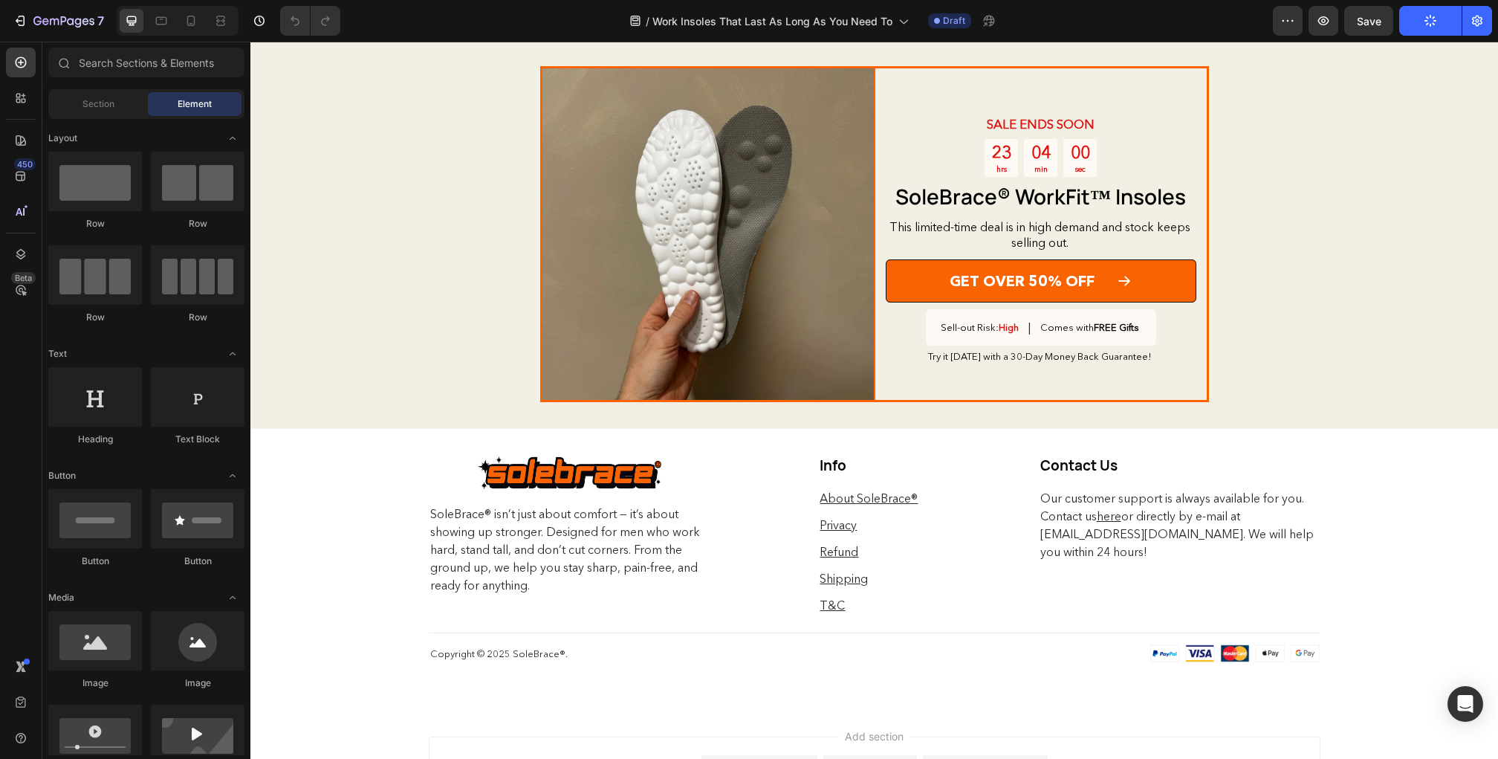
scroll to position [3136, 0]
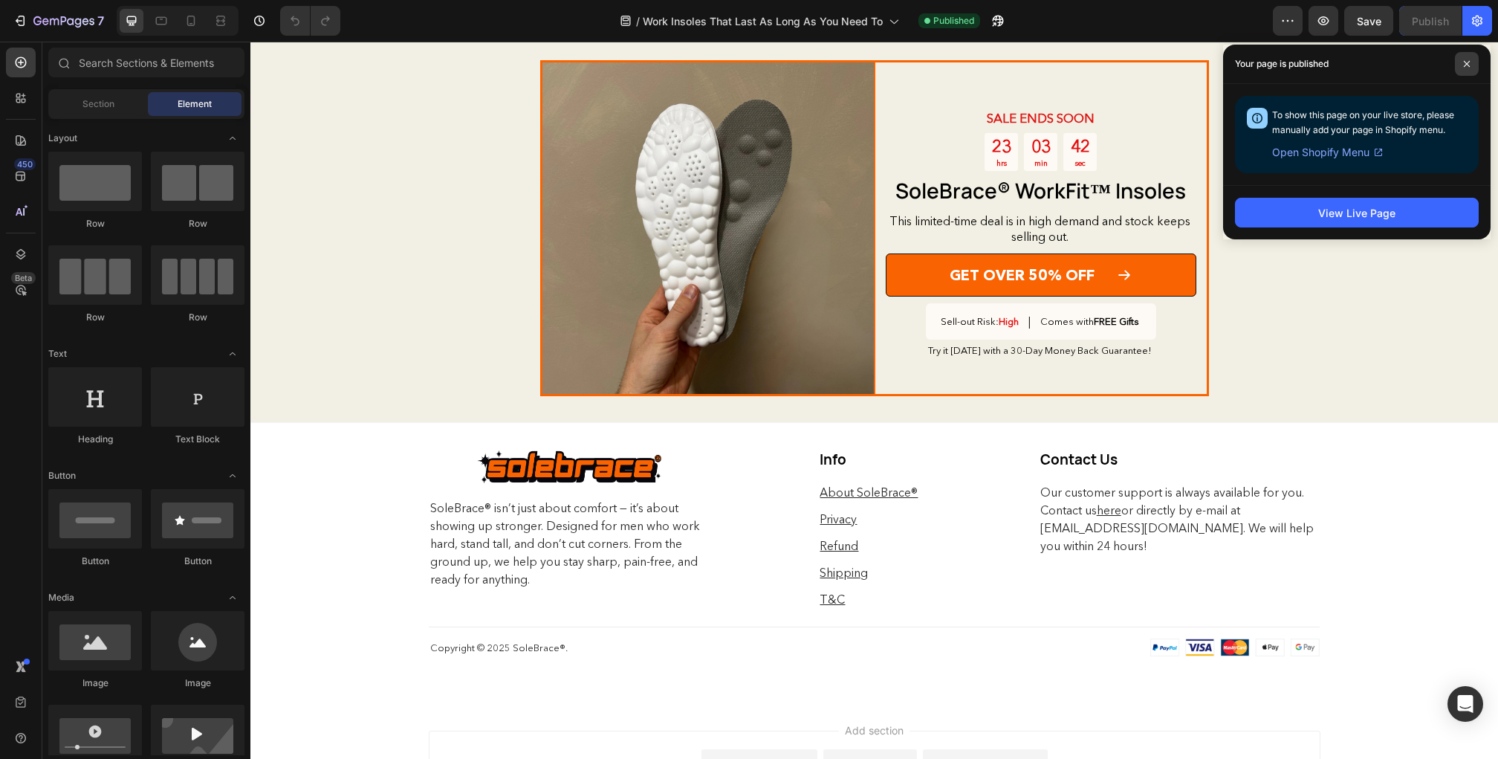
click at [1467, 54] on span at bounding box center [1467, 64] width 24 height 24
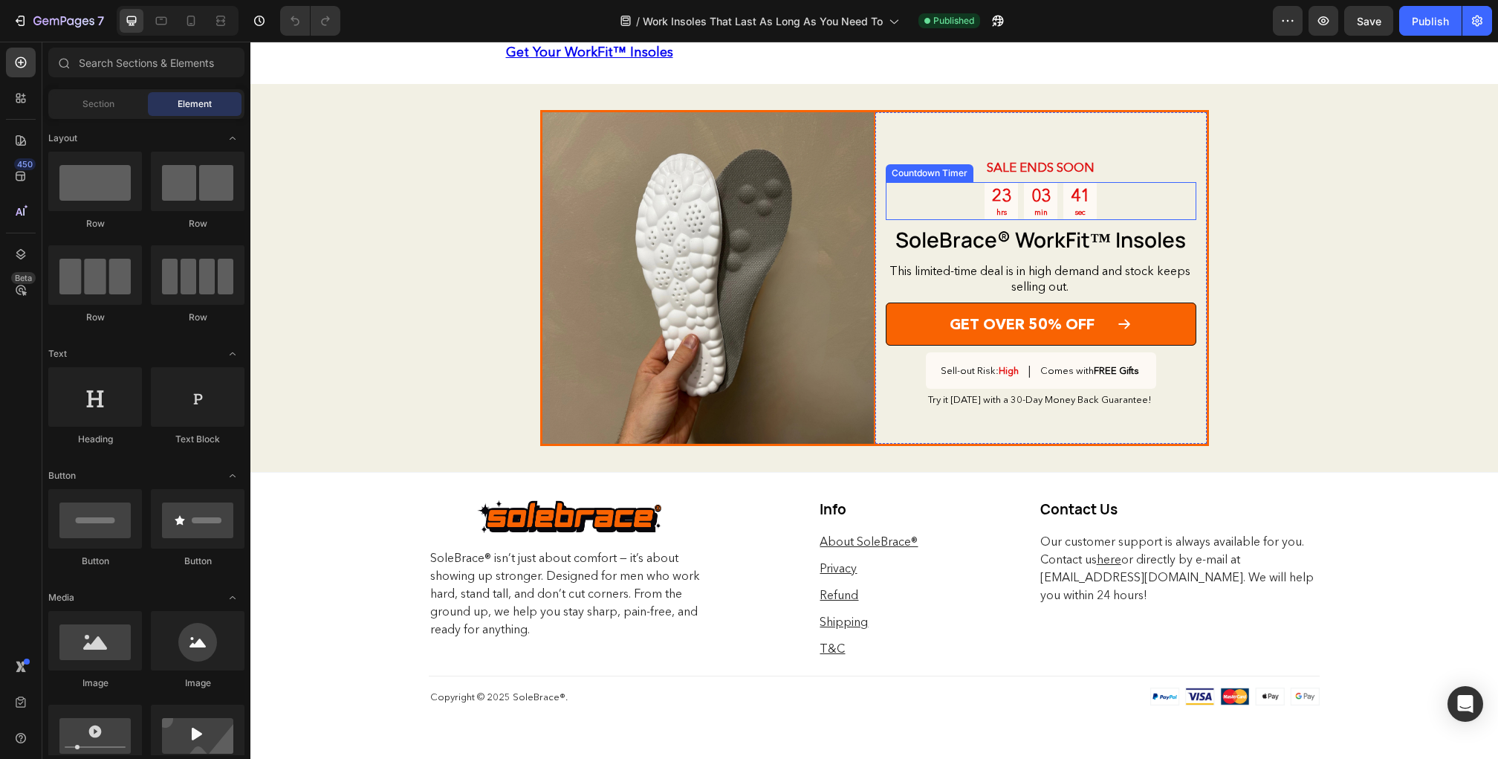
scroll to position [2928, 0]
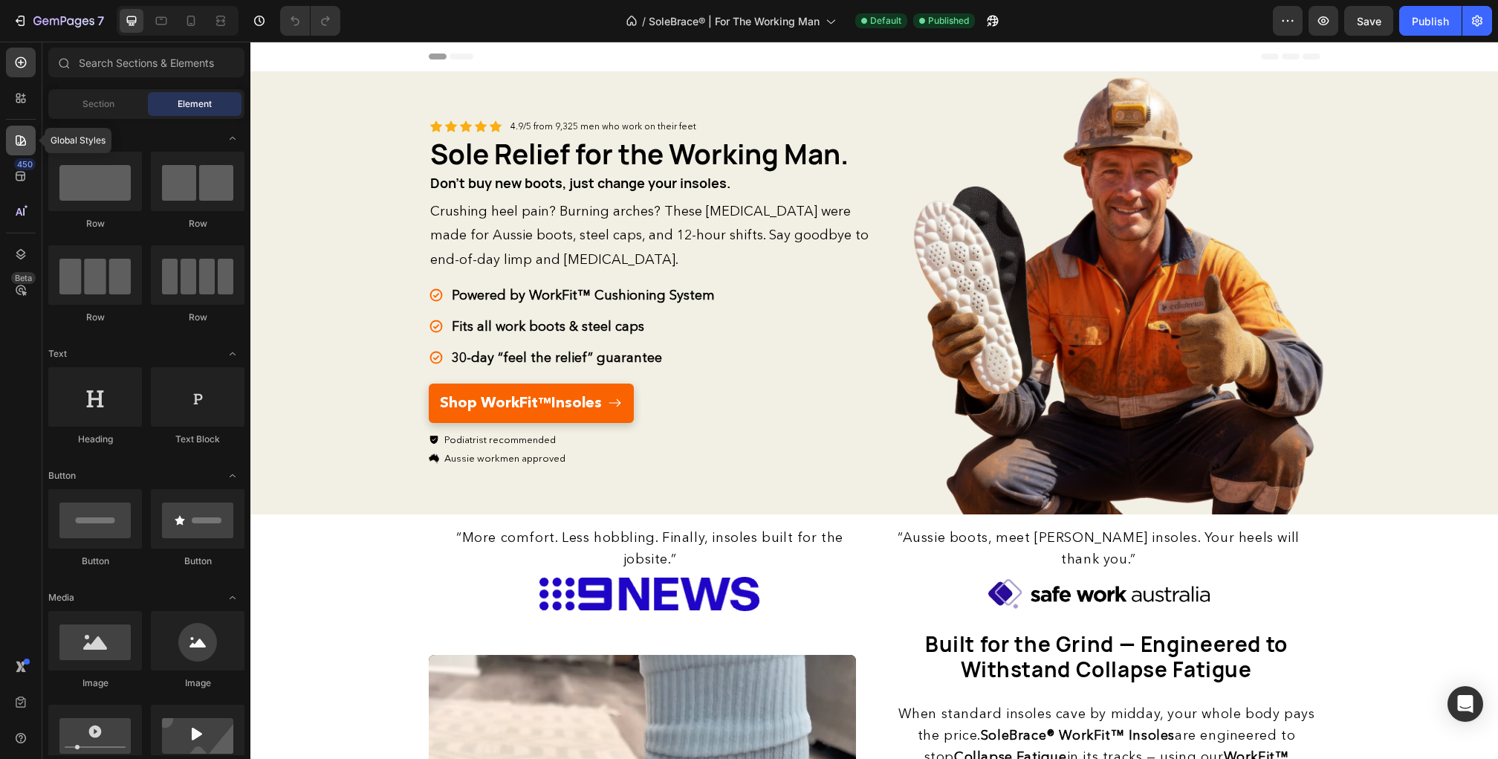
click at [24, 149] on div at bounding box center [21, 141] width 30 height 30
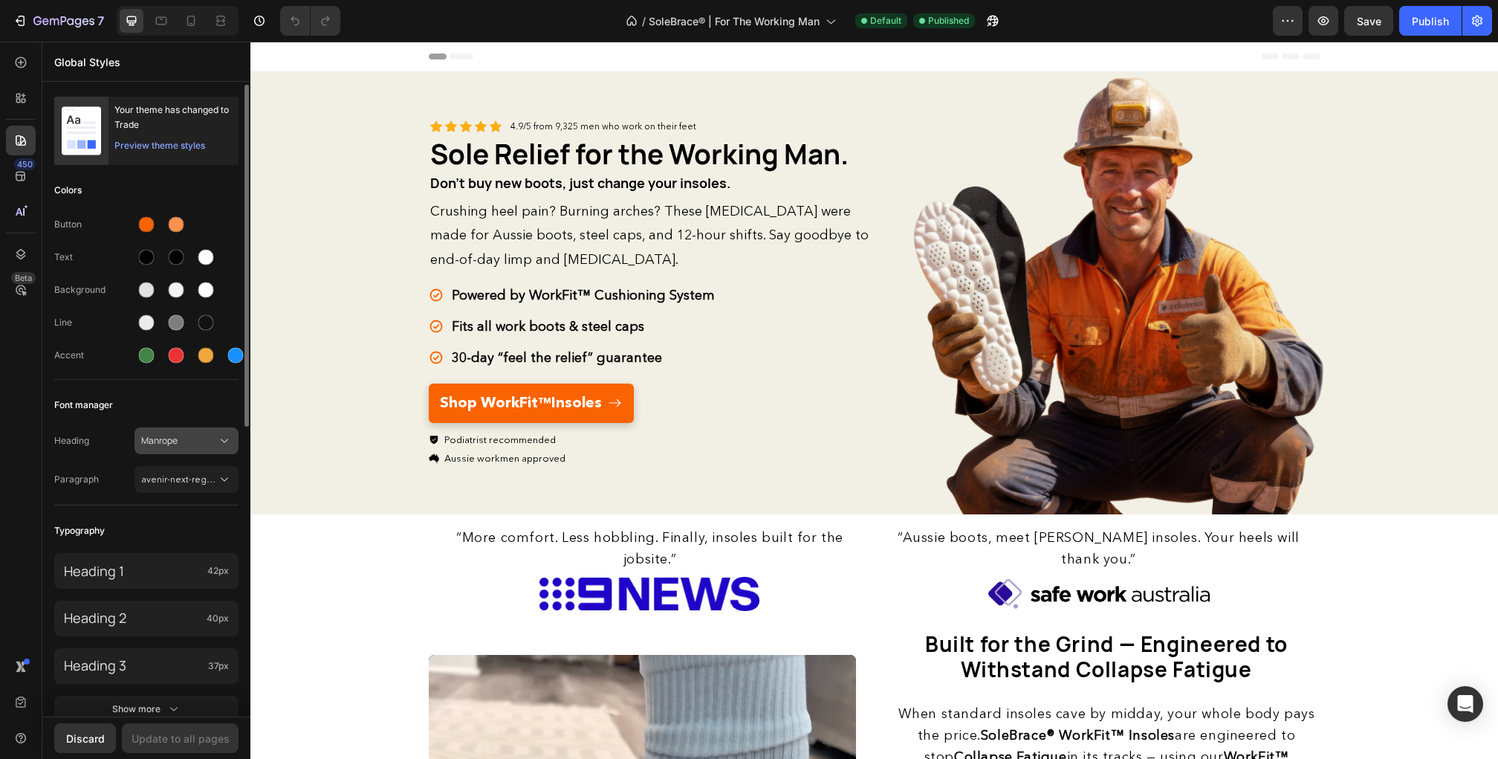
click at [175, 434] on span "Manrope" at bounding box center [179, 440] width 76 height 13
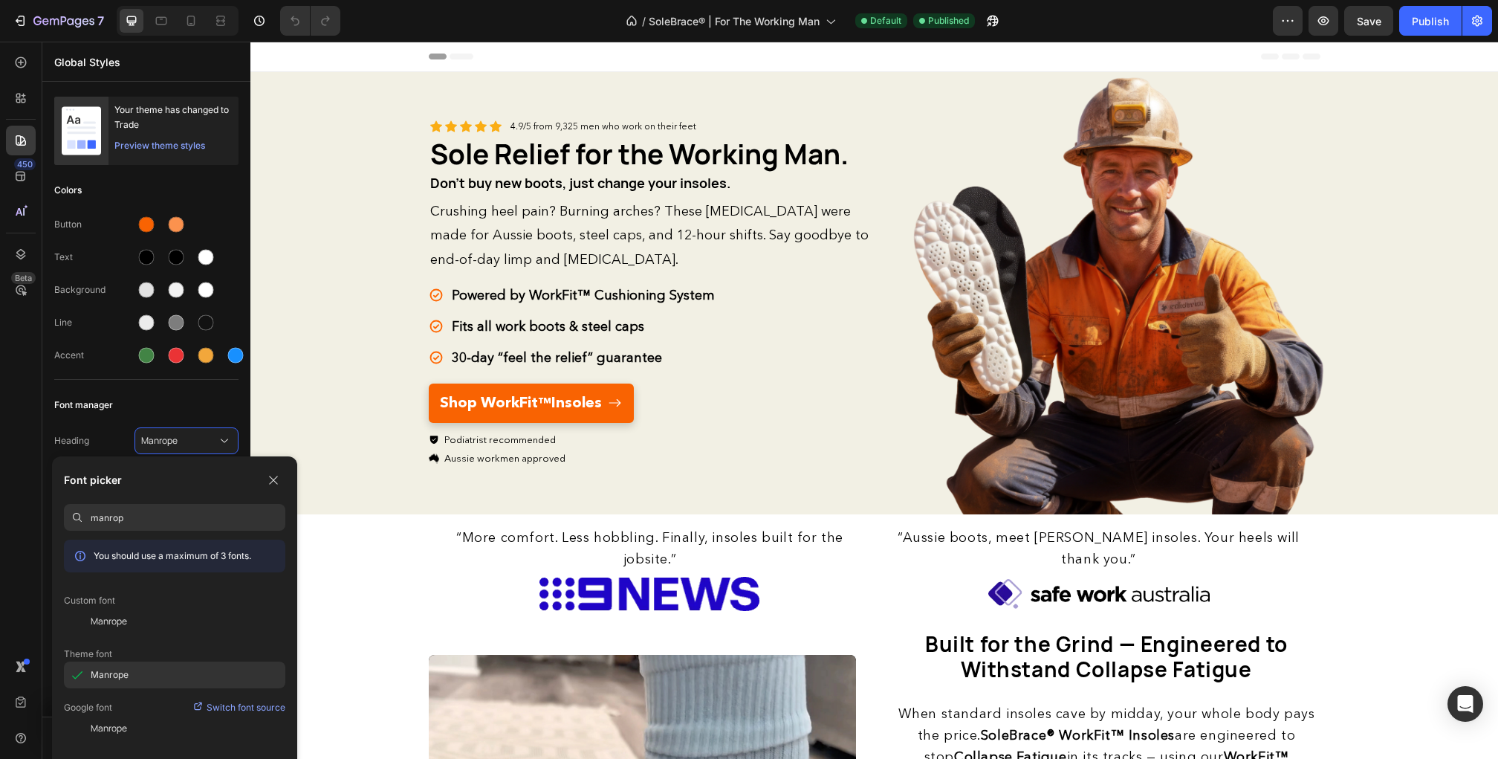
type input "manrop"
click at [0, 0] on div "Manrope" at bounding box center [0, 0] width 0 height 0
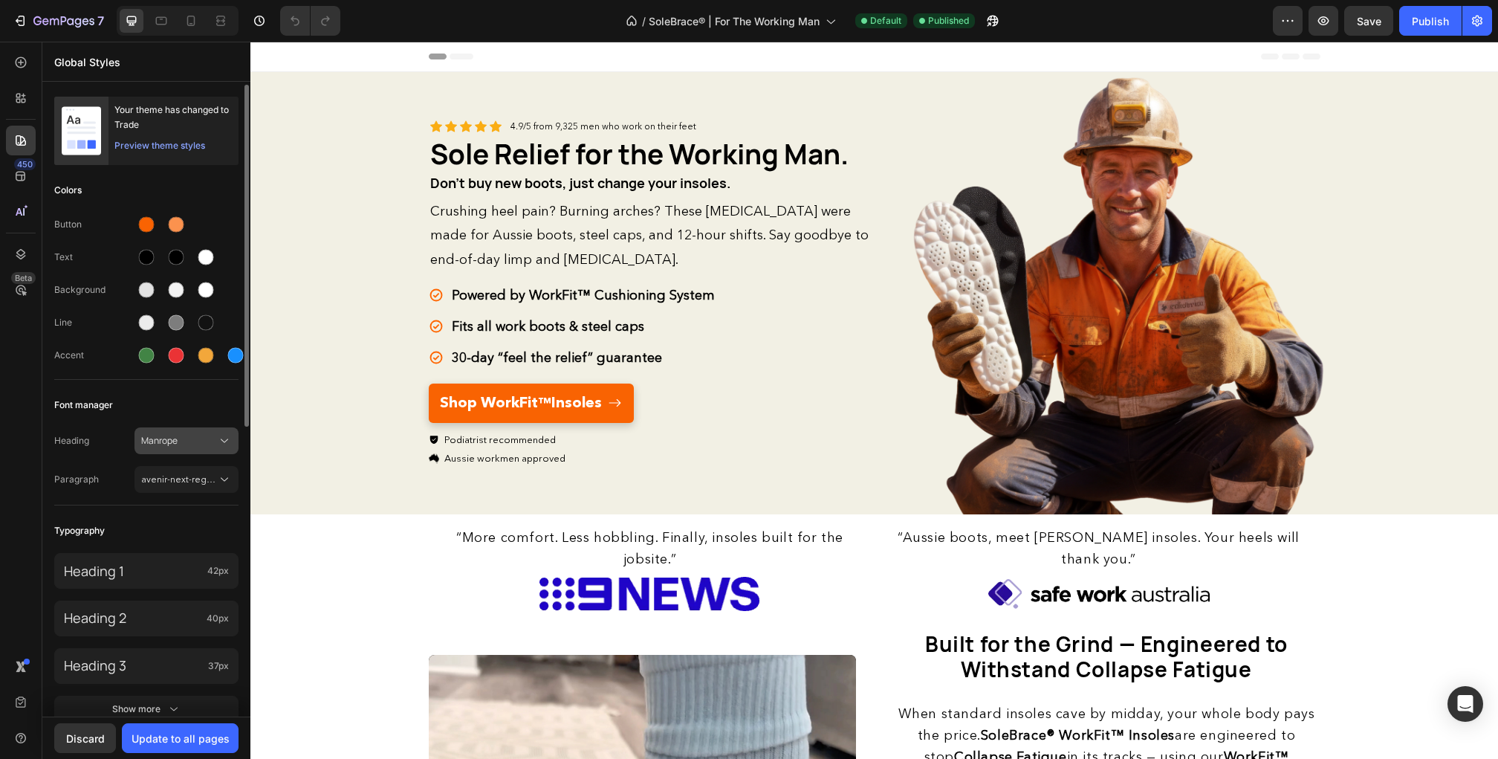
click at [175, 444] on span "Manrope" at bounding box center [179, 440] width 76 height 13
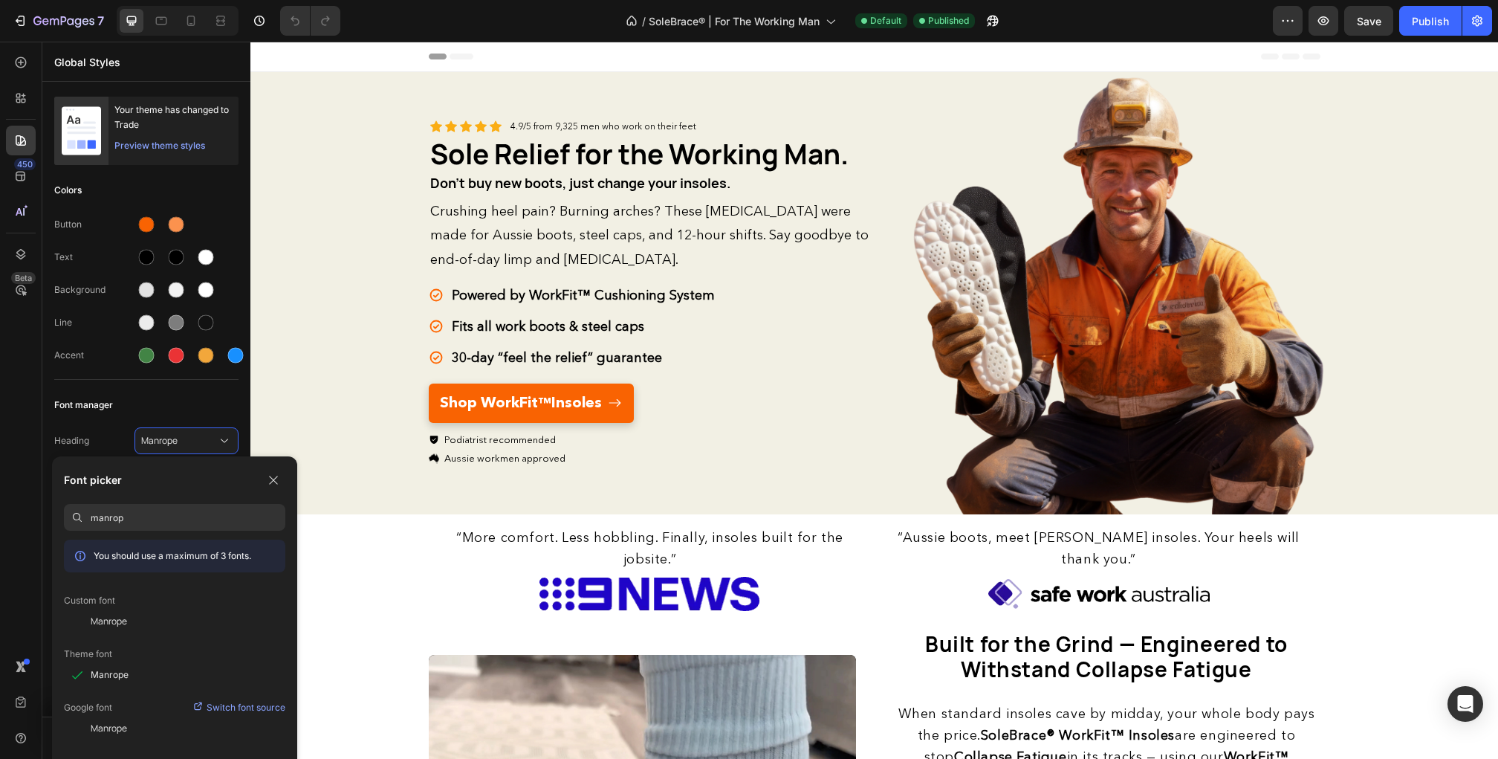
click at [196, 523] on input "manrop" at bounding box center [188, 517] width 195 height 27
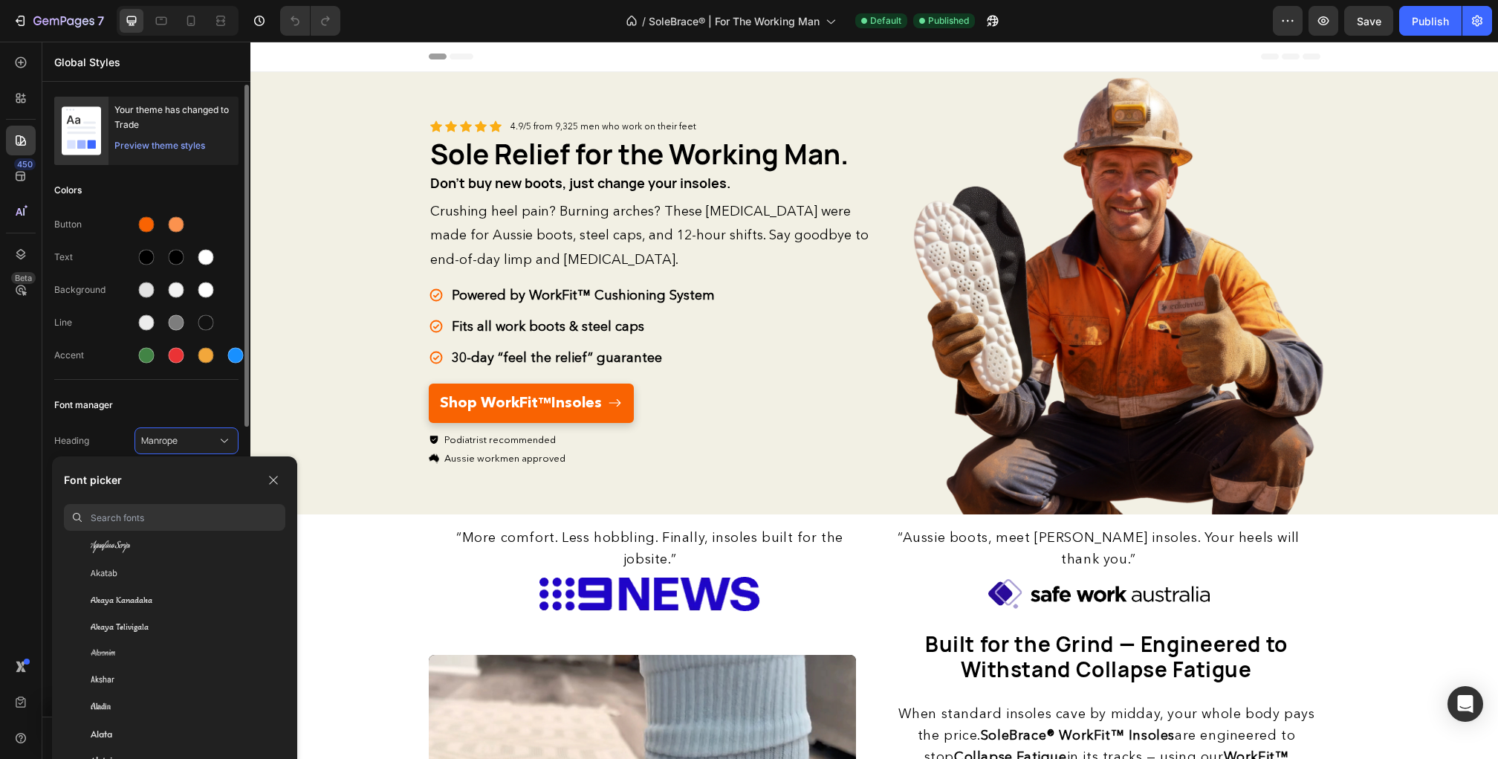
click at [97, 429] on div "Heading Manrope" at bounding box center [146, 440] width 184 height 27
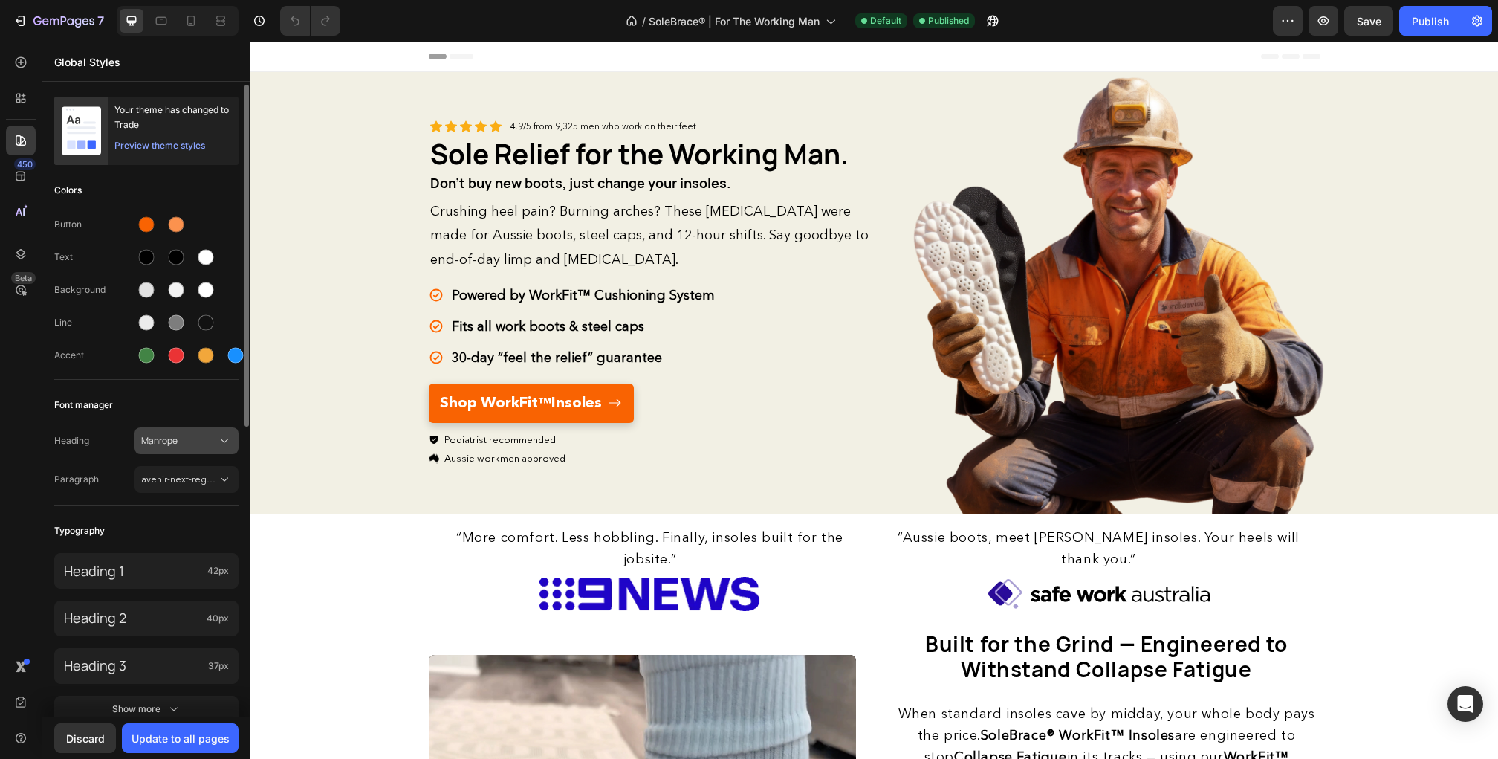
click at [166, 436] on span "Manrope" at bounding box center [179, 440] width 76 height 13
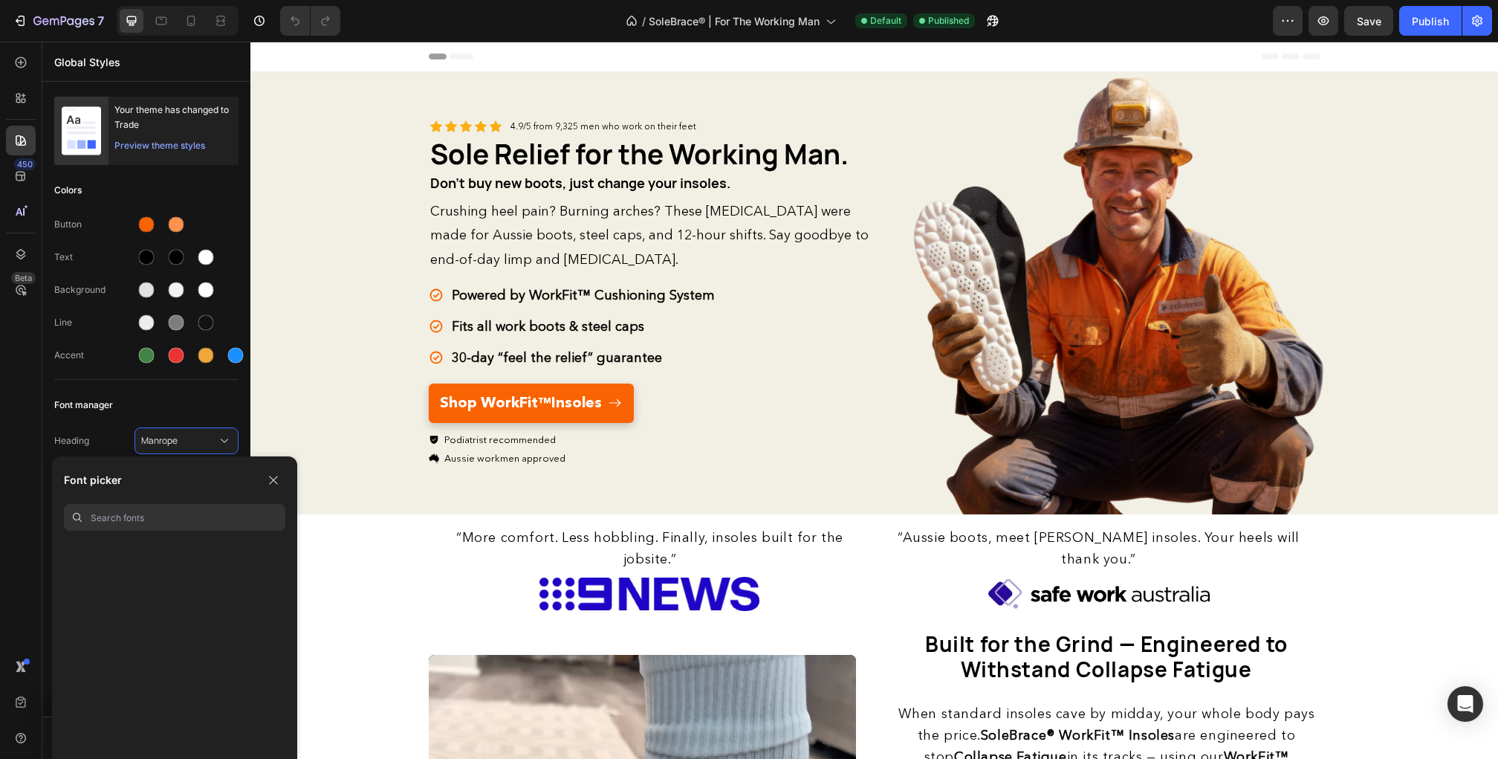
scroll to position [7143, 0]
click at [0, 0] on icon "button" at bounding box center [0, 0] width 0 height 0
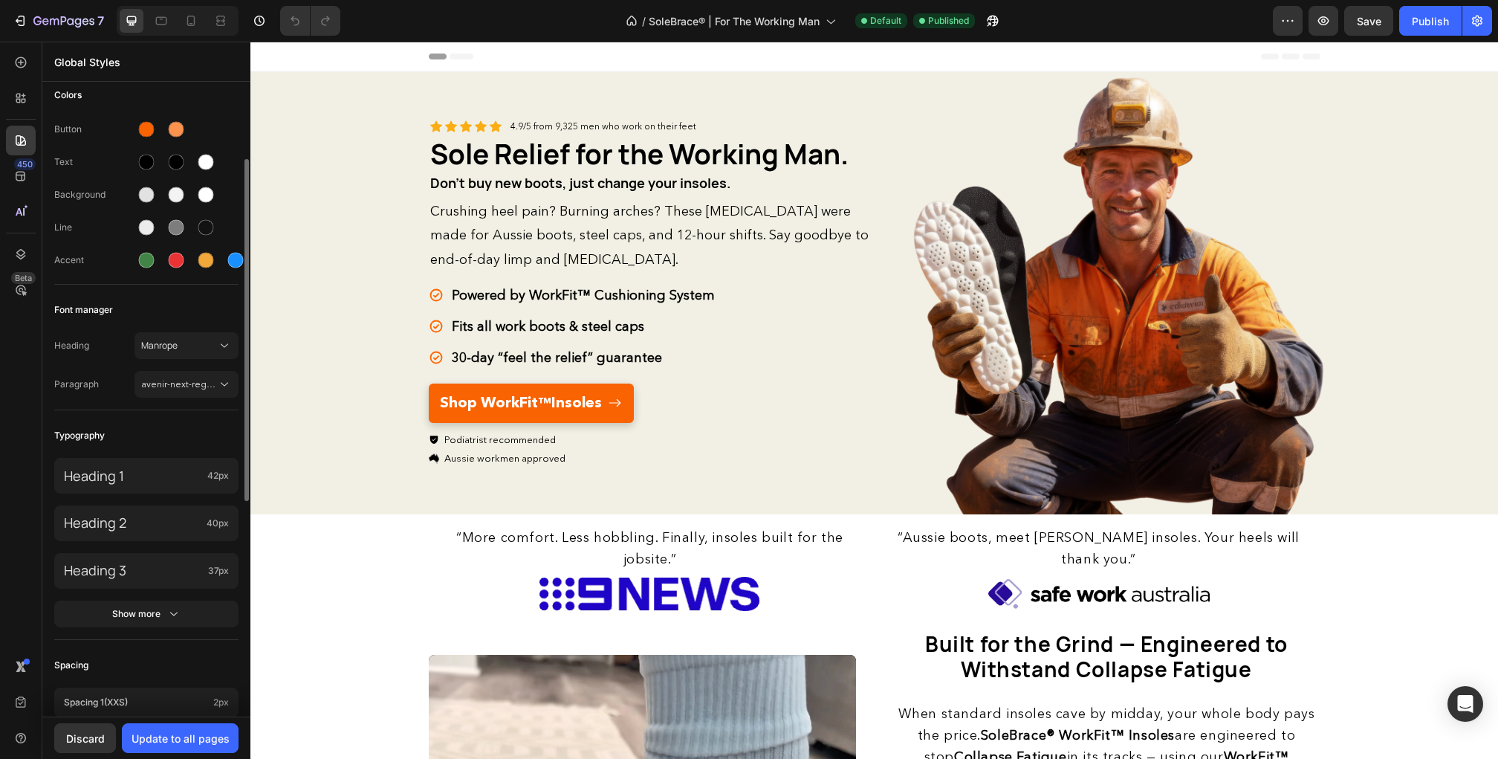
scroll to position [111, 0]
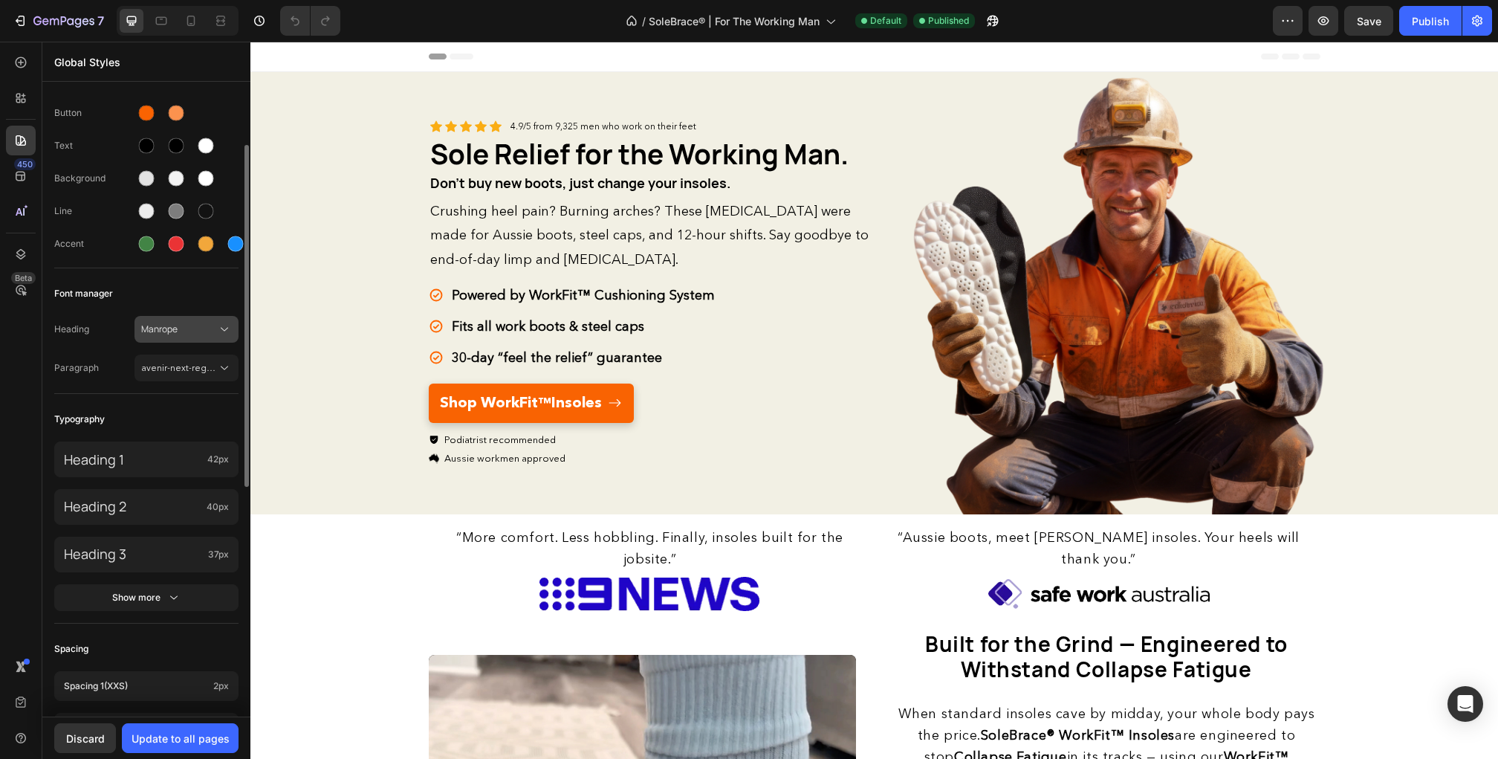
click at [158, 317] on button "Manrope" at bounding box center [186, 329] width 104 height 27
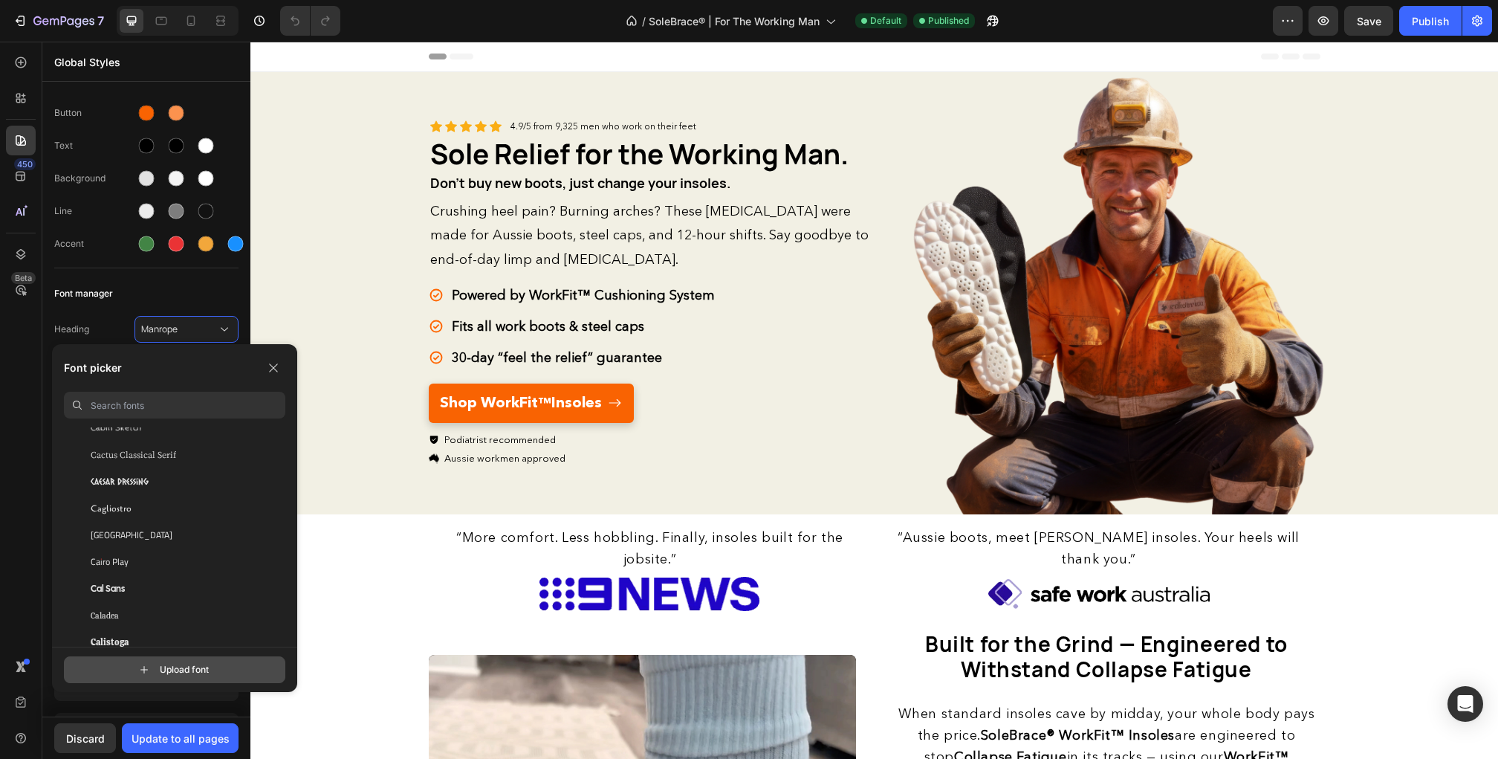
click at [172, 669] on input "file" at bounding box center [188, 669] width 372 height 25
click at [140, 668] on input "file" at bounding box center [188, 669] width 372 height 25
click at [162, 676] on input "file" at bounding box center [188, 669] width 372 height 25
type input "C:\fakepath\manrope b.ttf"
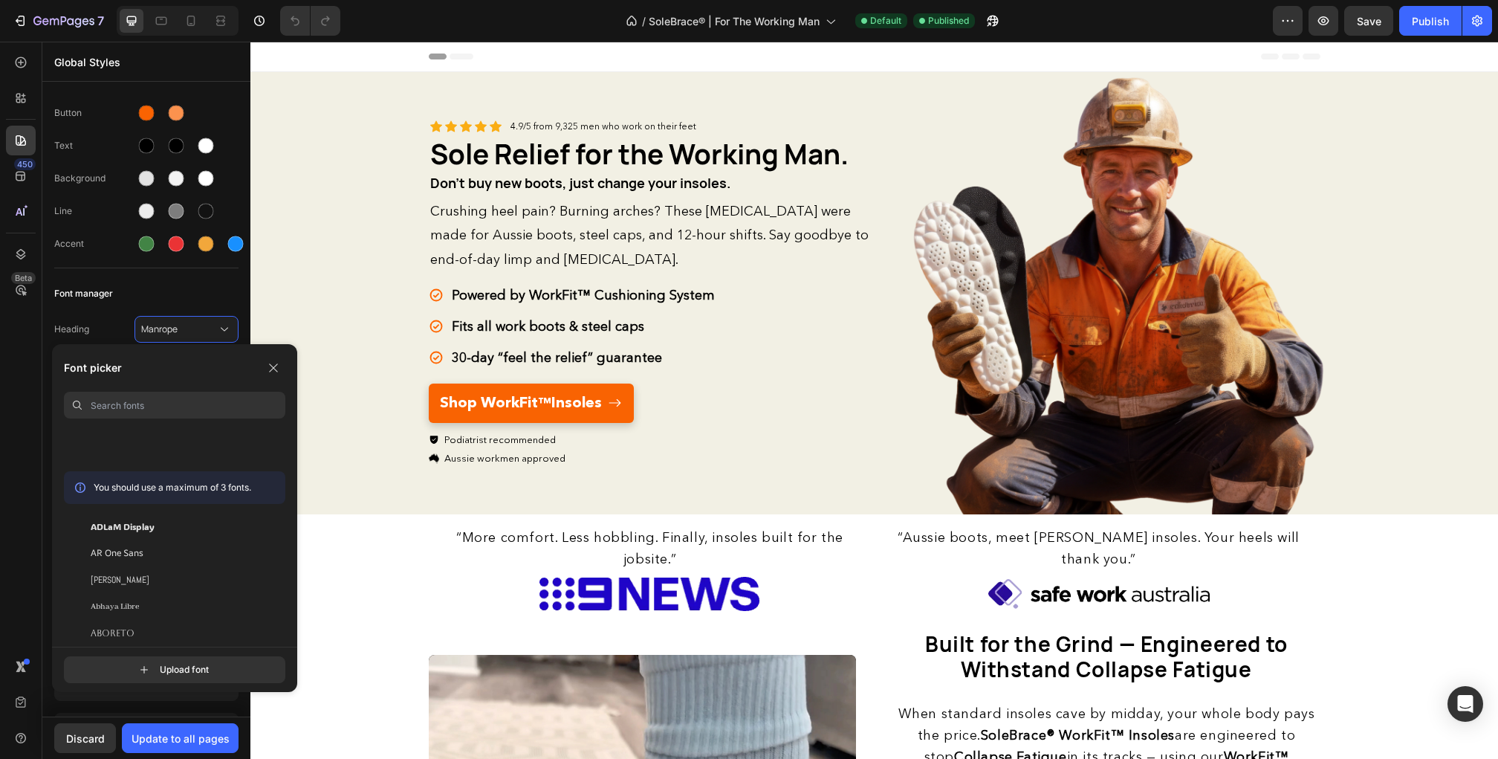
scroll to position [0, 0]
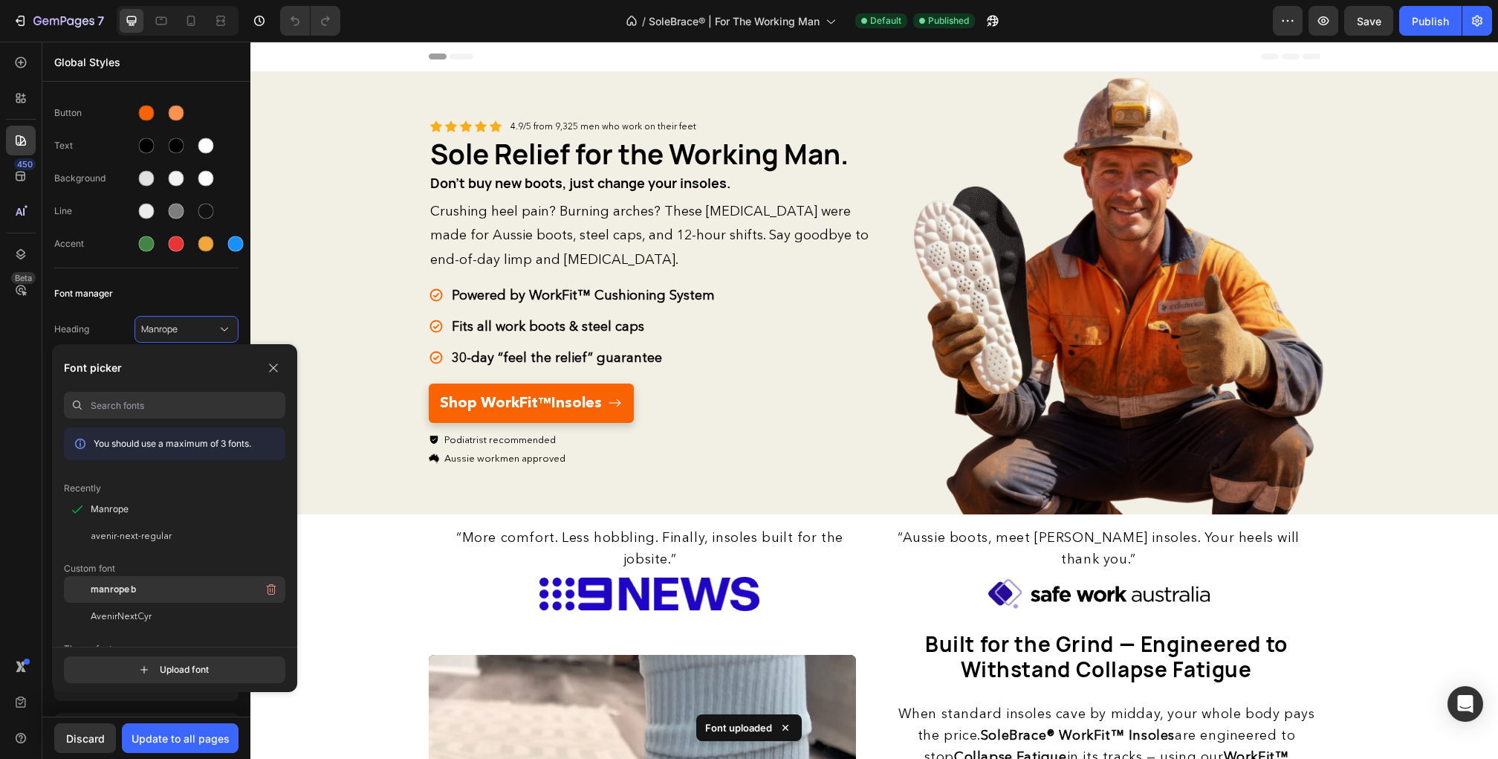
click at [133, 595] on span "manrope b" at bounding box center [113, 589] width 45 height 13
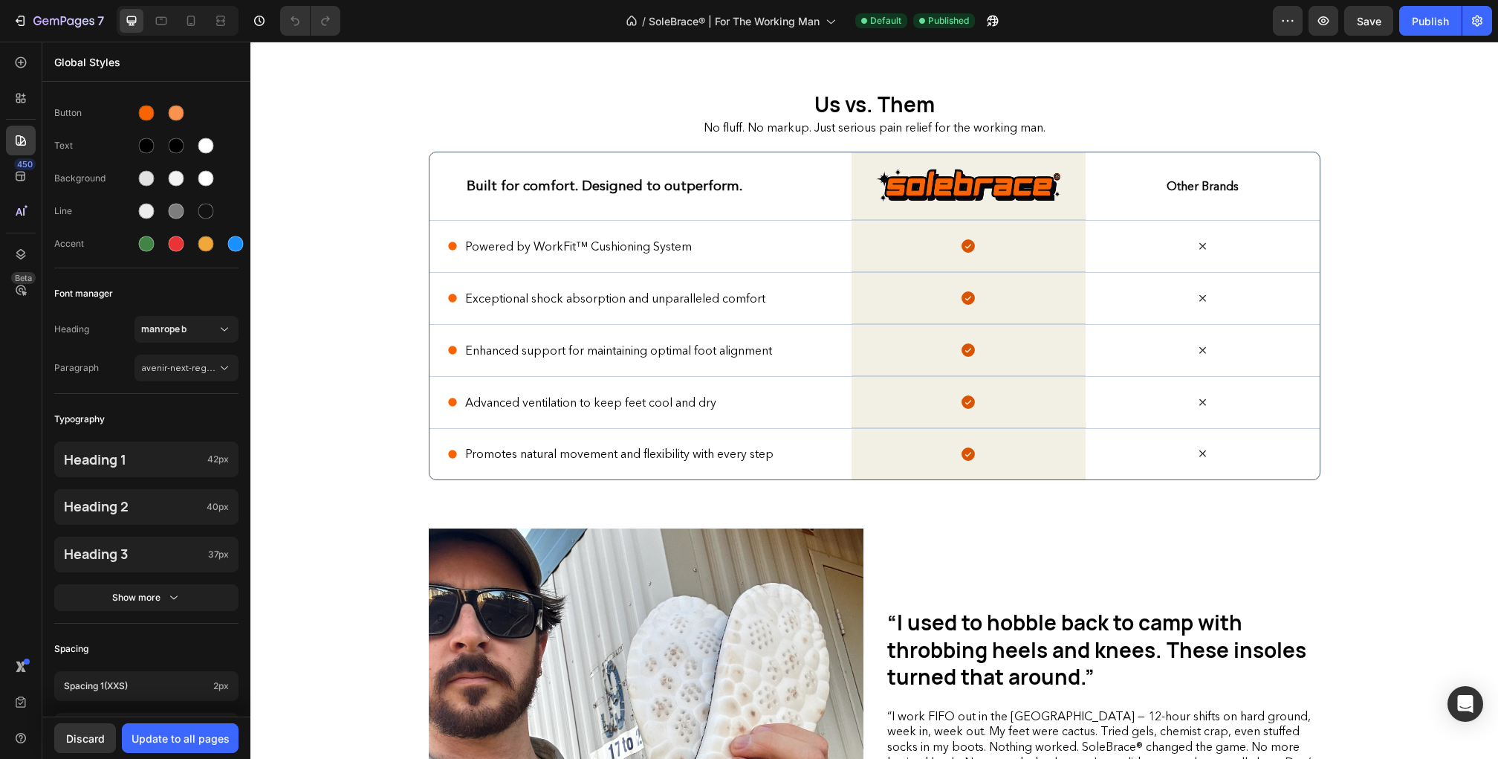
scroll to position [3624, 0]
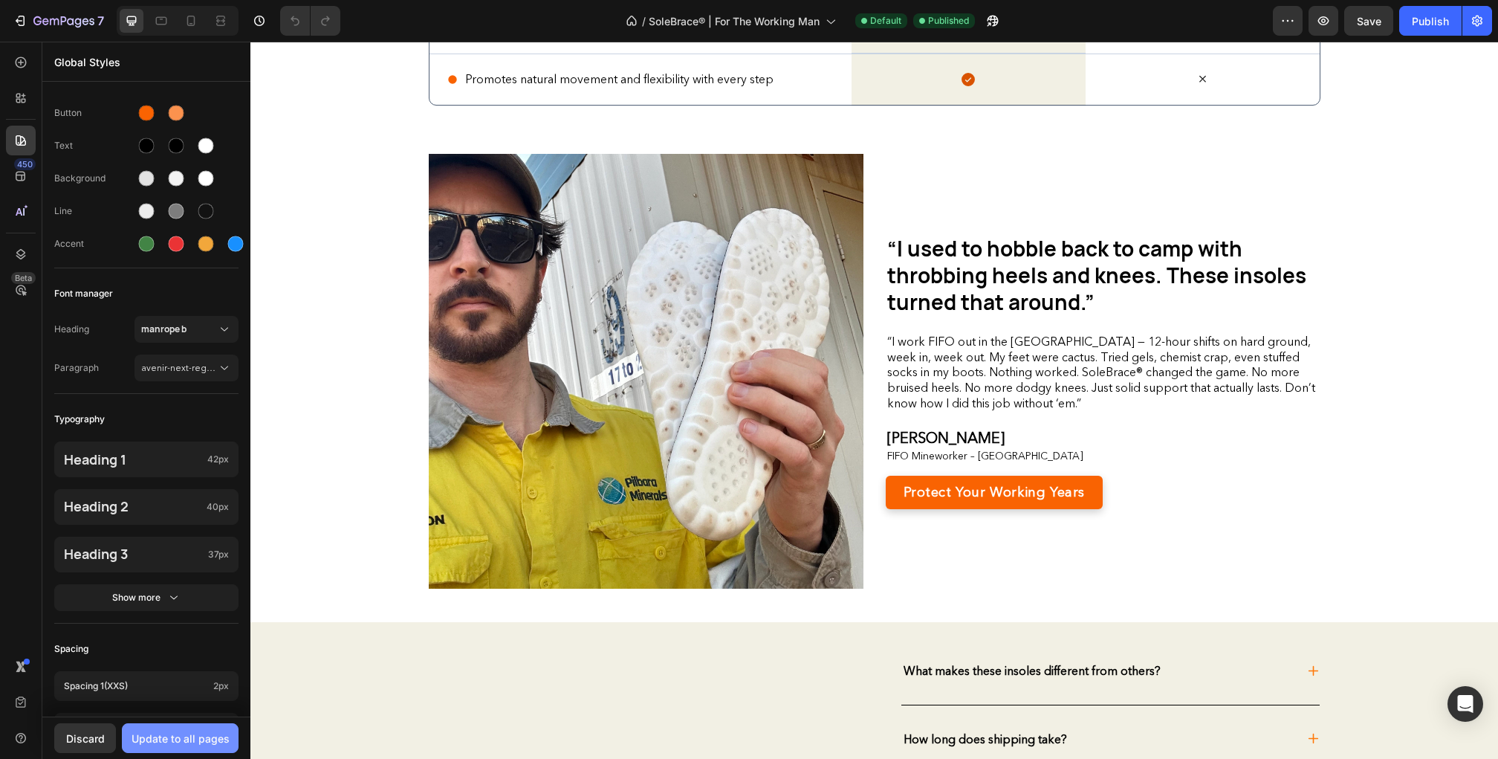
click at [195, 731] on div "Update to all pages" at bounding box center [181, 738] width 98 height 16
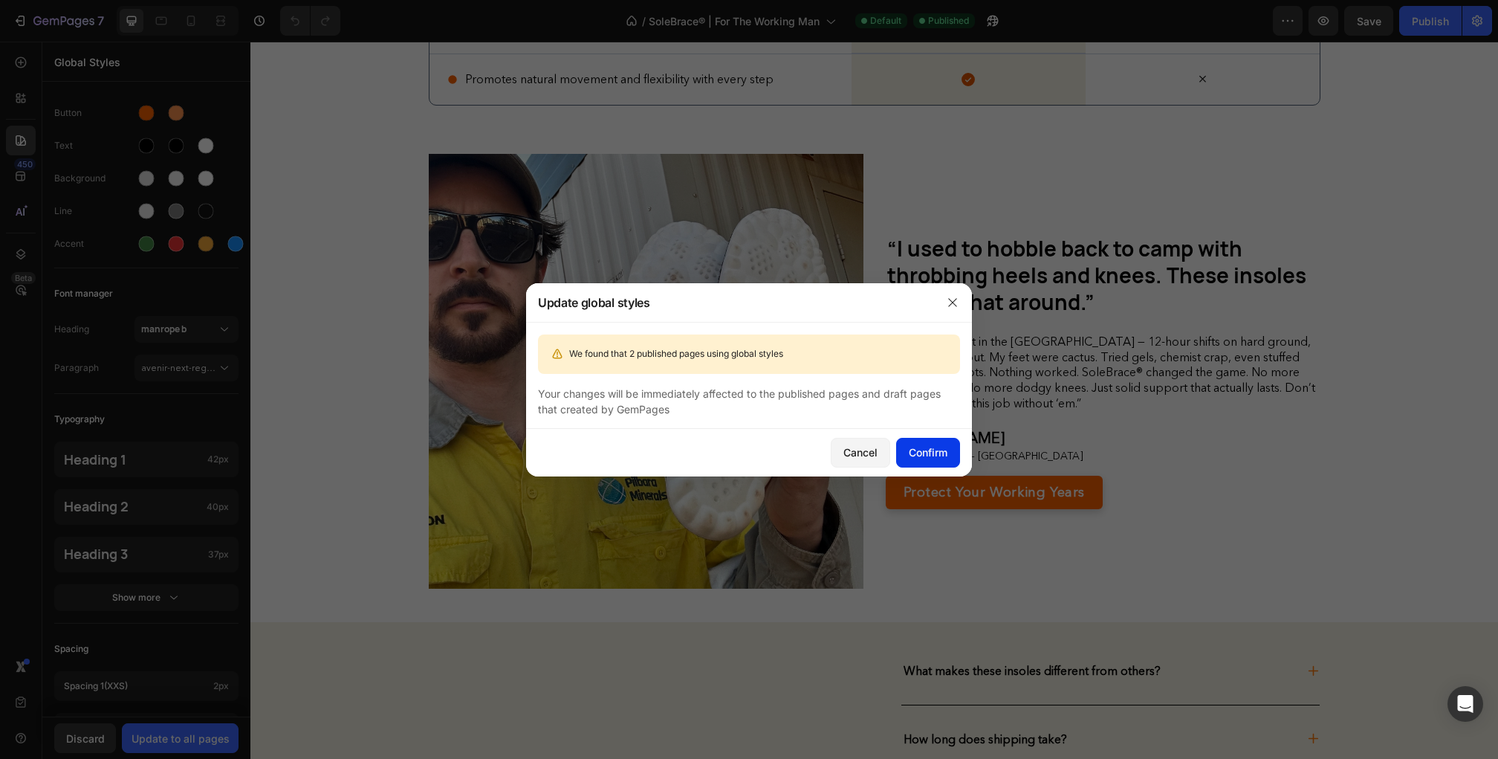
click at [927, 446] on div "Confirm" at bounding box center [928, 452] width 39 height 16
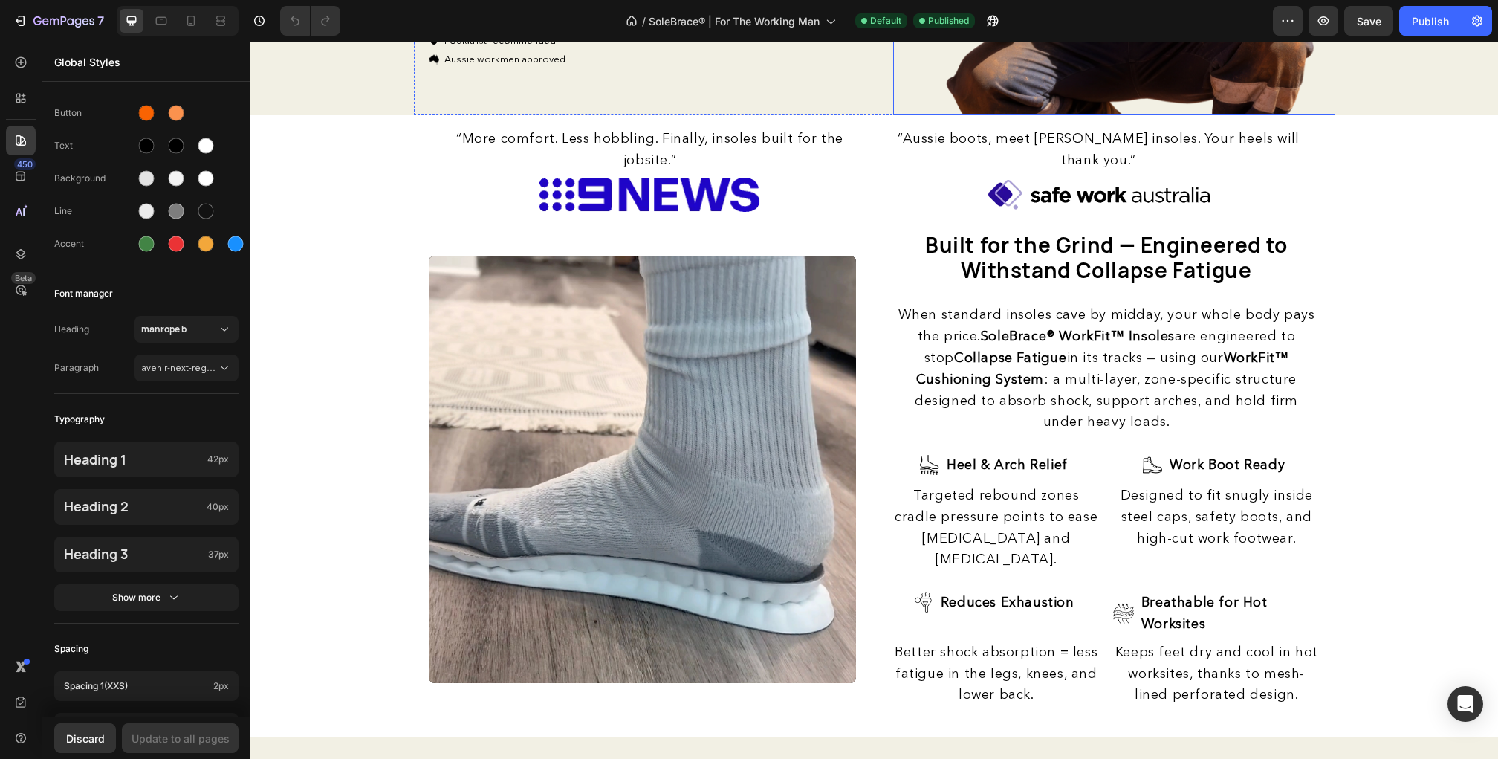
scroll to position [0, 0]
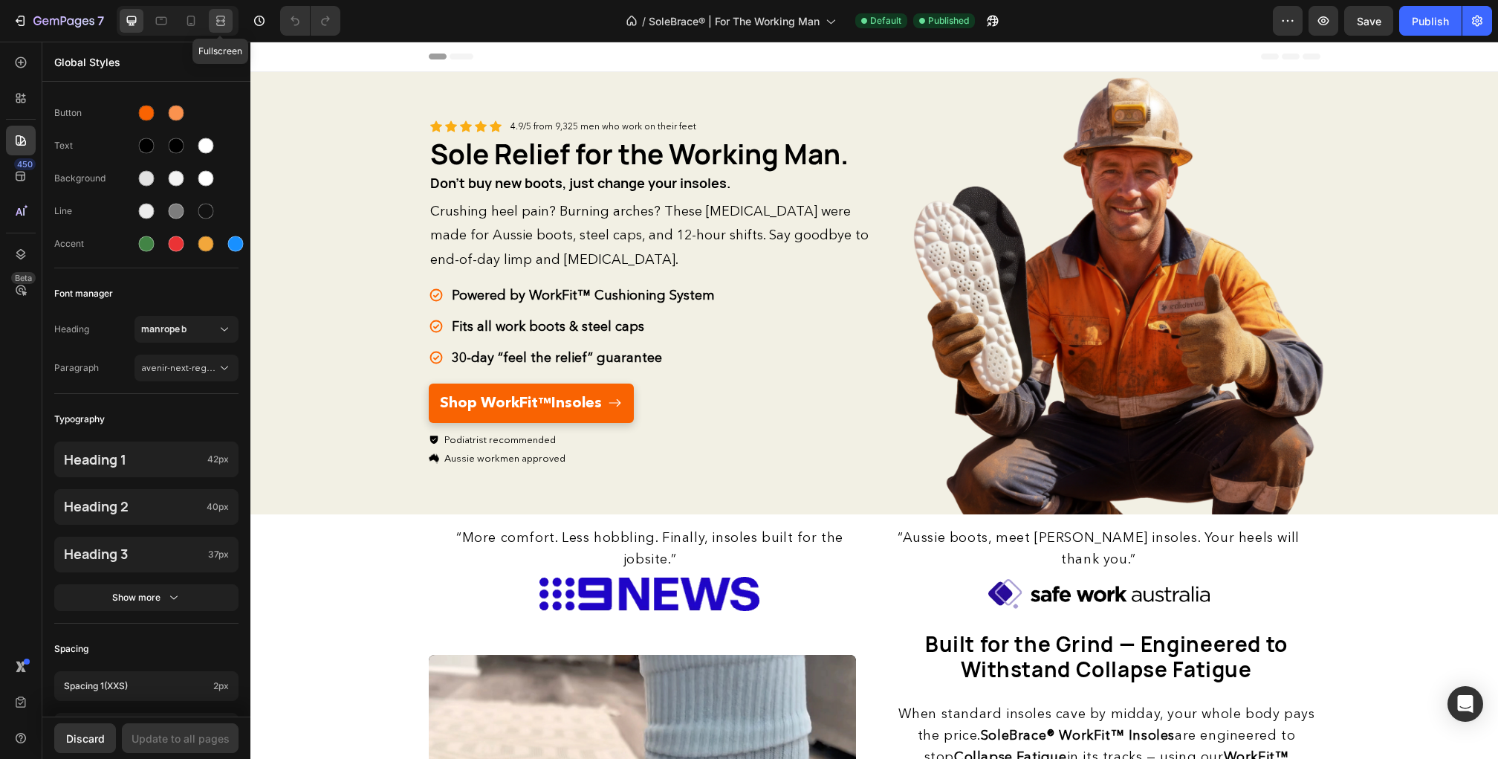
click at [218, 22] on icon at bounding box center [218, 21] width 4 height 4
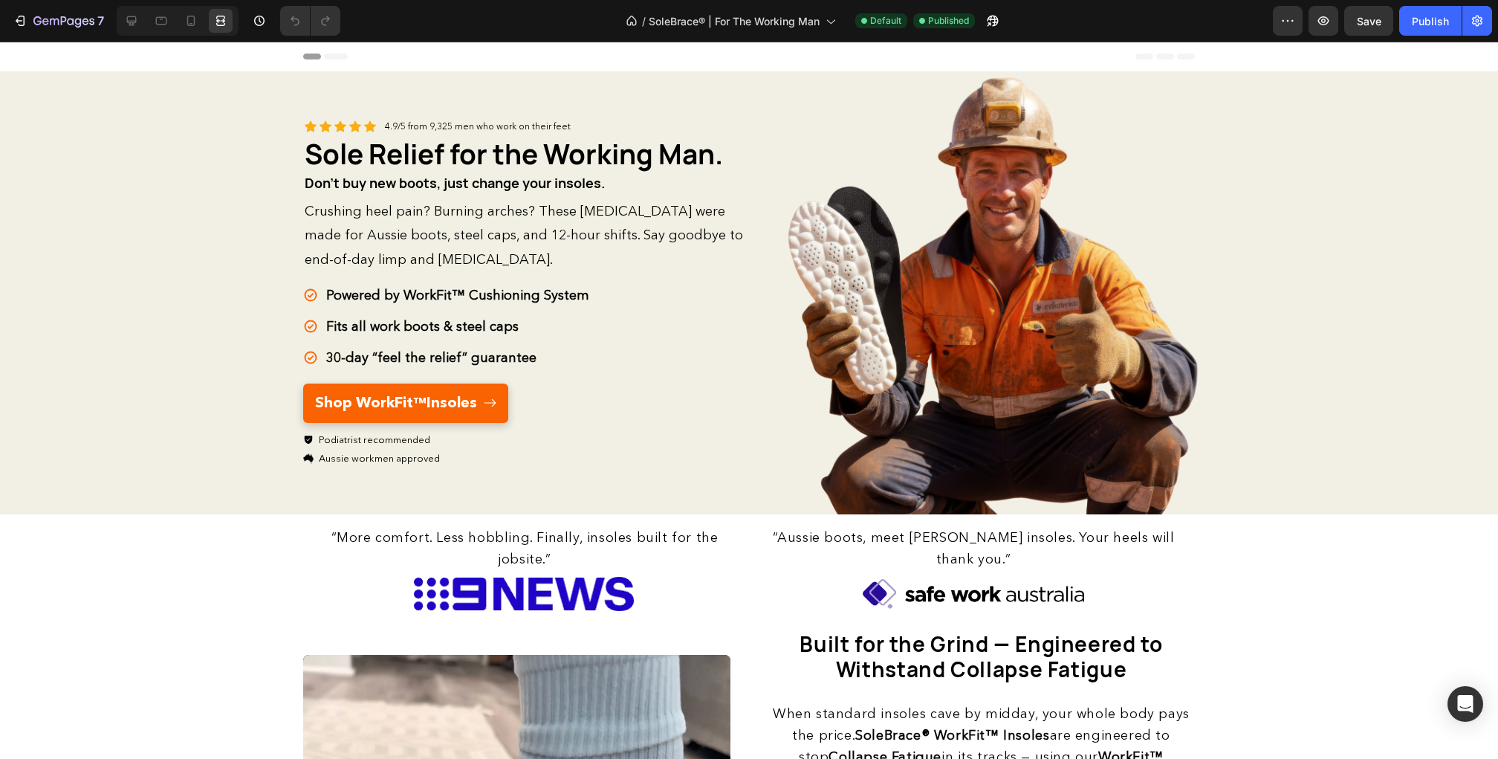
click at [427, 53] on div "Header" at bounding box center [749, 57] width 892 height 30
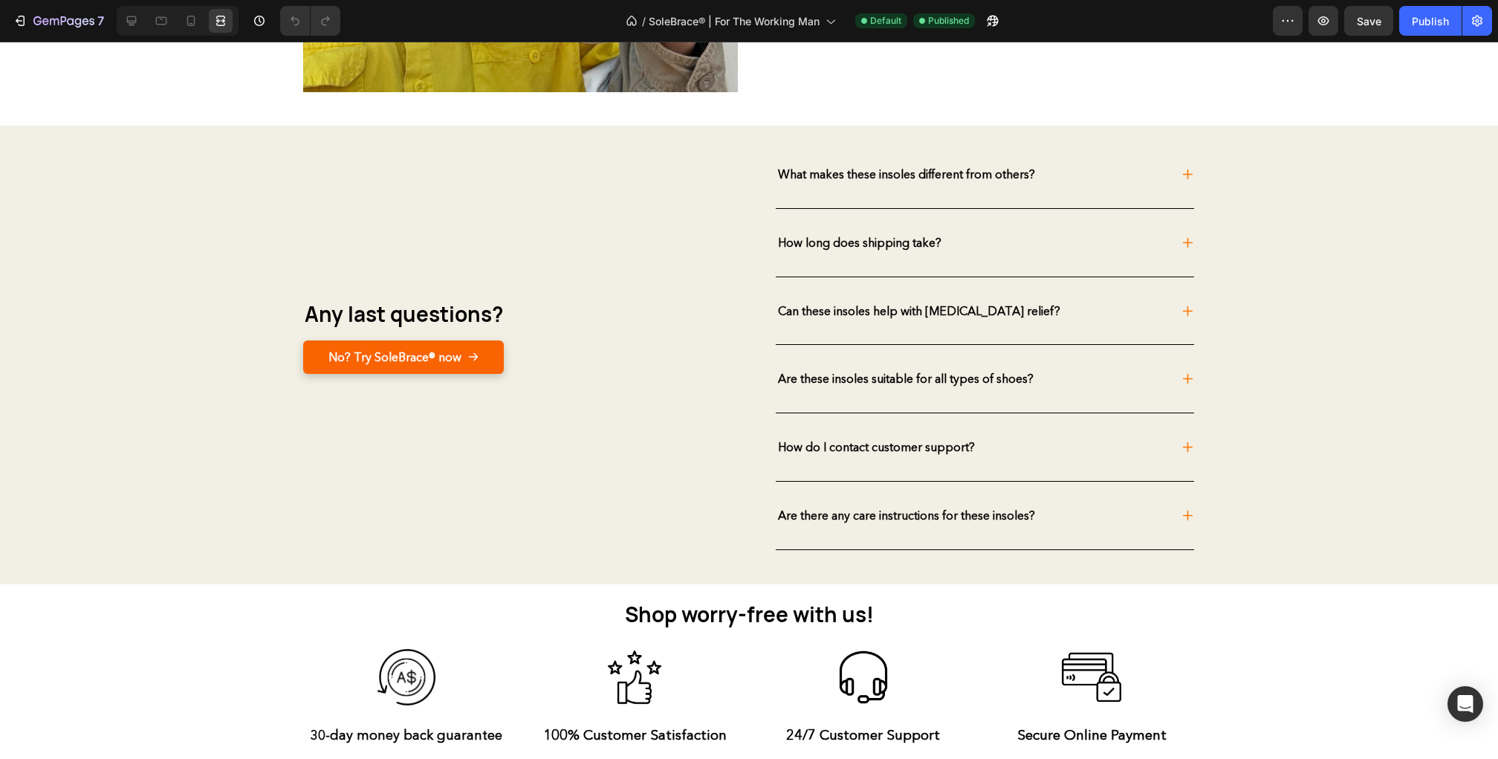
scroll to position [4295, 0]
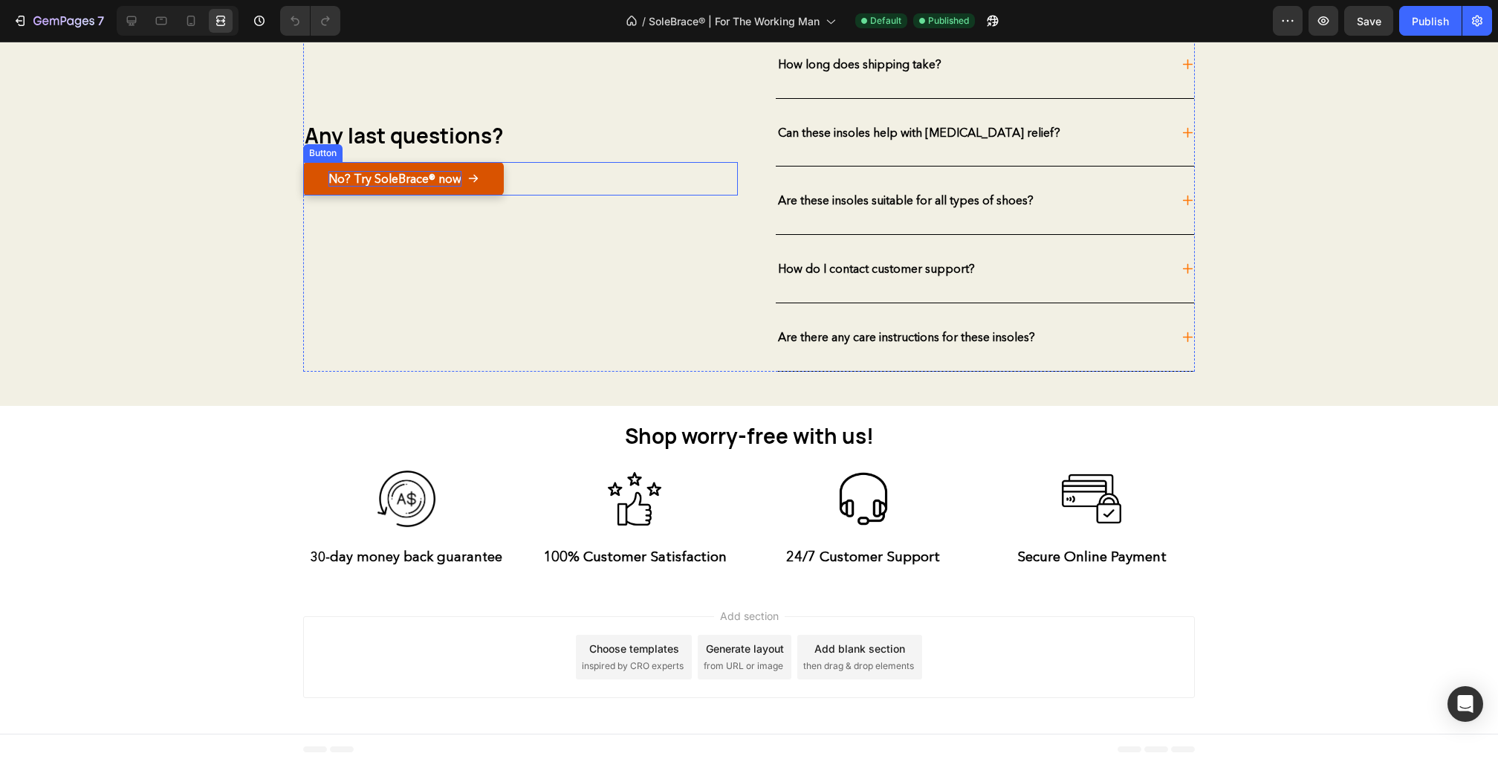
click at [363, 172] on strong "No? Try SoleBrace® now" at bounding box center [394, 178] width 133 height 15
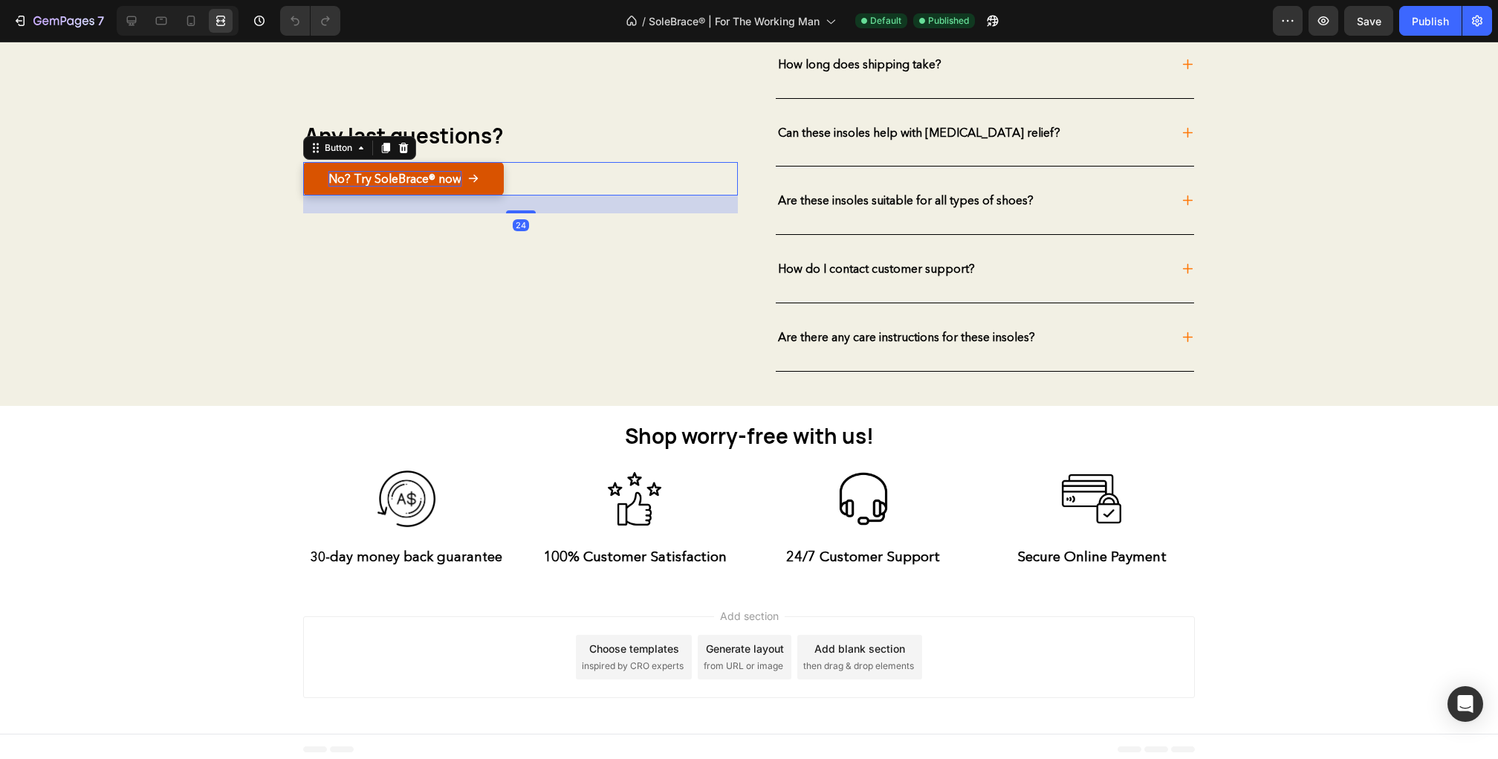
click at [363, 172] on strong "No? Try SoleBrace® now" at bounding box center [394, 178] width 133 height 15
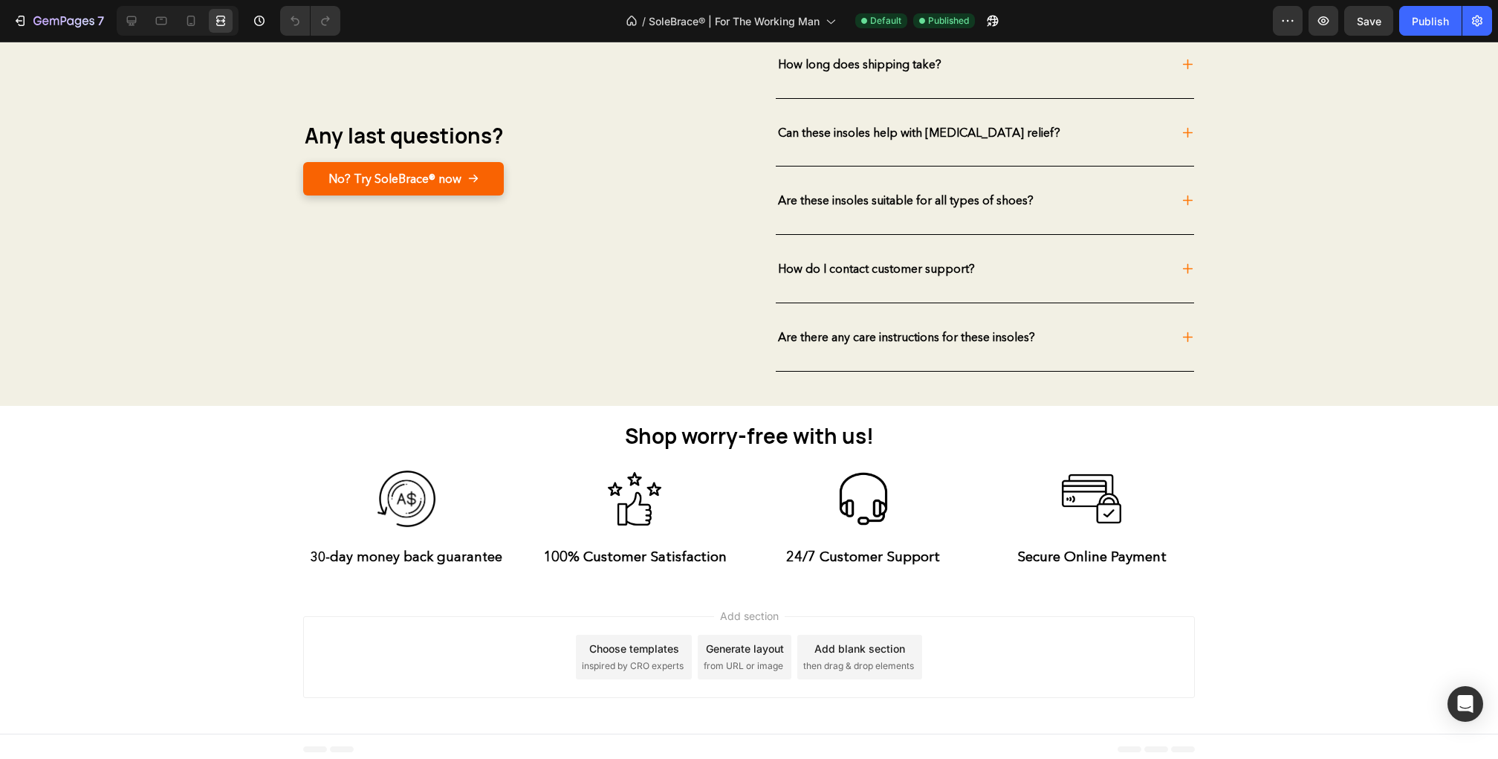
click at [198, 596] on div "Add section Choose templates inspired by CRO experts Generate layout from URL o…" at bounding box center [749, 659] width 1498 height 147
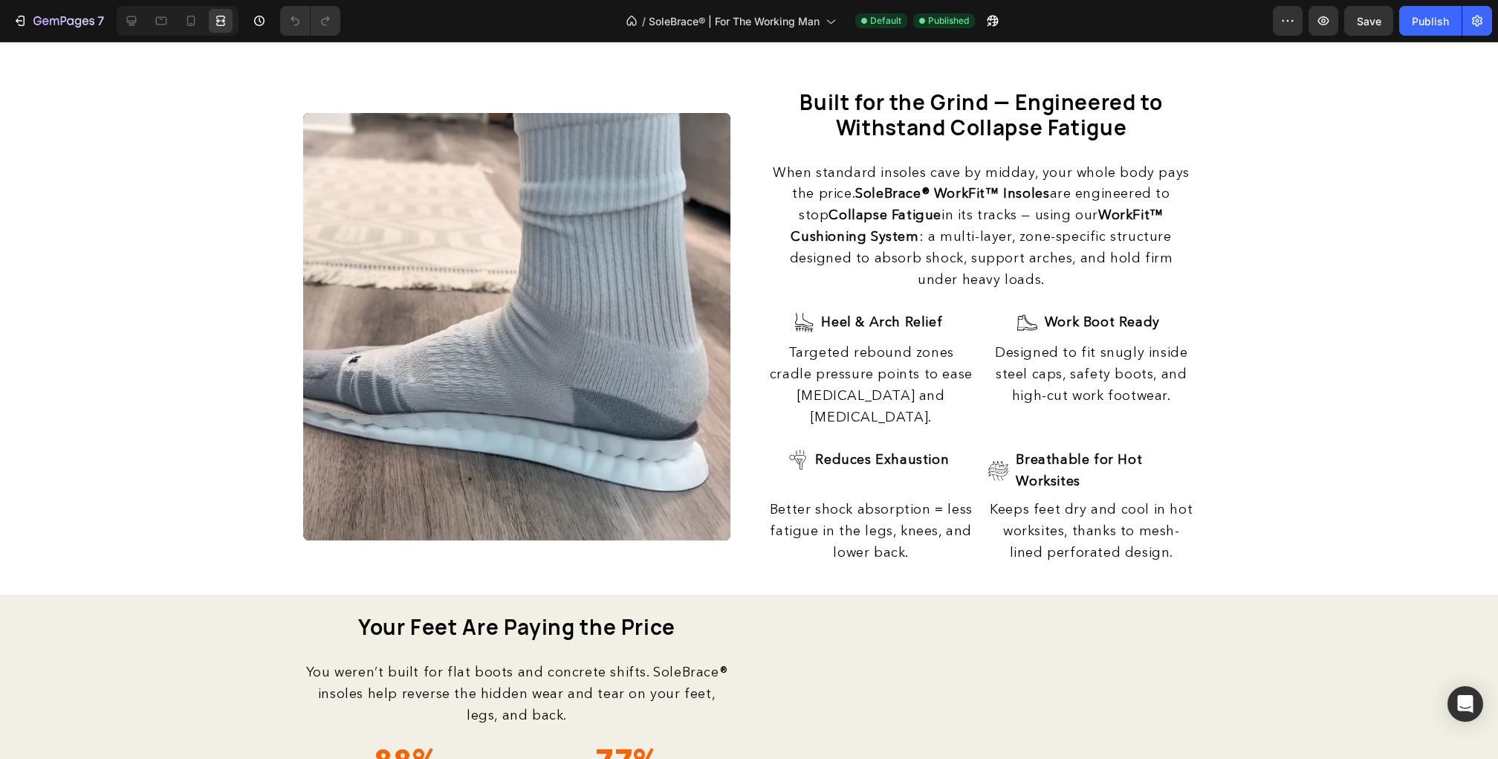
scroll to position [0, 0]
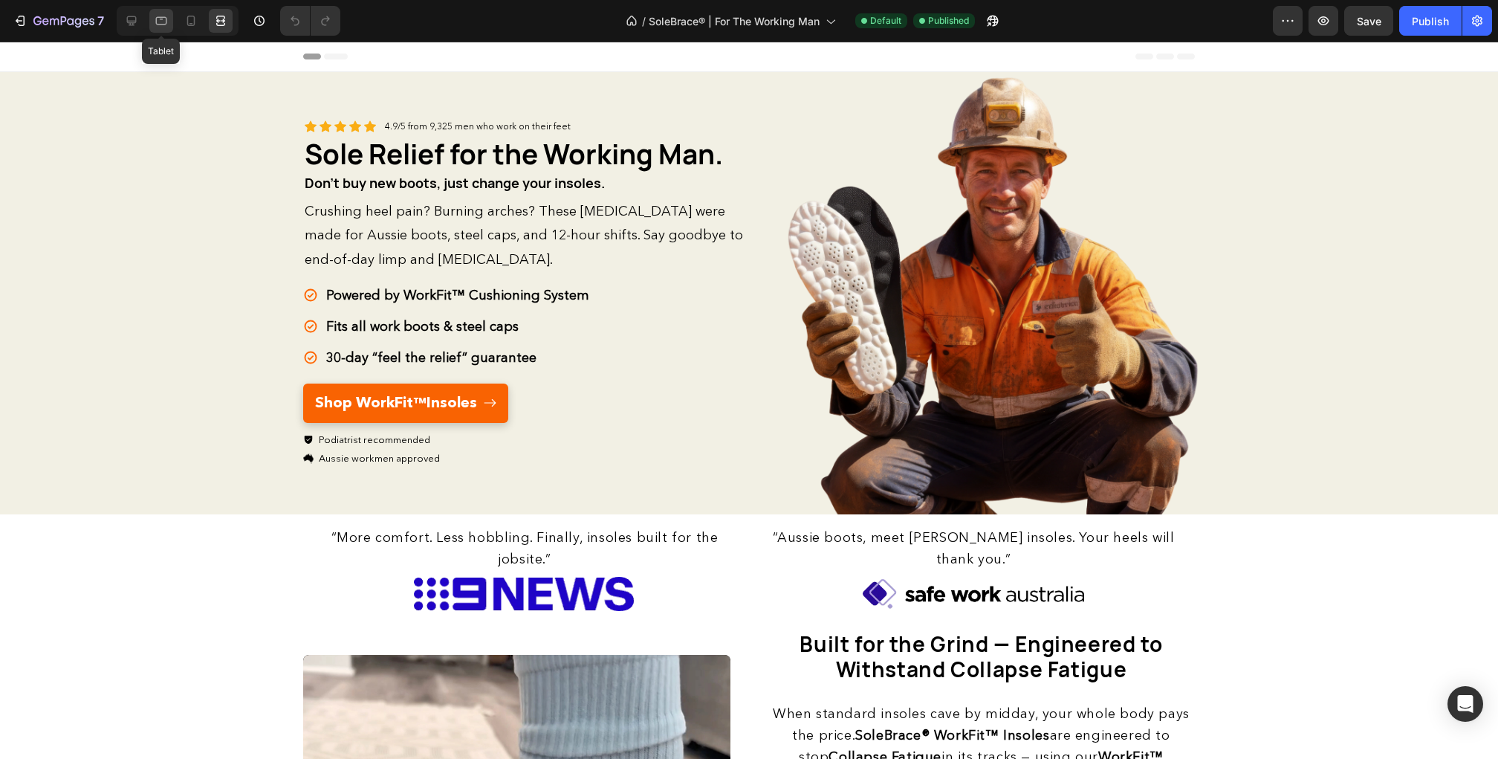
click at [149, 17] on div at bounding box center [161, 21] width 24 height 24
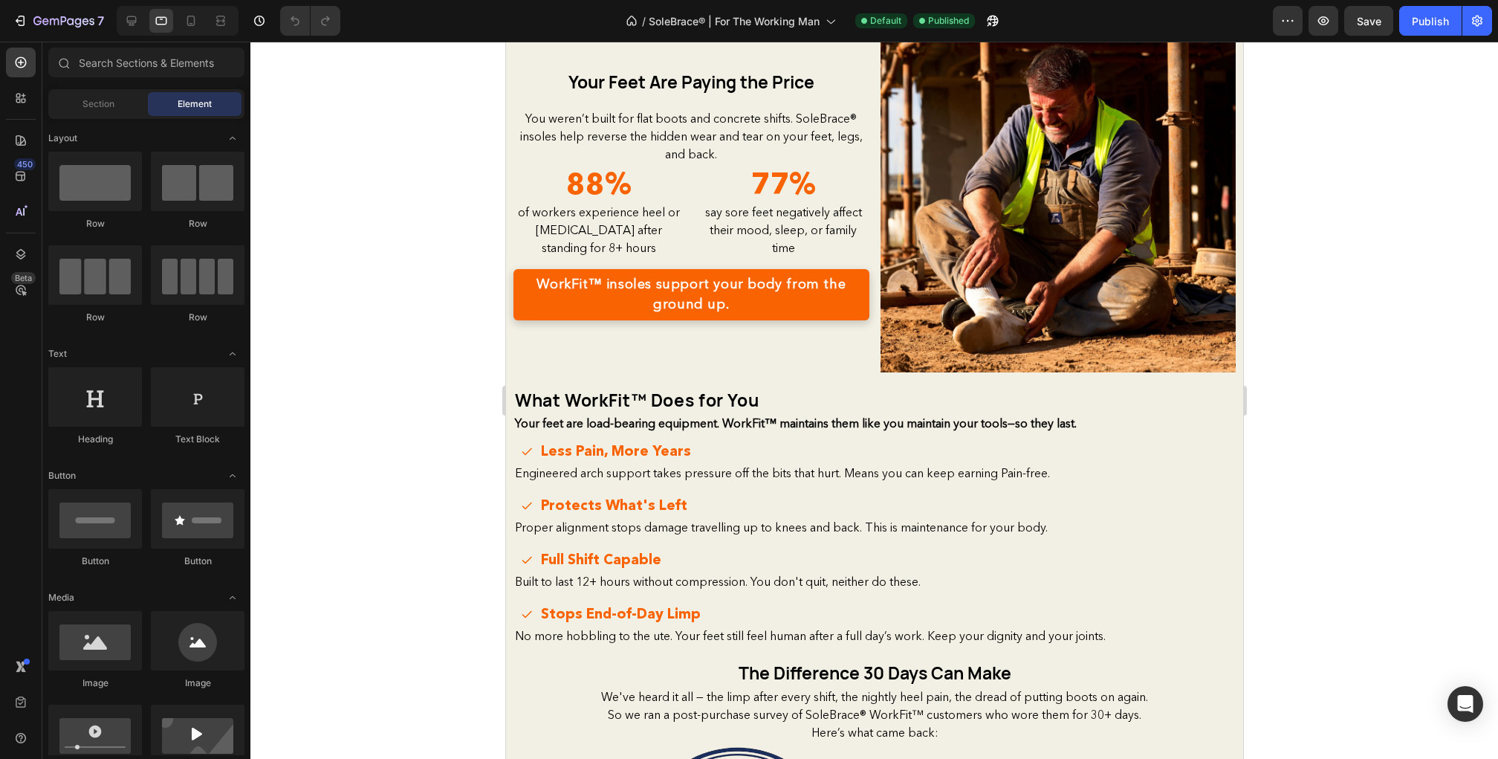
scroll to position [1394, 0]
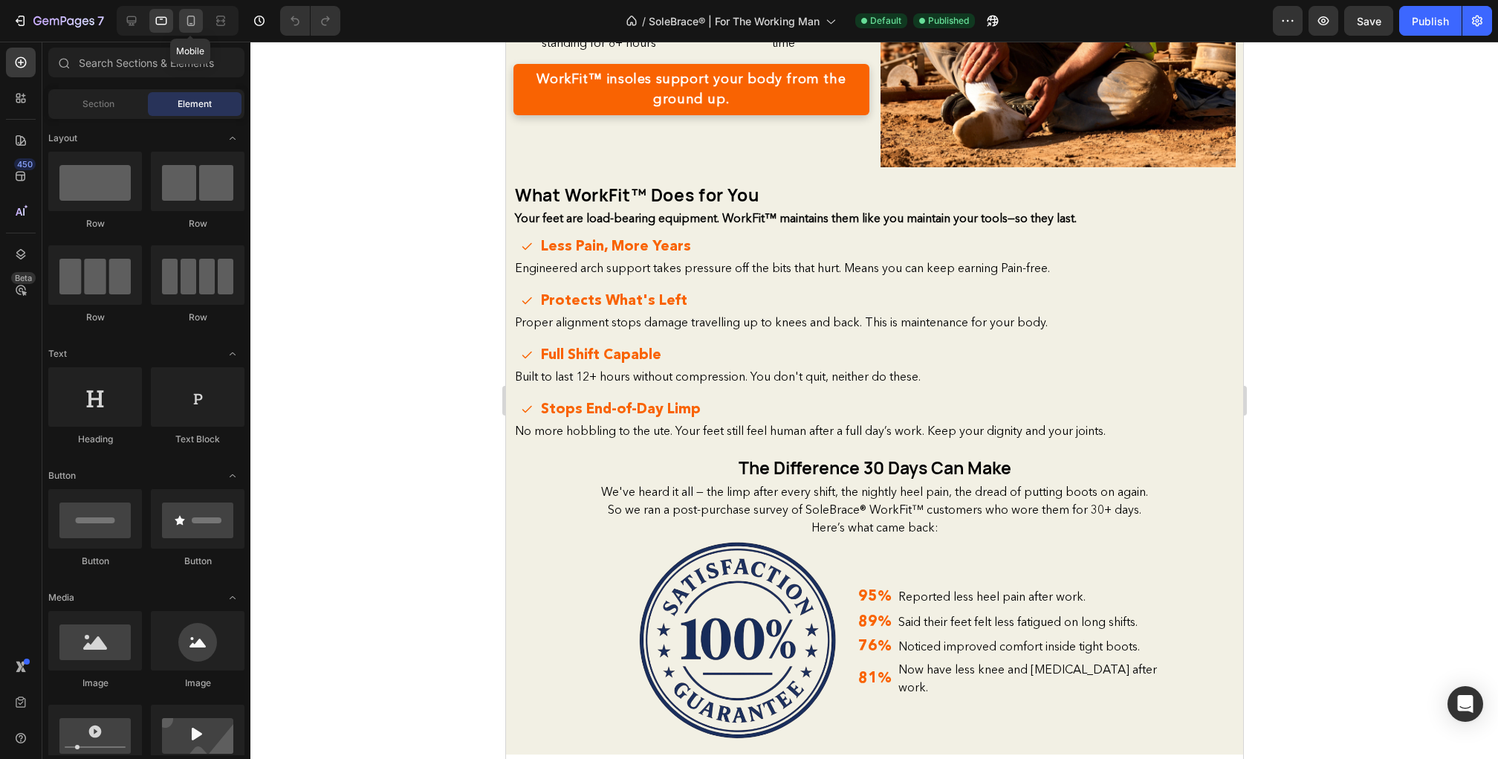
click at [184, 16] on icon at bounding box center [191, 20] width 15 height 15
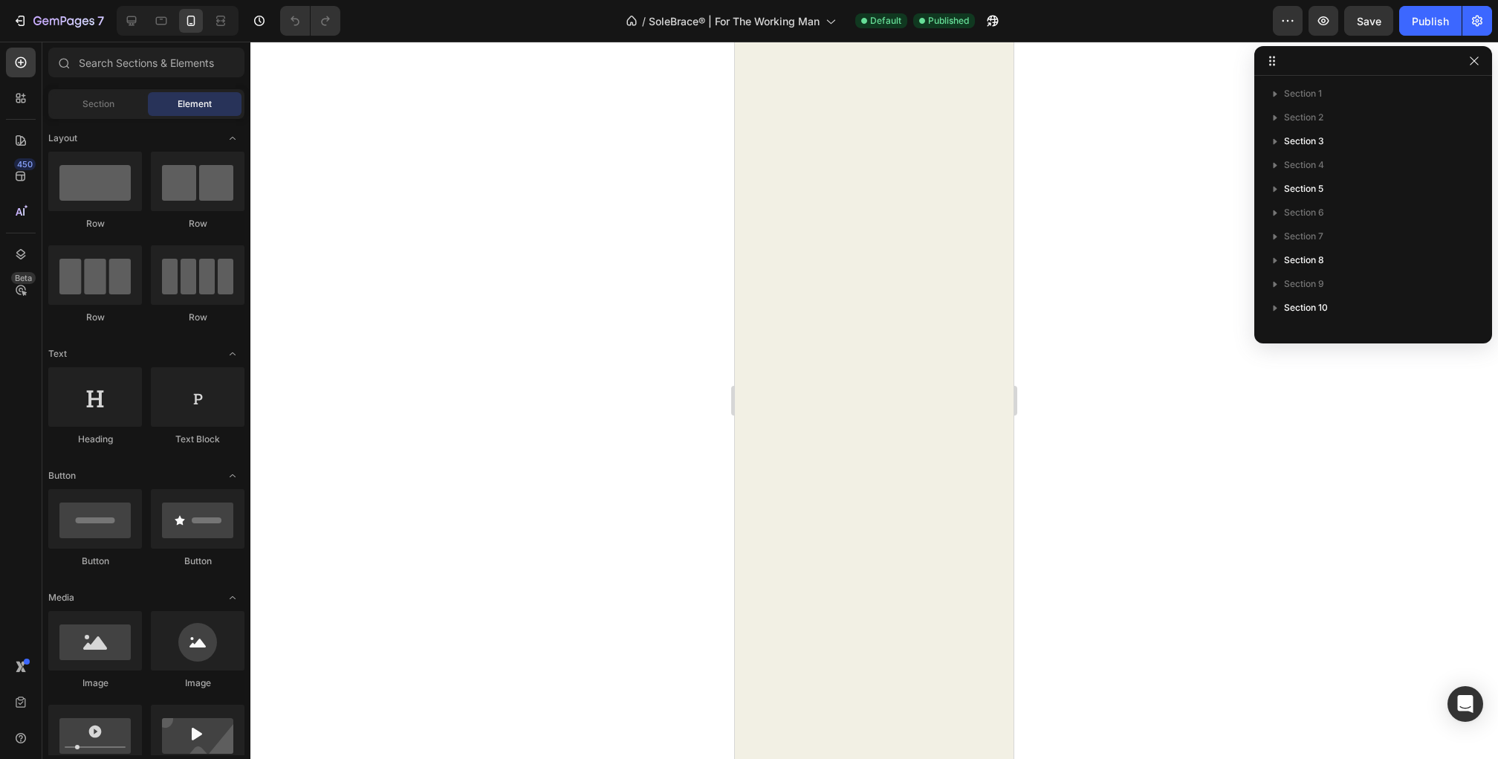
scroll to position [2488, 0]
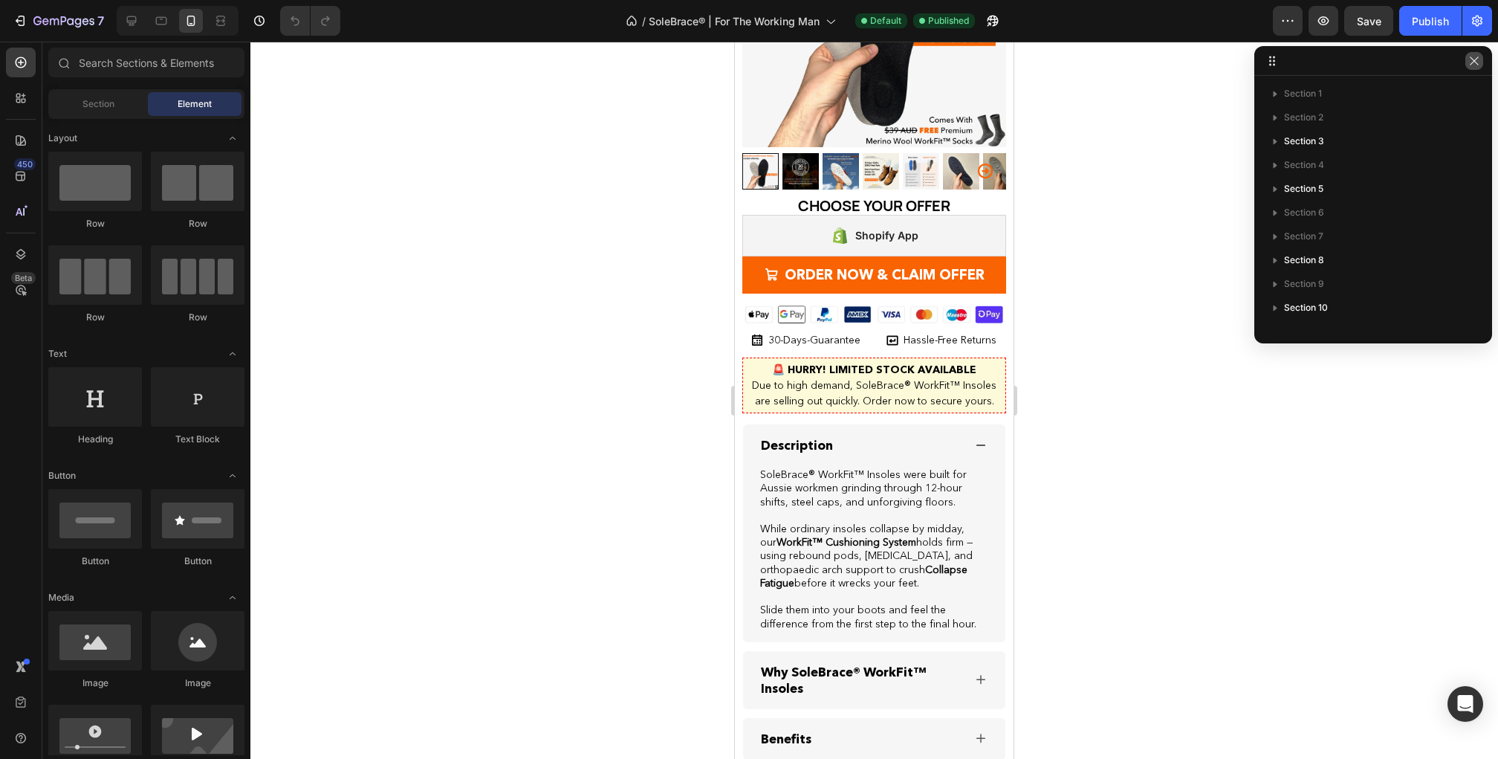
click at [1478, 63] on icon "button" at bounding box center [1474, 61] width 12 height 12
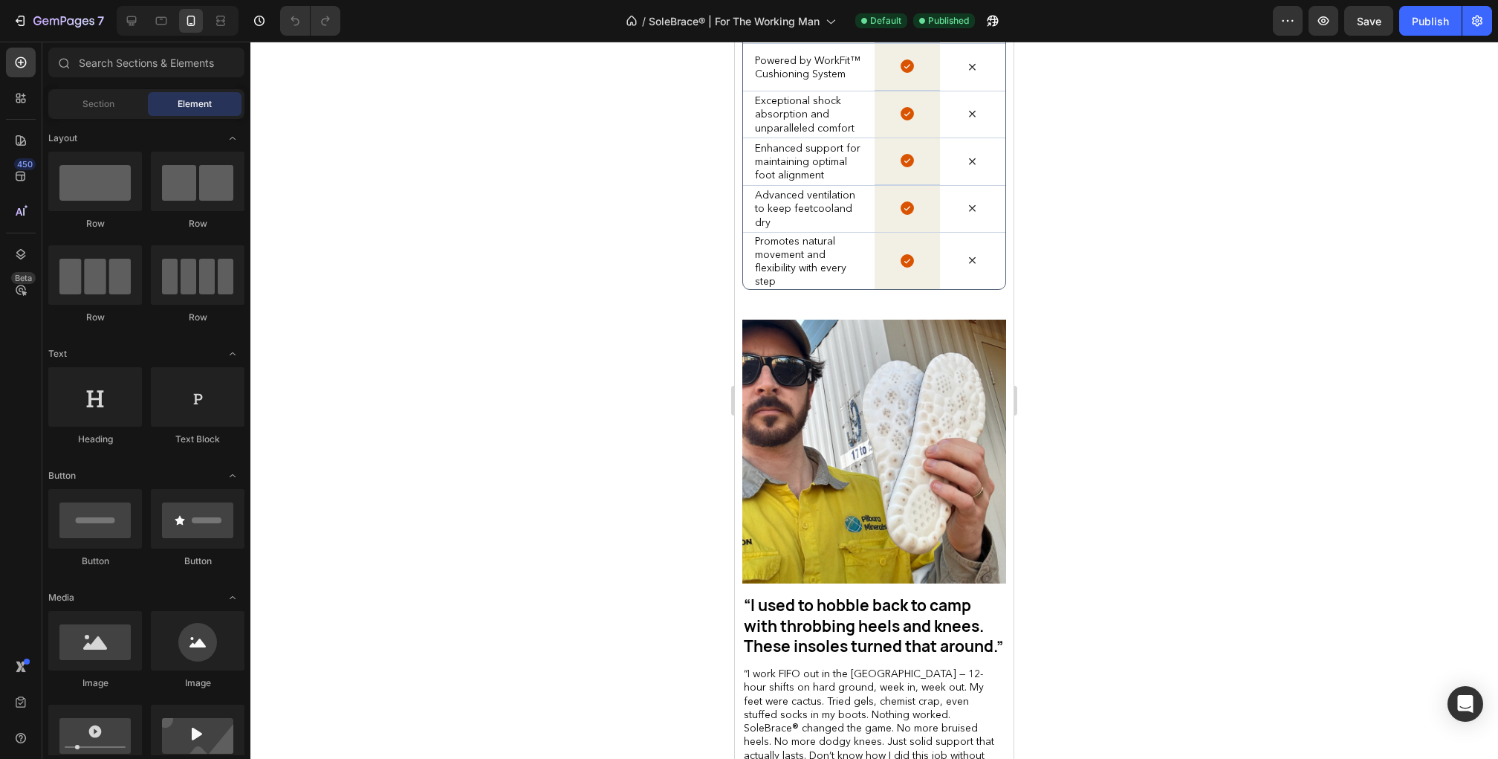
scroll to position [4413, 0]
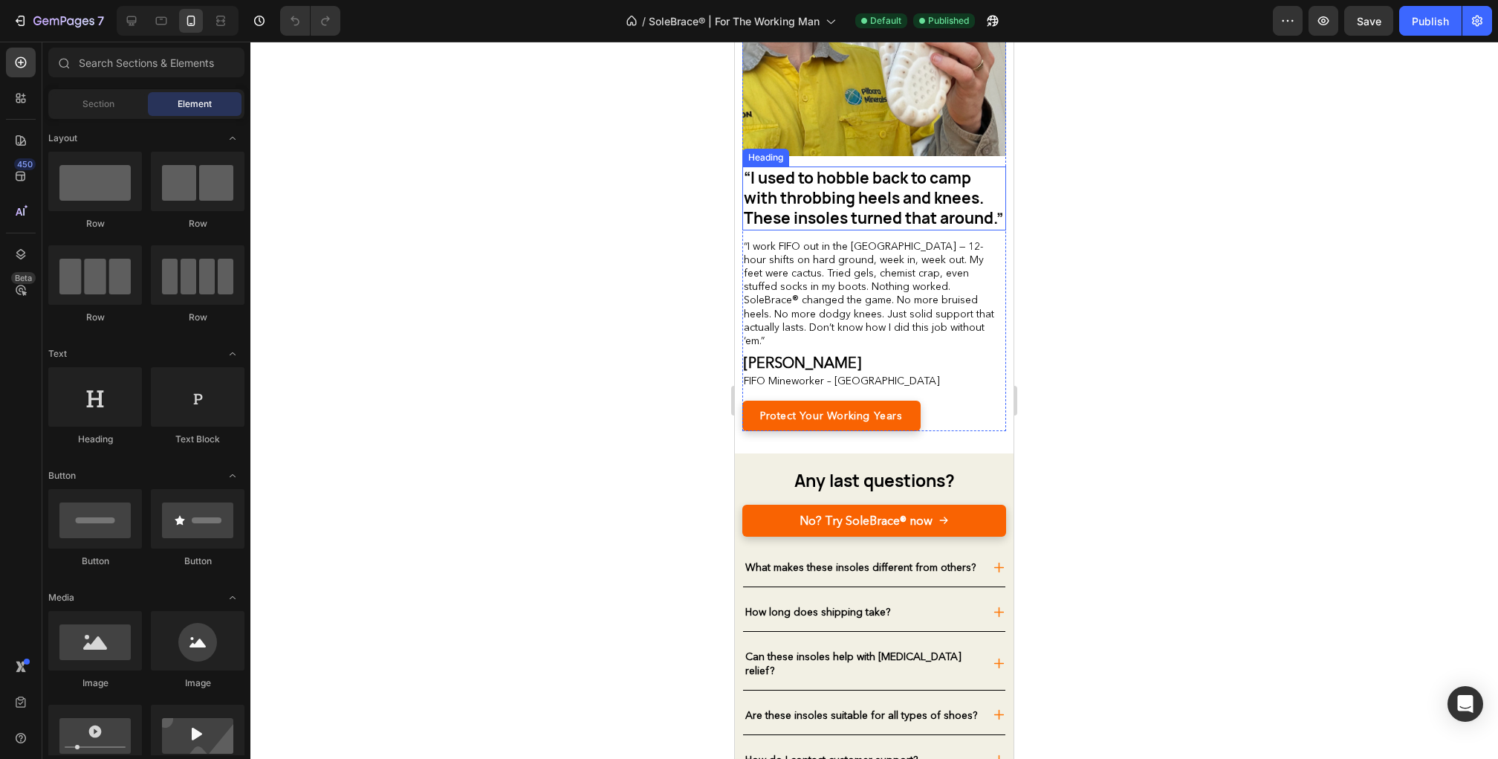
click at [856, 190] on span "“I used to hobble back to camp with throbbing heels and knees. These insoles tu…" at bounding box center [873, 198] width 259 height 62
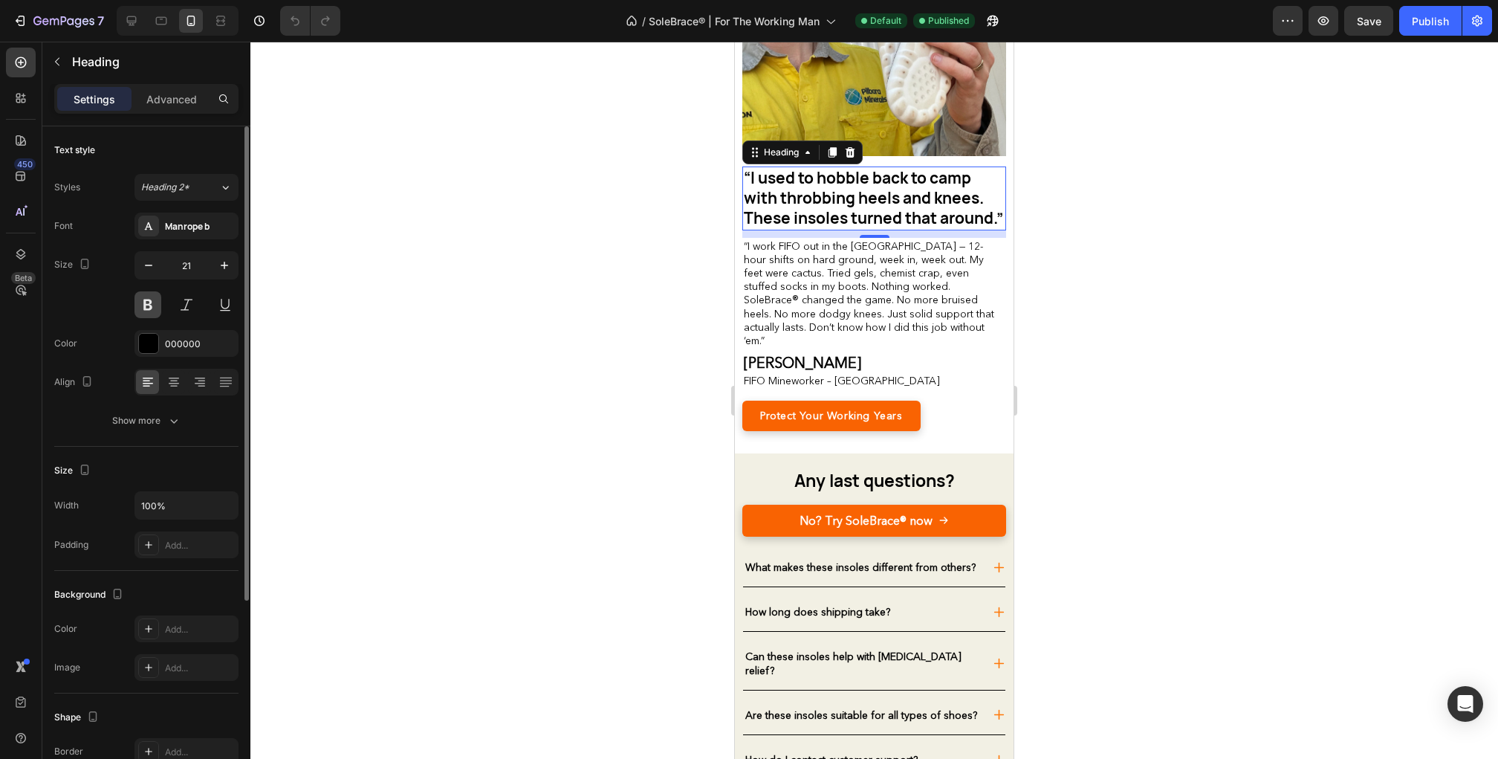
click at [142, 305] on button at bounding box center [147, 304] width 27 height 27
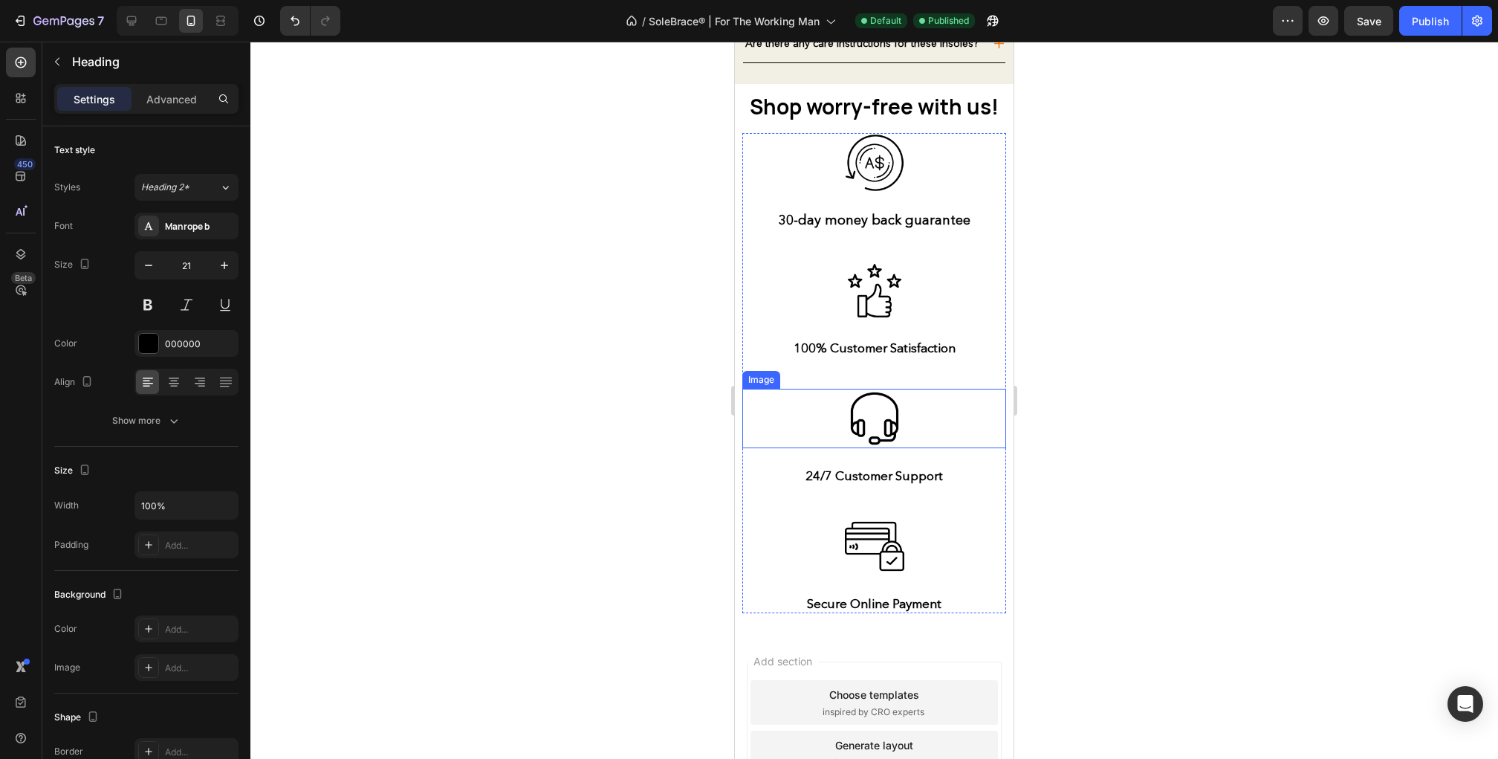
scroll to position [5204, 0]
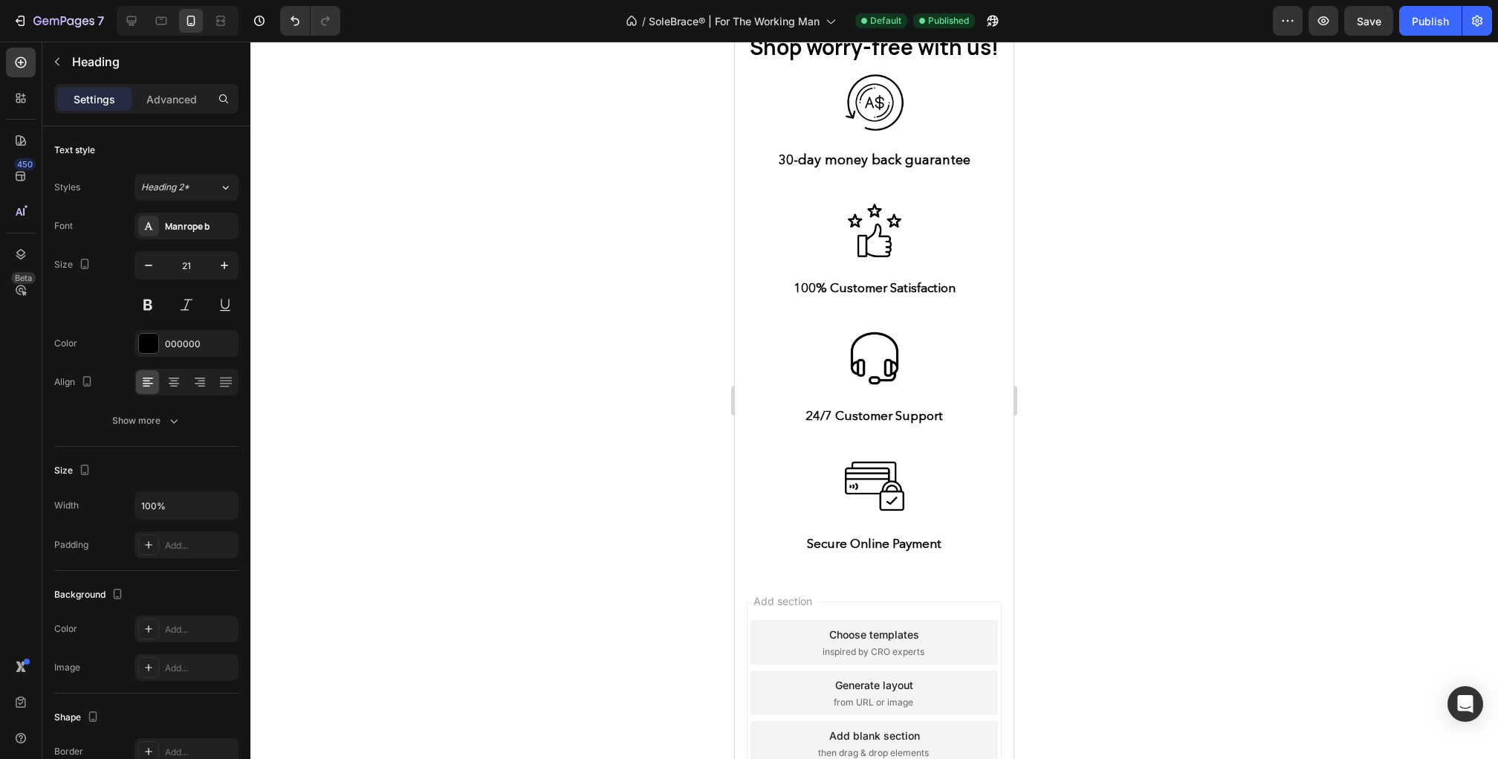
click at [840, 721] on div "Add section Choose templates inspired by CRO experts Generate layout from URL o…" at bounding box center [874, 695] width 279 height 248
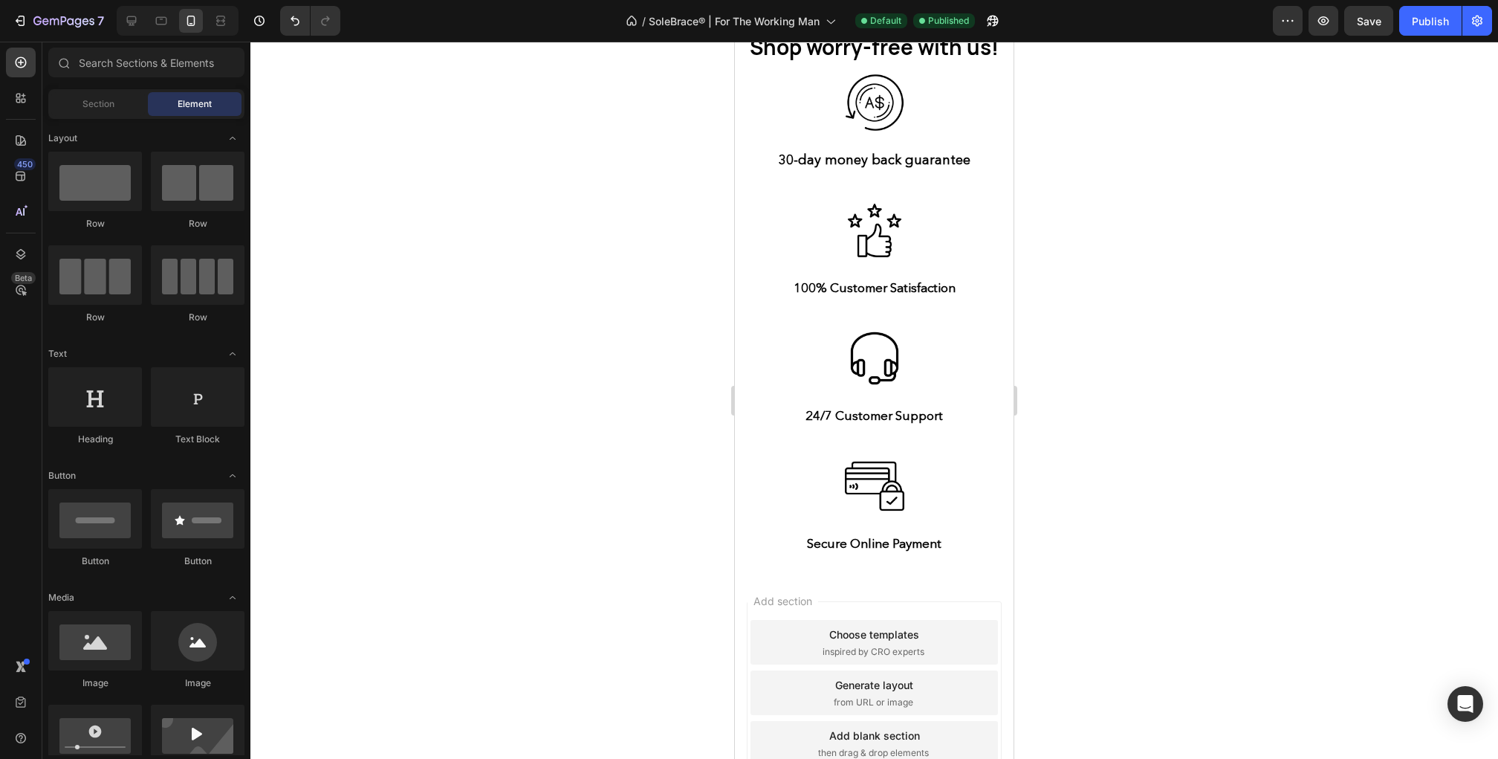
scroll to position [5222, 0]
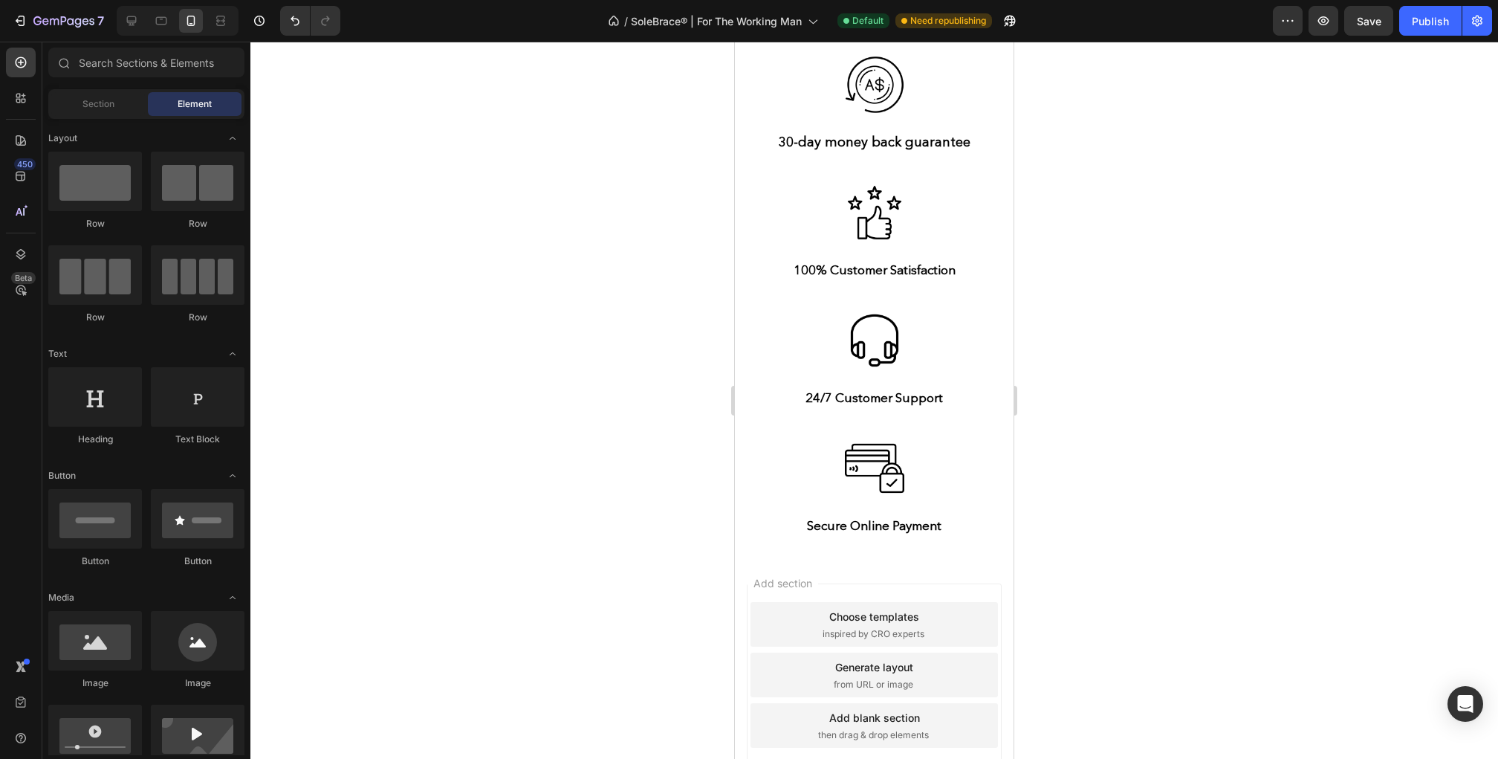
click at [829, 624] on div "Choose templates" at bounding box center [874, 617] width 90 height 16
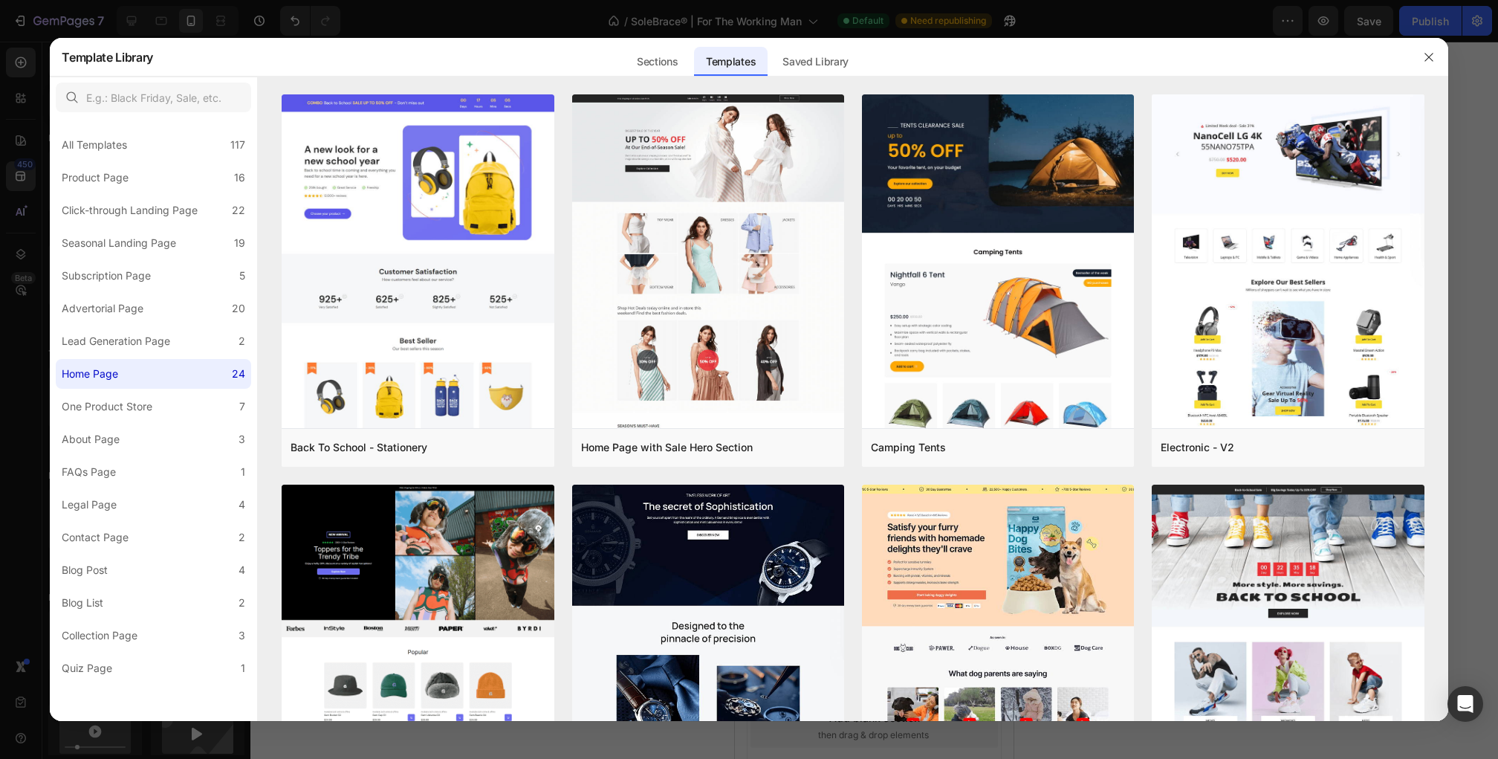
click at [768, 62] on div "Sections Templates Existing pages Saved Library Templates Saved Library" at bounding box center [742, 57] width 1178 height 39
click at [790, 62] on div "Saved Library" at bounding box center [816, 62] width 90 height 30
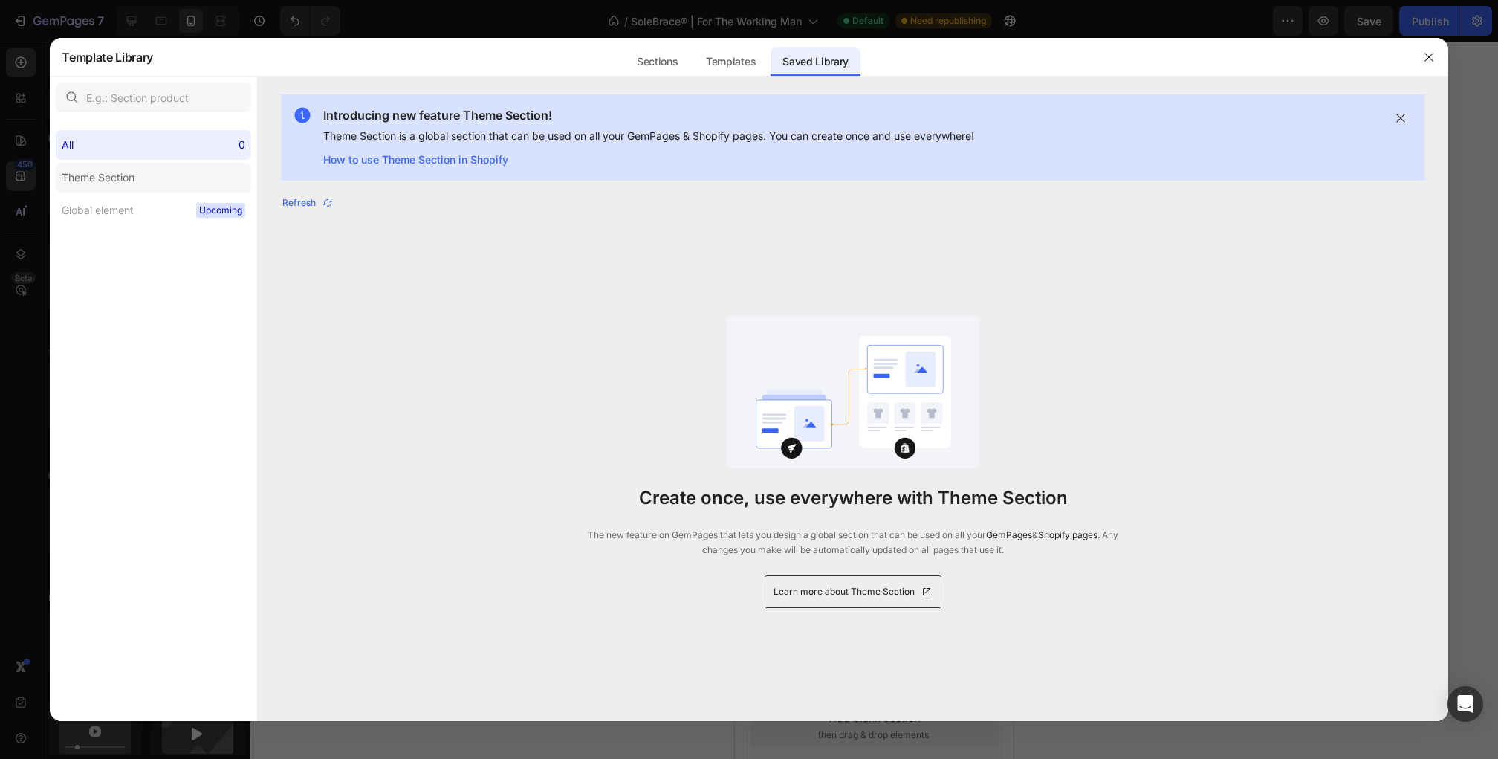
click at [152, 172] on label "Theme Section" at bounding box center [153, 178] width 195 height 30
click at [195, 142] on div "All 0" at bounding box center [153, 145] width 195 height 30
click at [331, 201] on icon "button" at bounding box center [328, 203] width 12 height 12
click at [1424, 54] on icon "button" at bounding box center [1429, 57] width 12 height 12
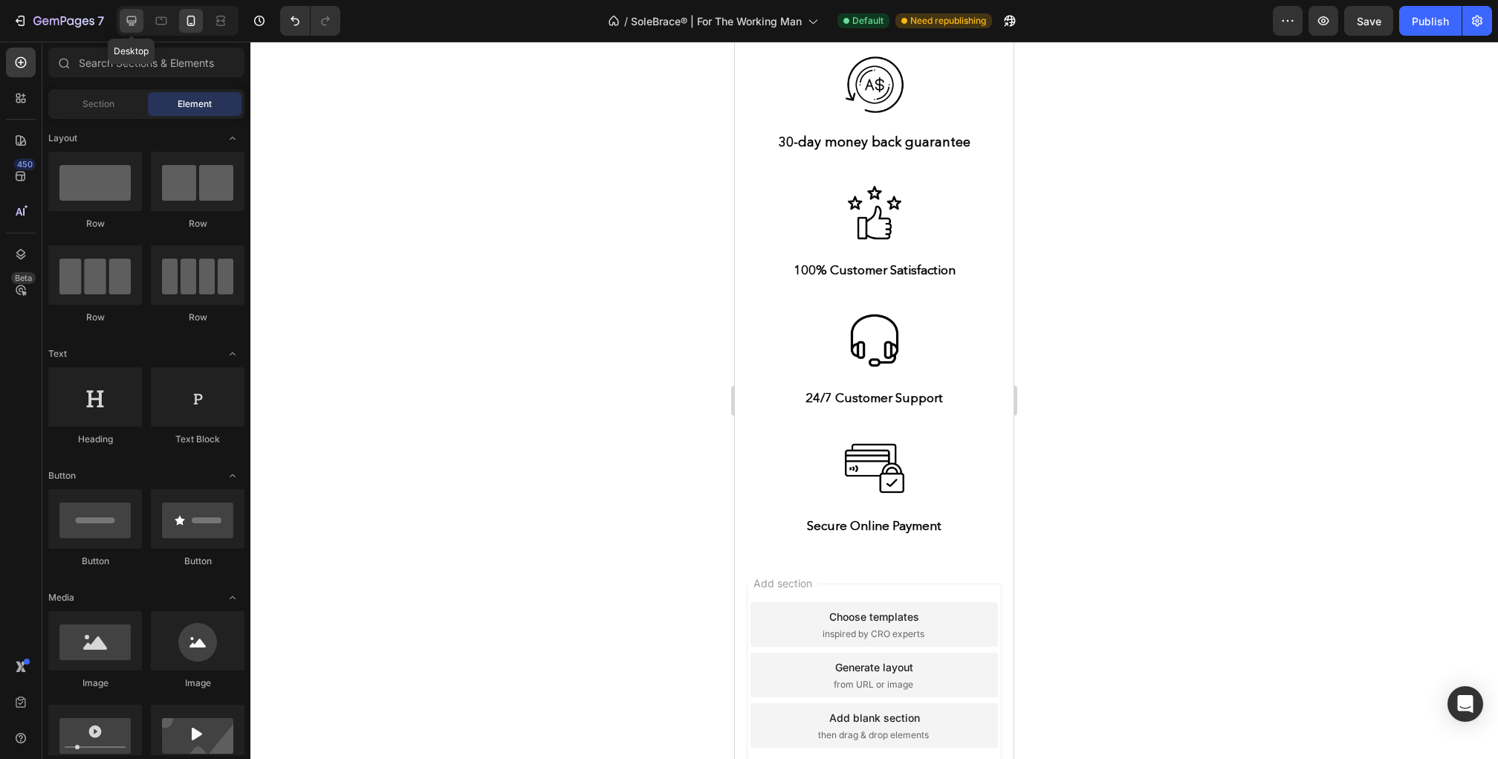
click at [134, 23] on icon at bounding box center [131, 20] width 15 height 15
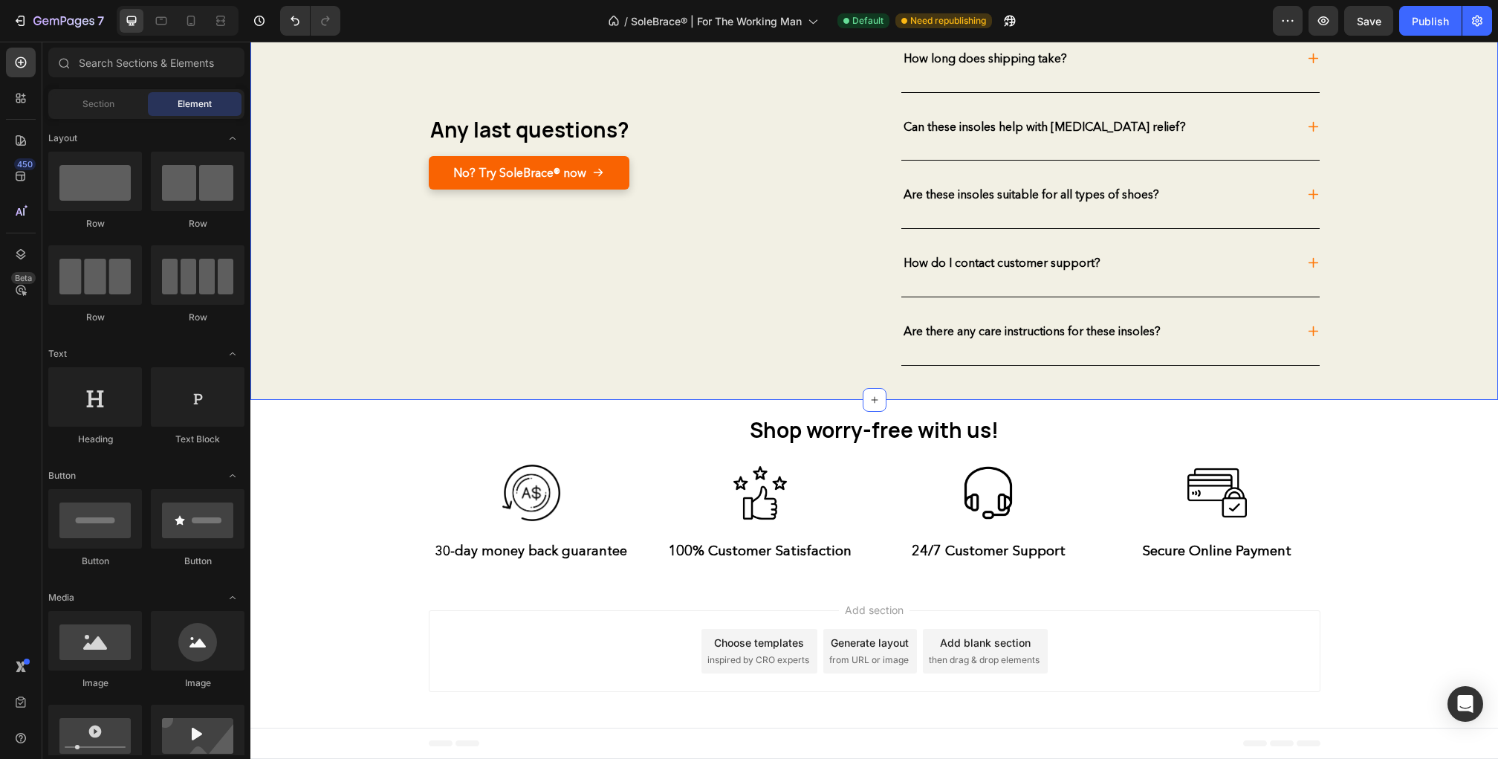
scroll to position [4570, 0]
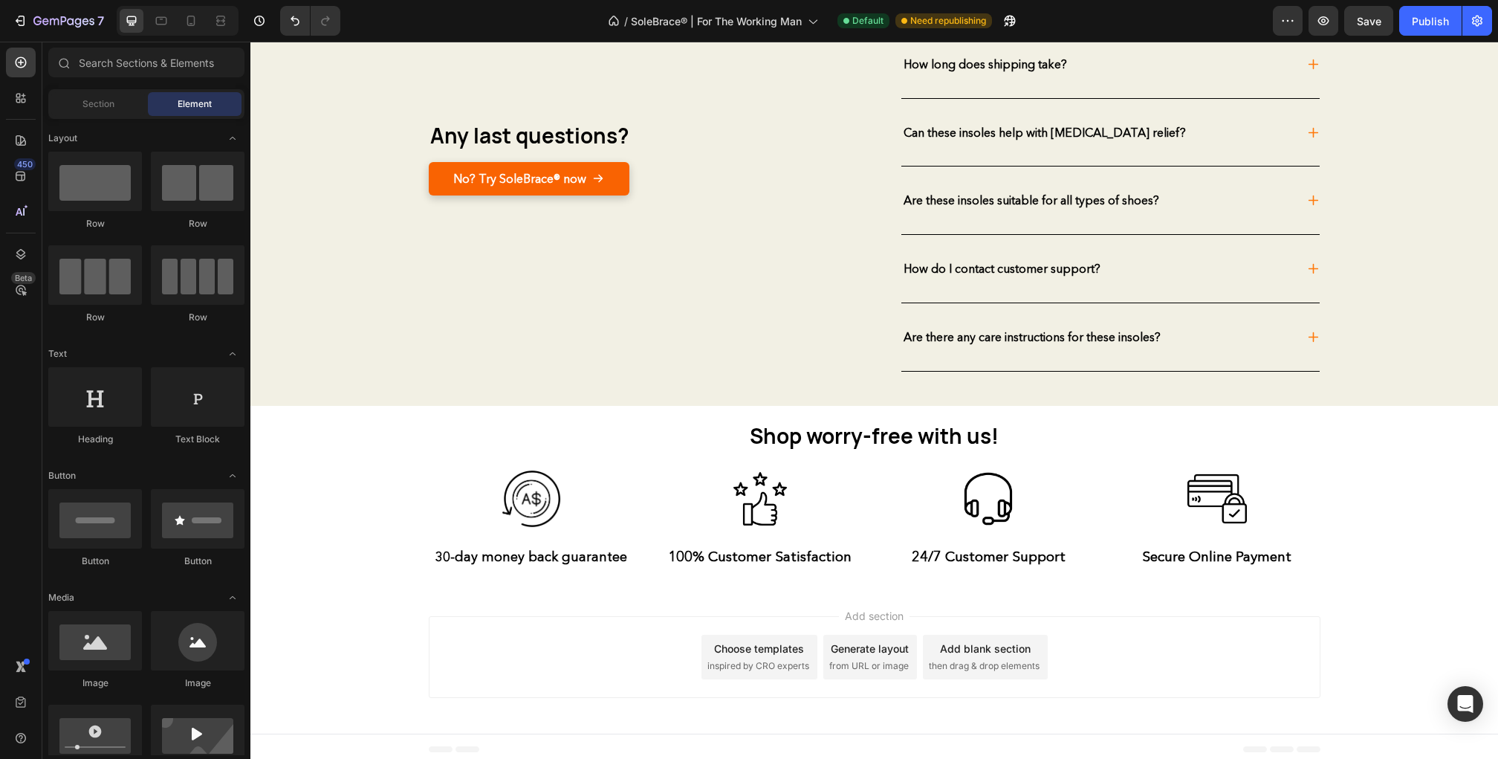
click at [342, 649] on div "Add section Choose templates inspired by CRO experts Generate layout from URL o…" at bounding box center [874, 659] width 1248 height 147
click at [375, 512] on div "Shop worry-free with us! Heading Row Image 30-day money back guarantee Text Blo…" at bounding box center [874, 494] width 1225 height 147
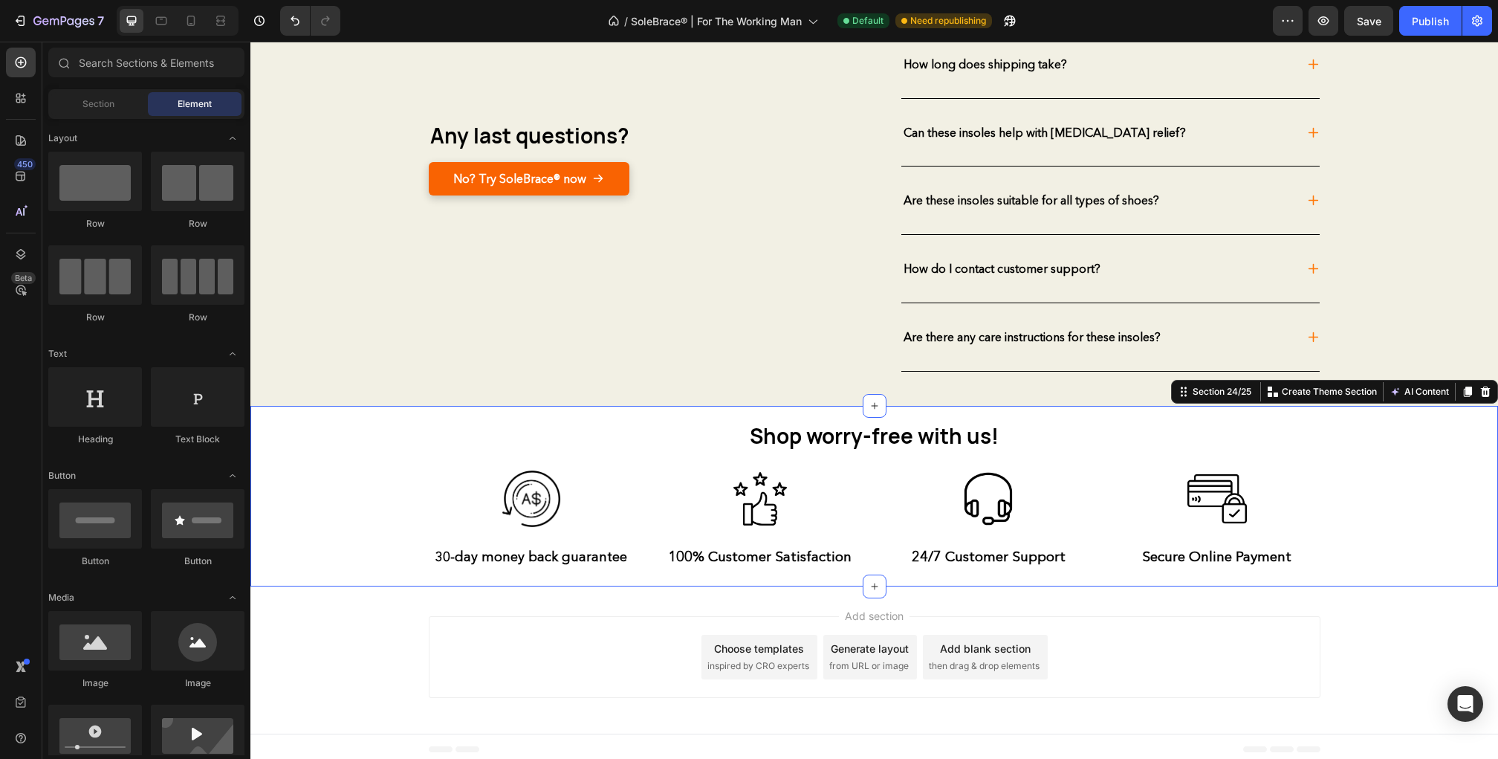
click at [357, 603] on div "Add section Choose templates inspired by CRO experts Generate layout from URL o…" at bounding box center [874, 659] width 1248 height 147
click at [374, 525] on div "Shop worry-free with us! Heading Row Image 30-day money back guarantee Text Blo…" at bounding box center [874, 494] width 1225 height 147
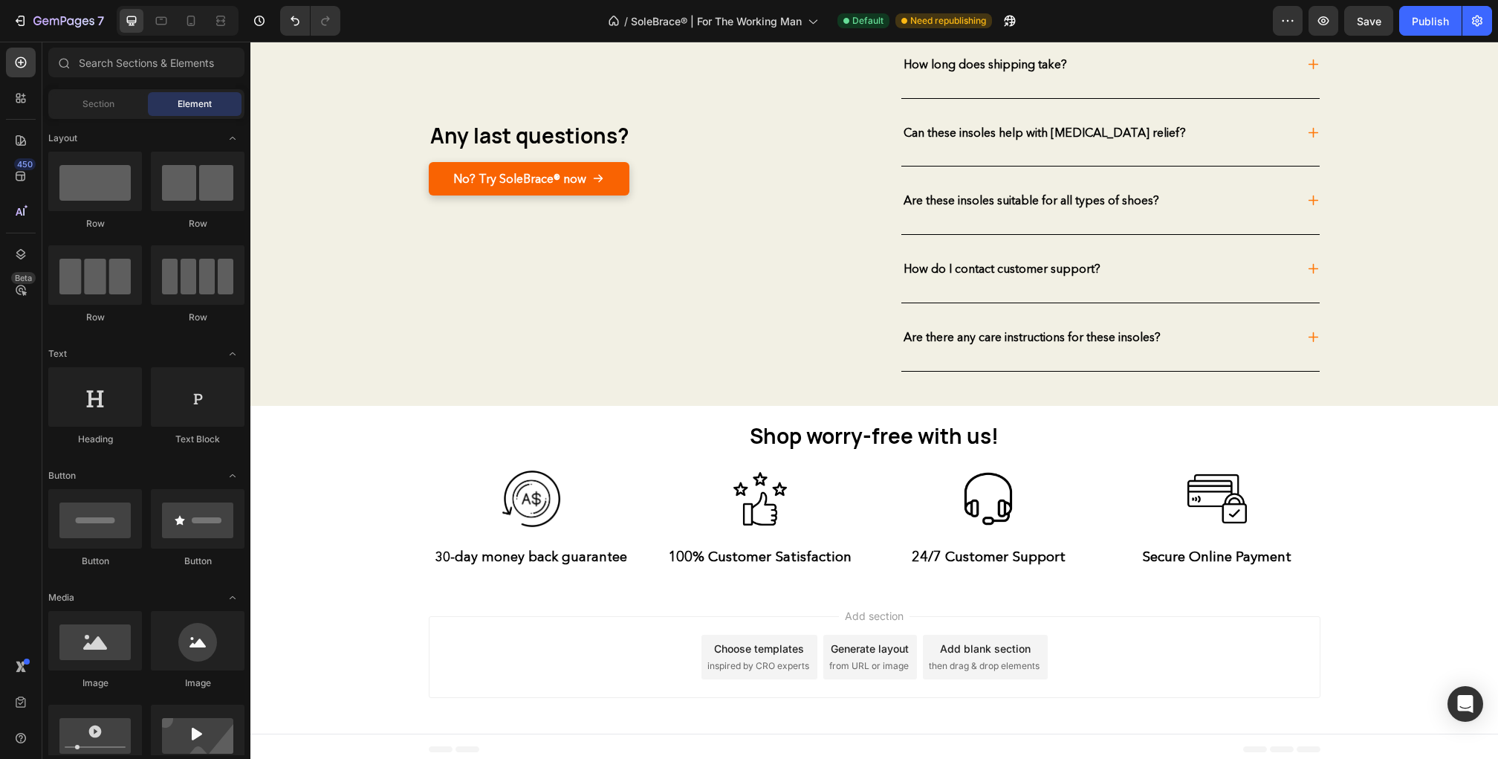
click at [473, 590] on div "Add section Choose templates inspired by CRO experts Generate layout from URL o…" at bounding box center [874, 659] width 1248 height 147
click at [960, 651] on div "Add blank section" at bounding box center [985, 648] width 91 height 16
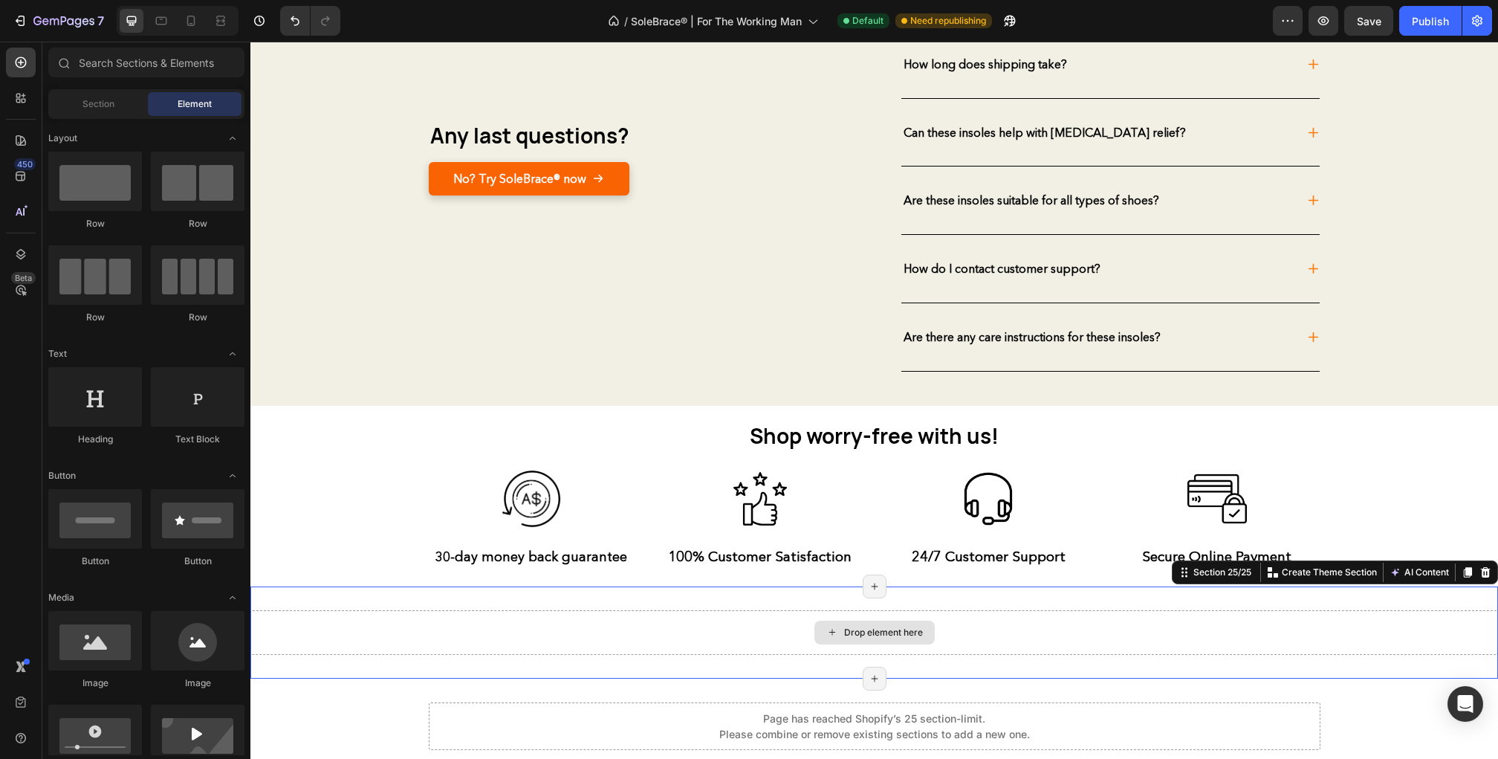
click at [730, 621] on div "Drop element here" at bounding box center [874, 632] width 1248 height 45
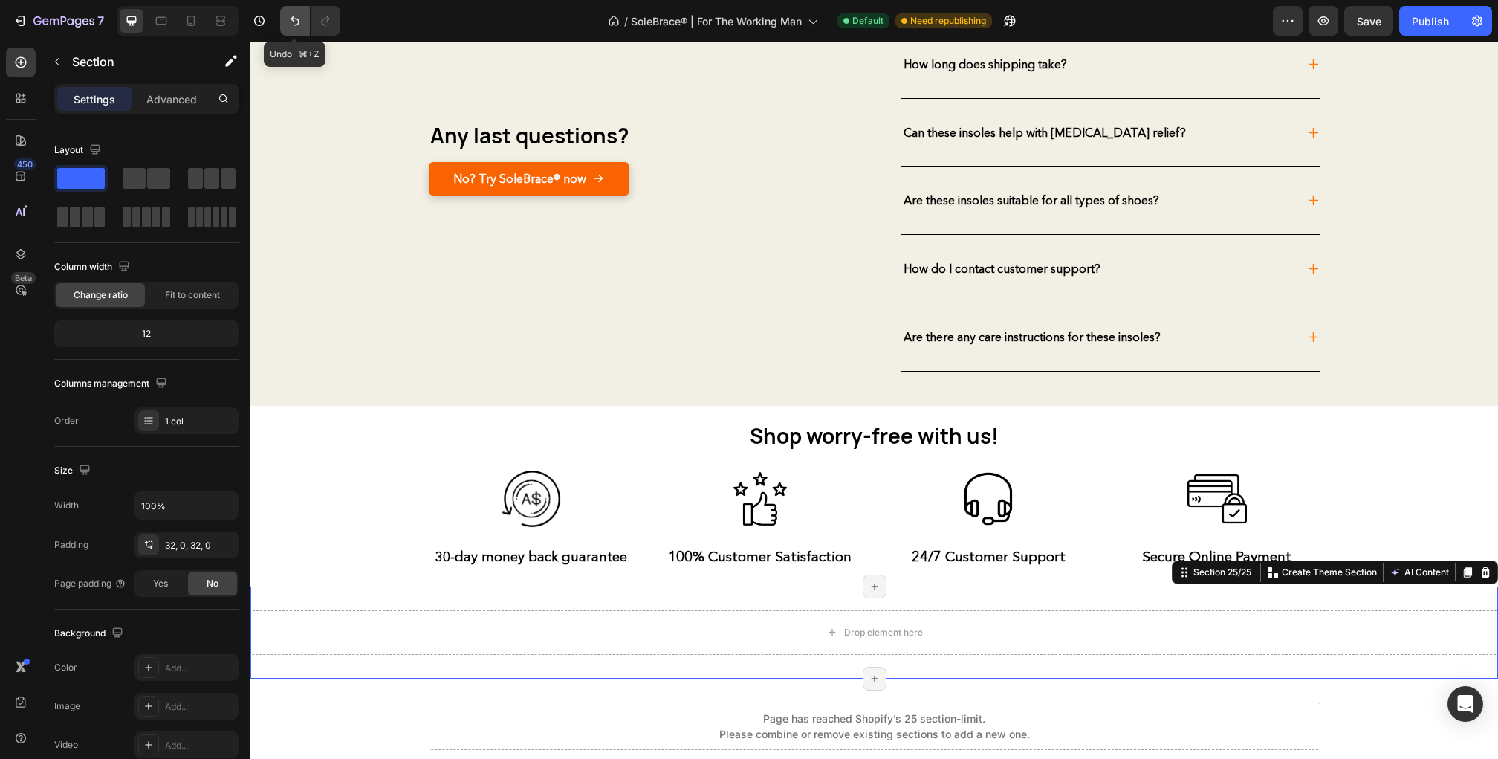
click at [301, 13] on icon "Undo/Redo" at bounding box center [295, 20] width 15 height 15
